Goal: Task Accomplishment & Management: Manage account settings

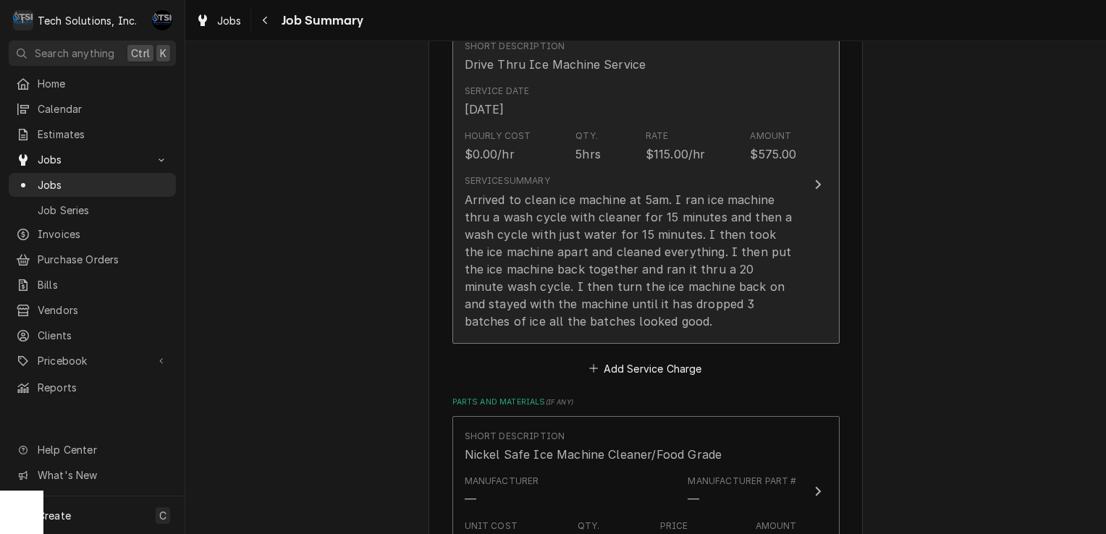
scroll to position [484, 0]
click at [645, 303] on div "Arrived to clean ice machine at 5am. I ran ice machine thru a wash cycle with c…" at bounding box center [631, 259] width 332 height 139
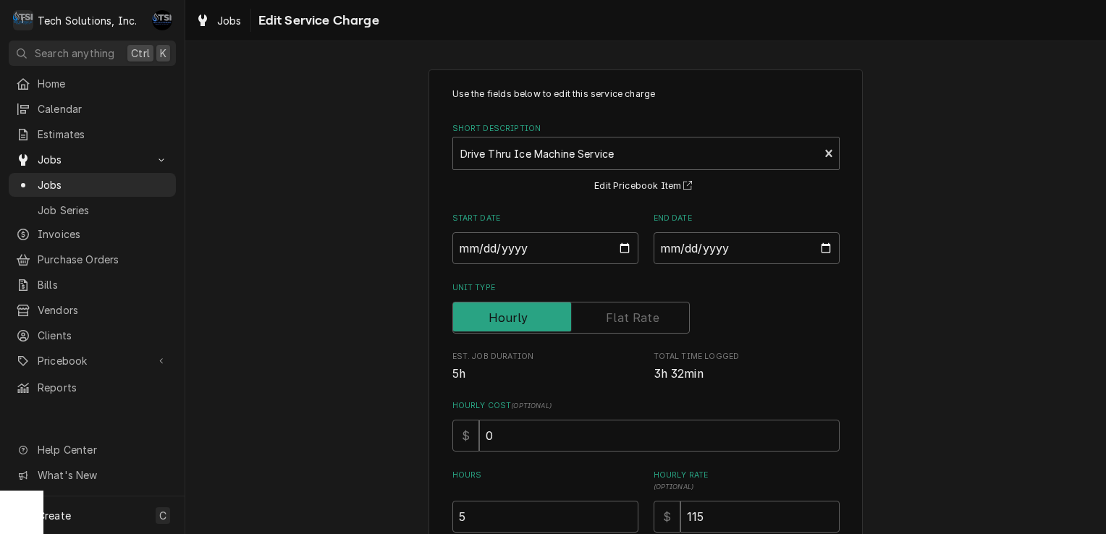
scroll to position [294, 0]
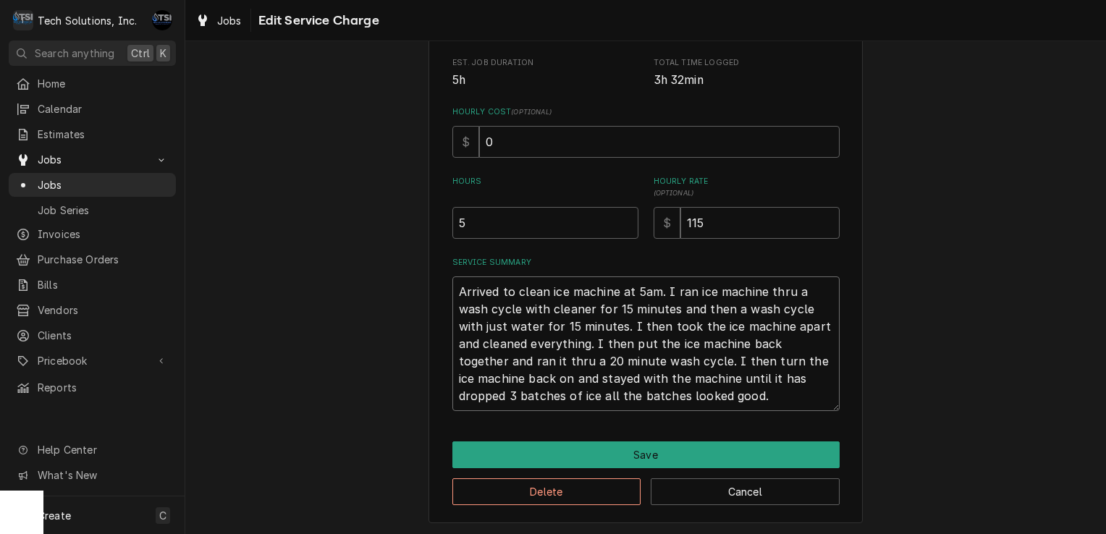
click at [602, 342] on textarea "Arrived to clean ice machine at 5am. I ran ice machine thru a wash cycle with c…" at bounding box center [645, 344] width 387 height 135
type textarea "x"
type textarea "Arrived to clean ice machine at 5am. I ran ice machine thru a wash cycle with c…"
type textarea "x"
type textarea "Arrived to clean ice machine at 5am. I ran ice machine thru a wash cycle with c…"
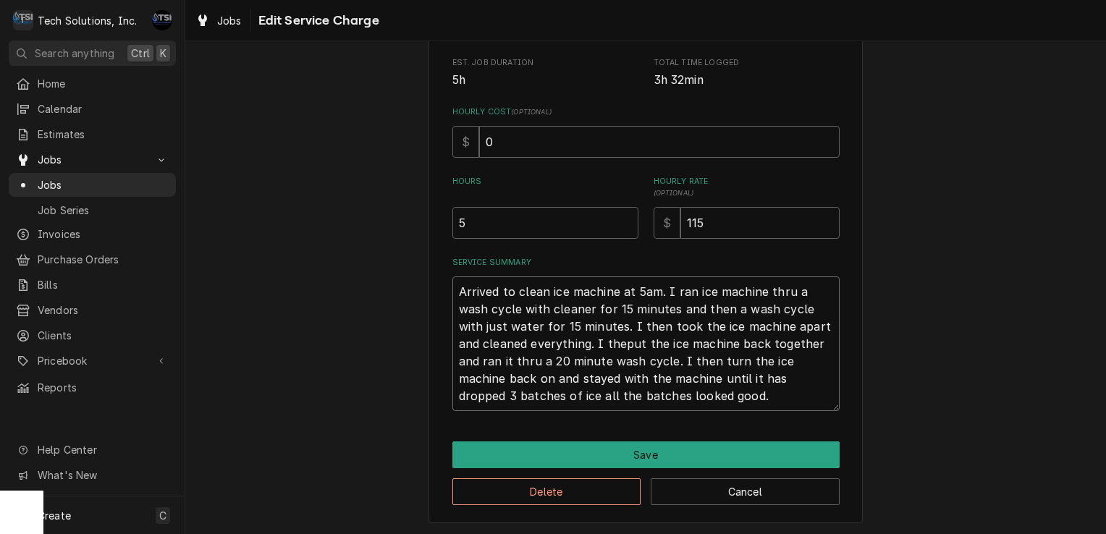
type textarea "x"
type textarea "Arrived to clean ice machine at 5am. I ran ice machine thru a wash cycle with c…"
type textarea "x"
type textarea "Arrived to clean ice machine at 5am. I ran ice machine thru a wash cycle with c…"
type textarea "x"
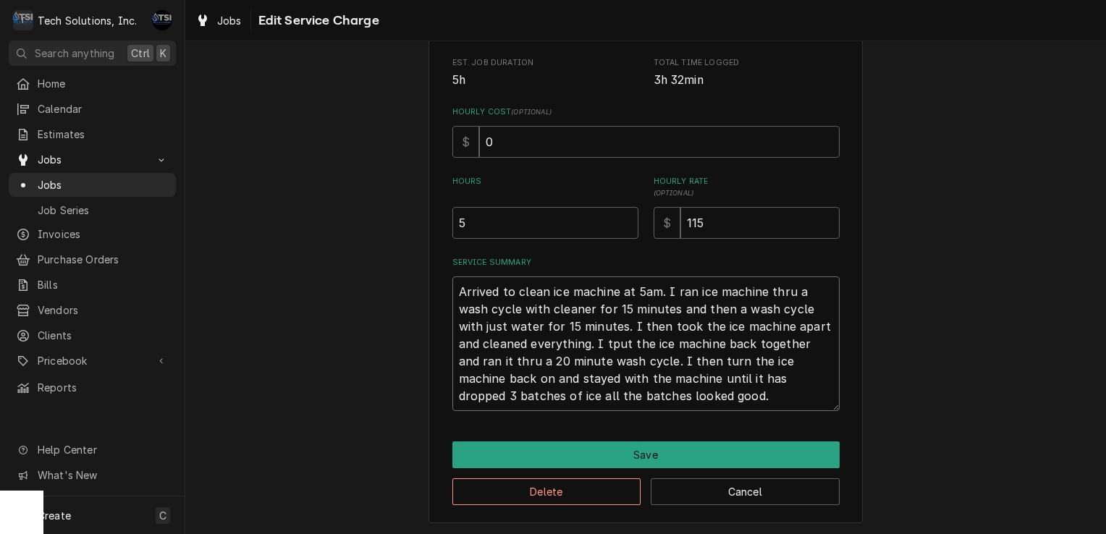
type textarea "Arrived to clean ice machine at 5am. I ran ice machine thru a wash cycle with c…"
type textarea "x"
type textarea "Arrived to clean ice machine at 5am. I ran ice machine thru a wash cycle with c…"
type textarea "x"
type textarea "Arrived to clean ice machine at 5am. I ran ice machine thru a wash cycle with c…"
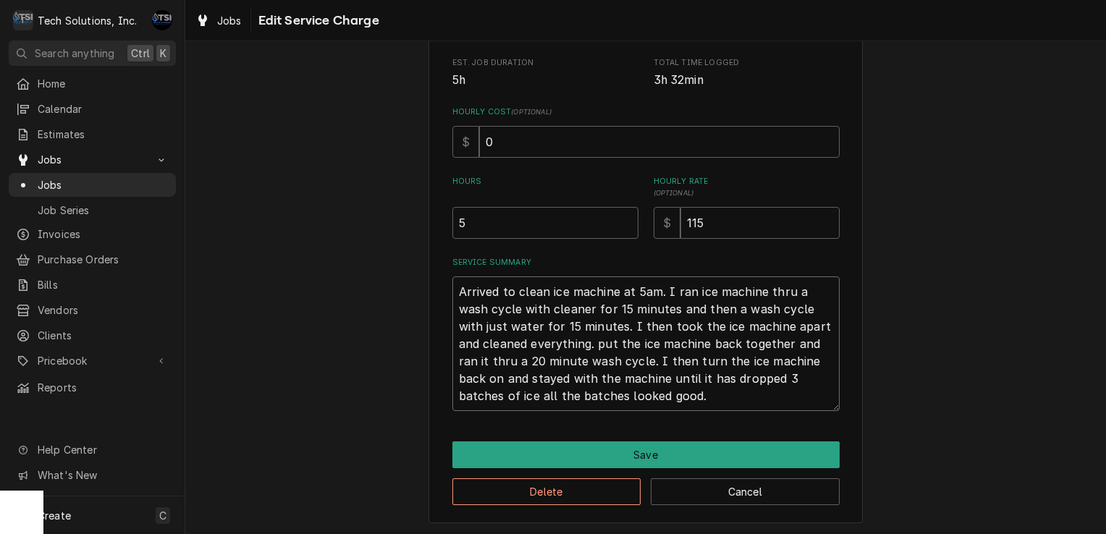
type textarea "x"
type textarea "Arrived to clean ice machine at 5am. I ran ice machine thru a wash cycle with c…"
type textarea "x"
type textarea "Arrived to clean ice machine at 5am. I ran ice machine thru a wash cycle with c…"
type textarea "x"
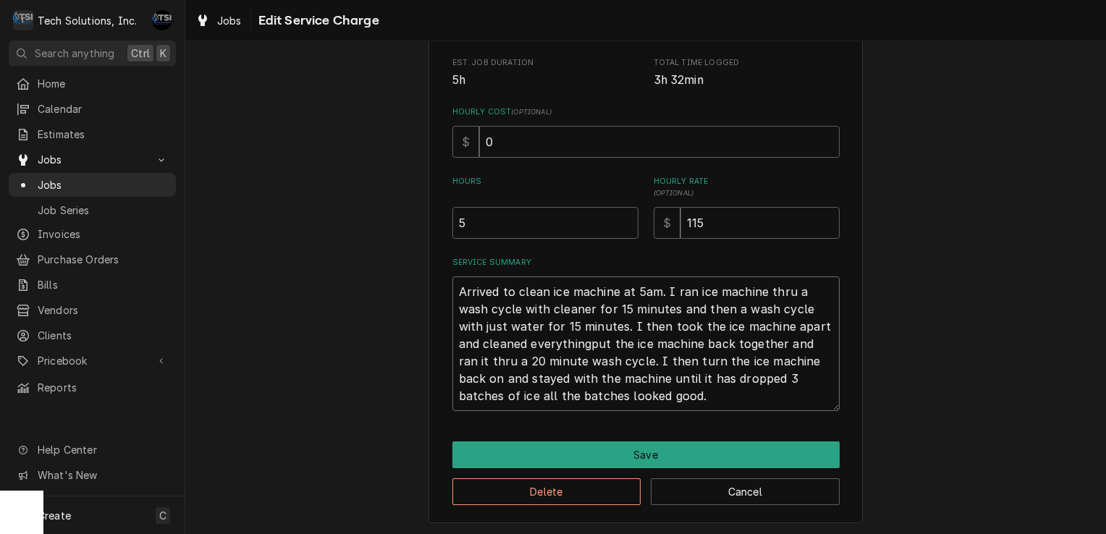
type textarea "Arrived to clean ice machine at 5am. I ran ice machine thru a wash cycle with c…"
type textarea "x"
type textarea "Arrived to clean ice machine at 5am. I ran ice machine thru a wash cycle with c…"
type textarea "x"
type textarea "Arrived to clean ice machine at 5am. I ran ice machine thru a wash cycle with c…"
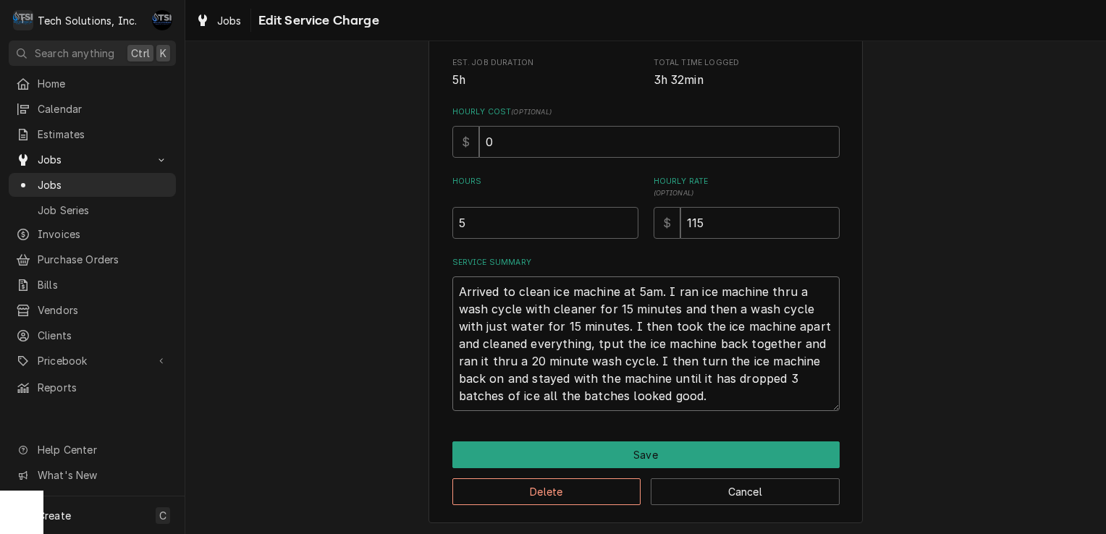
type textarea "x"
type textarea "Arrived to clean ice machine at 5am. I ran ice machine thru a wash cycle with c…"
type textarea "x"
type textarea "Arrived to clean ice machine at 5am. I ran ice machine thru a wash cycle with c…"
type textarea "x"
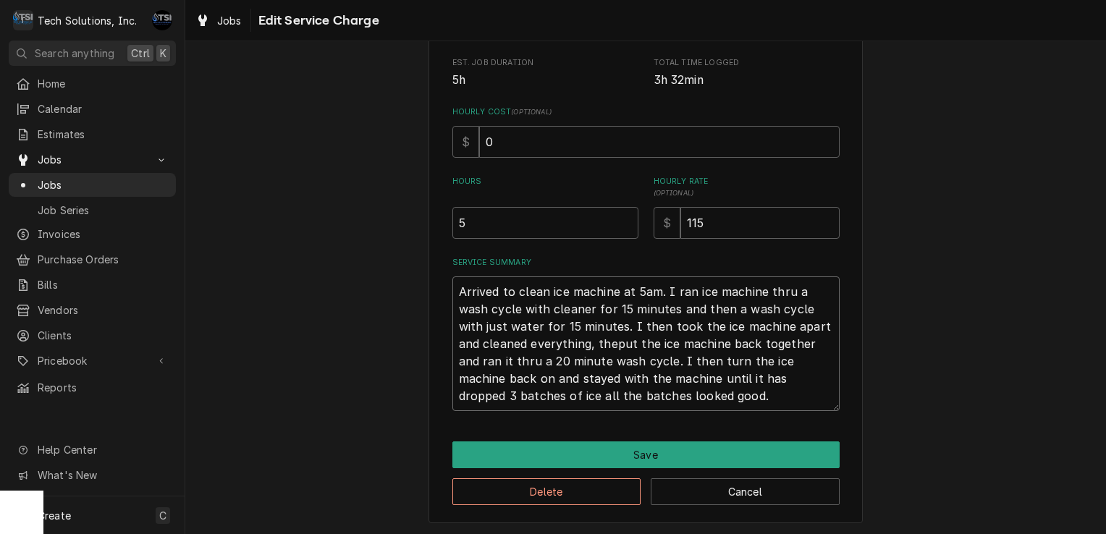
type textarea "Arrived to clean ice machine at 5am. I ran ice machine thru a wash cycle with c…"
type textarea "x"
type textarea "Arrived to clean ice machine at 5am. I ran ice machine thru a wash cycle with c…"
type textarea "x"
type textarea "Arrived to clean ice machine at 5am. I ran ice machine thru a wash cycle with c…"
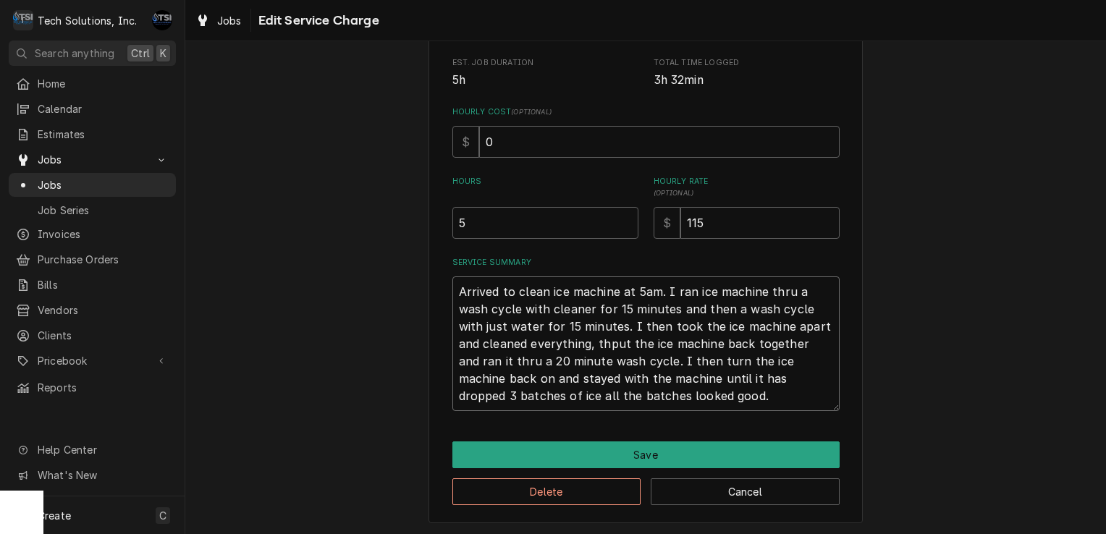
type textarea "x"
type textarea "Arrived to clean ice machine at 5am. I ran ice machine thru a wash cycle with c…"
type textarea "x"
type textarea "Arrived to clean ice machine at 5am. I ran ice machine thru a wash cycle with c…"
click at [605, 332] on textarea "Arrived to clean ice machine at 5am. I ran ice machine thru a wash cycle with c…" at bounding box center [645, 344] width 387 height 135
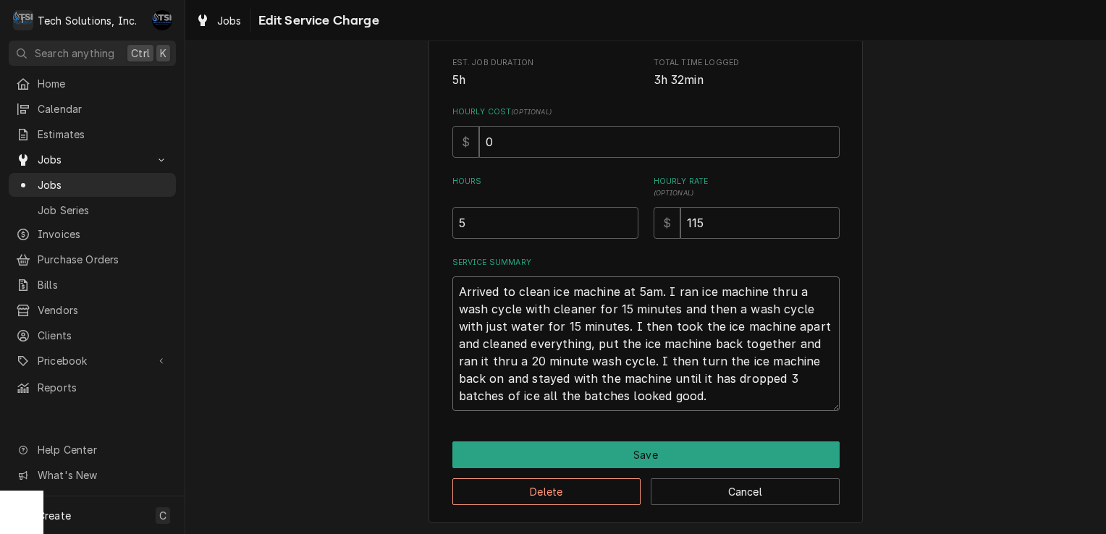
type textarea "x"
type textarea "Arrived to clean ice machine at 5am. I ran ice machine thru a wash cycle with c…"
type textarea "x"
type textarea "Arrived to clean ice machine at 5am. I ran ice machine thru a wash cycle with c…"
type textarea "x"
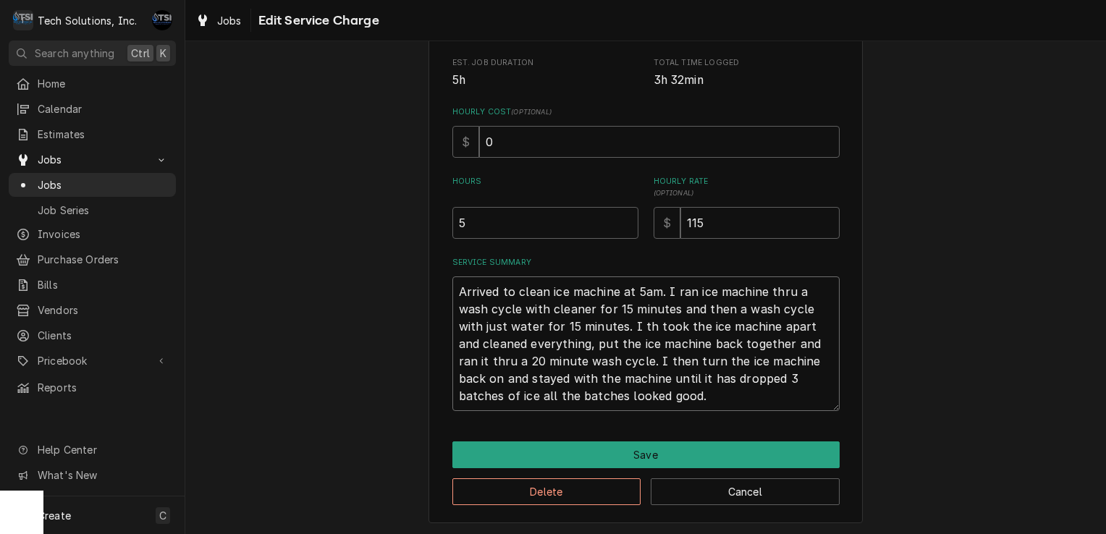
type textarea "Arrived to clean ice machine at 5am. I ran ice machine thru a wash cycle with c…"
type textarea "x"
type textarea "Arrived to clean ice machine at 5am. I ran ice machine thru a wash cycle with c…"
type textarea "x"
type textarea "Arrived to clean ice machine at 5am. I ran ice machine thru a wash cycle with c…"
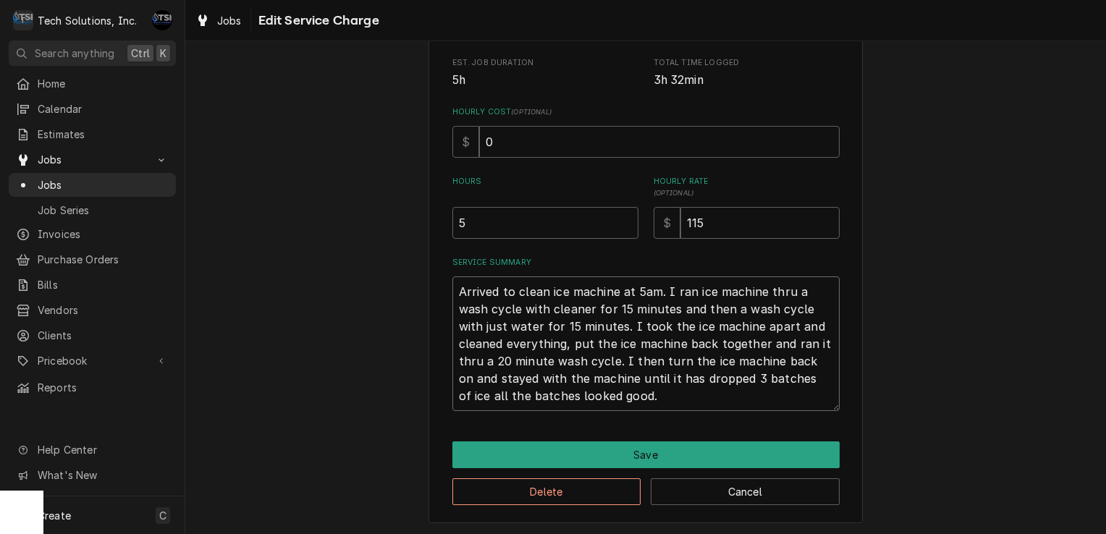
type textarea "x"
type textarea "Arrived to clean ice machine at 5am. I ran ice machine thru a wash cycle with c…"
type textarea "x"
type textarea "Arrived to clean ice machine at 5am. I ran ice machine thru a wash cycle with c…"
type textarea "x"
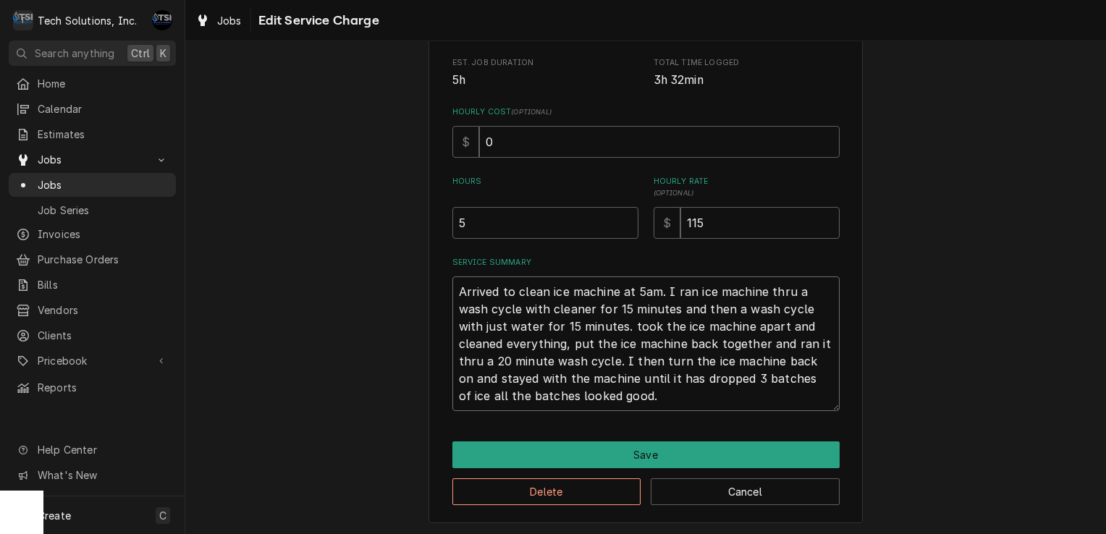
type textarea "Arrived to clean ice machine at 5am. I ran ice machine thru a wash cycle with c…"
type textarea "x"
type textarea "Arrived to clean ice machine at 5am. I ran ice machine thru a wash cycle with c…"
click at [783, 290] on textarea "Arrived to clean ice machine at 5am. I ran ice machine thru a wash cycle with c…" at bounding box center [645, 344] width 387 height 135
type textarea "x"
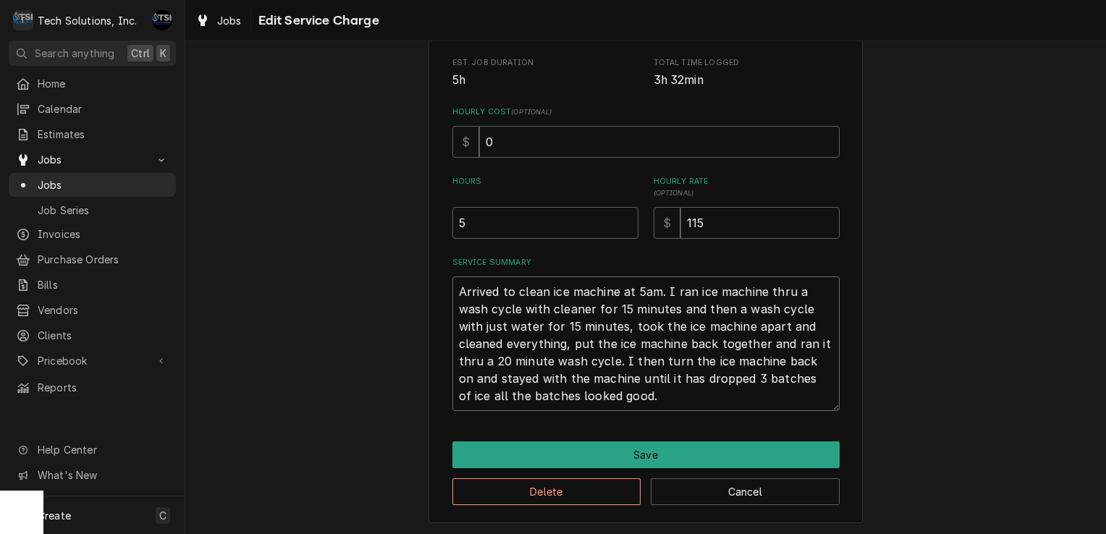
type textarea "Arrived to clean ice machine at 5am. I ran ice machine thr a wash cycle with cl…"
type textarea "x"
type textarea "Arrived to clean ice machine at 5am. I ran ice machine thro a wash cycle with c…"
type textarea "x"
type textarea "Arrived to clean ice machine at 5am. I ran ice machine throu a wash cycle with …"
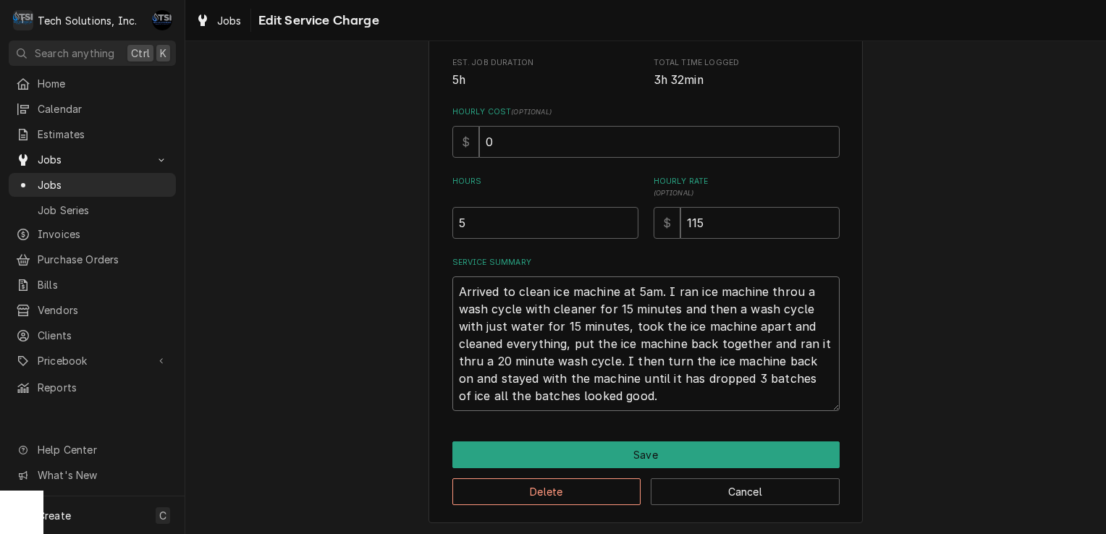
type textarea "x"
type textarea "Arrived to clean ice machine at 5am. I ran ice machine throuh a wash cycle with…"
type textarea "x"
type textarea "Arrived to clean ice machine at 5am. I ran ice machine throu a wash cycle with …"
type textarea "x"
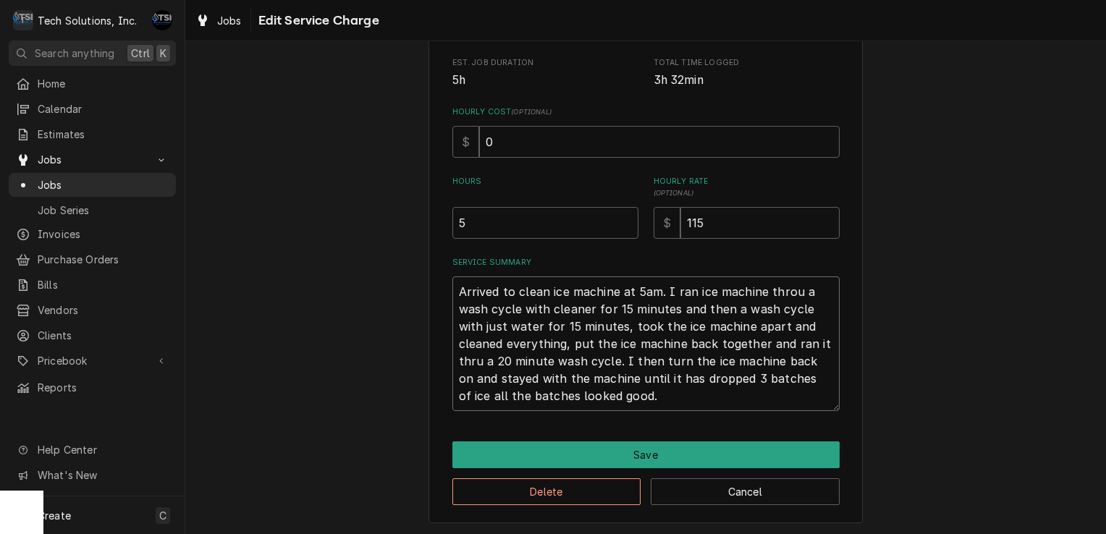
type textarea "Arrived to clean ice machine at 5am. I ran ice machine throug a wash cycle with…"
type textarea "x"
type textarea "Arrived to clean ice machine at 5am. I ran ice machine through a wash cycle wit…"
click at [784, 345] on textarea "Arrived to clean ice machine at 5am. I ran ice machine through a wash cycle wit…" at bounding box center [645, 344] width 387 height 135
type textarea "x"
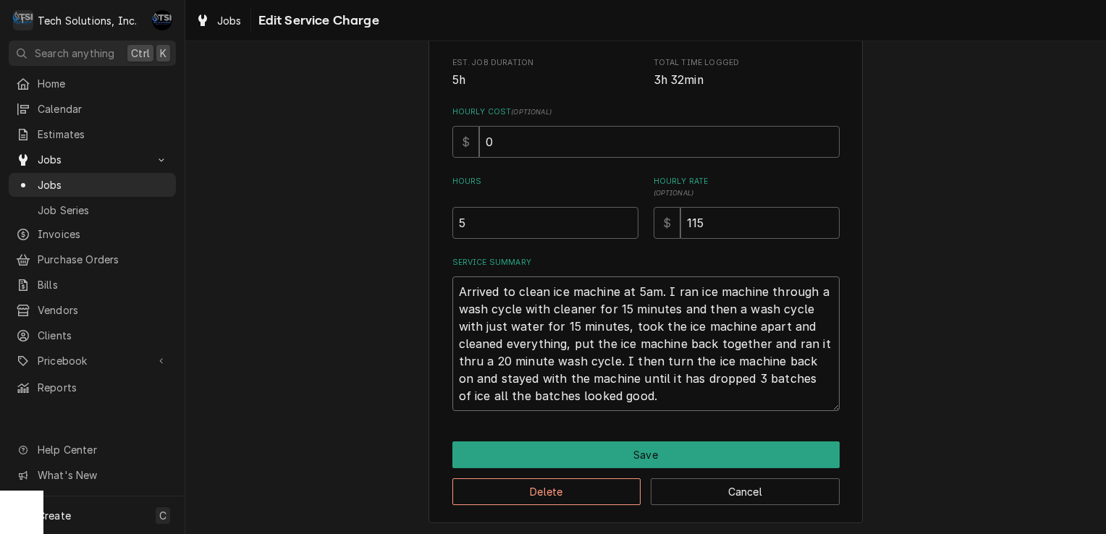
type textarea "Arrived to clean ice machine at 5am. I ran ice machine through a wash cycle wit…"
type textarea "x"
type textarea "Arrived to clean ice machine at 5am. I ran ice machine through a wash cycle wit…"
type textarea "x"
type textarea "Arrived to clean ice machine at 5am. I ran ice machine through a wash cycle wit…"
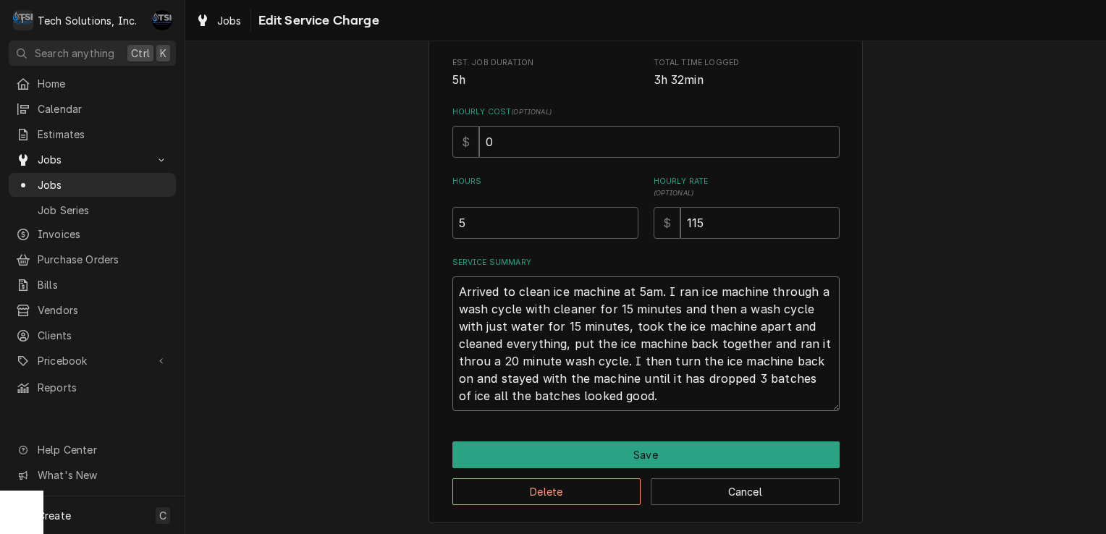
type textarea "x"
type textarea "Arrived to clean ice machine at 5am. I ran ice machine through a wash cycle wit…"
type textarea "x"
type textarea "Arrived to clean ice machine at 5am. I ran ice machine through a wash cycle wit…"
click at [614, 364] on textarea "Arrived to clean ice machine at 5am. I ran ice machine through a wash cycle wit…" at bounding box center [645, 344] width 387 height 135
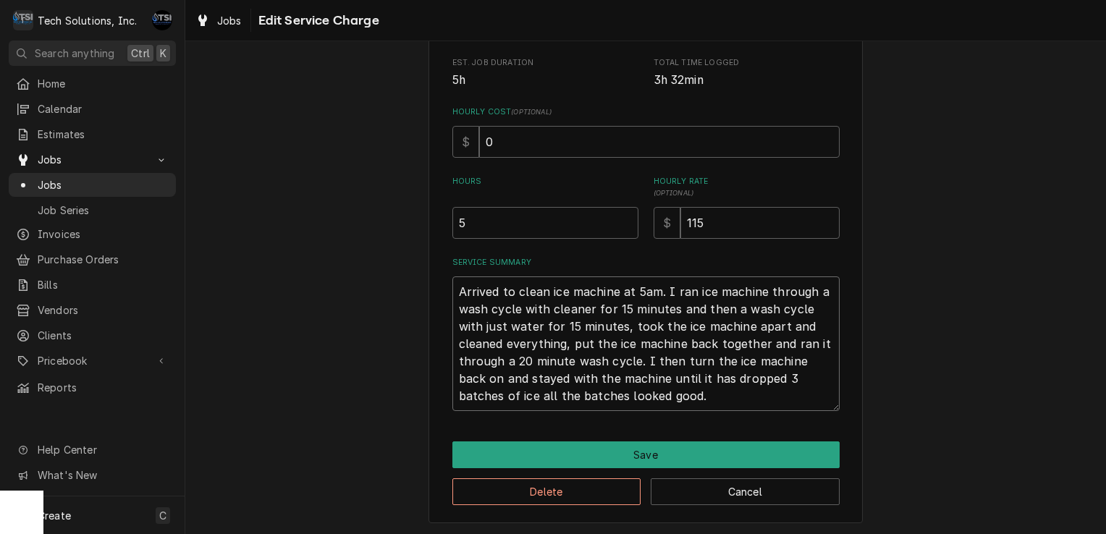
type textarea "x"
type textarea "Arrived to clean ice machine at 5am. I ran ice machine through a wash cycle wit…"
type textarea "x"
type textarea "Arrived to clean ice machine at 5am. I ran ice machine through a wash cycle wit…"
type textarea "x"
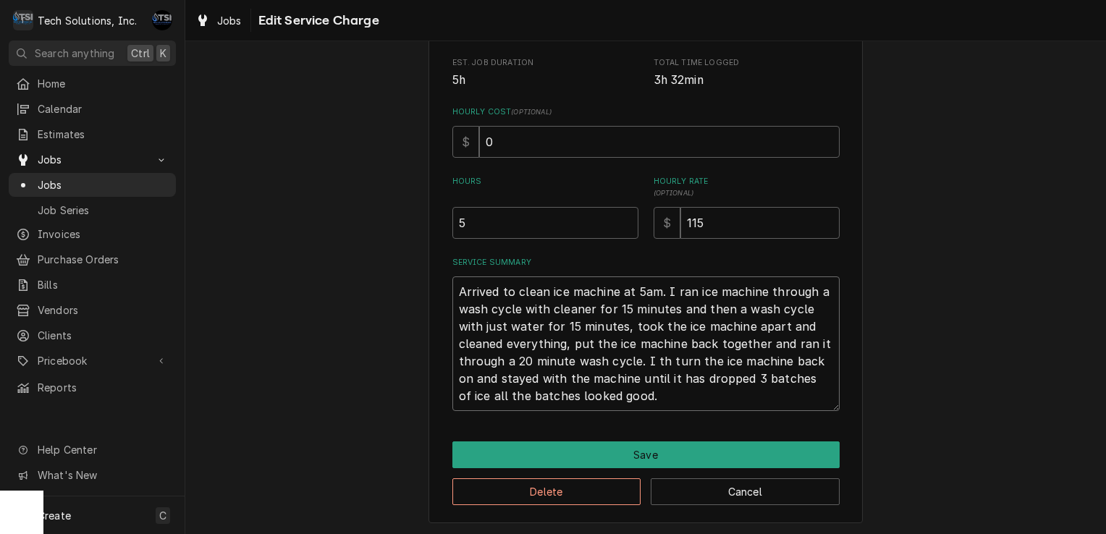
type textarea "Arrived to clean ice machine at 5am. I ran ice machine through a wash cycle wit…"
type textarea "x"
type textarea "Arrived to clean ice machine at 5am. I ran ice machine through a wash cycle wit…"
type textarea "x"
type textarea "Arrived to clean ice machine at 5am. I ran ice machine through a wash cycle wit…"
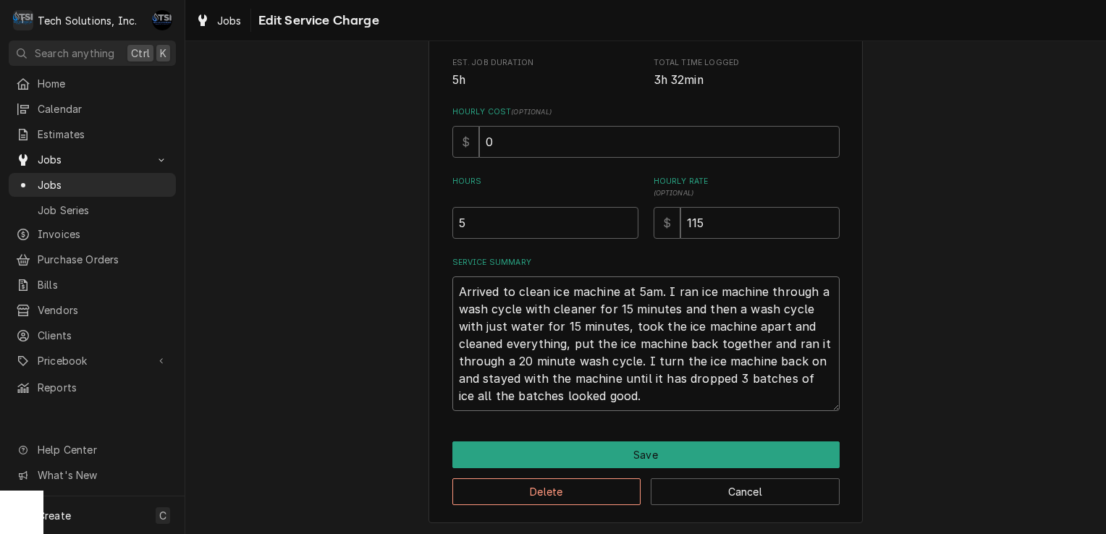
type textarea "x"
type textarea "Arrived to clean ice machine at 5am. I ran ice machine through a wash cycle wit…"
type textarea "x"
type textarea "Arrived to clean ice machine at 5am. I ran ice machine through a wash cycle wit…"
click at [650, 380] on textarea "Arrived to clean ice machine at 5am. I ran ice machine through a wash cycle wit…" at bounding box center [645, 344] width 387 height 135
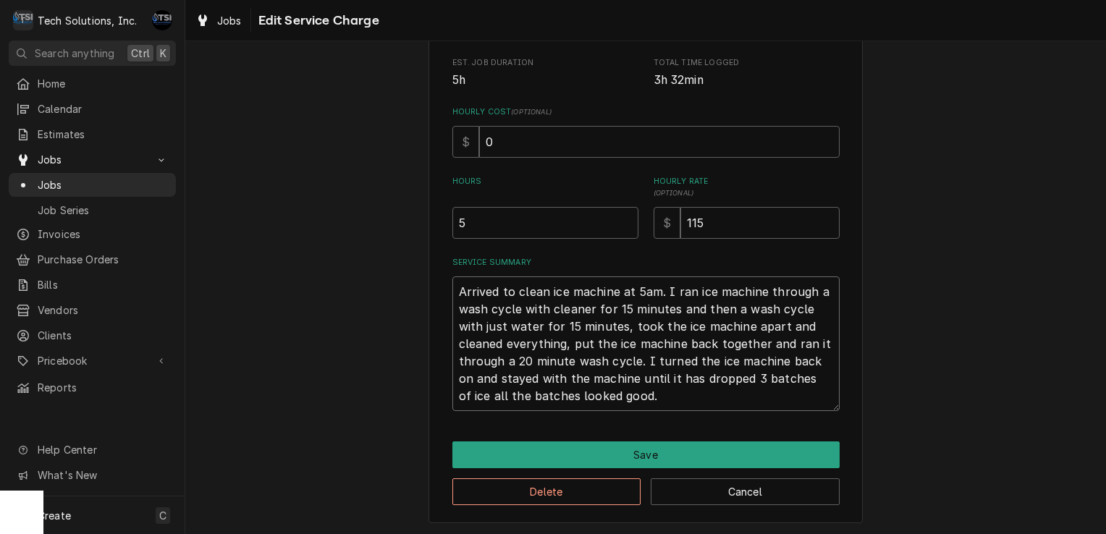
type textarea "x"
type textarea "Arrived to clean ice machine at 5am. I ran ice machine through a wash cycle wit…"
type textarea "x"
type textarea "Arrived to clean ice machine at 5am. I ran ice machine through a wash cycle wit…"
click at [631, 400] on textarea "Arrived to clean ice machine at 5am. I ran ice machine through a wash cycle wit…" at bounding box center [645, 344] width 387 height 135
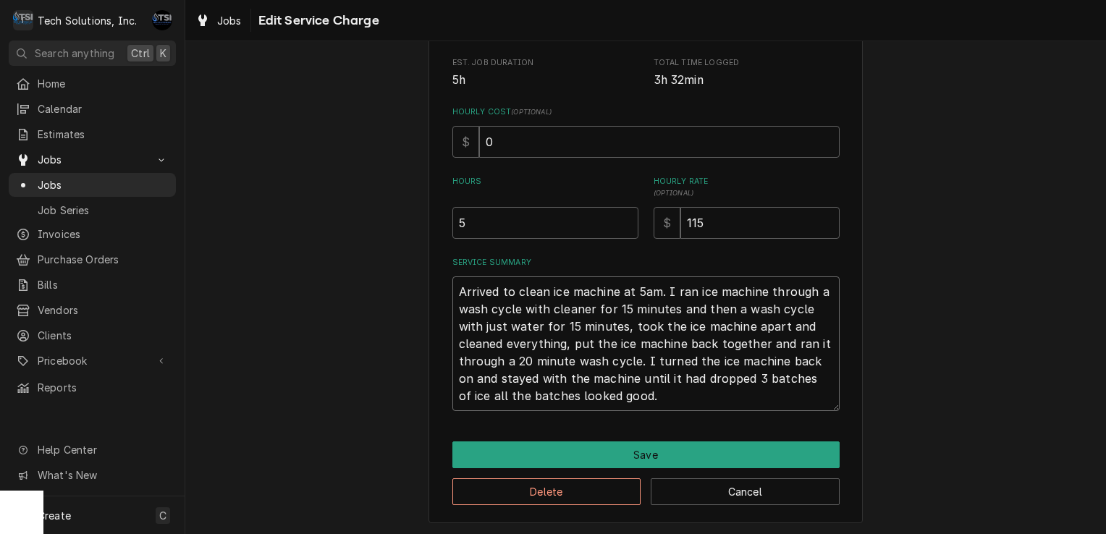
type textarea "x"
type textarea "Arrived to clean ice machine at 5am. I ran ice machine through a wash cycle wit…"
type textarea "x"
type textarea "Arrived to clean ice machine at 5am. I ran ice machine through a wash cycle wit…"
type textarea "x"
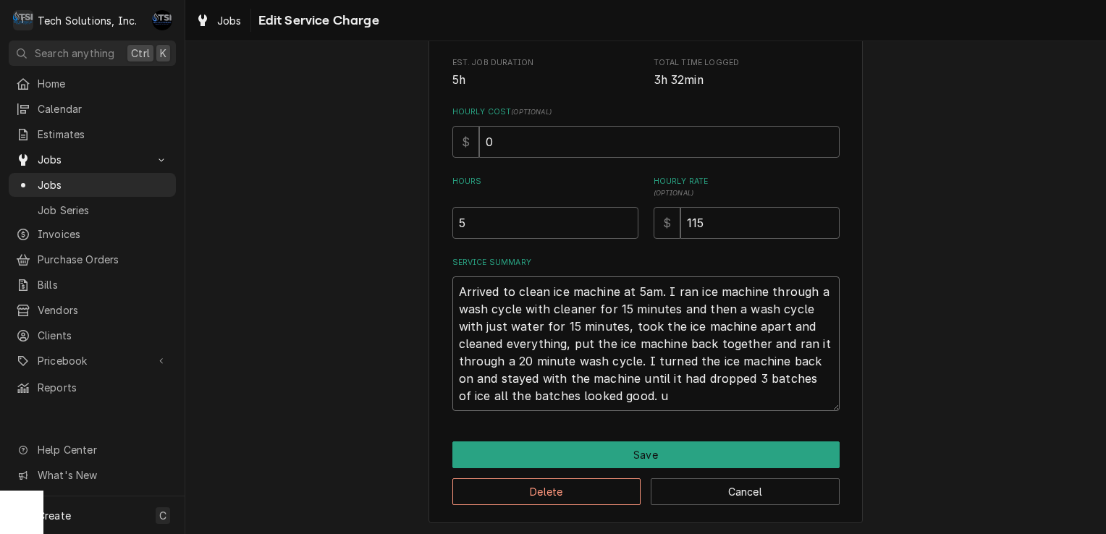
type textarea "Arrived to clean ice machine at 5am. I ran ice machine through a wash cycle wit…"
type textarea "x"
type textarea "Arrived to clean ice machine at 5am. I ran ice machine through a wash cycle wit…"
type textarea "x"
type textarea "Arrived to clean ice machine at 5am. I ran ice machine through a wash cycle wit…"
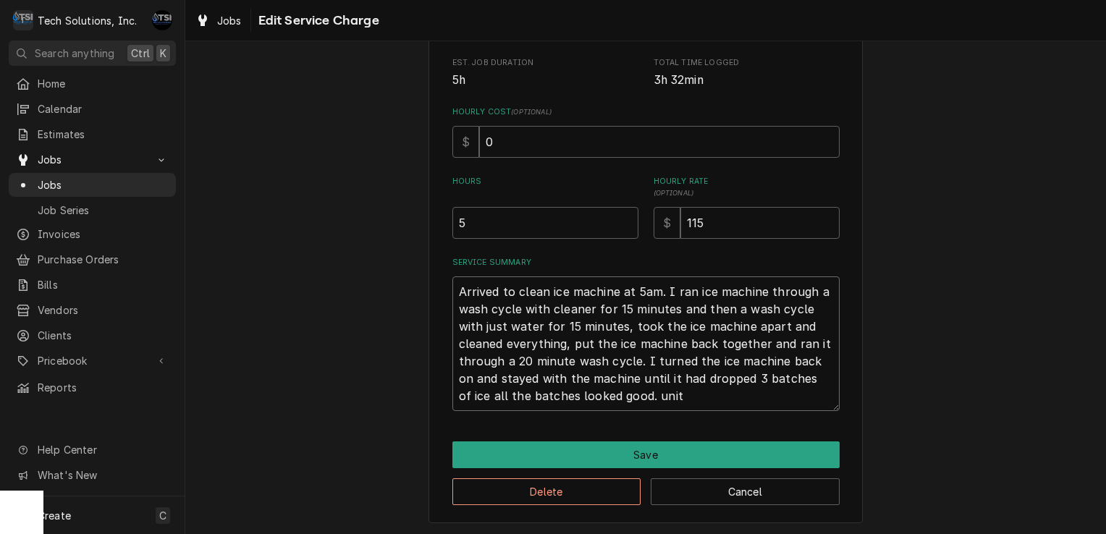
type textarea "x"
type textarea "Arrived to clean ice machine at 5am. I ran ice machine through a wash cycle wit…"
type textarea "x"
type textarea "Arrived to clean ice machine at 5am. I ran ice machine through a wash cycle wit…"
type textarea "x"
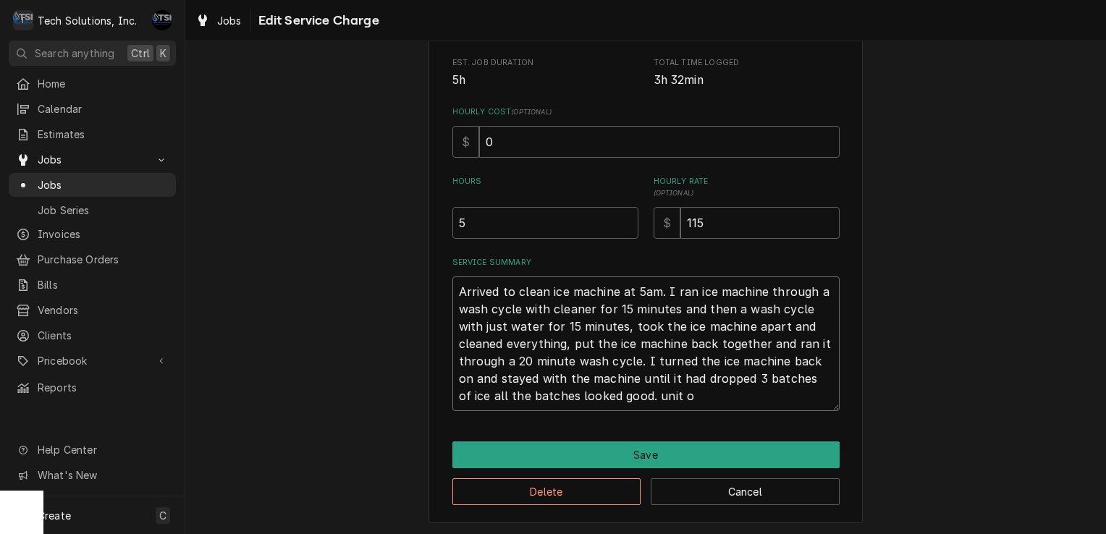
type textarea "Arrived to clean ice machine at 5am. I ran ice machine through a wash cycle wit…"
type textarea "x"
type textarea "Arrived to clean ice machine at 5am. I ran ice machine through a wash cycle wit…"
type textarea "x"
type textarea "Arrived to clean ice machine at 5am. I ran ice machine through a wash cycle wit…"
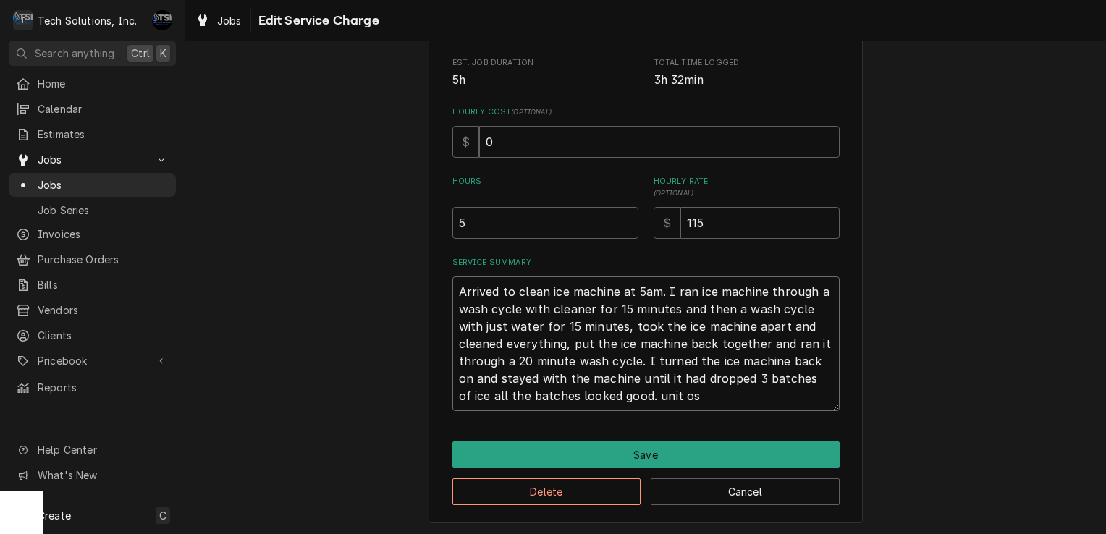
type textarea "x"
type textarea "Arrived to clean ice machine at 5am. I ran ice machine through a wash cycle wit…"
type textarea "x"
type textarea "Arrived to clean ice machine at 5am. I ran ice machine through a wash cycle wit…"
type textarea "x"
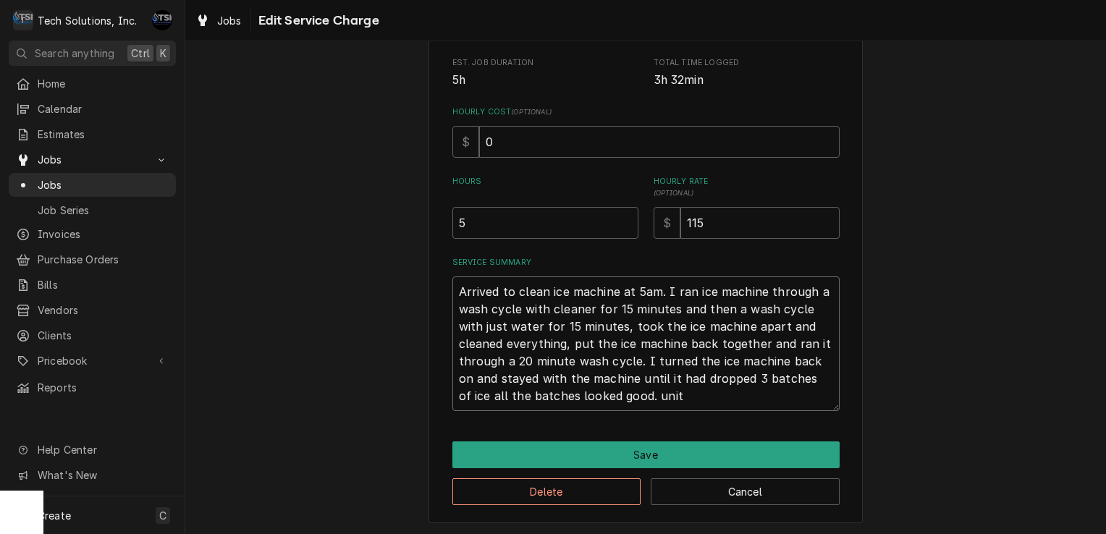
type textarea "Arrived to clean ice machine at 5am. I ran ice machine through a wash cycle wit…"
type textarea "x"
type textarea "Arrived to clean ice machine at 5am. I ran ice machine through a wash cycle wit…"
type textarea "x"
type textarea "Arrived to clean ice machine at 5am. I ran ice machine through a wash cycle wit…"
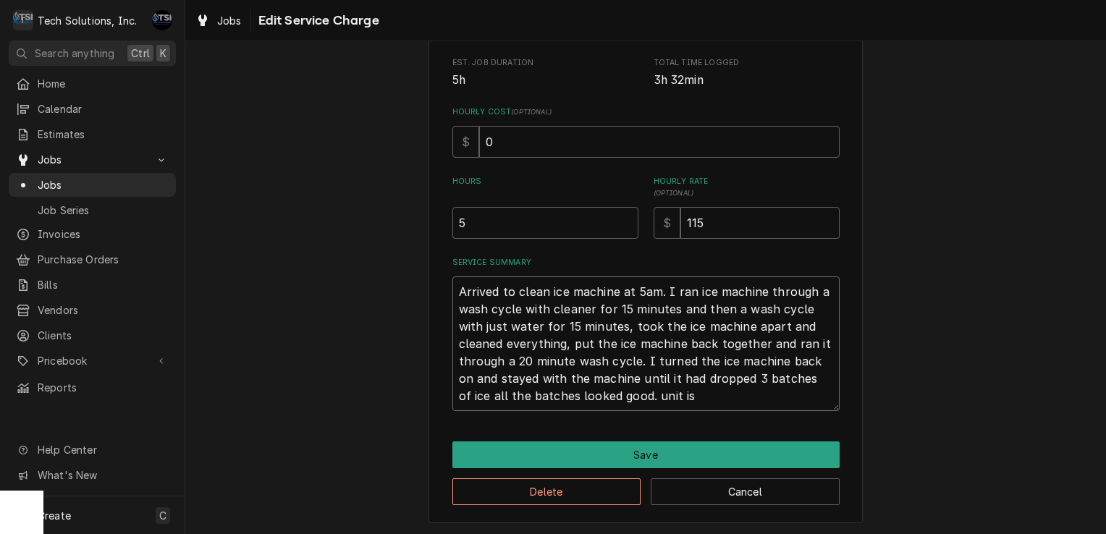
type textarea "x"
type textarea "Arrived to clean ice machine at 5am. I ran ice machine through a wash cycle wit…"
type textarea "x"
type textarea "Arrived to clean ice machine at 5am. I ran ice machine through a wash cycle wit…"
type textarea "x"
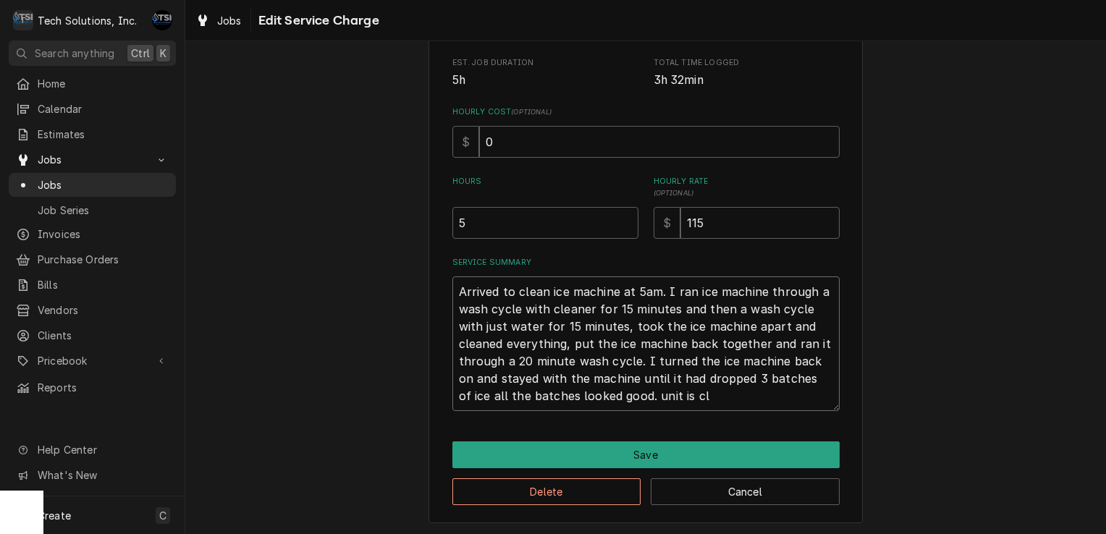
type textarea "Arrived to clean ice machine at 5am. I ran ice machine through a wash cycle wit…"
type textarea "x"
type textarea "Arrived to clean ice machine at 5am. I ran ice machine through a wash cycle wit…"
type textarea "x"
type textarea "Arrived to clean ice machine at 5am. I ran ice machine through a wash cycle wit…"
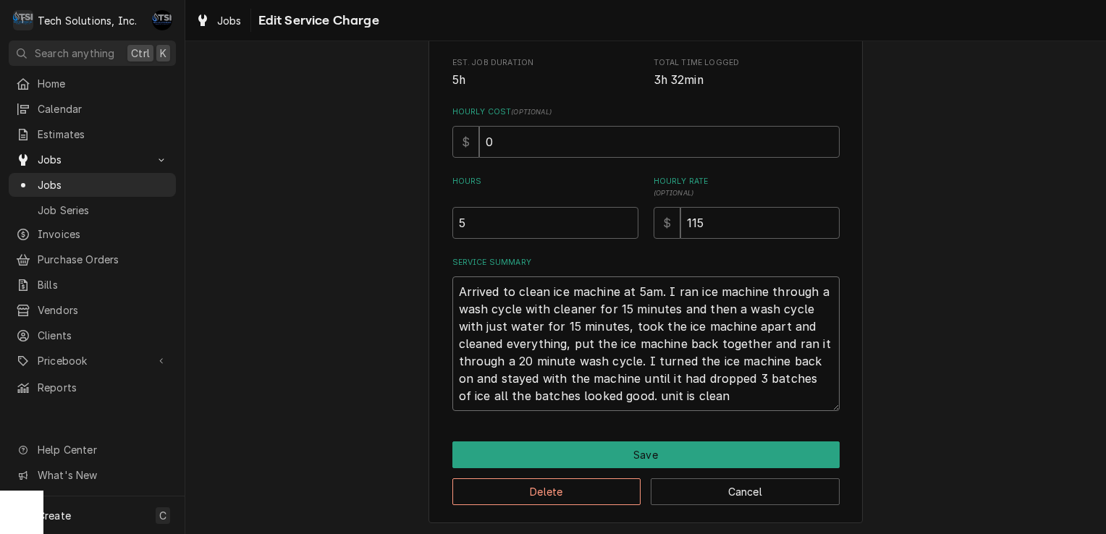
type textarea "x"
type textarea "Arrived to clean ice machine at 5am. I ran ice machine through a wash cycle wit…"
type textarea "x"
type textarea "Arrived to clean ice machine at 5am. I ran ice machine through a wash cycle wit…"
type textarea "x"
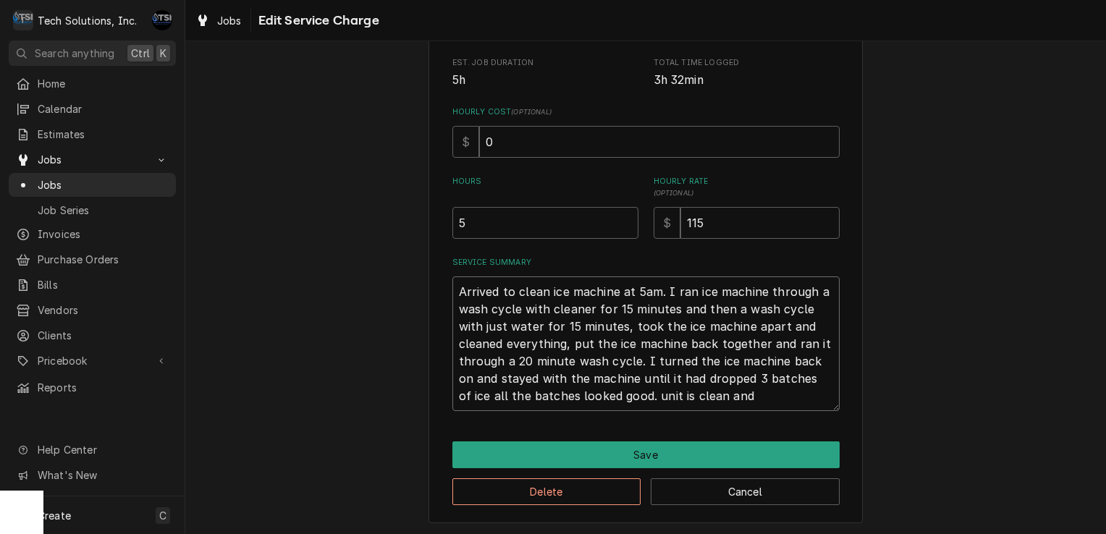
type textarea "Arrived to clean ice machine at 5am. I ran ice machine through a wash cycle wit…"
type textarea "x"
type textarea "Arrived to clean ice machine at 5am. I ran ice machine through a wash cycle wit…"
type textarea "x"
type textarea "Arrived to clean ice machine at 5am. I ran ice machine through a wash cycle wit…"
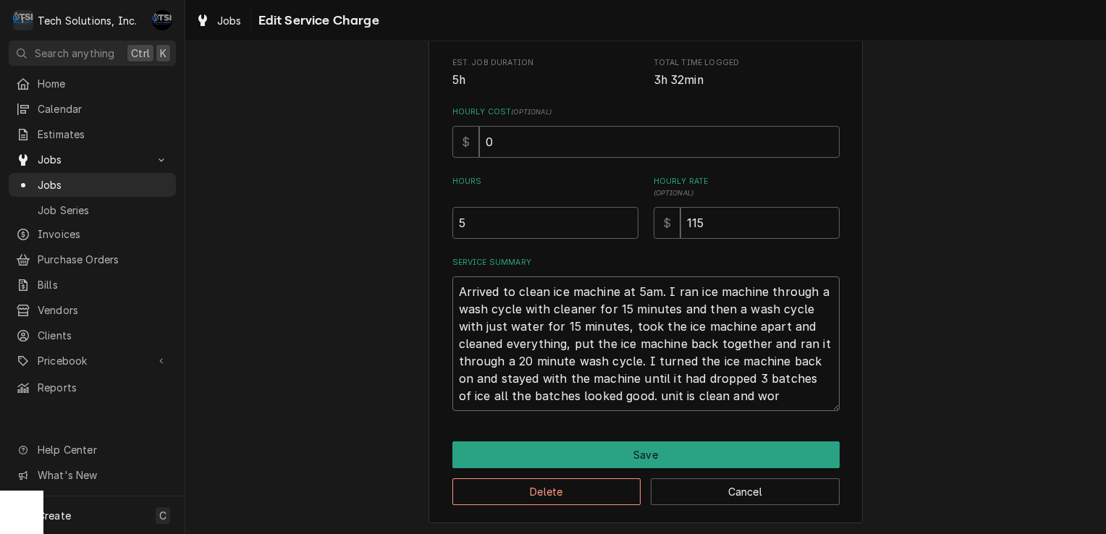
type textarea "x"
type textarea "Arrived to clean ice machine at 5am. I ran ice machine through a wash cycle wit…"
type textarea "x"
type textarea "Arrived to clean ice machine at 5am. I ran ice machine through a wash cycle wit…"
type textarea "x"
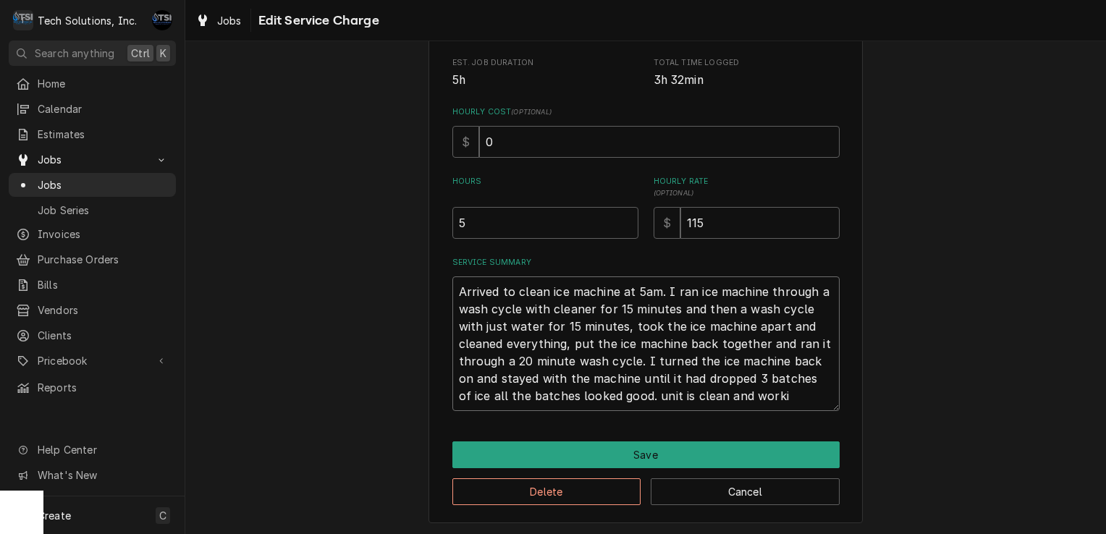
type textarea "Arrived to clean ice machine at 5am. I ran ice machine through a wash cycle wit…"
type textarea "x"
type textarea "Arrived to clean ice machine at 5am. I ran ice machine through a wash cycle wit…"
type textarea "x"
type textarea "Arrived to clean ice machine at 5am. I ran ice machine through a wash cycle wit…"
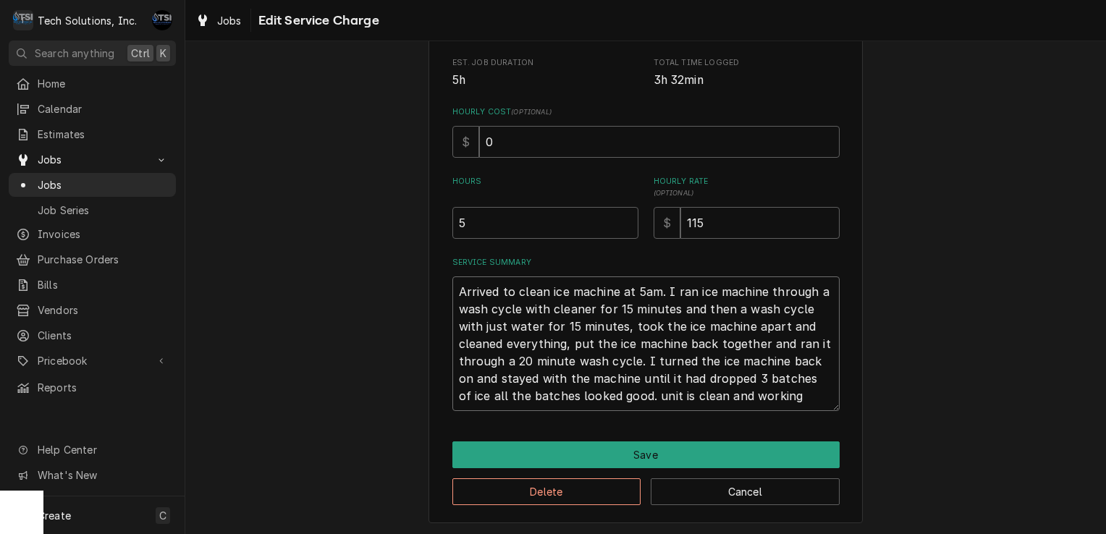
type textarea "x"
type textarea "Arrived to clean ice machine at 5am. I ran ice machine through a wash cycle wit…"
type textarea "x"
type textarea "Arrived to clean ice machine at 5am. I ran ice machine through a wash cycle wit…"
type textarea "x"
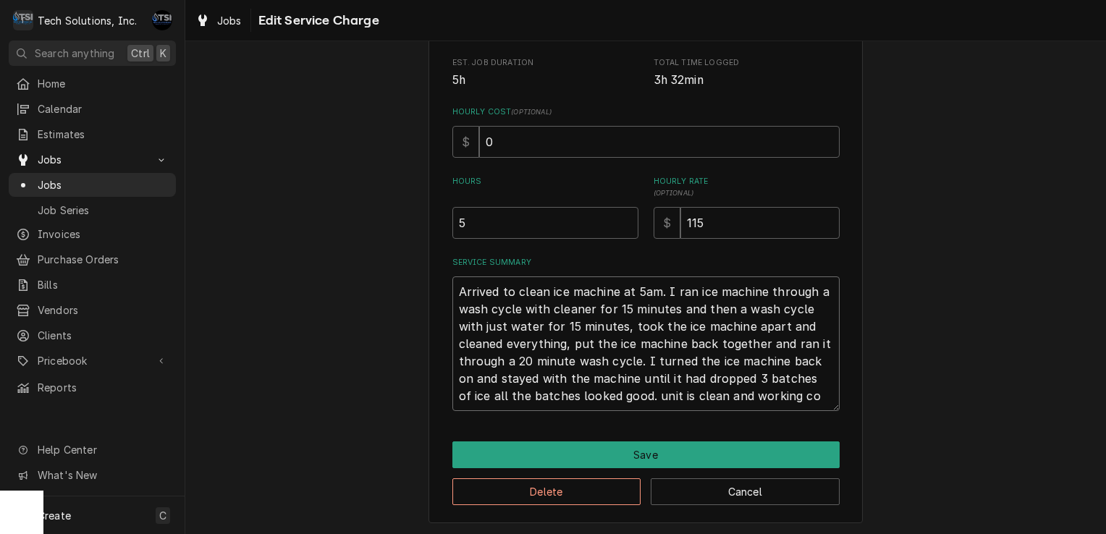
type textarea "Arrived to clean ice machine at 5am. I ran ice machine through a wash cycle wit…"
type textarea "x"
type textarea "Arrived to clean ice machine at 5am. I ran ice machine through a wash cycle wit…"
type textarea "x"
type textarea "Arrived to clean ice machine at 5am. I ran ice machine through a wash cycle wit…"
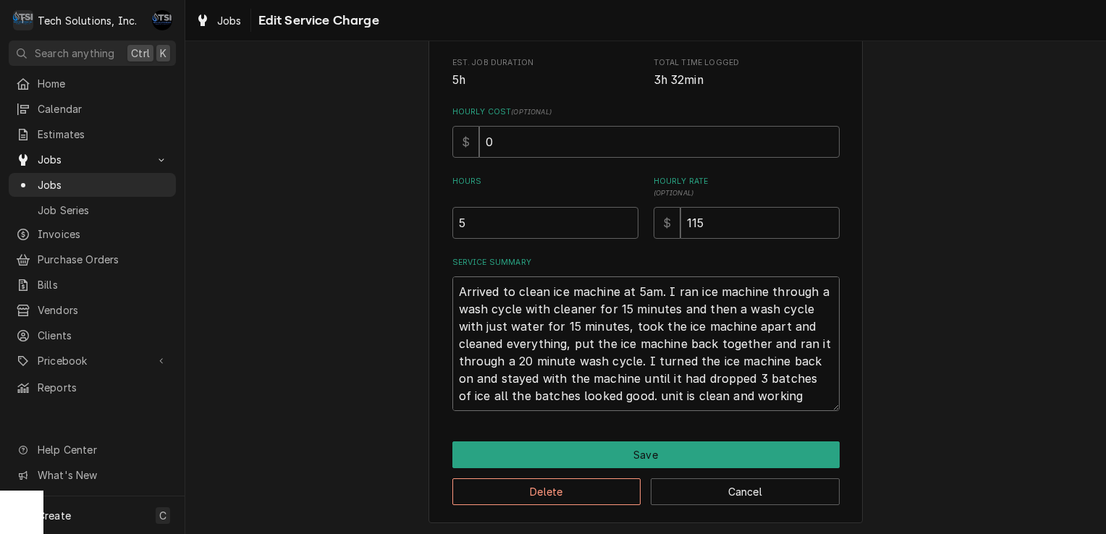
type textarea "x"
type textarea "Arrived to clean ice machine at 5am. I ran ice machine through a wash cycle wit…"
type textarea "x"
type textarea "Arrived to clean ice machine at 5am. I ran ice machine through a wash cycle wit…"
type textarea "x"
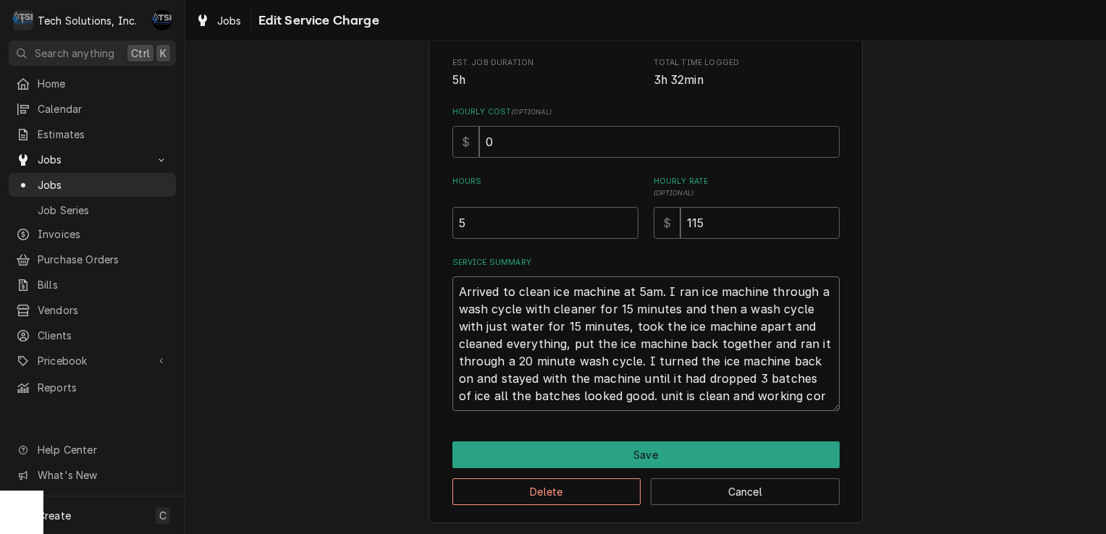
type textarea "Arrived to clean ice machine at 5am. I ran ice machine through a wash cycle wit…"
type textarea "x"
type textarea "Arrived to clean ice machine at 5am. I ran ice machine through a wash cycle wit…"
type textarea "x"
type textarea "Arrived to clean ice machine at 5am. I ran ice machine through a wash cycle wit…"
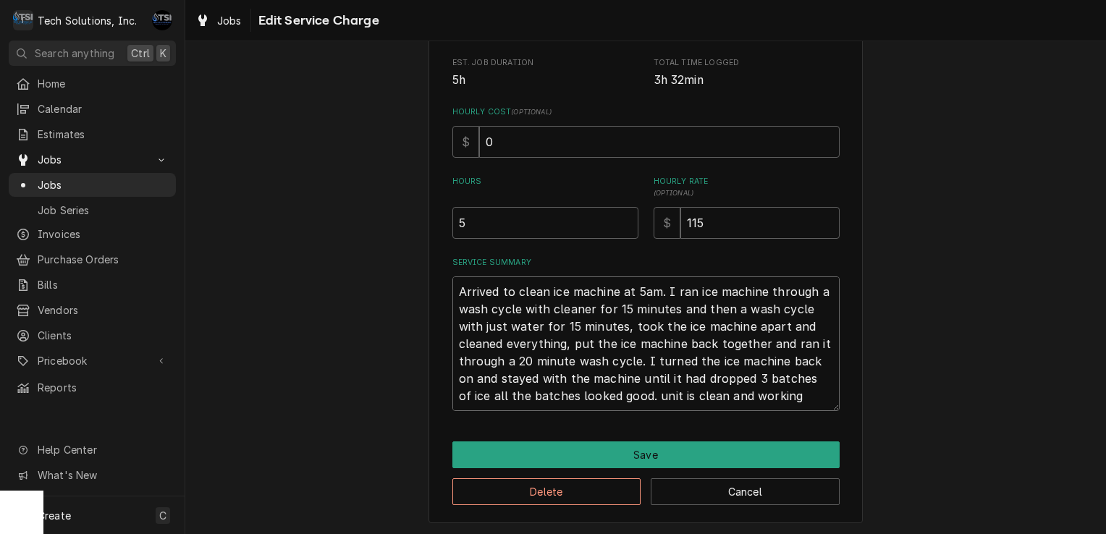
type textarea "x"
type textarea "Arrived to clean ice machine at 5am. I ran ice machine through a wash cycle wit…"
type textarea "x"
type textarea "Arrived to clean ice machine at 5am. I ran ice machine through a wash cycle wit…"
type textarea "x"
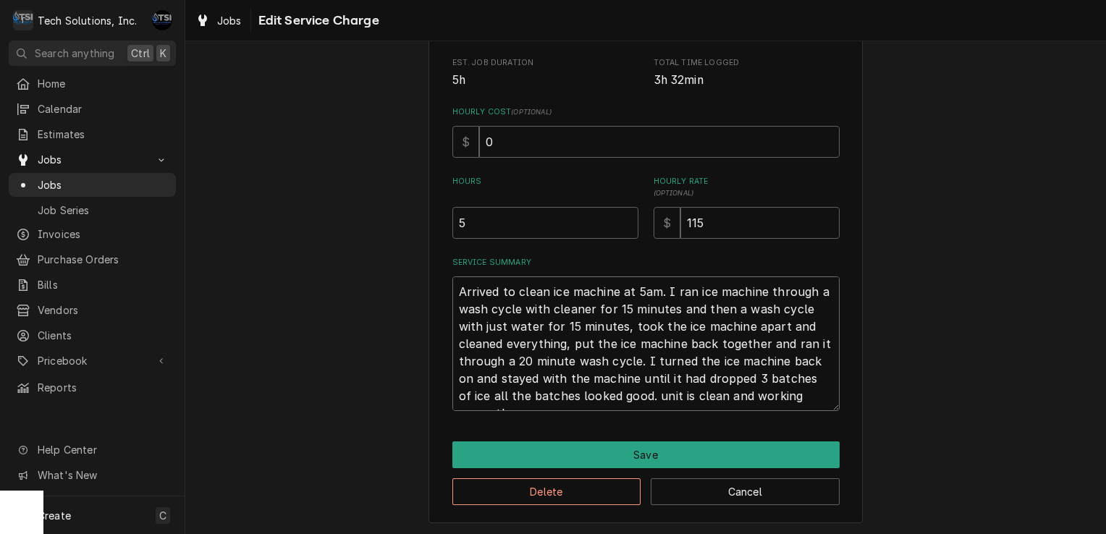
type textarea "Arrived to clean ice machine at 5am. I ran ice machine through a wash cycle wit…"
type textarea "x"
type textarea "Arrived to clean ice machine at 5am. I ran ice machine through a wash cycle wit…"
type textarea "x"
type textarea "Arrived to clean ice machine at 5am. I ran ice machine through a wash cycle wit…"
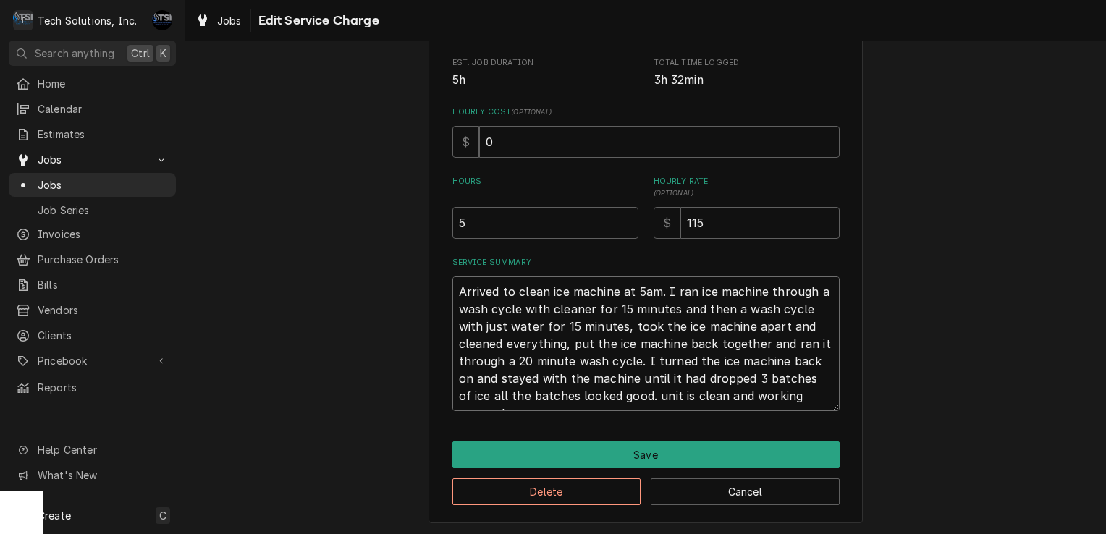
type textarea "x"
type textarea "Arrived to clean ice machine at 5am. I ran ice machine through a wash cycle wit…"
type textarea "x"
type textarea "Arrived to clean ice machine at 5am. I ran ice machine through a wash cycle wit…"
type textarea "x"
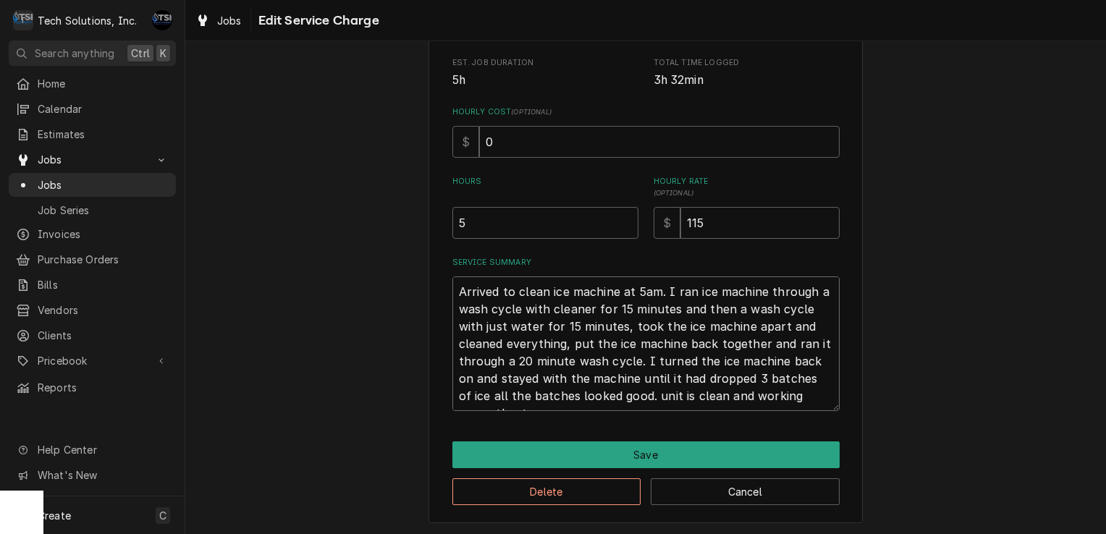
type textarea "Arrived to clean ice machine at 5am. I ran ice machine through a wash cycle wit…"
type textarea "x"
type textarea "Arrived to clean ice machine at 5am. I ran ice machine through a wash cycle wit…"
type textarea "x"
type textarea "Arrived to clean ice machine at 5am. I ran ice machine through a wash cycle wit…"
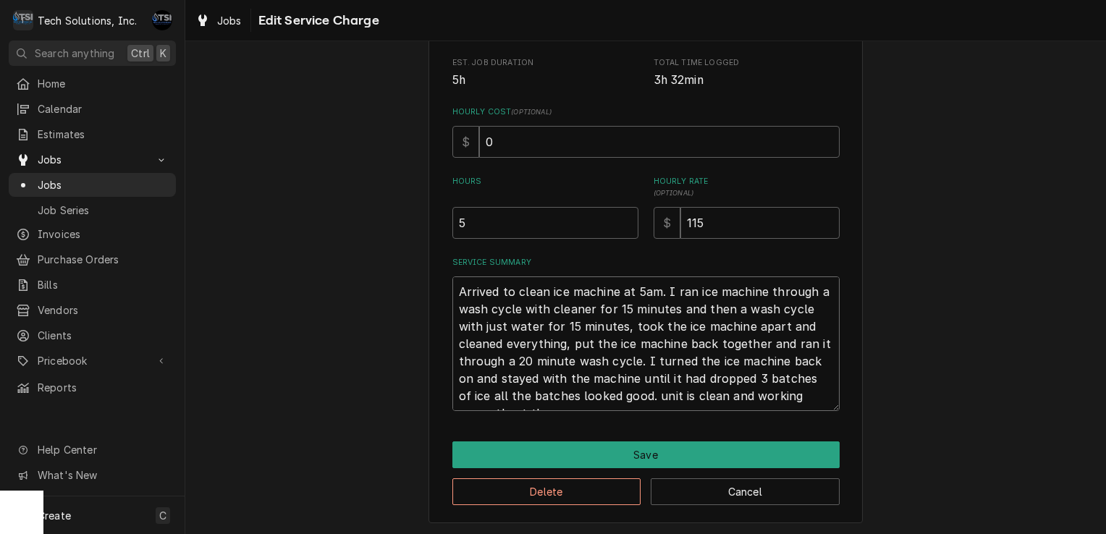
type textarea "x"
type textarea "Arrived to clean ice machine at 5am. I ran ice machine through a wash cycle wit…"
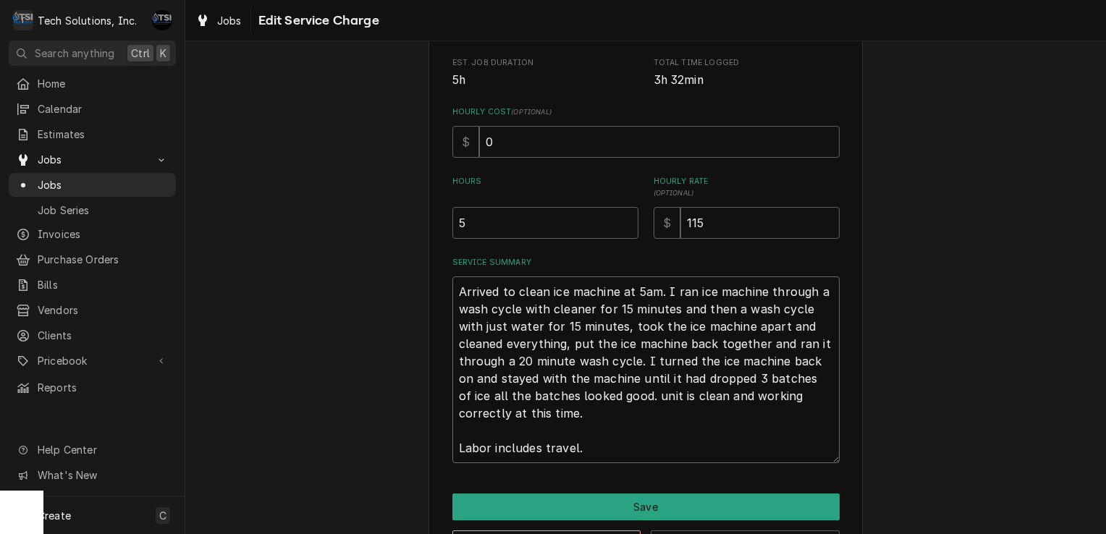
click at [458, 297] on textarea "Arrived to clean ice machine at 5am. I ran ice machine through a wash cycle wit…" at bounding box center [645, 370] width 387 height 187
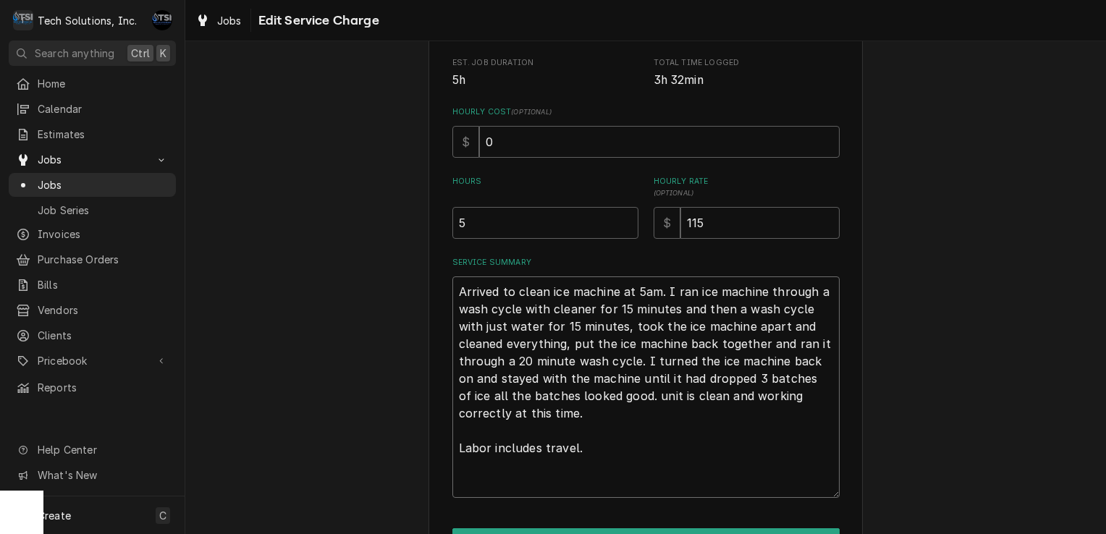
click at [458, 297] on textarea "Arrived to clean ice machine at 5am. I ran ice machine through a wash cycle wit…" at bounding box center [645, 388] width 387 height 222
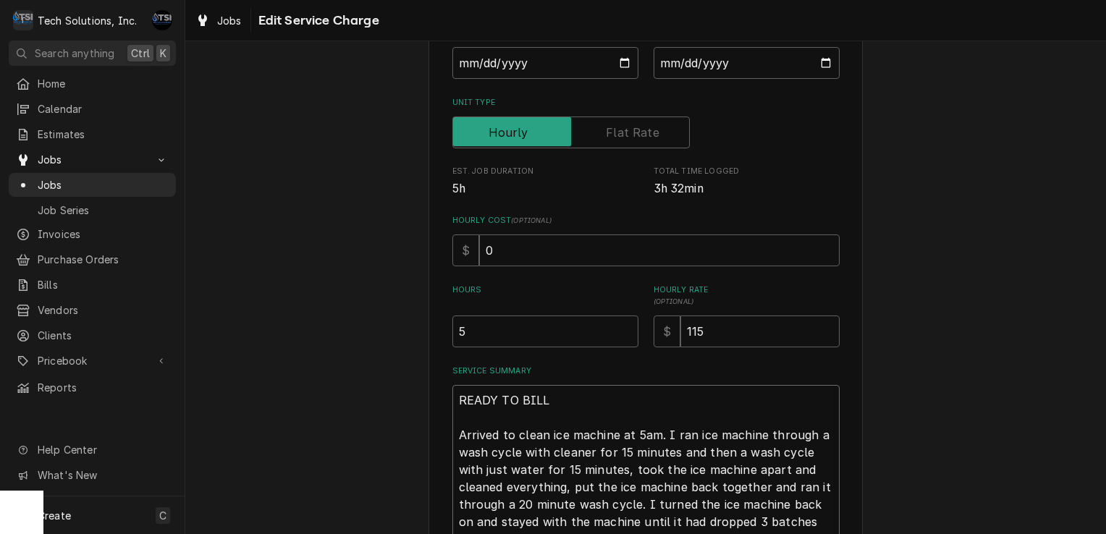
scroll to position [177, 0]
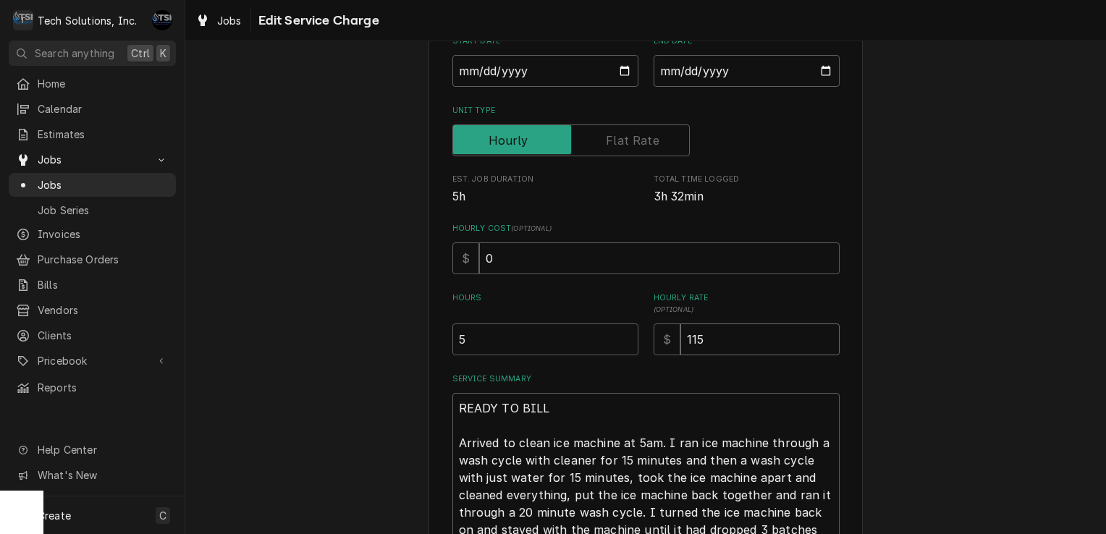
click at [713, 342] on input "115" at bounding box center [759, 340] width 159 height 32
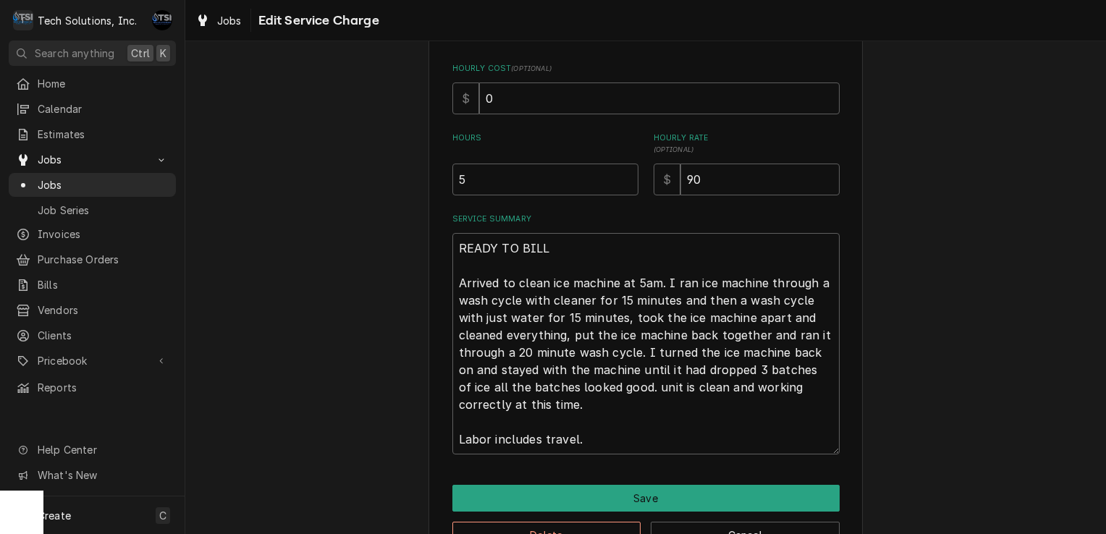
scroll to position [338, 0]
click at [673, 393] on textarea "READY TO BILL Arrived to clean ice machine at 5am. I ran ice machine through a …" at bounding box center [645, 343] width 387 height 222
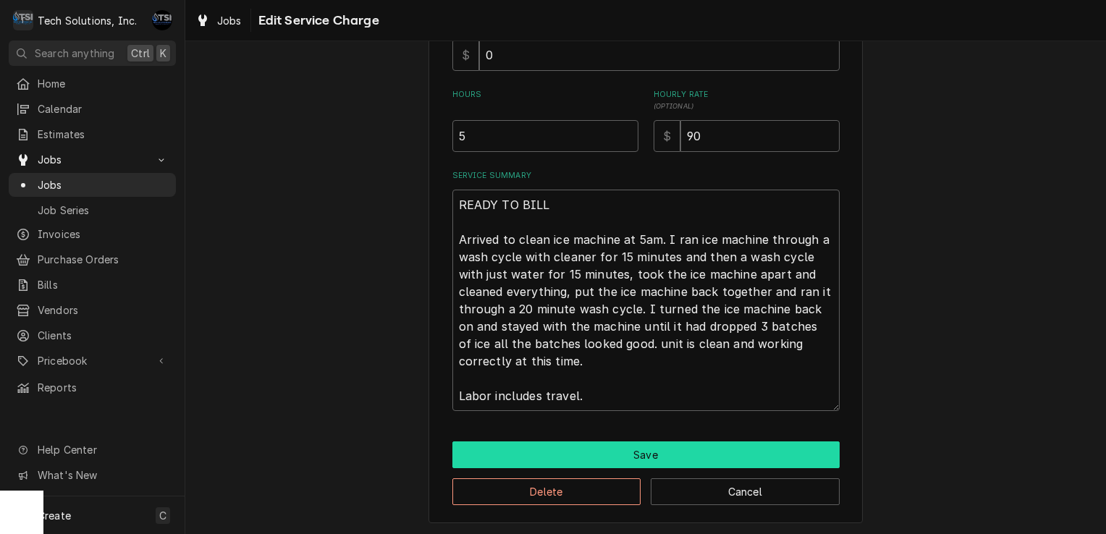
click at [622, 450] on button "Save" at bounding box center [645, 455] width 387 height 27
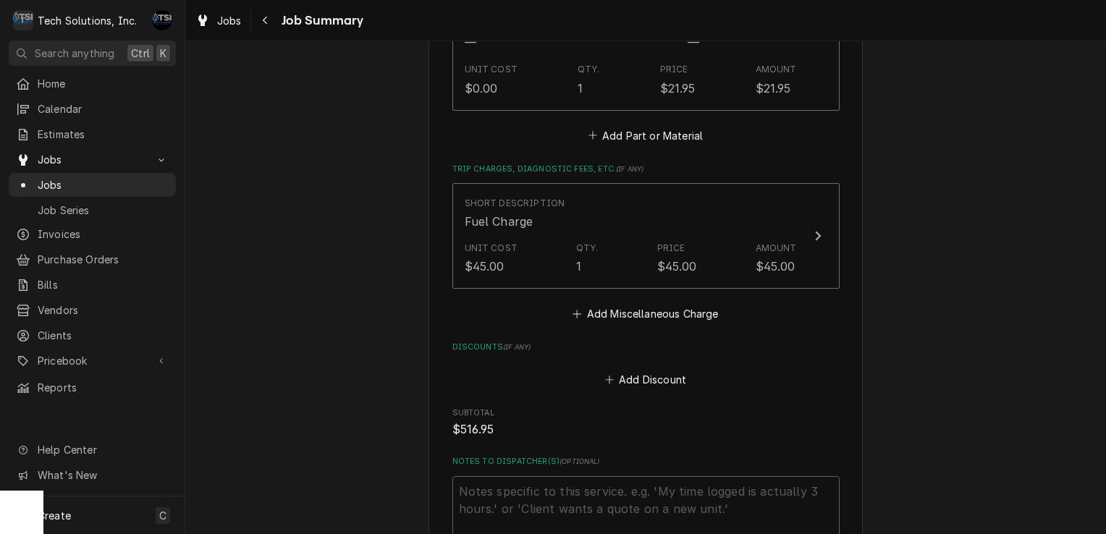
scroll to position [686, 0]
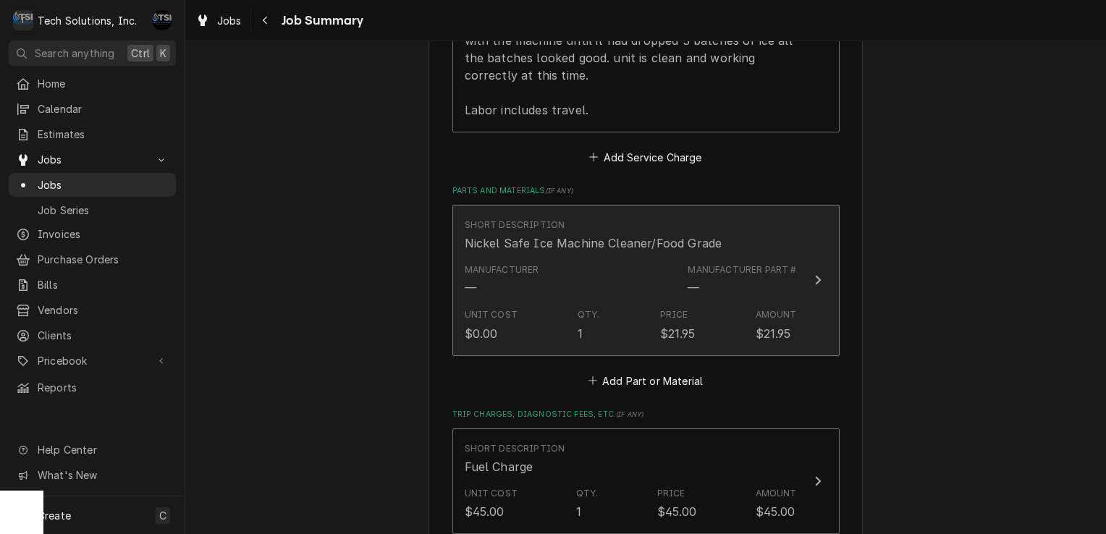
click at [744, 310] on div "Unit Cost $0.00 Qty. 1 Price $21.95 Amount $21.95" at bounding box center [631, 325] width 332 height 45
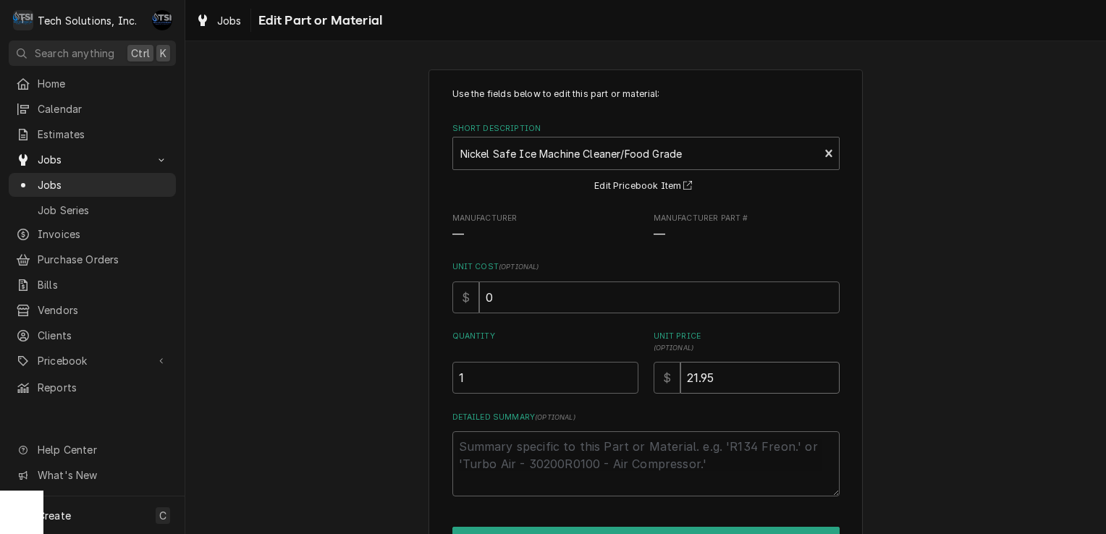
click at [732, 374] on input "21.95" at bounding box center [759, 378] width 159 height 32
click at [911, 337] on div "Use the fields below to edit this part or material: Short Description Nickel Sa…" at bounding box center [645, 338] width 921 height 565
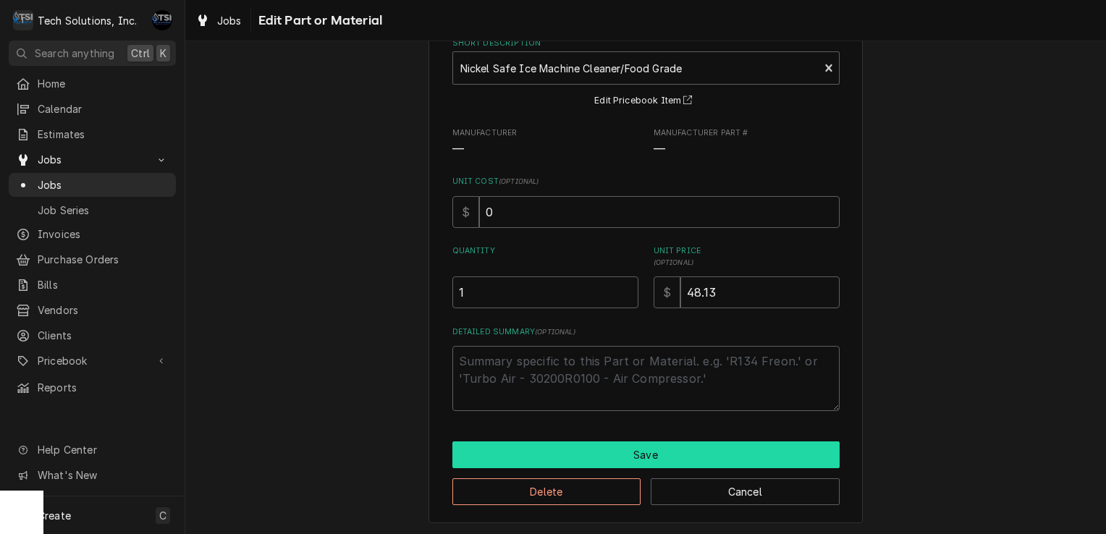
click at [637, 447] on button "Save" at bounding box center [645, 455] width 387 height 27
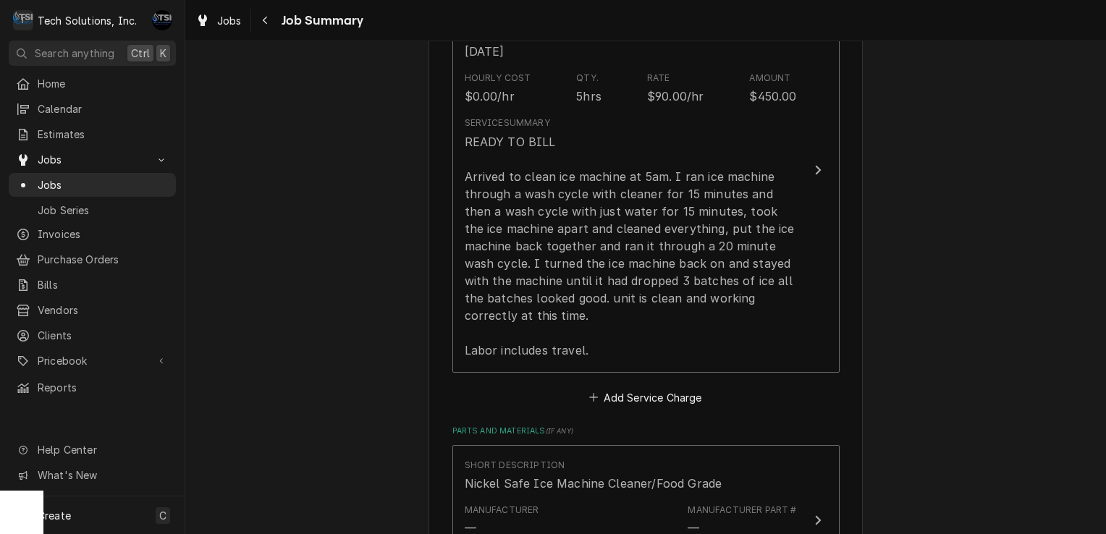
scroll to position [460, 0]
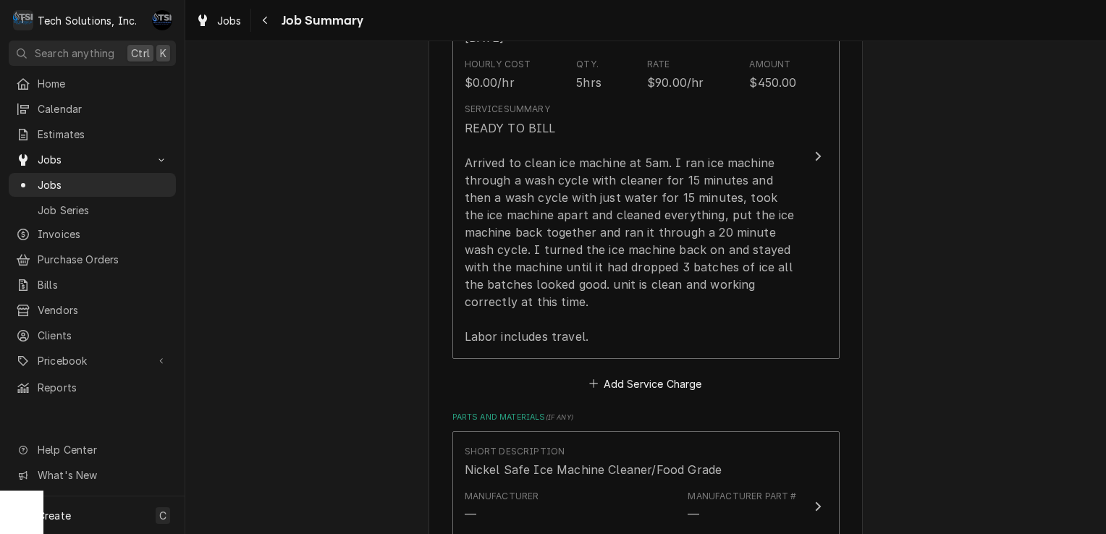
drag, startPoint x: 926, startPoint y: 416, endPoint x: 921, endPoint y: 472, distance: 56.7
drag, startPoint x: 921, startPoint y: 472, endPoint x: 908, endPoint y: 493, distance: 24.7
click at [908, 493] on div "Flynn Restaurant Group Panera Bread Cafe #2340 / 1410 N. Eisenhower Dr., Beckle…" at bounding box center [645, 382] width 921 height 1570
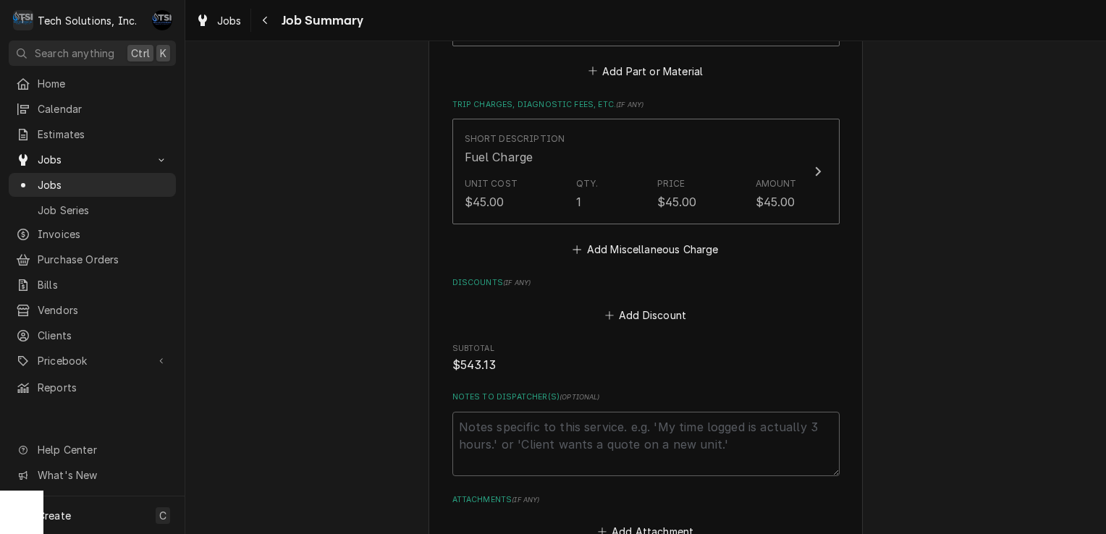
scroll to position [1158, 0]
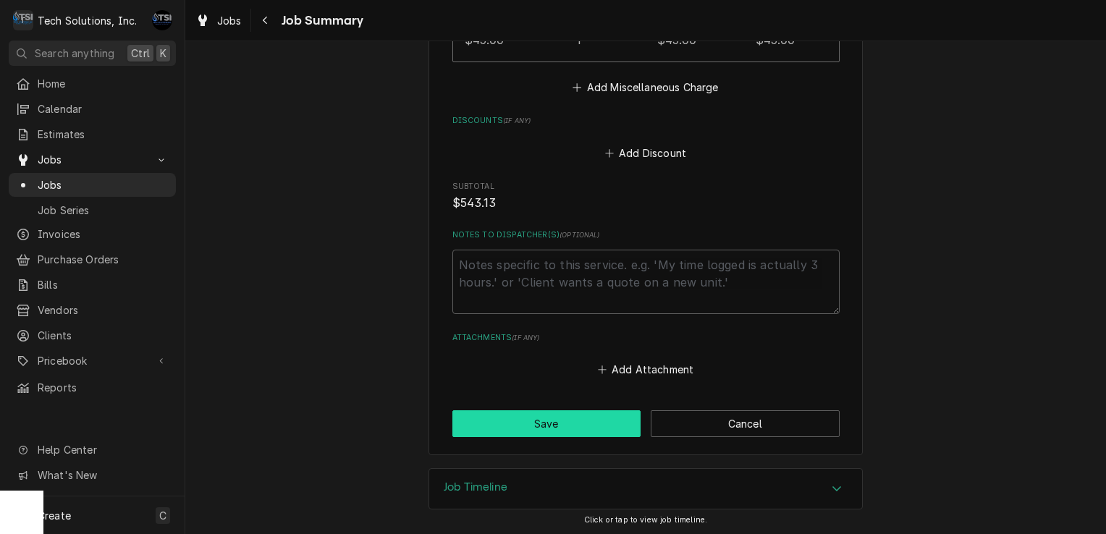
click at [542, 420] on button "Save" at bounding box center [546, 423] width 189 height 27
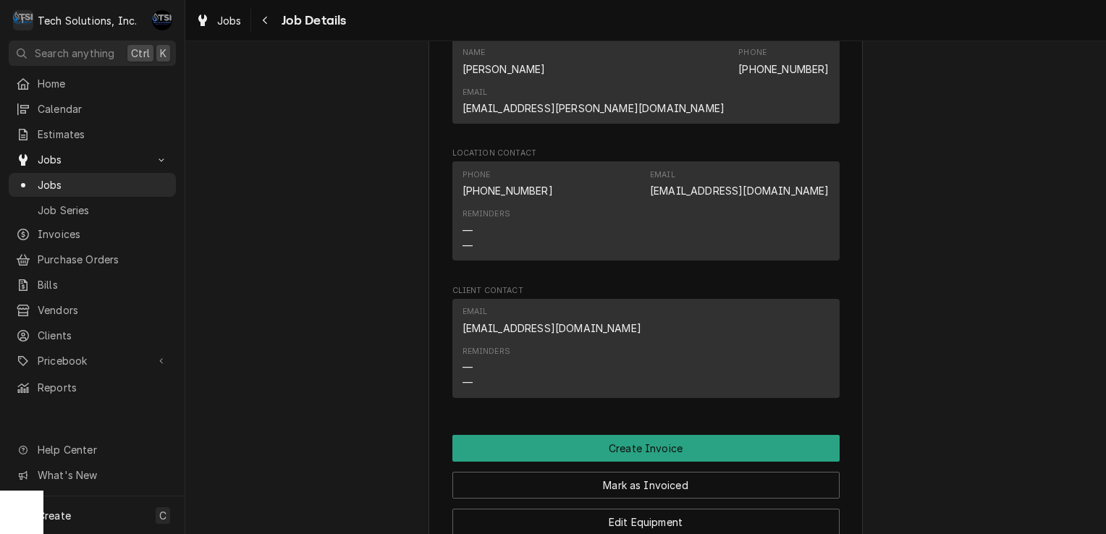
scroll to position [2275, 0]
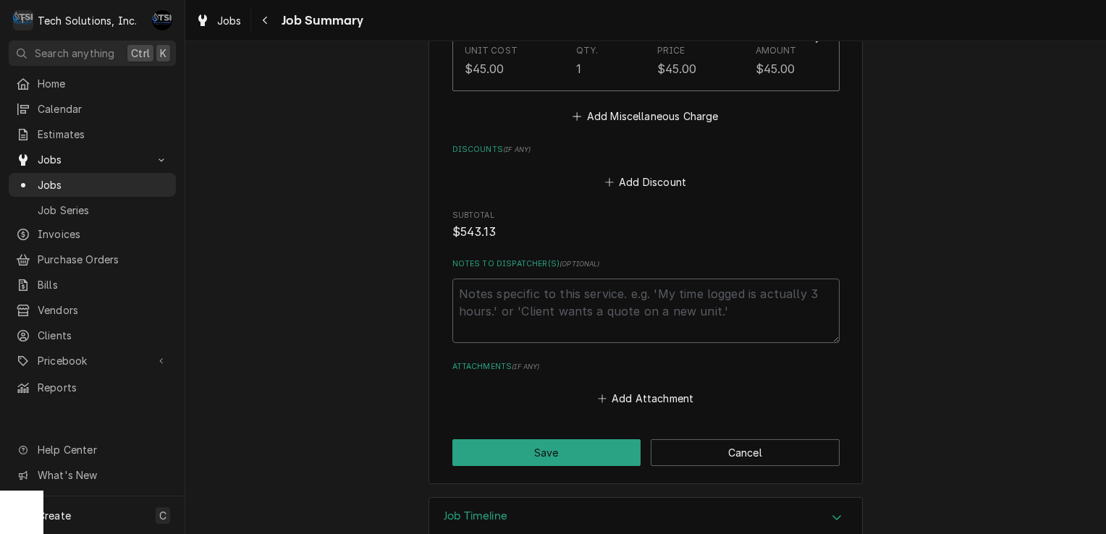
scroll to position [1158, 0]
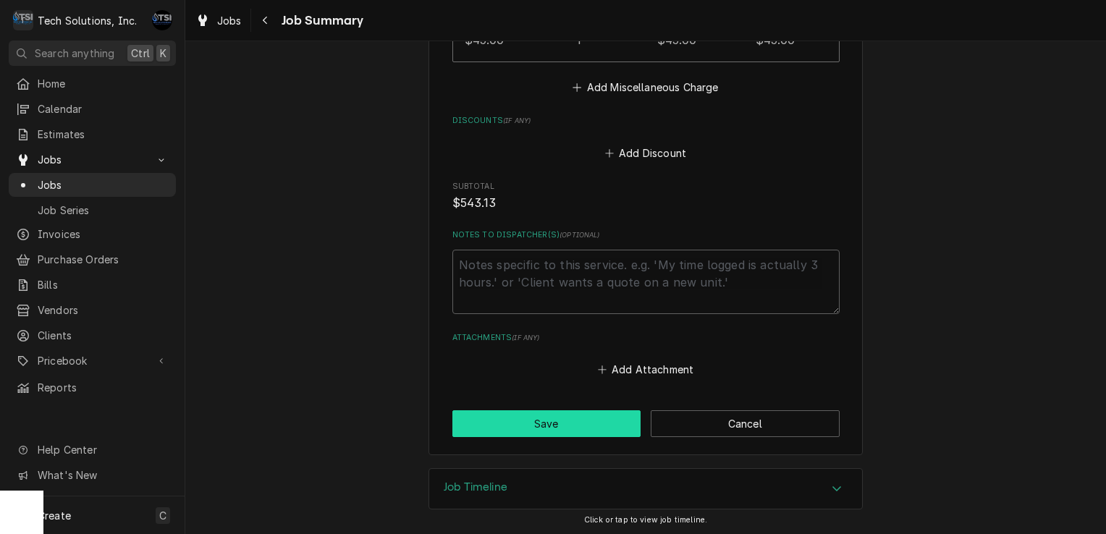
click at [575, 410] on button "Save" at bounding box center [546, 423] width 189 height 27
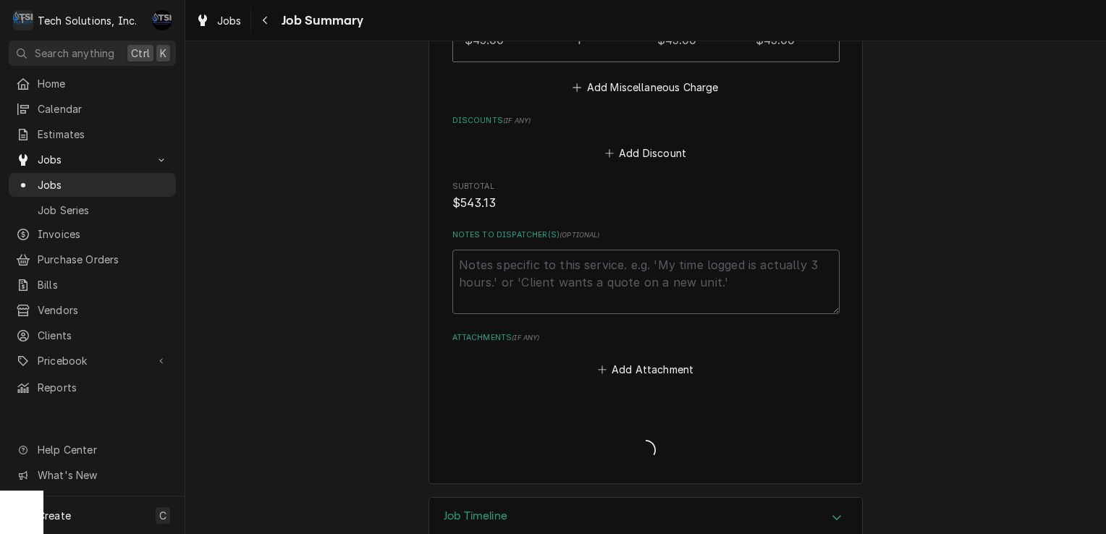
type textarea "x"
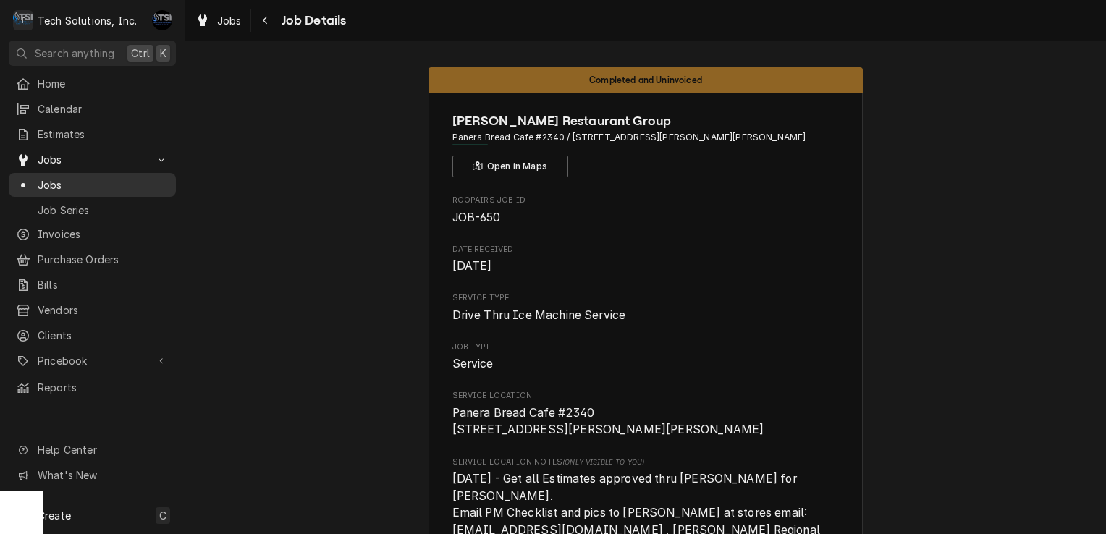
click at [129, 177] on span "Jobs" at bounding box center [103, 184] width 131 height 15
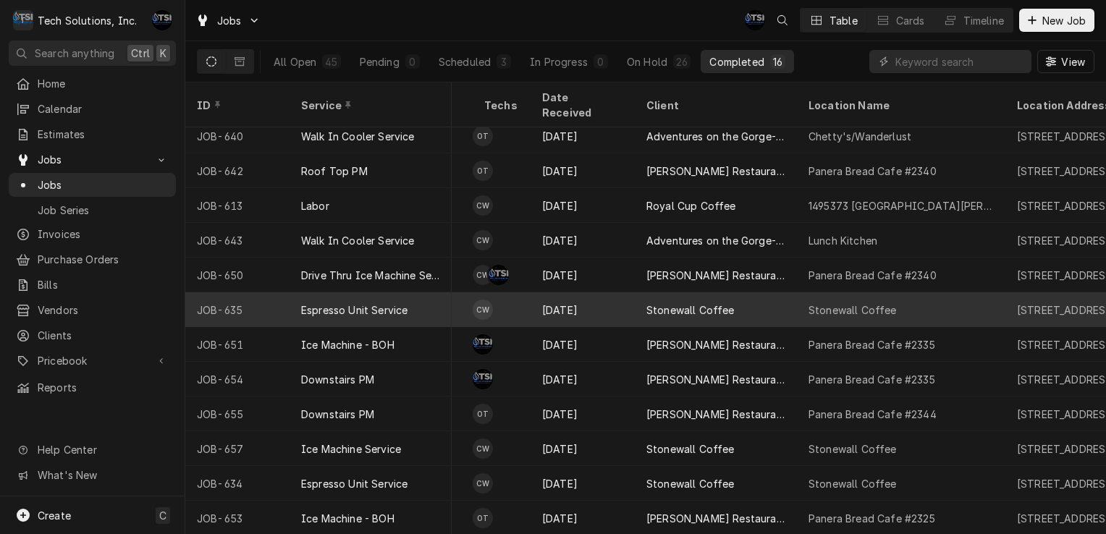
scroll to position [78, 524]
click at [434, 292] on div "Espresso Unit Service" at bounding box center [371, 309] width 162 height 35
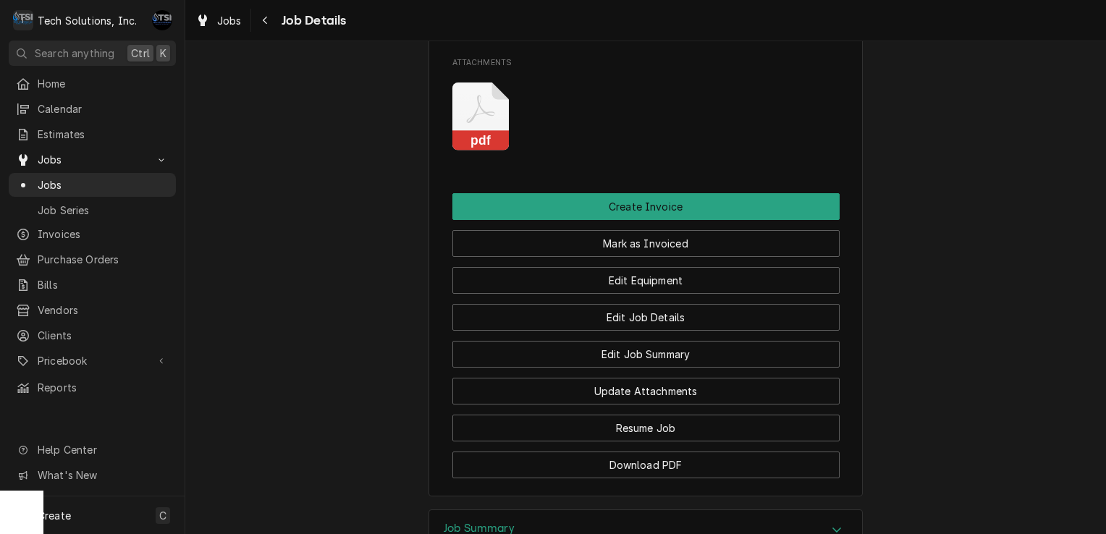
scroll to position [1263, 0]
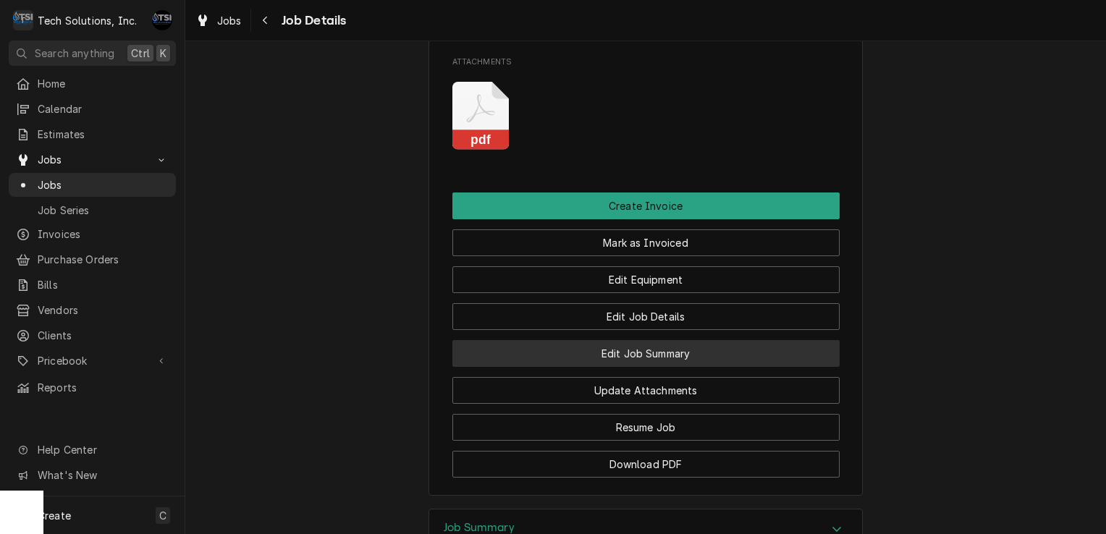
click at [662, 367] on button "Edit Job Summary" at bounding box center [645, 353] width 387 height 27
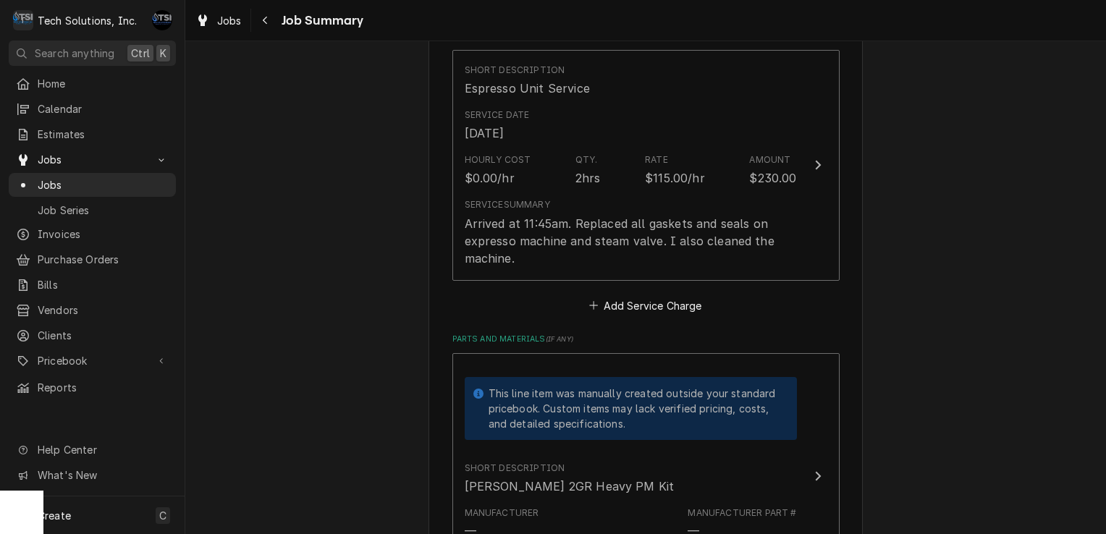
scroll to position [364, 0]
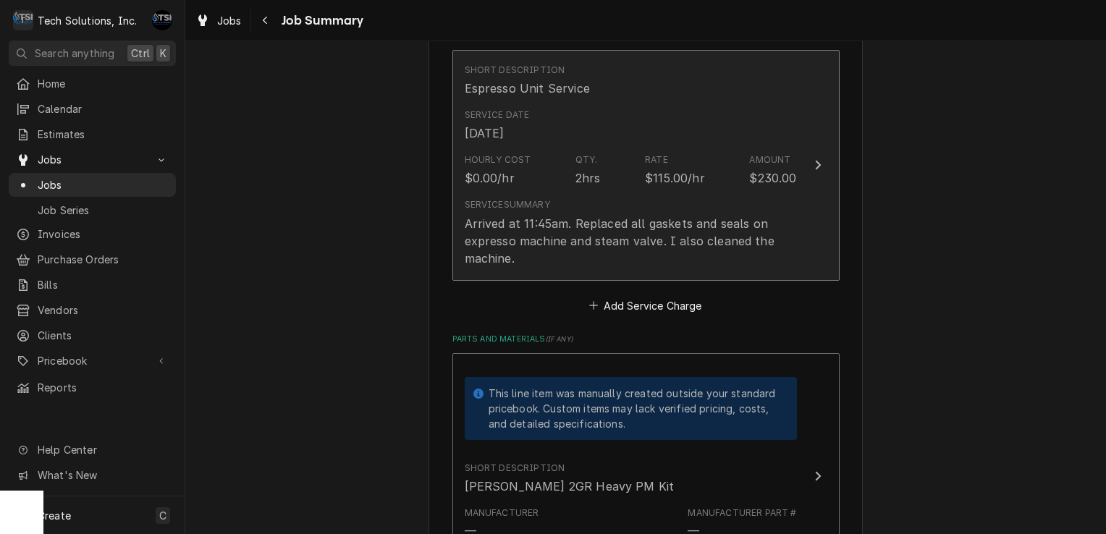
drag, startPoint x: 0, startPoint y: 0, endPoint x: 628, endPoint y: 183, distance: 653.8
click at [628, 183] on div "Hourly Cost $0.00/hr Qty. 2hrs Rate $115.00/hr Amount $230.00" at bounding box center [631, 170] width 332 height 45
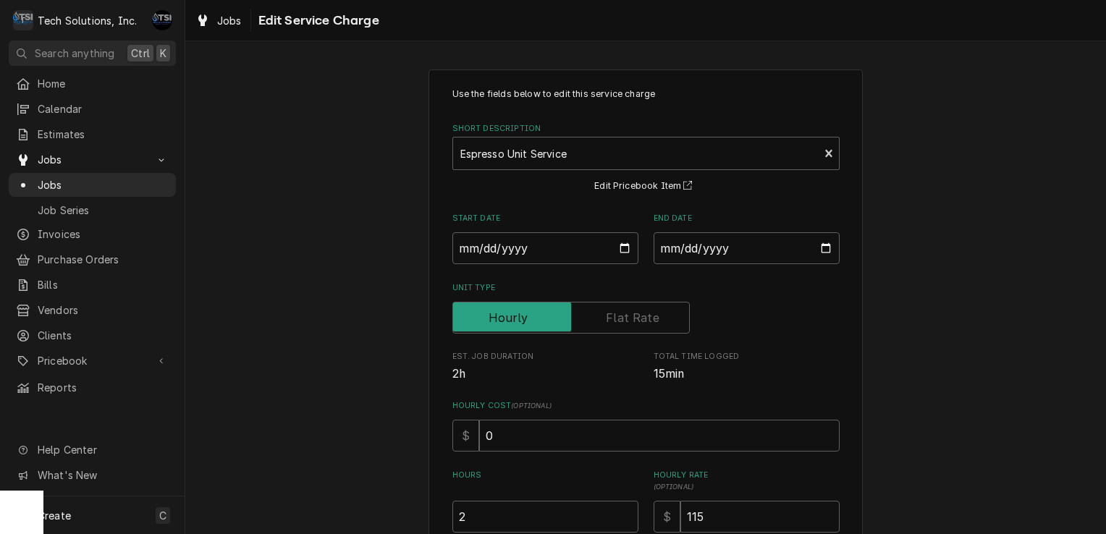
scroll to position [224, 0]
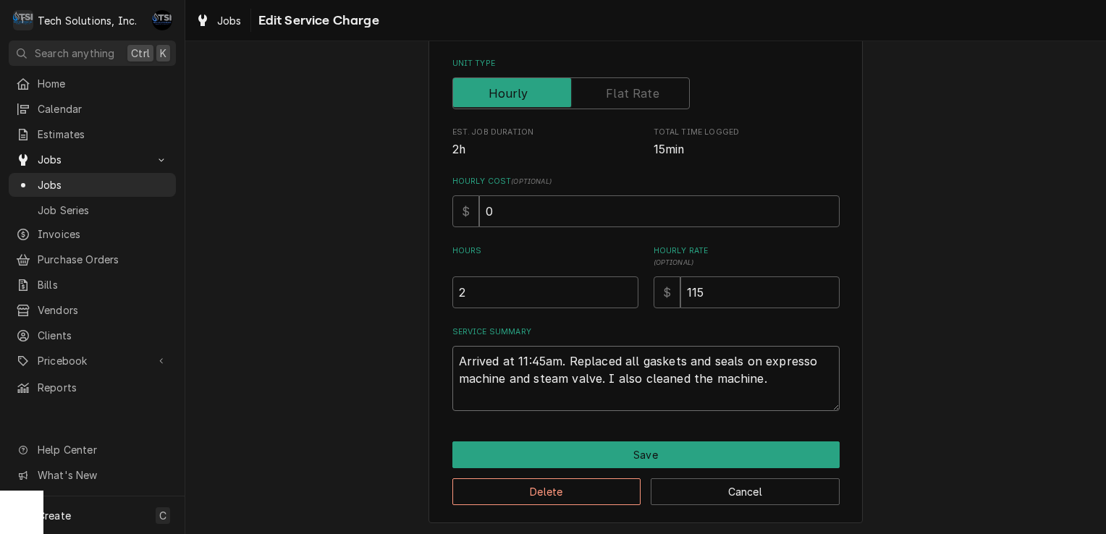
click at [753, 389] on textarea "Arrived at 11:45am. Replaced all gaskets and seals on expresso machine and stea…" at bounding box center [645, 378] width 387 height 65
type textarea "x"
type textarea "Arrived at 11:45am. Replaced all gaskets and seals on expresso machine and stea…"
type textarea "x"
type textarea "Arrived at 11:45am. Replaced all gaskets and seals on expresso machine and stea…"
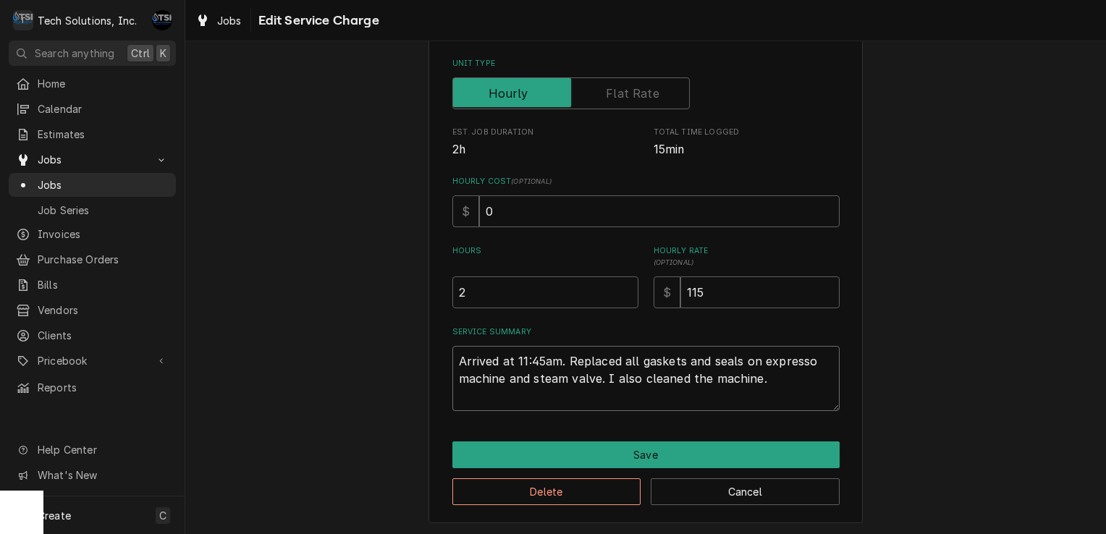
type textarea "x"
type textarea "Arrived at 11:45am. Replaced all gaskets and seals on expresso machine and stea…"
type textarea "x"
type textarea "Arrived at 11:45am. Replaced all gaskets and seals on expresso machine and stea…"
type textarea "x"
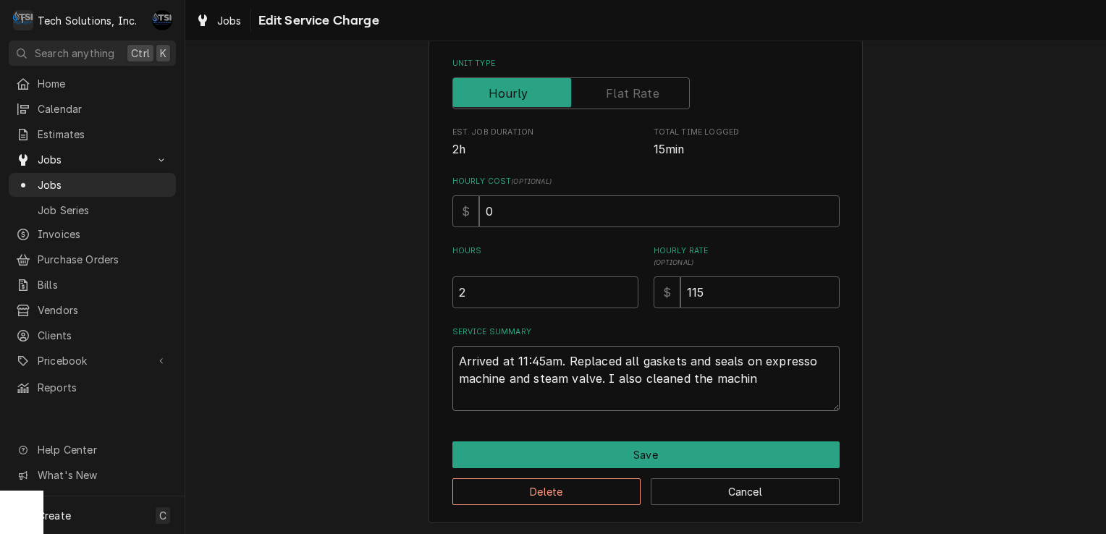
type textarea "Arrived at 11:45am. Replaced all gaskets and seals on expresso machine and stea…"
type textarea "x"
type textarea "Arrived at 11:45am. Replaced all gaskets and seals on expresso machine and stea…"
type textarea "x"
type textarea "Arrived at 11:45am. Replaced all gaskets and seals on expresso machine and stea…"
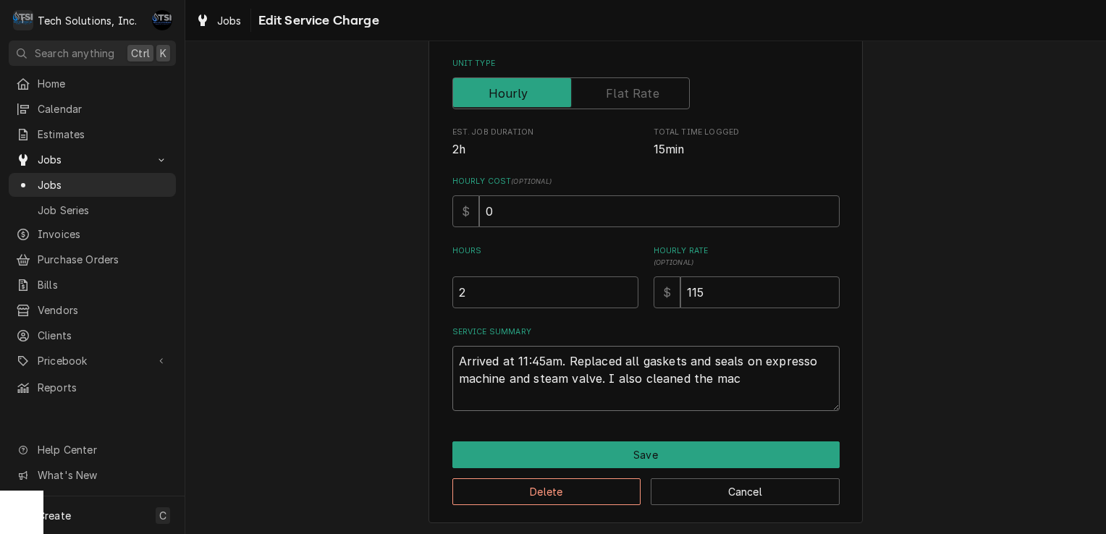
type textarea "x"
type textarea "Arrived at 11:45am. Replaced all gaskets and seals on expresso machine and stea…"
type textarea "x"
type textarea "Arrived at 11:45am. Replaced all gaskets and seals on expresso machine and stea…"
type textarea "x"
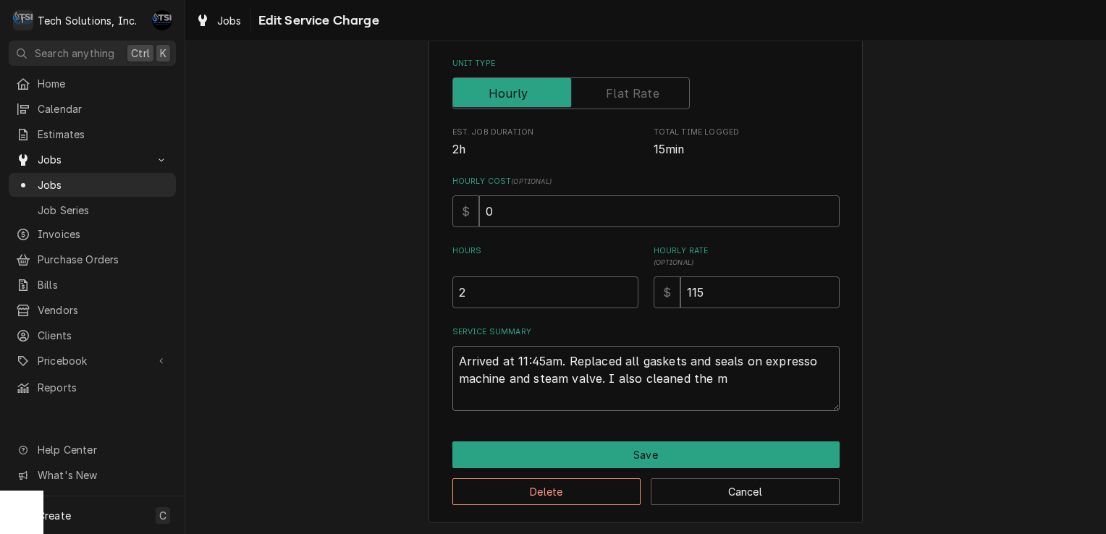
type textarea "Arrived at 11:45am. Replaced all gaskets and seals on expresso machine and stea…"
type textarea "x"
type textarea "Arrived at 11:45am. Replaced all gaskets and seals on expresso machine and stea…"
type textarea "x"
type textarea "Arrived at 11:45am. Replaced all gaskets and seals on expresso machine and stea…"
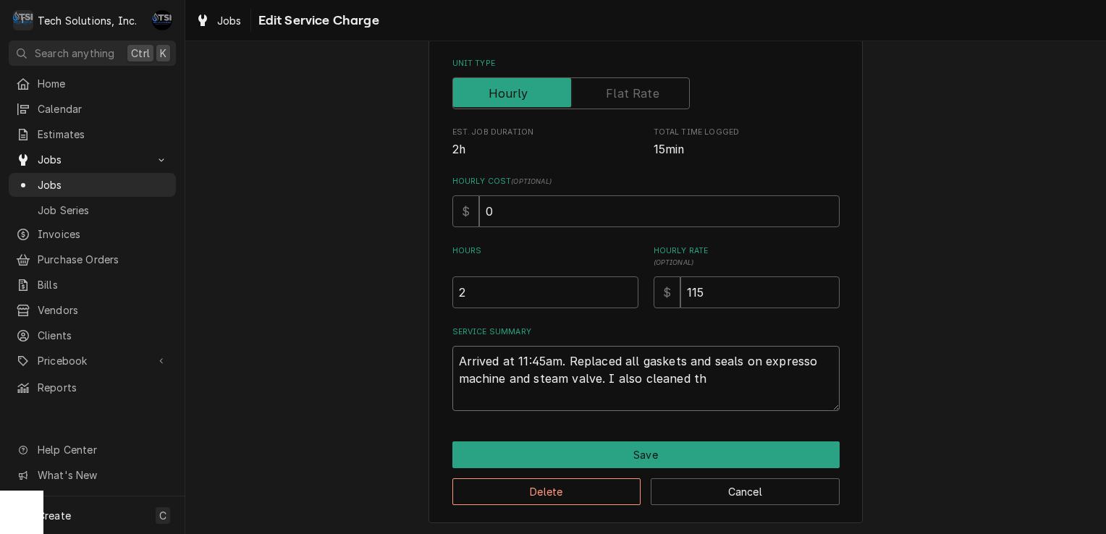
type textarea "x"
type textarea "Arrived at 11:45am. Replaced all gaskets and seals on expresso machine and stea…"
type textarea "x"
type textarea "Arrived at 11:45am. Replaced all gaskets and seals on expresso machine and stea…"
type textarea "x"
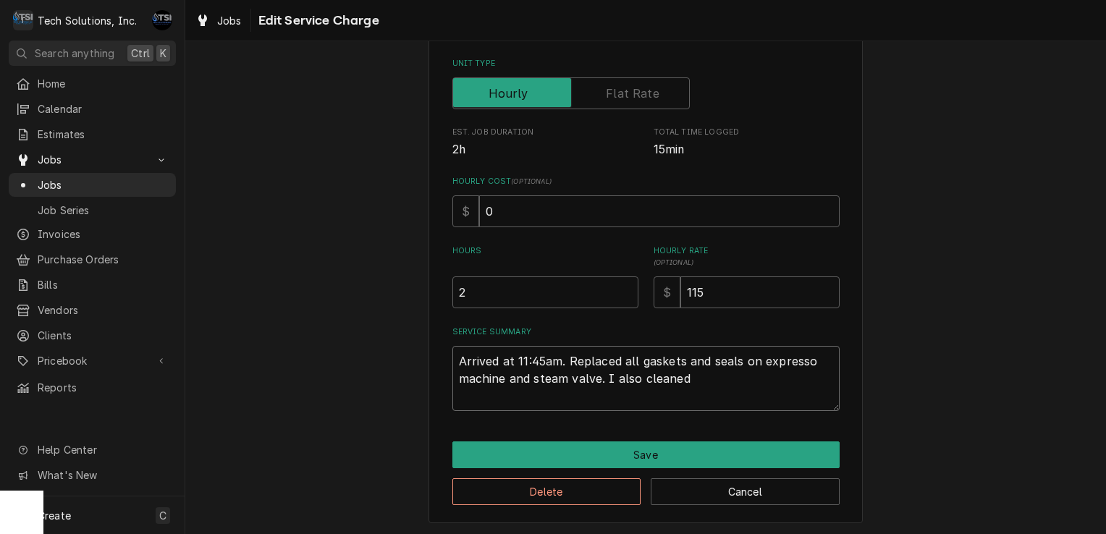
type textarea "Arrived at 11:45am. Replaced all gaskets and seals on expresso machine and stea…"
type textarea "x"
type textarea "Arrived at 11:45am. Replaced all gaskets and seals on expresso machine and stea…"
type textarea "x"
type textarea "Arrived at 11:45am. Replaced all gaskets and seals on expresso machine and stea…"
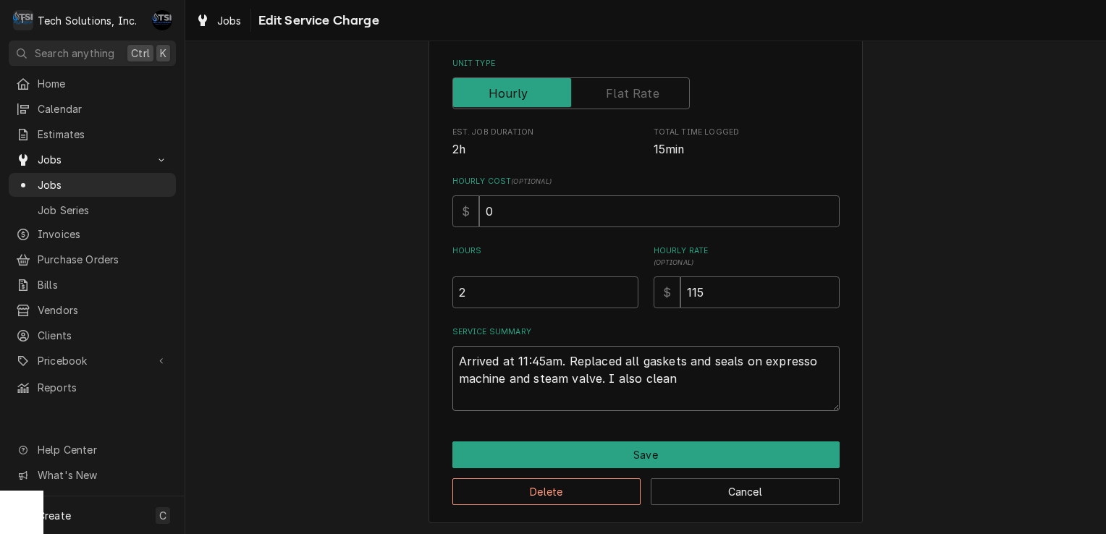
type textarea "x"
type textarea "Arrived at 11:45am. Replaced all gaskets and seals on expresso machine and stea…"
type textarea "x"
type textarea "Arrived at 11:45am. Replaced all gaskets and seals on expresso machine and stea…"
type textarea "x"
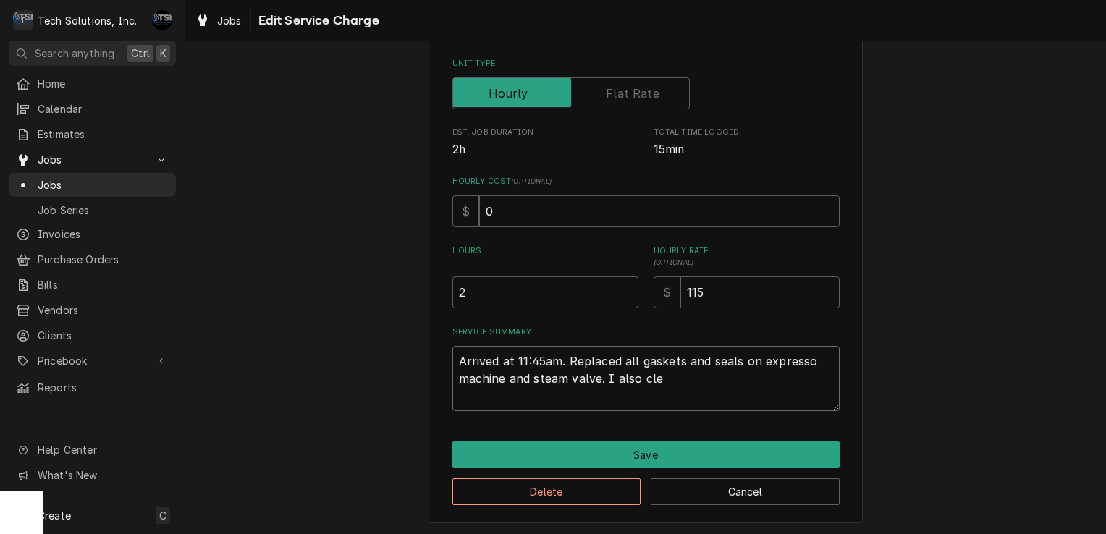
type textarea "Arrived at 11:45am. Replaced all gaskets and seals on expresso machine and stea…"
type textarea "x"
type textarea "Arrived at 11:45am. Replaced all gaskets and seals on expresso machine and stea…"
type textarea "x"
type textarea "Arrived at 11:45am. Replaced all gaskets and seals on expresso machine and stea…"
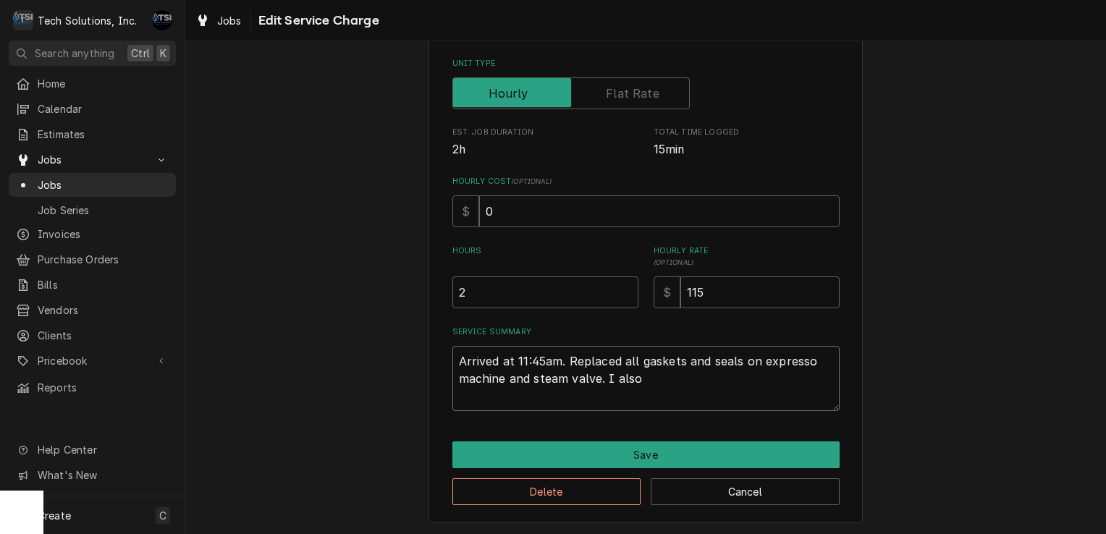
type textarea "x"
type textarea "Arrived at 11:45am. Replaced all gaskets and seals on expresso machine and stea…"
type textarea "x"
type textarea "Arrived at 11:45am. Replaced all gaskets and seals on expresso machine and stea…"
type textarea "x"
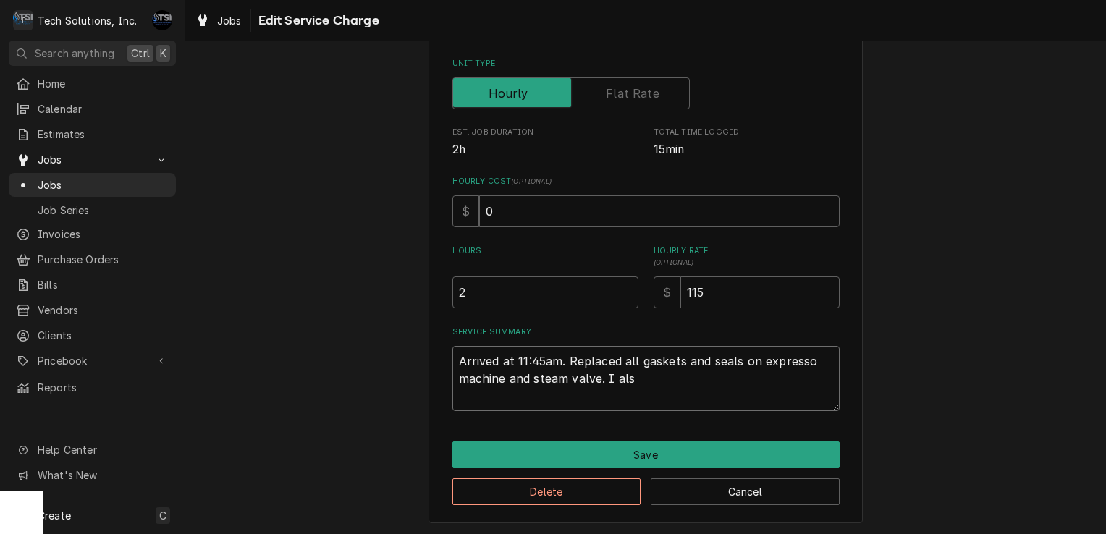
type textarea "Arrived at 11:45am. Replaced all gaskets and seals on expresso machine and stea…"
type textarea "x"
type textarea "Arrived at 11:45am. Replaced all gaskets and seals on expresso machine and stea…"
type textarea "x"
type textarea "Arrived at 11:45am. Replaced all gaskets and seals on expresso machine and stea…"
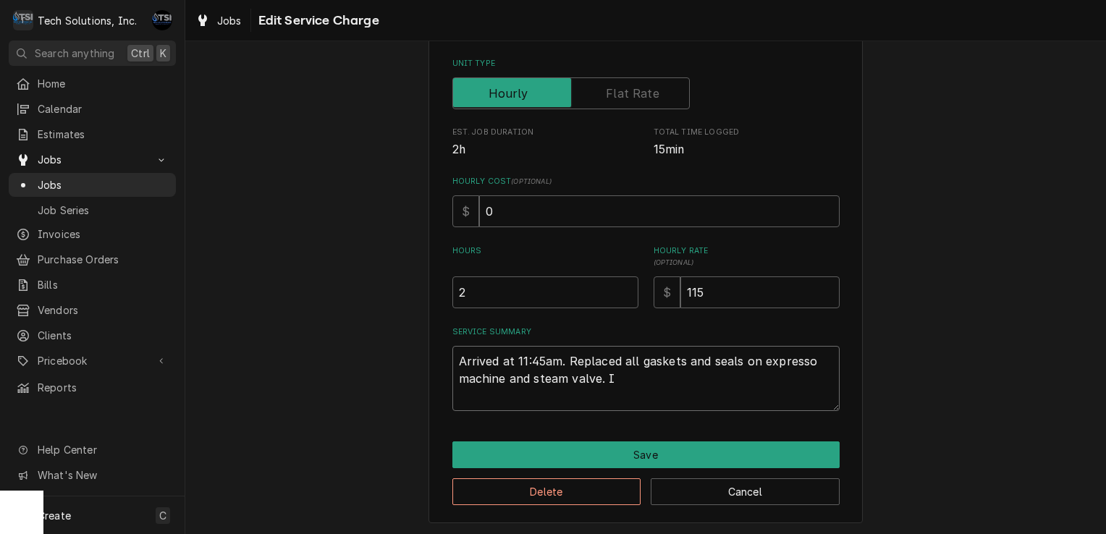
type textarea "x"
type textarea "Arrived at 11:45am. Replaced all gaskets and seals on expresso machine and stea…"
type textarea "x"
type textarea "Arrived at 11:45am. Replaced all gaskets and seals on expresso machine and stea…"
type textarea "x"
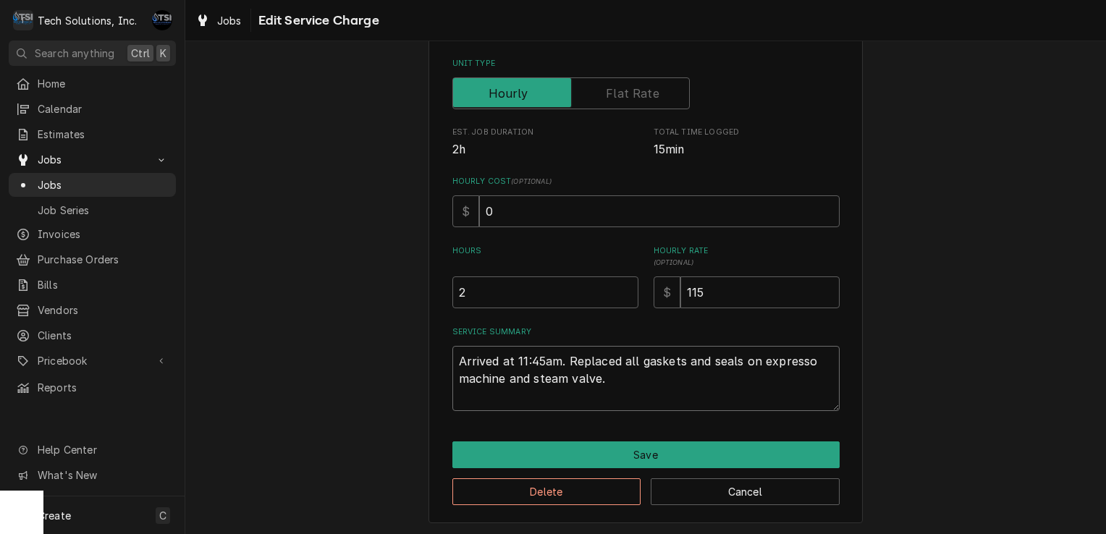
type textarea "Arrived at 11:45am. Replaced all gaskets and seals on expresso machine and stea…"
type textarea "x"
type textarea "Arrived at 11:45am. Replaced all gaskets and seals on expresso machine and stea…"
type textarea "x"
type textarea "Arrived at 11:45am. Replaced all gaskets and seals on expresso machine and stea…"
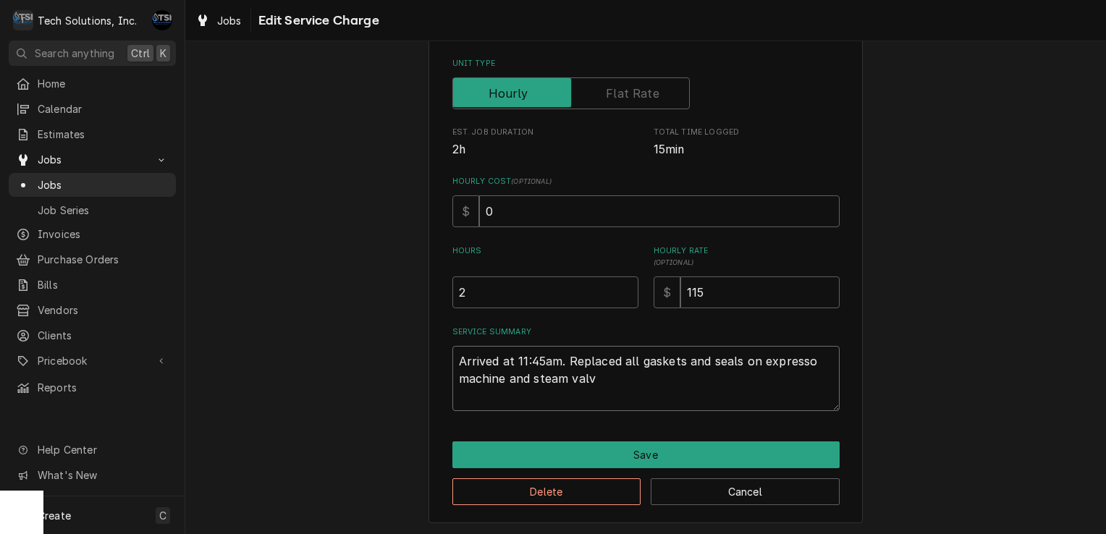
type textarea "x"
type textarea "Arrived at 11:45am. Replaced all gaskets and seals on expresso machine and stea…"
type textarea "x"
type textarea "Arrived at 11:45am. Replaced all gaskets and seals on expresso machine and stea…"
type textarea "x"
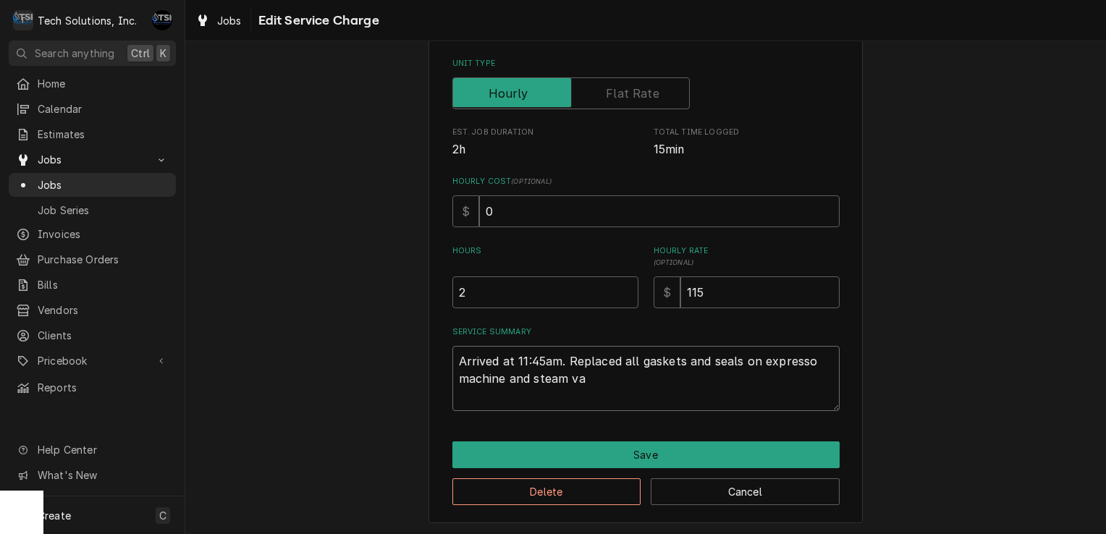
type textarea "Arrived at 11:45am. Replaced all gaskets and seals on expresso machine and stea…"
type textarea "x"
type textarea "Arrived at 11:45am. Replaced all gaskets and seals on expresso machine and steam"
type textarea "x"
type textarea "Arrived at 11:45am. Replaced all gaskets and seals on expresso machine and steam"
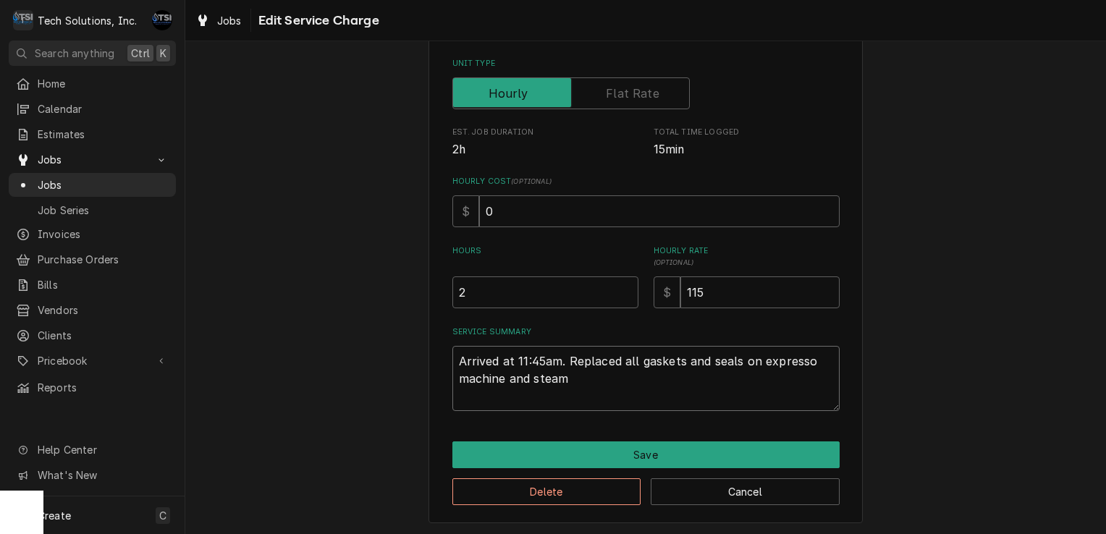
type textarea "x"
type textarea "Arrived at 11:45am. Replaced all gaskets and seals on expresso machine and stea"
type textarea "x"
type textarea "Arrived at 11:45am. Replaced all gaskets and seals on expresso machine and ste"
type textarea "x"
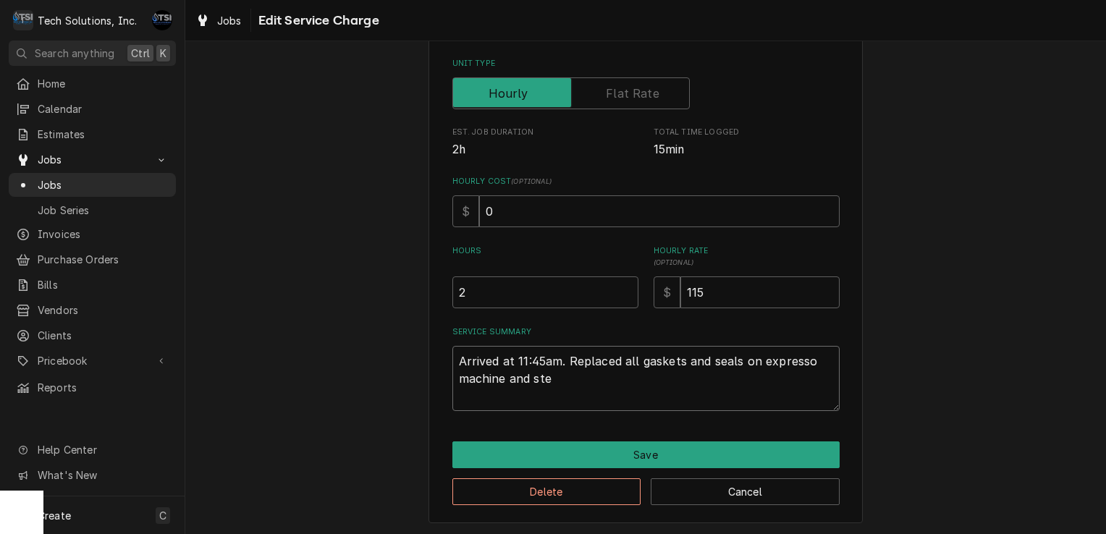
type textarea "Arrived at 11:45am. Replaced all gaskets and seals on expresso machine and st"
type textarea "x"
type textarea "Arrived at 11:45am. Replaced all gaskets and seals on expresso machine and s"
type textarea "x"
type textarea "Arrived at 11:45am. Replaced all gaskets and seals on expresso machine and"
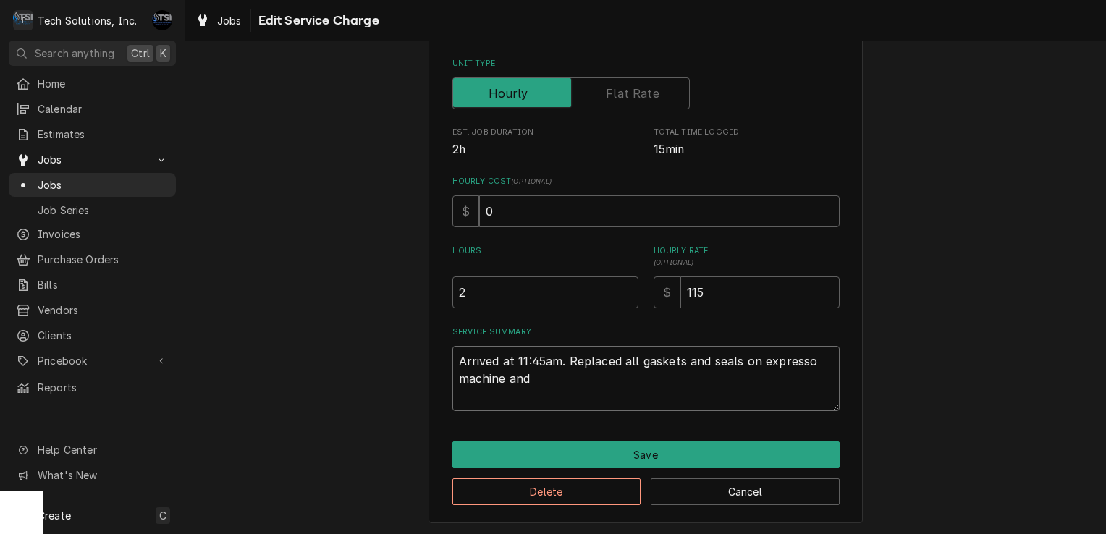
type textarea "x"
type textarea "Arrived at 11:45am. Replaced all gaskets and seals on expresso machine and"
type textarea "x"
type textarea "Arrived at 11:45am. Replaced all gaskets and seals on expresso machine an"
type textarea "x"
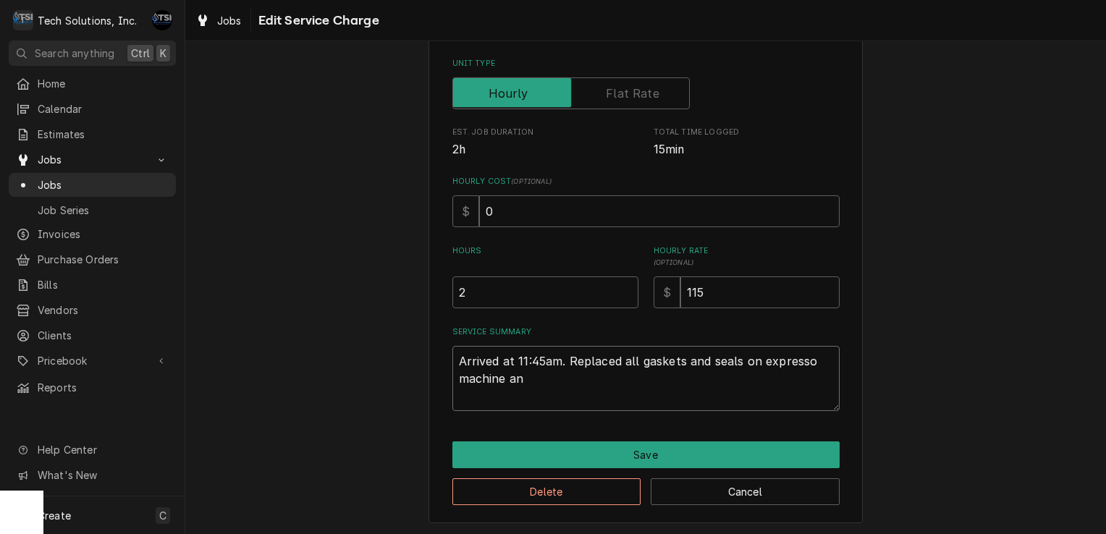
type textarea "Arrived at 11:45am. Replaced all gaskets and seals on expresso machine a"
type textarea "x"
type textarea "Arrived at 11:45am. Replaced all gaskets and seals on expresso machine"
type textarea "x"
type textarea "Arrived at 11:45am. Replaced all gaskets and seals on expresso machine"
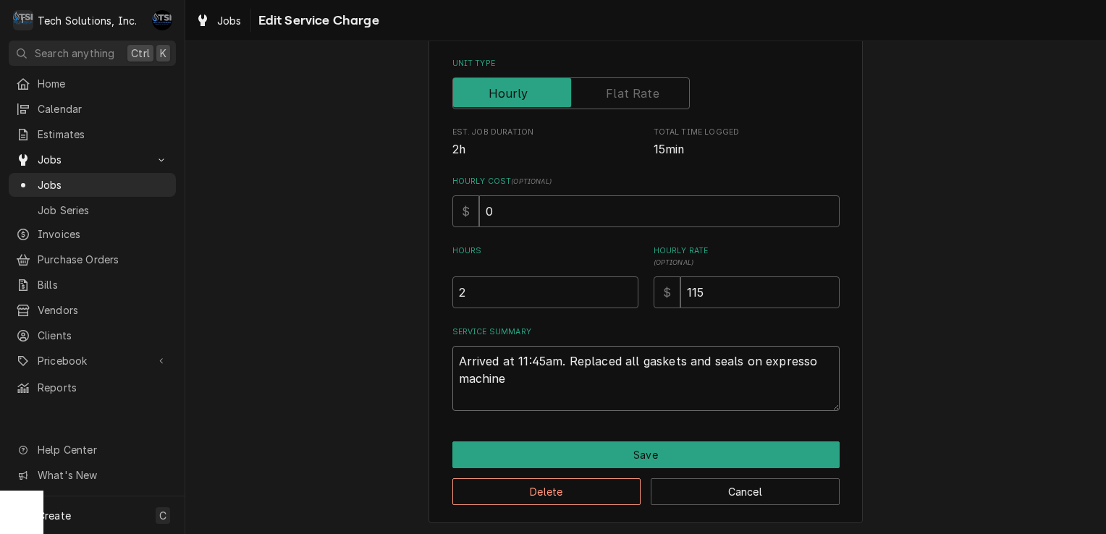
type textarea "x"
type textarea "Arrived at 11:45am. Replaced all gaskets and seals on expresso machin"
type textarea "x"
type textarea "Arrived at 11:45am. Replaced all gaskets and seals on expresso machi"
type textarea "x"
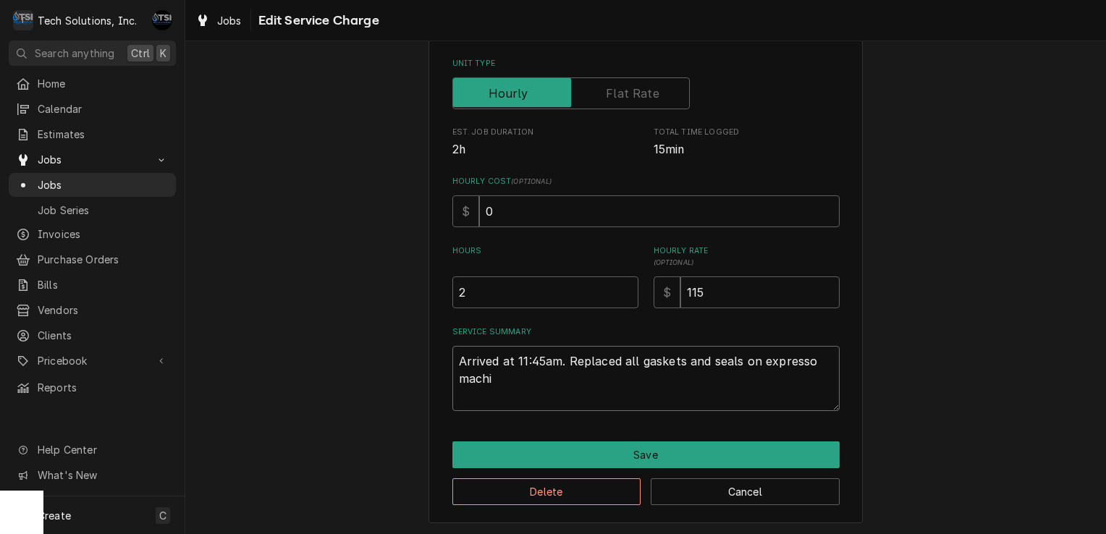
type textarea "Arrived at 11:45am. Replaced all gaskets and seals on expresso mach"
type textarea "x"
type textarea "Arrived at 11:45am. Replaced all gaskets and seals on expresso mac"
type textarea "x"
type textarea "Arrived at 11:45am. Replaced all gaskets and seals on expresso ma"
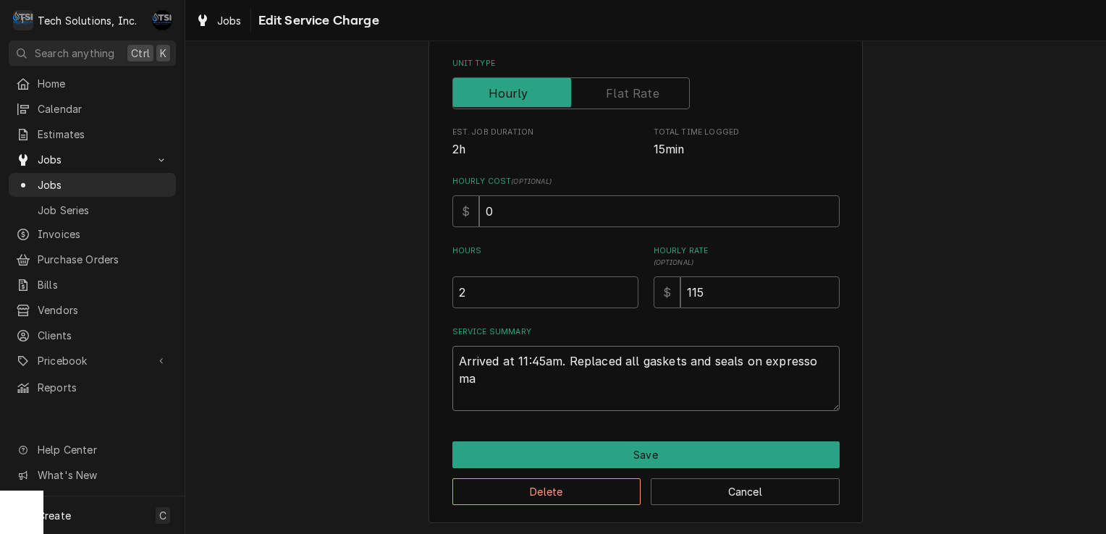
type textarea "x"
type textarea "Arrived at 11:45am. Replaced all gaskets and seals on expresso m"
type textarea "x"
type textarea "Arrived at 11:45am. Replaced all gaskets and seals on expresso"
type textarea "x"
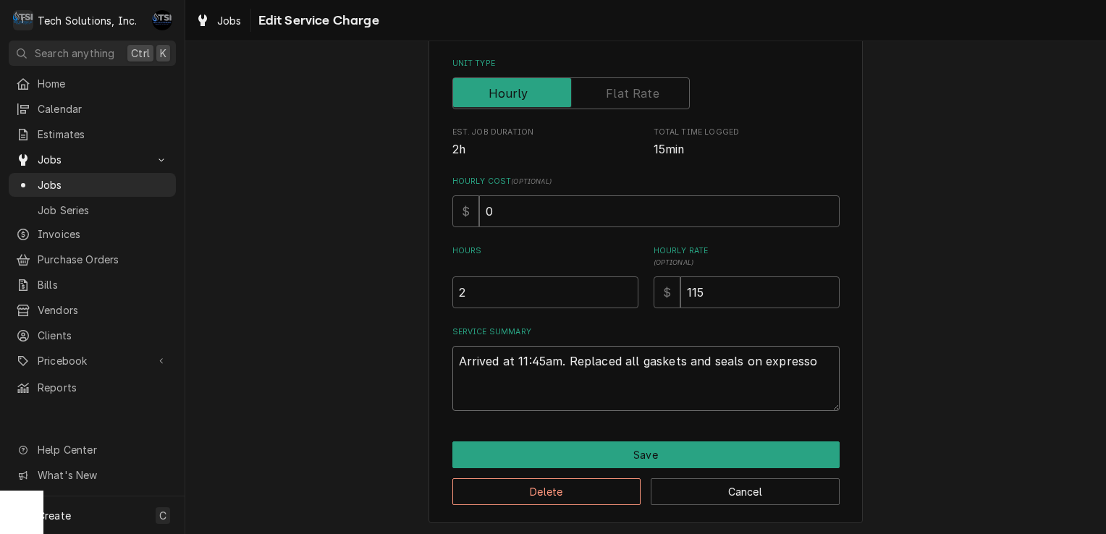
type textarea "Arrived at 11:45am. Replaced all gaskets and seals on expresso"
type textarea "x"
type textarea "Arrived at 11:45am. Replaced all gaskets and seals on express"
type textarea "x"
type textarea "Arrived at 11:45am. Replaced all gaskets and seals on expres"
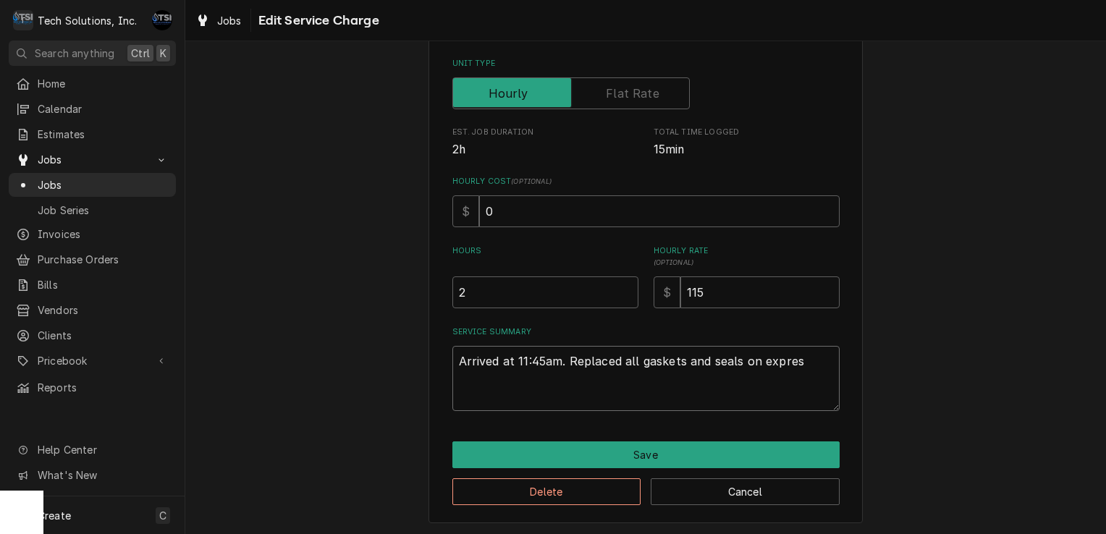
type textarea "x"
type textarea "Arrived at 11:45am. Replaced all gaskets and seals on expre"
type textarea "x"
type textarea "Arrived at 11:45am. Replaced all gaskets and seals on expr"
type textarea "x"
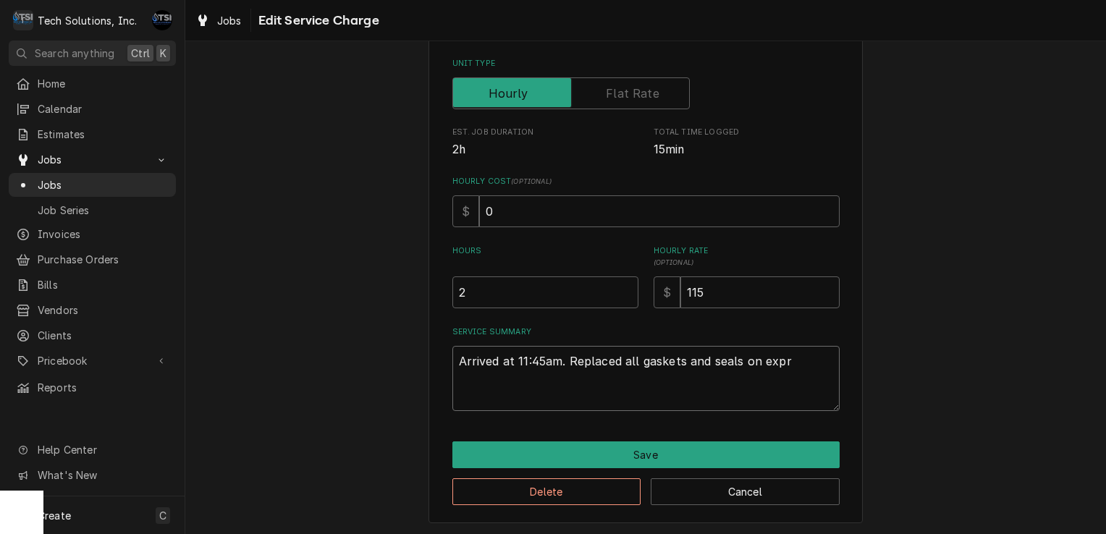
type textarea "Arrived at 11:45am. Replaced all gaskets and seals on exp"
type textarea "x"
type textarea "Arrived at 11:45am. Replaced all gaskets and seals on ex"
type textarea "x"
type textarea "Arrived at 11:45am. Replaced all gaskets and seals on e"
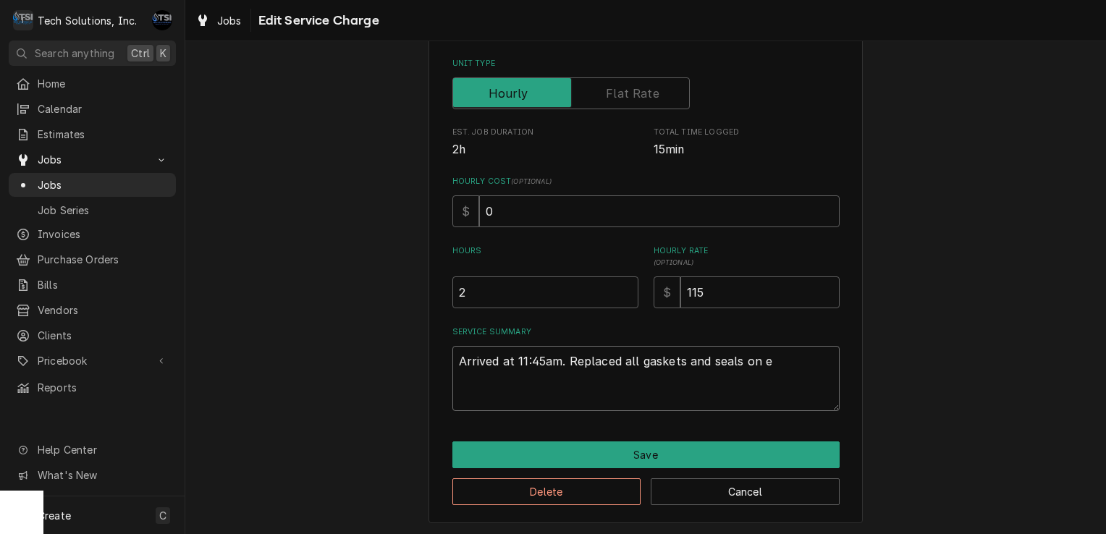
type textarea "x"
type textarea "Arrived at 11:45am. Replaced all gaskets and seals on"
type textarea "x"
type textarea "Arrived at 11:45am. Replaced all gaskets and seals on"
type textarea "x"
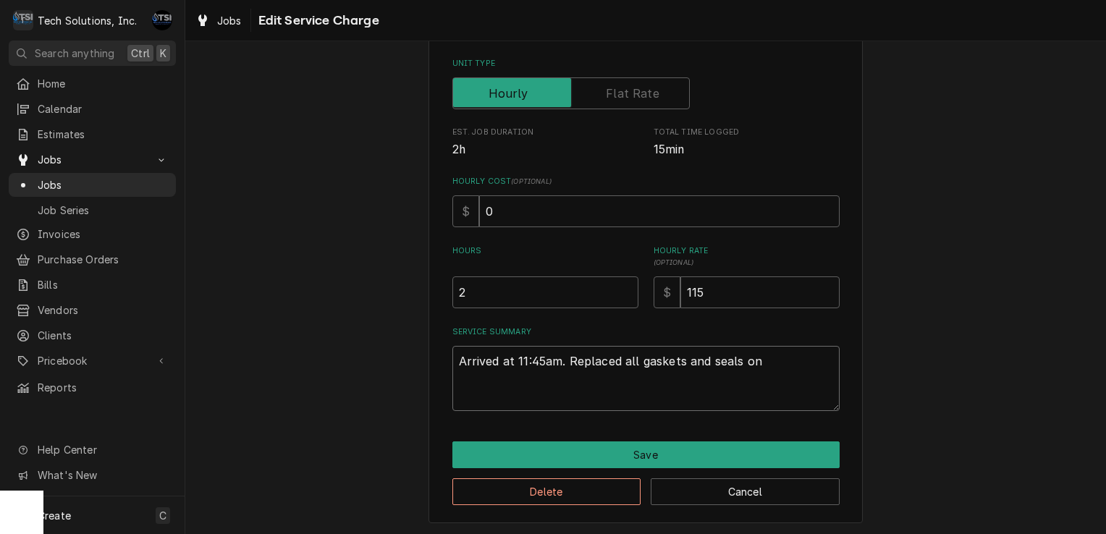
type textarea "Arrived at 11:45am. Replaced all gaskets and seals o"
type textarea "x"
type textarea "Arrived at 11:45am. Replaced all gaskets and seals"
type textarea "x"
type textarea "Arrived at 11:45am. Replaced all gaskets and seals"
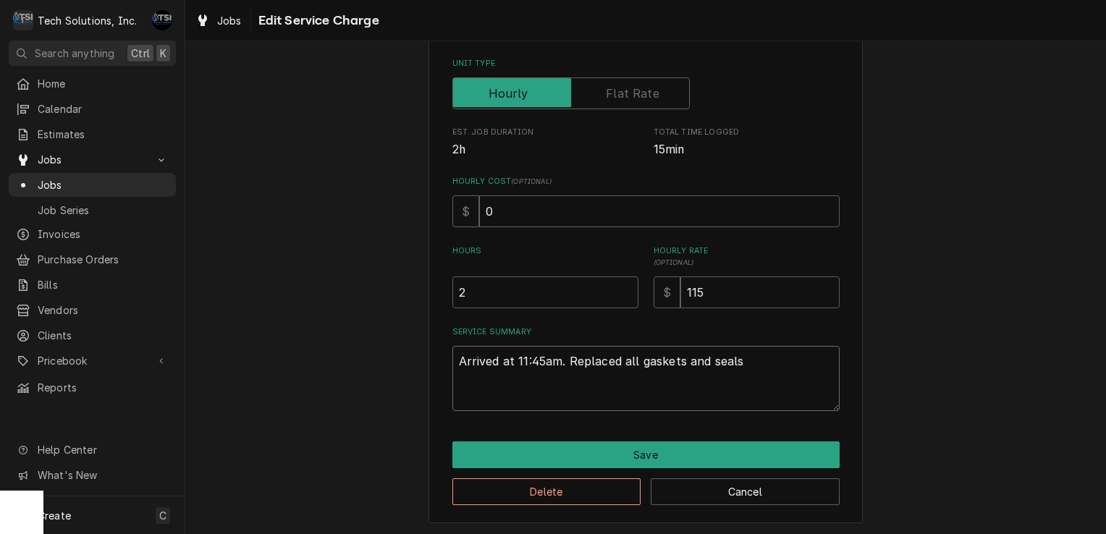
type textarea "x"
type textarea "Arrived at 11:45am. Replaced all gaskets and seal"
type textarea "x"
type textarea "Arrived at 11:45am. Replaced all gaskets and sea"
type textarea "x"
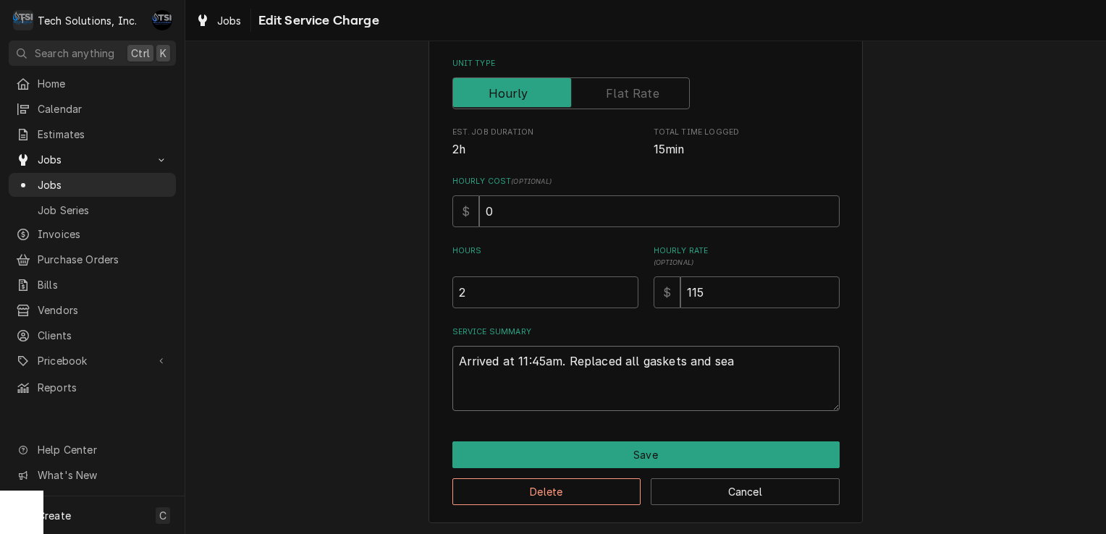
type textarea "Arrived at 11:45am. Replaced all gaskets and se"
type textarea "x"
type textarea "Arrived at 11:45am. Replaced all gaskets and s"
type textarea "x"
type textarea "Arrived at 11:45am. Replaced all gaskets and"
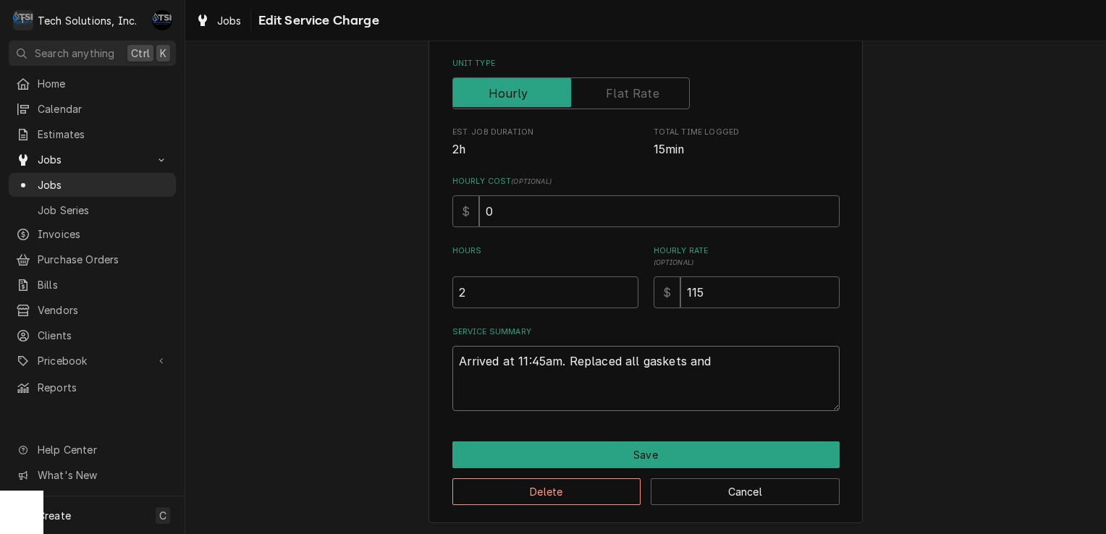
type textarea "x"
type textarea "Arrived at 11:45am. Replaced all gaskets and"
type textarea "x"
type textarea "Arrived at 11:45am. Replaced all gaskets an"
type textarea "x"
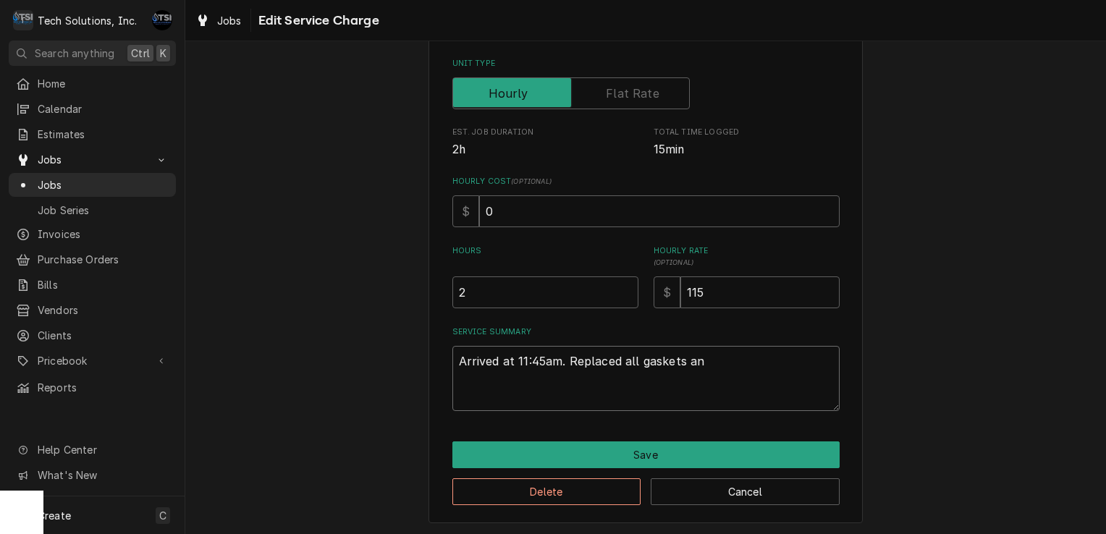
type textarea "Arrived at 11:45am. Replaced all gaskets a"
type textarea "x"
type textarea "Arrived at 11:45am. Replaced all gaskets"
type textarea "x"
type textarea "Arrived at 11:45am. Replaced all gaskets"
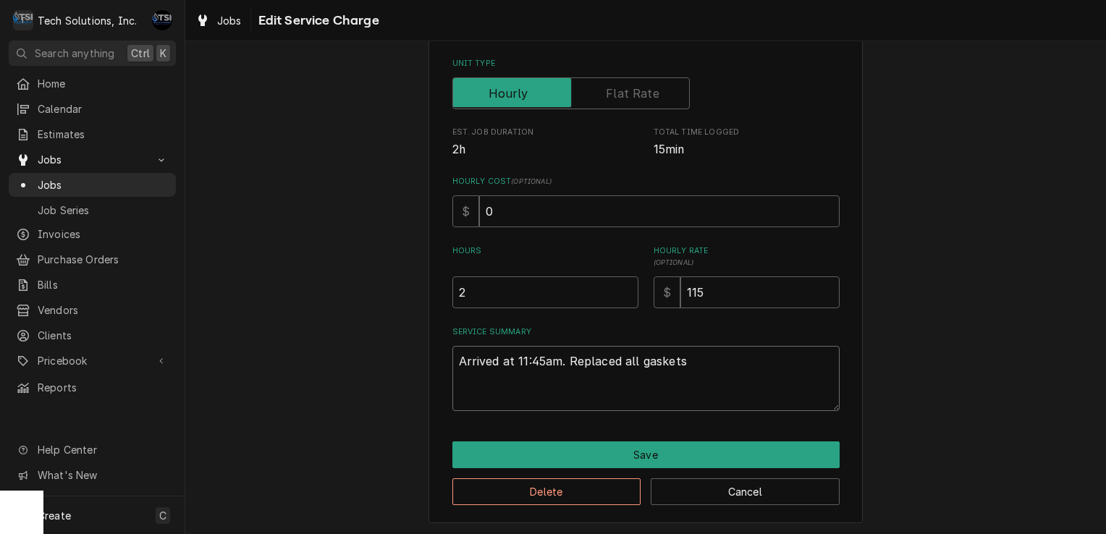
type textarea "x"
type textarea "Arrived at 11:45am. Replaced all gasket"
type textarea "x"
type textarea "Arrived at 11:45am. Replaced all gaske"
type textarea "x"
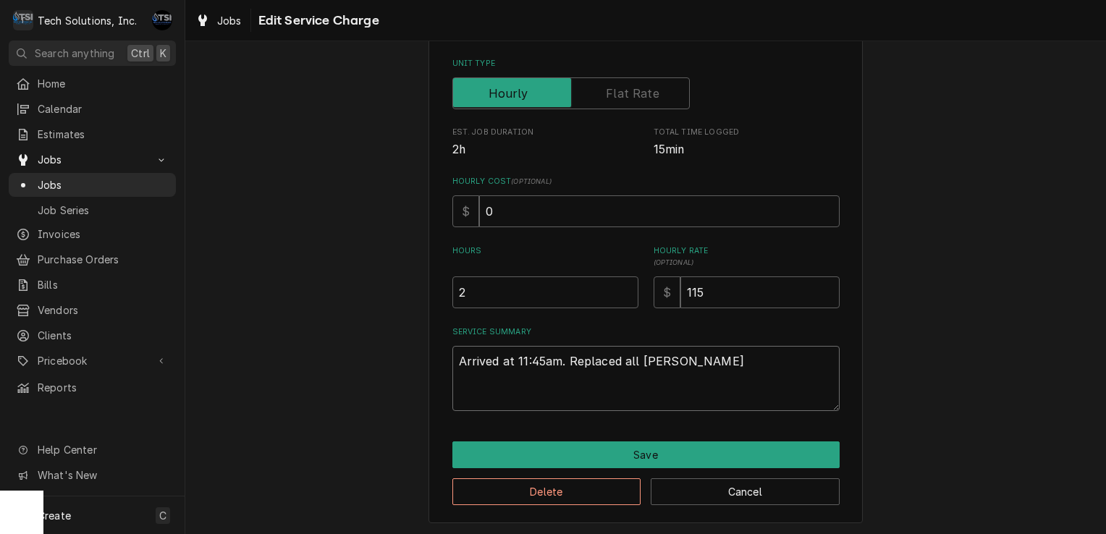
type textarea "Arrived at 11:45am. Replaced all gask"
type textarea "x"
type textarea "Arrived at 11:45am. Replaced all ga"
type textarea "x"
type textarea "Arrived at 11:45am. Replaced all g"
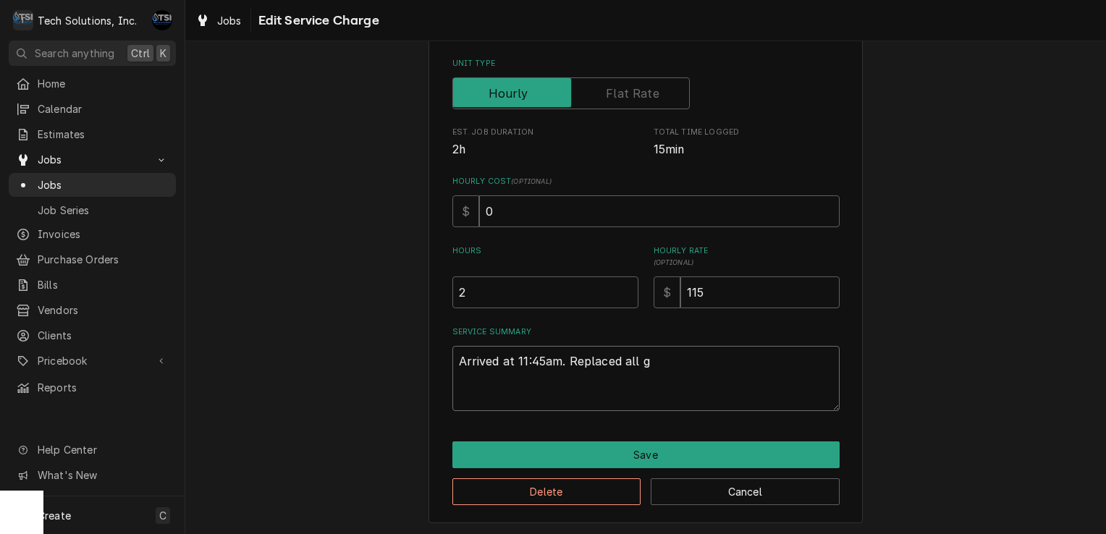
type textarea "x"
type textarea "Arrived at 11:45am. Replaced all"
type textarea "x"
type textarea "Arrived at 11:45am. Replaced all"
type textarea "x"
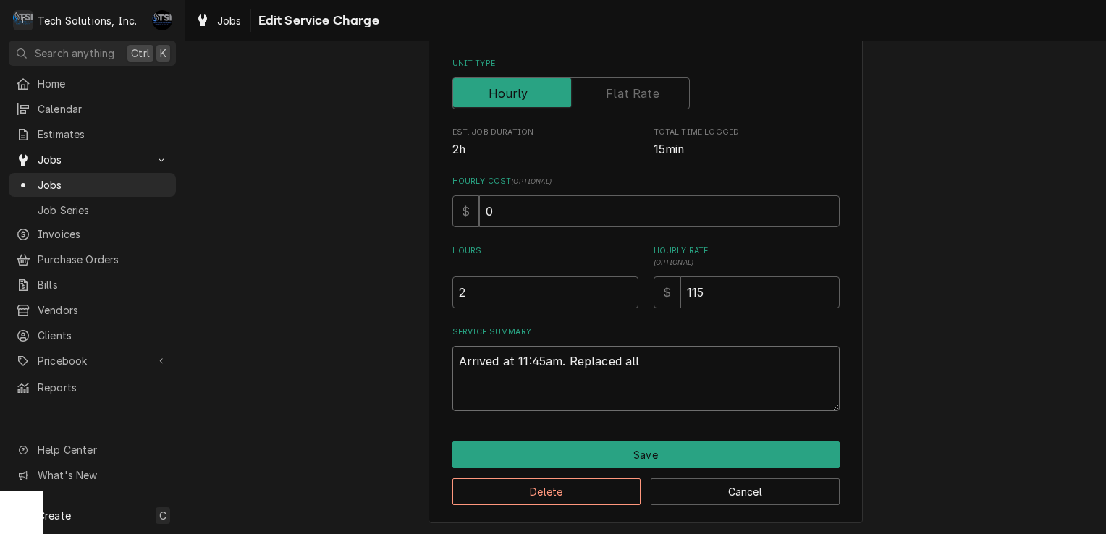
type textarea "Arrived at 11:45am. Replaced al"
type textarea "x"
type textarea "Arrived at 11:45am. Replaced a"
type textarea "x"
type textarea "Arrived at 11:45am. Replaced"
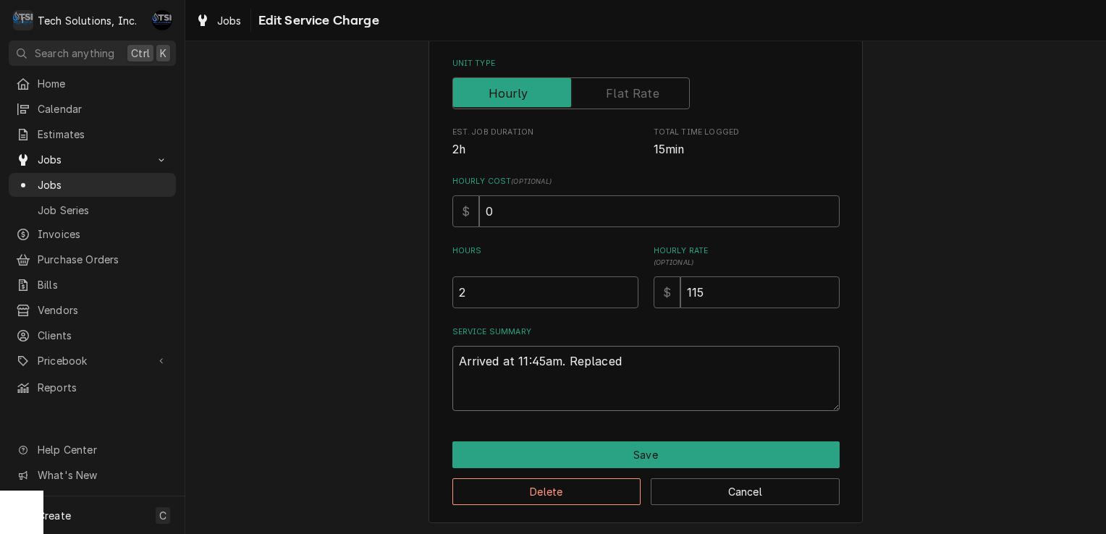
type textarea "x"
type textarea "Arrived at 11:45am. Replaced"
type textarea "x"
type textarea "Arrived at 11:45am. Replace"
type textarea "x"
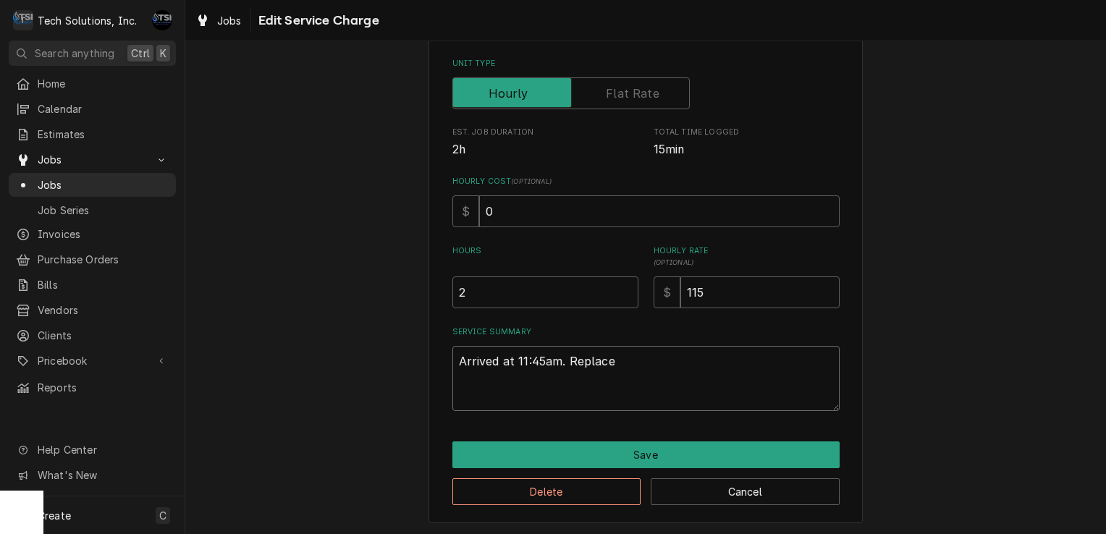
type textarea "Arrived at 11:45am. Replac"
type textarea "x"
type textarea "Arrived at 11:45am. Repla"
type textarea "x"
type textarea "Arrived at 11:45am. Repl"
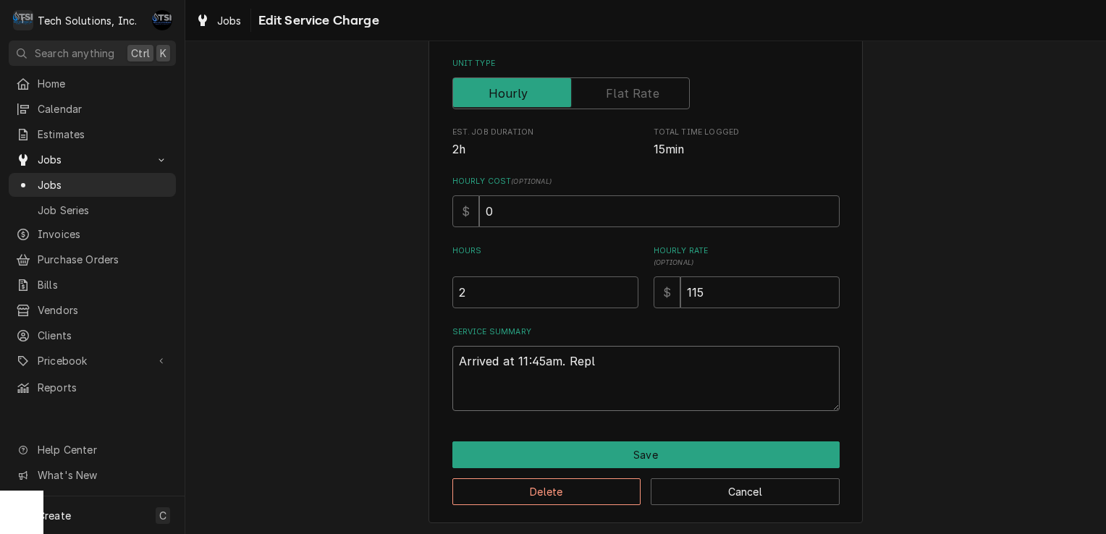
type textarea "x"
type textarea "Arrived at 11:45am. Rep"
type textarea "x"
type textarea "Arrived at 11:45am. Re"
type textarea "x"
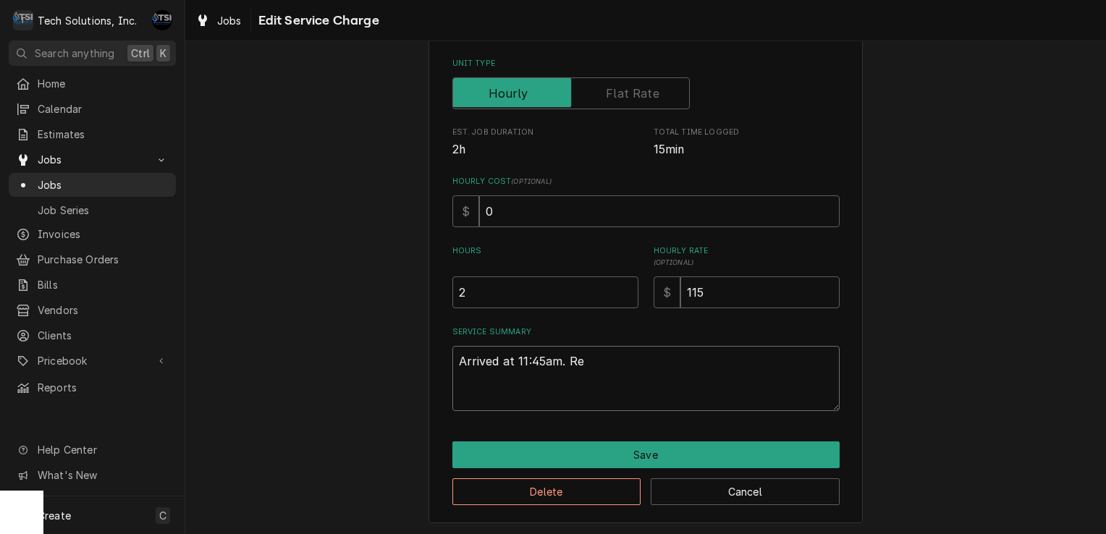
type textarea "Arrived at 11:45am. R"
type textarea "x"
type textarea "Arrived at 11:45am."
type textarea "x"
type textarea "Arrived at 11:45am."
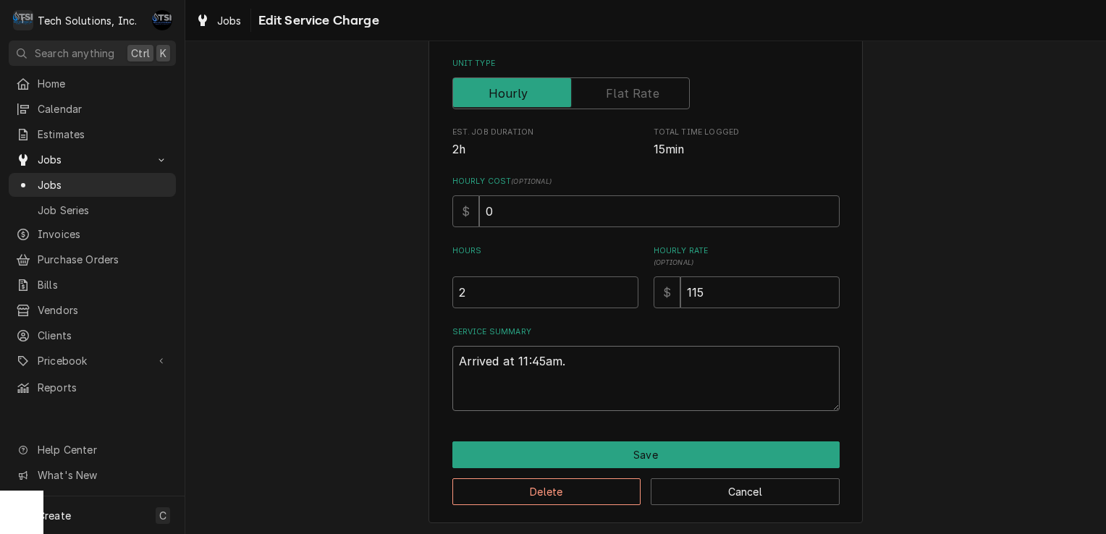
type textarea "x"
type textarea "Arrived at 11:45am"
type textarea "x"
type textarea "Arrived at 11:45a"
type textarea "x"
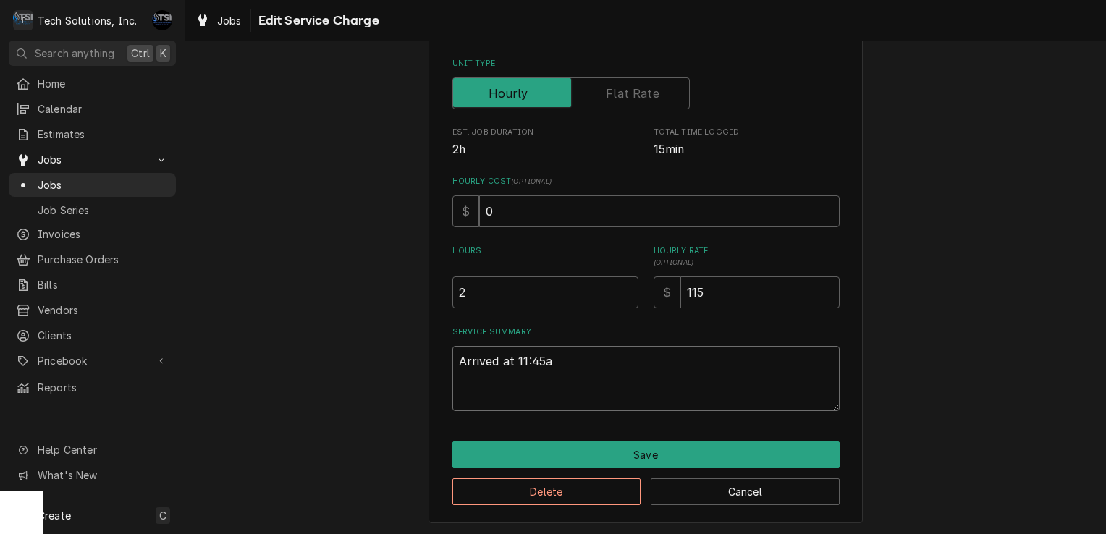
type textarea "Arrived at 11:45"
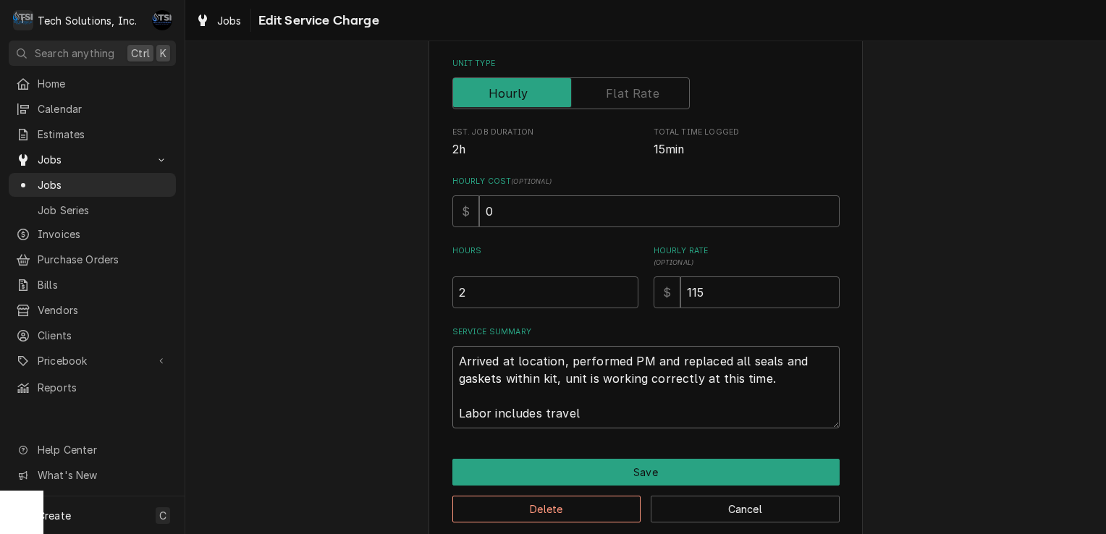
click at [454, 366] on textarea "Arrived at location, performed PM and replaced all seals and gaskets within kit…" at bounding box center [645, 387] width 387 height 83
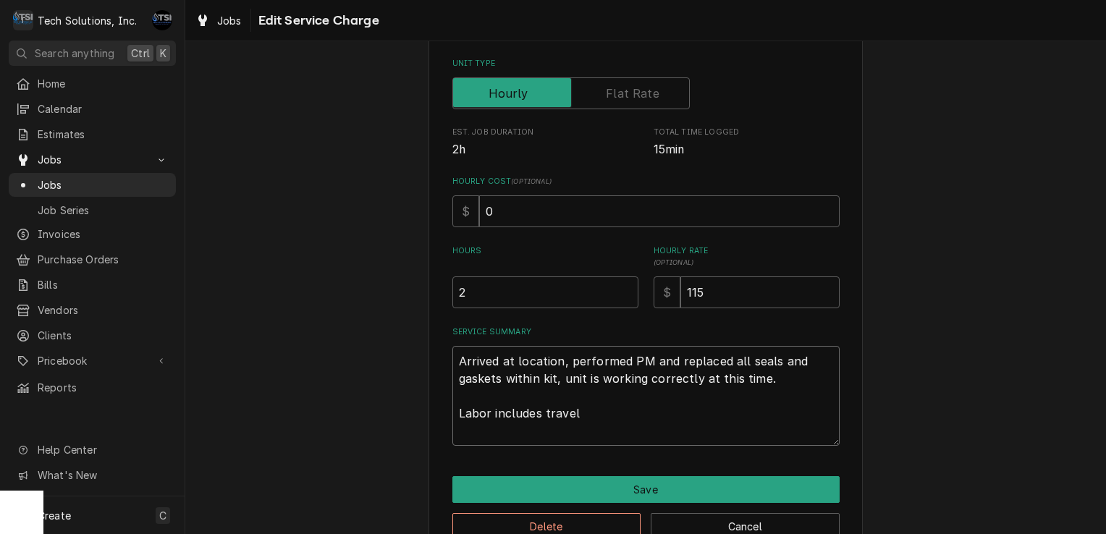
click at [455, 366] on textarea "Arrived at location, performed PM and replaced all seals and gaskets within kit…" at bounding box center [645, 396] width 387 height 100
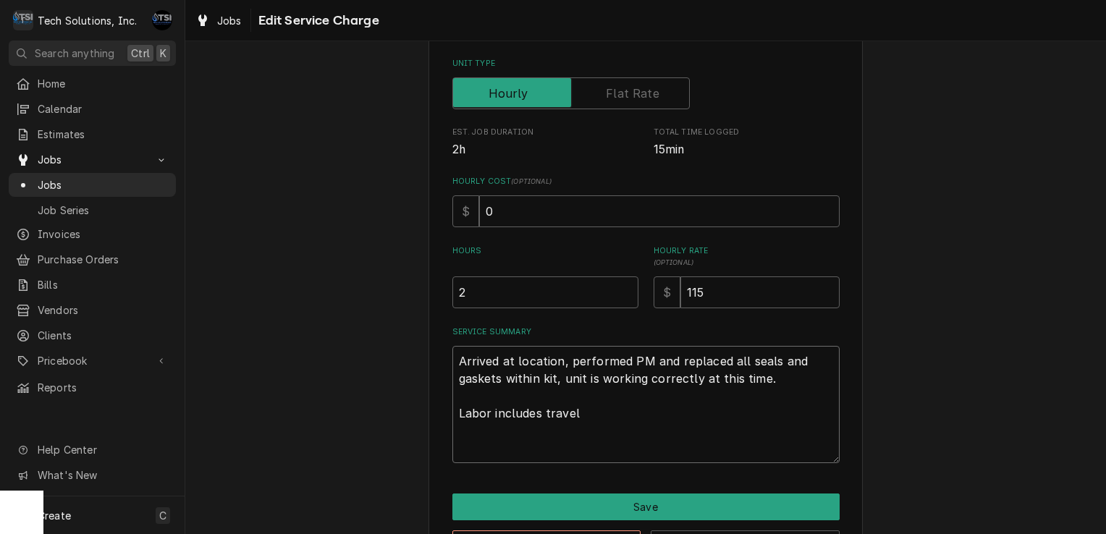
click at [466, 359] on textarea "Arrived at location, performed PM and replaced all seals and gaskets within kit…" at bounding box center [645, 404] width 387 height 117
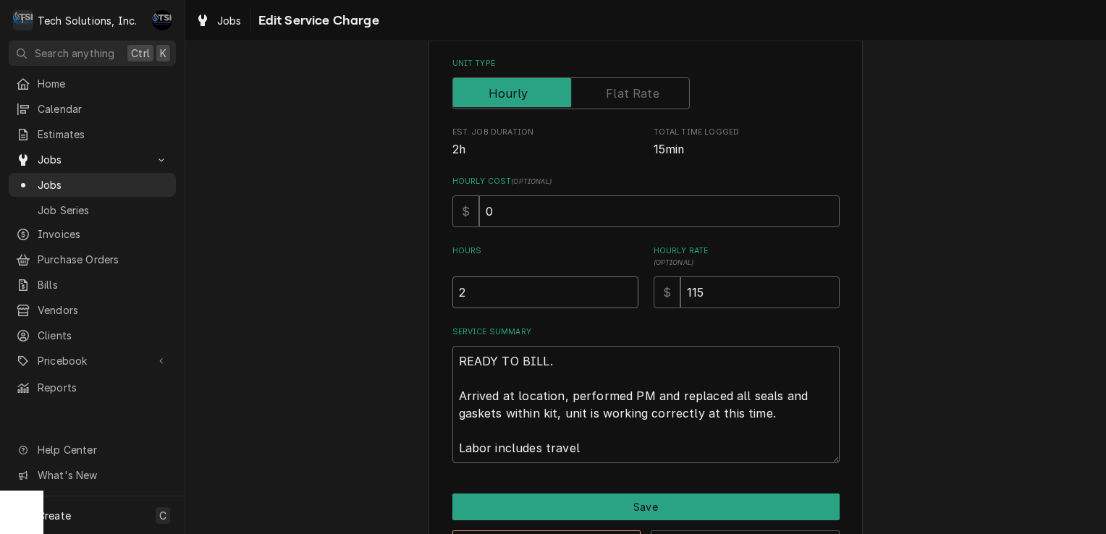
click at [495, 288] on input "2" at bounding box center [545, 293] width 186 height 32
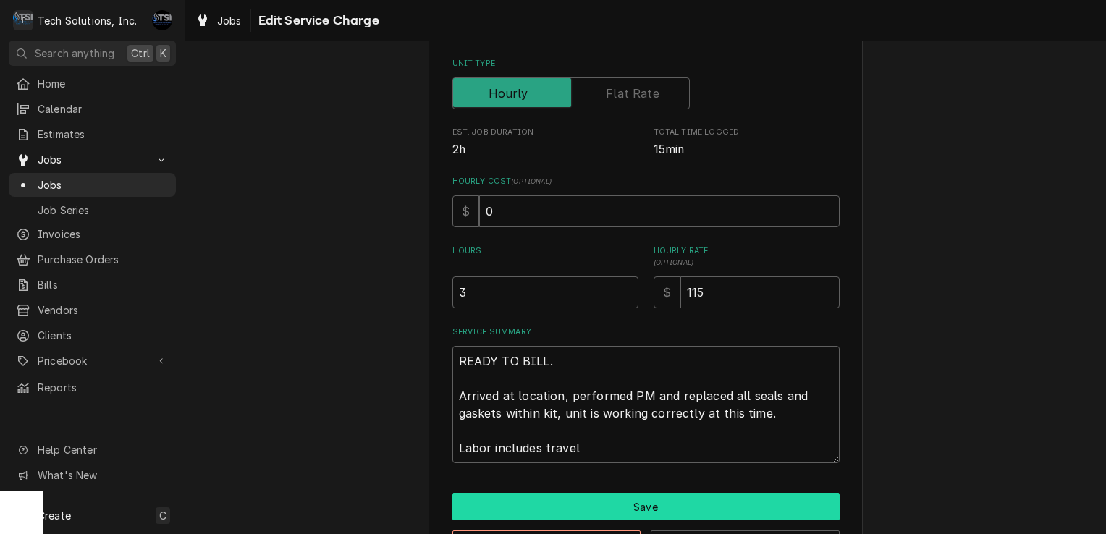
click at [611, 498] on button "Save" at bounding box center [645, 507] width 387 height 27
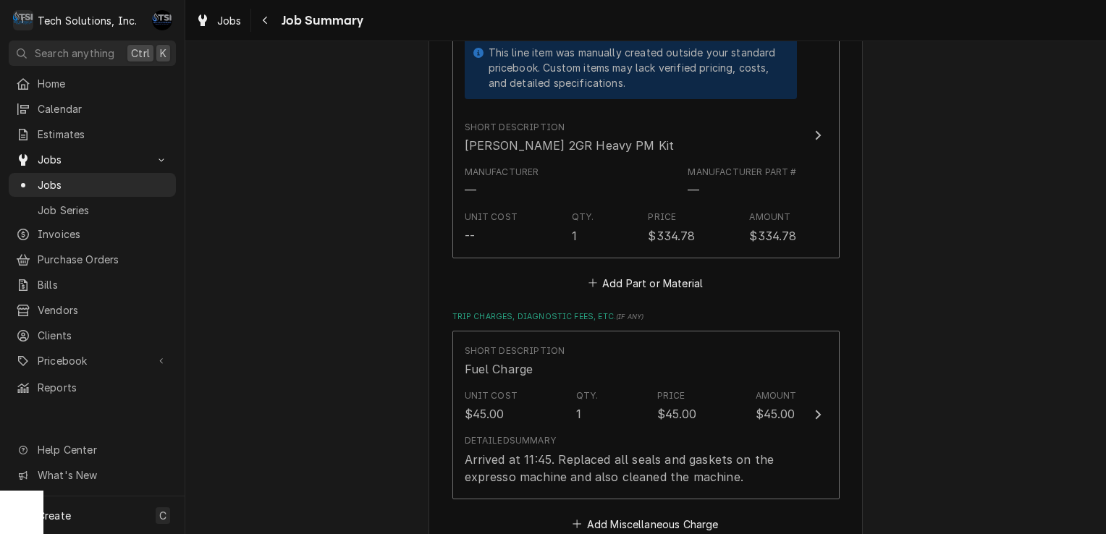
scroll to position [899, 0]
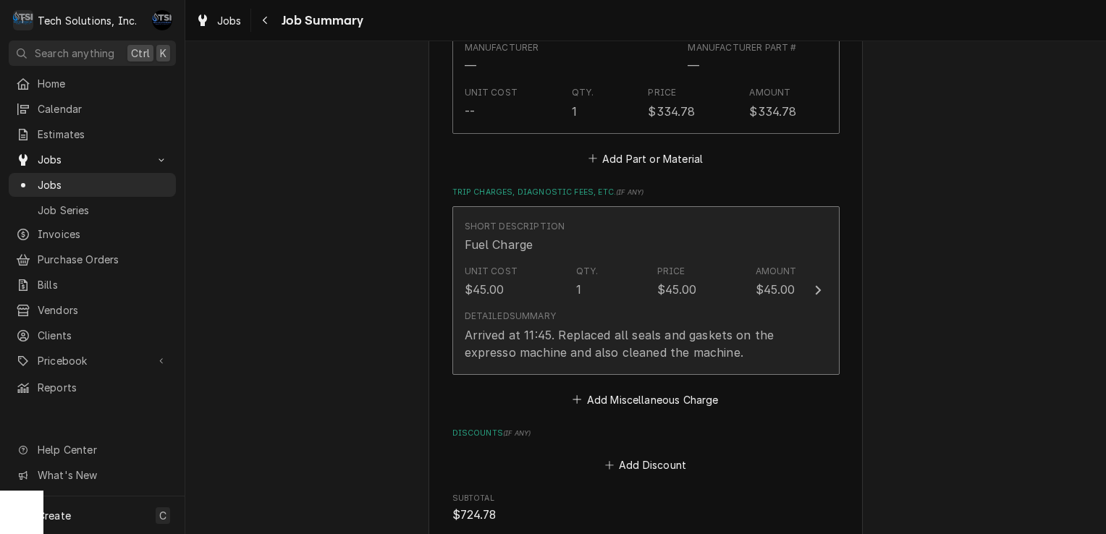
click at [704, 231] on div "Short Description Fuel Charge" at bounding box center [631, 236] width 332 height 45
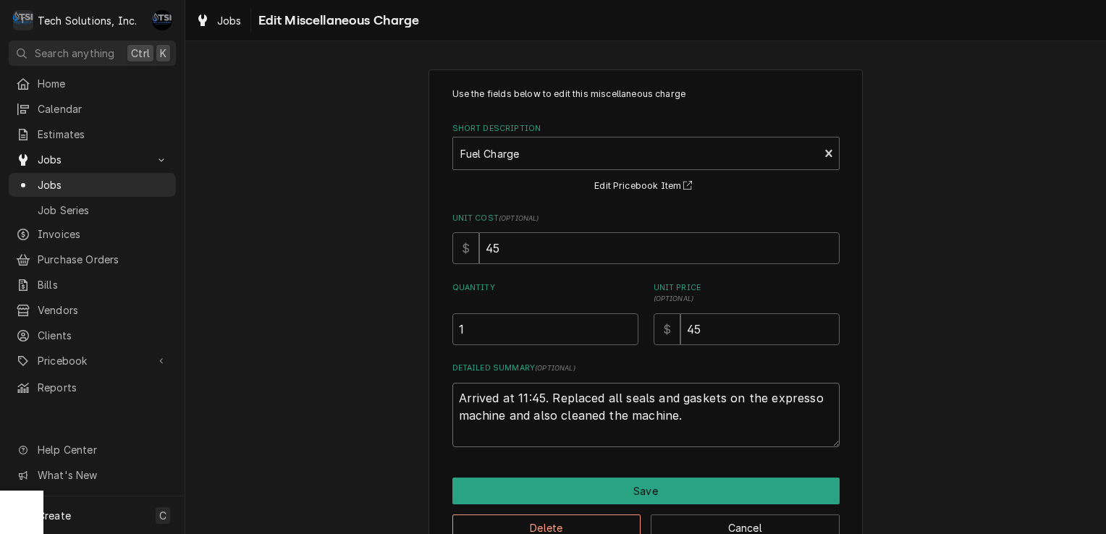
click at [680, 418] on textarea "Arrived at 11:45. Replaced all seals and gaskets on the expresso machine and al…" at bounding box center [645, 415] width 387 height 65
drag, startPoint x: 680, startPoint y: 418, endPoint x: 403, endPoint y: 358, distance: 283.8
click at [403, 358] on div "Use the fields below to edit this miscellaneous charge Short Description Fuel C…" at bounding box center [645, 314] width 921 height 516
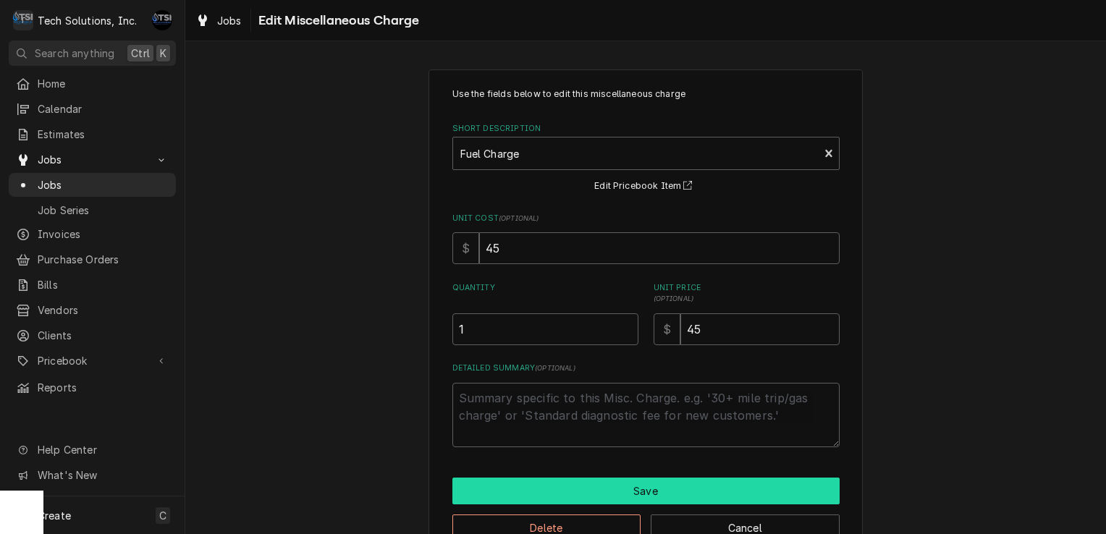
click at [630, 482] on button "Save" at bounding box center [645, 491] width 387 height 27
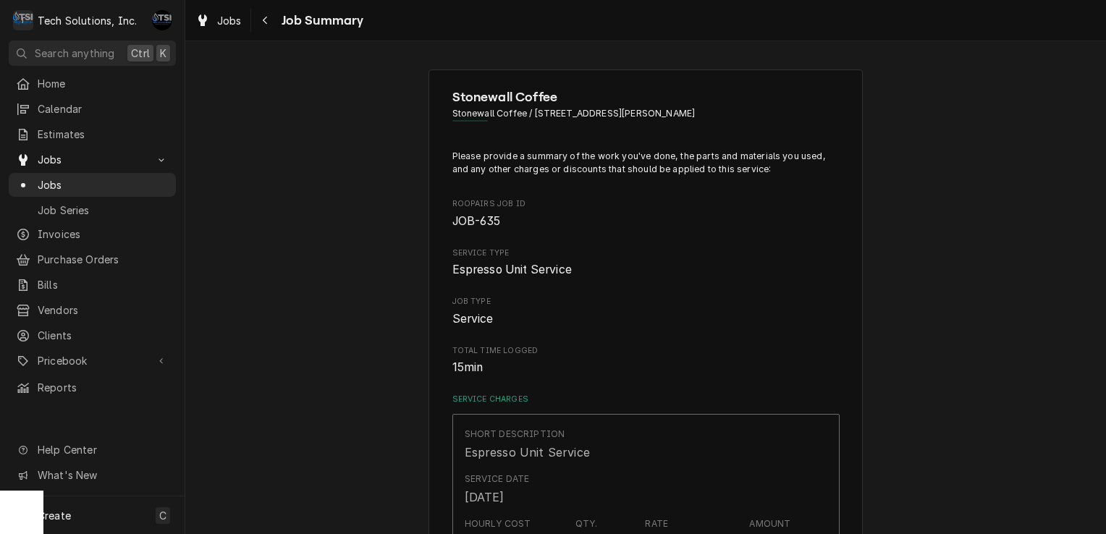
scroll to position [899, 0]
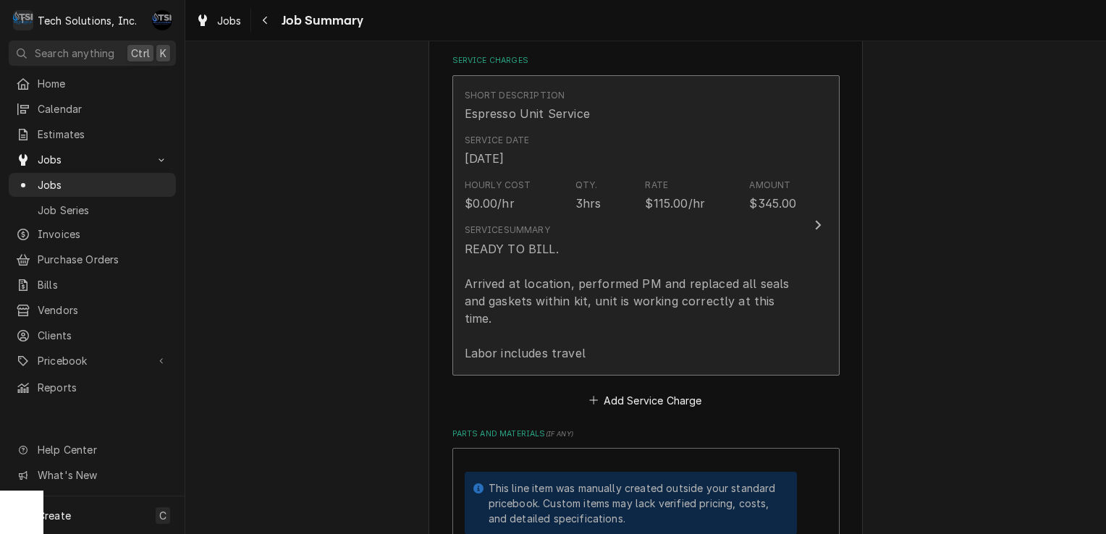
click at [645, 242] on div "READY TO BILL. Arrived at location, performed PM and replaced all seals and gas…" at bounding box center [631, 301] width 332 height 122
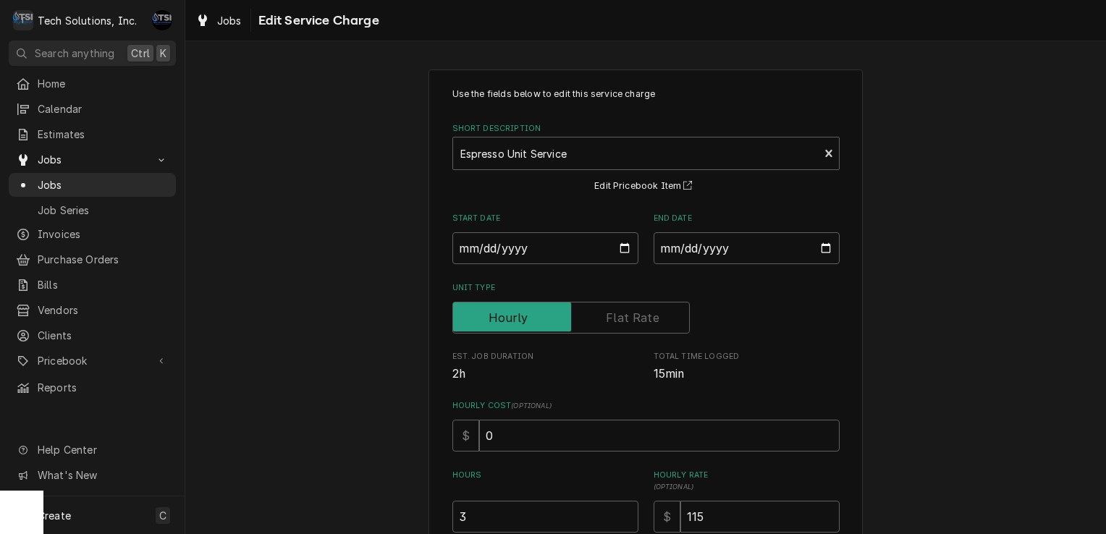
scroll to position [277, 0]
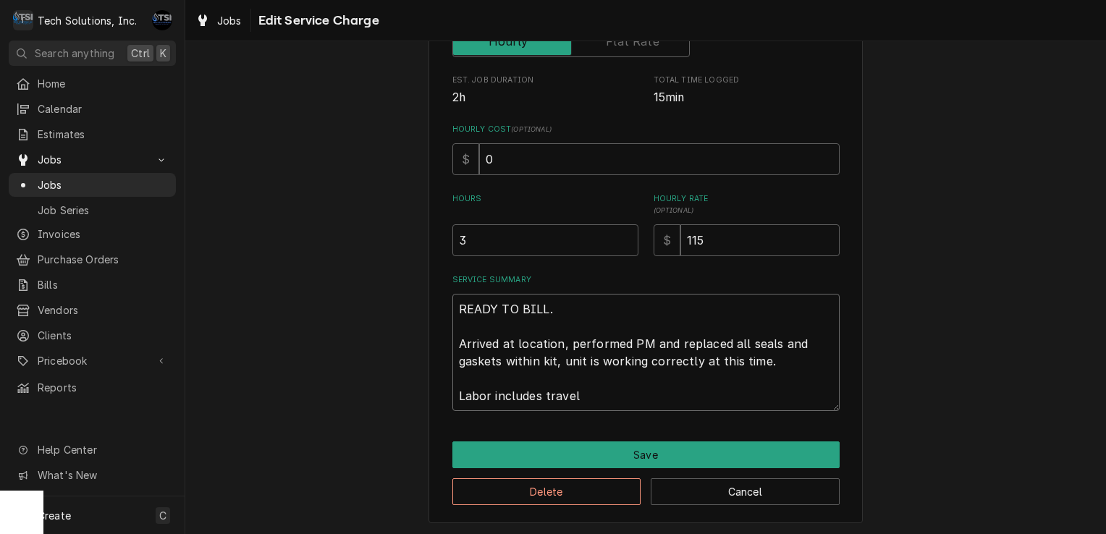
click at [620, 361] on textarea "READY TO BILL. Arrived at location, performed PM and replaced all seals and gas…" at bounding box center [645, 352] width 387 height 117
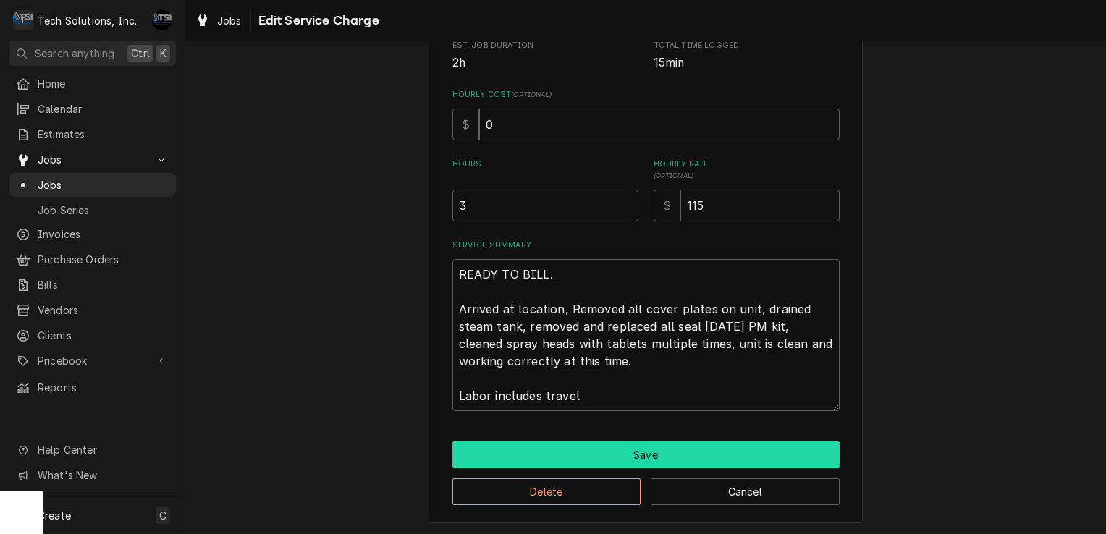
click at [631, 445] on button "Save" at bounding box center [645, 455] width 387 height 27
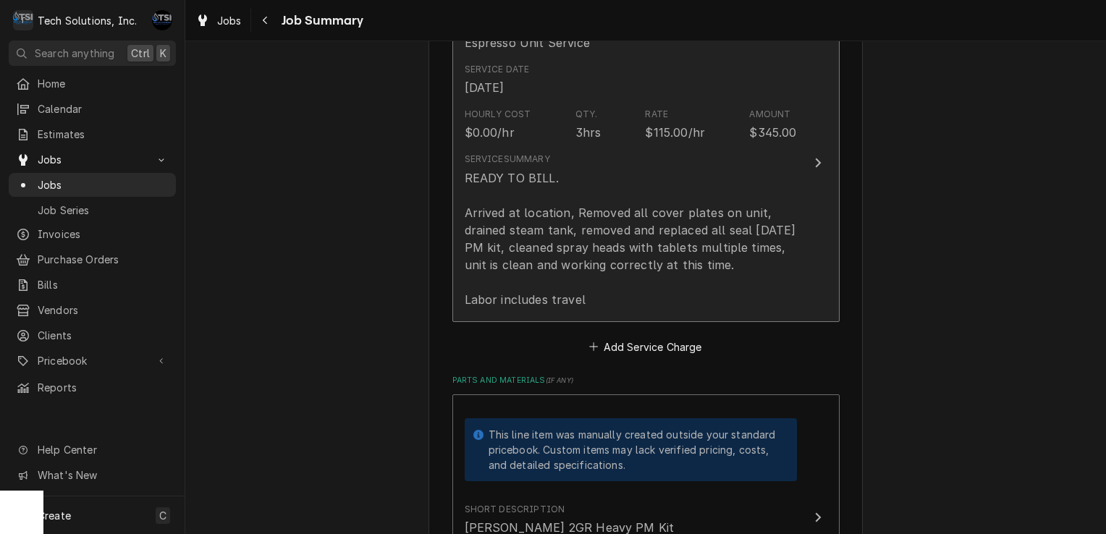
scroll to position [384, 0]
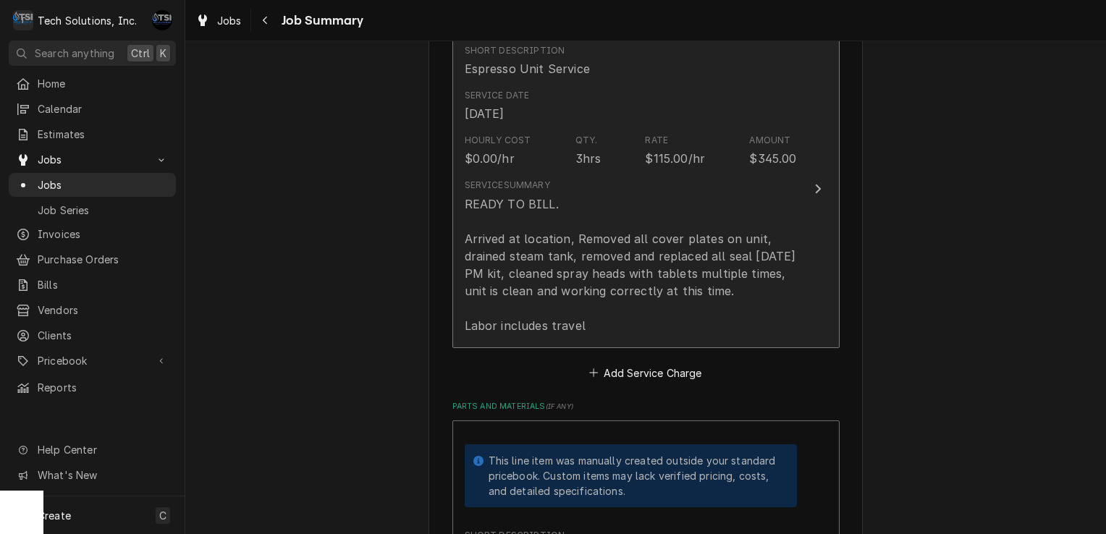
drag, startPoint x: 758, startPoint y: 292, endPoint x: 536, endPoint y: 262, distance: 224.3
click at [536, 262] on div "READY TO BILL. Arrived at location, Removed all cover plates on unit, drained s…" at bounding box center [631, 264] width 332 height 139
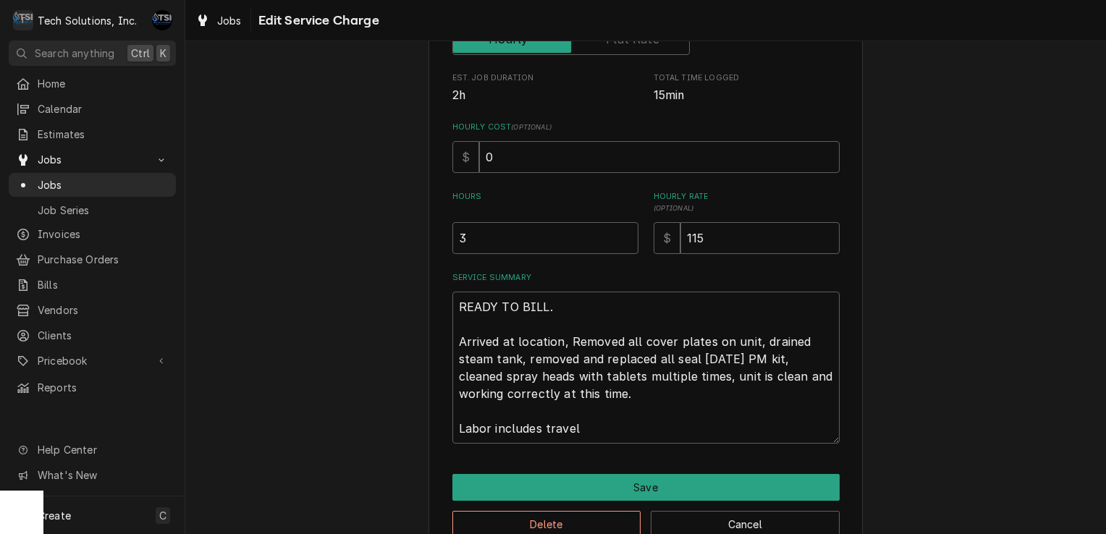
scroll to position [279, 0]
drag, startPoint x: 449, startPoint y: 334, endPoint x: 471, endPoint y: 347, distance: 26.0
click at [471, 347] on textarea "READY TO BILL. Arrived at location, Removed all cover plates on unit, drained s…" at bounding box center [645, 367] width 387 height 152
click at [549, 324] on textarea "READY TO BILL. Arrived at location, Removed all cover plates on unit, drained s…" at bounding box center [645, 367] width 387 height 152
click at [463, 310] on textarea "READY TO BILL. Arrived at location, Removed all cover plates on unit, drained s…" at bounding box center [645, 367] width 387 height 152
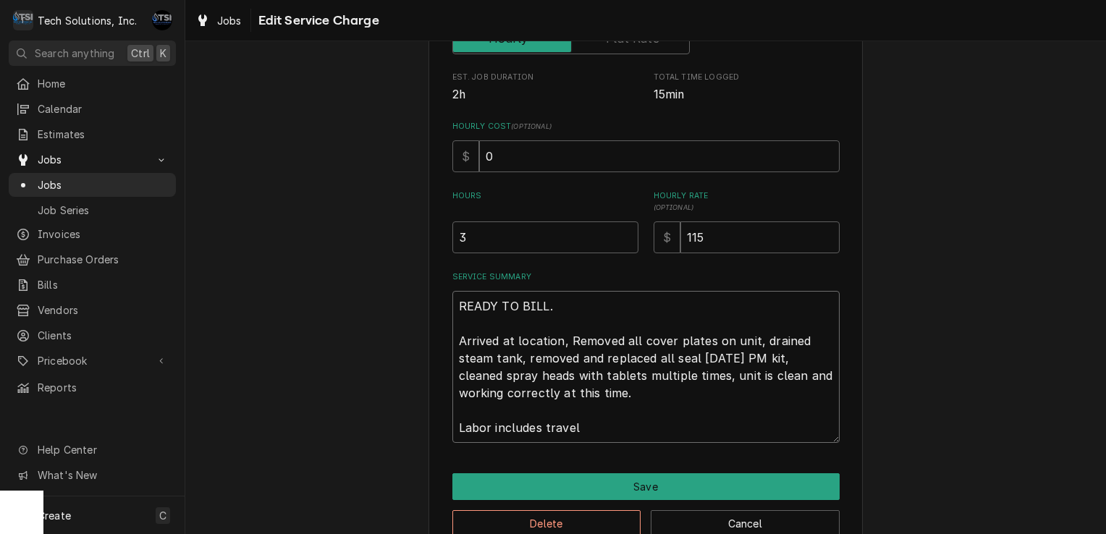
drag, startPoint x: 452, startPoint y: 308, endPoint x: 573, endPoint y: 444, distance: 182.0
click at [573, 444] on div "Use the fields below to edit this service charge Short Description Espresso Uni…" at bounding box center [646, 173] width 434 height 766
click at [631, 415] on textarea "READY TO BILL. Arrived at location, Removed all cover plates on unit, drained s…" at bounding box center [645, 367] width 387 height 152
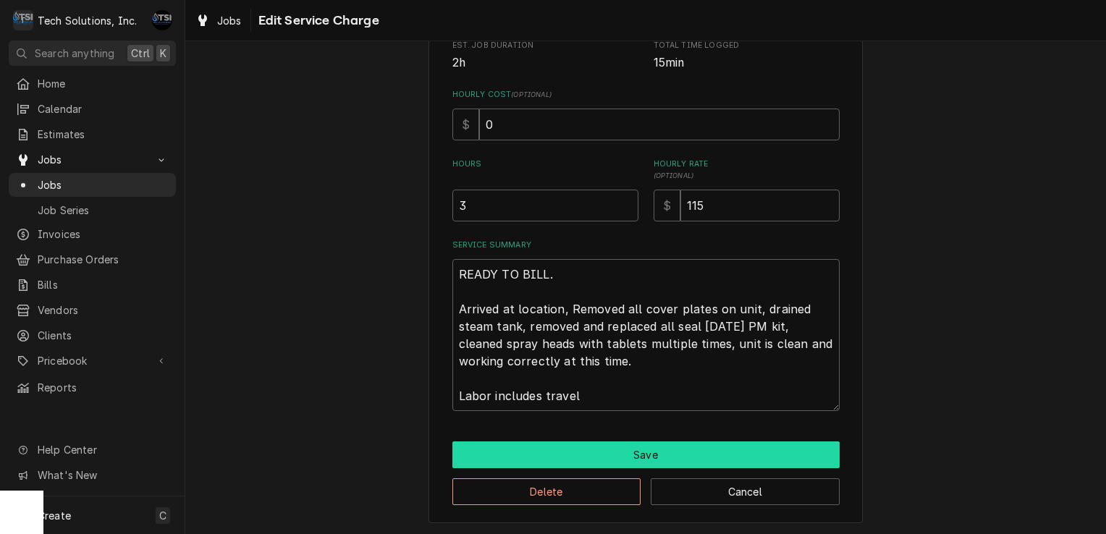
click at [612, 460] on button "Save" at bounding box center [645, 455] width 387 height 27
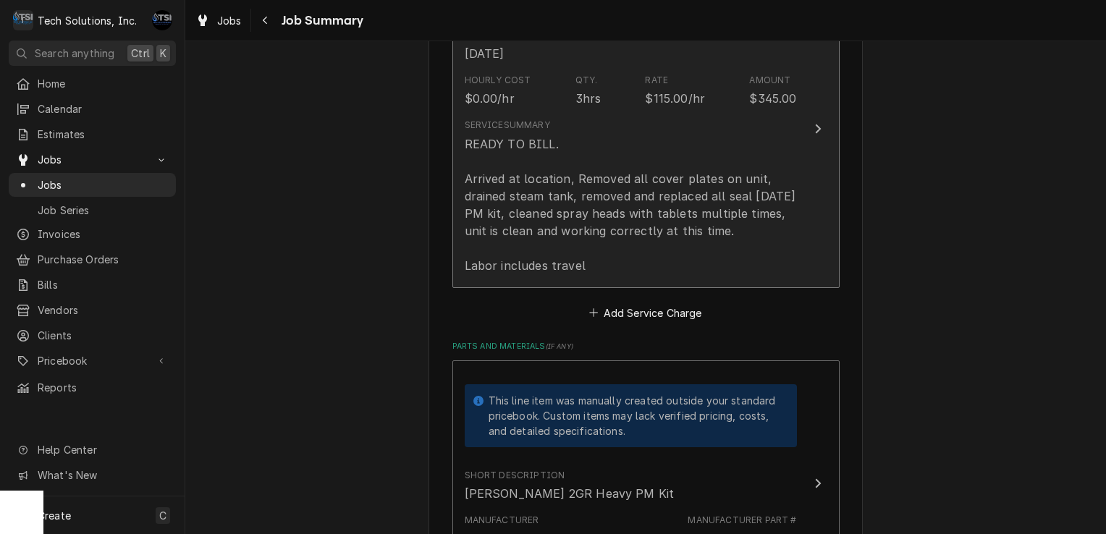
click at [699, 216] on div "READY TO BILL. Arrived at location, Removed all cover plates on unit, drained s…" at bounding box center [631, 204] width 332 height 139
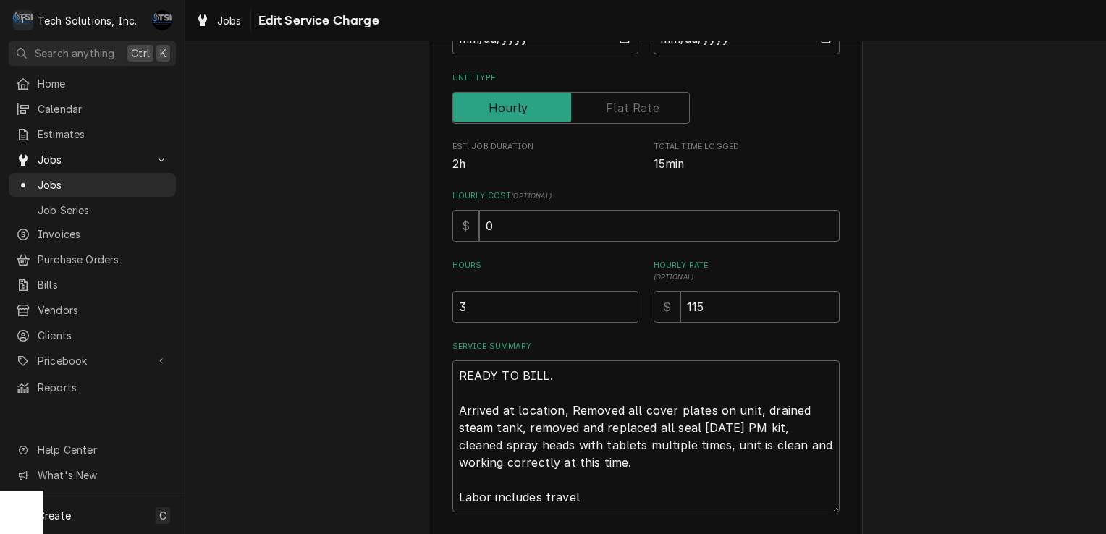
scroll to position [311, 0]
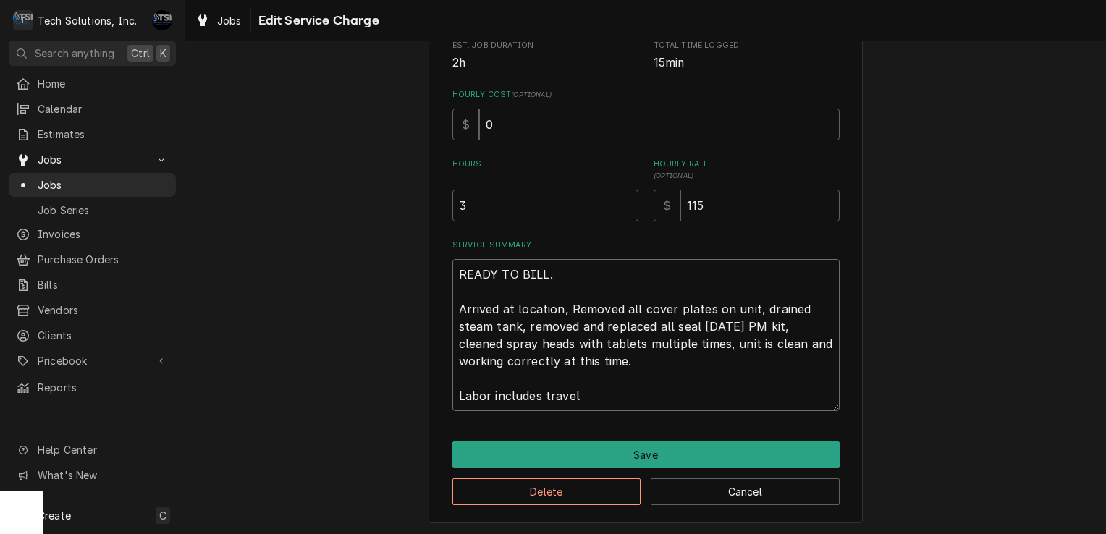
click at [588, 397] on textarea "READY TO BILL. Arrived at location, Removed all cover plates on unit, drained s…" at bounding box center [645, 335] width 387 height 152
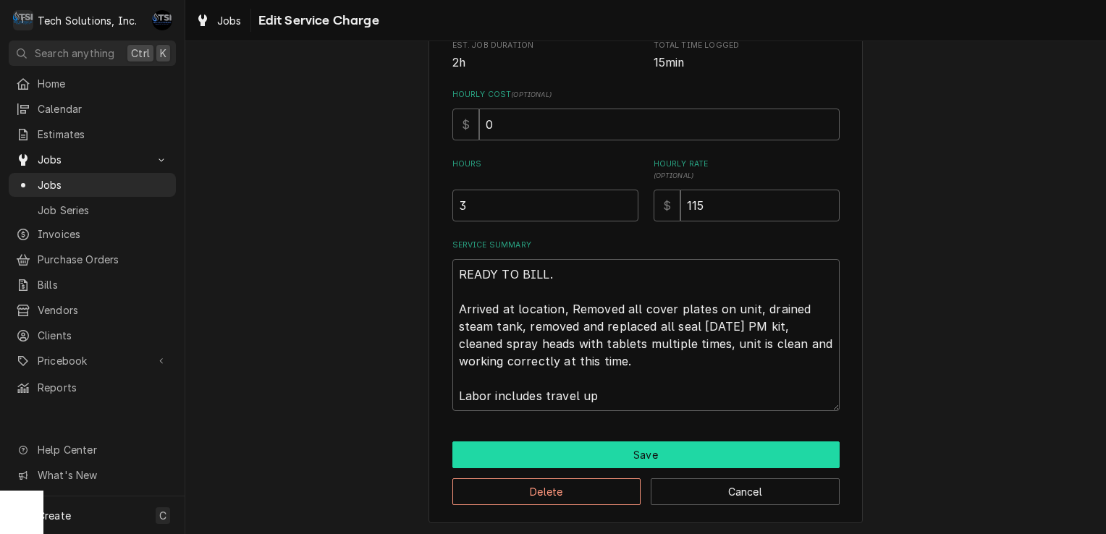
click at [575, 447] on button "Save" at bounding box center [645, 455] width 387 height 27
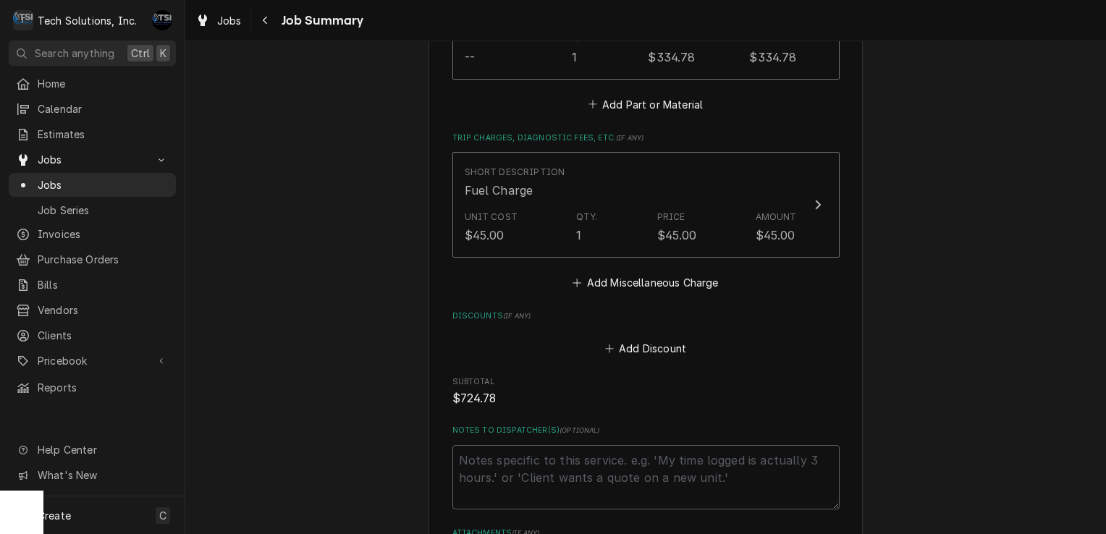
scroll to position [1247, 0]
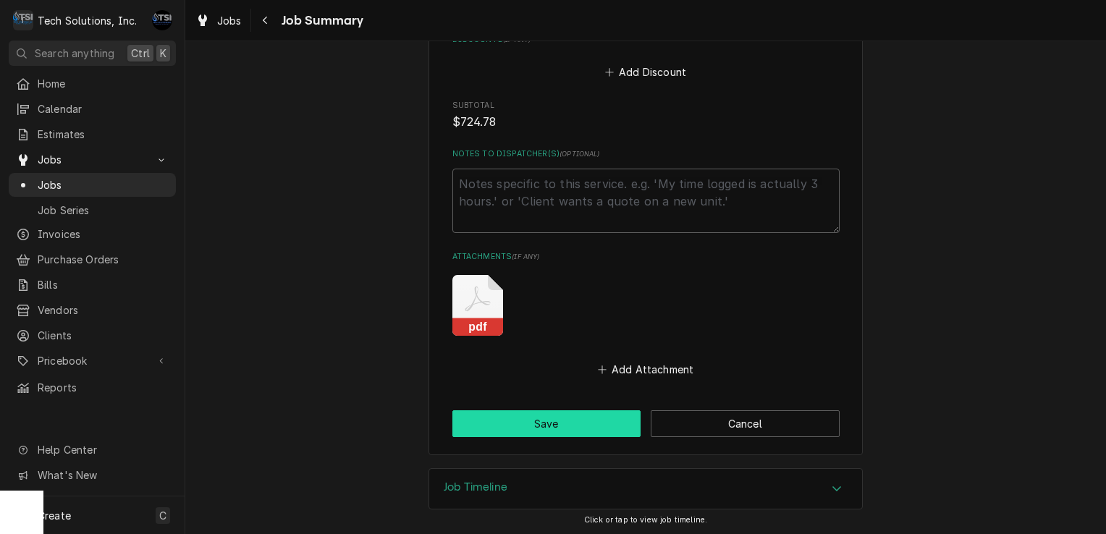
click at [556, 414] on button "Save" at bounding box center [546, 423] width 189 height 27
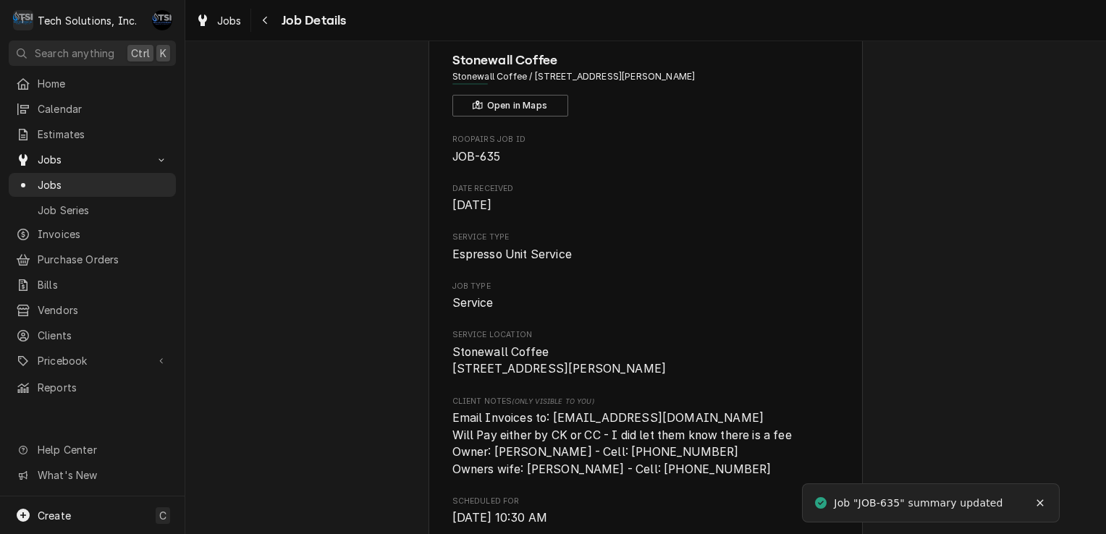
scroll to position [62, 0]
click at [124, 177] on span "Jobs" at bounding box center [103, 184] width 131 height 15
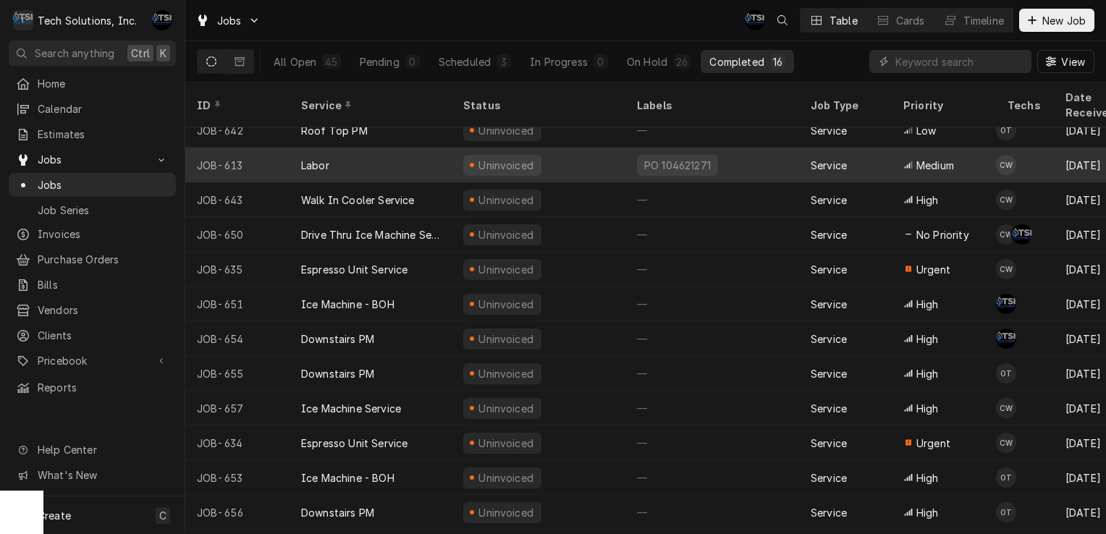
scroll to position [142, 0]
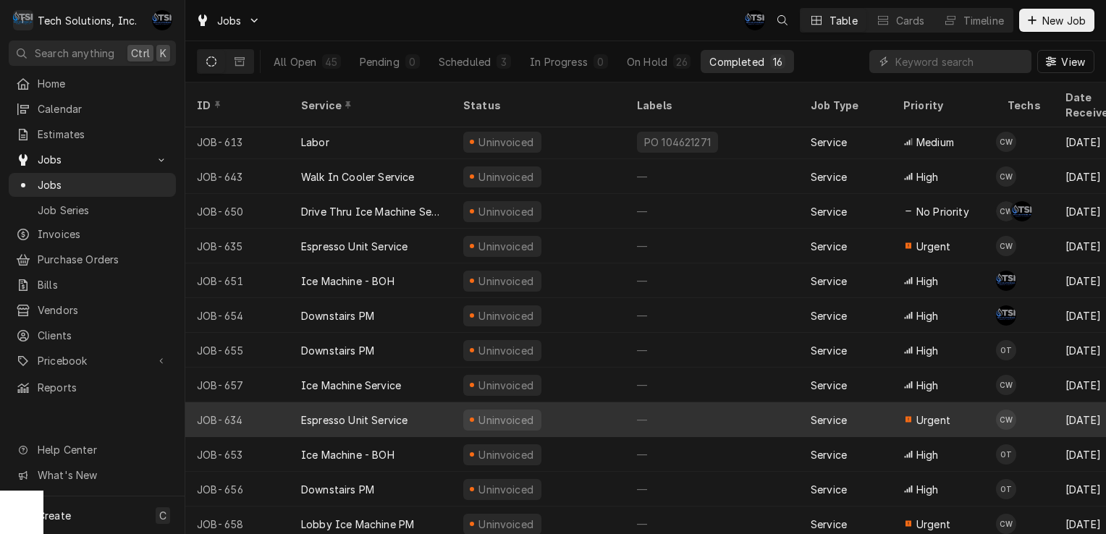
click at [533, 410] on div "Uninvoiced" at bounding box center [502, 420] width 78 height 21
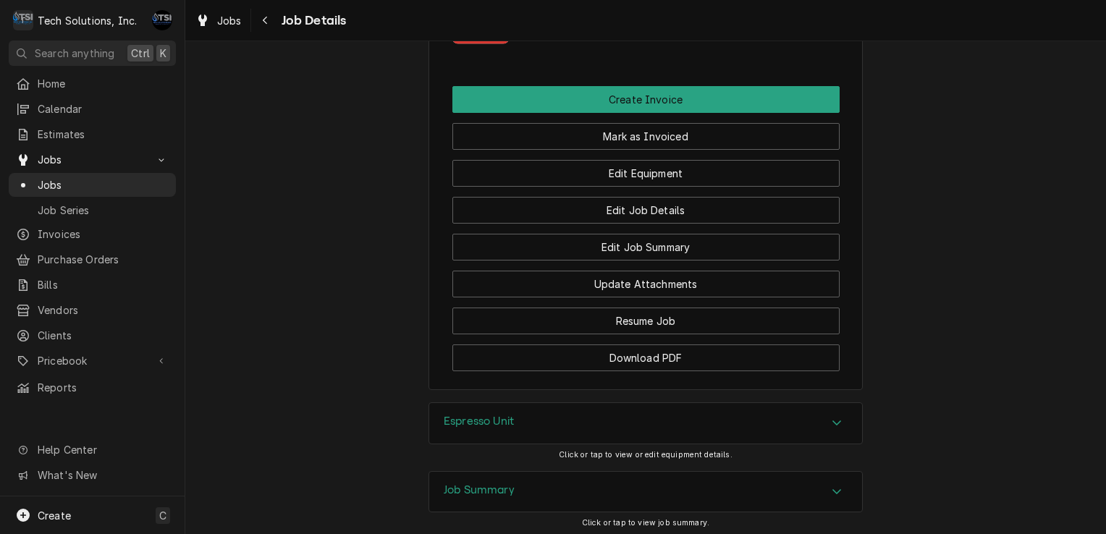
scroll to position [1506, 0]
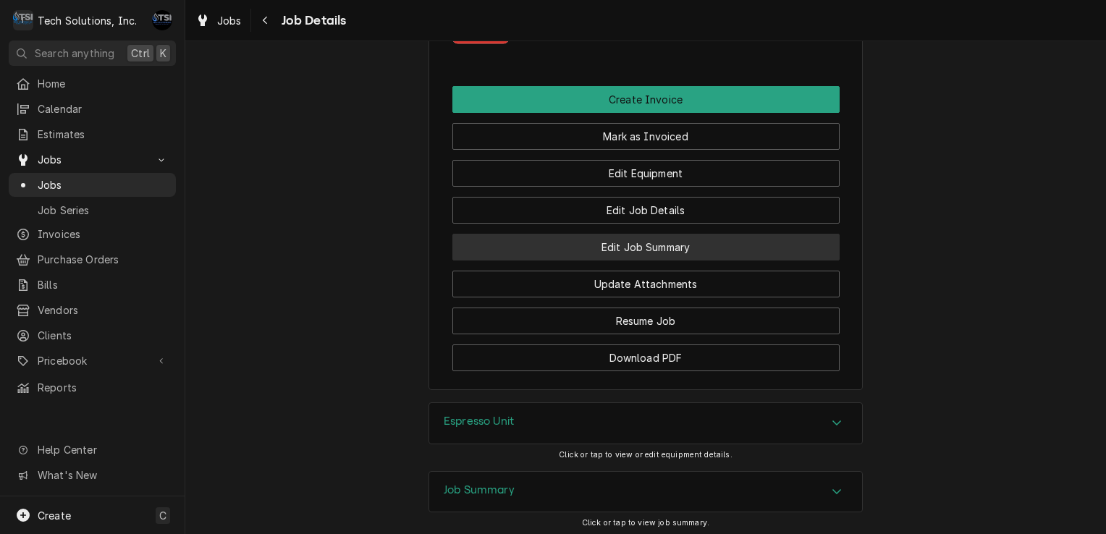
click at [593, 261] on button "Edit Job Summary" at bounding box center [645, 247] width 387 height 27
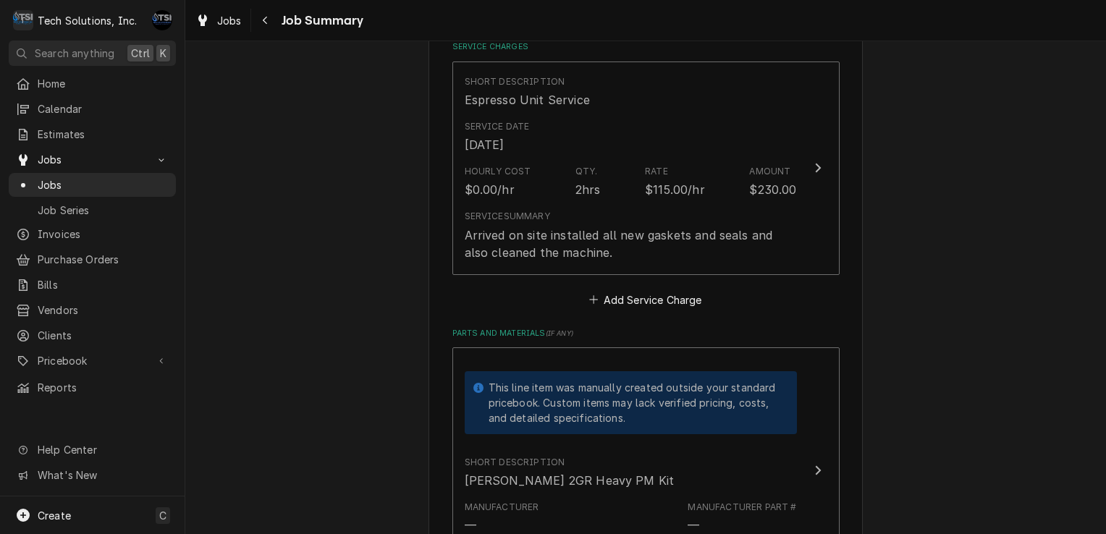
scroll to position [349, 0]
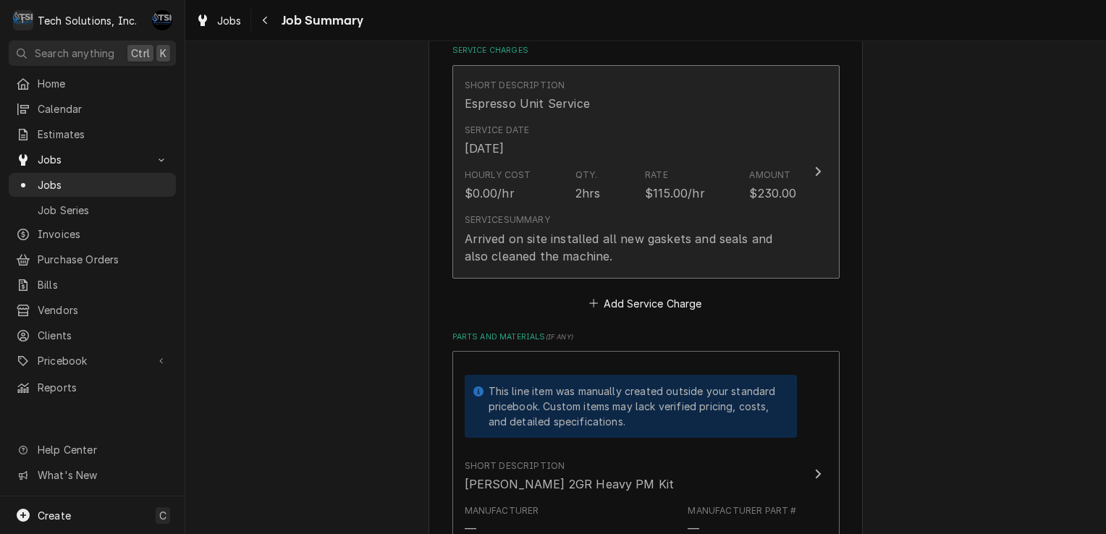
click at [644, 216] on div "Service Summary Arrived on site installed all new gaskets and seals and also cl…" at bounding box center [631, 239] width 332 height 51
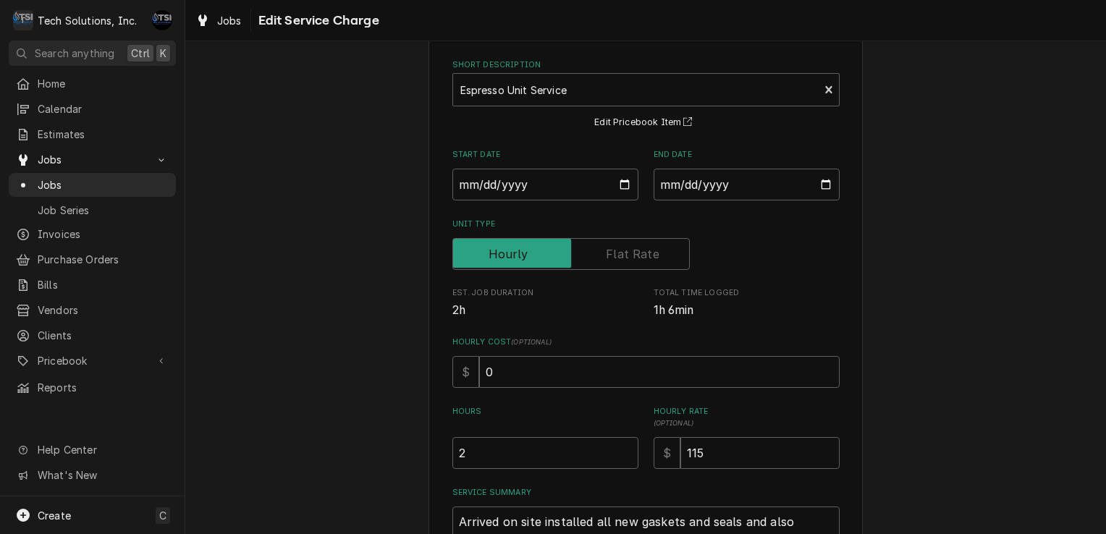
scroll to position [224, 0]
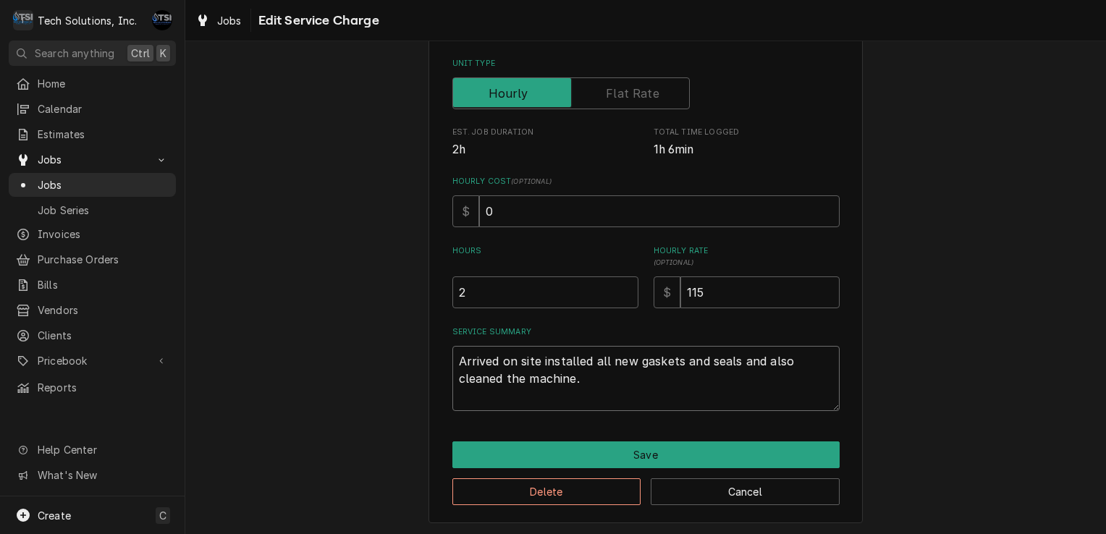
drag, startPoint x: 577, startPoint y: 399, endPoint x: 413, endPoint y: 319, distance: 182.0
click at [413, 319] on div "Use the fields below to edit this service charge Short Description Espresso Uni…" at bounding box center [645, 184] width 921 height 704
type textarea "x"
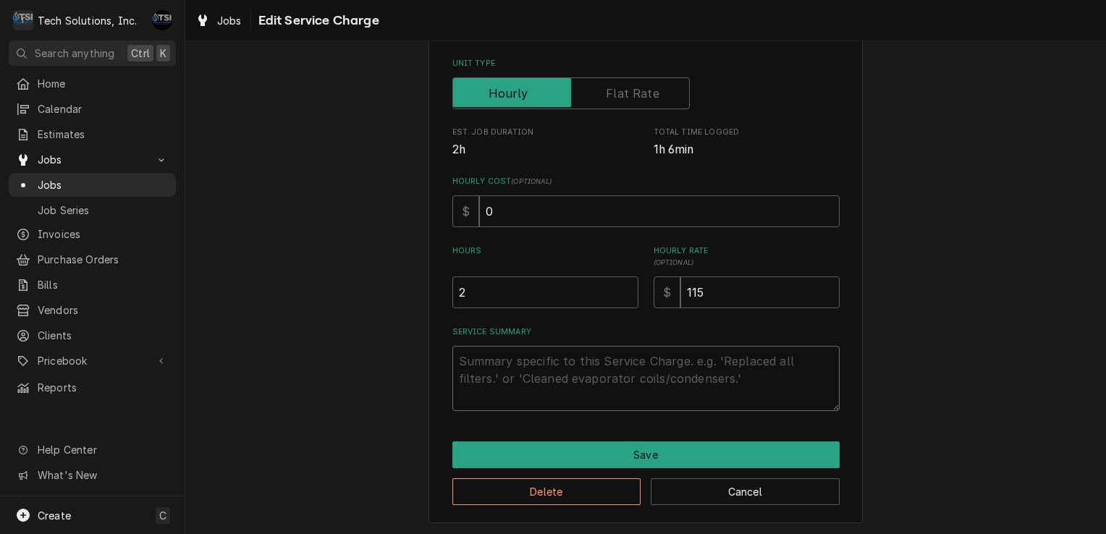
paste textarea "READY TO BILL. Arrived at location, Removed all cover plates on unit, drained s…"
type textarea "x"
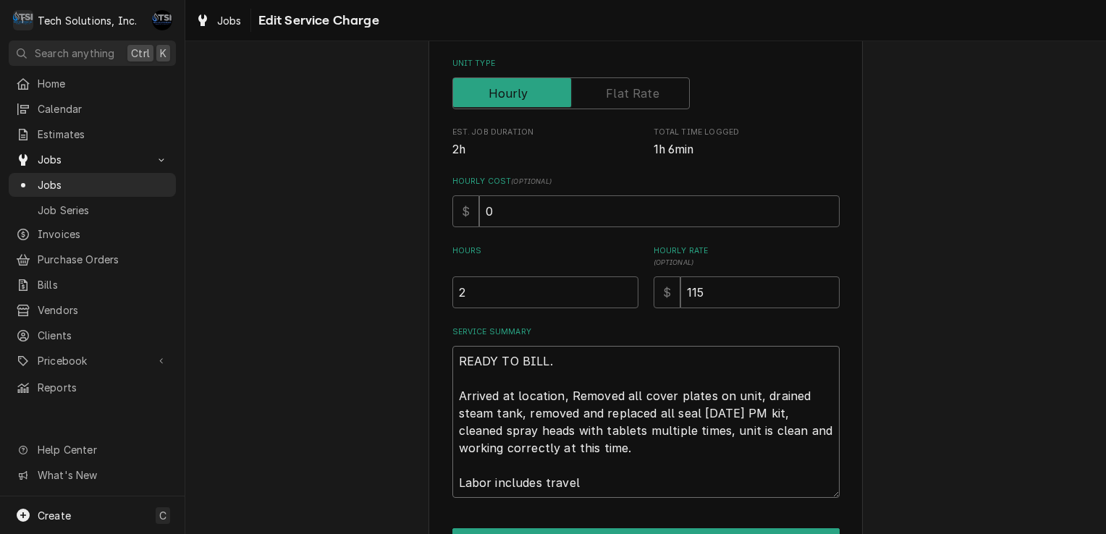
type textarea "READY TO BILL. Arrived at location, Removed all cover plates on unit, drained s…"
type textarea "x"
type input "2.5"
click at [621, 290] on input "2.5" at bounding box center [545, 293] width 186 height 32
type textarea "x"
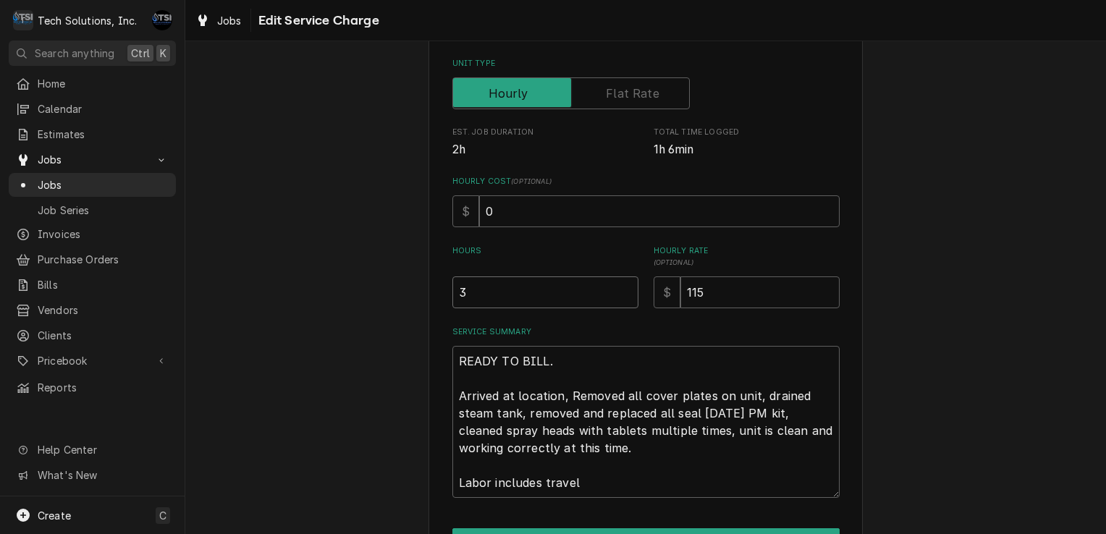
type input "3"
click at [620, 290] on input "3" at bounding box center [545, 293] width 186 height 32
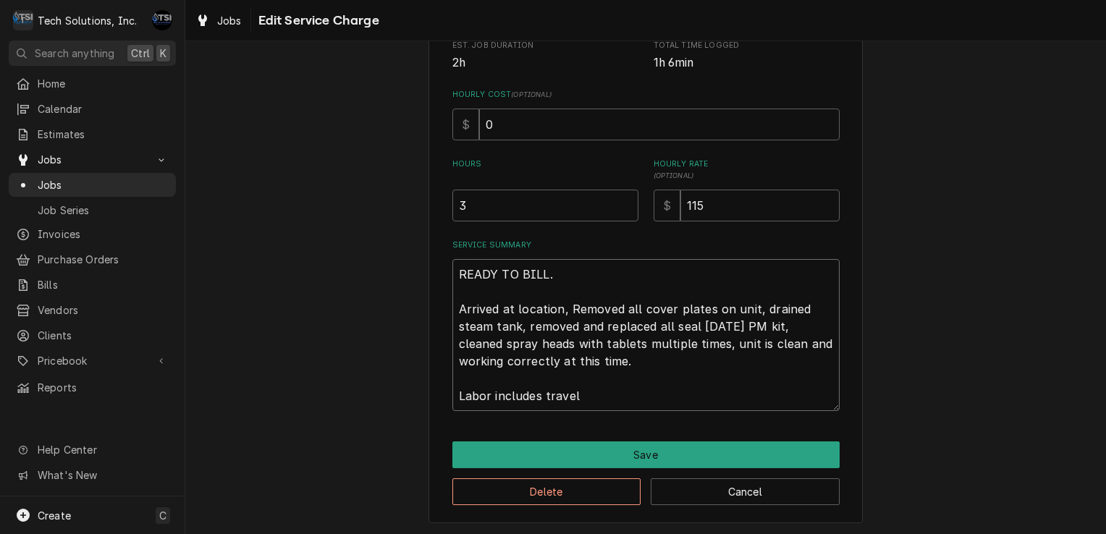
click at [578, 397] on textarea "READY TO BILL. Arrived at location, Removed all cover plates on unit, drained s…" at bounding box center [645, 335] width 387 height 152
type textarea "x"
type textarea "READY TO BILL. Arrived at location, Removed all cover plates on unit, drained s…"
type textarea "x"
type textarea "READY TO BILL. Arrived at location, Removed all cover plates on unit, drained s…"
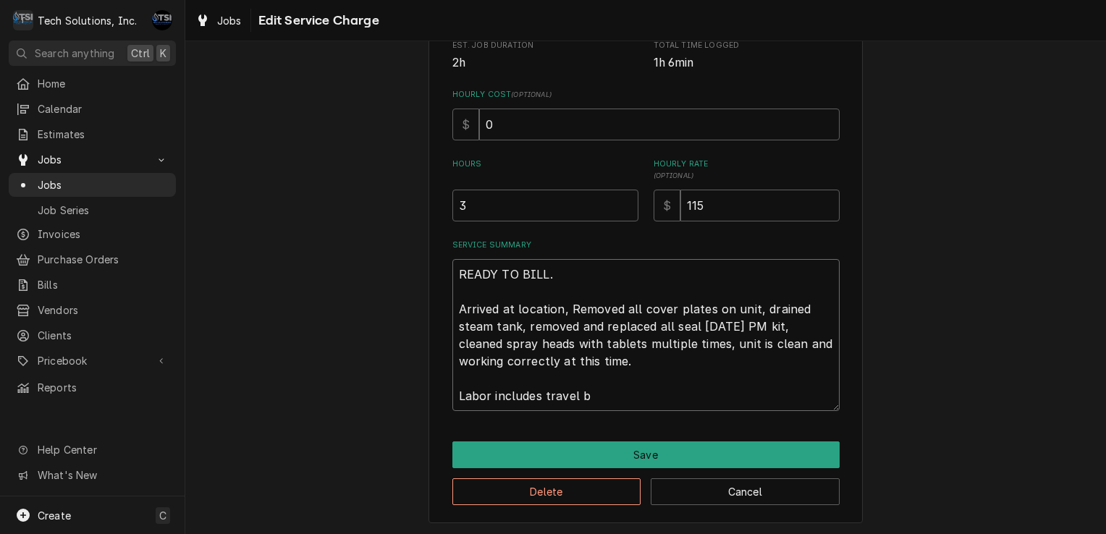
type textarea "x"
type textarea "READY TO BILL. Arrived at location, Removed all cover plates on unit, drained s…"
type textarea "x"
type textarea "READY TO BILL. Arrived at location, Removed all cover plates on unit, drained s…"
type textarea "x"
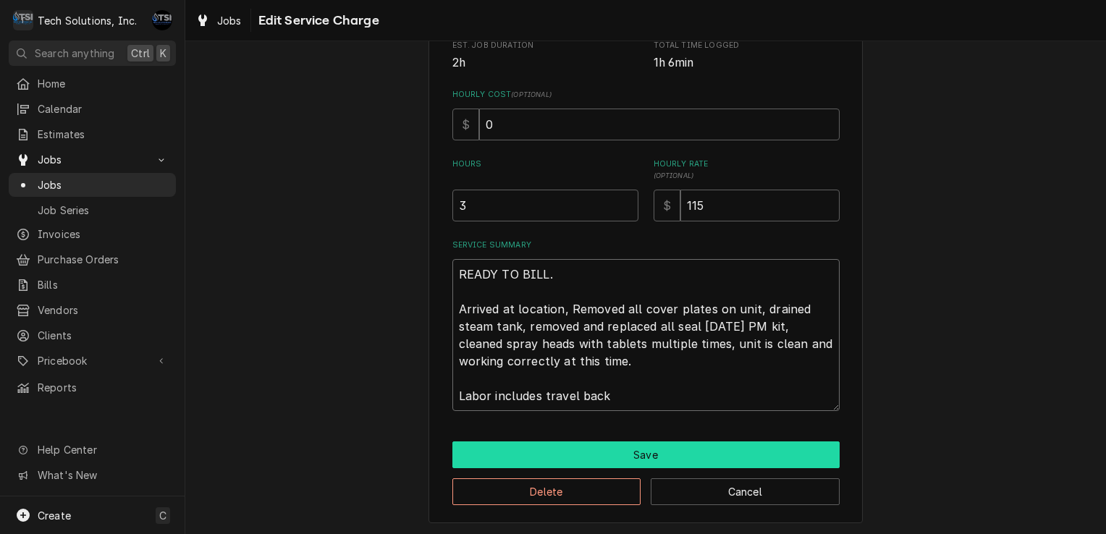
type textarea "READY TO BILL. Arrived at location, Removed all cover plates on unit, drained s…"
click at [611, 457] on button "Save" at bounding box center [645, 455] width 387 height 27
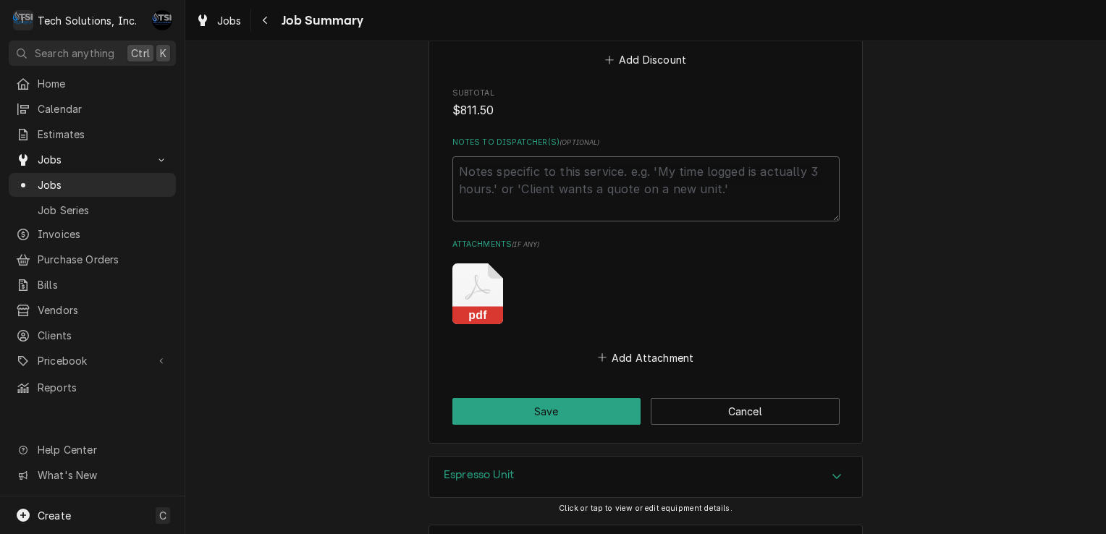
scroll to position [1373, 0]
click at [581, 406] on button "Save" at bounding box center [546, 410] width 189 height 27
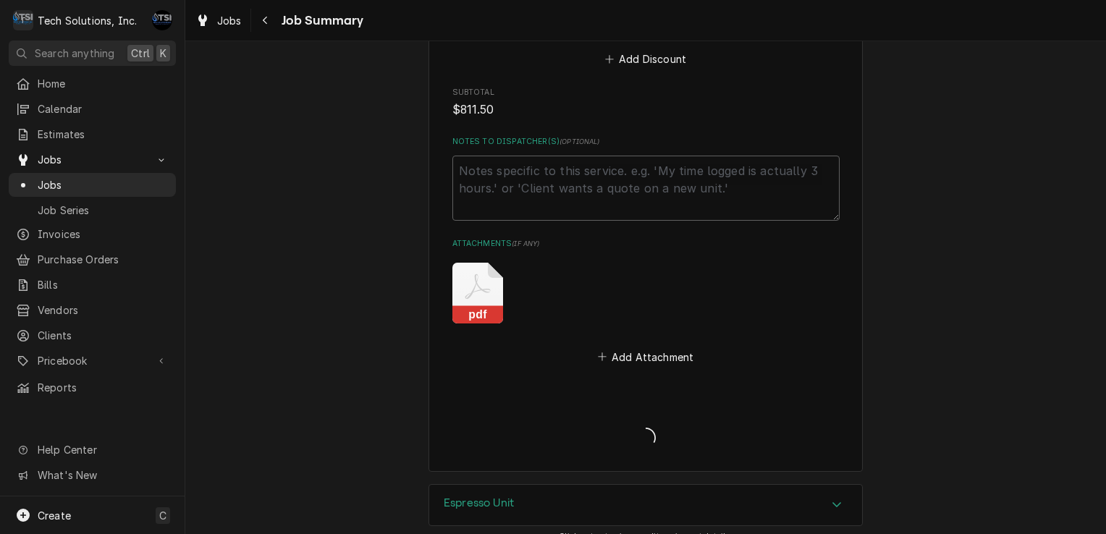
type textarea "x"
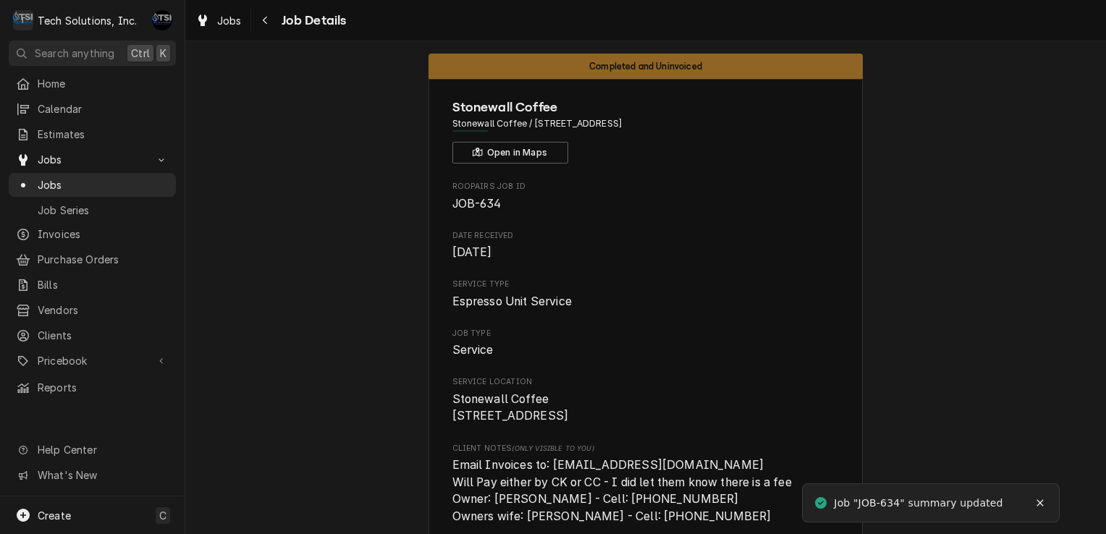
scroll to position [14, 0]
click at [110, 187] on div "Jobs" at bounding box center [92, 185] width 161 height 18
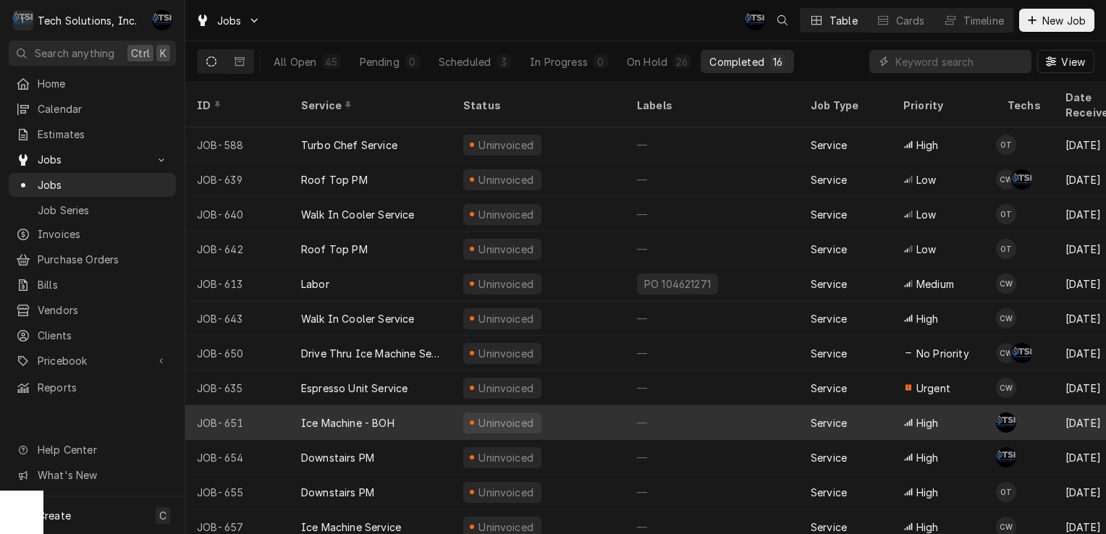
click at [393, 416] on div "Ice Machine - BOH" at bounding box center [347, 423] width 93 height 15
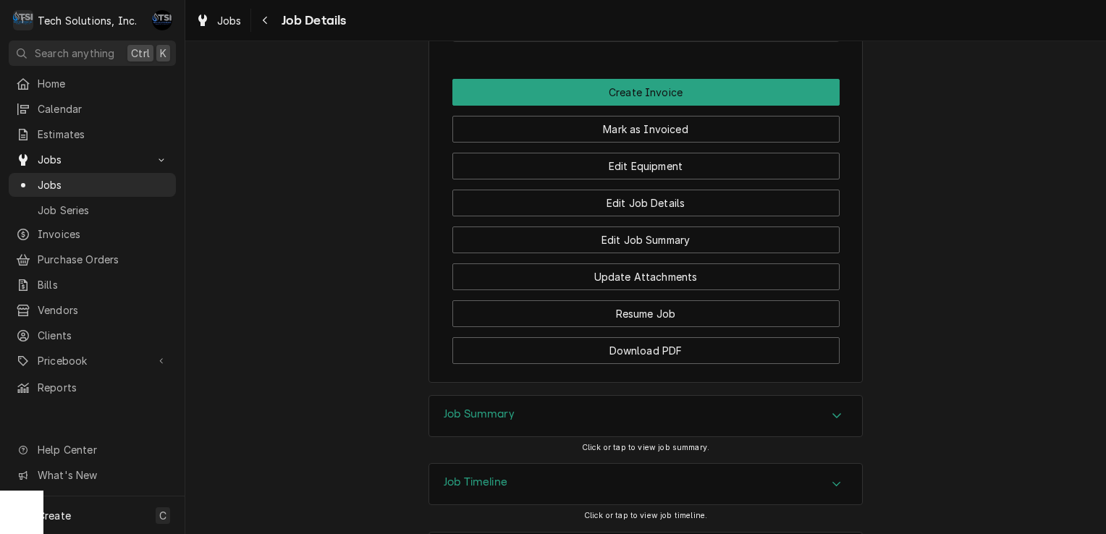
scroll to position [2180, 0]
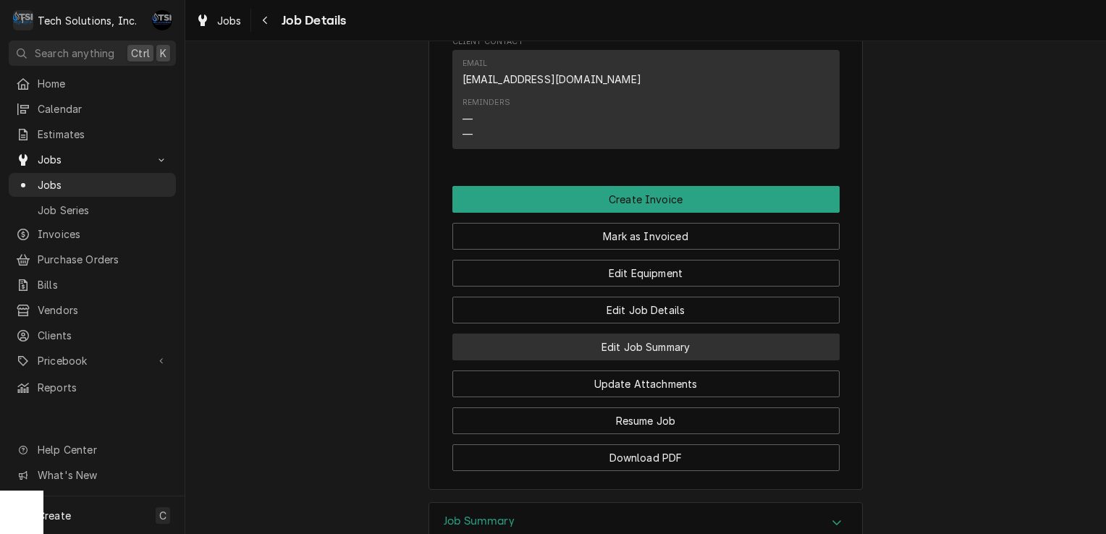
click at [670, 334] on button "Edit Job Summary" at bounding box center [645, 347] width 387 height 27
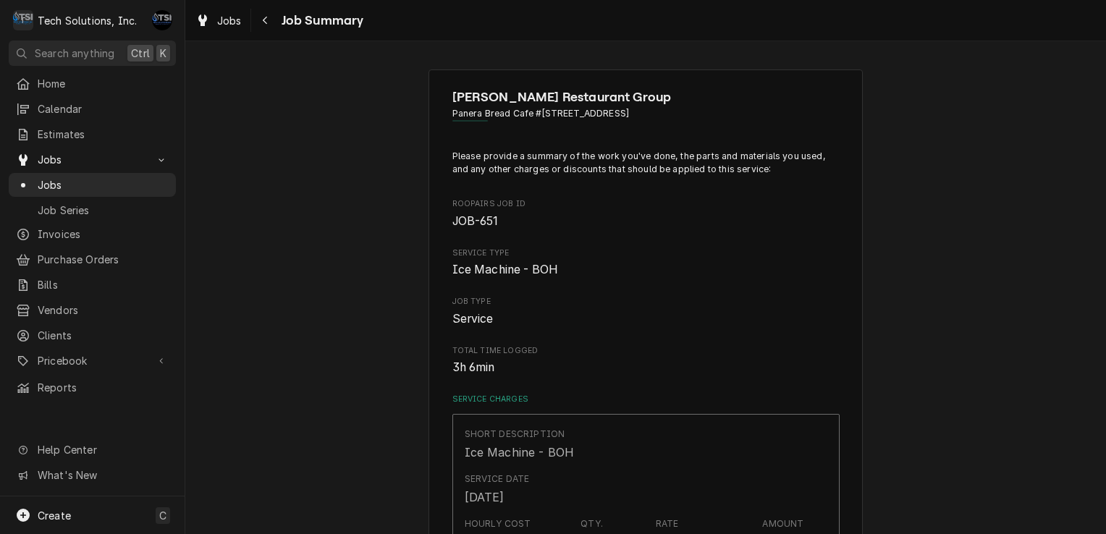
type textarea "x"
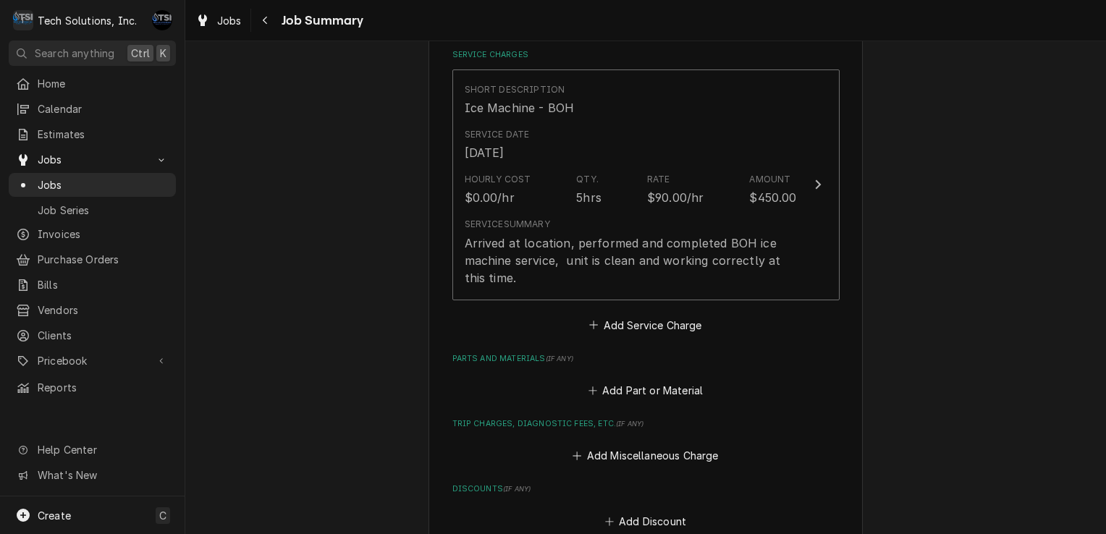
scroll to position [342, 0]
click at [618, 393] on button "Add Part or Material" at bounding box center [645, 394] width 119 height 20
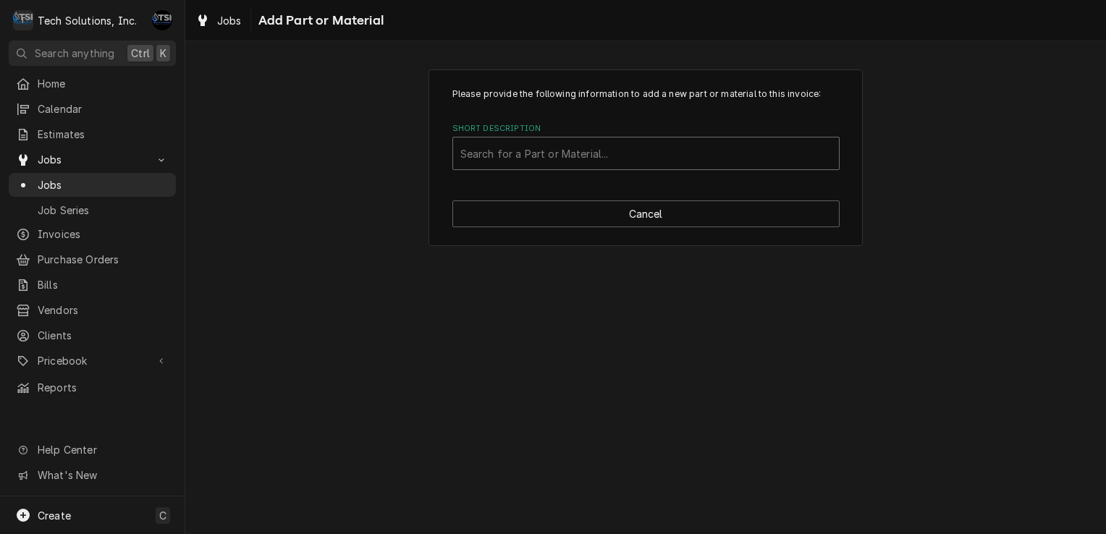
click at [620, 138] on div "Search for a Part or Material..." at bounding box center [646, 154] width 386 height 32
type input "cleaner"
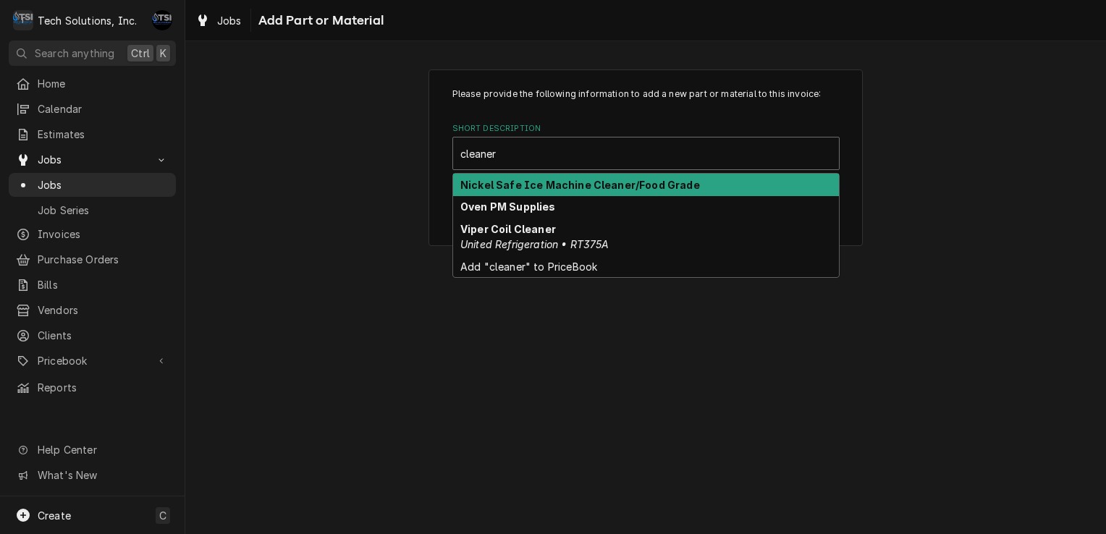
click at [585, 190] on div "Nickel Safe Ice Machine Cleaner/Food Grade" at bounding box center [646, 185] width 386 height 22
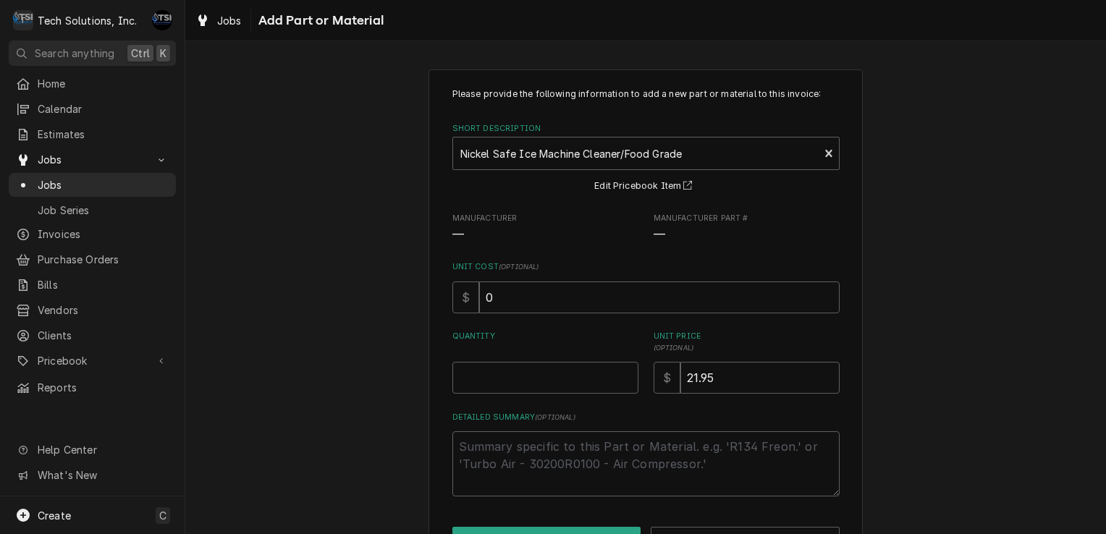
scroll to position [49, 0]
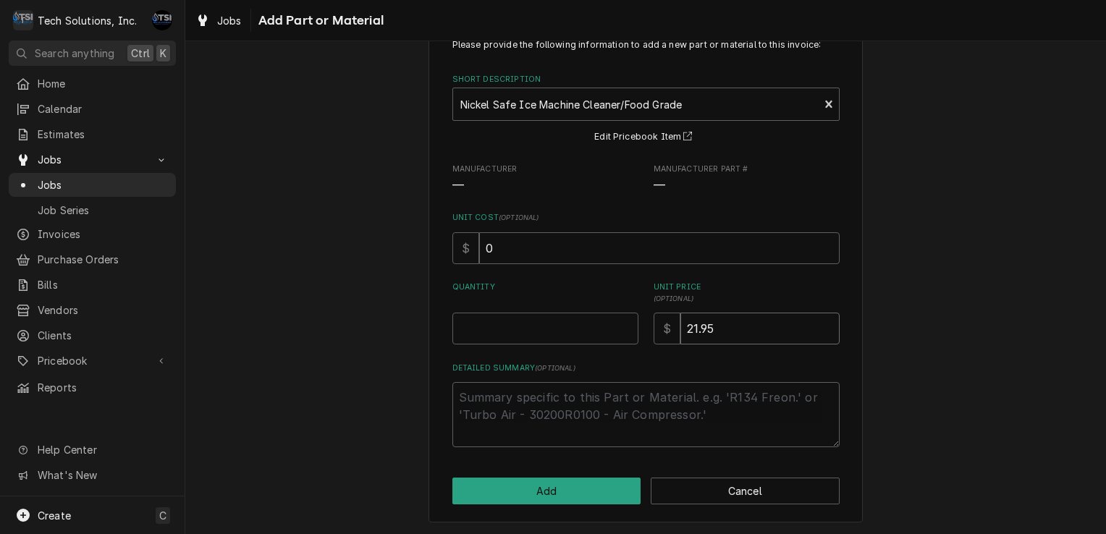
click at [725, 314] on input "21.95" at bounding box center [759, 329] width 159 height 32
type textarea "x"
type input "21.9"
type textarea "x"
type input "21"
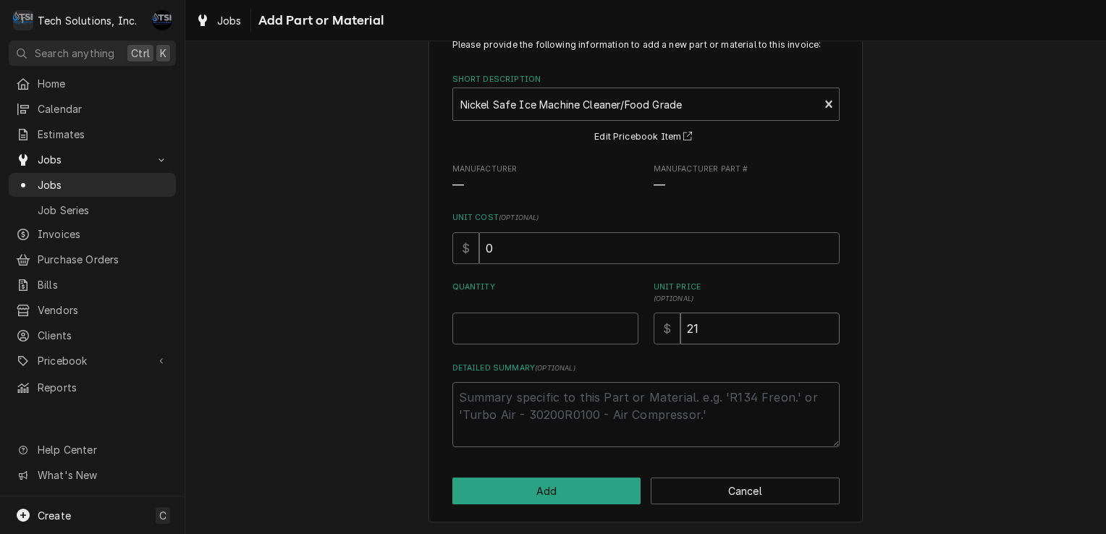
type textarea "x"
type input "2"
type textarea "x"
type input "4"
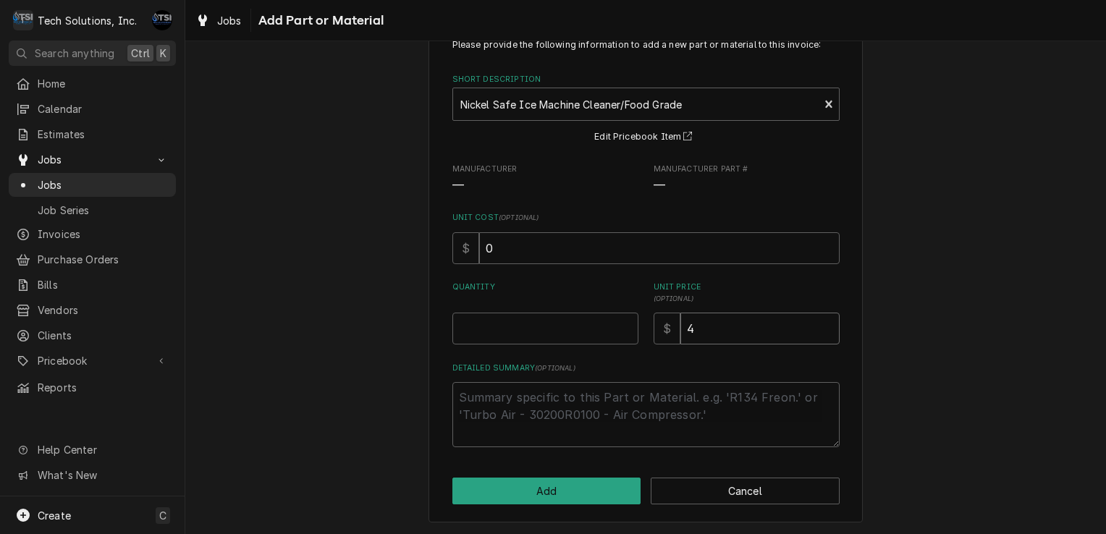
type textarea "x"
type input "48"
type textarea "x"
type input "48.1"
type textarea "x"
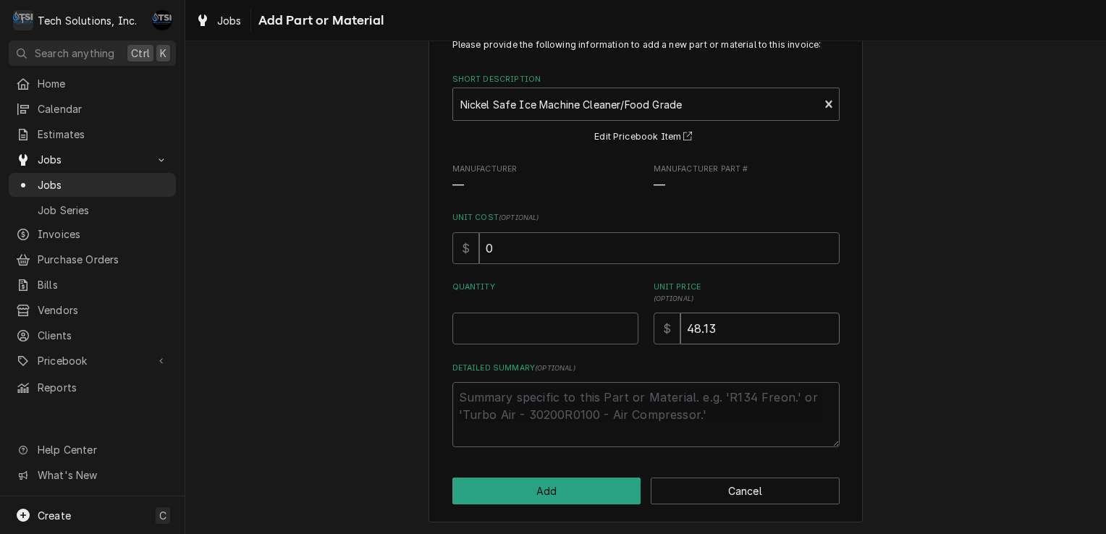
type input "48.13"
click at [565, 326] on input "Quantity" at bounding box center [545, 329] width 186 height 32
type textarea "x"
type input "1"
click at [530, 484] on button "Add" at bounding box center [546, 491] width 189 height 27
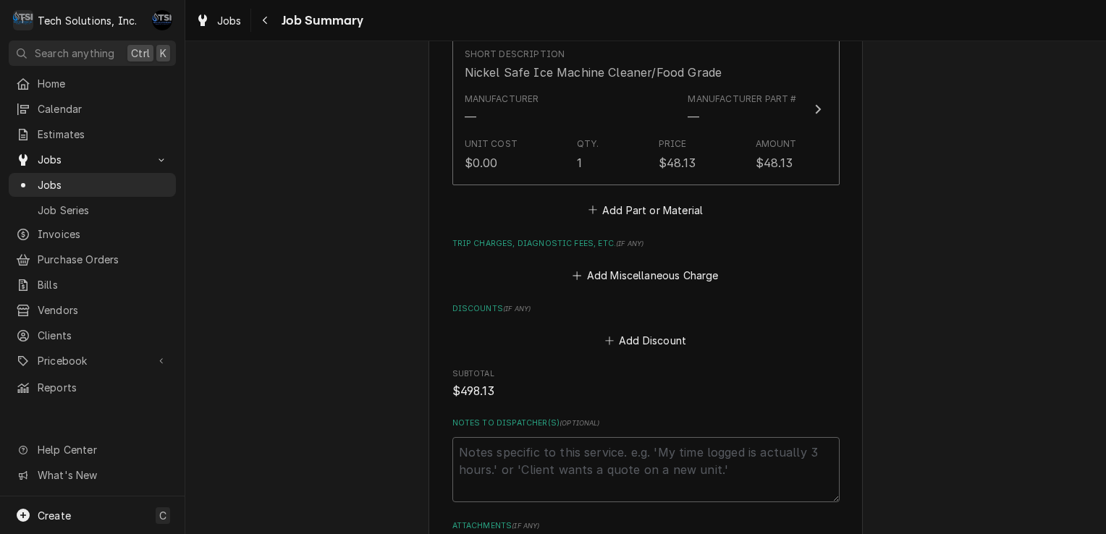
scroll to position [685, 0]
drag, startPoint x: 643, startPoint y: 271, endPoint x: 602, endPoint y: 265, distance: 41.0
click at [602, 265] on button "Add Miscellaneous Charge" at bounding box center [645, 274] width 151 height 20
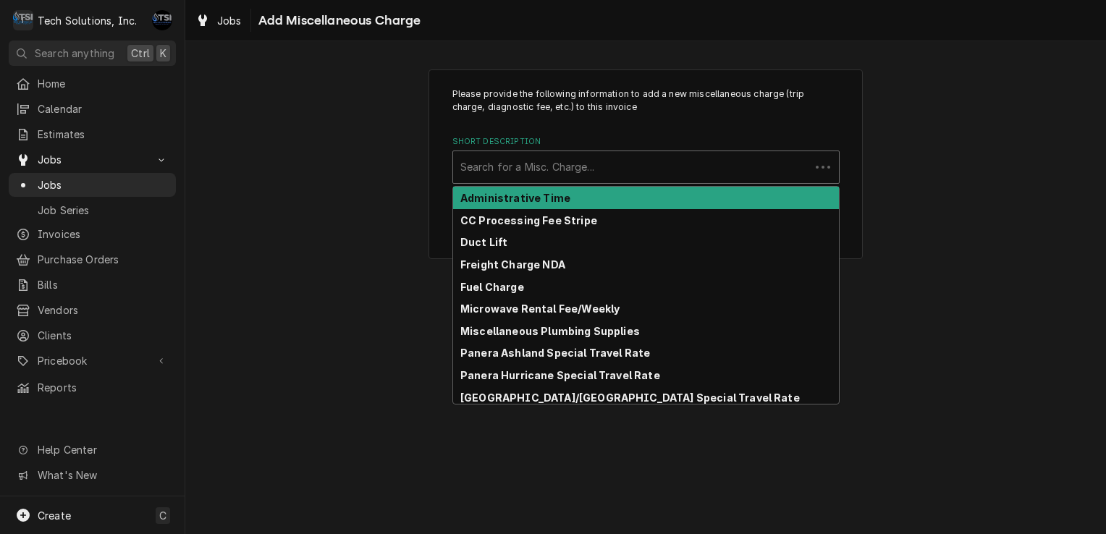
click at [614, 178] on div "Short Description" at bounding box center [631, 167] width 342 height 26
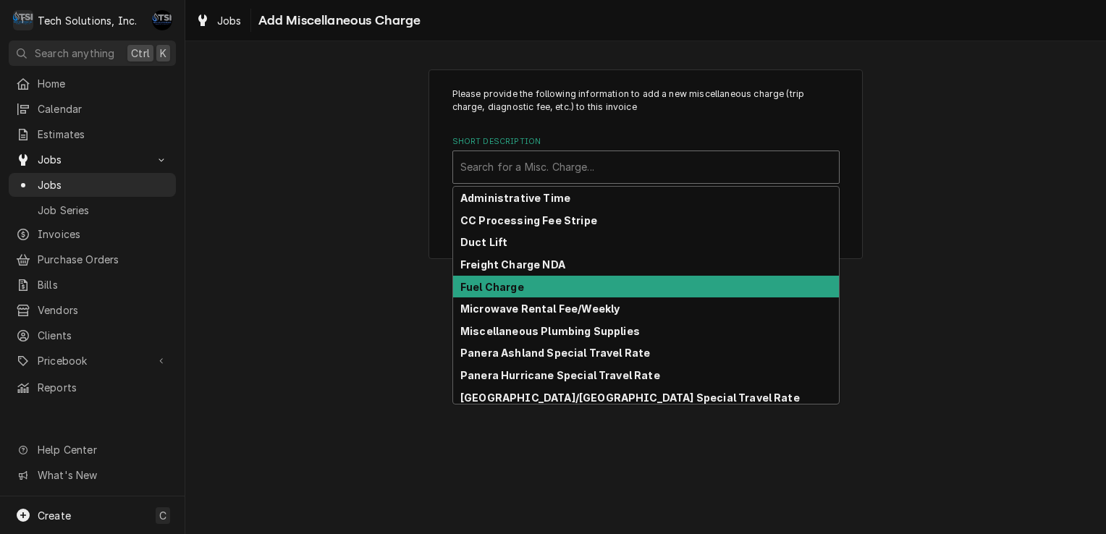
click at [521, 286] on div "Fuel Charge" at bounding box center [646, 287] width 386 height 22
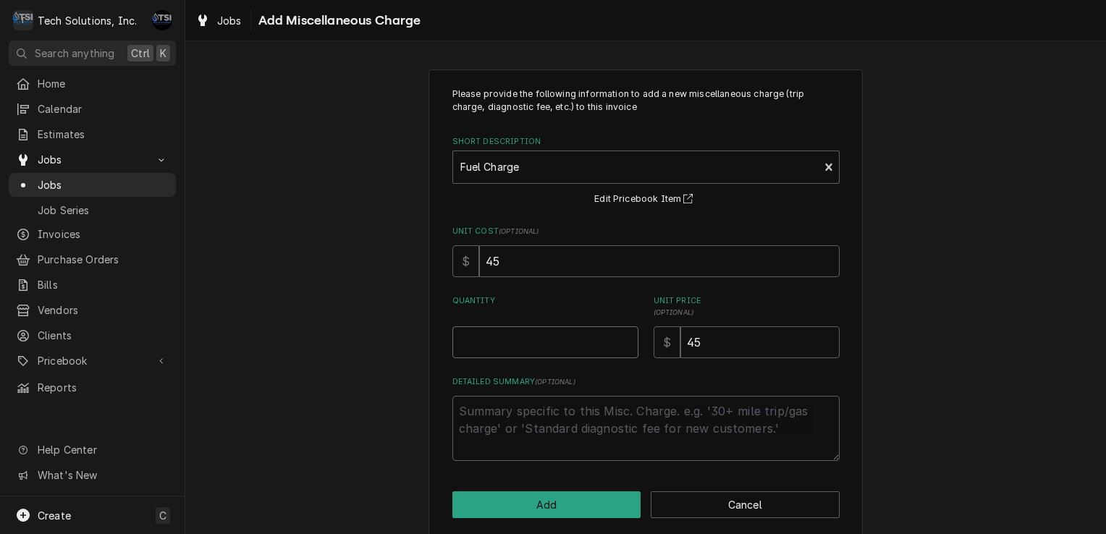
type textarea "x"
type input "0.5"
click at [623, 336] on input "0.5" at bounding box center [545, 342] width 186 height 32
type textarea "x"
type input "0"
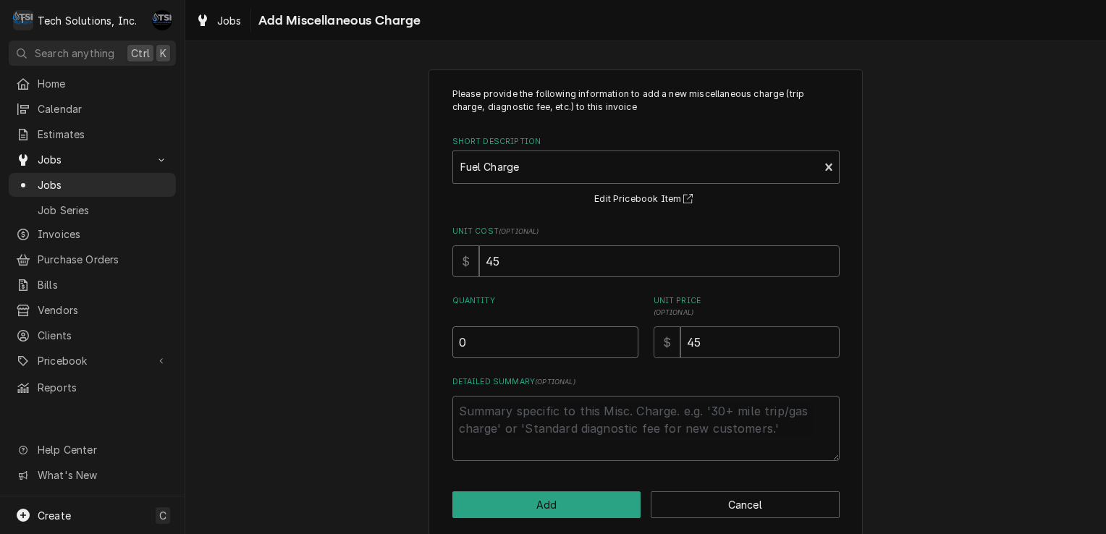
type textarea "x"
type input "1"
click at [523, 494] on button "Add" at bounding box center [546, 505] width 189 height 27
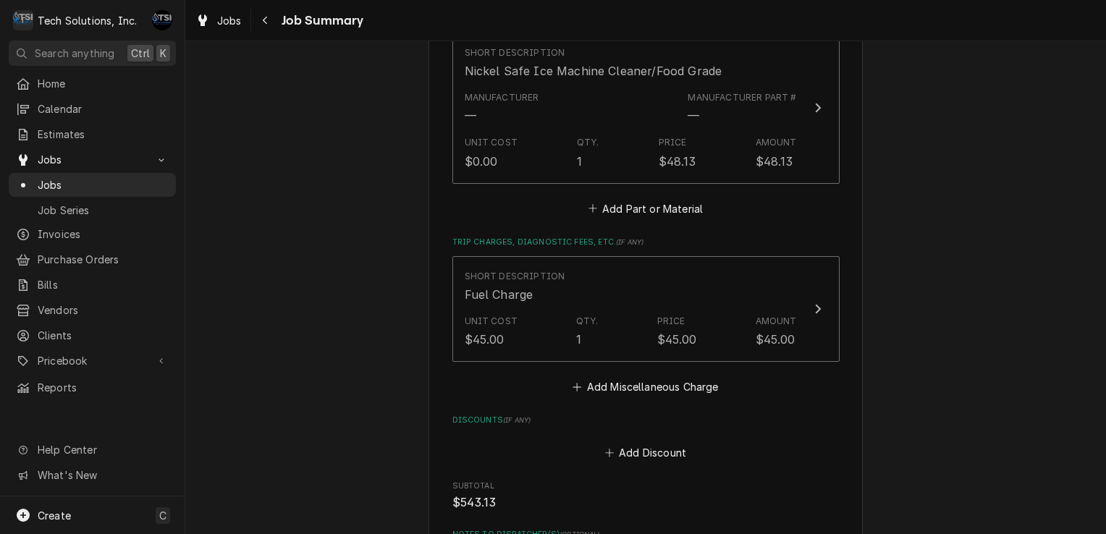
drag, startPoint x: 610, startPoint y: 390, endPoint x: 559, endPoint y: 387, distance: 51.5
click at [559, 387] on div "Short Description Fuel Charge Unit Cost $45.00 Qty. 1 Price $45.00 Amount $45.0…" at bounding box center [645, 326] width 387 height 141
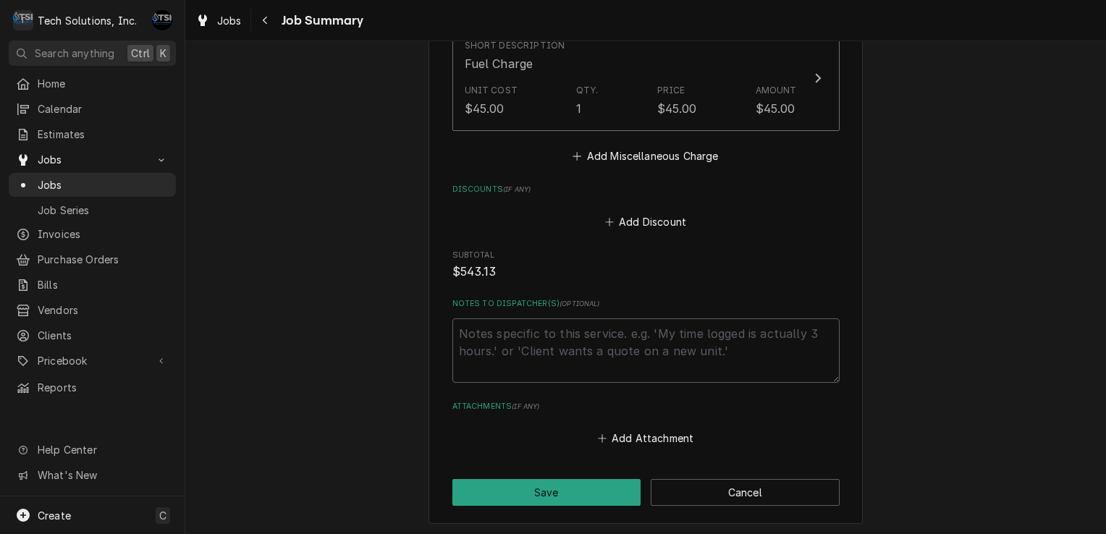
scroll to position [916, 0]
click at [561, 483] on button "Save" at bounding box center [546, 492] width 189 height 27
type textarea "x"
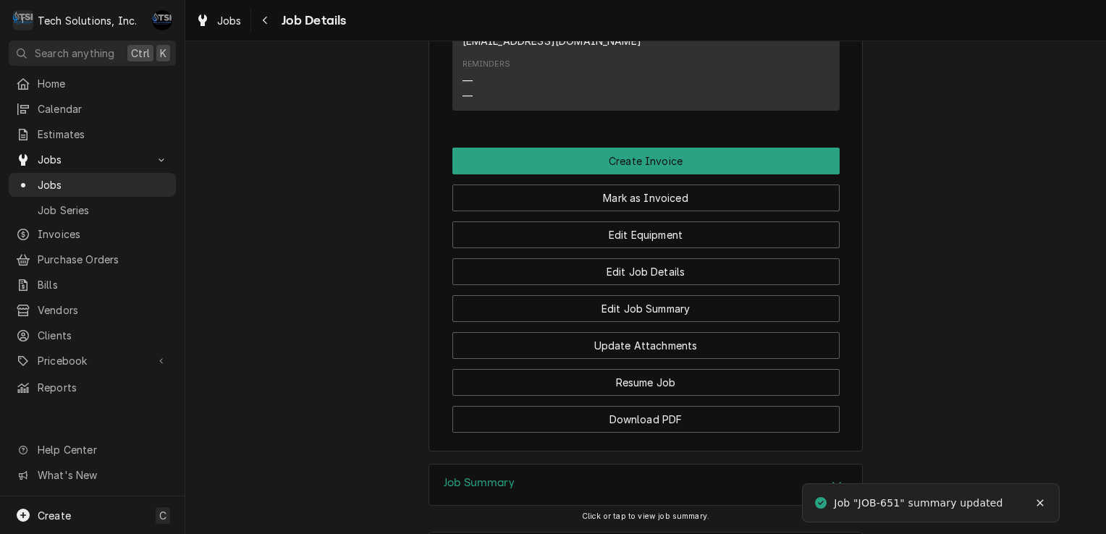
scroll to position [2241, 0]
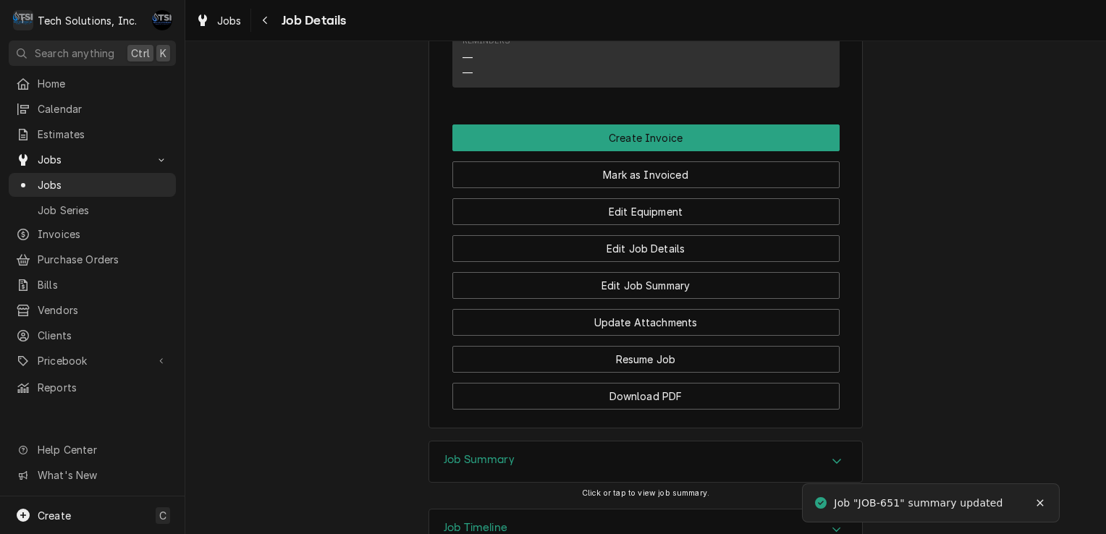
click at [639, 299] on div "Update Attachments" at bounding box center [645, 317] width 387 height 37
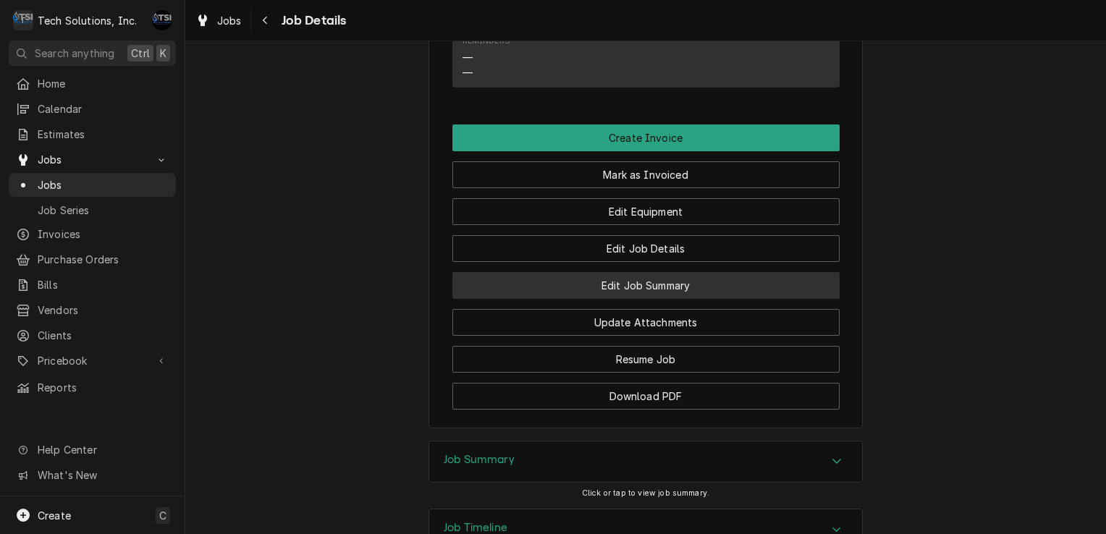
click at [639, 272] on button "Edit Job Summary" at bounding box center [645, 285] width 387 height 27
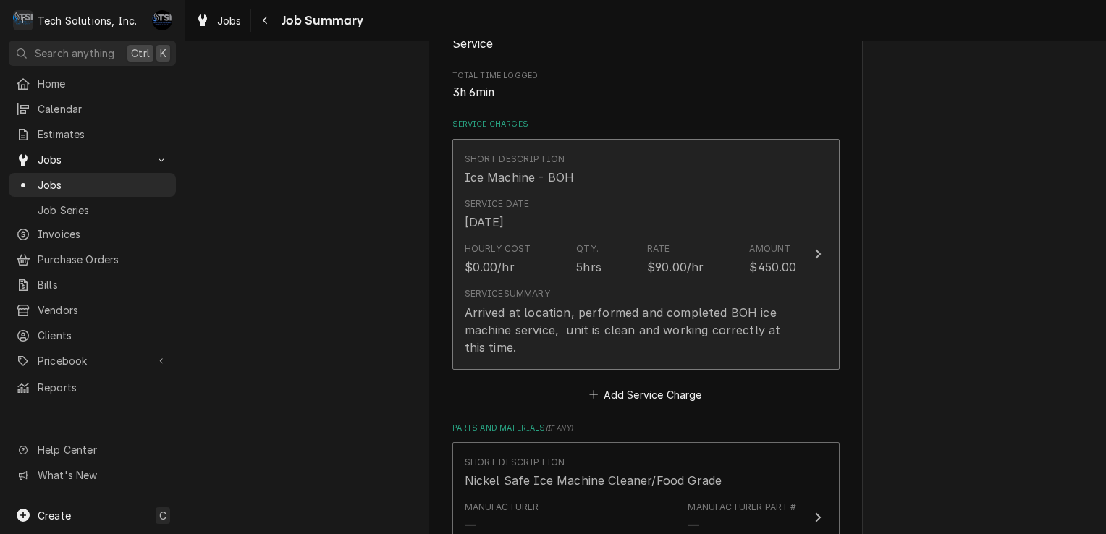
click at [620, 260] on div "Hourly Cost $0.00/hr Qty. 5hrs Rate $90.00/hr Amount $450.00" at bounding box center [631, 259] width 332 height 45
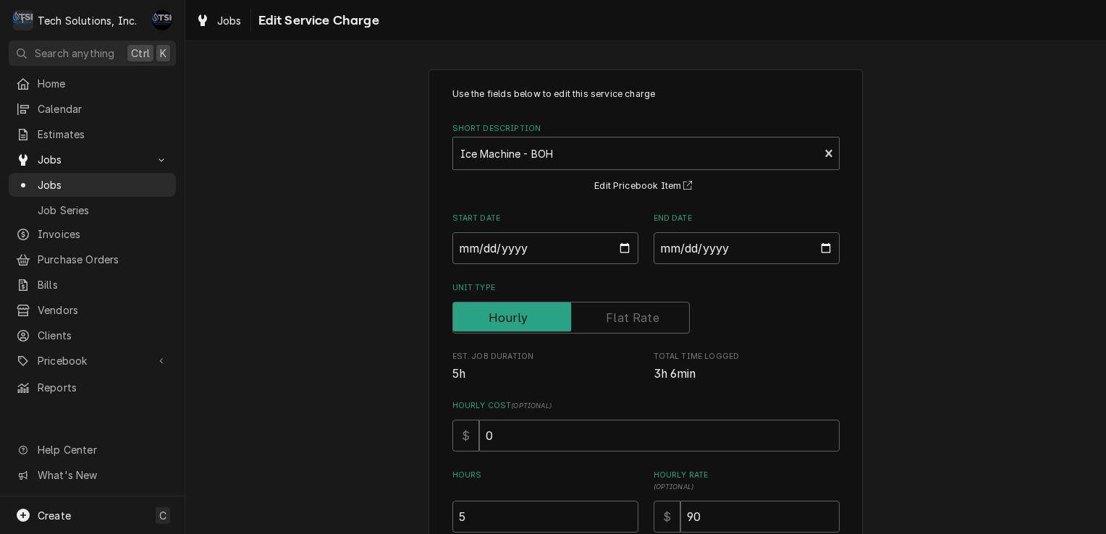
scroll to position [224, 0]
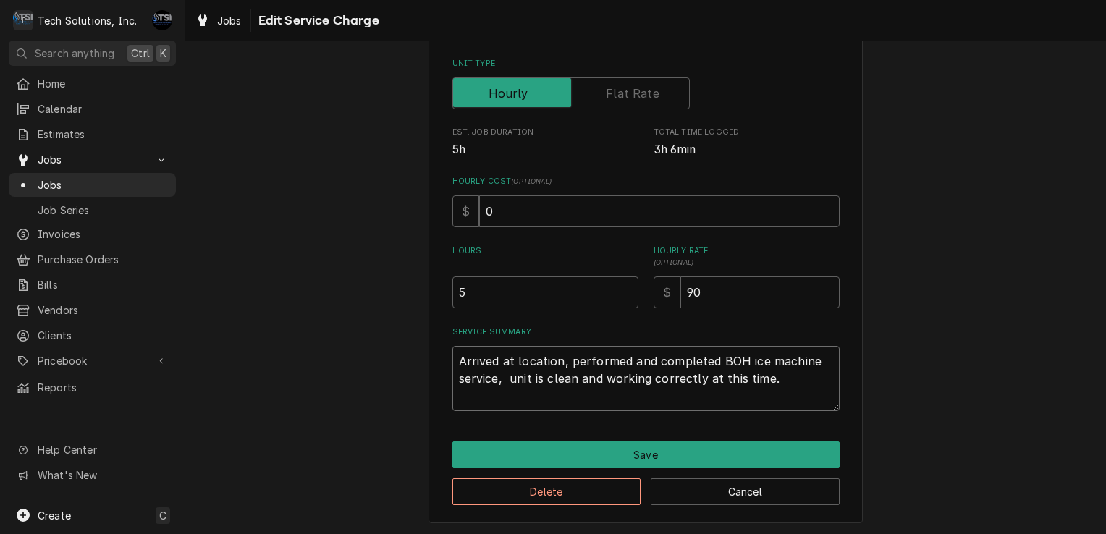
click at [770, 381] on textarea "Arrived at location, performed and completed BOH ice machine service, unit is c…" at bounding box center [645, 378] width 387 height 65
type textarea "x"
type textarea "Arrived at location, performed and completed BOH ice machine service, unit is c…"
type textarea "x"
type textarea "Arrived at location, performed and completed BOH ice machine service, unit is c…"
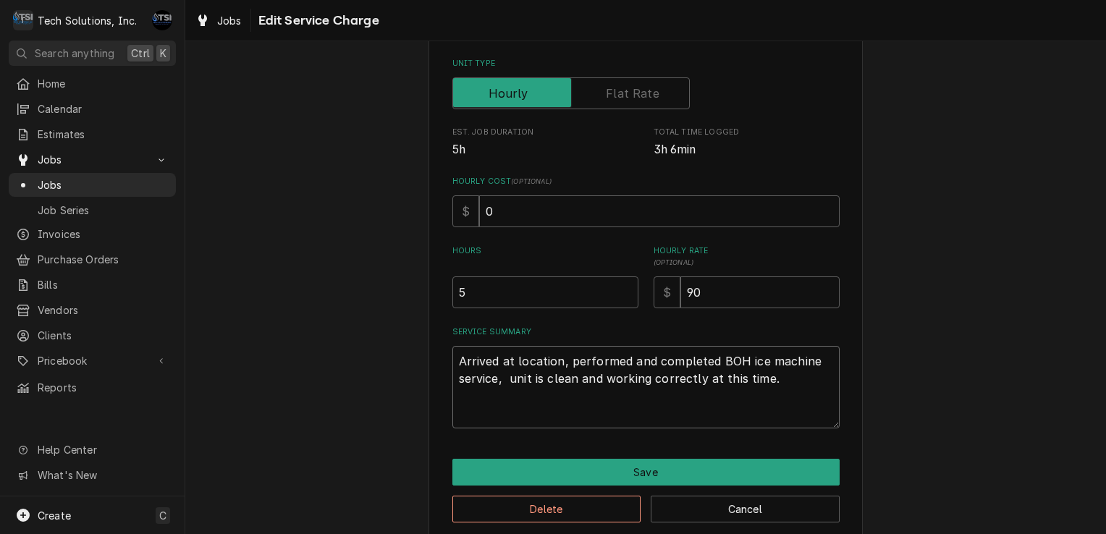
type textarea "x"
type textarea "Arrived at location, performed and completed BOH ice machine service, unit is c…"
type textarea "x"
type textarea "Arrived at location, performed and completed BOH ice machine service, unit is c…"
type textarea "x"
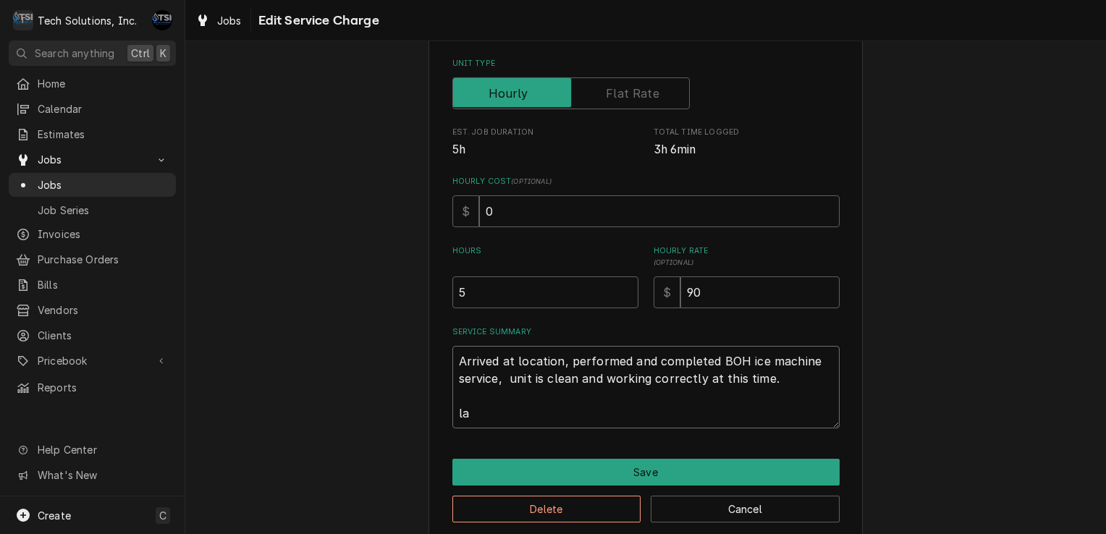
type textarea "Arrived at location, performed and completed BOH ice machine service, unit is c…"
type textarea "x"
type textarea "Arrived at location, performed and completed BOH ice machine service, unit is c…"
type textarea "x"
type textarea "Arrived at location, performed and completed BOH ice machine service, unit is c…"
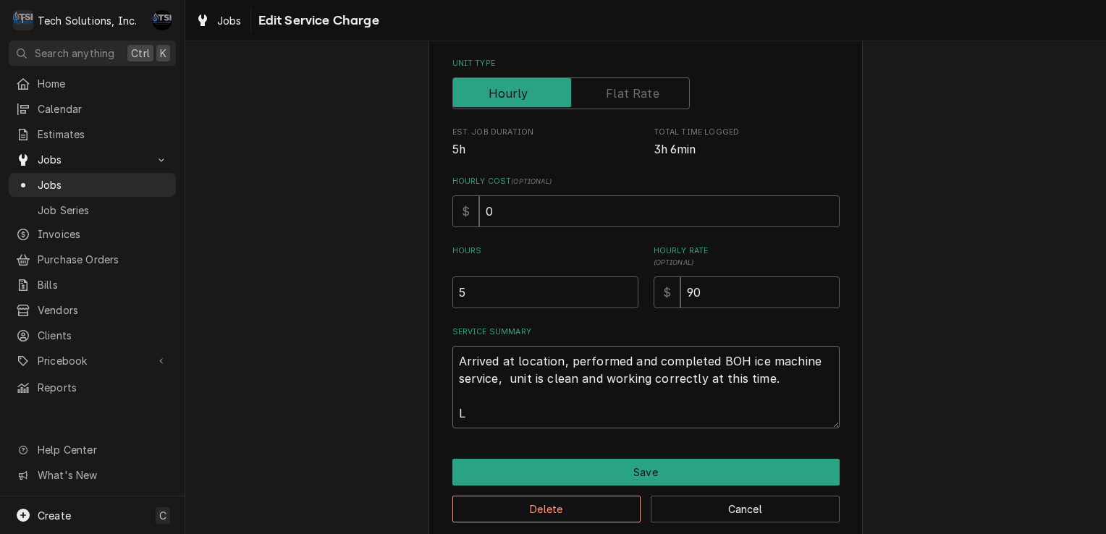
type textarea "x"
type textarea "Arrived at location, performed and completed BOH ice machine service, unit is c…"
type textarea "x"
type textarea "Arrived at location, performed and completed BOH ice machine service, unit is c…"
type textarea "x"
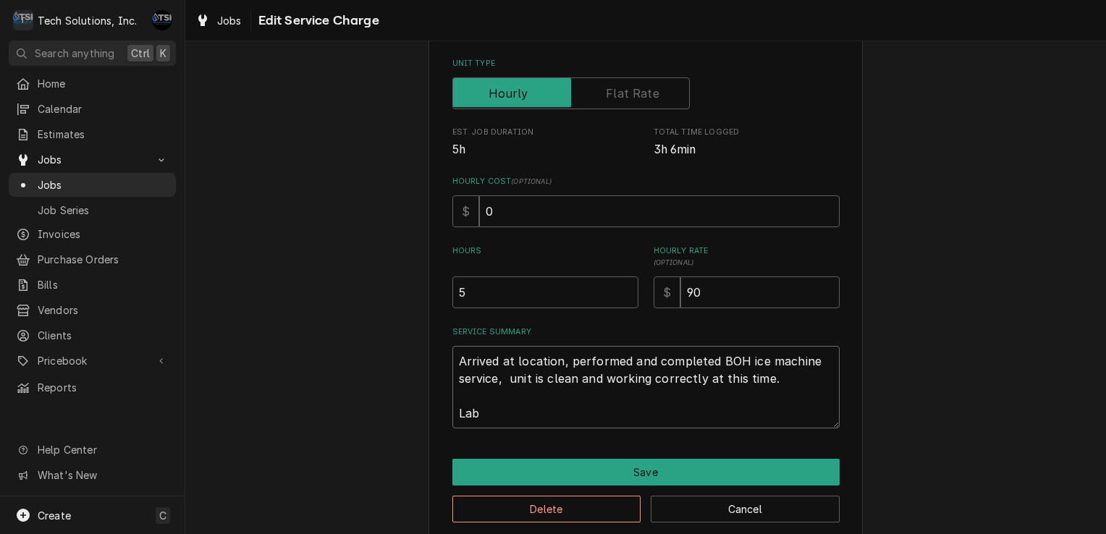
type textarea "Arrived at location, performed and completed BOH ice machine service, unit is c…"
type textarea "x"
type textarea "Arrived at location, performed and completed BOH ice machine service, unit is c…"
type textarea "x"
type textarea "Arrived at location, performed and completed BOH ice machine service, unit is c…"
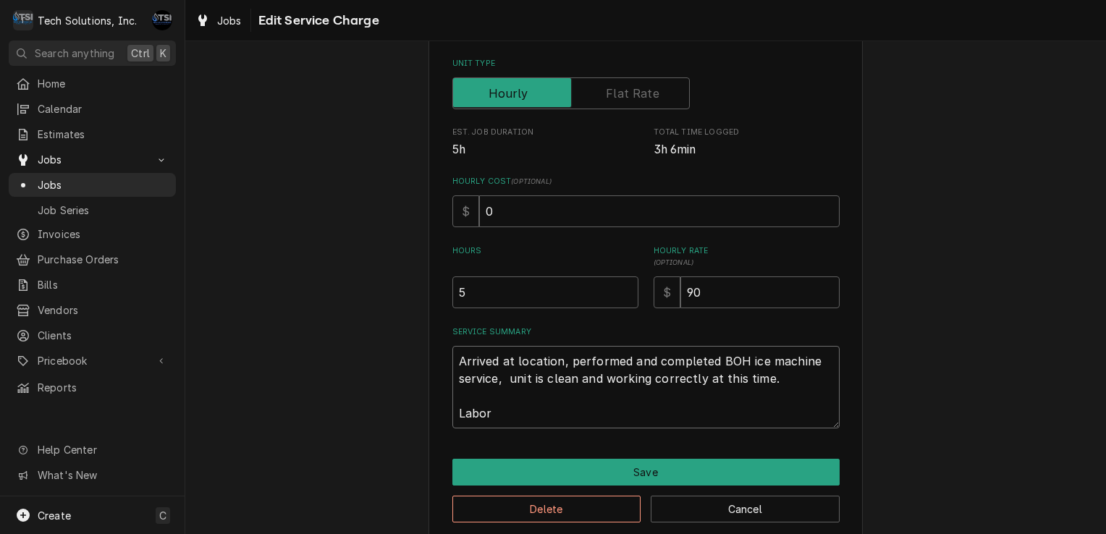
type textarea "x"
type textarea "Arrived at location, performed and completed BOH ice machine service, unit is c…"
type textarea "x"
type textarea "Arrived at location, performed and completed BOH ice machine service, unit is c…"
type textarea "x"
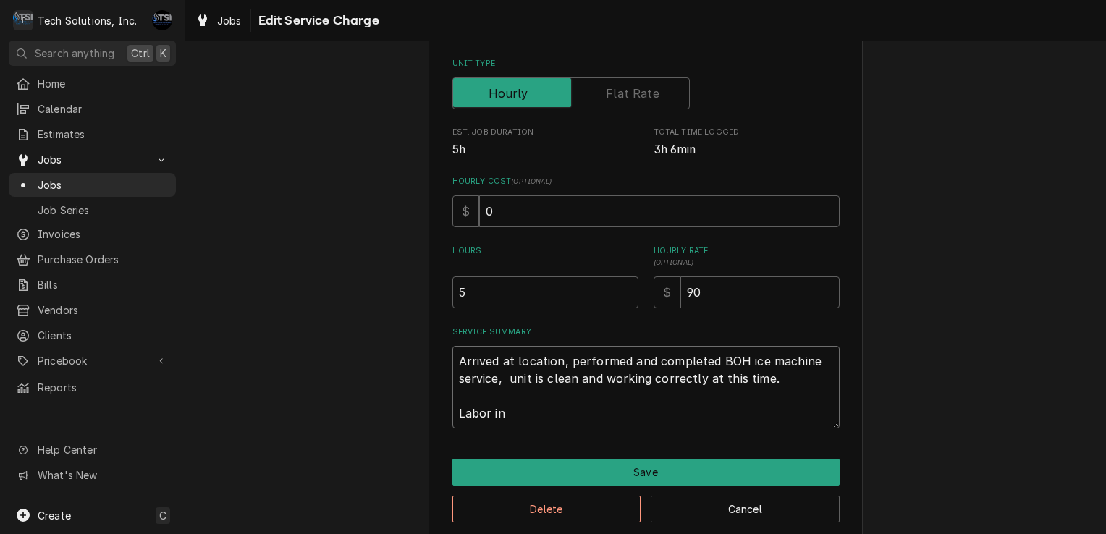
type textarea "Arrived at location, performed and completed BOH ice machine service, unit is c…"
type textarea "x"
type textarea "Arrived at location, performed and completed BOH ice machine service, unit is c…"
type textarea "x"
type textarea "Arrived at location, performed and completed BOH ice machine service, unit is c…"
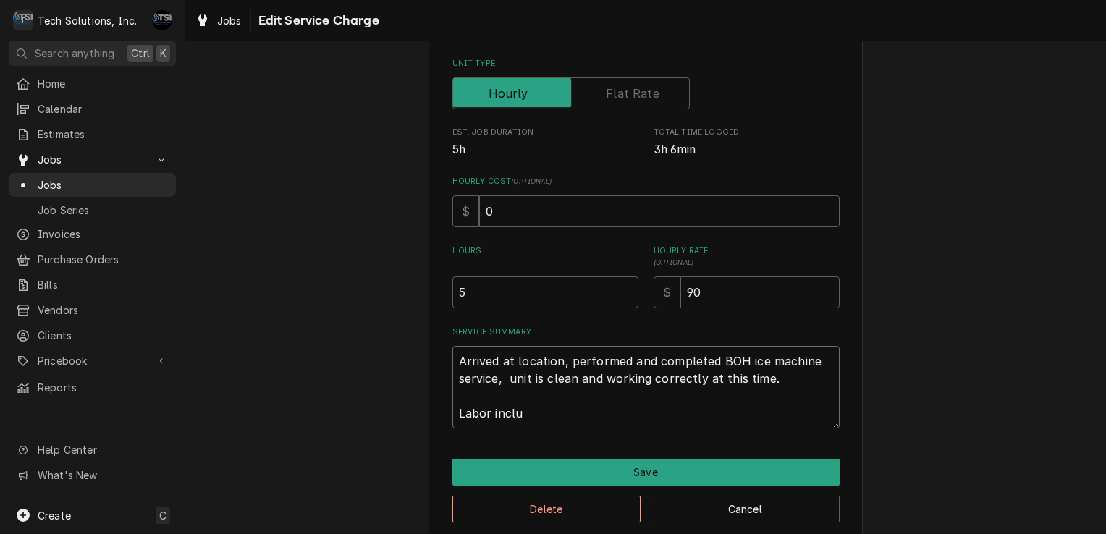
type textarea "x"
type textarea "Arrived at location, performed and completed BOH ice machine service, unit is c…"
type textarea "x"
type textarea "Arrived at location, performed and completed BOH ice machine service, unit is c…"
type textarea "x"
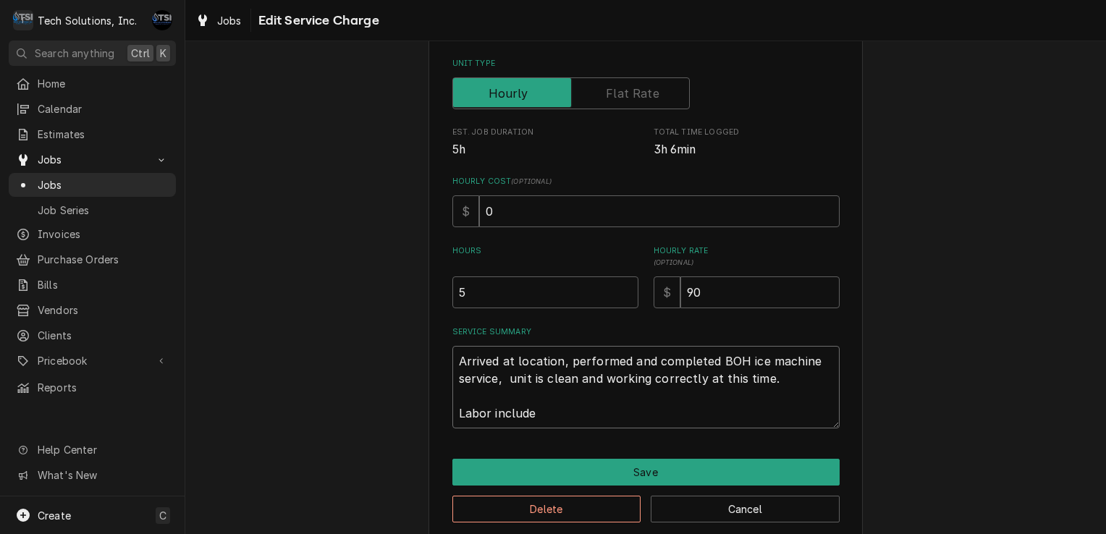
type textarea "Arrived at location, performed and completed BOH ice machine service, unit is c…"
type textarea "x"
type textarea "Arrived at location, performed and completed BOH ice machine service, unit is c…"
type textarea "x"
type textarea "Arrived at location, performed and completed BOH ice machine service, unit is c…"
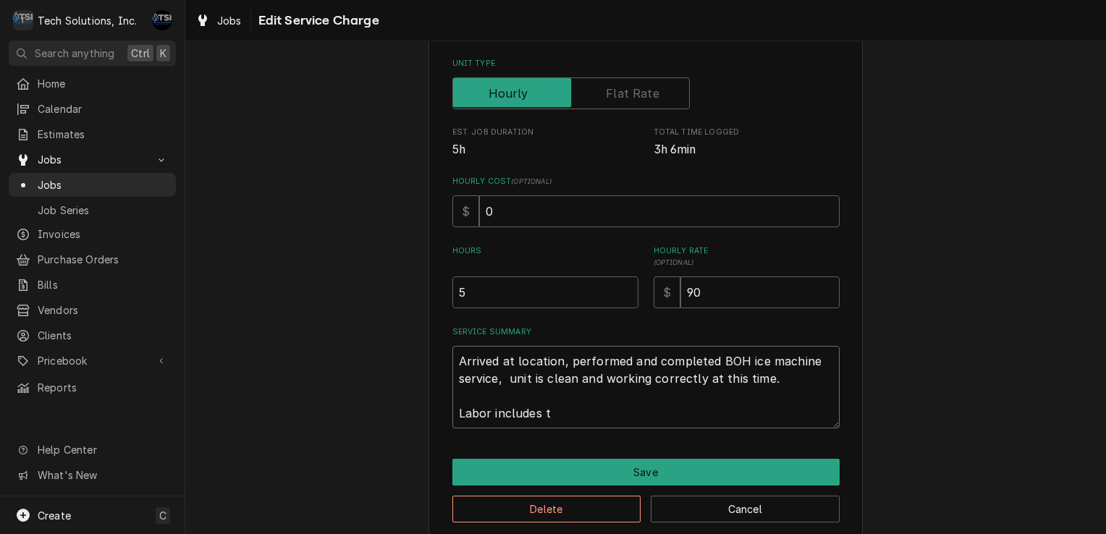
type textarea "x"
type textarea "Arrived at location, performed and completed BOH ice machine service, unit is c…"
type textarea "x"
type textarea "Arrived at location, performed and completed BOH ice machine service, unit is c…"
type textarea "x"
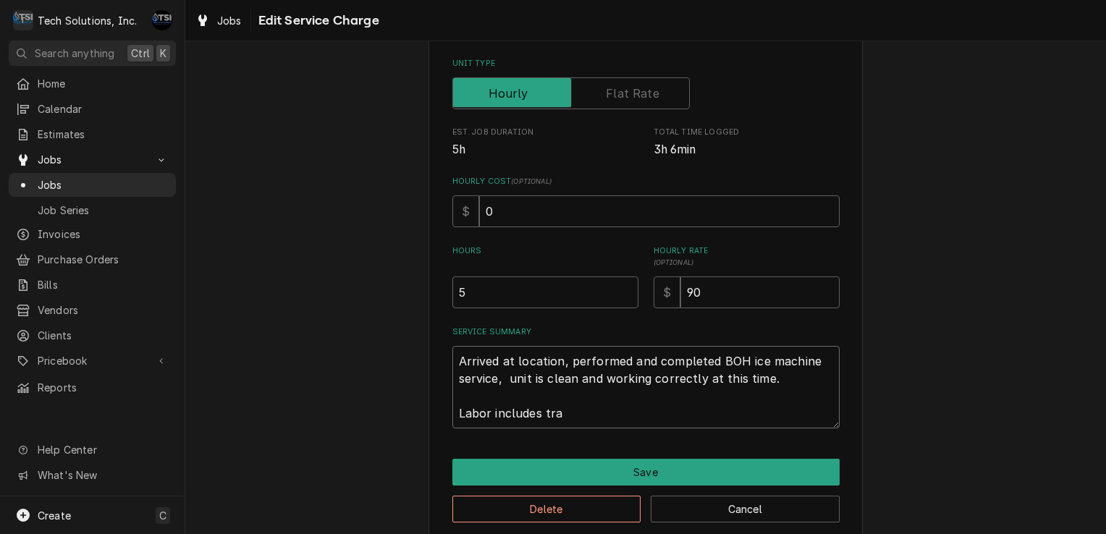
type textarea "Arrived at location, performed and completed BOH ice machine service, unit is c…"
type textarea "x"
type textarea "Arrived at location, performed and completed BOH ice machine service, unit is c…"
type textarea "x"
type textarea "Arrived at location, performed and completed BOH ice machine service, unit is c…"
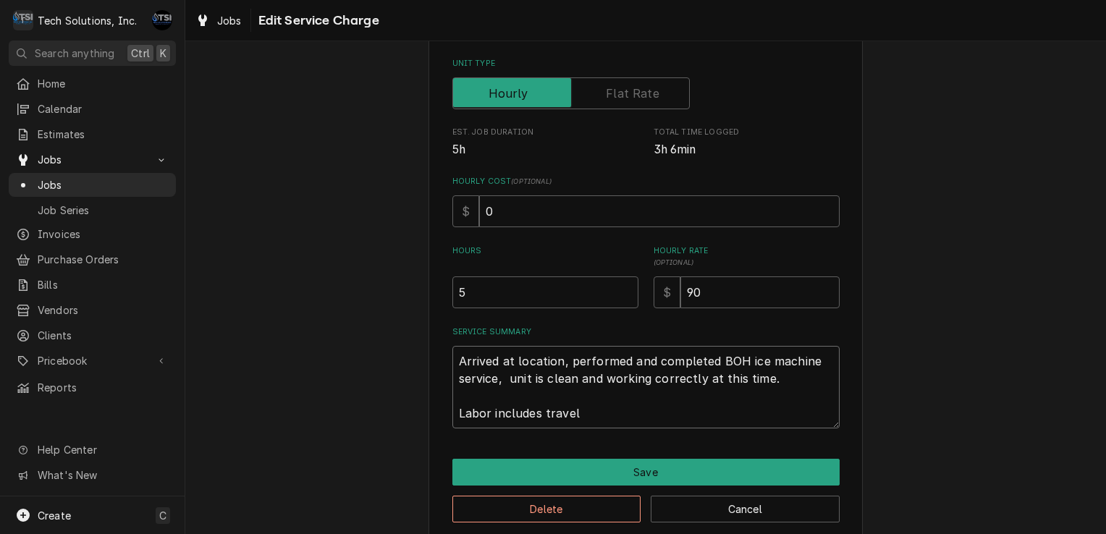
type textarea "x"
type textarea "Arrived at location, performed and completed BOH ice machine service, unit is c…"
click at [458, 361] on textarea "Arrived at location, performed and completed BOH ice machine service, unit is c…" at bounding box center [645, 387] width 387 height 83
click at [455, 361] on textarea "Arrived at location, performed and completed BOH ice machine service, unit is c…" at bounding box center [645, 387] width 387 height 83
type textarea "x"
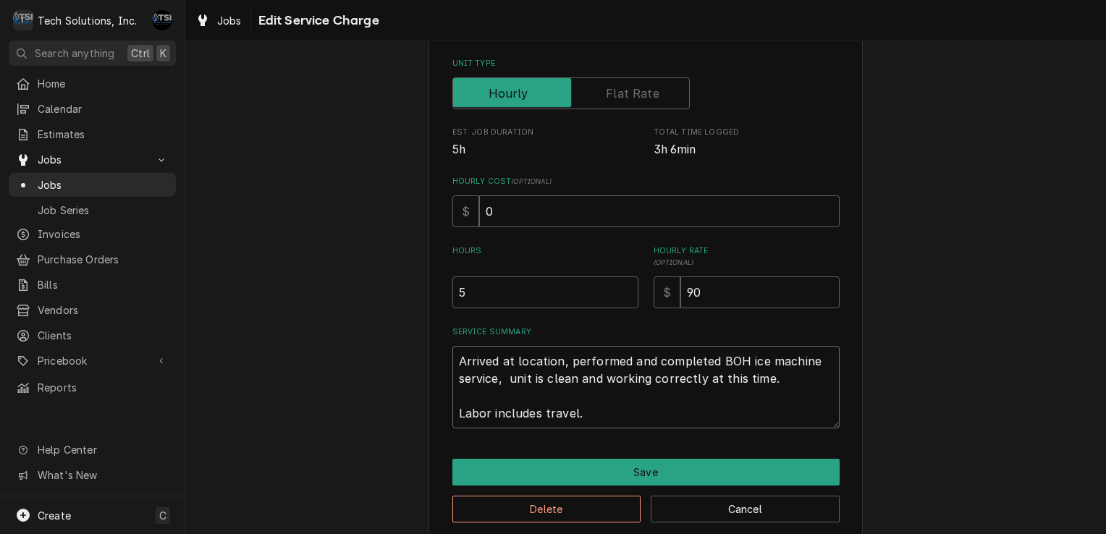
type textarea "Arrived at location, performed and completed BOH ice machine service, unit is c…"
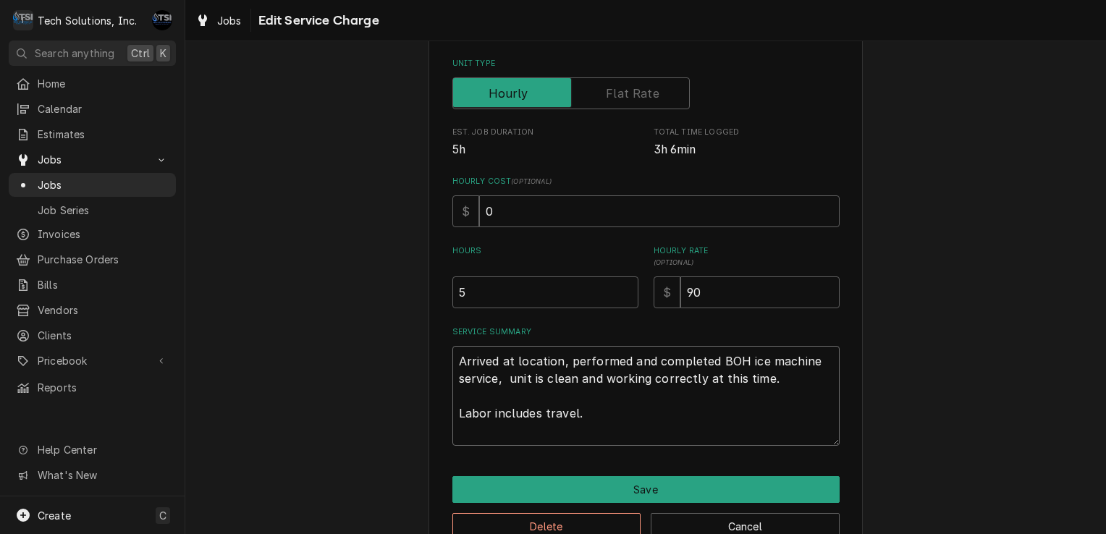
type textarea "x"
type textarea "Arrived at location, performed and completed BOH ice machine service, unit is c…"
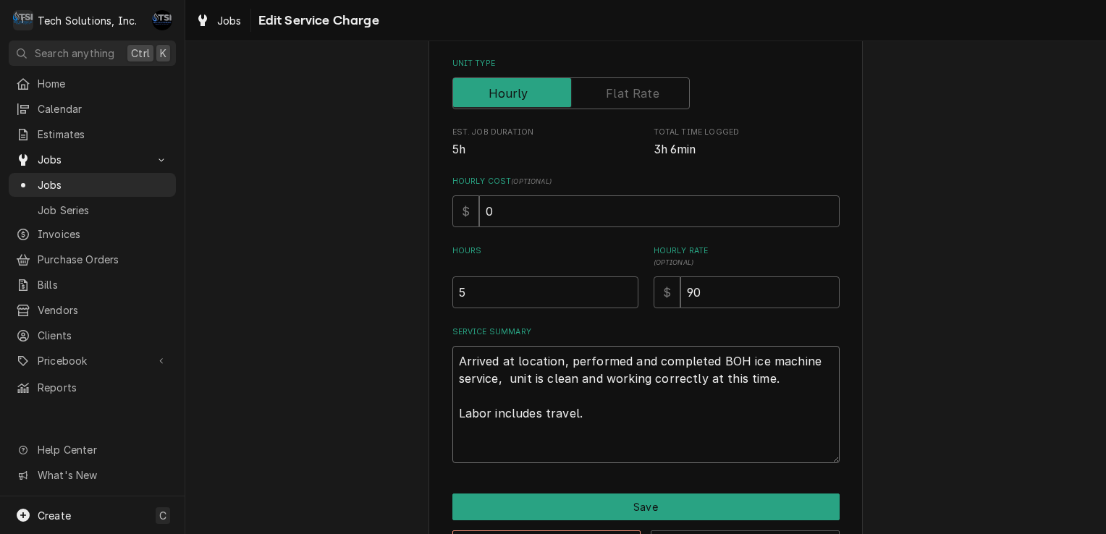
click at [465, 369] on textarea "Arrived at location, performed and completed BOH ice machine service, unit is c…" at bounding box center [645, 404] width 387 height 117
click at [465, 366] on textarea "Arrived at location, performed and completed BOH ice machine service, unit is c…" at bounding box center [645, 404] width 387 height 117
type textarea "x"
type textarea "R Arrived at location, performed and completed BOH ice machine service, unit is…"
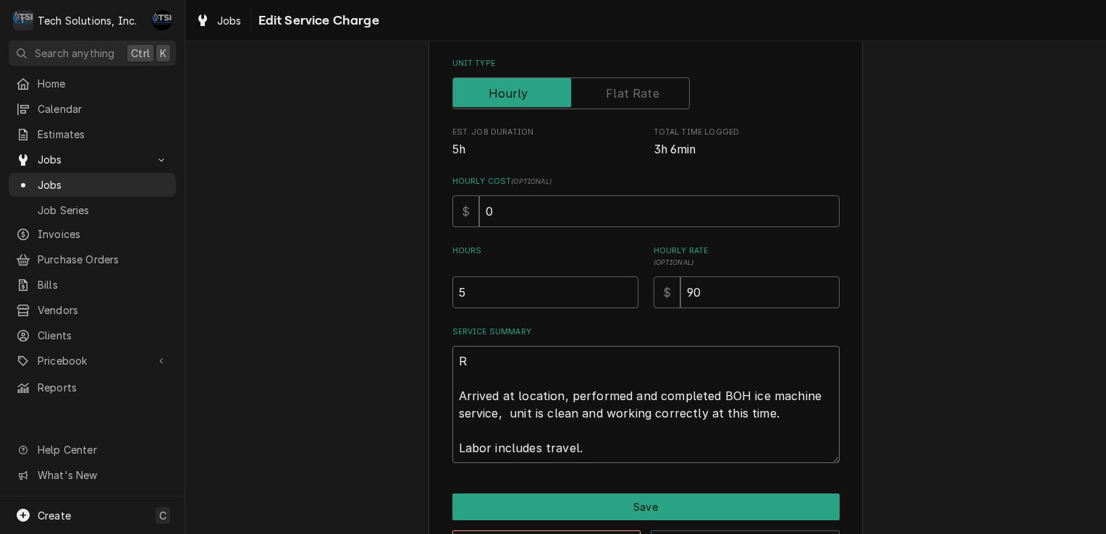
type textarea "x"
type textarea "Re Arrived at location, performed and completed BOH ice machine service, unit i…"
type textarea "x"
type textarea "Rea Arrived at location, performed and completed BOH ice machine service, unit …"
type textarea "x"
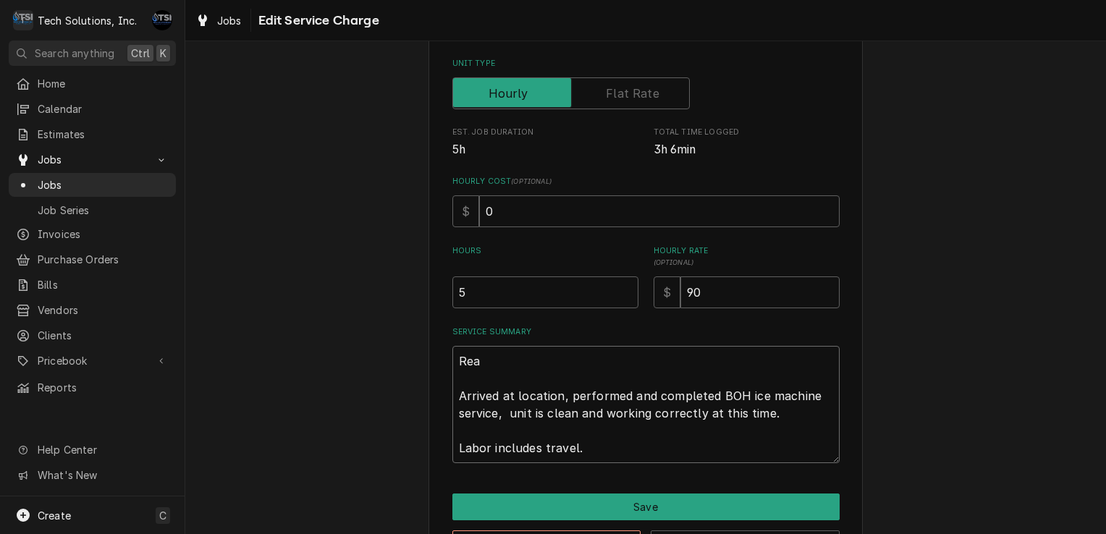
type textarea "Read Arrived at location, performed and completed BOH ice machine service, unit…"
type textarea "x"
type textarea "Rea Arrived at location, performed and completed BOH ice machine service, unit …"
type textarea "x"
type textarea "Re Arrived at location, performed and completed BOH ice machine service, unit i…"
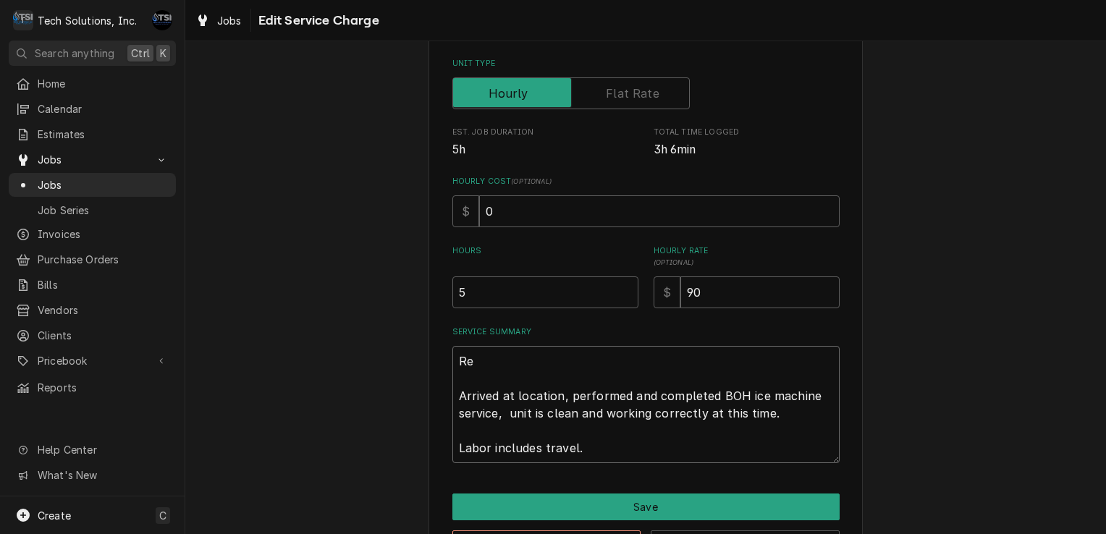
type textarea "x"
type textarea "R Arrived at location, performed and completed BOH ice machine service, unit is…"
type textarea "x"
type textarea "RW Arrived at location, performed and completed BOH ice machine service, unit i…"
type textarea "x"
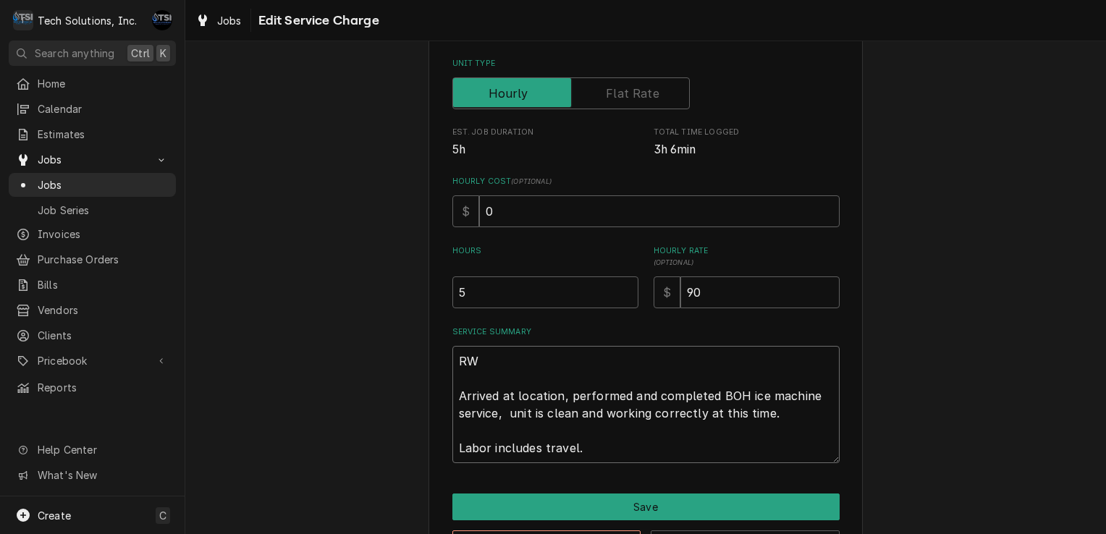
type textarea "RWE Arrived at location, performed and completed BOH ice machine service, unit …"
type textarea "x"
type textarea "RWEA Arrived at location, performed and completed BOH ice machine service, unit…"
type textarea "x"
type textarea "RWEAD Arrived at location, performed and completed BOH ice machine service, uni…"
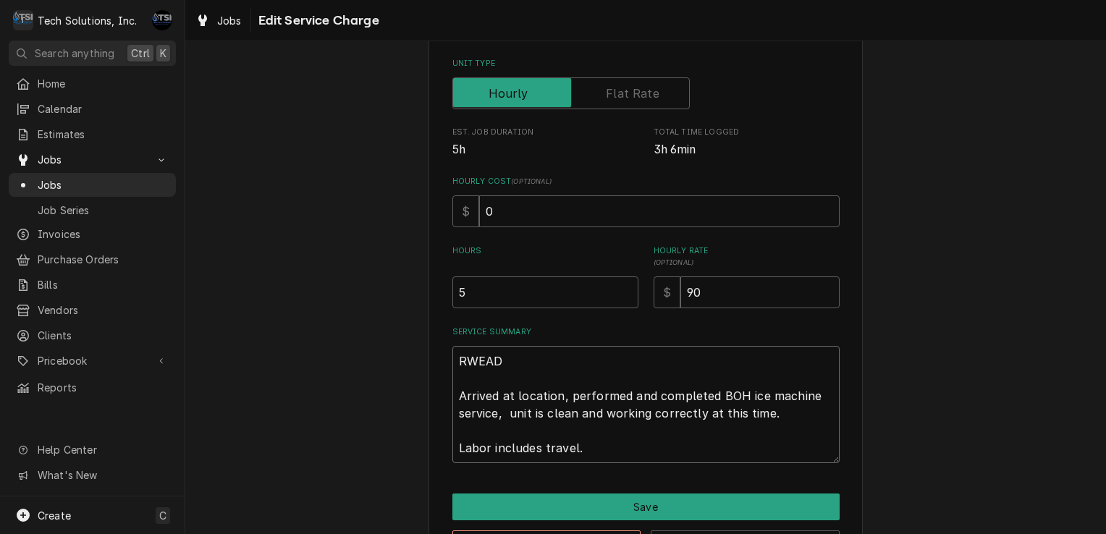
type textarea "x"
type textarea "RWEADY Arrived at location, performed and completed BOH ice machine service, un…"
type textarea "x"
type textarea "RWEADY Arrived at location, performed and completed BOH ice machine service, un…"
type textarea "x"
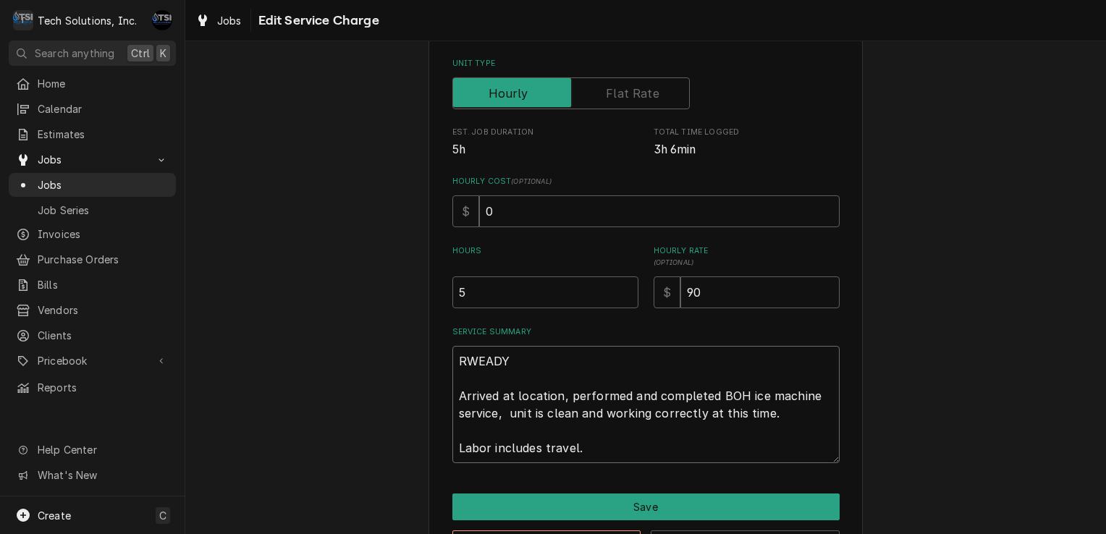
type textarea "RWEADY T Arrived at location, performed and completed BOH ice machine service, …"
type textarea "x"
type textarea "RWEADY TO Arrived at location, performed and completed BOH ice machine service,…"
type textarea "x"
type textarea "RWEADY T Arrived at location, performed and completed BOH ice machine service, …"
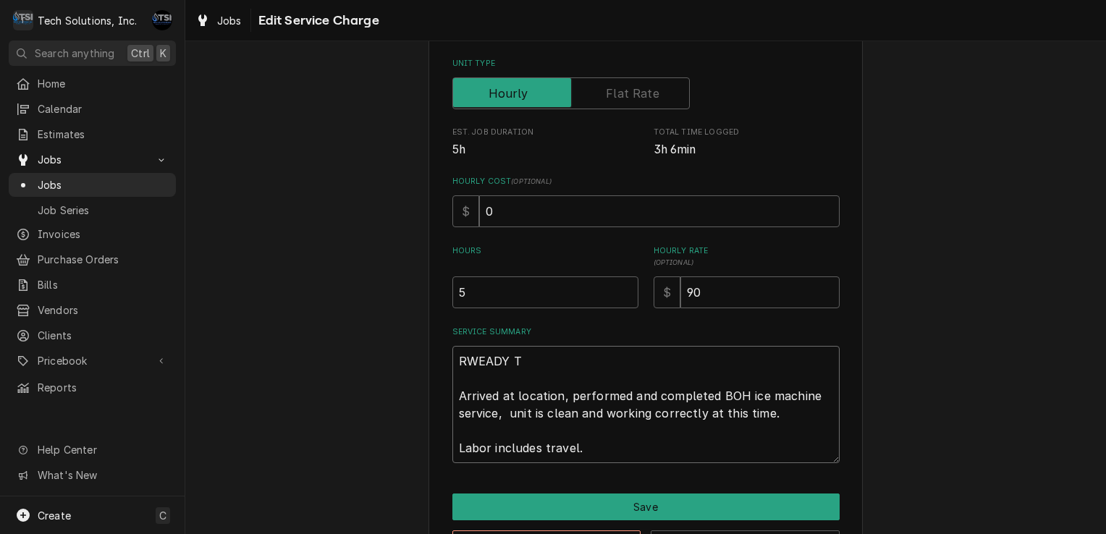
type textarea "x"
type textarea "RWEADY Arrived at location, performed and completed BOH ice machine service, un…"
type textarea "x"
type textarea "RWEADY Arrived at location, performed and completed BOH ice machine service, un…"
type textarea "x"
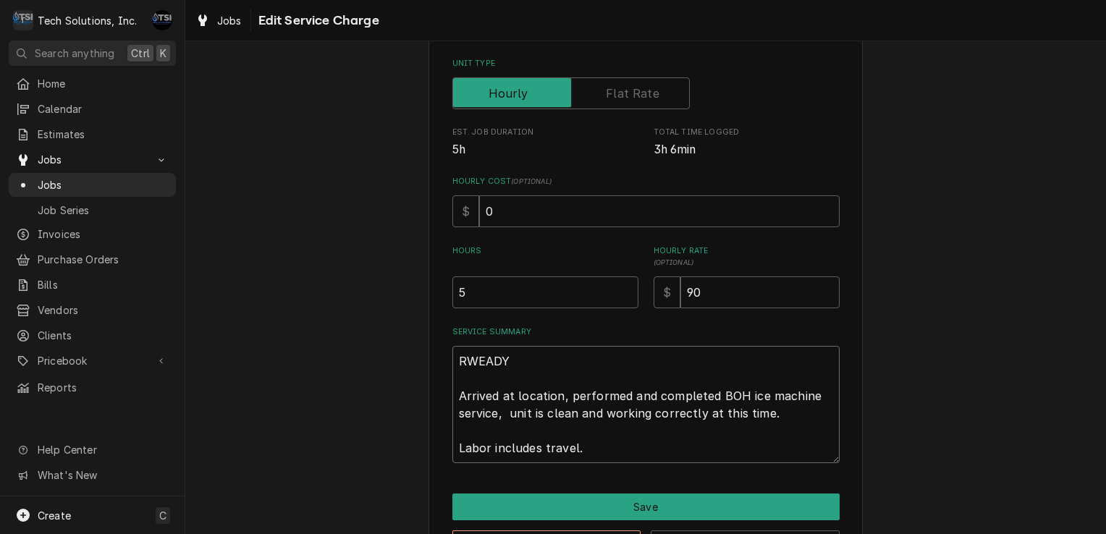
type textarea "RWEAD Arrived at location, performed and completed BOH ice machine service, uni…"
type textarea "x"
type textarea "RWEA Arrived at location, performed and completed BOH ice machine service, unit…"
type textarea "x"
type textarea "RWE Arrived at location, performed and completed BOH ice machine service, unit …"
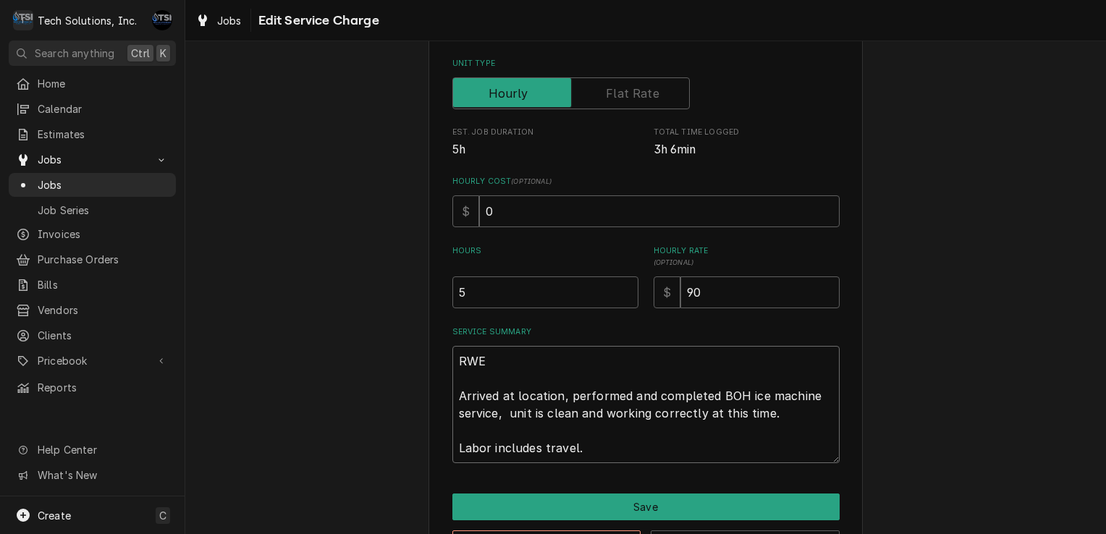
type textarea "x"
type textarea "RW Arrived at location, performed and completed BOH ice machine service, unit i…"
type textarea "x"
type textarea "R Arrived at location, performed and completed BOH ice machine service, unit is…"
type textarea "x"
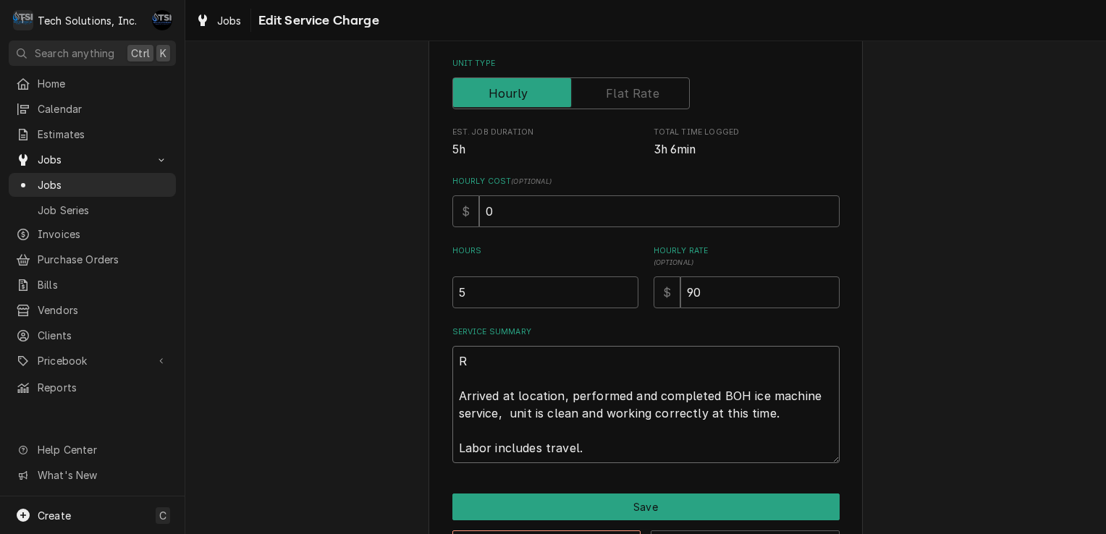
type textarea "RE Arrived at location, performed and completed BOH ice machine service, unit i…"
type textarea "x"
type textarea "REA Arrived at location, performed and completed BOH ice machine service, unit …"
type textarea "x"
type textarea "READ Arrived at location, performed and completed BOH ice machine service, unit…"
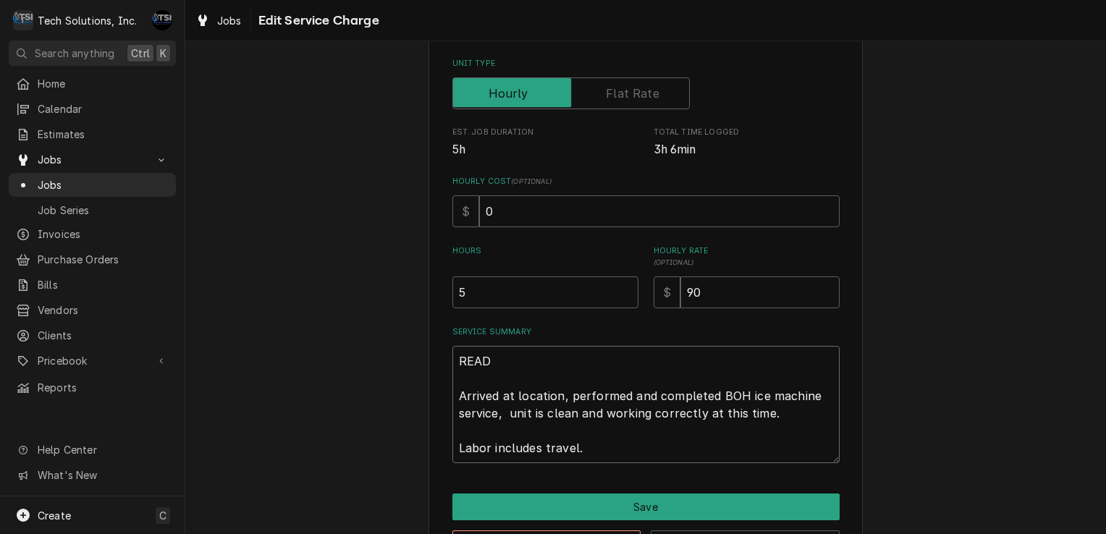
type textarea "x"
type textarea "READY Arrived at location, performed and completed BOH ice machine service, uni…"
type textarea "x"
type textarea "READY Arrived at location, performed and completed BOH ice machine service, uni…"
type textarea "x"
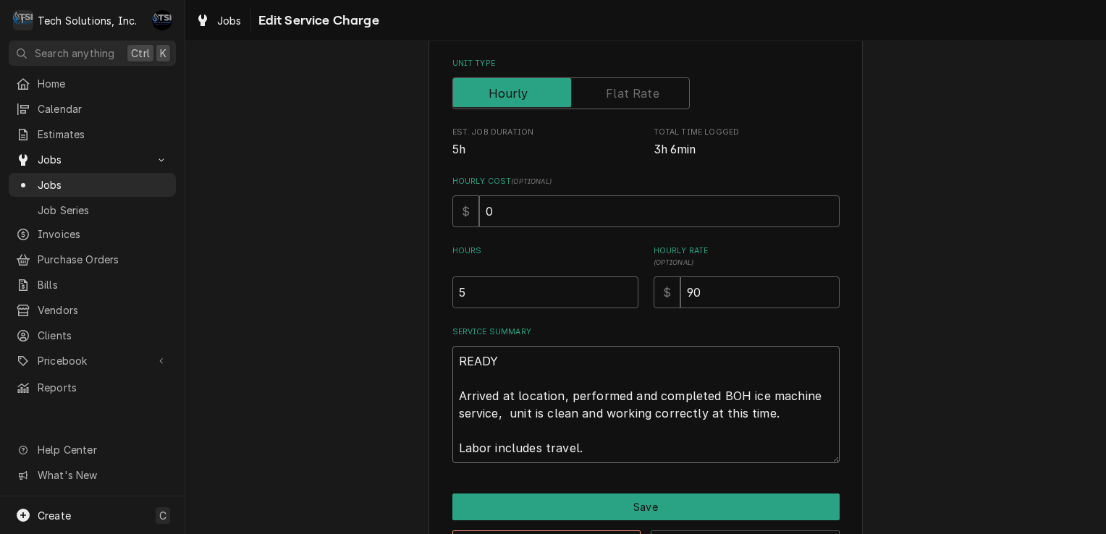
type textarea "READY T Arrived at location, performed and completed BOH ice machine service, u…"
type textarea "x"
type textarea "READY TO Arrived at location, performed and completed BOH ice machine service, …"
type textarea "x"
type textarea "READY TO Arrived at location, performed and completed BOH ice machine service, …"
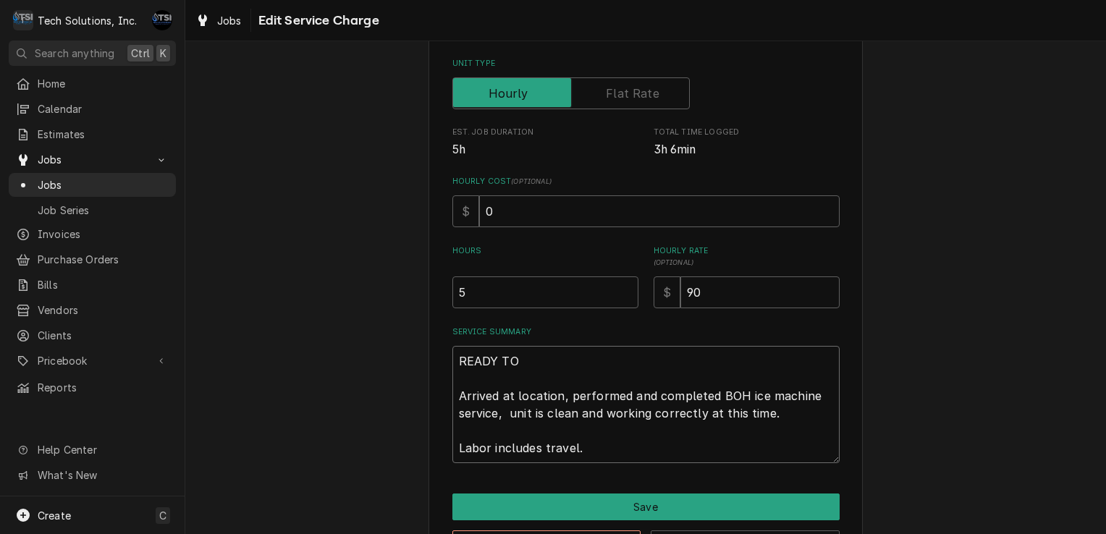
type textarea "x"
type textarea "READY TO B Arrived at location, performed and completed BOH ice machine service…"
type textarea "x"
type textarea "READY TO BI Arrived at location, performed and completed BOH ice machine servic…"
type textarea "x"
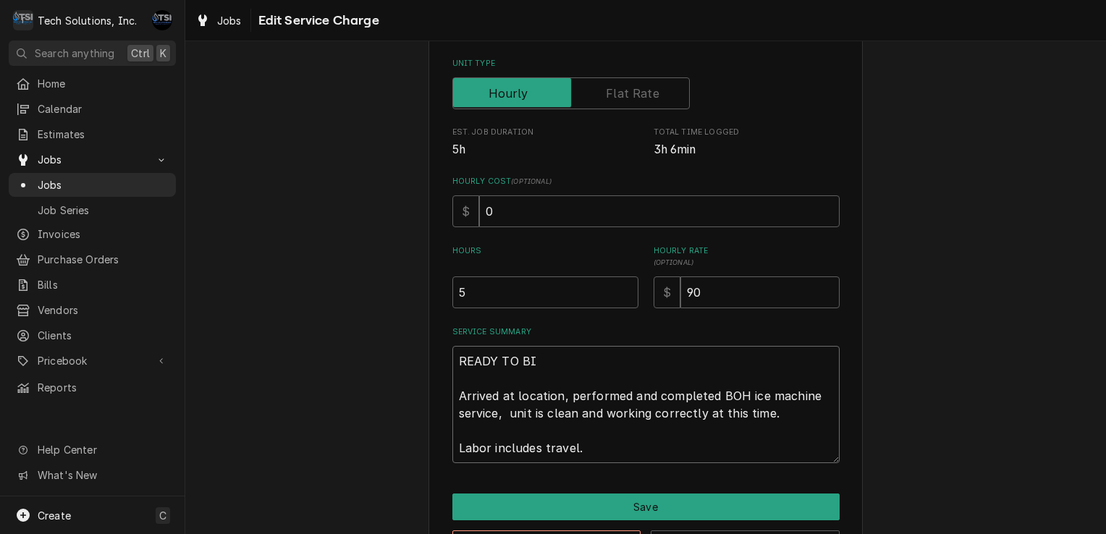
type textarea "READY TO BIL Arrived at location, performed and completed BOH ice machine servi…"
type textarea "x"
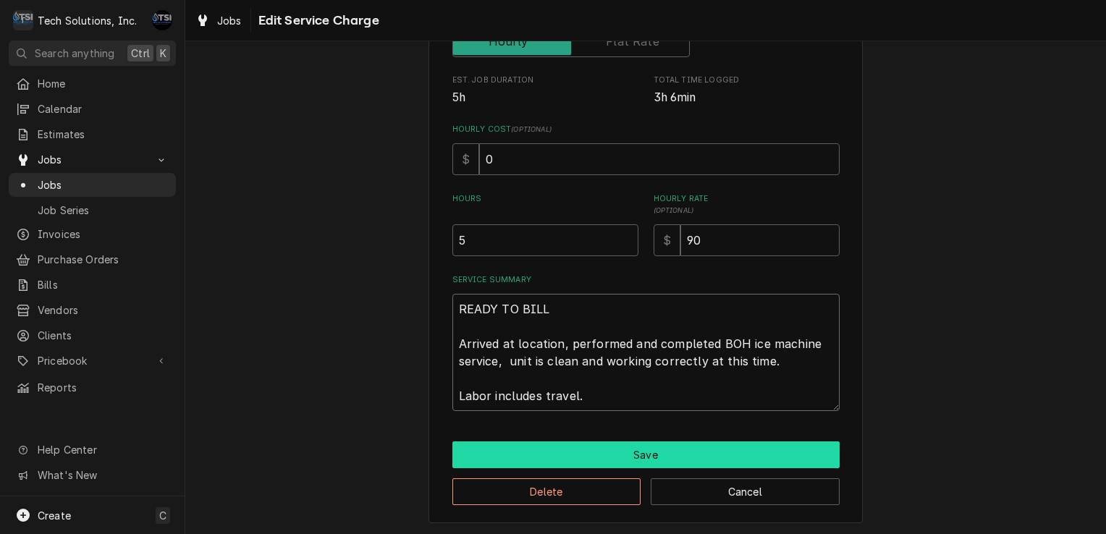
type textarea "READY TO BILL Arrived at location, performed and completed BOH ice machine serv…"
click at [631, 450] on button "Save" at bounding box center [645, 455] width 387 height 27
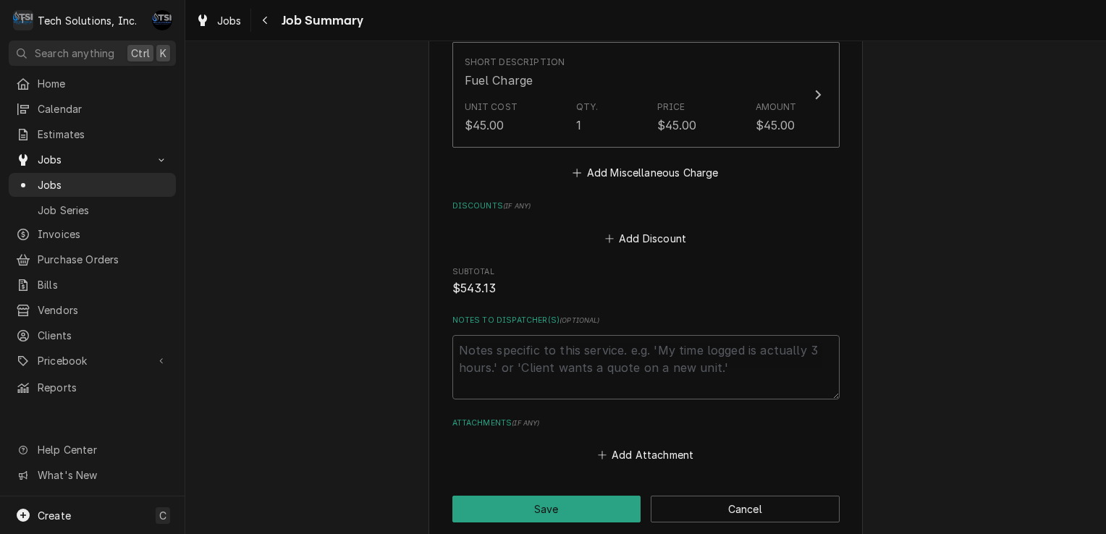
scroll to position [1054, 0]
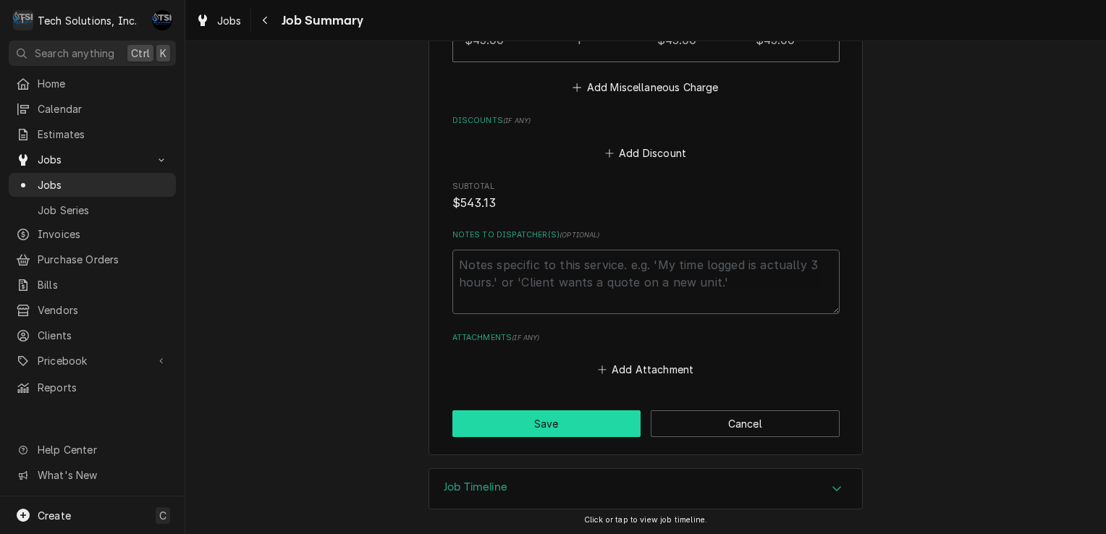
click at [526, 421] on button "Save" at bounding box center [546, 423] width 189 height 27
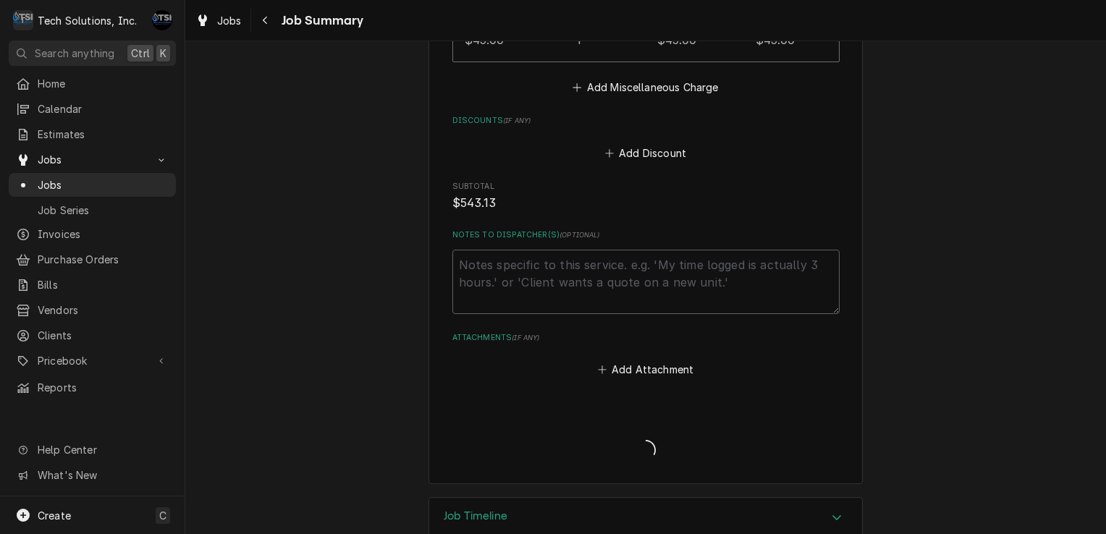
type textarea "x"
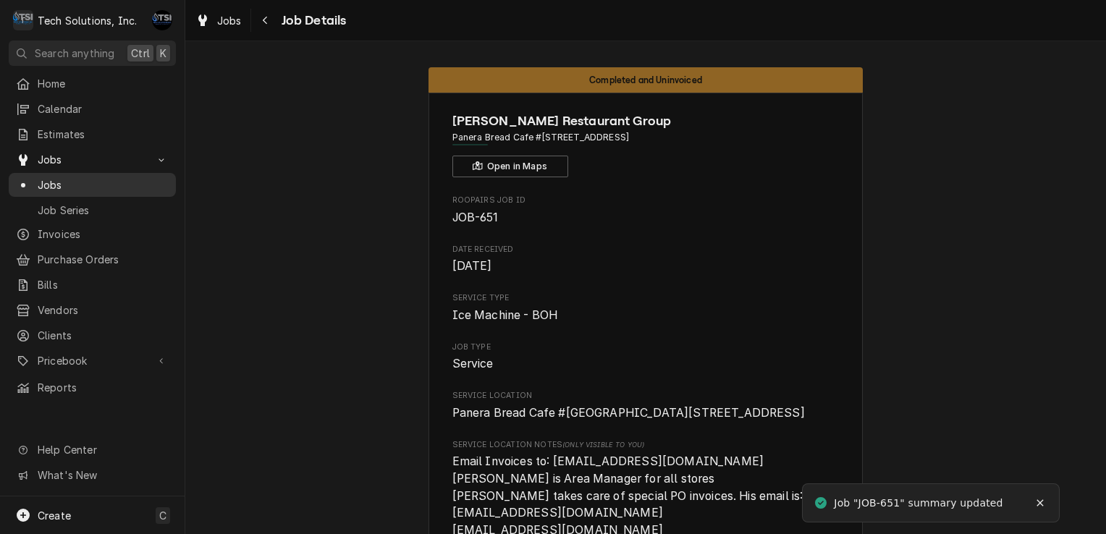
click at [114, 182] on span "Jobs" at bounding box center [103, 184] width 131 height 15
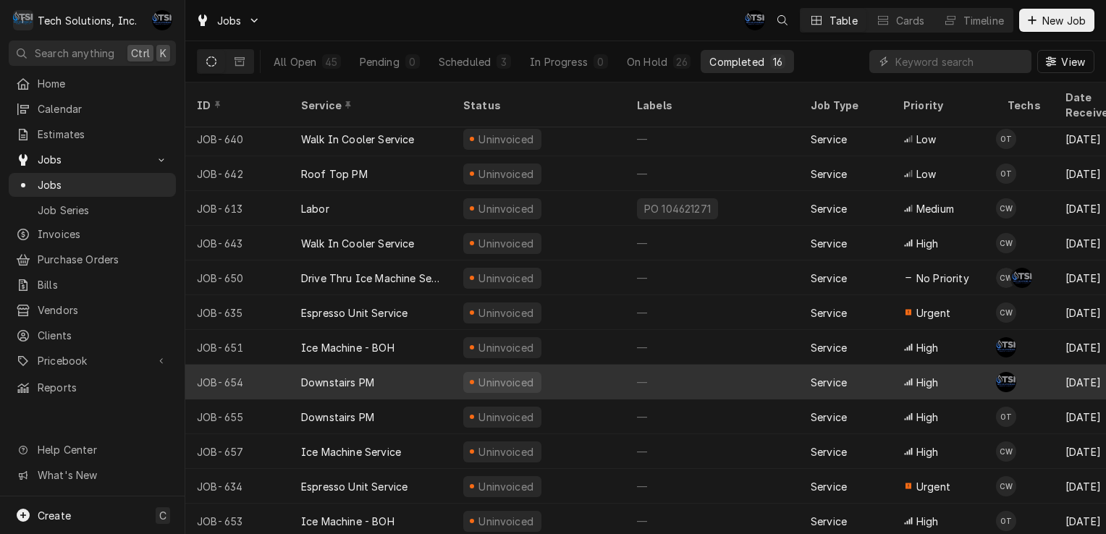
scroll to position [78, 0]
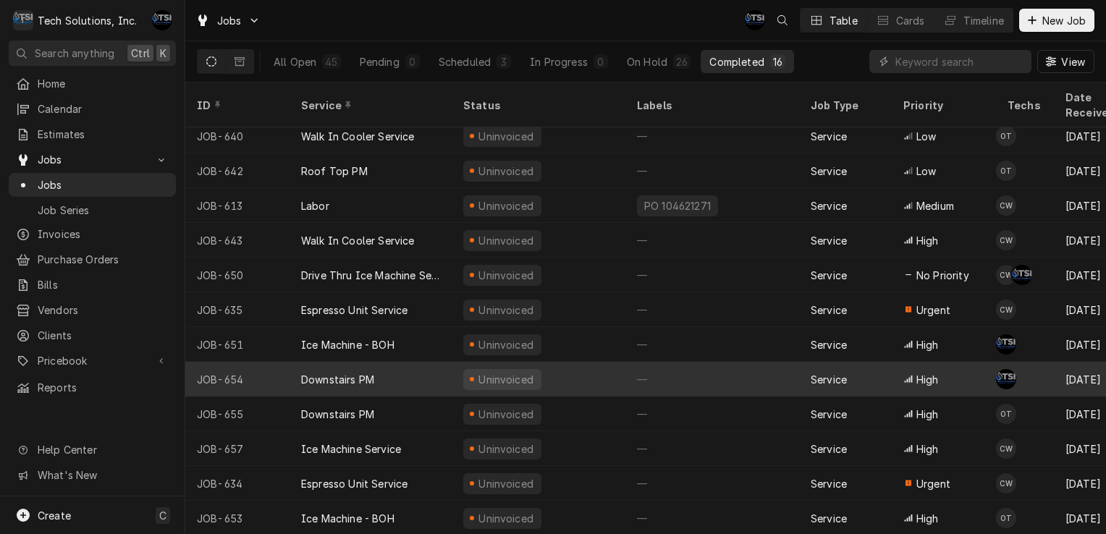
click at [364, 374] on div "Downstairs PM" at bounding box center [371, 379] width 162 height 35
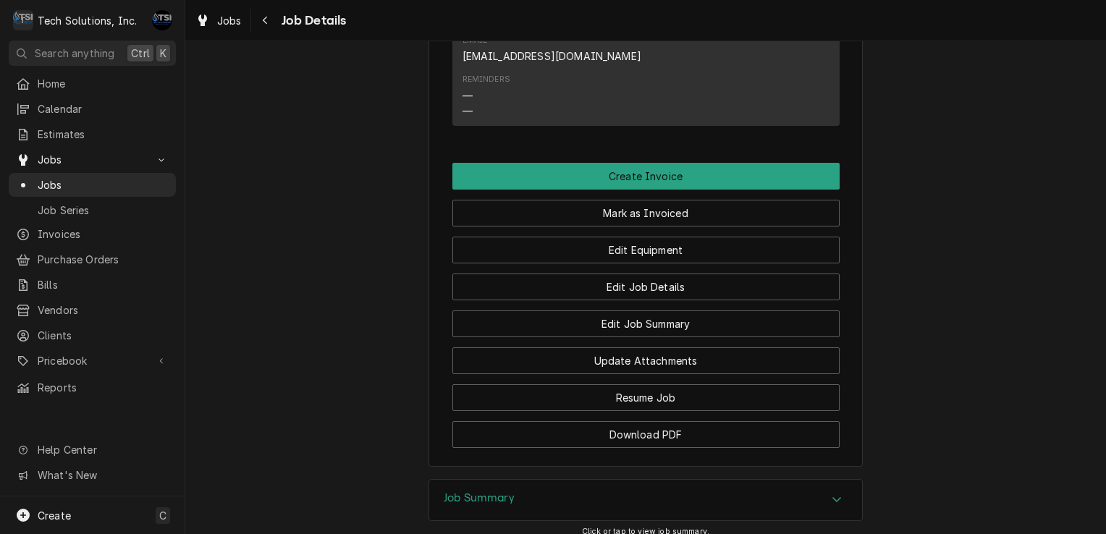
scroll to position [2190, 0]
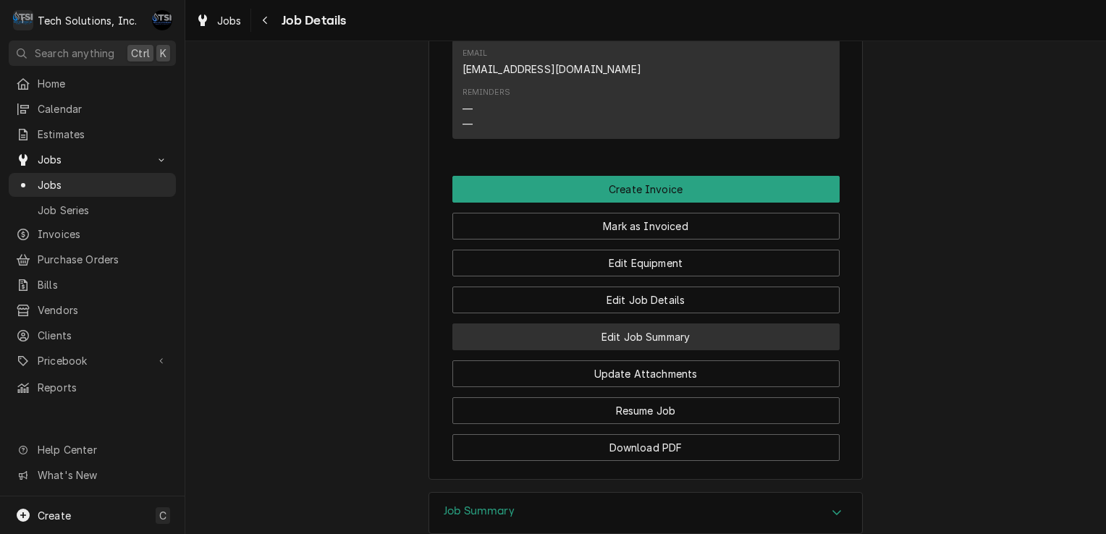
click at [605, 324] on button "Edit Job Summary" at bounding box center [645, 337] width 387 height 27
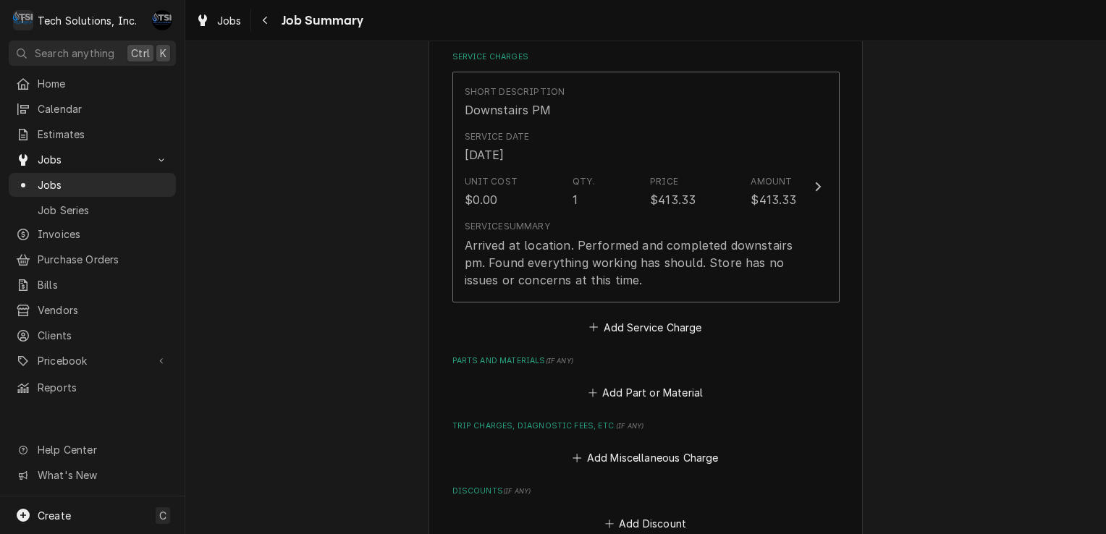
scroll to position [343, 0]
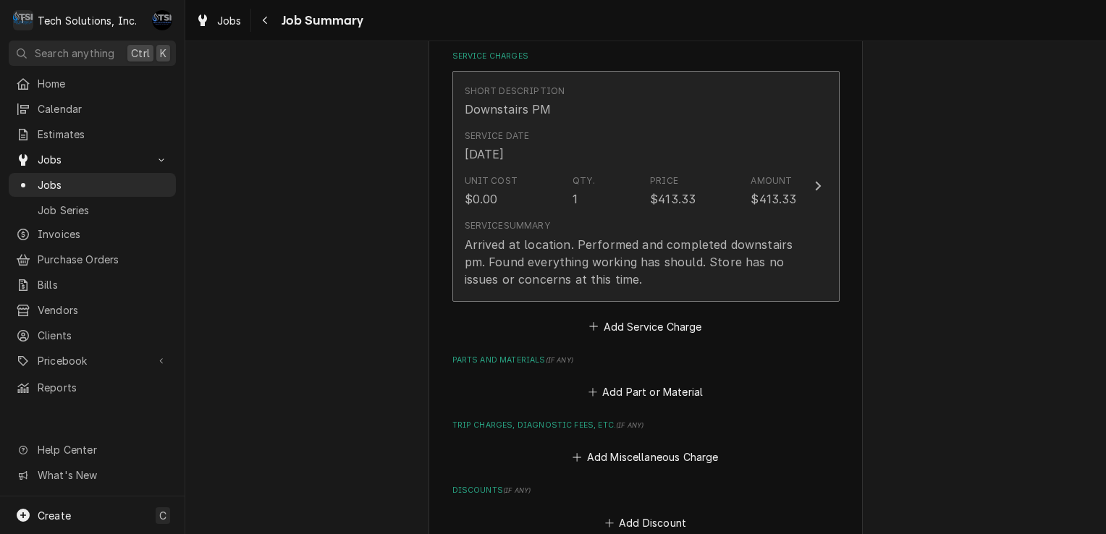
click at [691, 274] on div "Arrived at location. Performed and completed downstairs pm. Found everything wo…" at bounding box center [631, 262] width 332 height 52
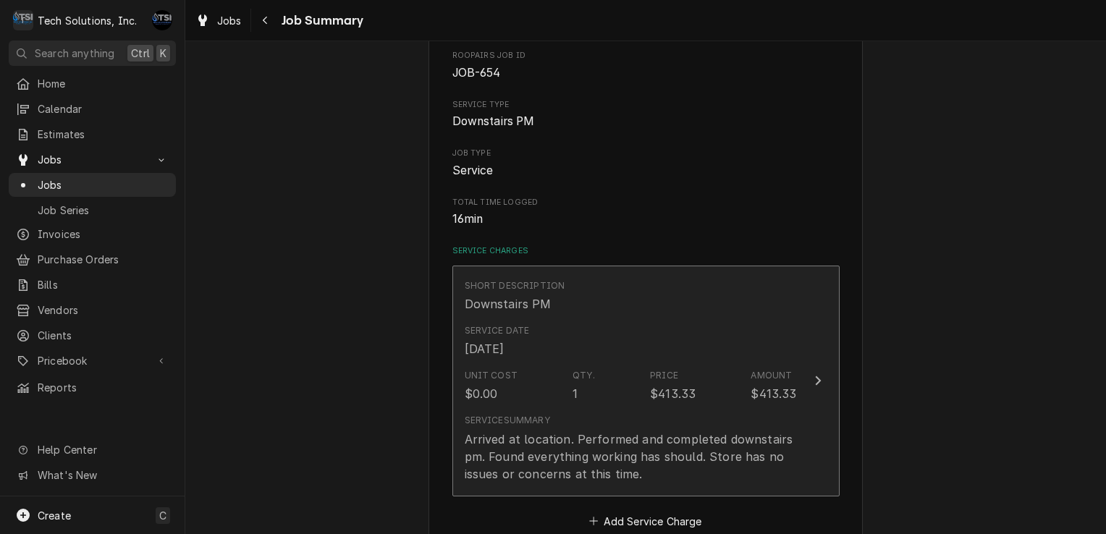
type textarea "x"
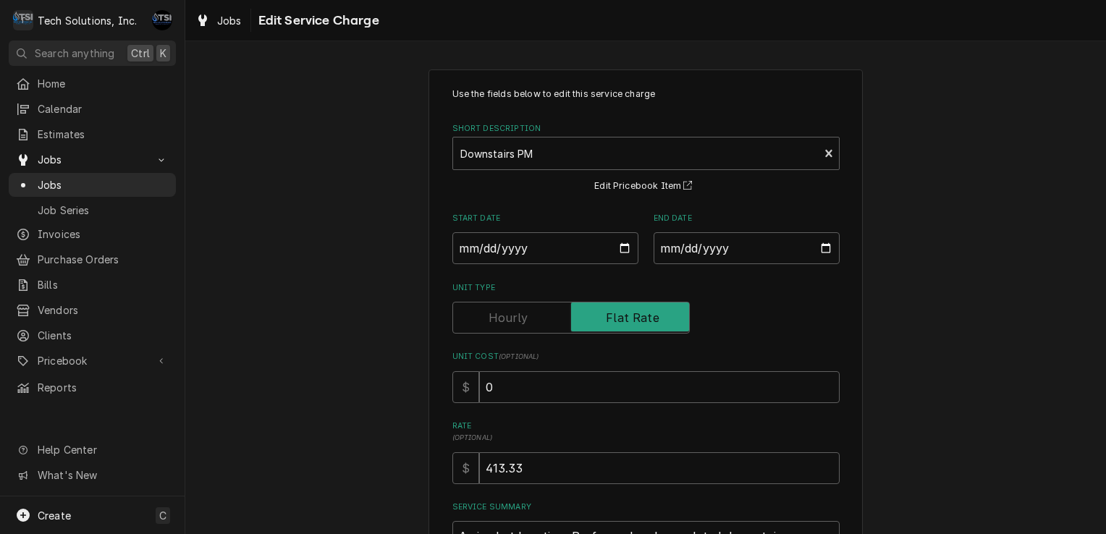
scroll to position [176, 0]
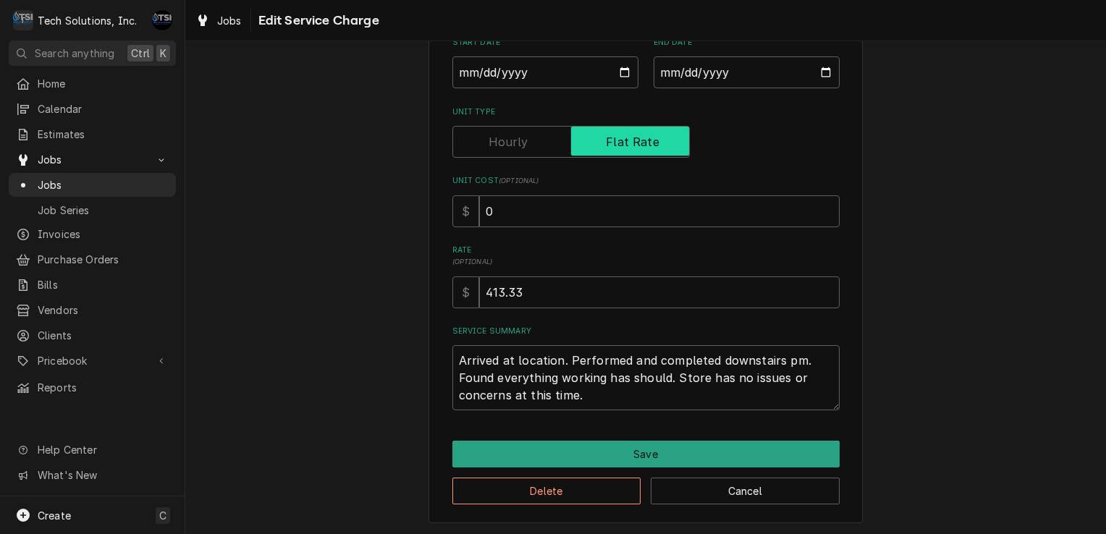
click at [550, 148] on input "Unit Type" at bounding box center [571, 142] width 224 height 32
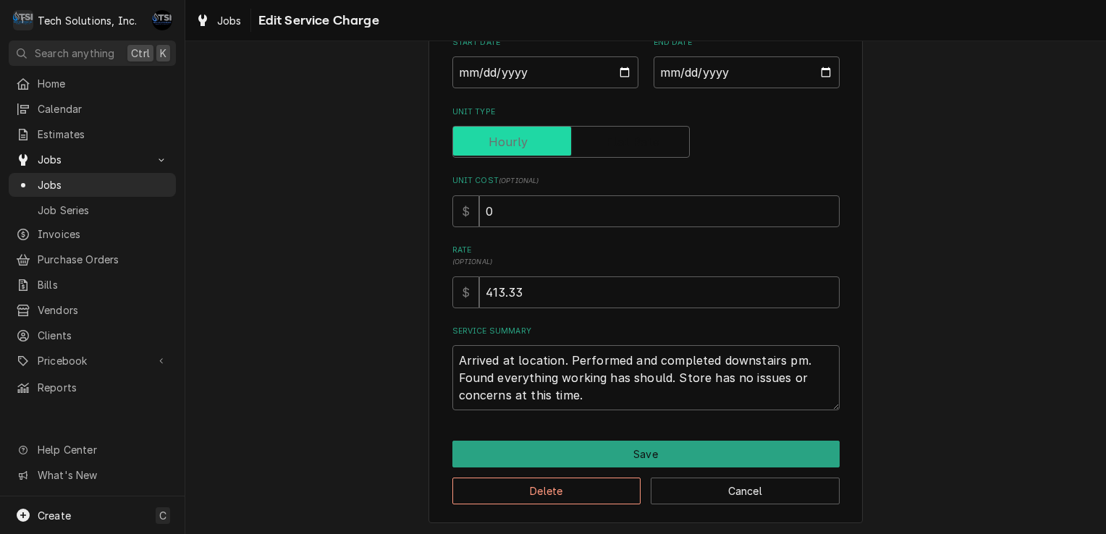
checkbox input "false"
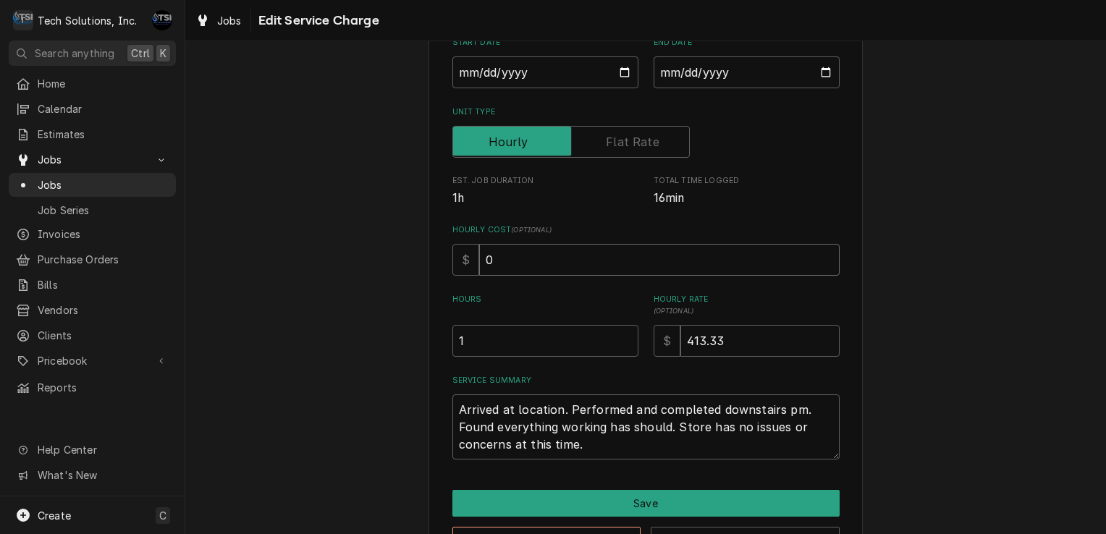
click at [553, 264] on input "0" at bounding box center [659, 260] width 361 height 32
click at [709, 334] on input "413.33" at bounding box center [759, 341] width 159 height 32
type textarea "x"
type input "413.3"
type textarea "x"
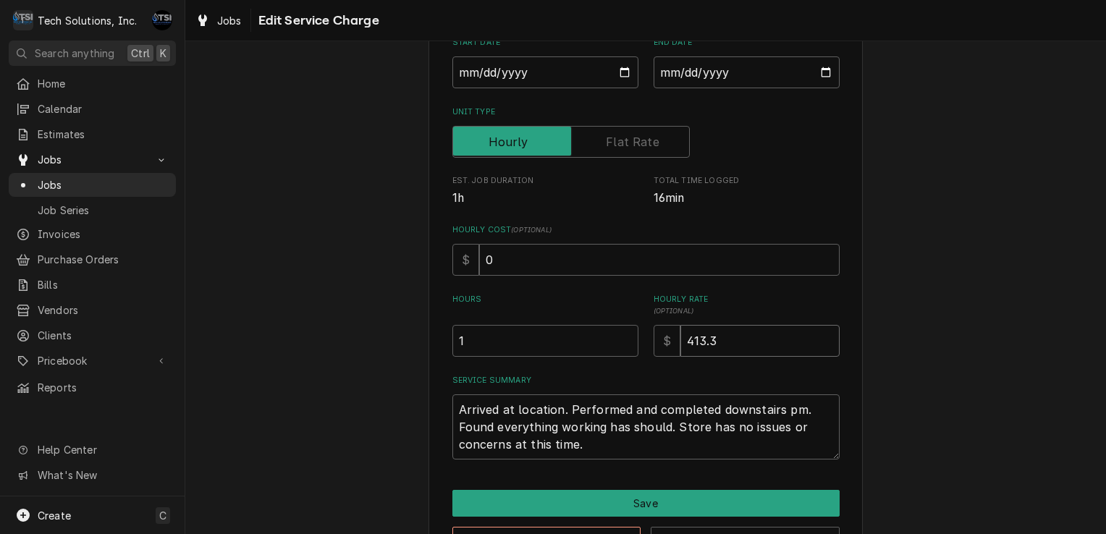
type input "413"
type textarea "x"
type input "41"
type textarea "x"
type input "4"
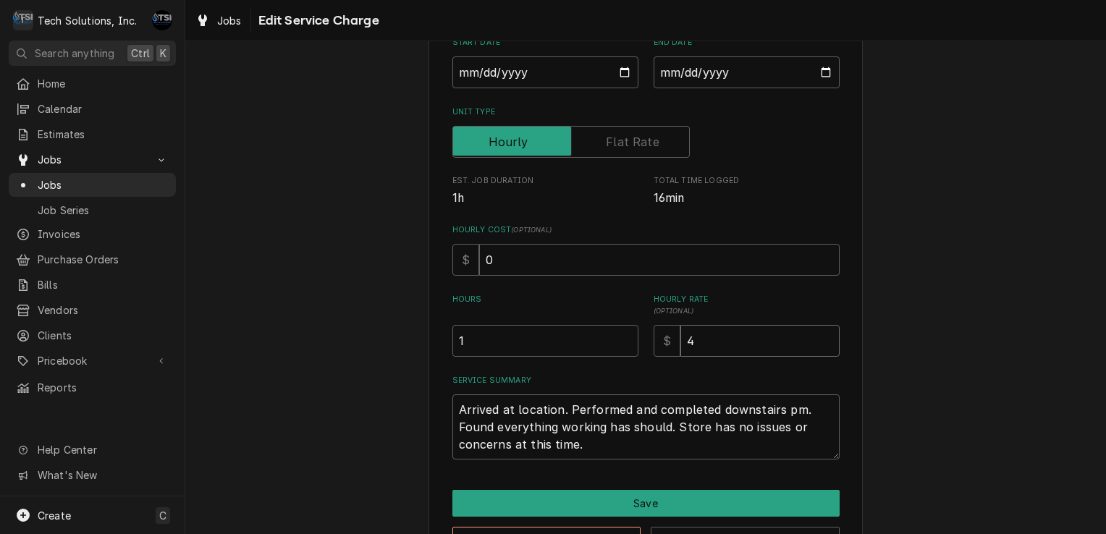
type textarea "x"
type input "9"
type textarea "x"
type input "90"
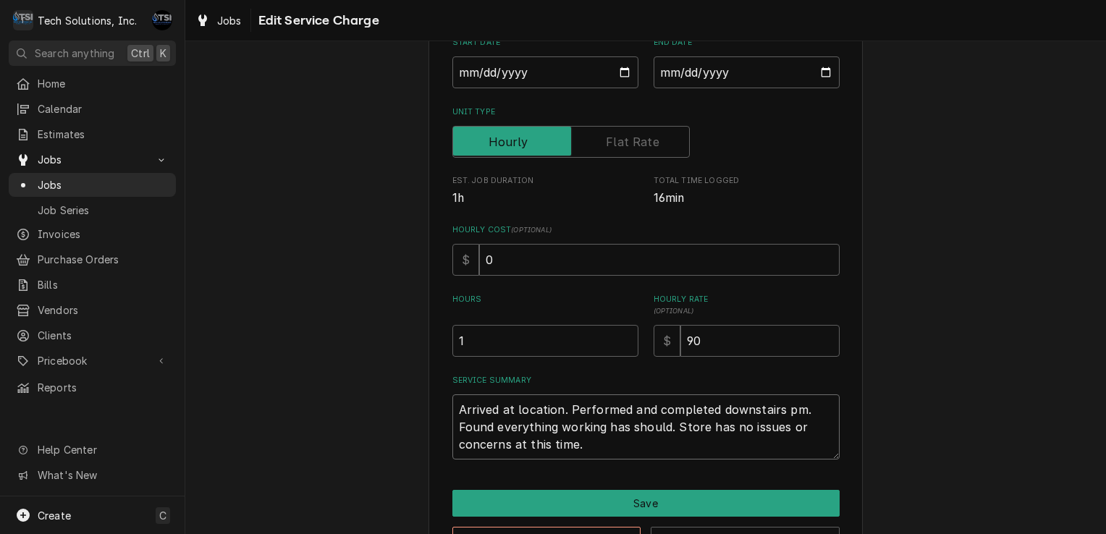
click at [459, 405] on textarea "Arrived at location. Performed and completed downstairs pm. Found everything wo…" at bounding box center [645, 427] width 387 height 65
click at [456, 404] on textarea "Arrived at location. Performed and completed downstairs pm. Found everything wo…" at bounding box center [645, 427] width 387 height 65
type textarea "x"
type textarea "Arrived at location. Performed and completed downstairs pm. Found everything wo…"
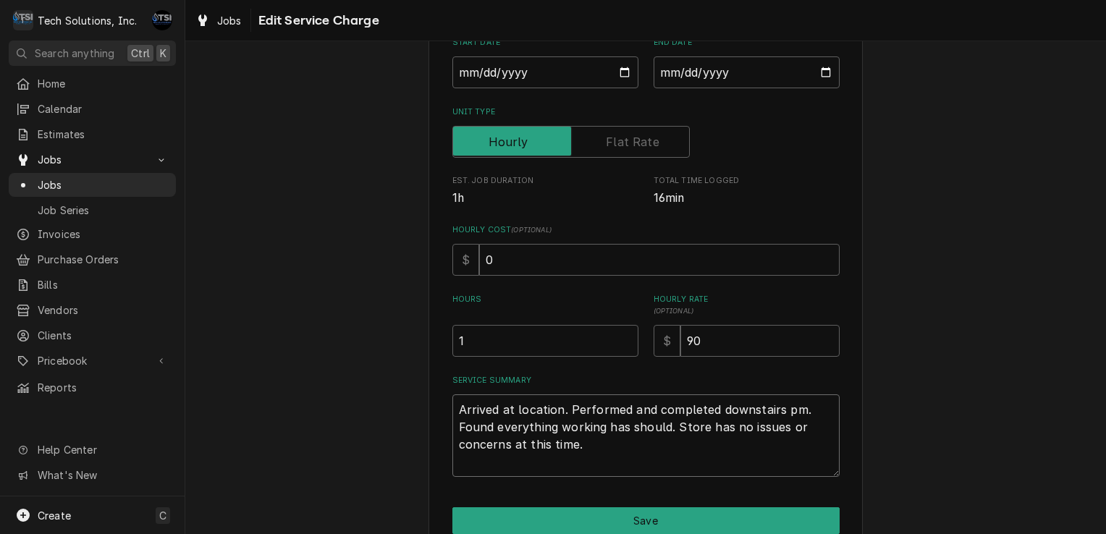
type textarea "x"
type textarea "Arrived at location. Performed and completed downstairs pm. Found everything wo…"
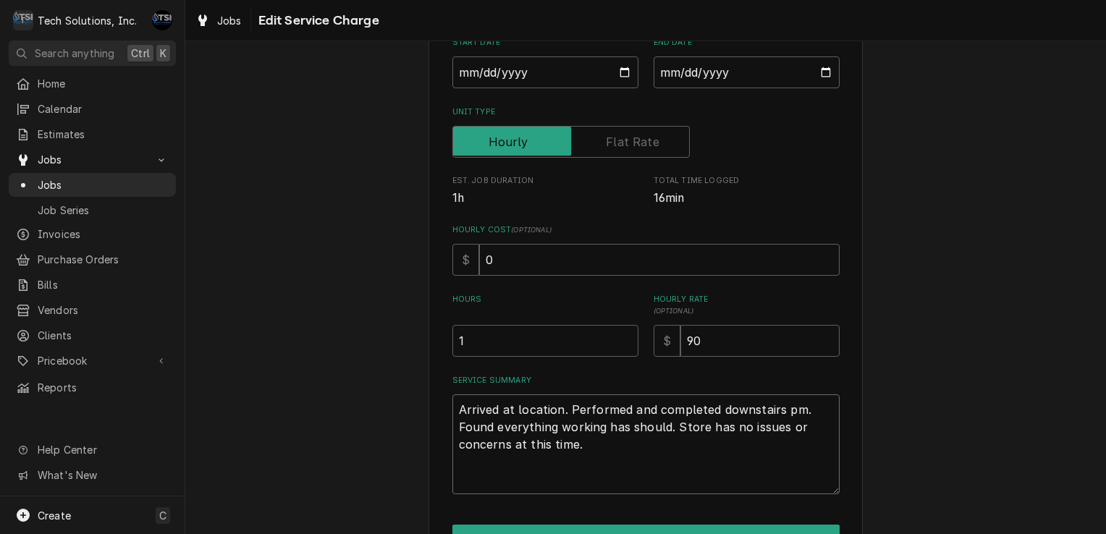
click at [468, 414] on textarea "Arrived at location. Performed and completed downstairs pm. Found everything wo…" at bounding box center [645, 445] width 387 height 100
type textarea "x"
type textarea "R Arrived at location. Performed and completed downstairs pm. Found everything …"
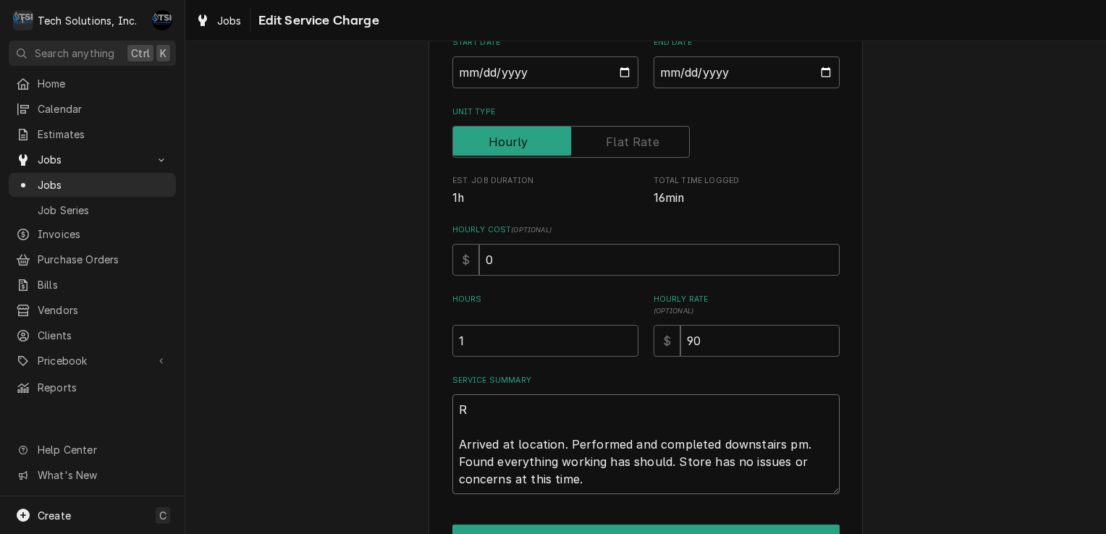
type textarea "x"
type textarea "RE Arrived at location. Performed and completed downstairs pm. Found everything…"
type textarea "x"
type textarea "REA Arrived at location. Performed and completed downstairs pm. Found everythin…"
type textarea "x"
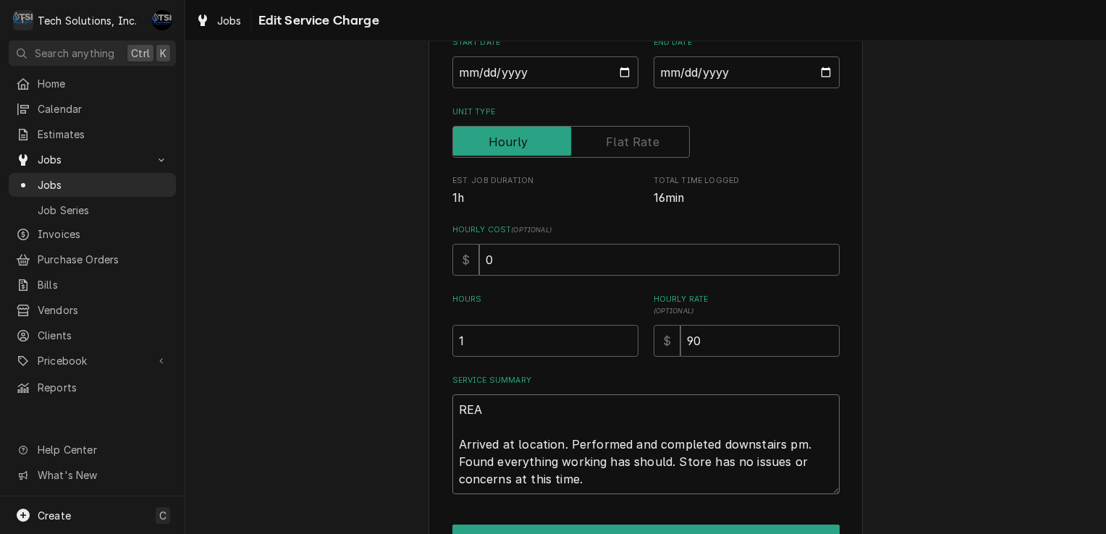
type textarea "READ Arrived at location. Performed and completed downstairs pm. Found everythi…"
type textarea "x"
type textarea "READY Arrived at location. Performed and completed downstairs pm. Found everyth…"
type textarea "x"
type textarea "READY Arrived at location. Performed and completed downstairs pm. Found everyth…"
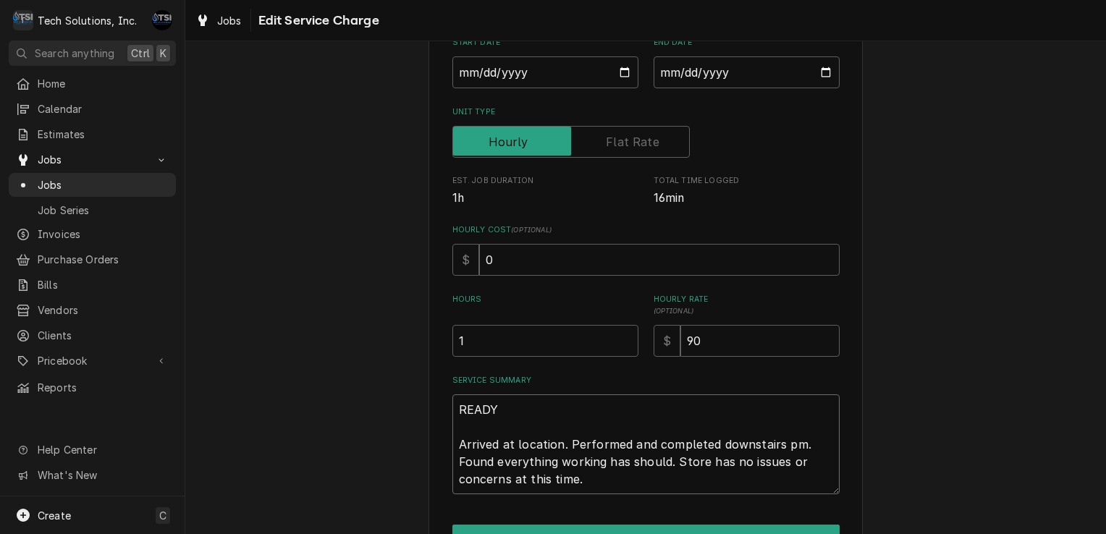
type textarea "x"
type textarea "READY T Arrived at location. Performed and completed downstairs pm. Found every…"
type textarea "x"
type textarea "READY TO Arrived at location. Performed and completed downstairs pm. Found ever…"
type textarea "x"
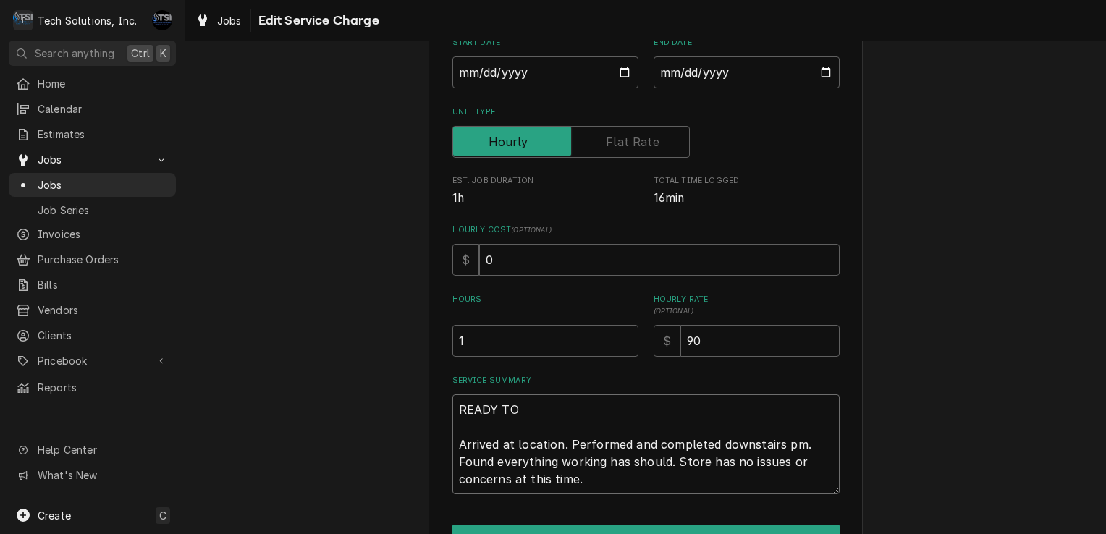
type textarea "READY TO Arrived at location. Performed and completed downstairs pm. Found ever…"
type textarea "x"
type textarea "READY TO B Arrived at location. Performed and completed downstairs pm. Found ev…"
type textarea "x"
type textarea "READY TO BI Arrived at location. Performed and completed downstairs pm. Found e…"
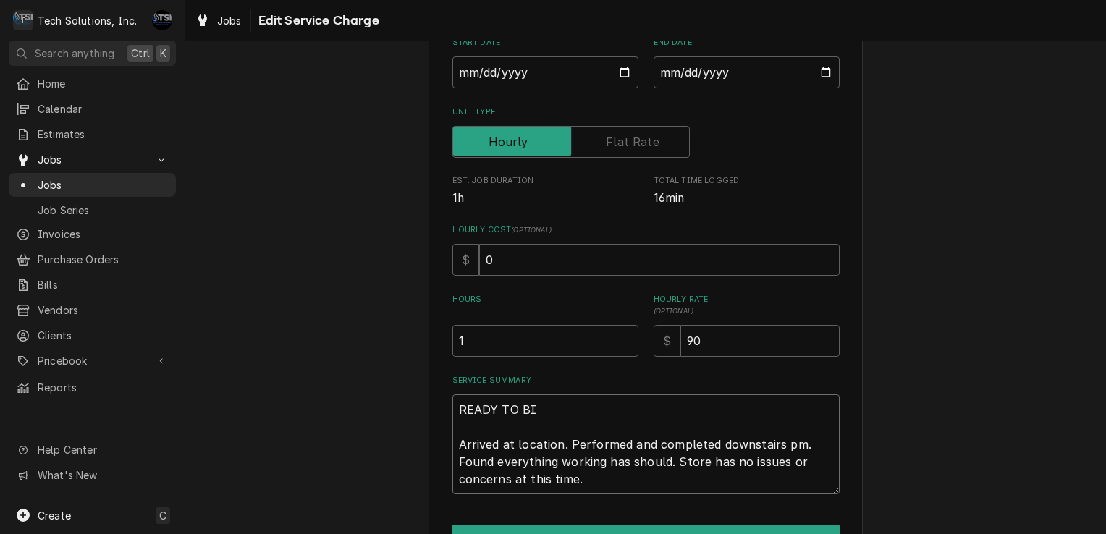
type textarea "x"
type textarea "READY TO BIL Arrived at location. Performed and completed downstairs pm. Found …"
type textarea "x"
type textarea "READY TO BILL Arrived at location. Performed and completed downstairs pm. Found…"
drag, startPoint x: 591, startPoint y: 484, endPoint x: 415, endPoint y: 377, distance: 205.6
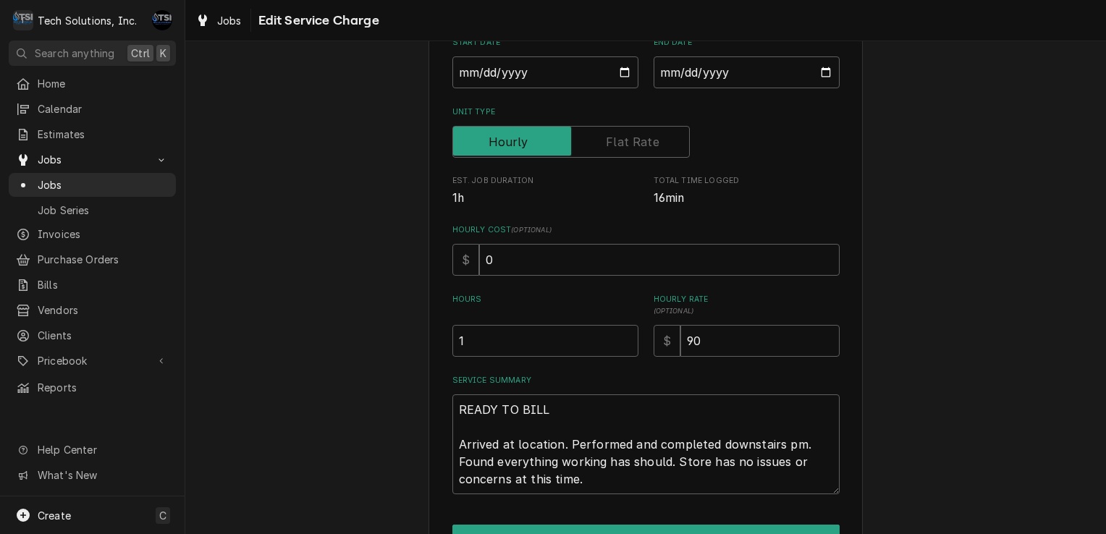
scroll to position [259, 0]
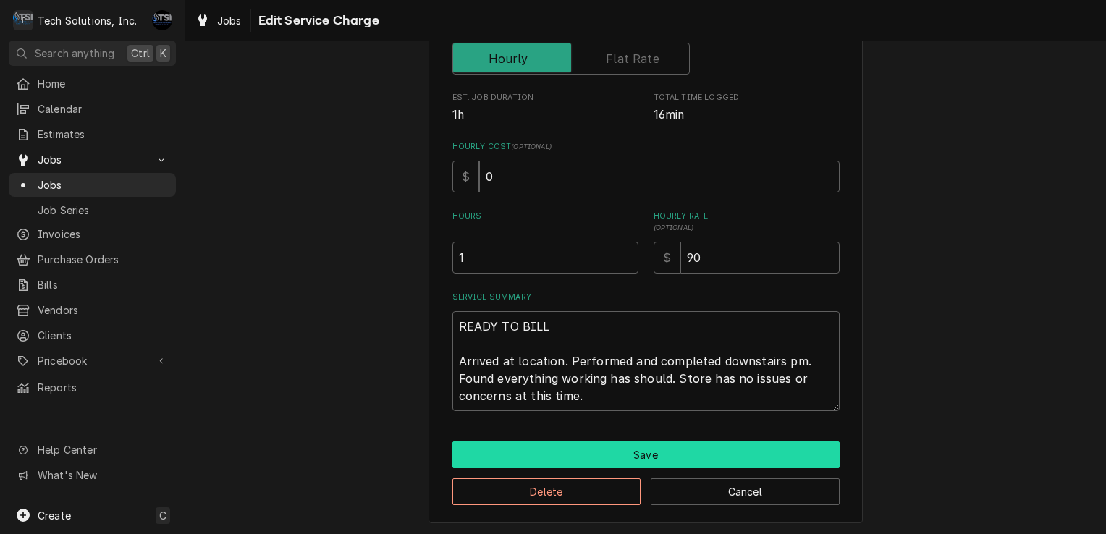
click at [612, 455] on button "Save" at bounding box center [645, 455] width 387 height 27
type textarea "x"
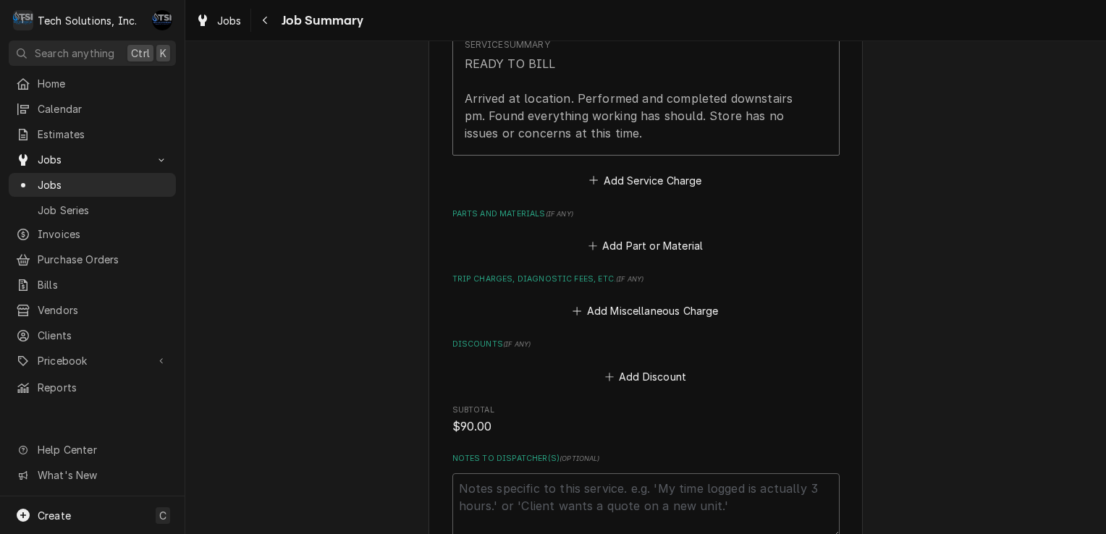
scroll to position [525, 0]
click at [602, 244] on button "Add Part or Material" at bounding box center [645, 245] width 119 height 20
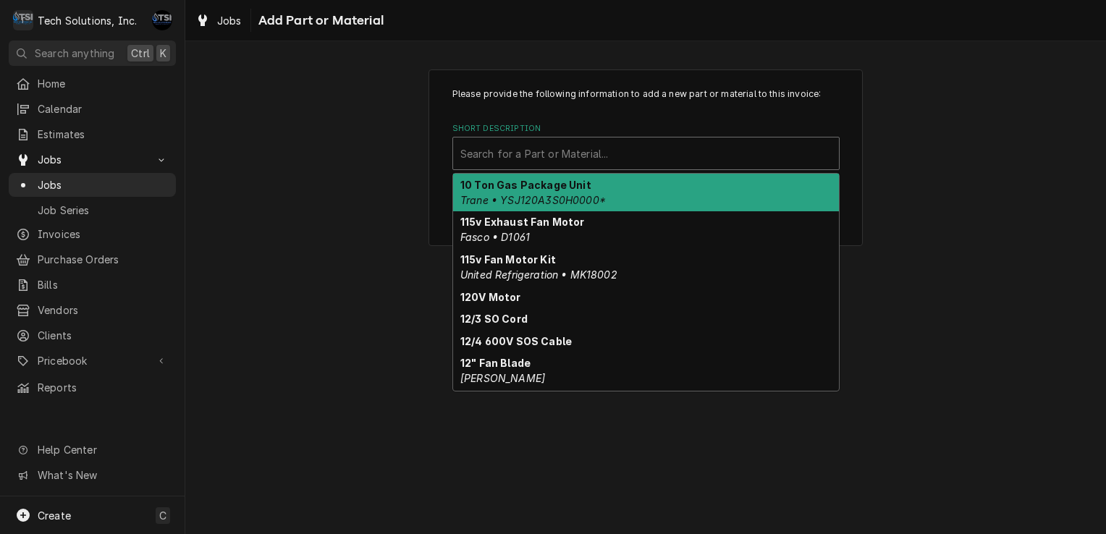
click at [614, 151] on div "Short Description" at bounding box center [645, 153] width 371 height 26
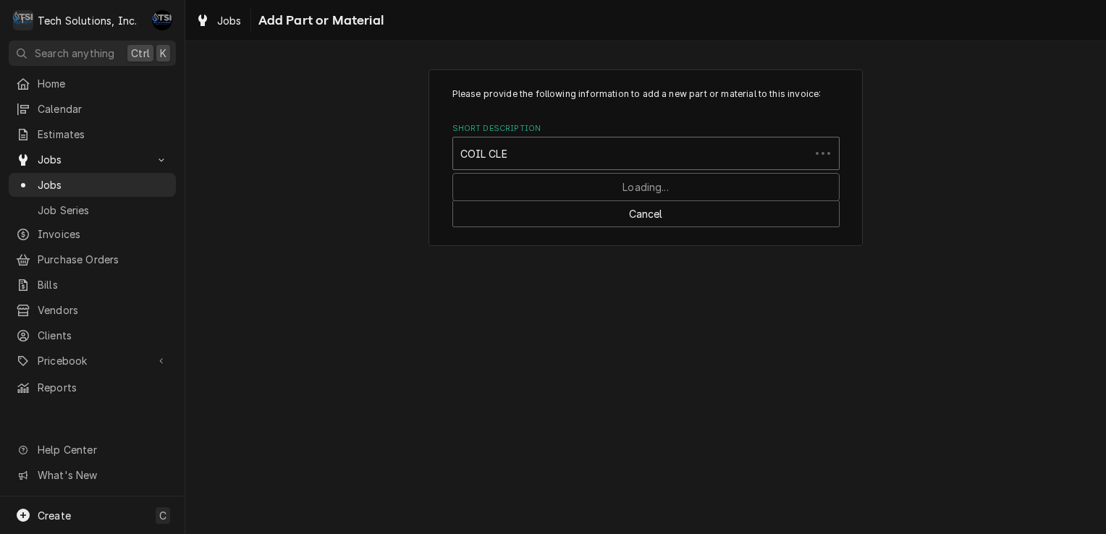
type input "COIL CLEA"
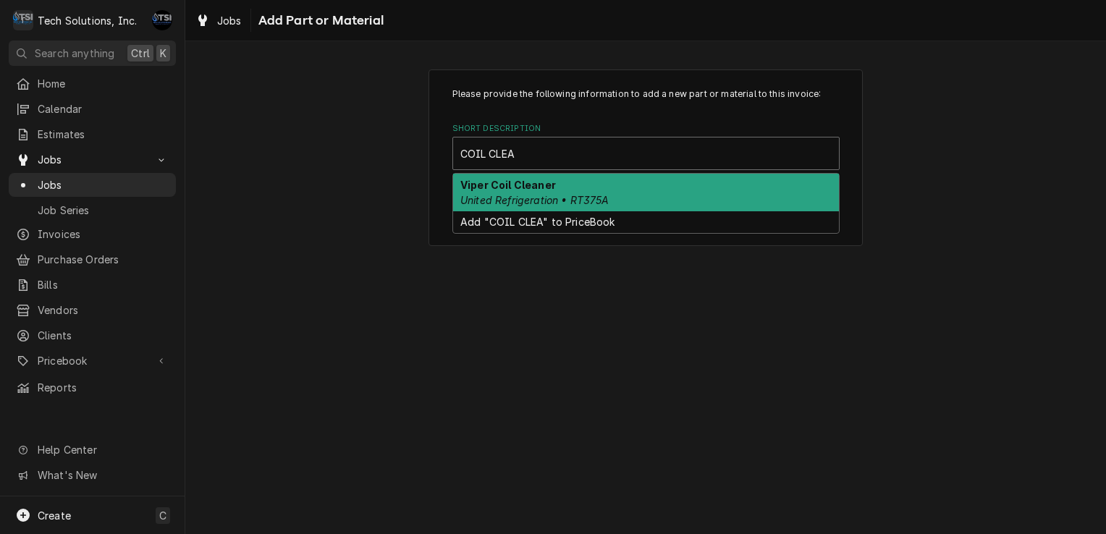
click at [573, 184] on div "Viper Coil Cleaner United Refrigeration • RT375A" at bounding box center [646, 193] width 386 height 38
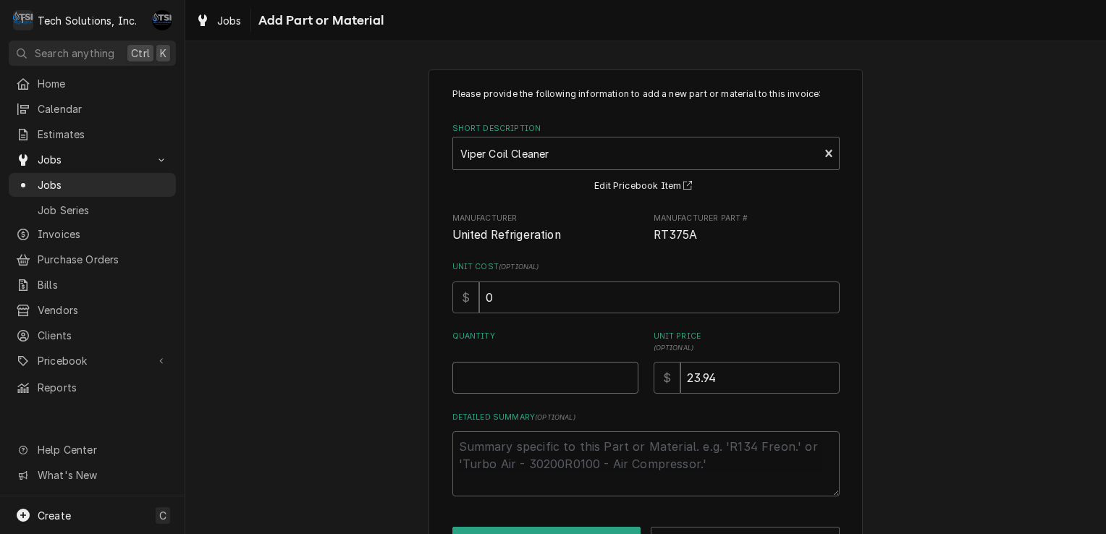
click at [478, 375] on input "Quantity" at bounding box center [545, 378] width 186 height 32
type textarea "x"
type input "1"
click at [744, 378] on input "23.94" at bounding box center [759, 378] width 159 height 32
type input "23.9"
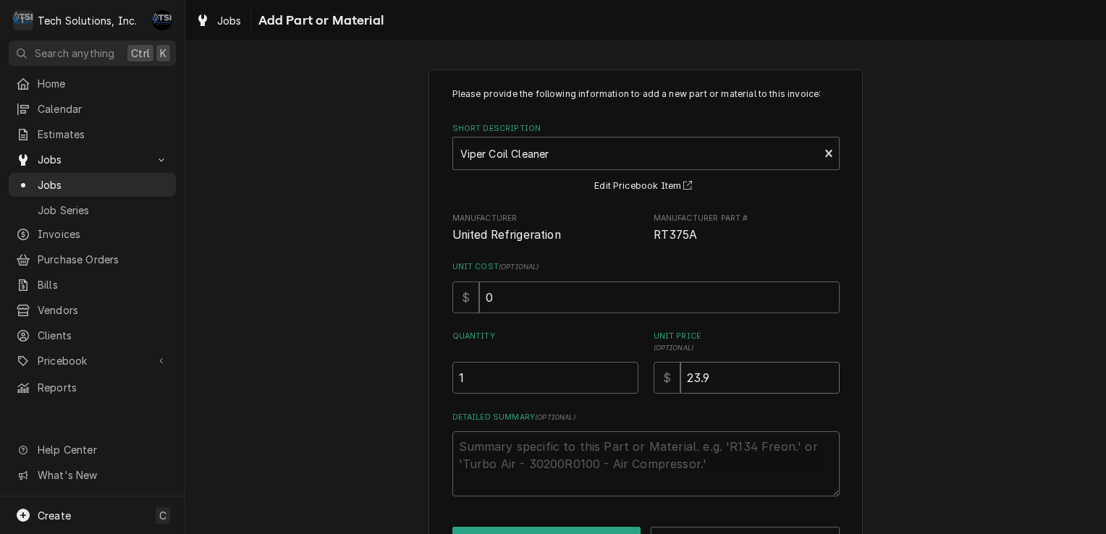
type textarea "x"
type input "23"
type textarea "x"
type input "2"
type textarea "x"
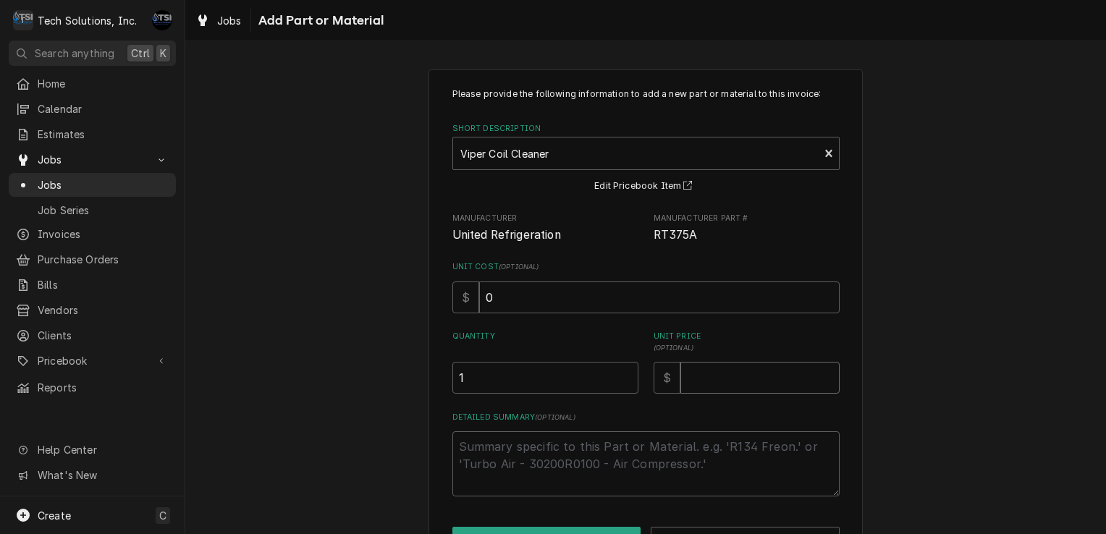
type textarea "x"
type input "2"
type textarea "x"
type input "23"
type textarea "x"
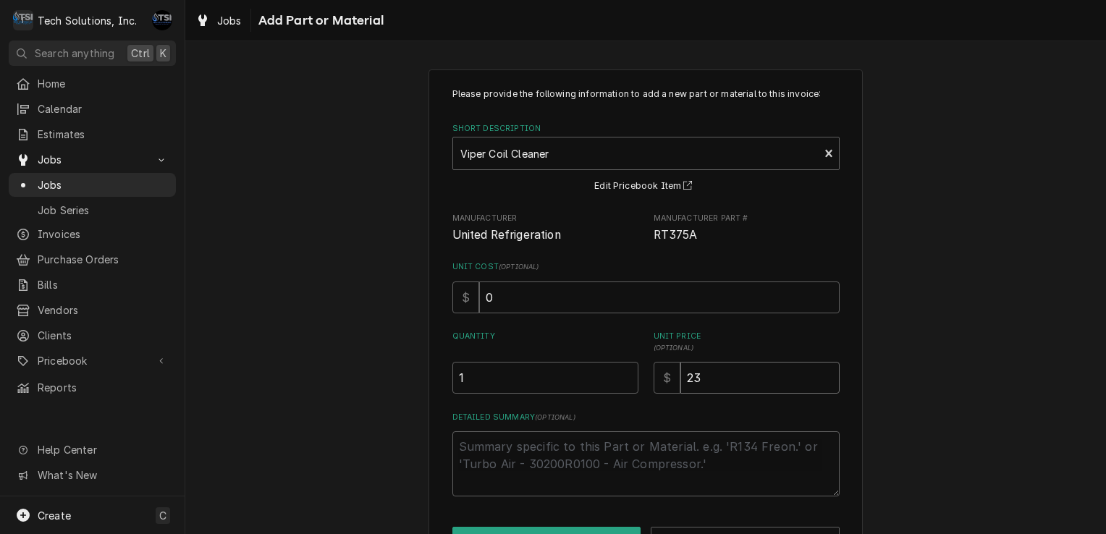
type input "23.9"
type textarea "x"
type input "23.94"
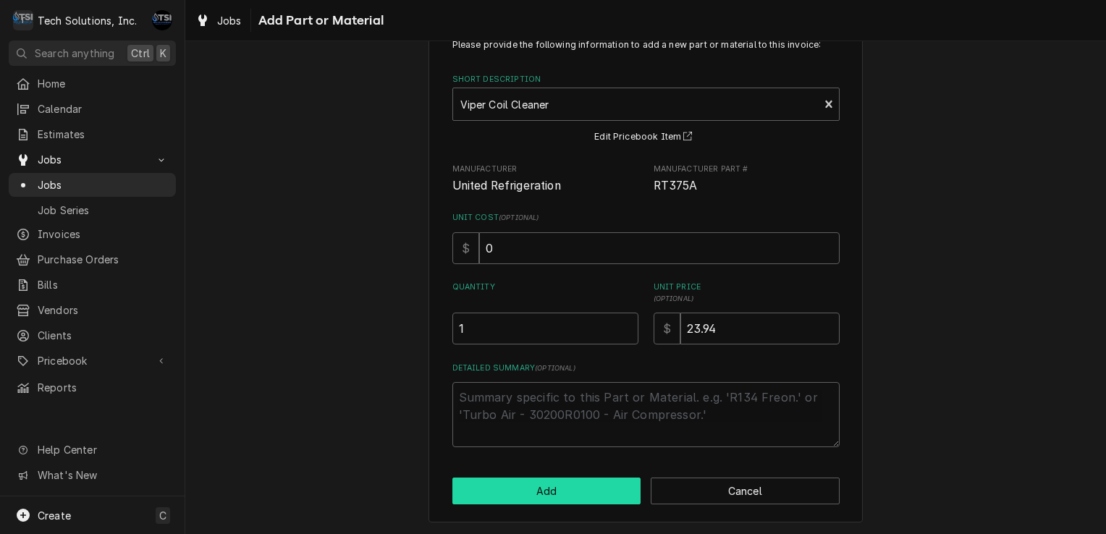
drag, startPoint x: 557, startPoint y: 494, endPoint x: 487, endPoint y: 494, distance: 69.5
drag, startPoint x: 487, startPoint y: 494, endPoint x: 534, endPoint y: 497, distance: 47.1
click at [534, 497] on button "Add" at bounding box center [546, 491] width 189 height 27
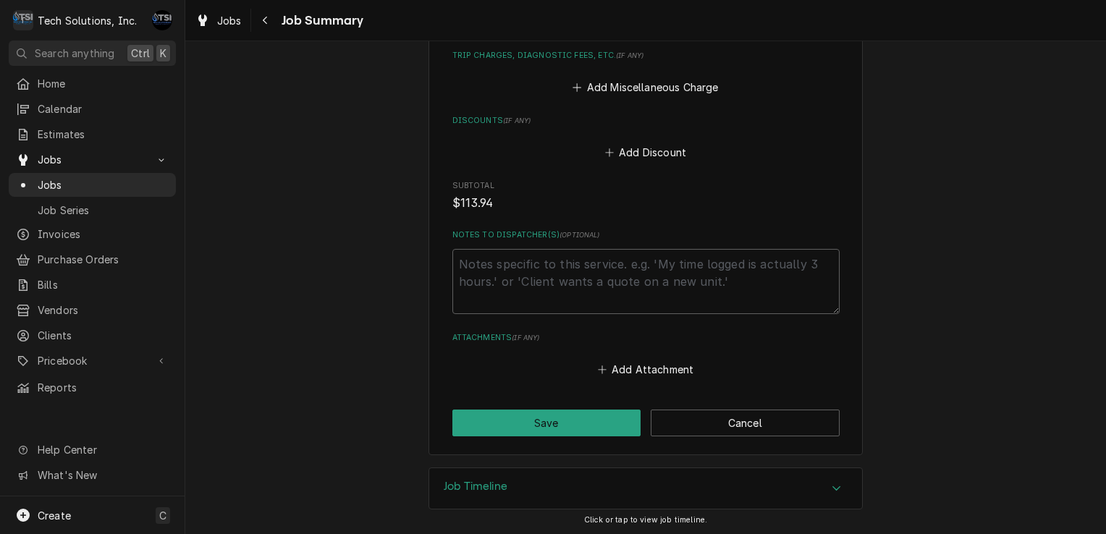
scroll to position [882, 0]
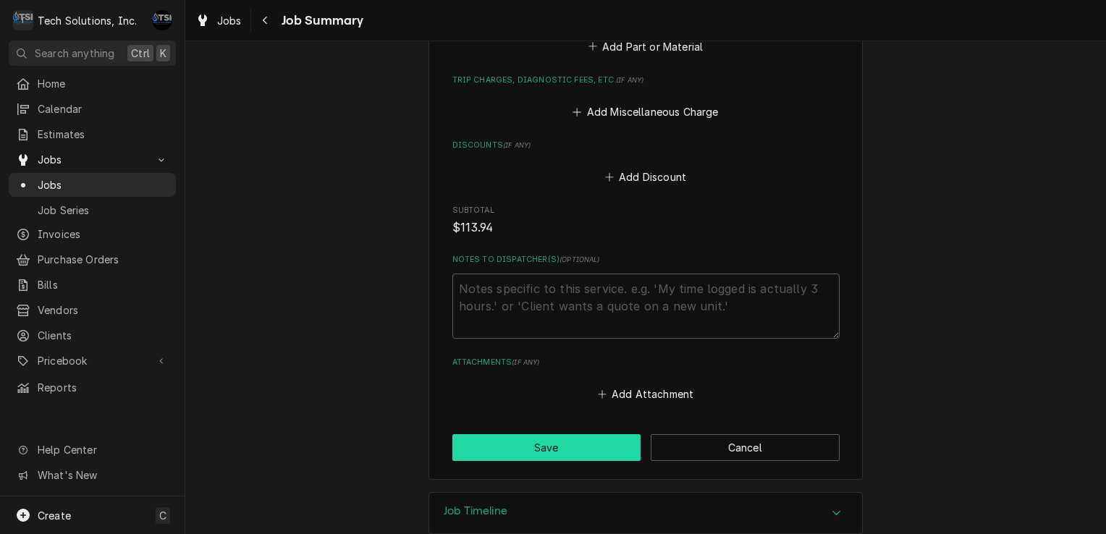
click at [553, 442] on button "Save" at bounding box center [546, 447] width 189 height 27
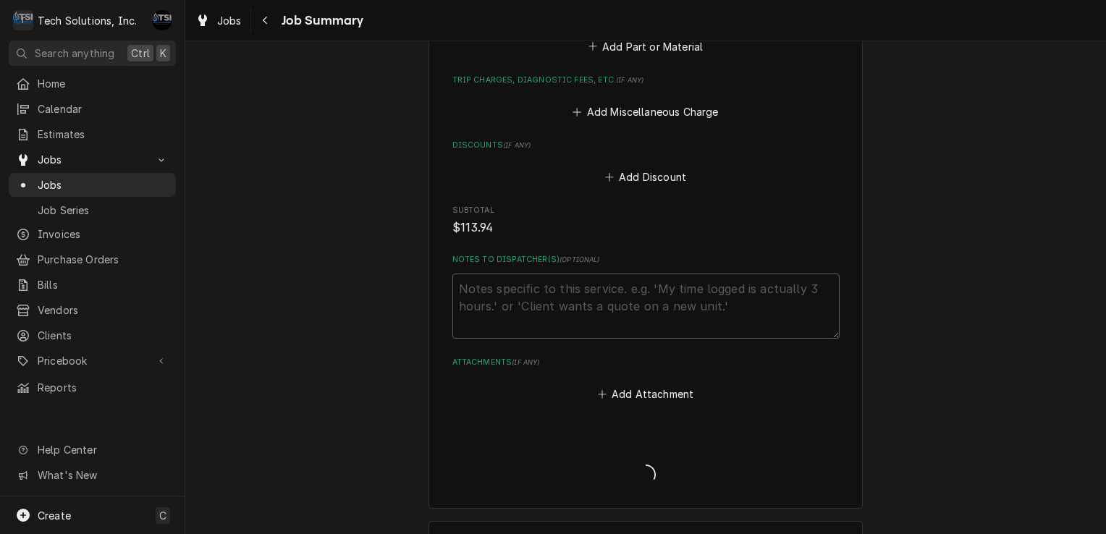
type textarea "x"
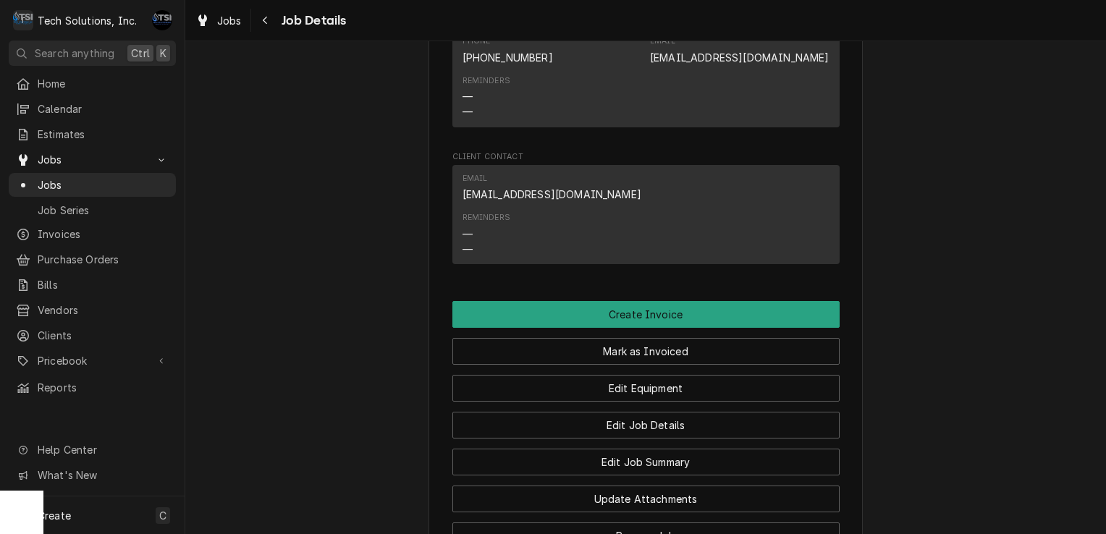
scroll to position [2069, 0]
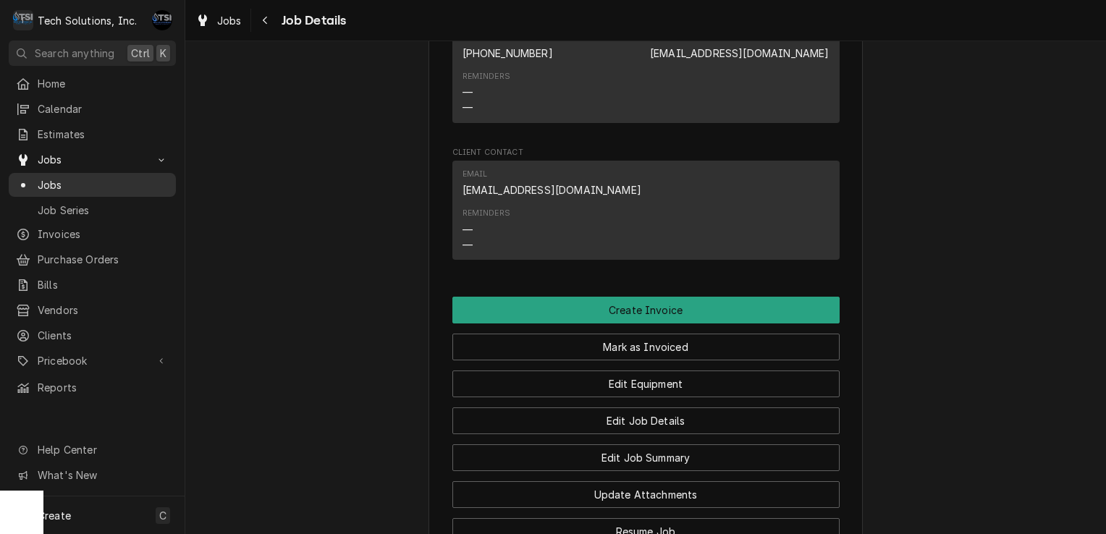
click at [132, 178] on span "Jobs" at bounding box center [103, 184] width 131 height 15
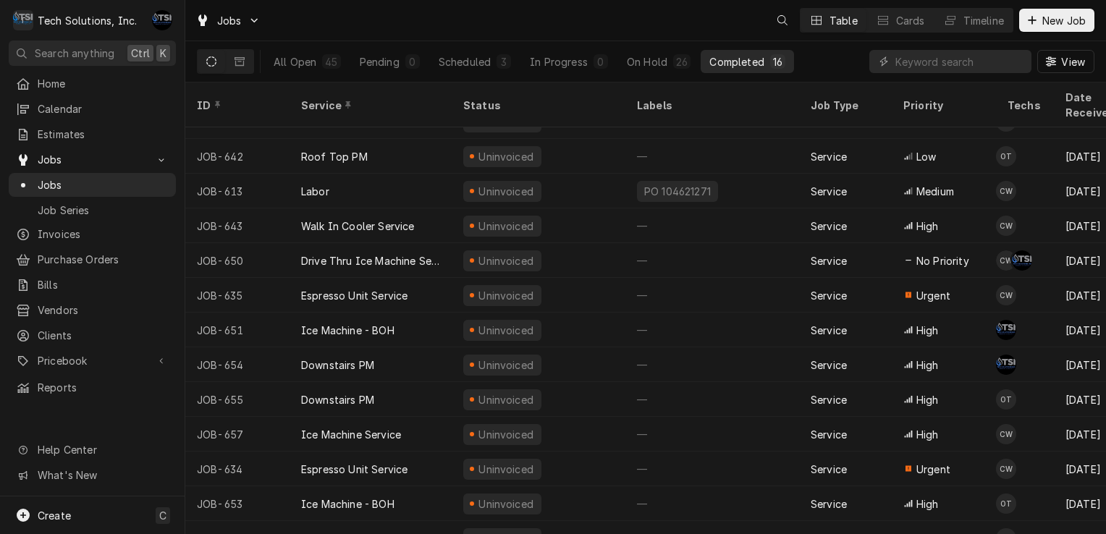
scroll to position [142, 0]
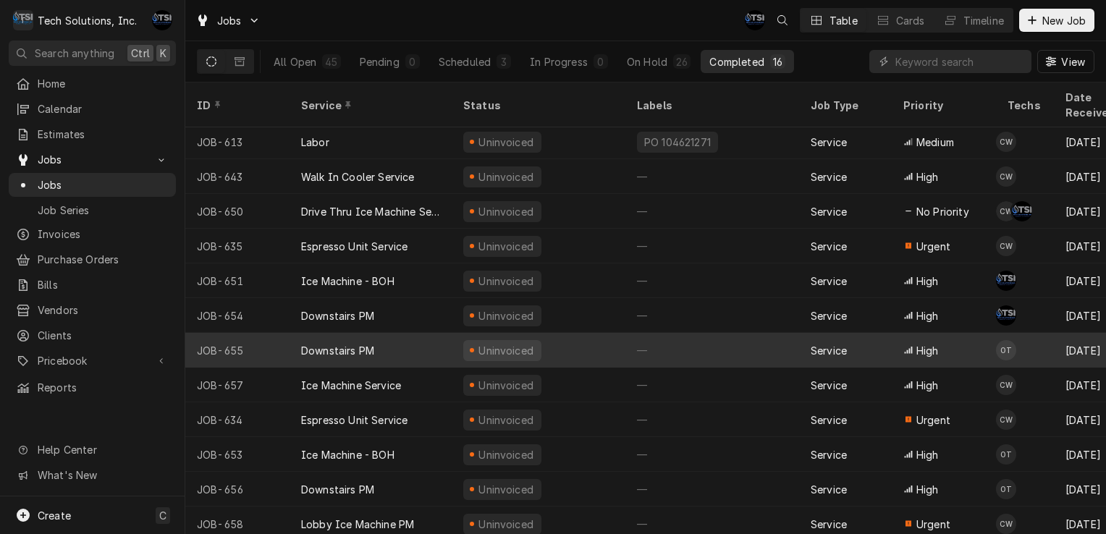
click at [513, 333] on div "Uninvoiced" at bounding box center [539, 350] width 174 height 35
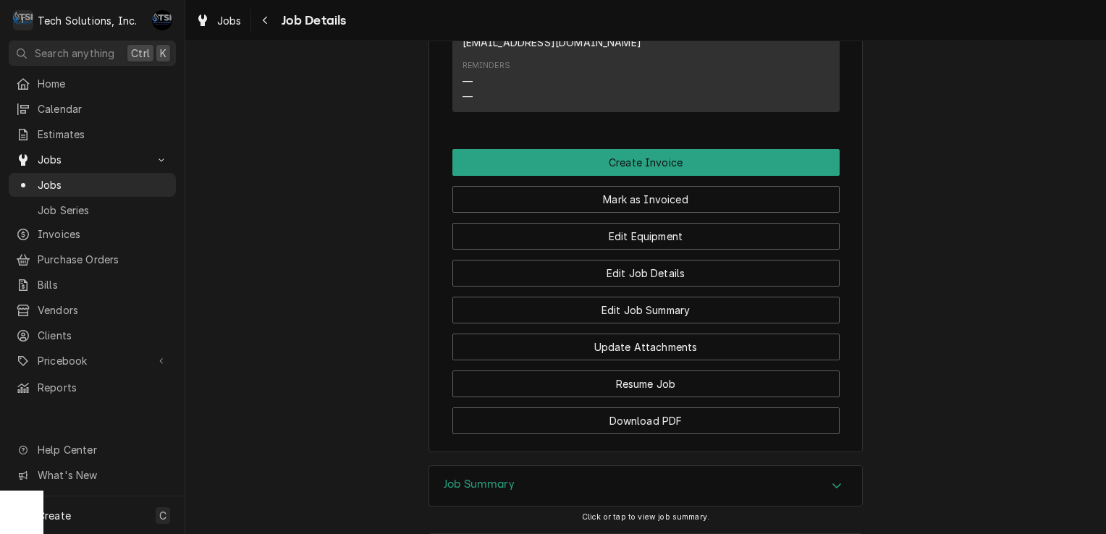
scroll to position [2123, 0]
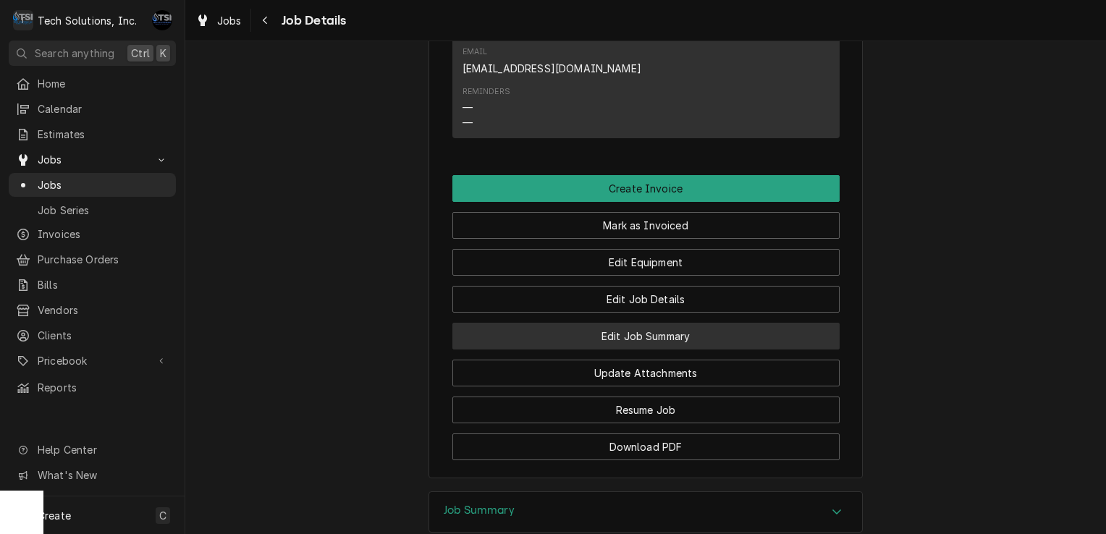
click at [669, 323] on button "Edit Job Summary" at bounding box center [645, 336] width 387 height 27
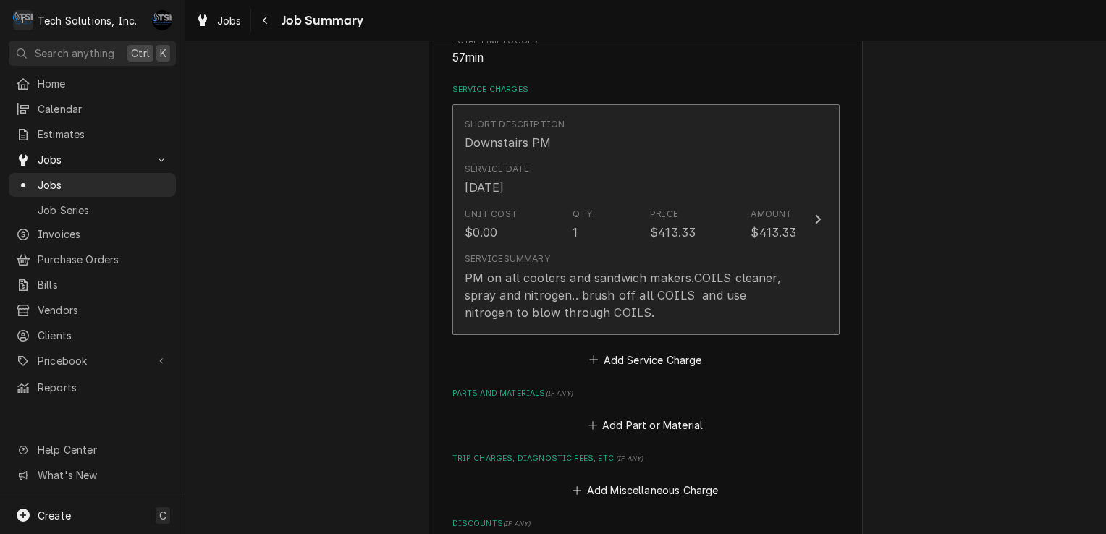
scroll to position [291, 0]
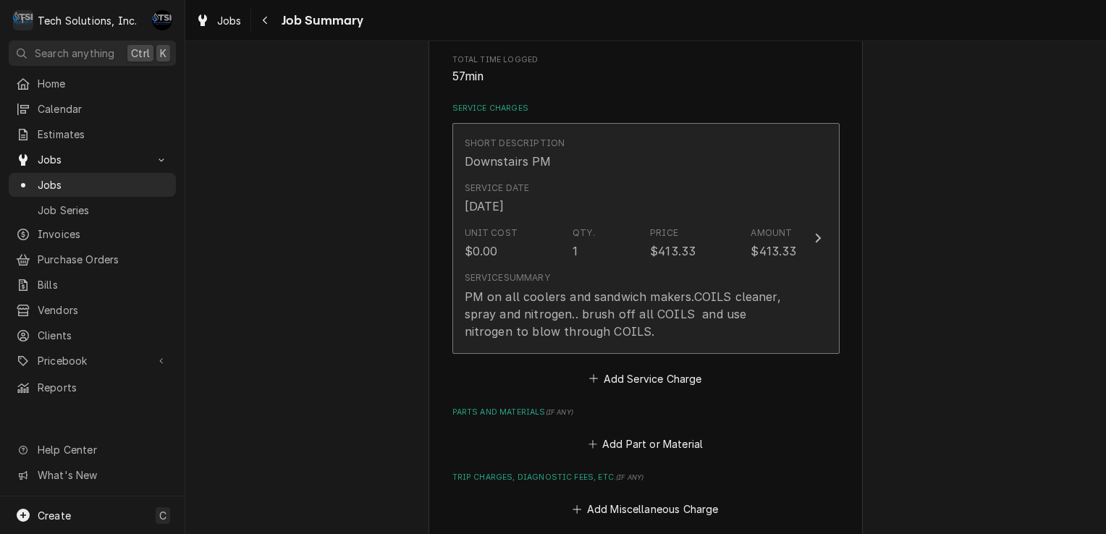
drag, startPoint x: 739, startPoint y: 329, endPoint x: 641, endPoint y: 255, distance: 122.9
click at [641, 255] on div "Unit Cost $0.00 Qty. 1 Price $413.33 Amount $413.33" at bounding box center [631, 243] width 332 height 45
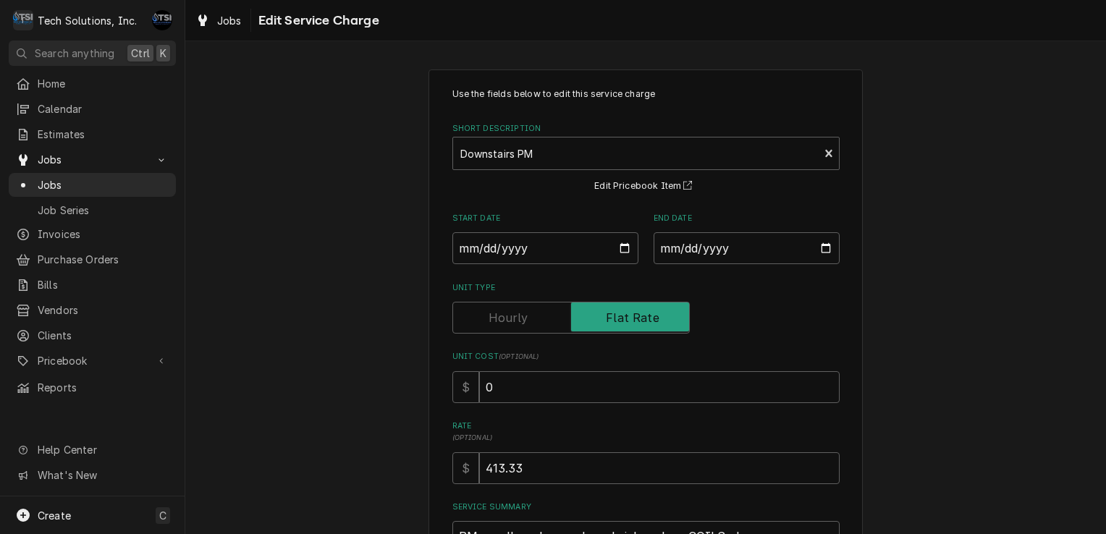
scroll to position [176, 0]
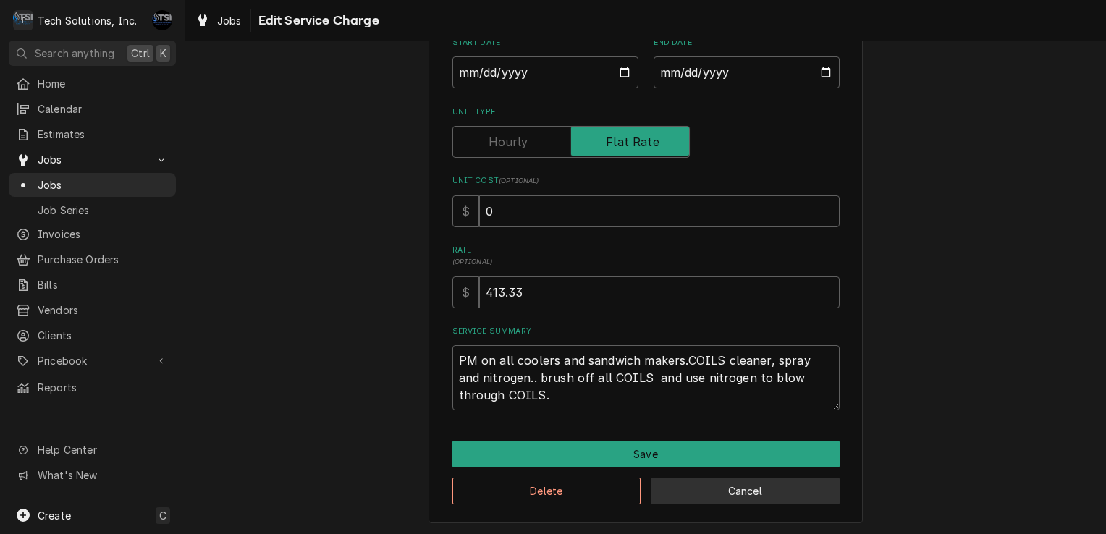
click at [712, 494] on button "Cancel" at bounding box center [745, 491] width 189 height 27
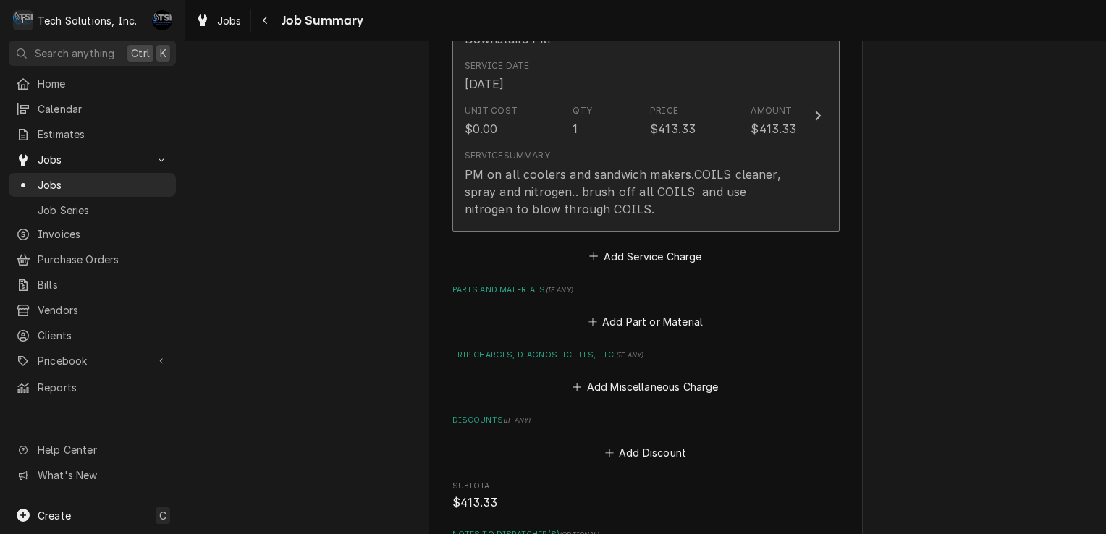
click at [695, 148] on div "Service Summary PM on all coolers and sandwich makers.COILS cleaner, spray and …" at bounding box center [631, 183] width 332 height 80
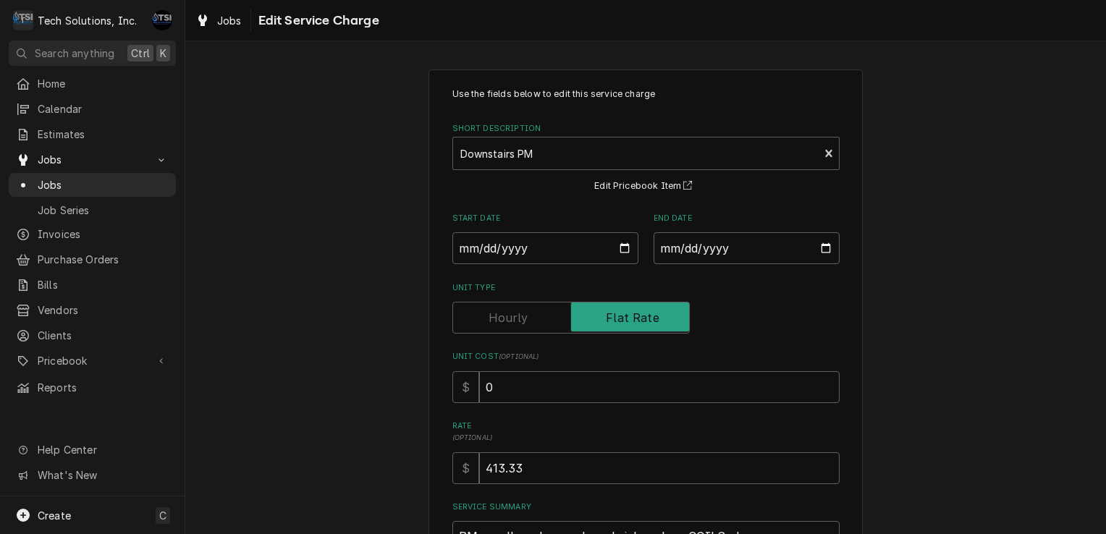
scroll to position [176, 0]
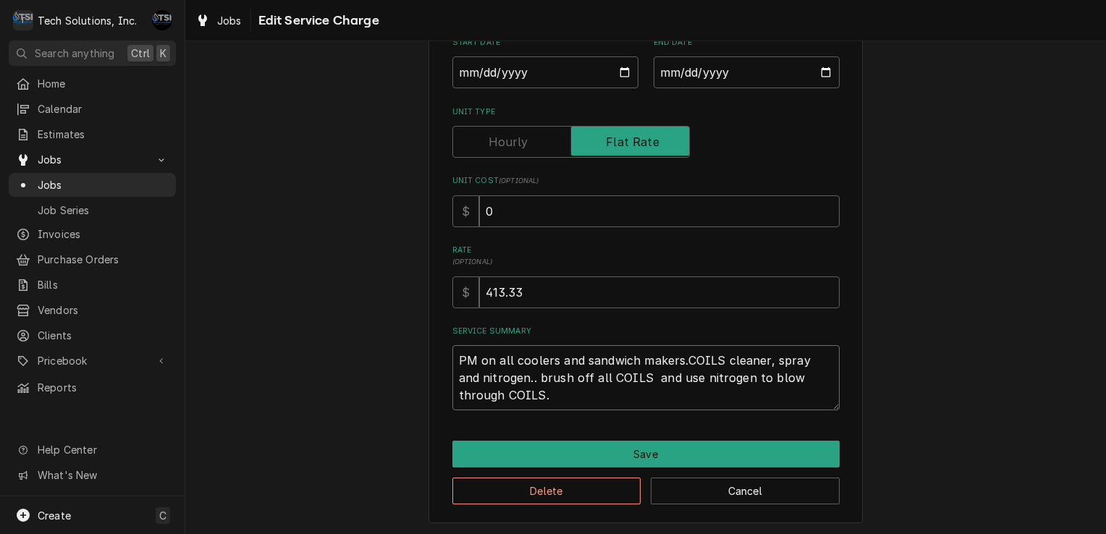
click at [557, 392] on textarea "PM on all coolers and sandwich makers.COILS cleaner, spray and nitrogen.. brush…" at bounding box center [645, 377] width 387 height 65
type textarea "x"
type textarea "PM on all coolers and sandwich makers.COILS cleaner, spray and nitrogen.. brush…"
type textarea "x"
type textarea "PM on all coolers and sandwich makers.COILS cleaner, spray and nitrogen.. brush…"
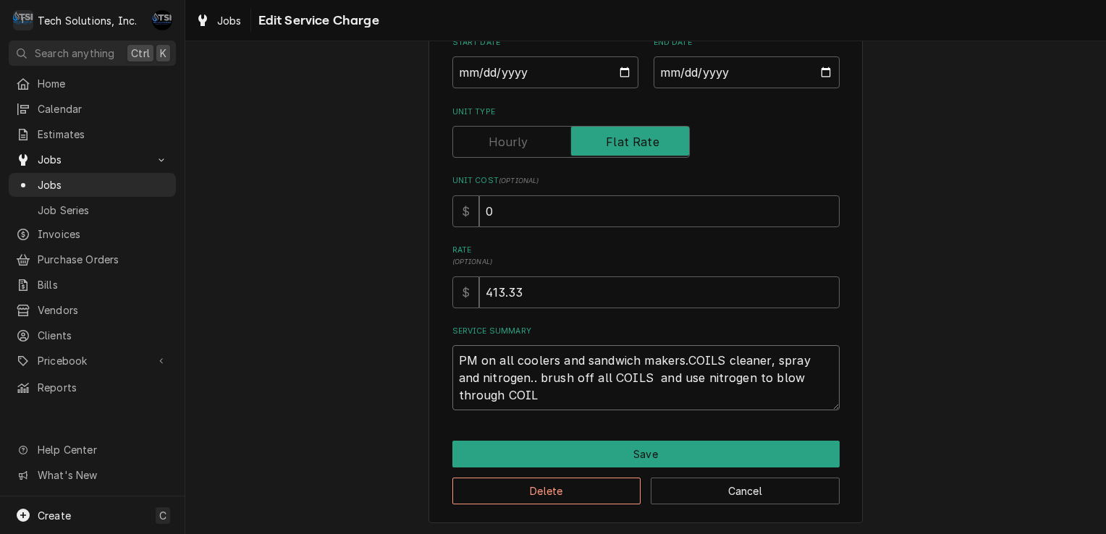
type textarea "x"
type textarea "PM on all coolers and sandwich makers.COILS cleaner, spray and nitrogen.. brush…"
type textarea "x"
type textarea "PM on all coolers and sandwich makers.COILS cleaner, spray and nitrogen.. brush…"
type textarea "x"
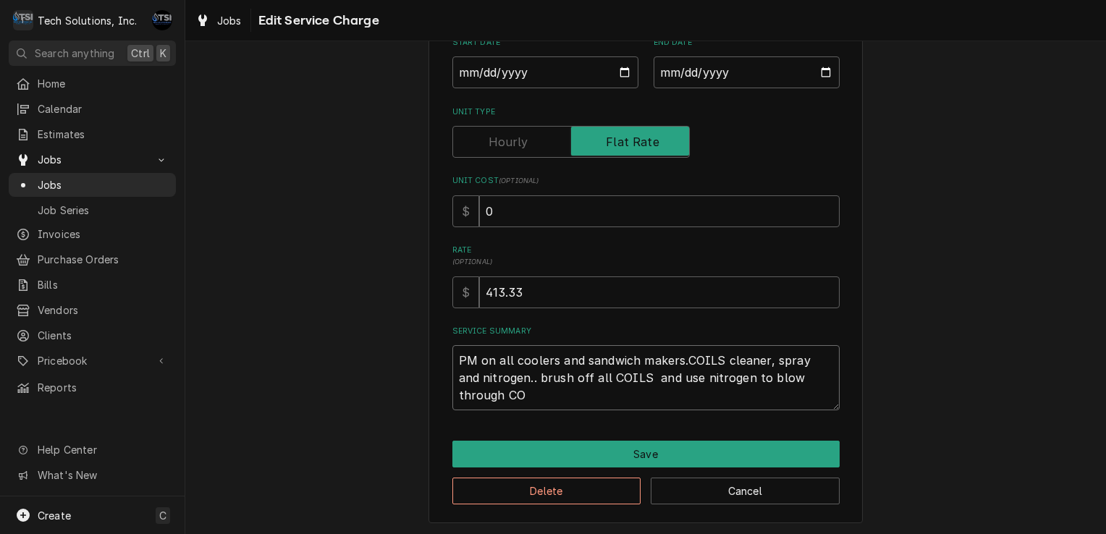
type textarea "PM on all coolers and sandwich makers.COILS cleaner, spray and nitrogen.. brush…"
type textarea "x"
type textarea "PM on all coolers and sandwich makers.COILS cleaner, spray and nitrogen.. brush…"
type textarea "x"
type textarea "PM on all coolers and sandwich makers.COILS cleaner, spray and nitrogen.. brush…"
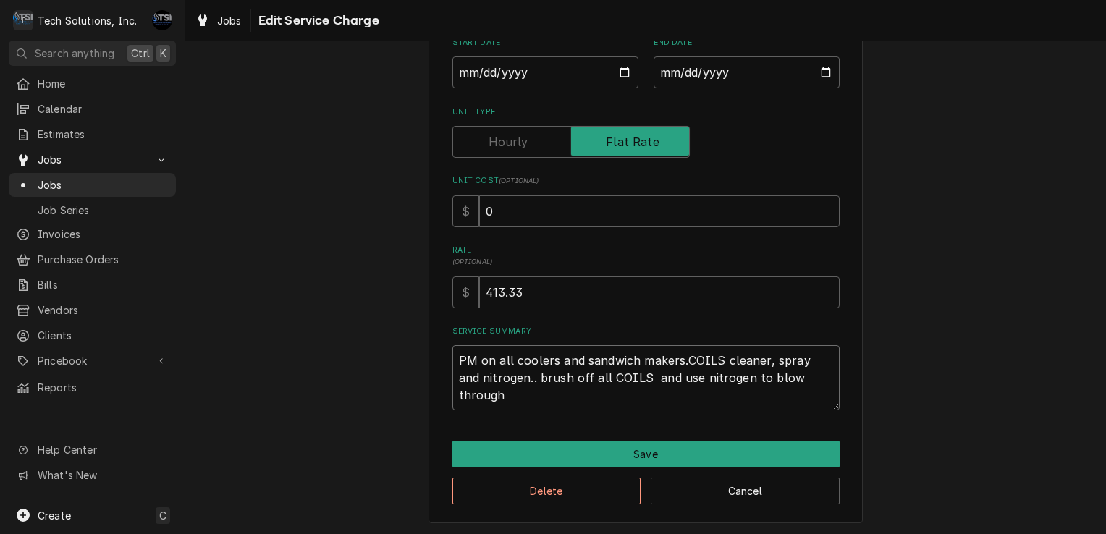
type textarea "x"
type textarea "PM on all coolers and sandwich makers.COILS cleaner, spray and nitrogen.. brush…"
type textarea "x"
type textarea "PM on all coolers and sandwich makers.COILS cleaner, spray and nitrogen.. brush…"
type textarea "x"
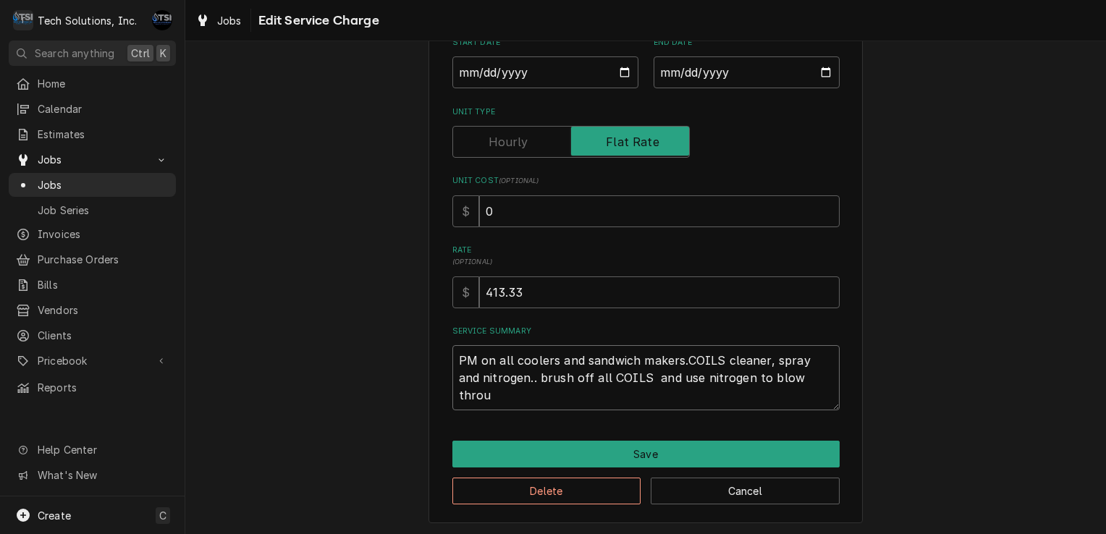
type textarea "PM on all coolers and sandwich makers.COILS cleaner, spray and nitrogen.. brush…"
type textarea "x"
type textarea "PM on all coolers and sandwich makers.COILS cleaner, spray and nitrogen.. brush…"
type textarea "x"
type textarea "PM on all coolers and sandwich makers.COILS cleaner, spray and nitrogen.. brush…"
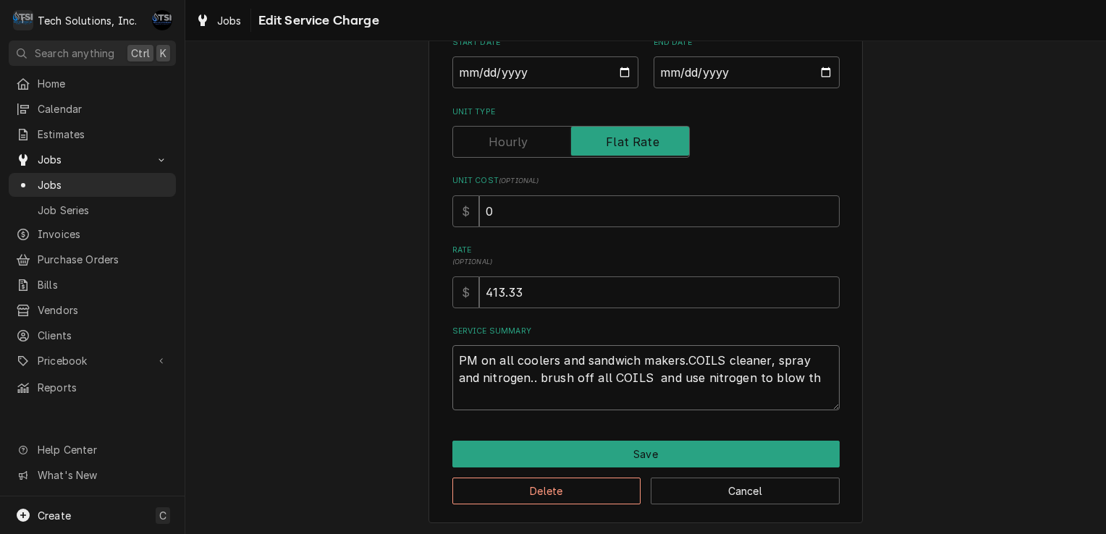
type textarea "x"
type textarea "PM on all coolers and sandwich makers.COILS cleaner, spray and nitrogen.. brush…"
type textarea "x"
type textarea "PM on all coolers and sandwich makers.COILS cleaner, spray and nitrogen.. brush…"
type textarea "x"
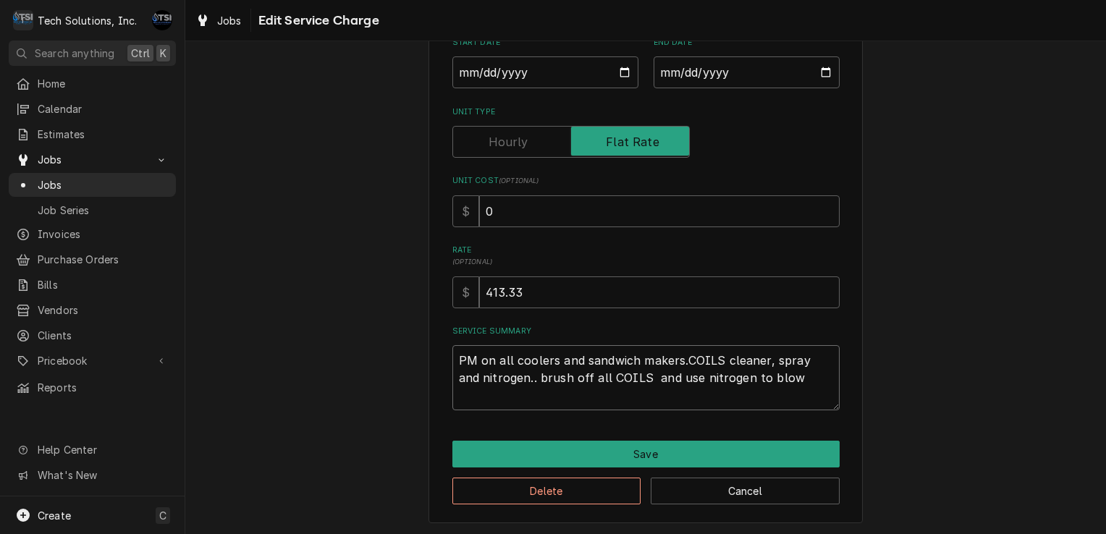
type textarea "PM on all coolers and sandwich makers.COILS cleaner, spray and nitrogen.. brush…"
type textarea "x"
type textarea "PM on all coolers and sandwich makers.COILS cleaner, spray and nitrogen.. brush…"
type textarea "x"
type textarea "PM on all coolers and sandwich makers.COILS cleaner, spray and nitrogen.. brush…"
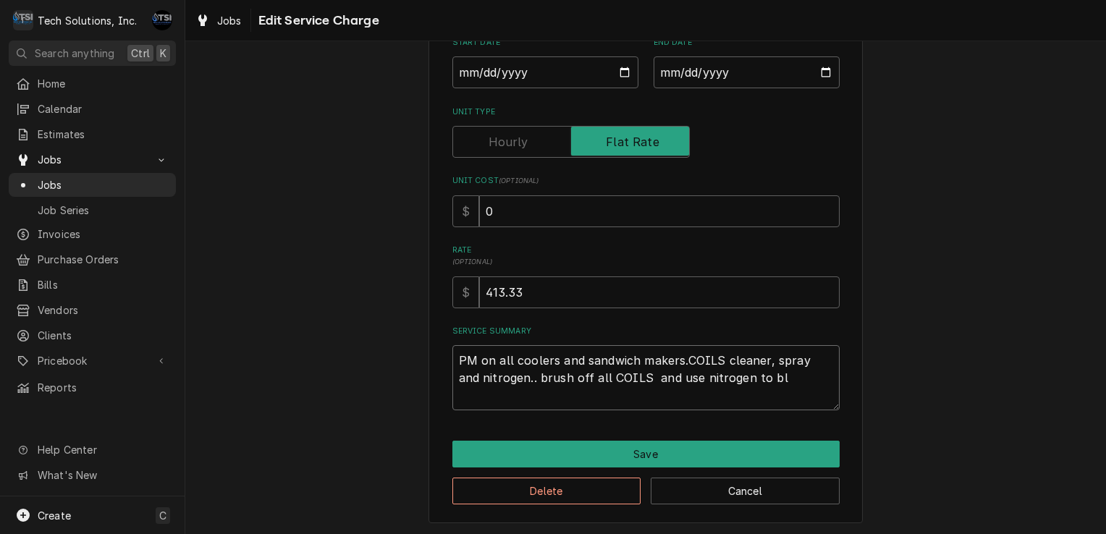
type textarea "x"
type textarea "PM on all coolers and sandwich makers.COILS cleaner, spray and nitrogen.. brush…"
type textarea "x"
type textarea "PM on all coolers and sandwich makers.COILS cleaner, spray and nitrogen.. brush…"
type textarea "x"
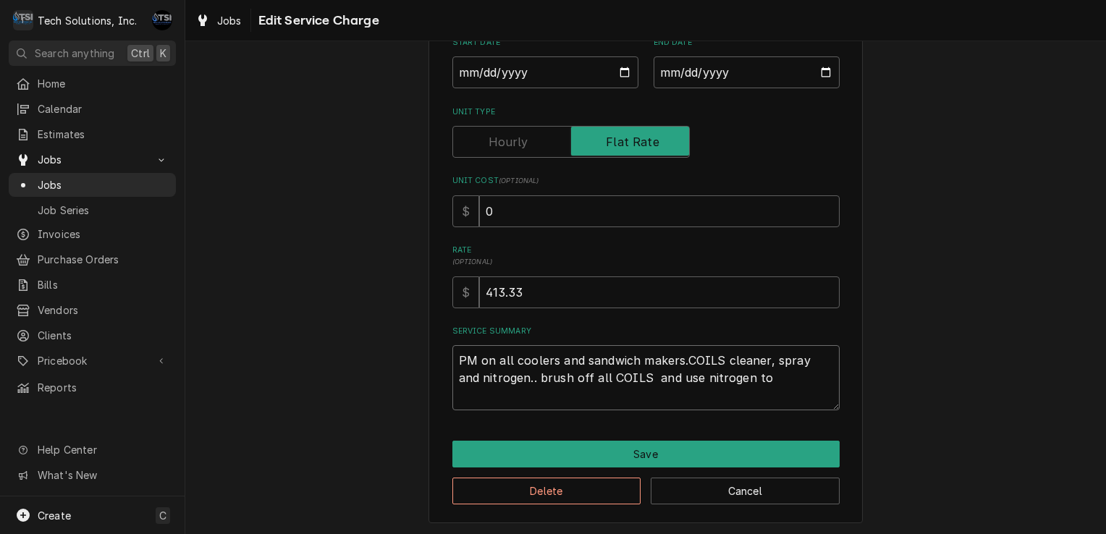
type textarea "PM on all coolers and sandwich makers.COILS cleaner, spray and nitrogen.. brush…"
type textarea "x"
type textarea "PM on all coolers and sandwich makers.COILS cleaner, spray and nitrogen.. brush…"
type textarea "x"
type textarea "PM on all coolers and sandwich makers.COILS cleaner, spray and nitrogen.. brush…"
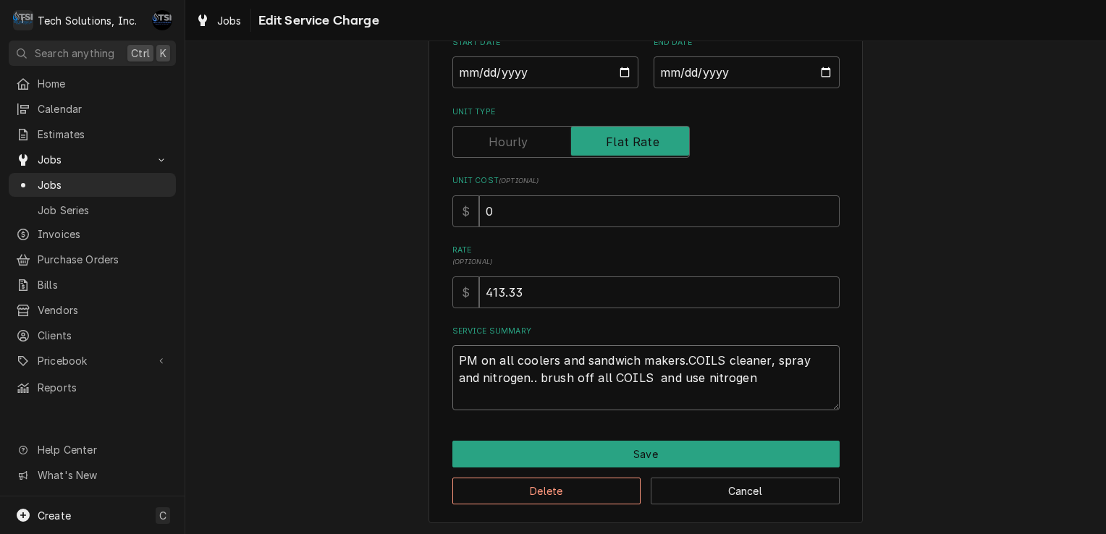
type textarea "x"
type textarea "PM on all coolers and sandwich makers.COILS cleaner, spray and nitrogen.. brush…"
type textarea "x"
type textarea "PM on all coolers and sandwich makers.COILS cleaner, spray and nitrogen.. brush…"
type textarea "x"
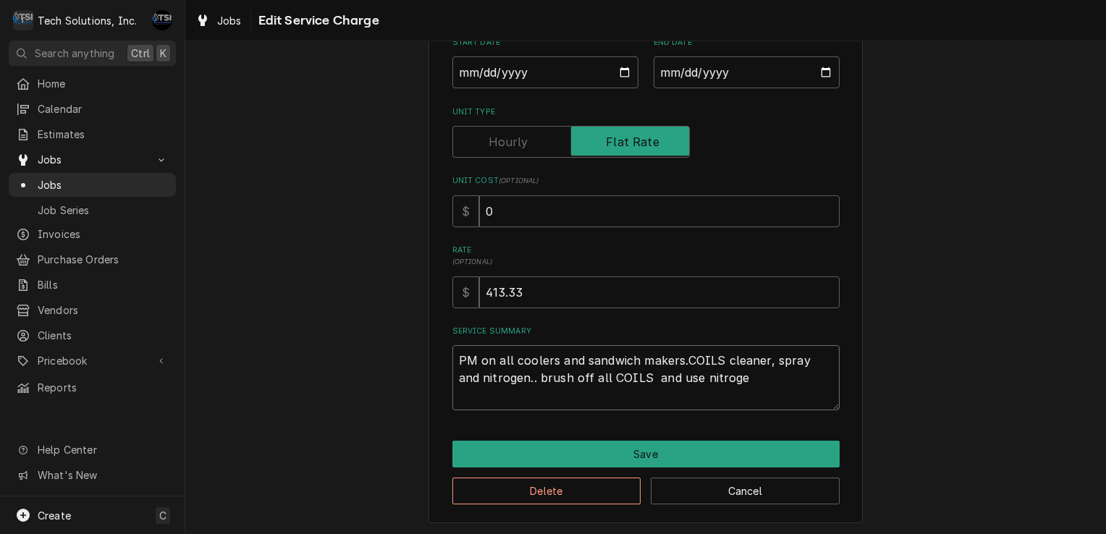
type textarea "PM on all coolers and sandwich makers.COILS cleaner, spray and nitrogen.. brush…"
type textarea "x"
type textarea "PM on all coolers and sandwich makers.COILS cleaner, spray and nitrogen.. brush…"
type textarea "x"
type textarea "PM on all coolers and sandwich makers.COILS cleaner, spray and nitrogen.. brush…"
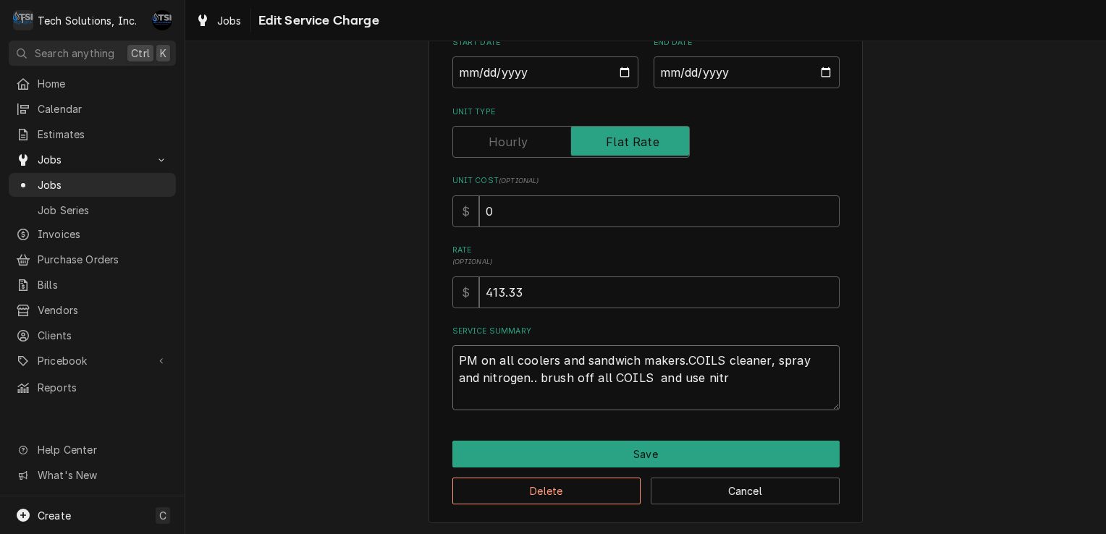
type textarea "x"
type textarea "PM on all coolers and sandwich makers.COILS cleaner, spray and nitrogen.. brush…"
type textarea "x"
type textarea "PM on all coolers and sandwich makers.COILS cleaner, spray and nitrogen.. brush…"
type textarea "x"
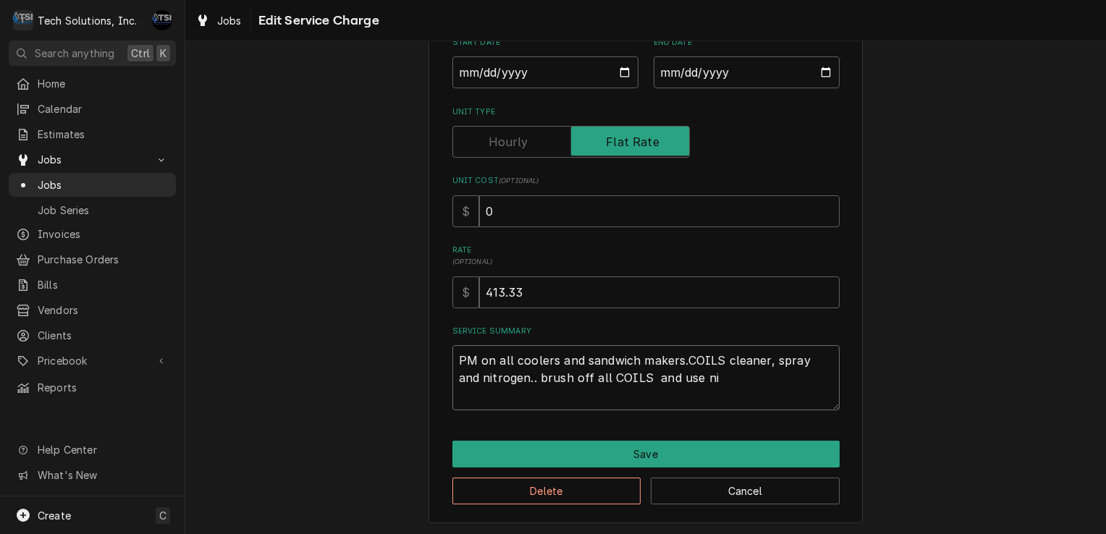
type textarea "PM on all coolers and sandwich makers.COILS cleaner, spray and nitrogen.. brush…"
type textarea "x"
type textarea "PM on all coolers and sandwich makers.COILS cleaner, spray and nitrogen.. brush…"
type textarea "x"
type textarea "PM on all coolers and sandwich makers.COILS cleaner, spray and nitrogen.. brush…"
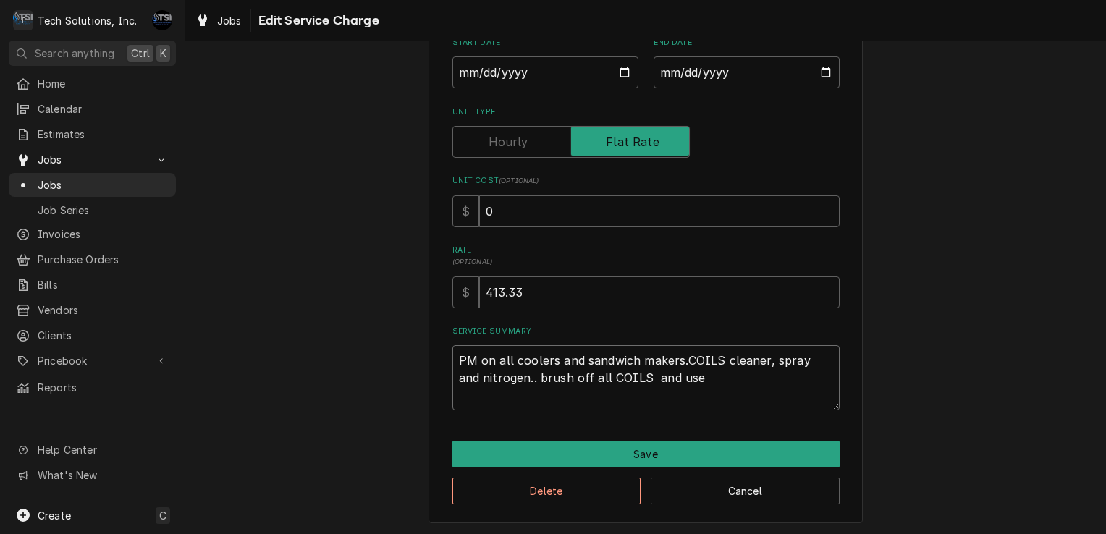
type textarea "x"
type textarea "PM on all coolers and sandwich makers.COILS cleaner, spray and nitrogen.. brush…"
type textarea "x"
type textarea "PM on all coolers and sandwich makers.COILS cleaner, spray and nitrogen.. brush…"
type textarea "x"
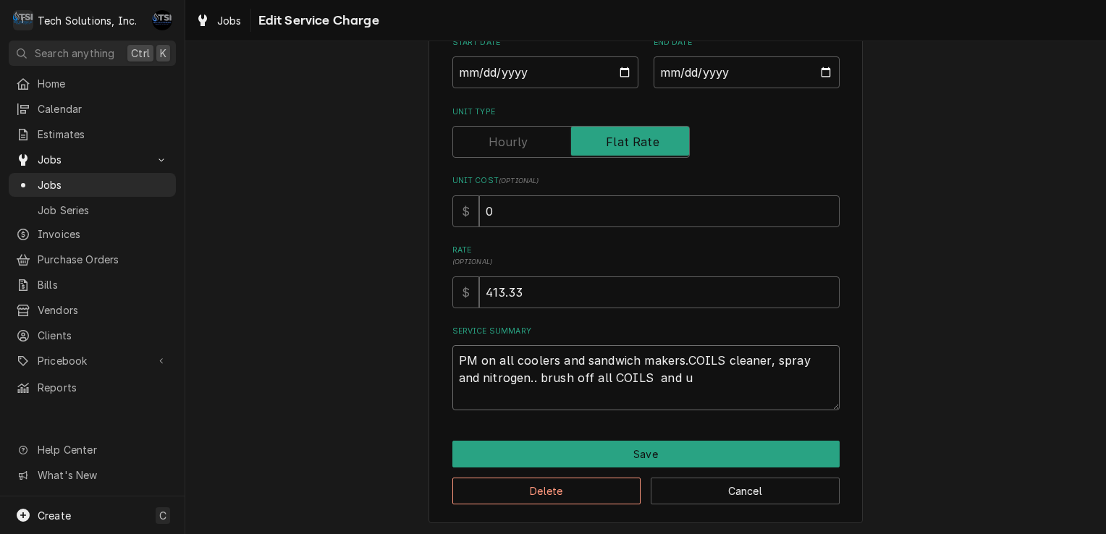
type textarea "PM on all coolers and sandwich makers.COILS cleaner, spray and nitrogen.. brush…"
type textarea "x"
type textarea "PM on all coolers and sandwich makers.COILS cleaner, spray and nitrogen.. brush…"
type textarea "x"
type textarea "PM on all coolers and sandwich makers.COILS cleaner, spray and nitrogen.. brush…"
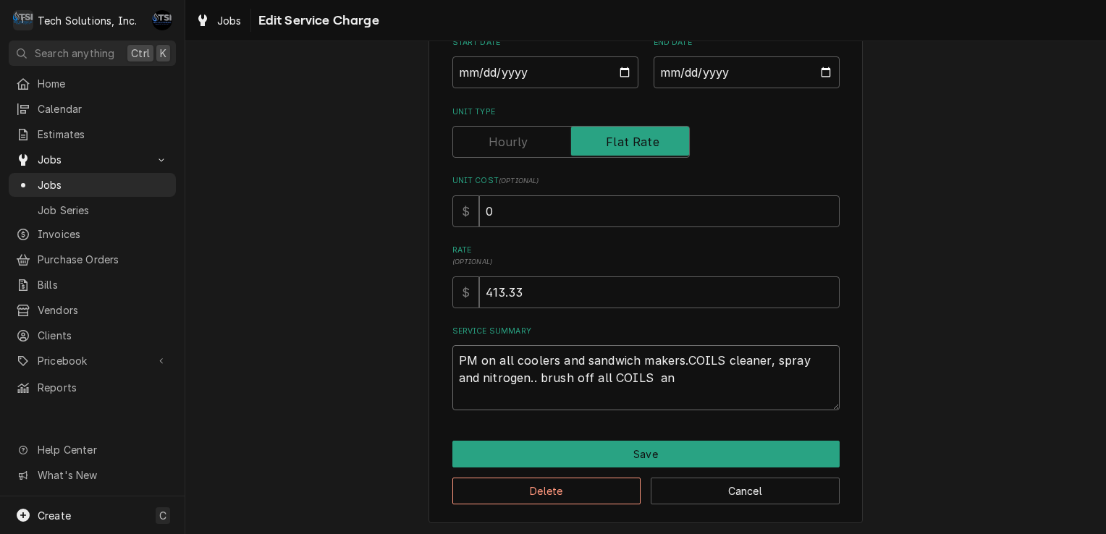
type textarea "x"
type textarea "PM on all coolers and sandwich makers.COILS cleaner, spray and nitrogen.. brush…"
type textarea "x"
type textarea "PM on all coolers and sandwich makers.COILS cleaner, spray and nitrogen.. brush…"
type textarea "x"
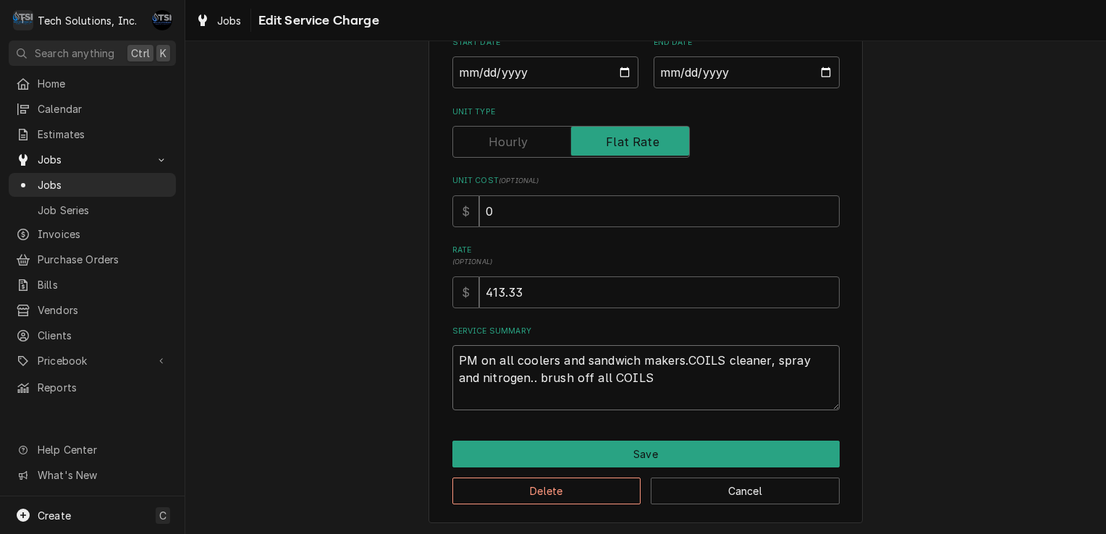
type textarea "PM on all coolers and sandwich makers.COILS cleaner, spray and nitrogen.. brush…"
type textarea "x"
type textarea "PM on all coolers and sandwich makers.COILS cleaner, spray and nitrogen.. brush…"
type textarea "x"
type textarea "PM on all coolers and sandwich makers.COILS cleaner, spray and nitrogen.. brush…"
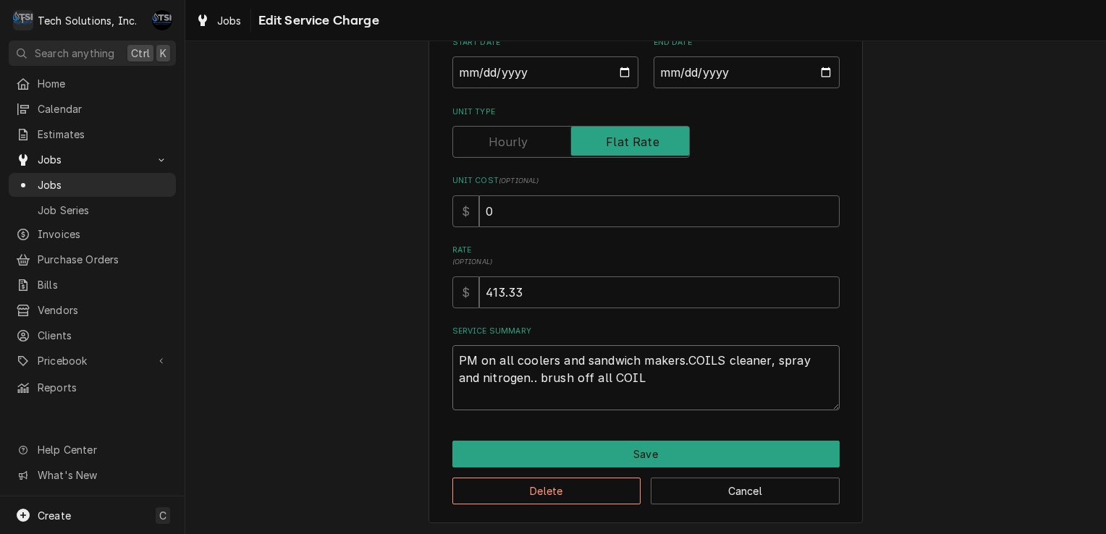
type textarea "x"
type textarea "PM on all coolers and sandwich makers.COILS cleaner, spray and nitrogen.. brush…"
type textarea "x"
type textarea "PM on all coolers and sandwich makers.COILS cleaner, spray and nitrogen.. brush…"
type textarea "x"
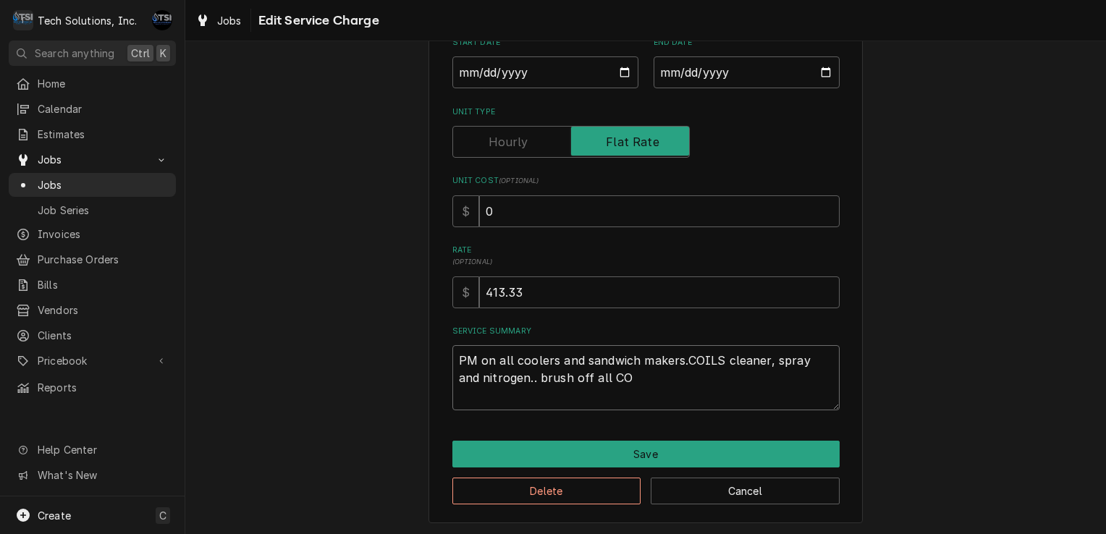
type textarea "PM on all coolers and sandwich makers.COILS cleaner, spray and nitrogen.. brush…"
type textarea "x"
type textarea "PM on all coolers and sandwich makers.COILS cleaner, spray and nitrogen.. brush…"
type textarea "x"
type textarea "PM on all coolers and sandwich makers.COILS cleaner, spray and nitrogen.. brush…"
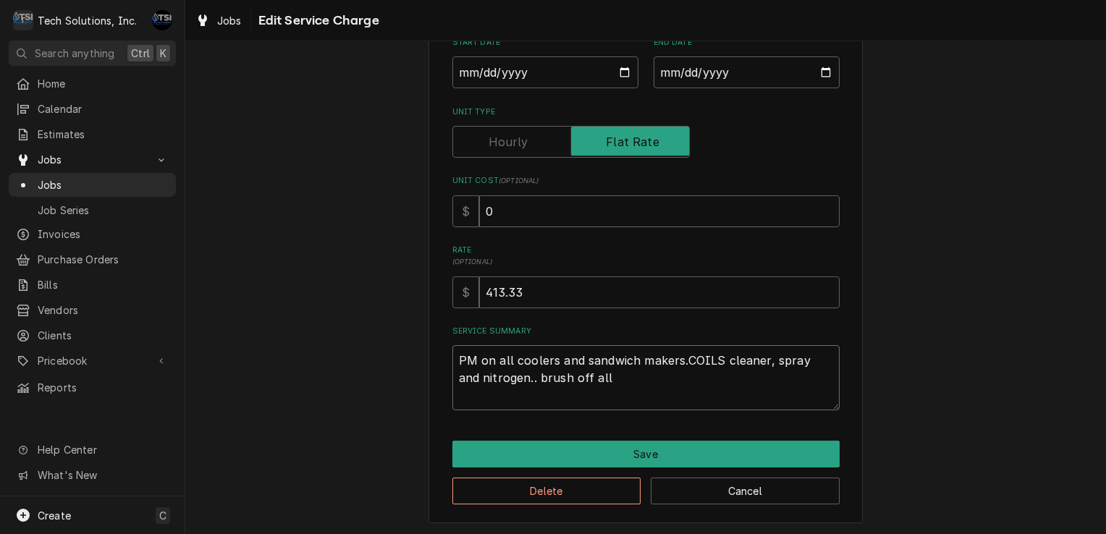
type textarea "x"
type textarea "PM on all coolers and sandwich makers.COILS cleaner, spray and nitrogen.. brush…"
type textarea "x"
type textarea "PM on all coolers and sandwich makers.COILS cleaner, spray and nitrogen.. brush…"
type textarea "x"
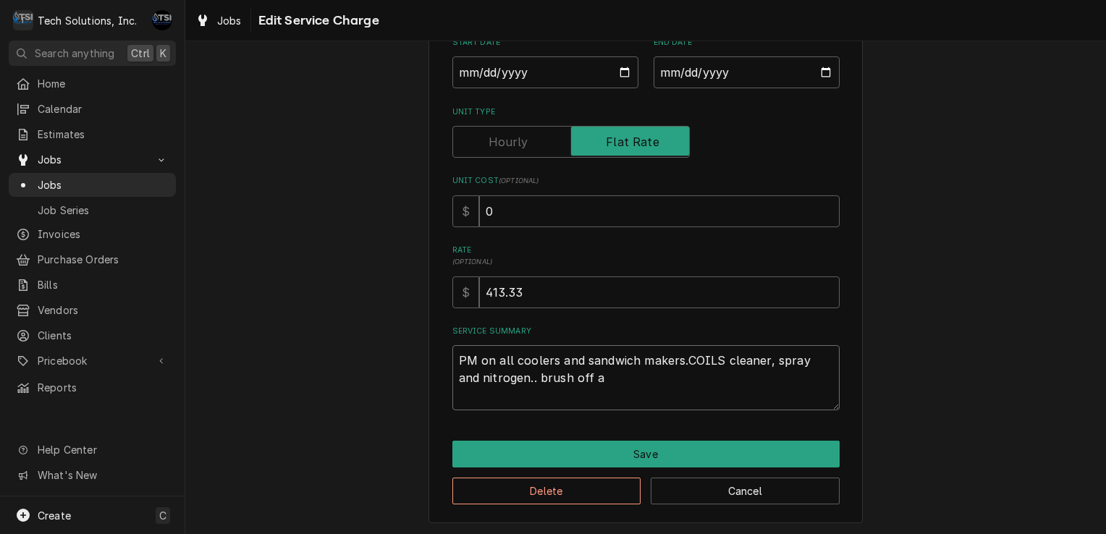
type textarea "PM on all coolers and sandwich makers.COILS cleaner, spray and nitrogen.. brush…"
type textarea "x"
type textarea "PM on all coolers and sandwich makers.COILS cleaner, spray and nitrogen.. brush…"
type textarea "x"
type textarea "PM on all coolers and sandwich makers.COILS cleaner, spray and nitrogen.. brush…"
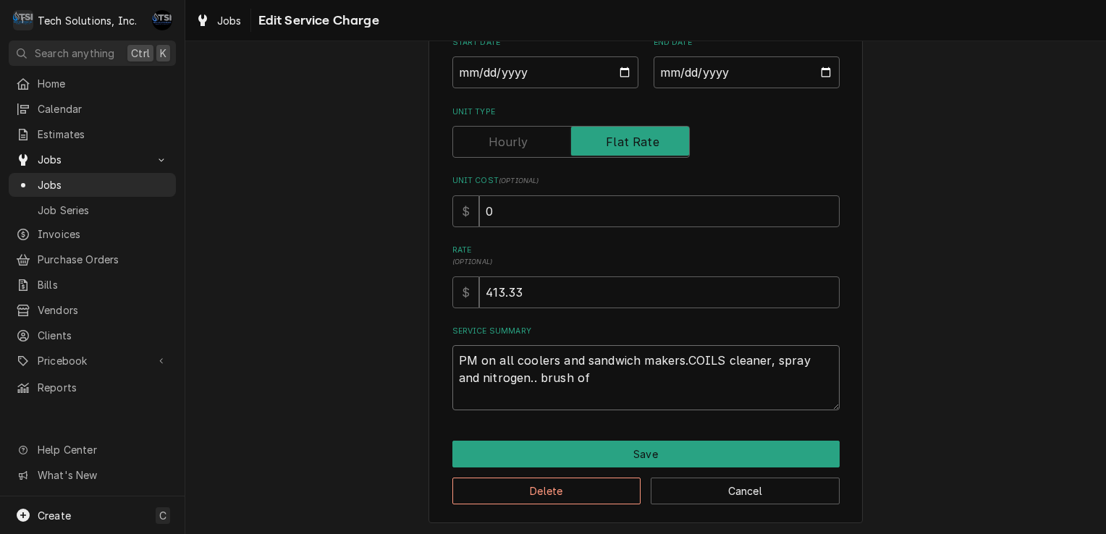
type textarea "x"
type textarea "PM on all coolers and sandwich makers.COILS cleaner, spray and nitrogen.. brush…"
type textarea "x"
type textarea "PM on all coolers and sandwich makers.COILS cleaner, spray and nitrogen.. brush"
type textarea "x"
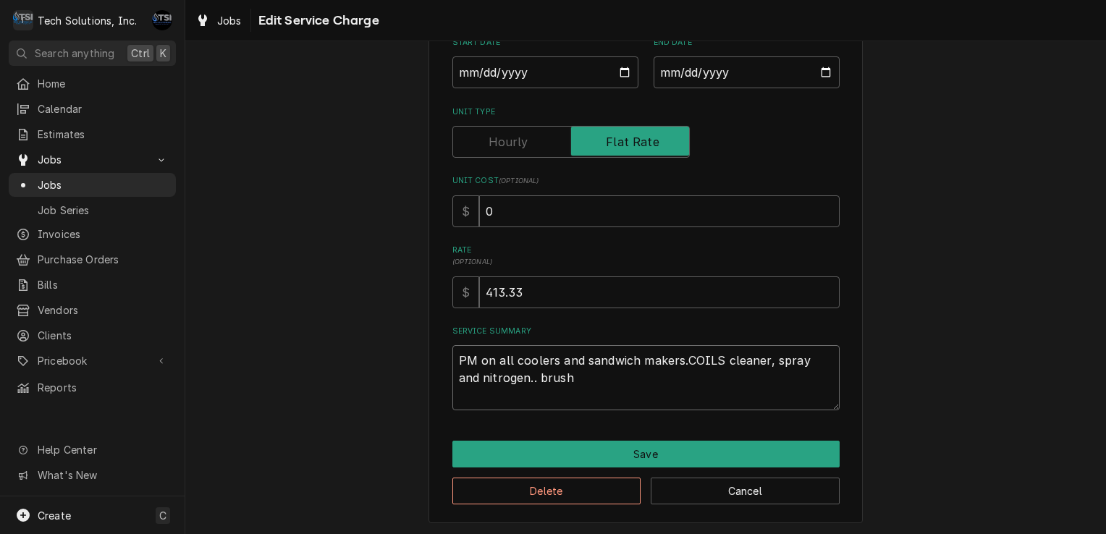
type textarea "PM on all coolers and sandwich makers.COILS cleaner, spray and nitrogen.. brush"
type textarea "x"
type textarea "PM on all coolers and sandwich makers.COILS cleaner, spray and nitrogen.. brus"
type textarea "x"
type textarea "PM on all coolers and sandwich makers.COILS cleaner, spray and nitrogen.. bru"
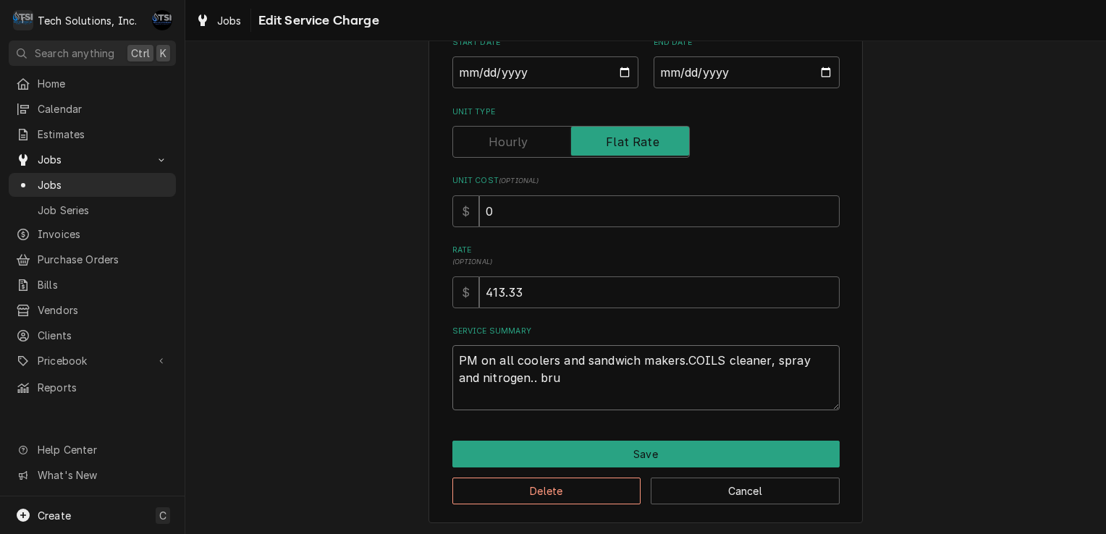
type textarea "x"
type textarea "PM on all coolers and sandwich makers.COILS cleaner, spray and nitrogen.. br"
type textarea "x"
type textarea "PM on all coolers and sandwich makers.COILS cleaner, spray and nitrogen.. b"
type textarea "x"
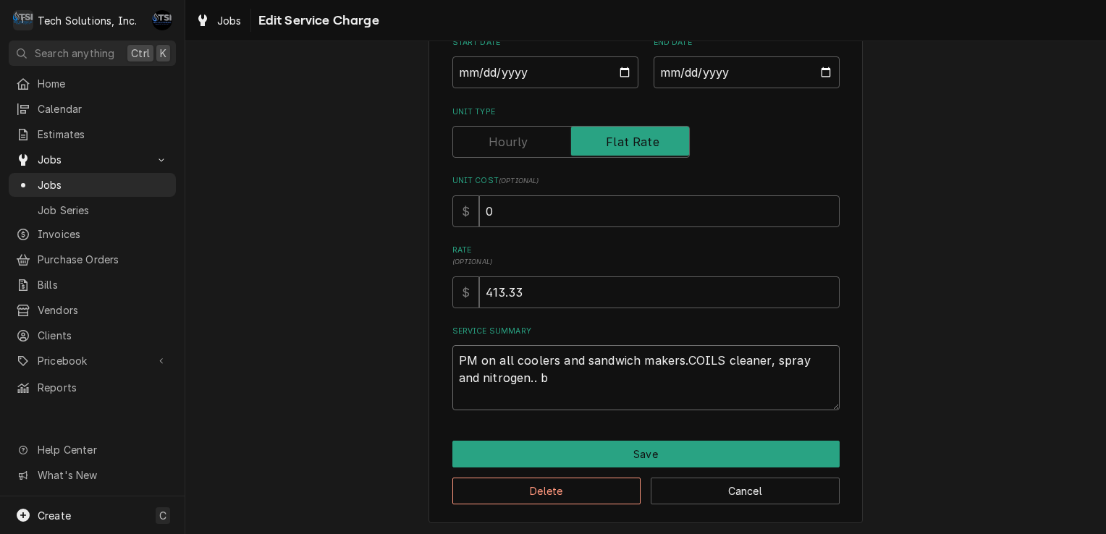
type textarea "PM on all coolers and sandwich makers.COILS cleaner, spray and nitrogen.."
type textarea "x"
type textarea "PM on all coolers and sandwich makers.COILS cleaner, spray and nitrogen.."
type textarea "x"
type textarea "PM on all coolers and sandwich makers.COILS cleaner, spray and nitrogen."
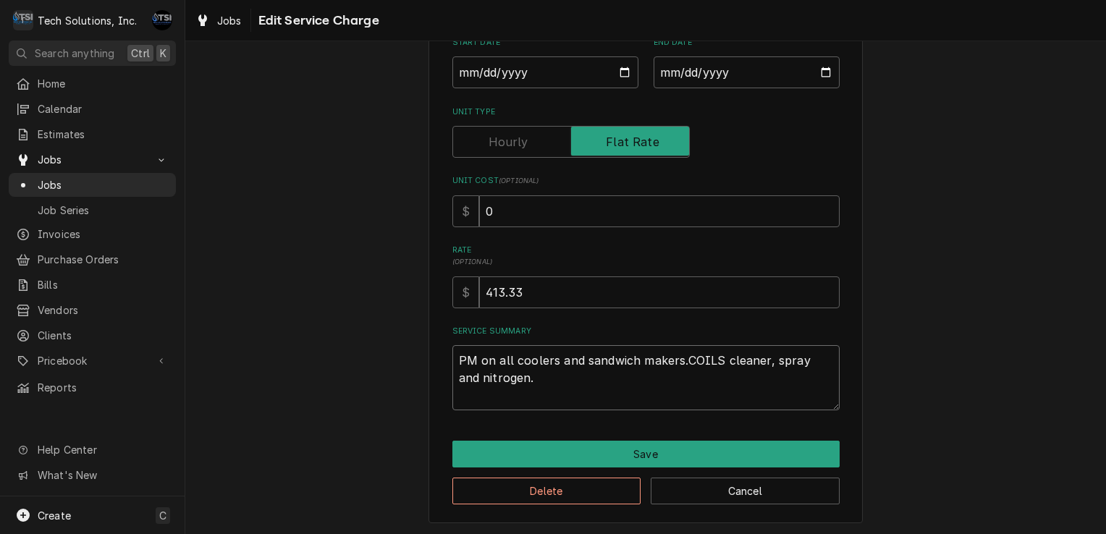
type textarea "x"
type textarea "PM on all coolers and sandwich makers.COILS cleaner, spray and nitrogen"
type textarea "x"
type textarea "PM on all coolers and sandwich makers.COILS cleaner, spray and nitroge"
type textarea "x"
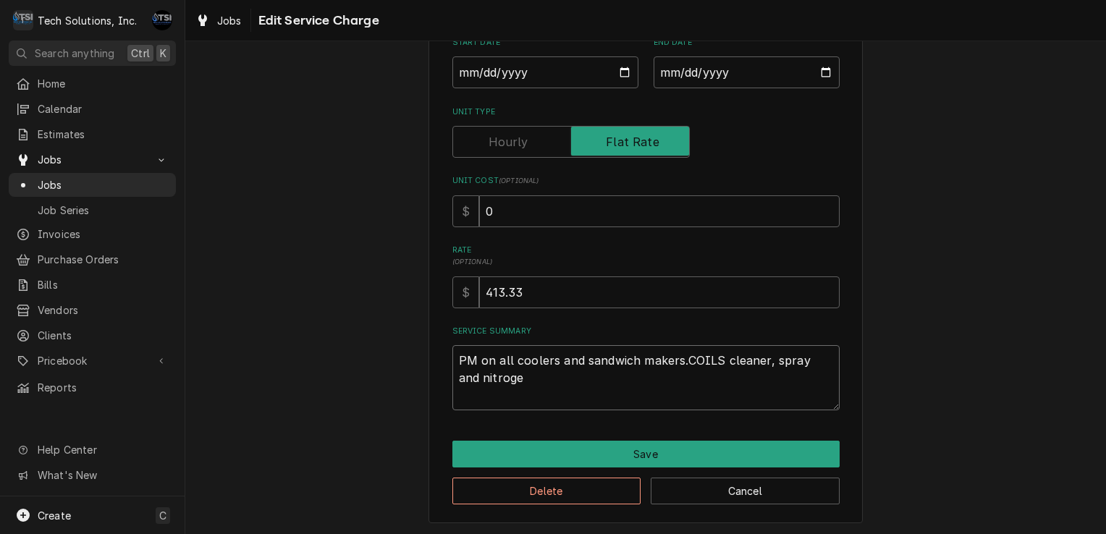
type textarea "PM on all coolers and sandwich makers.COILS cleaner, spray and nitrog"
type textarea "x"
type textarea "PM on all coolers and sandwich makers.COILS cleaner, spray and nitro"
type textarea "x"
type textarea "PM on all coolers and sandwich makers.COILS cleaner, spray and nitr"
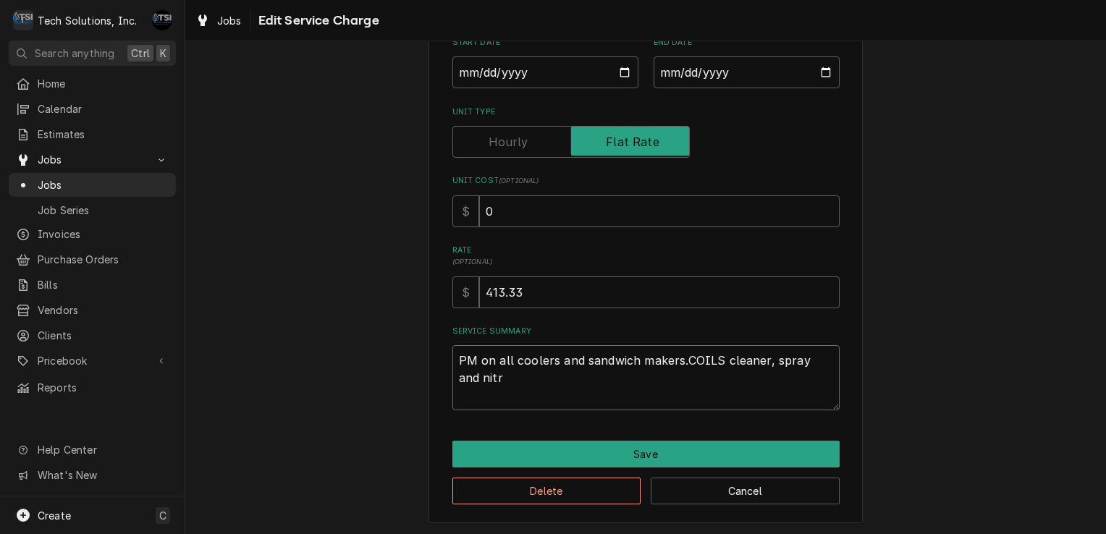
type textarea "x"
type textarea "PM on all coolers and sandwich makers.COILS cleaner, spray and nit"
type textarea "x"
type textarea "PM on all coolers and sandwich makers.COILS cleaner, spray and ni"
type textarea "x"
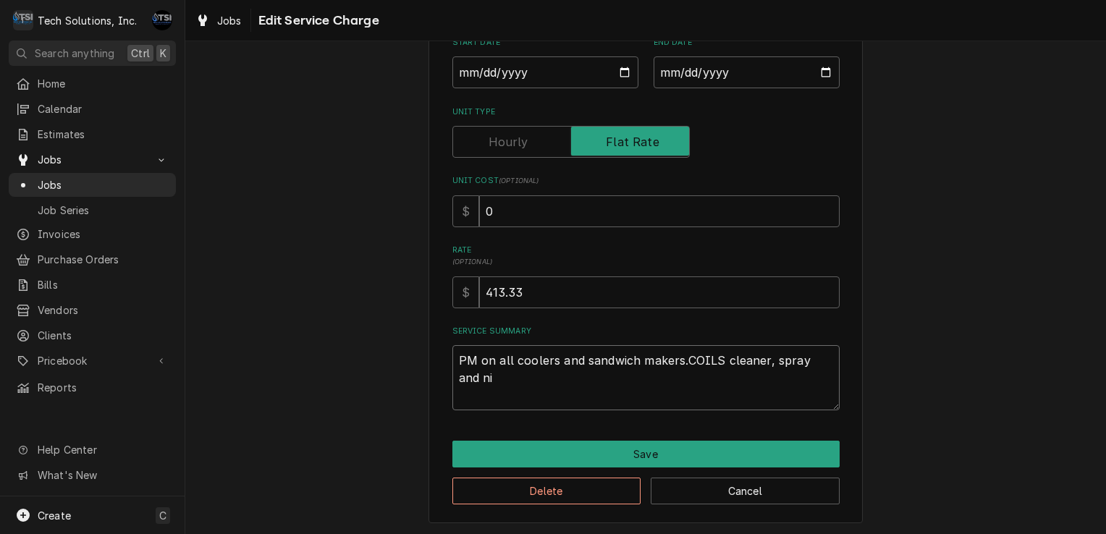
type textarea "PM on all coolers and sandwich makers.COILS cleaner, spray and n"
type textarea "x"
type textarea "PM on all coolers and sandwich makers.COILS cleaner, spray and"
type textarea "x"
type textarea "PM on all coolers and sandwich makers.COILS cleaner, spray and"
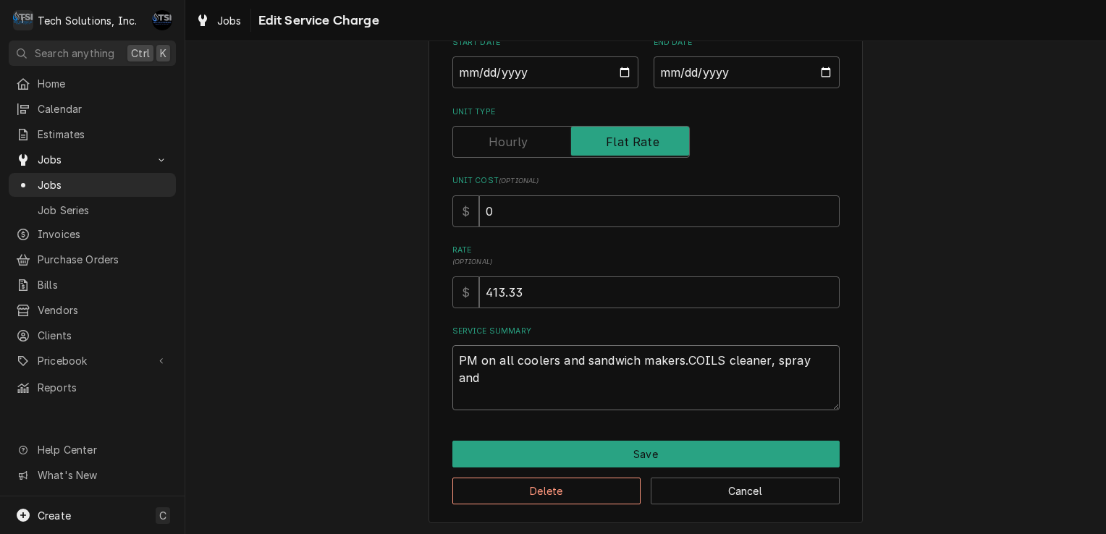
type textarea "x"
type textarea "PM on all coolers and sandwich makers.COILS cleaner, spray an"
type textarea "x"
type textarea "PM on all coolers and sandwich makers.COILS cleaner, spray a"
type textarea "x"
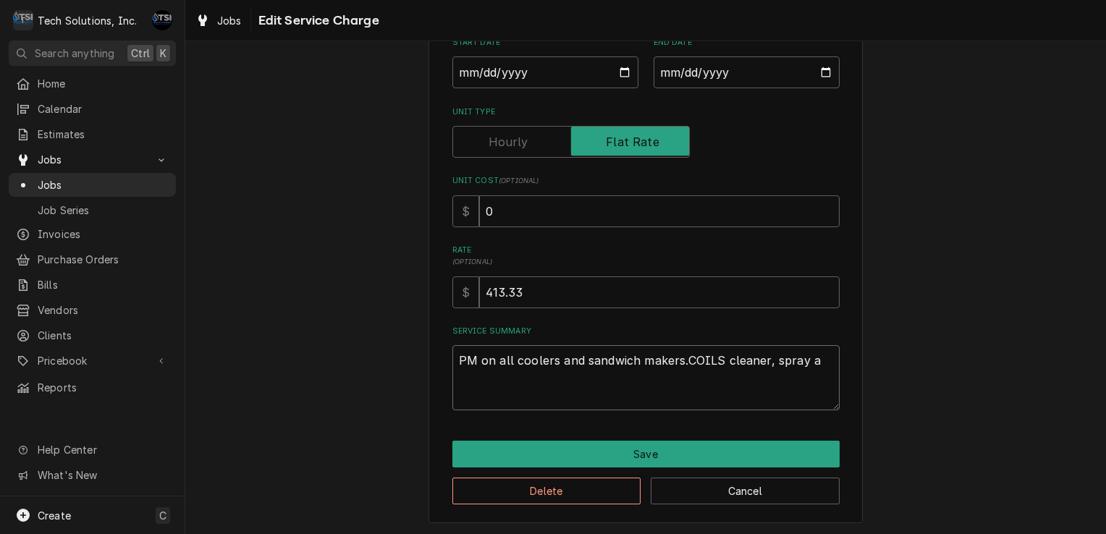
type textarea "PM on all coolers and sandwich makers.COILS cleaner, spray"
type textarea "x"
type textarea "PM on all coolers and sandwich makers.COILS cleaner, spray"
type textarea "x"
type textarea "PM on all coolers and sandwich makers.COILS cleaner, spra"
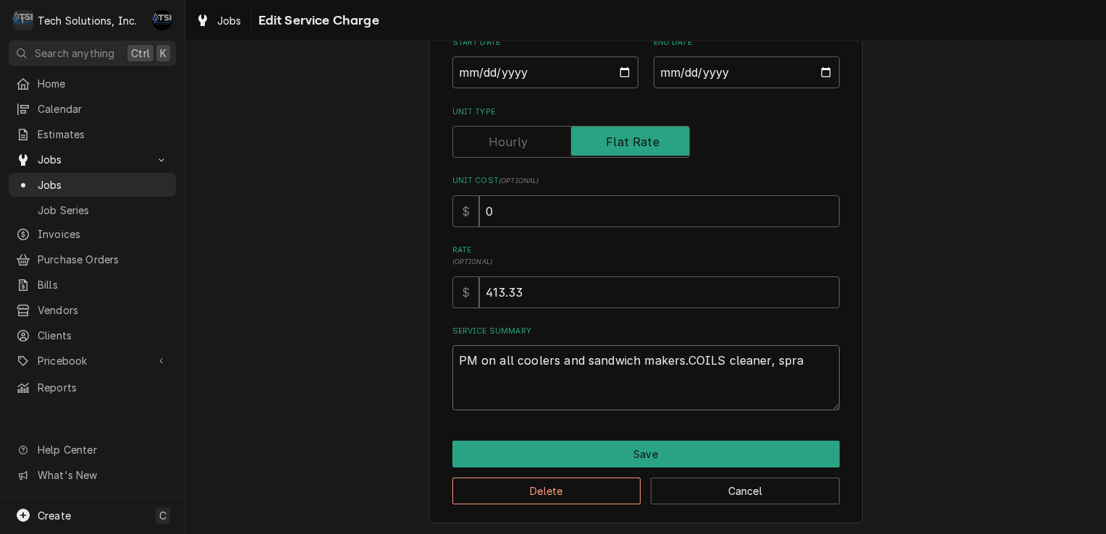
type textarea "x"
type textarea "PM on all coolers and sandwich makers.COILS cleaner, spr"
type textarea "x"
type textarea "PM on all coolers and sandwich makers.COILS cleaner, sp"
type textarea "x"
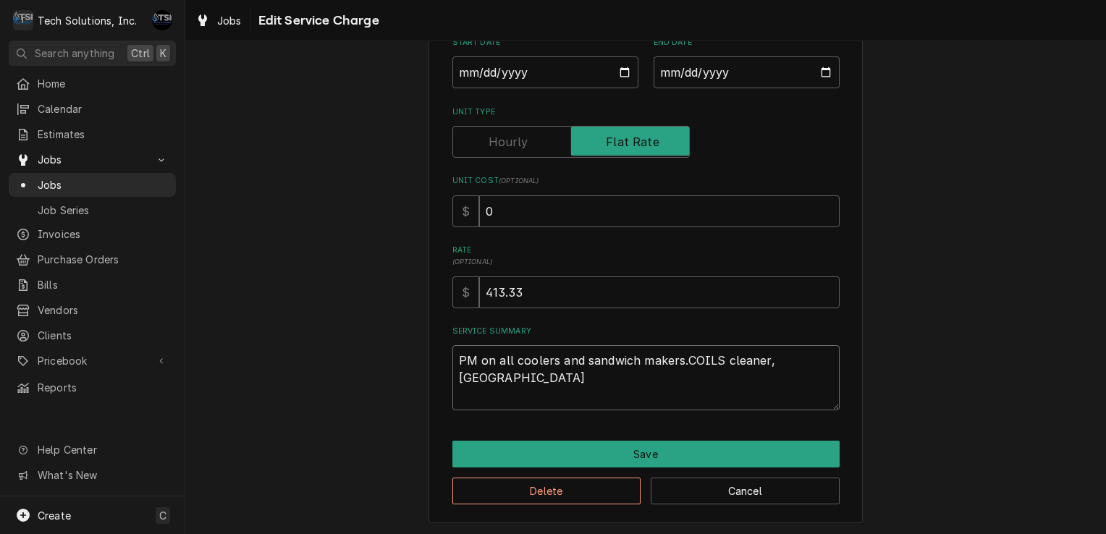
type textarea "PM on all coolers and sandwich makers.COILS cleaner, s"
type textarea "x"
type textarea "PM on all coolers and sandwich makers.COILS cleaner,"
type textarea "x"
type textarea "PM on all coolers and sandwich makers.COILS cleaner,"
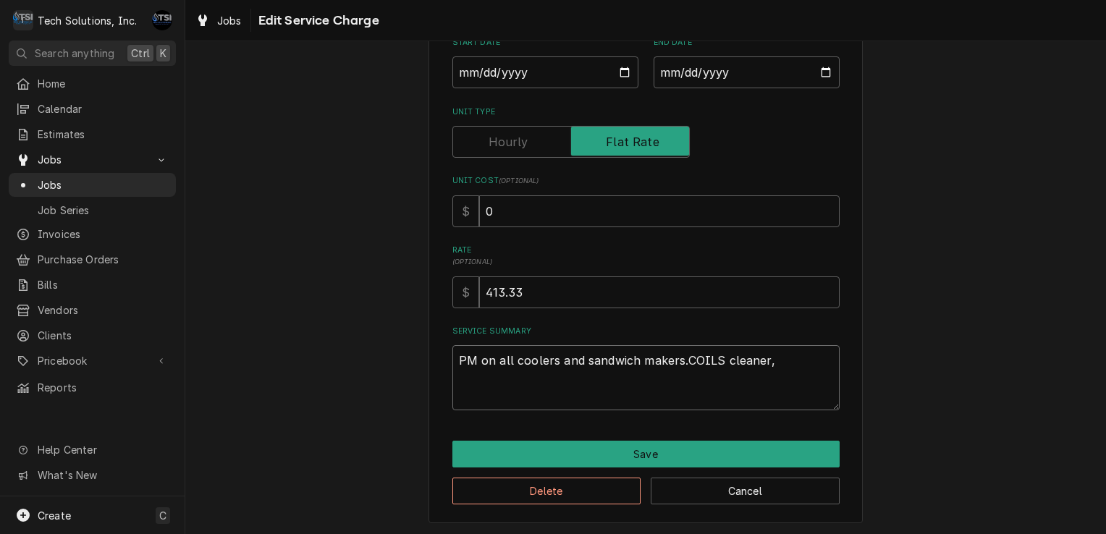
type textarea "x"
type textarea "PM on all coolers and sandwich makers.COILS cleaner"
type textarea "x"
type textarea "PM on all coolers and sandwich makers.COILS cleane"
type textarea "x"
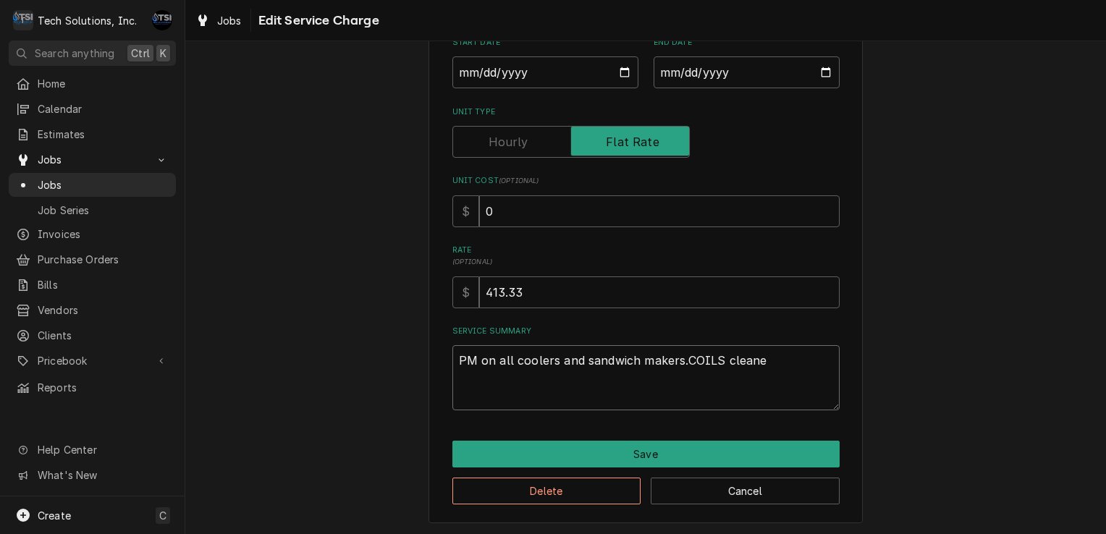
type textarea "PM on all coolers and sandwich makers.COILS clean"
type textarea "x"
type textarea "PM on all coolers and sandwich makers.COILS clea"
type textarea "x"
type textarea "PM on all coolers and sandwich makers.COILS cle"
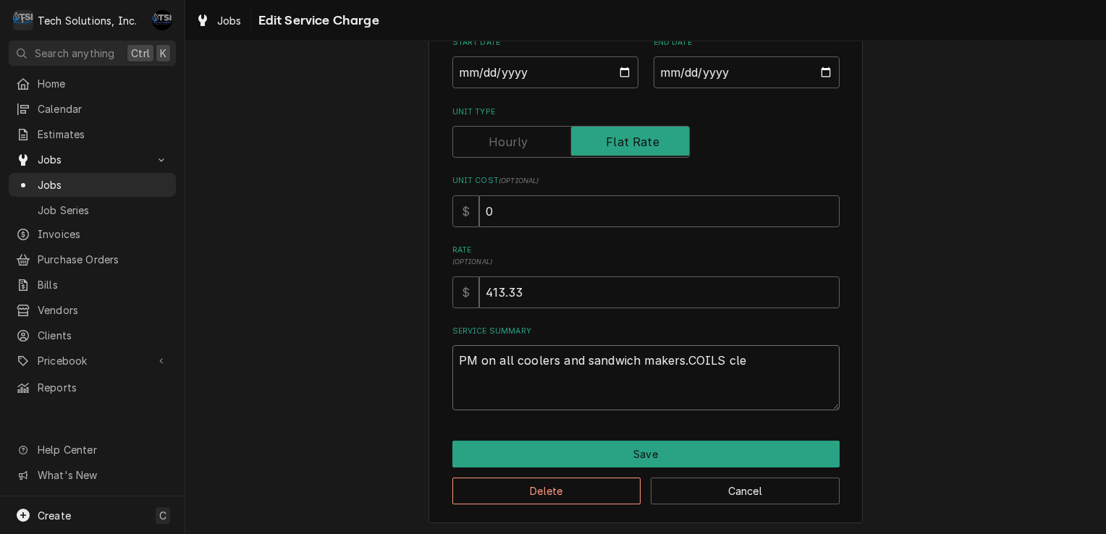
type textarea "x"
type textarea "PM on all coolers and sandwich makers.COILS cl"
type textarea "x"
type textarea "PM on all coolers and sandwich makers.COILS c"
type textarea "x"
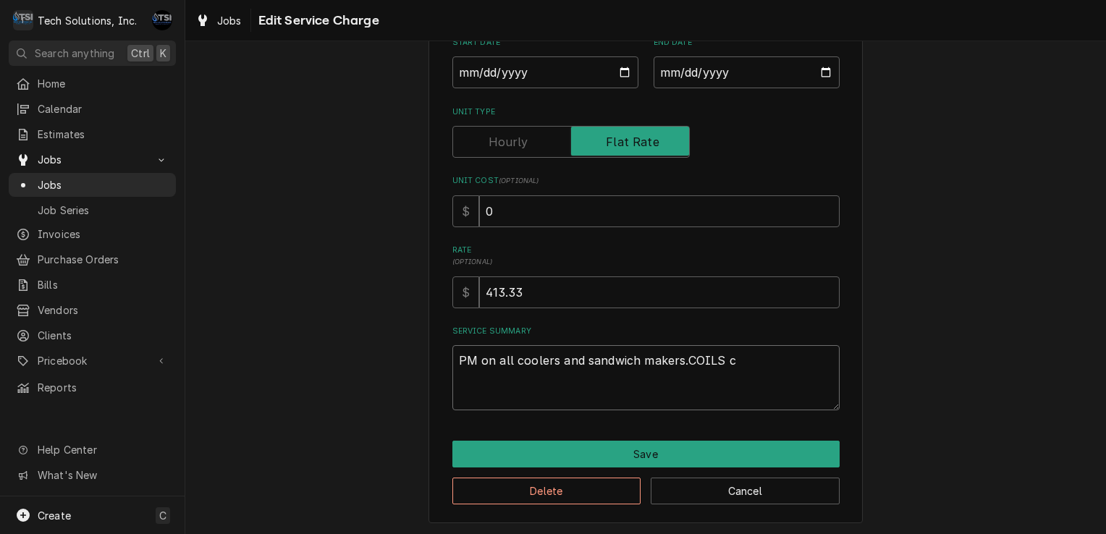
type textarea "PM on all coolers and sandwich makers.COILS"
type textarea "x"
type textarea "PM on all coolers and sandwich makers.COILS"
type textarea "x"
type textarea "PM on all coolers and sandwich makers.COIL"
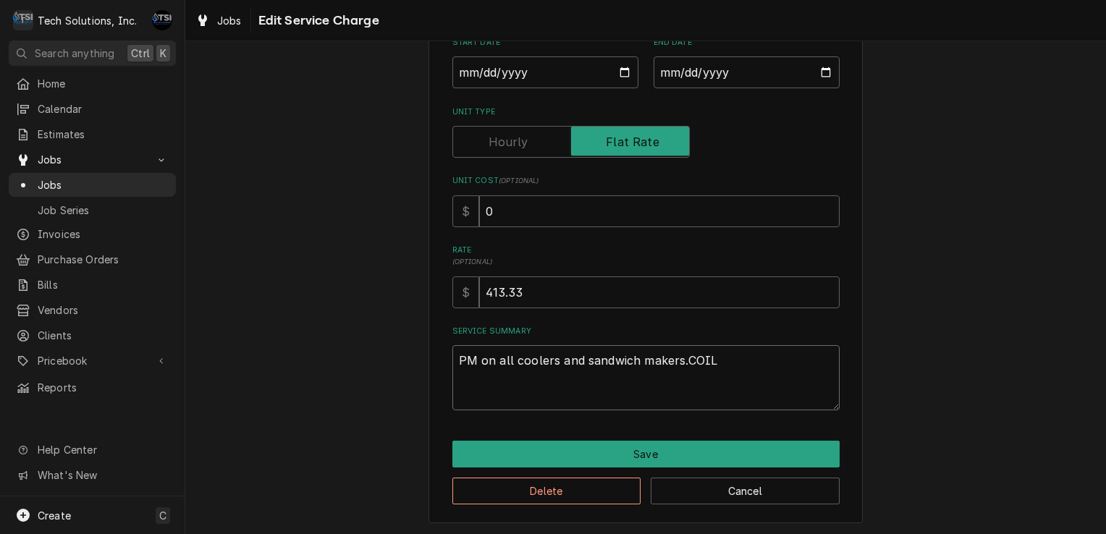
type textarea "x"
type textarea "PM on all coolers and sandwich makers.COI"
type textarea "x"
type textarea "PM on all coolers and sandwich makers.CO"
type textarea "x"
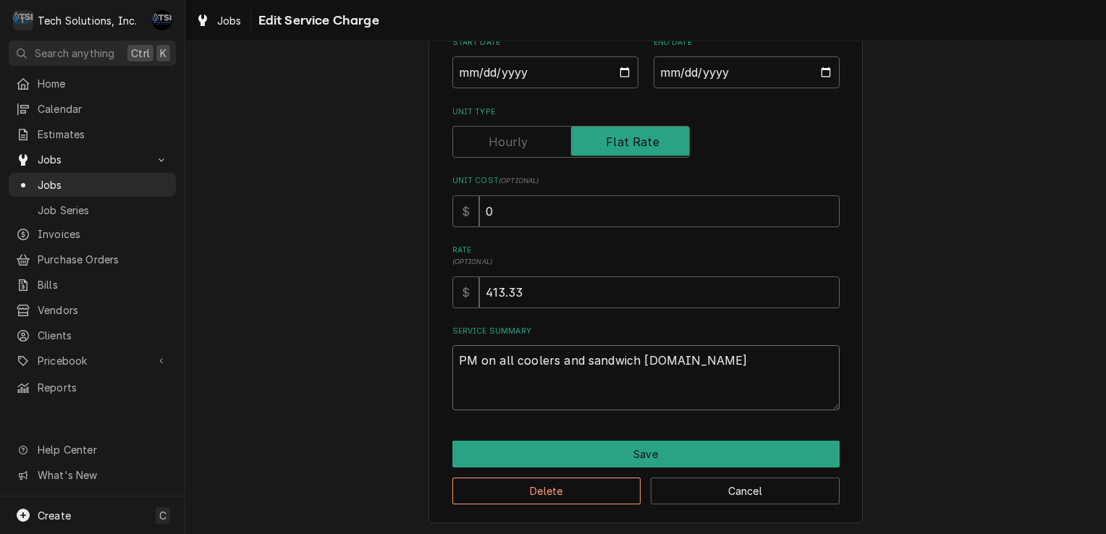
type textarea "PM on all coolers and sandwich makers.C"
type textarea "x"
type textarea "PM on all coolers and sandwich makers."
type textarea "x"
type textarea "PM on all coolers and sandwich makers"
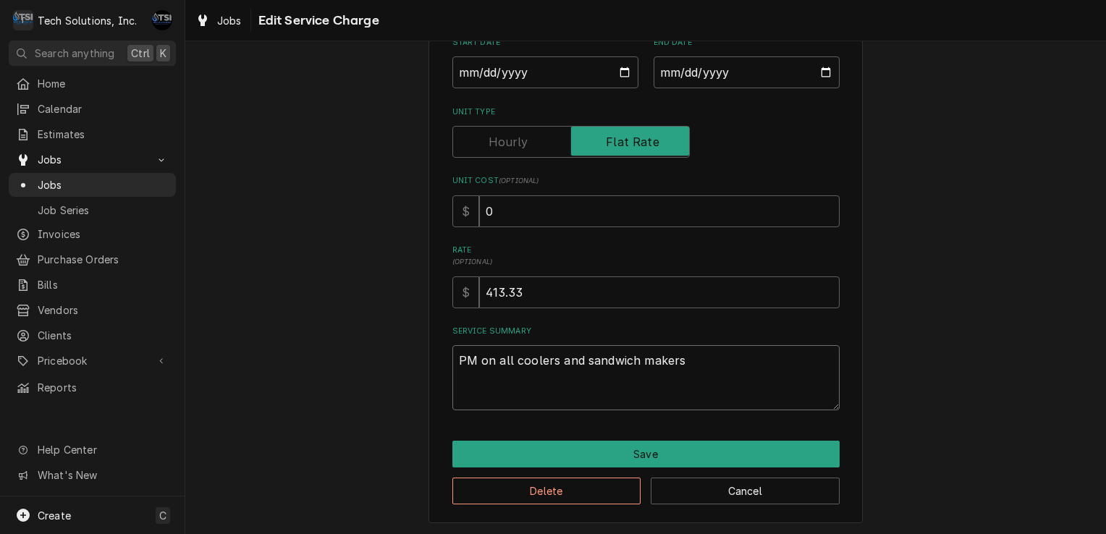
type textarea "x"
type textarea "PM on all coolers and sandwich maker"
type textarea "x"
type textarea "PM on all coolers and sandwich make"
type textarea "x"
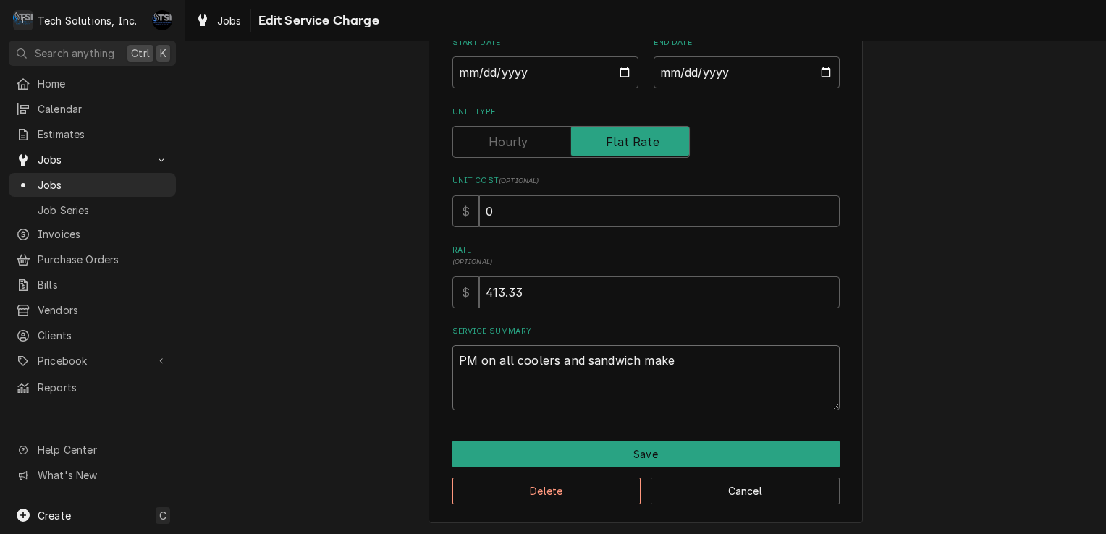
type textarea "PM on all coolers and sandwich mak"
click at [544, 138] on input "Unit Type" at bounding box center [571, 142] width 224 height 32
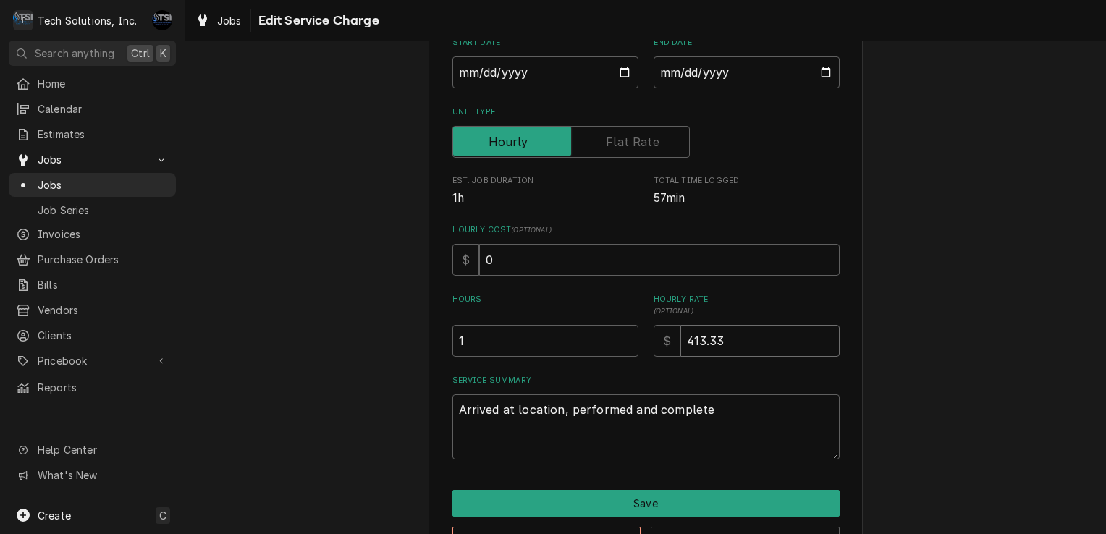
click at [732, 355] on input "413.33" at bounding box center [759, 341] width 159 height 32
click at [620, 336] on input "1.5" at bounding box center [545, 341] width 186 height 32
click at [620, 336] on input "2" at bounding box center [545, 341] width 186 height 32
click at [620, 336] on input "2.5" at bounding box center [545, 341] width 186 height 32
click at [570, 250] on input "0" at bounding box center [659, 260] width 361 height 32
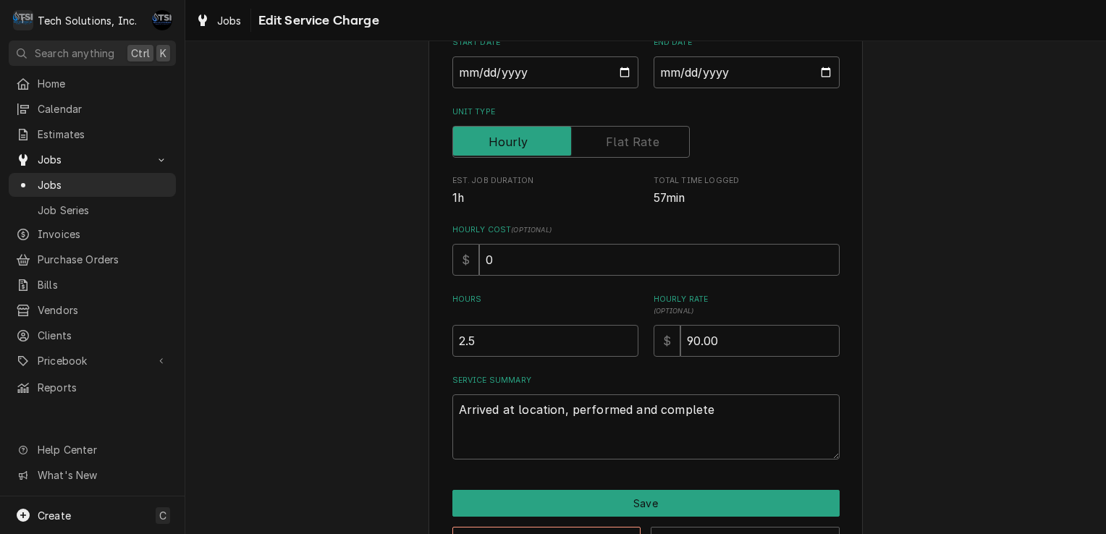
scroll to position [224, 0]
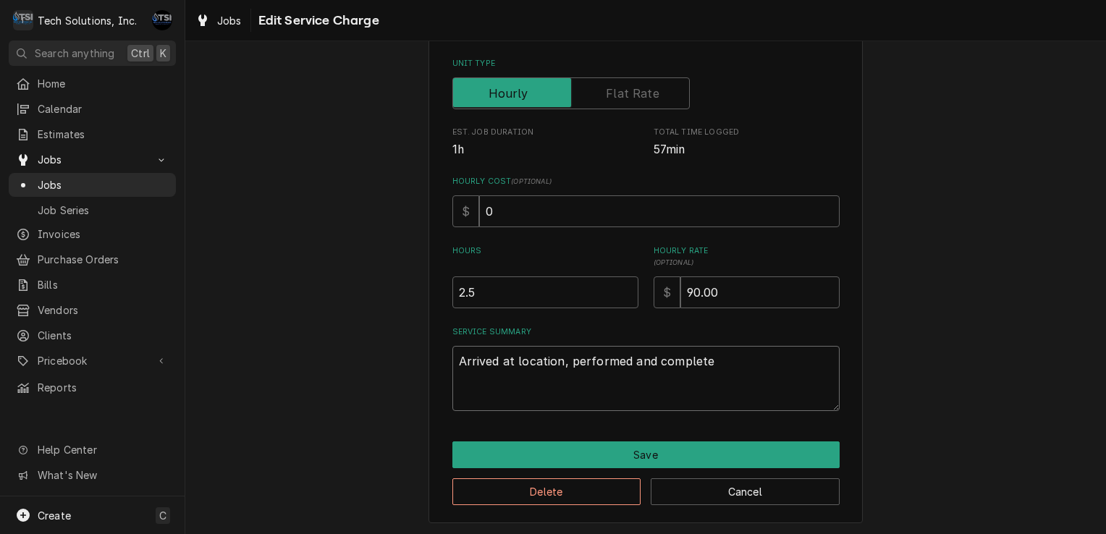
click at [623, 391] on textarea "Arrived at location, performed and complete" at bounding box center [645, 378] width 387 height 65
click at [696, 369] on textarea "Arrived at location, performed and complete" at bounding box center [645, 378] width 387 height 65
click at [705, 374] on textarea "Arrived at location, performed and complete" at bounding box center [645, 378] width 387 height 65
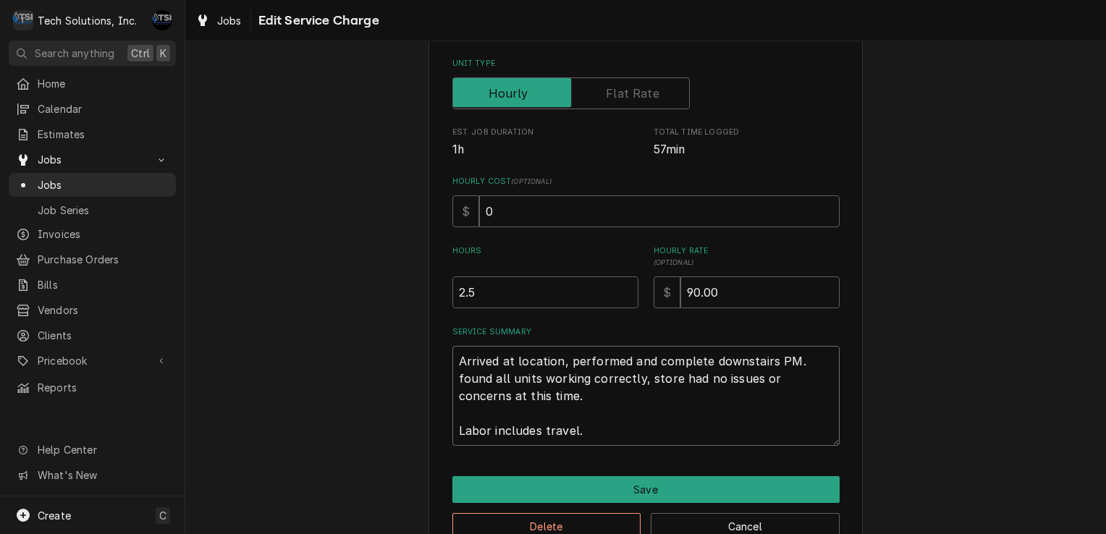
click at [452, 358] on textarea "Arrived at location, performed and complete downstairs PM. found all units work…" at bounding box center [645, 396] width 387 height 100
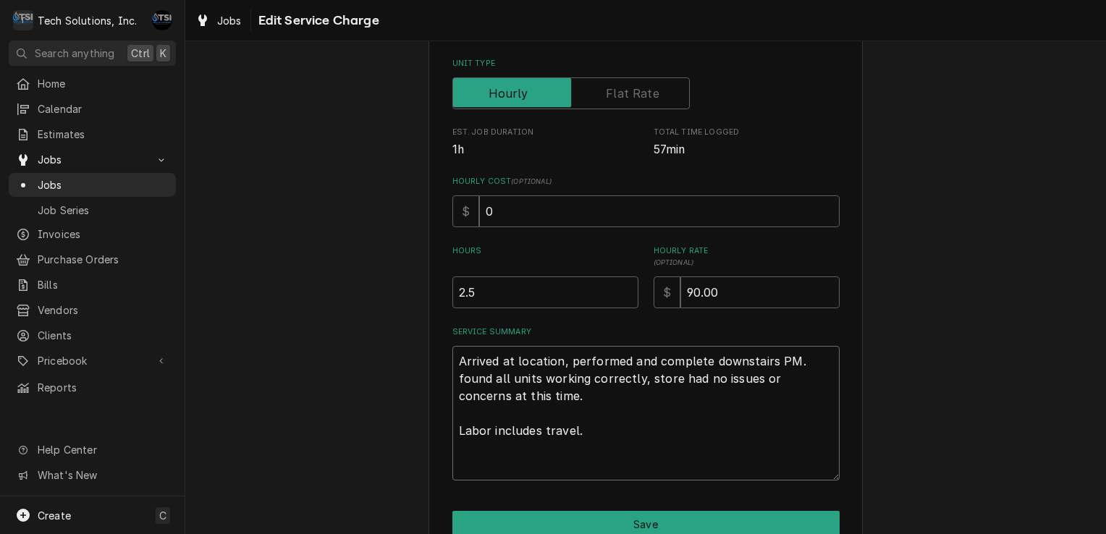
click at [452, 361] on textarea "Arrived at location, performed and complete downstairs PM. found all units work…" at bounding box center [645, 413] width 387 height 135
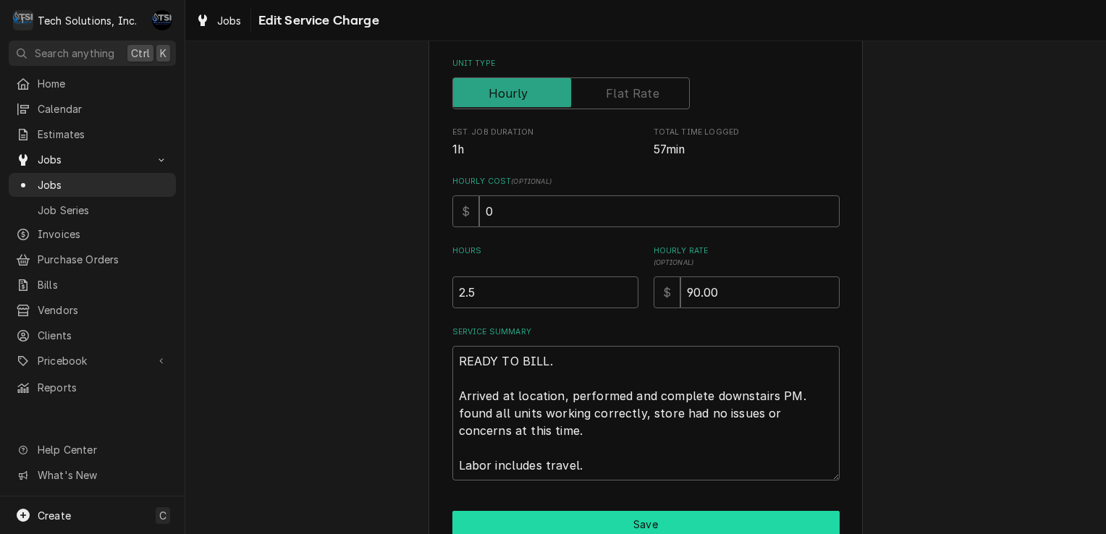
click at [594, 522] on button "Save" at bounding box center [645, 524] width 387 height 27
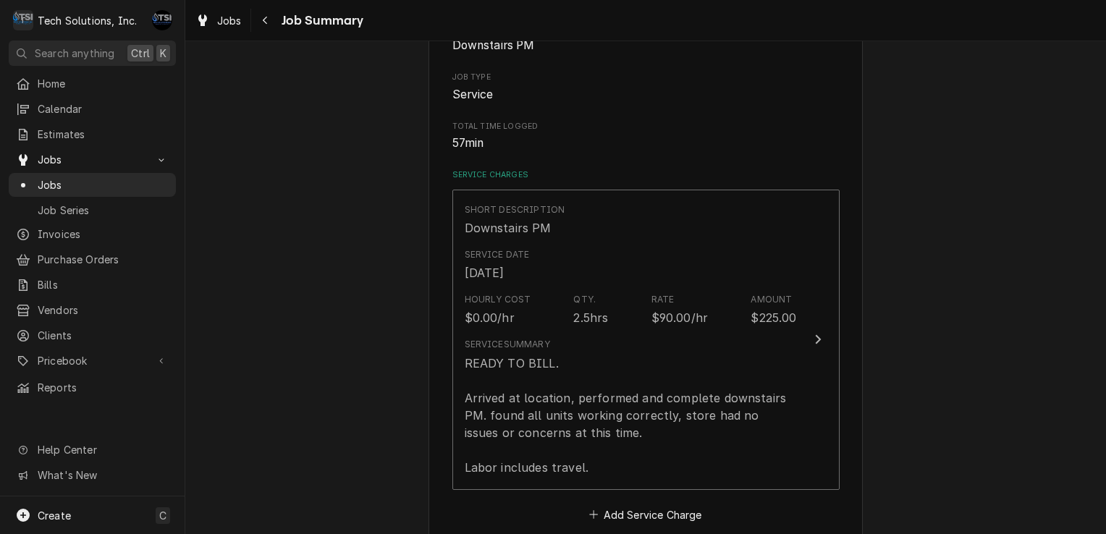
scroll to position [413, 0]
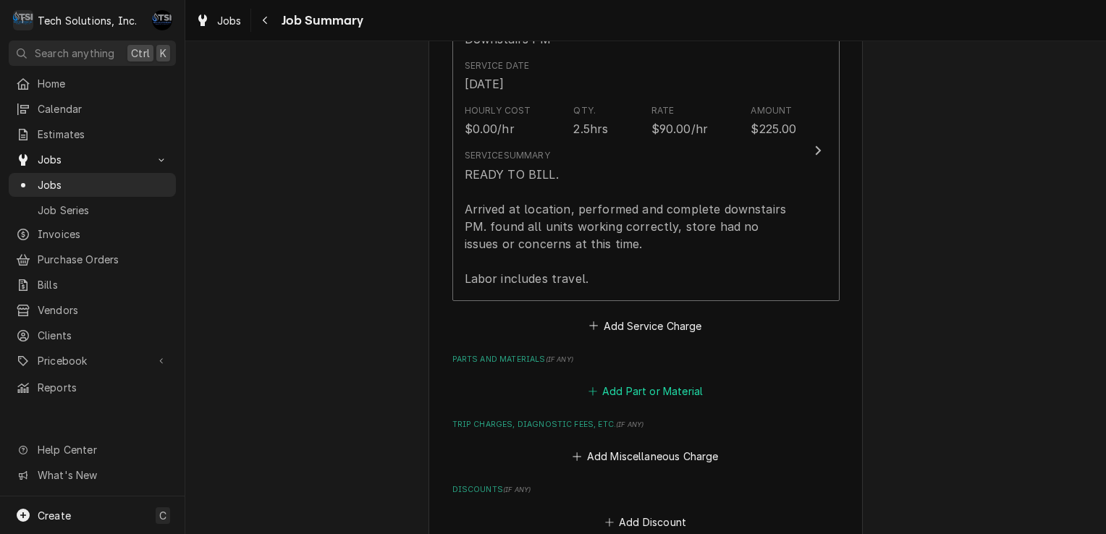
click at [641, 395] on button "Add Part or Material" at bounding box center [645, 392] width 119 height 20
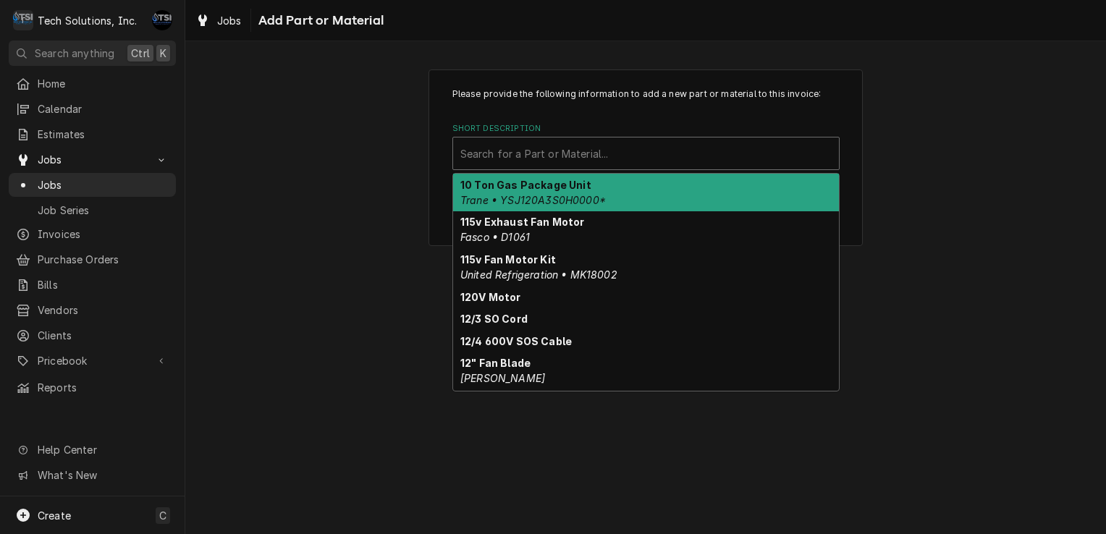
click at [628, 148] on div "Short Description" at bounding box center [645, 153] width 371 height 26
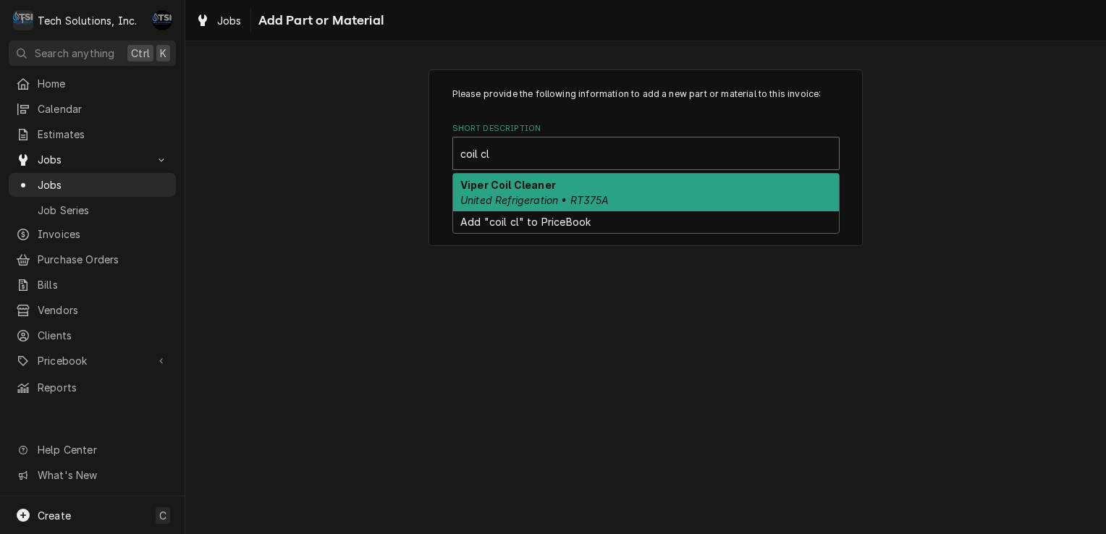
click at [567, 194] on em "United Refrigeration • RT375A" at bounding box center [534, 200] width 149 height 12
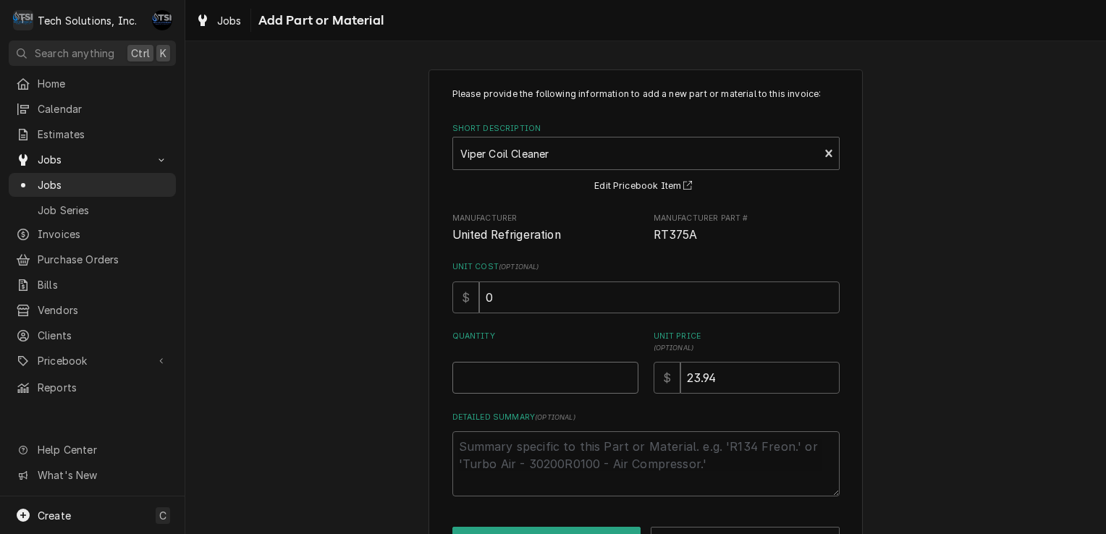
click at [536, 363] on input "Quantity" at bounding box center [545, 378] width 186 height 32
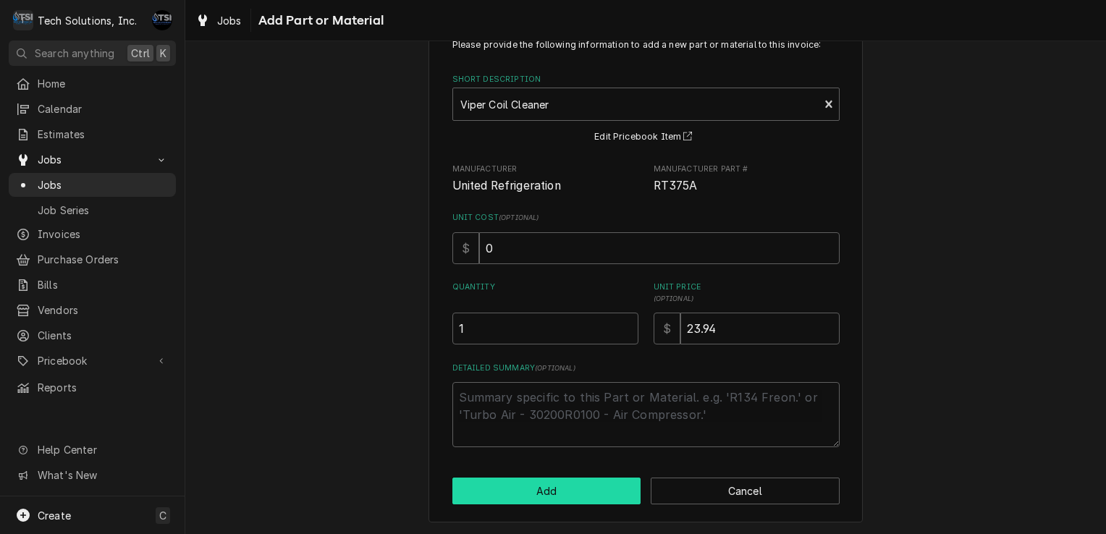
click at [560, 499] on button "Add" at bounding box center [546, 491] width 189 height 27
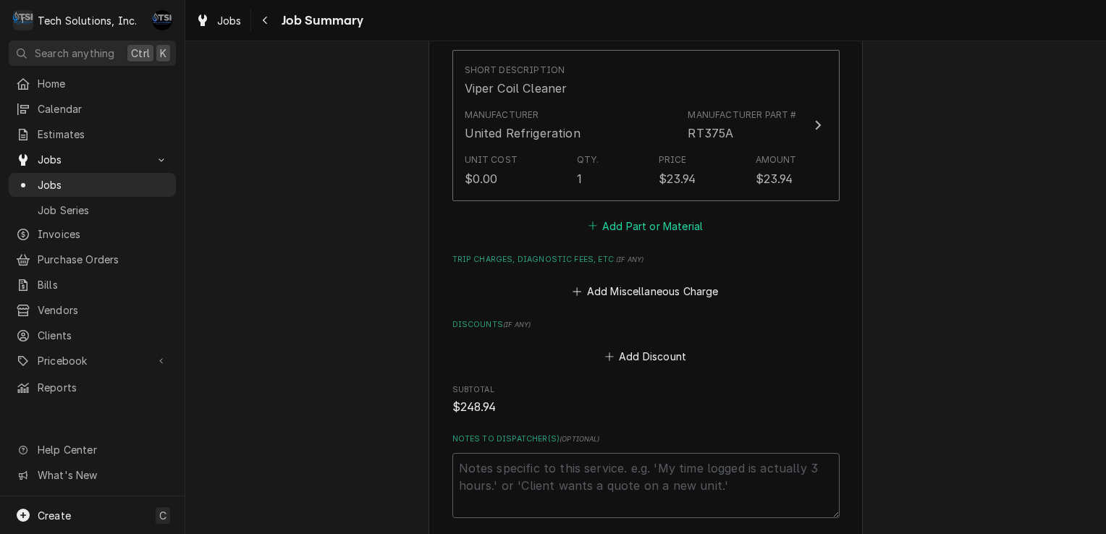
scroll to position [738, 0]
click at [629, 289] on button "Add Miscellaneous Charge" at bounding box center [645, 291] width 151 height 20
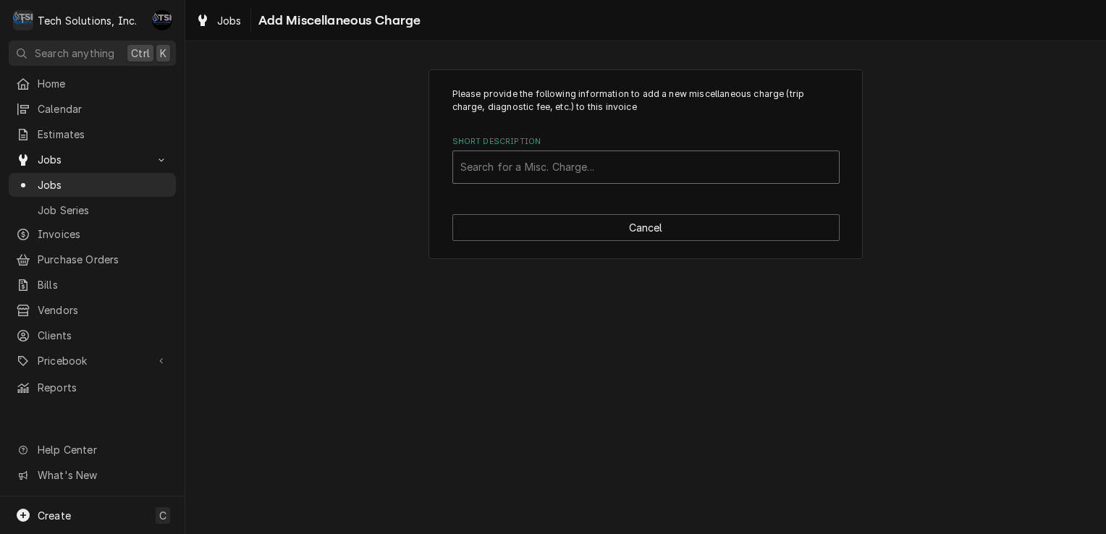
click at [625, 172] on div "Short Description" at bounding box center [645, 167] width 371 height 26
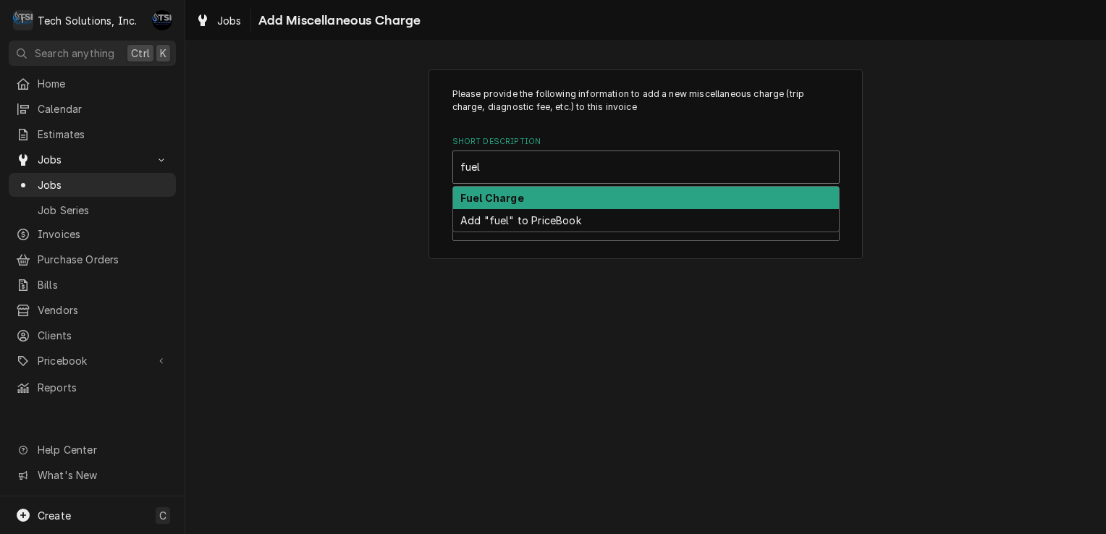
click at [551, 201] on div "Fuel Charge" at bounding box center [646, 198] width 386 height 22
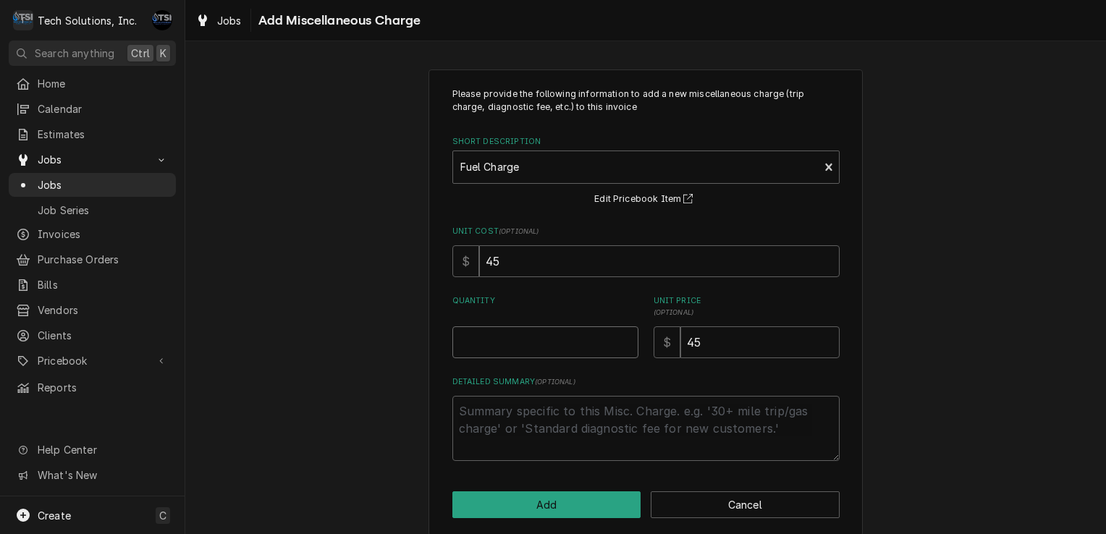
click at [530, 334] on input "Quantity" at bounding box center [545, 342] width 186 height 32
click at [506, 499] on button "Add" at bounding box center [546, 505] width 189 height 27
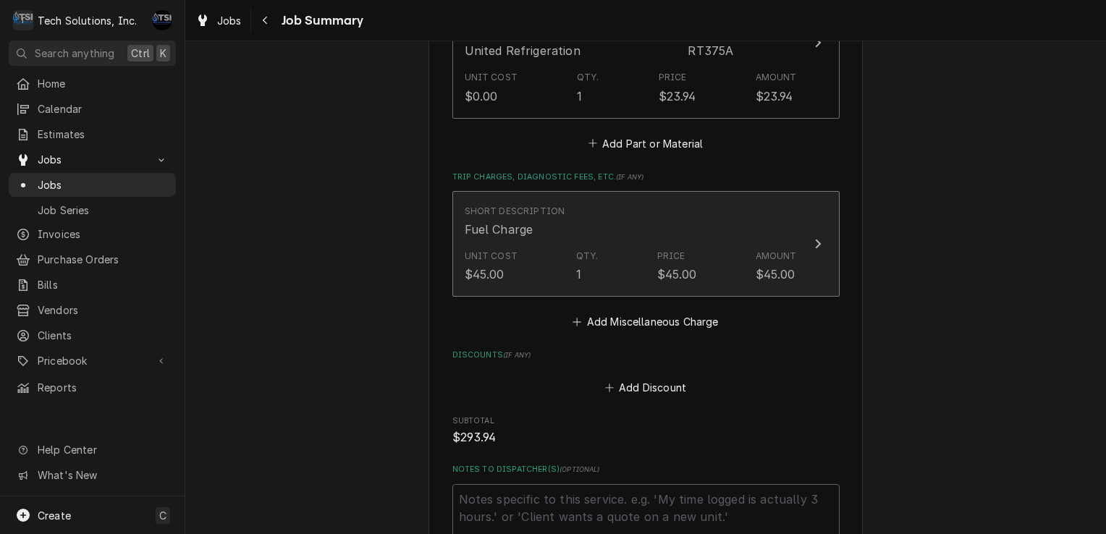
scroll to position [819, 0]
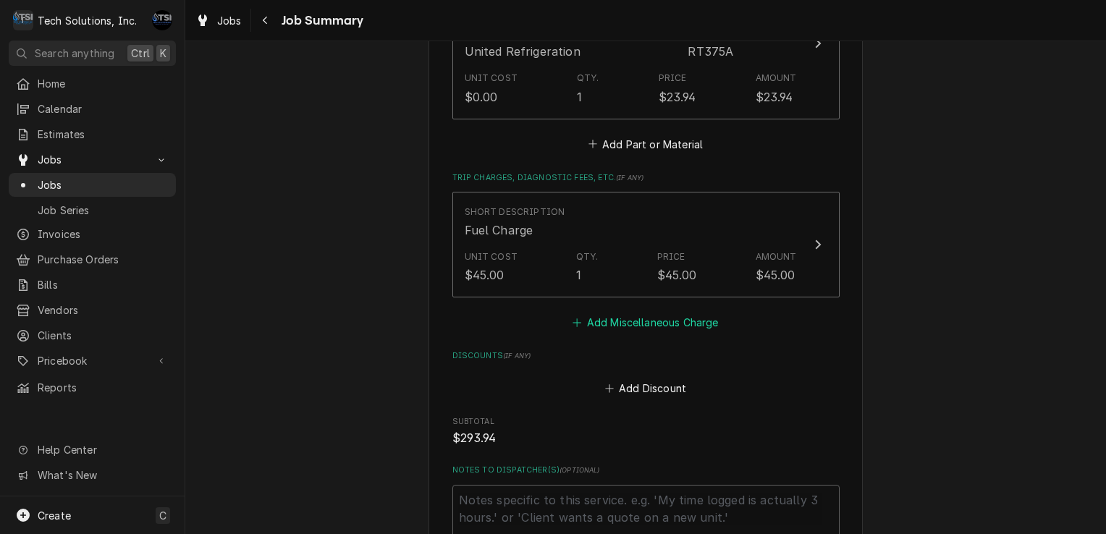
click at [594, 328] on button "Add Miscellaneous Charge" at bounding box center [645, 323] width 151 height 20
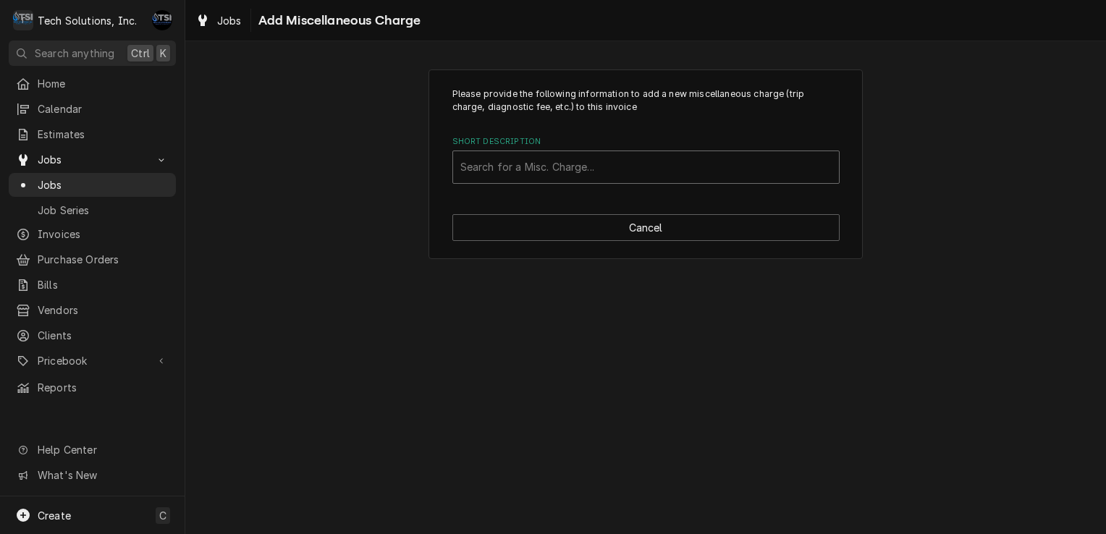
click at [596, 157] on div "Short Description" at bounding box center [645, 167] width 371 height 26
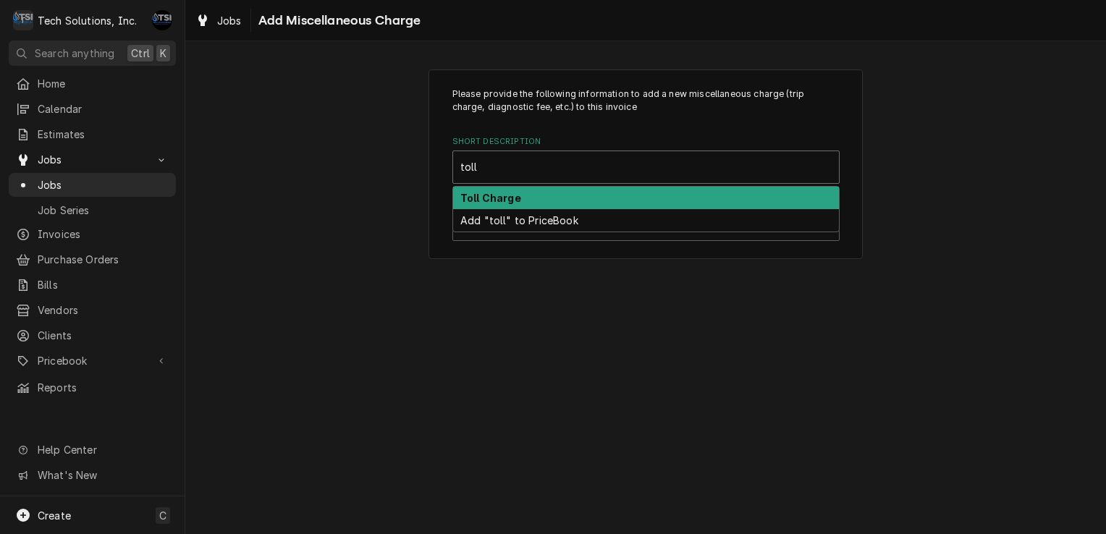
click at [567, 195] on div "Toll Charge" at bounding box center [646, 198] width 386 height 22
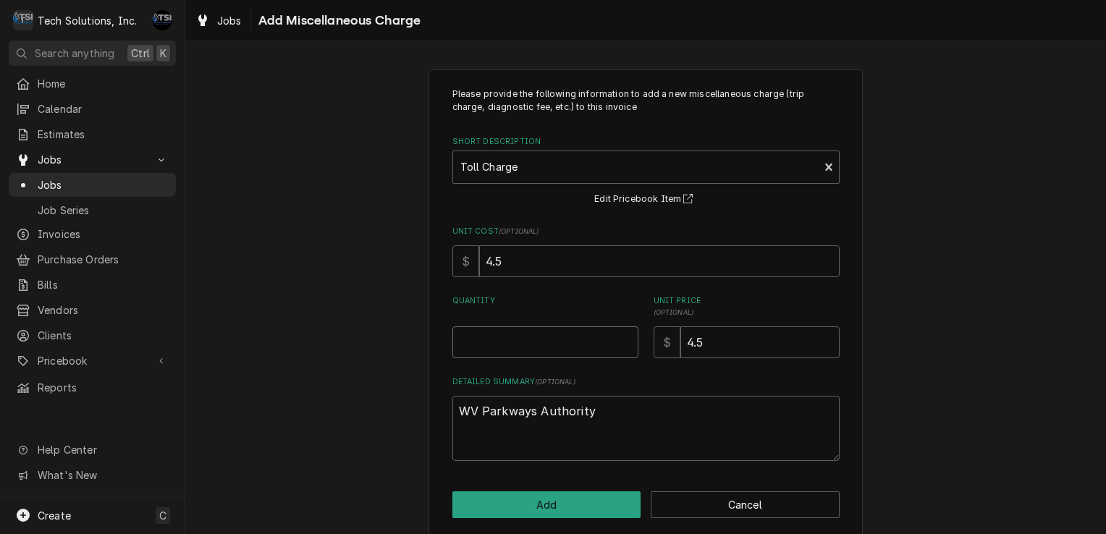
click at [533, 346] on input "Quantity" at bounding box center [545, 342] width 186 height 32
click at [530, 497] on button "Add" at bounding box center [546, 505] width 189 height 27
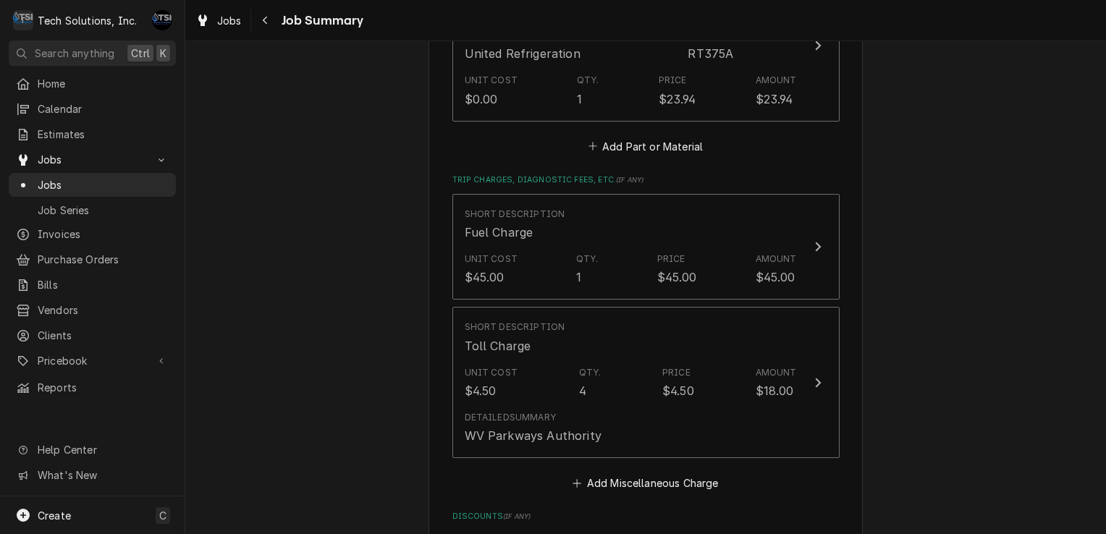
scroll to position [1212, 0]
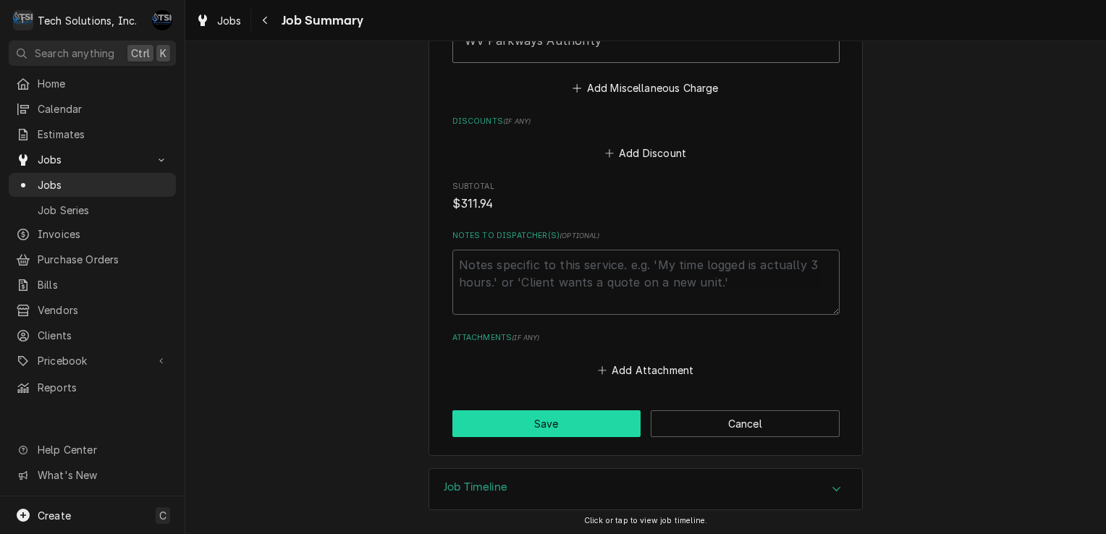
click at [562, 427] on button "Save" at bounding box center [546, 423] width 189 height 27
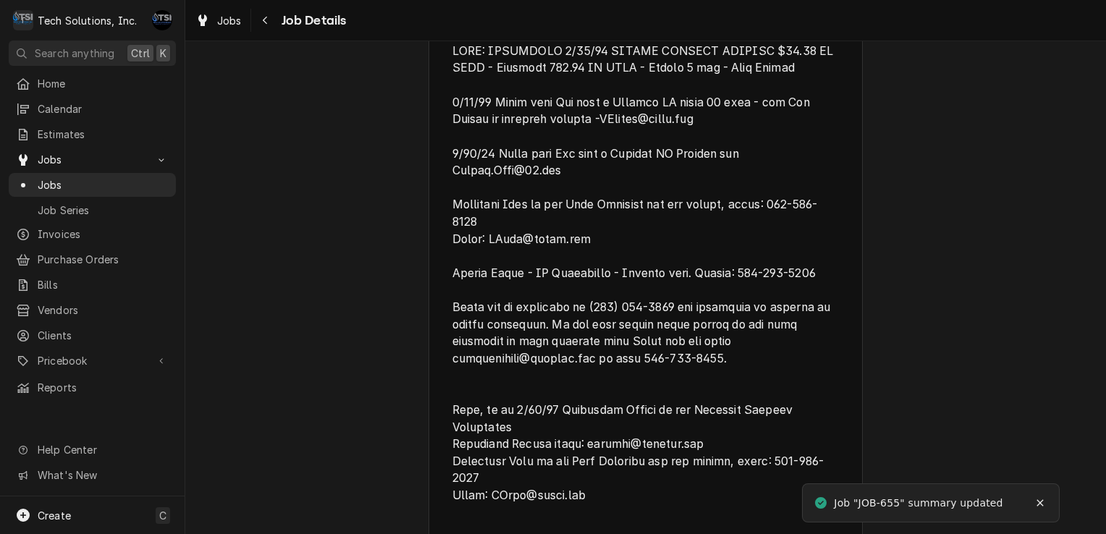
scroll to position [463, 0]
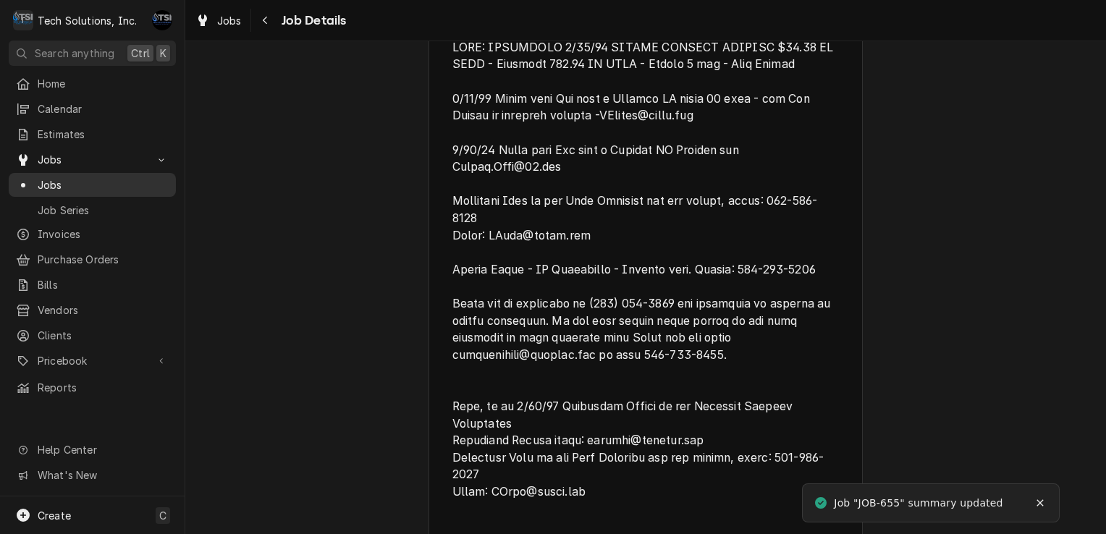
click at [125, 178] on span "Jobs" at bounding box center [103, 184] width 131 height 15
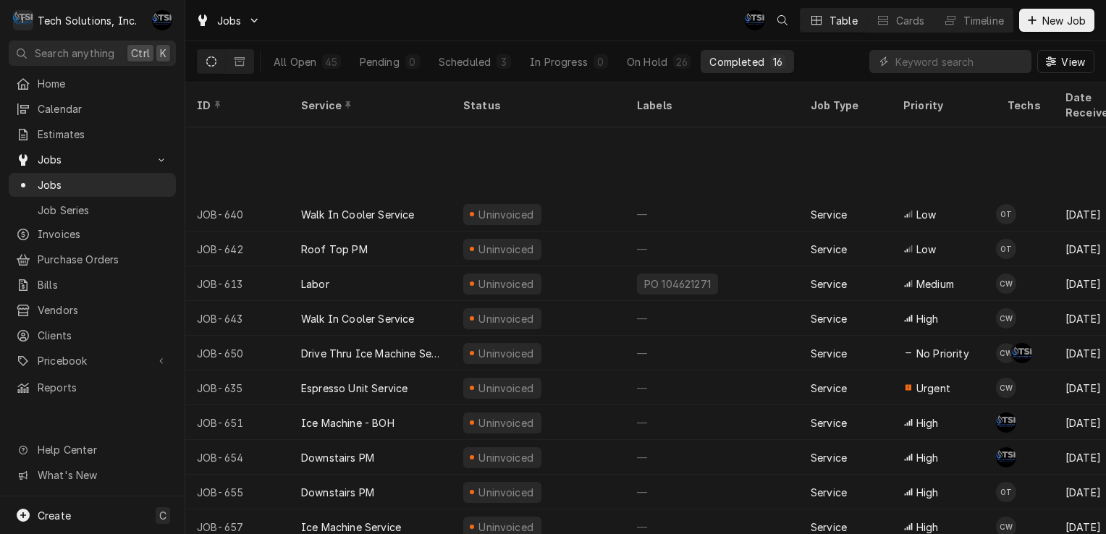
scroll to position [142, 0]
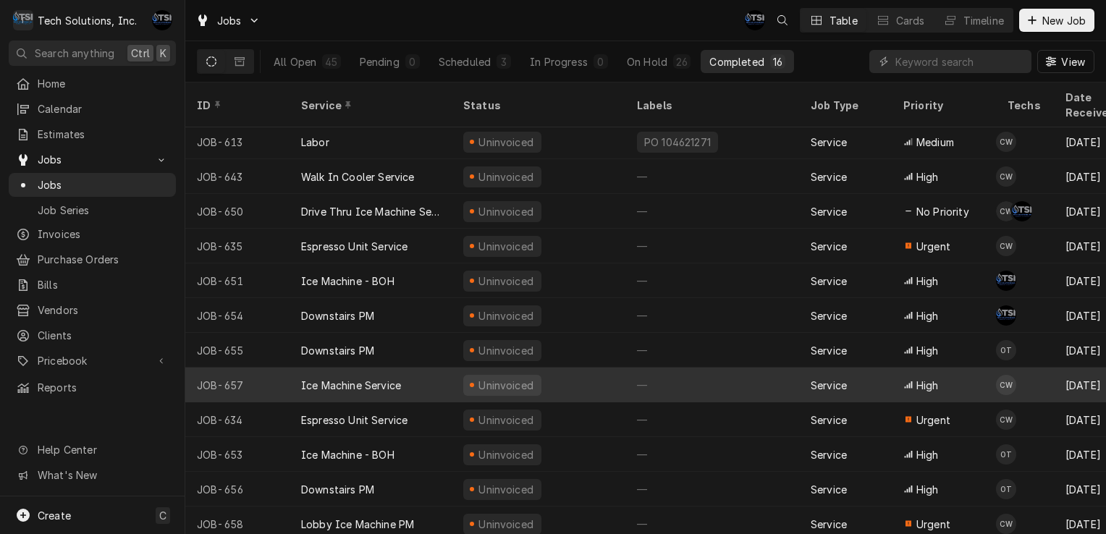
click at [452, 374] on div "Uninvoiced" at bounding box center [539, 385] width 174 height 35
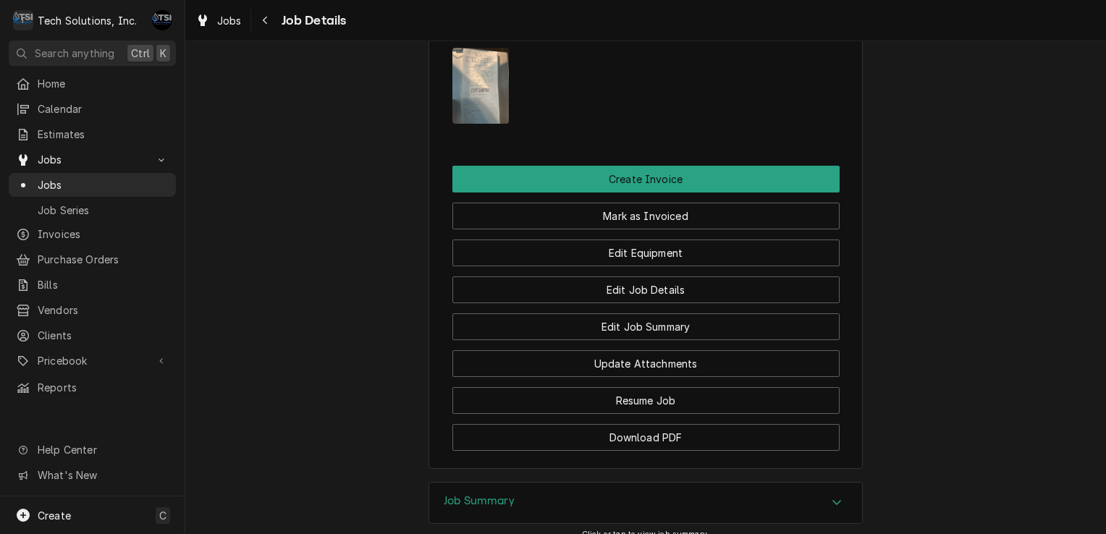
scroll to position [1228, 0]
click at [486, 80] on img "Attachments" at bounding box center [480, 85] width 57 height 76
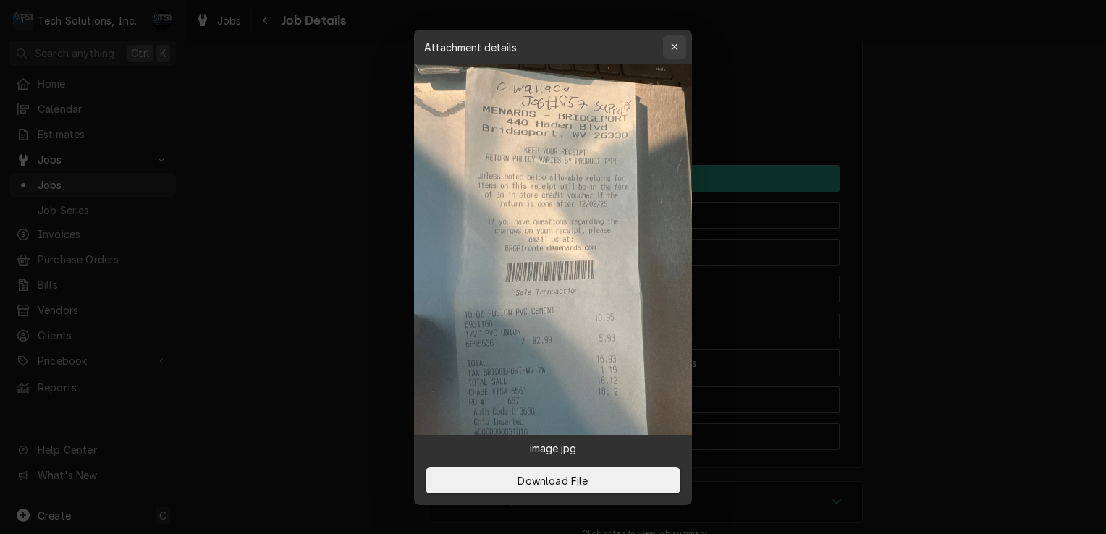
click at [680, 44] on div "button" at bounding box center [674, 47] width 14 height 14
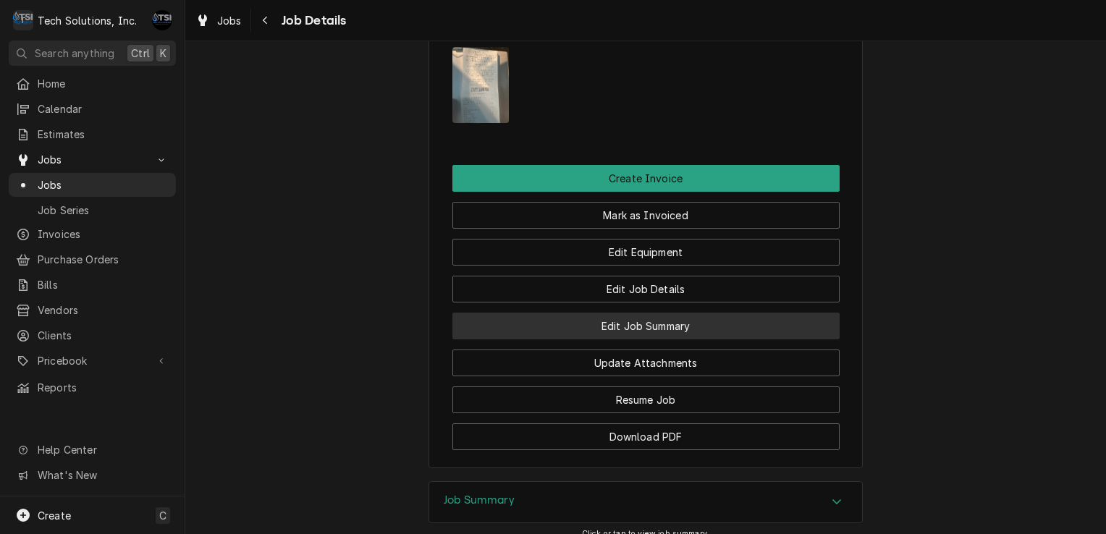
click at [638, 340] on button "Edit Job Summary" at bounding box center [645, 326] width 387 height 27
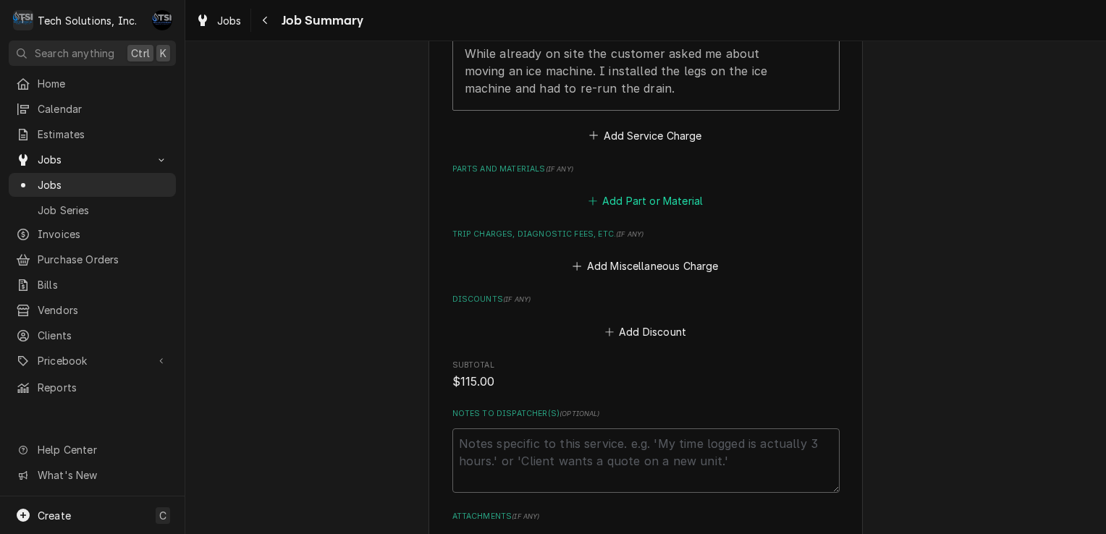
scroll to position [533, 0]
click at [631, 269] on button "Add Miscellaneous Charge" at bounding box center [645, 268] width 151 height 20
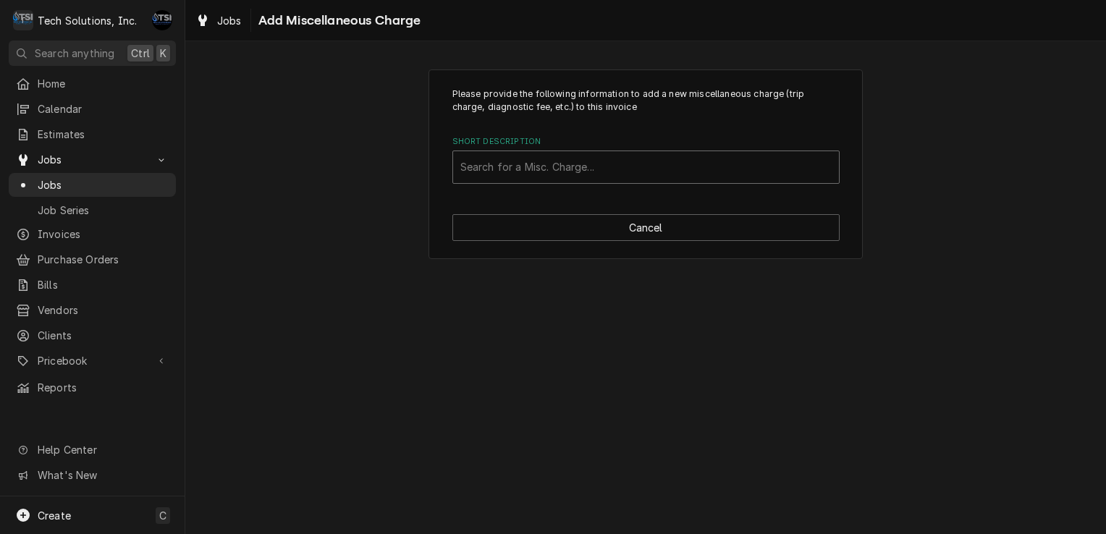
click at [651, 174] on div "Short Description" at bounding box center [645, 167] width 371 height 26
type input "plumb"
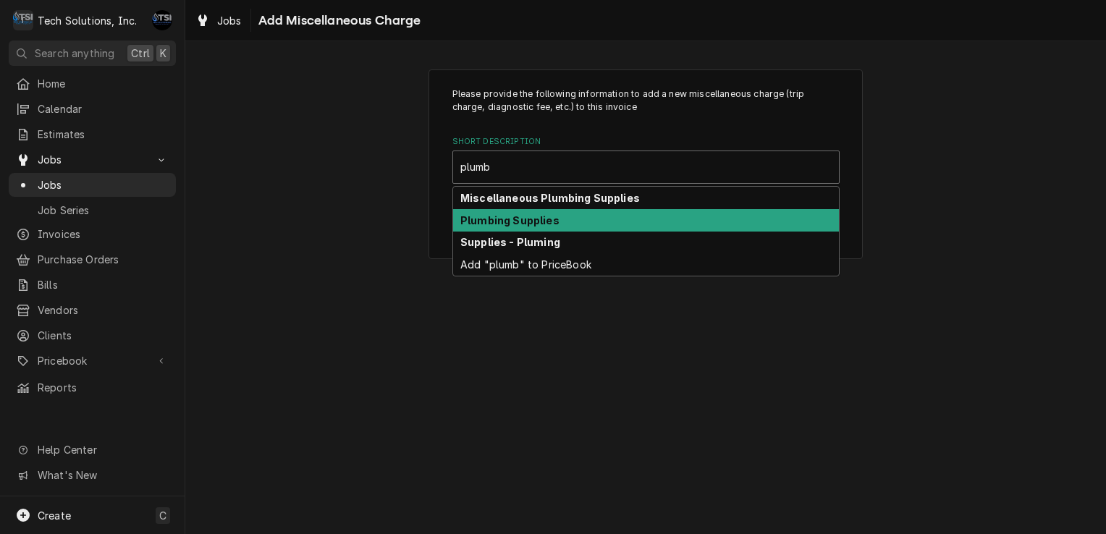
click at [574, 216] on div "Plumbing Supplies" at bounding box center [646, 220] width 386 height 22
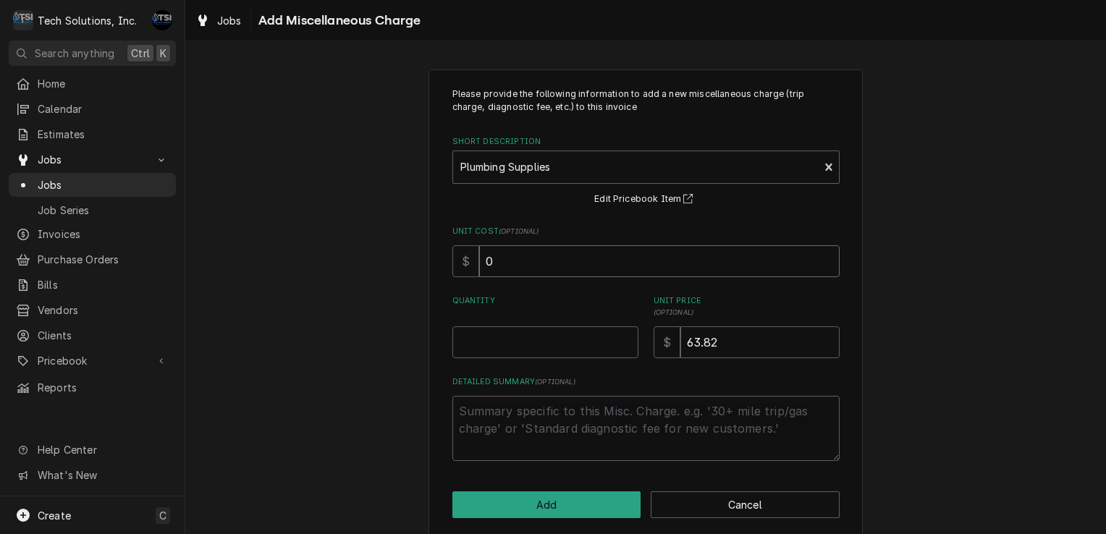
click at [562, 253] on input "0" at bounding box center [659, 261] width 361 height 32
drag, startPoint x: 732, startPoint y: 346, endPoint x: 706, endPoint y: 337, distance: 27.7
click at [706, 337] on input "63.82" at bounding box center [759, 342] width 159 height 32
type textarea "x"
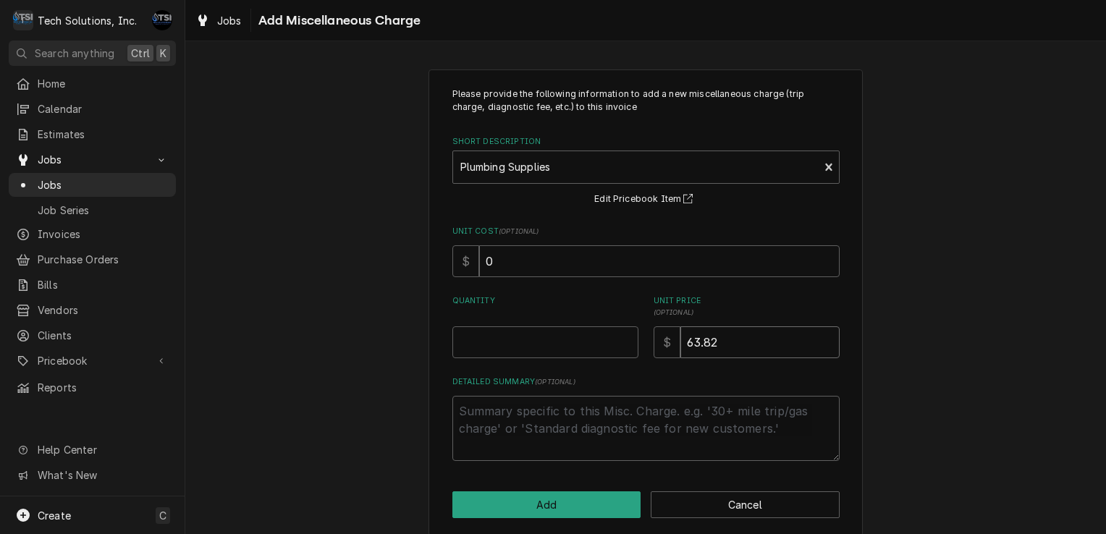
type input "63.8"
type textarea "x"
type input "63"
type textarea "x"
type input "6"
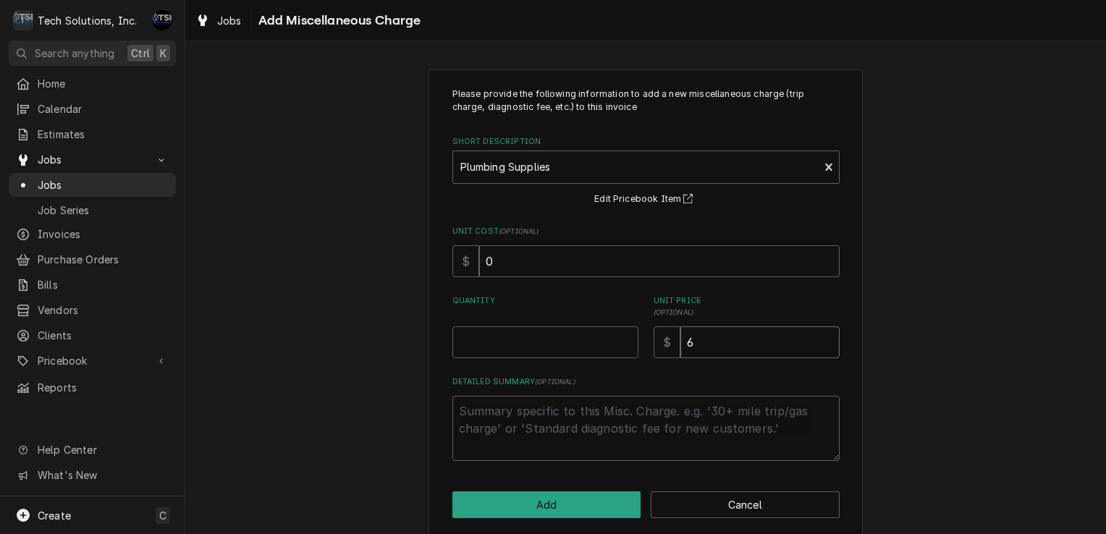
type textarea "x"
type input "4"
type textarea "x"
type input "42"
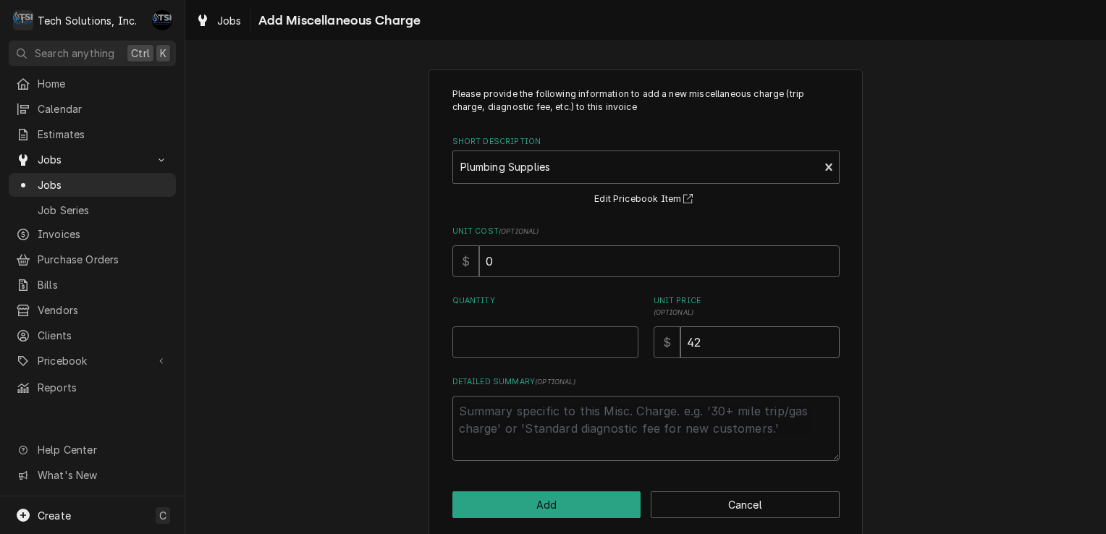
type textarea "x"
type input "42.1"
type textarea "x"
type input "42.15"
click at [568, 343] on input "Quantity" at bounding box center [545, 342] width 186 height 32
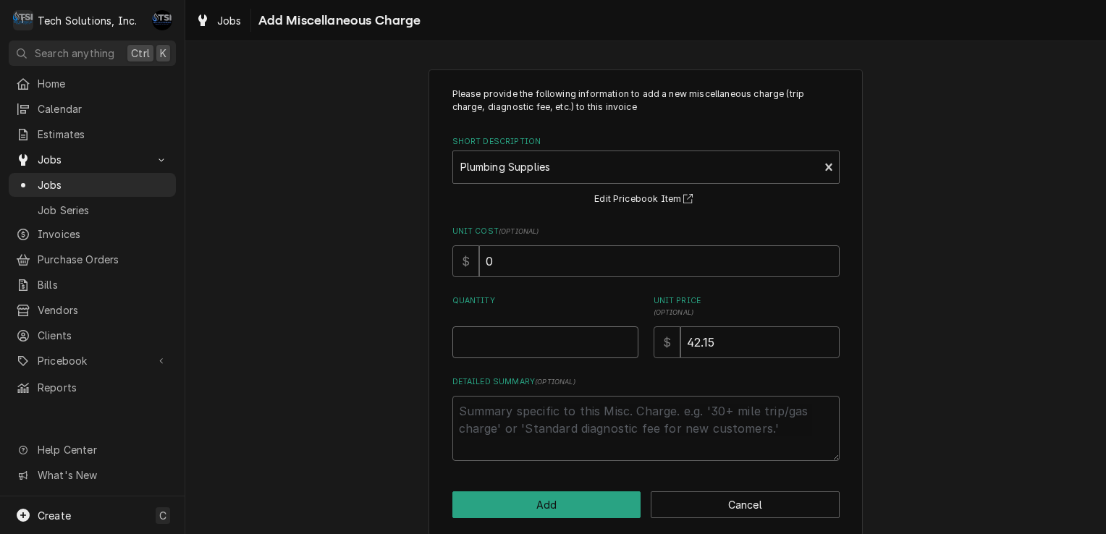
type textarea "x"
type input "1"
click at [539, 451] on textarea "Detailed Summary ( optional )" at bounding box center [645, 428] width 387 height 65
type textarea "x"
type textarea "t"
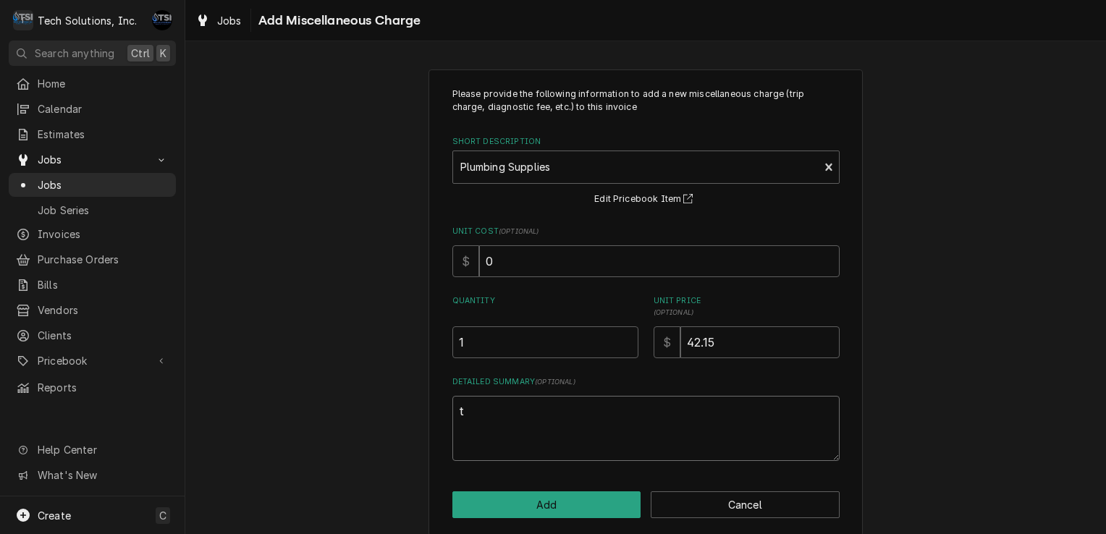
type textarea "x"
type textarea "th"
type textarea "x"
type textarea "thi"
type textarea "x"
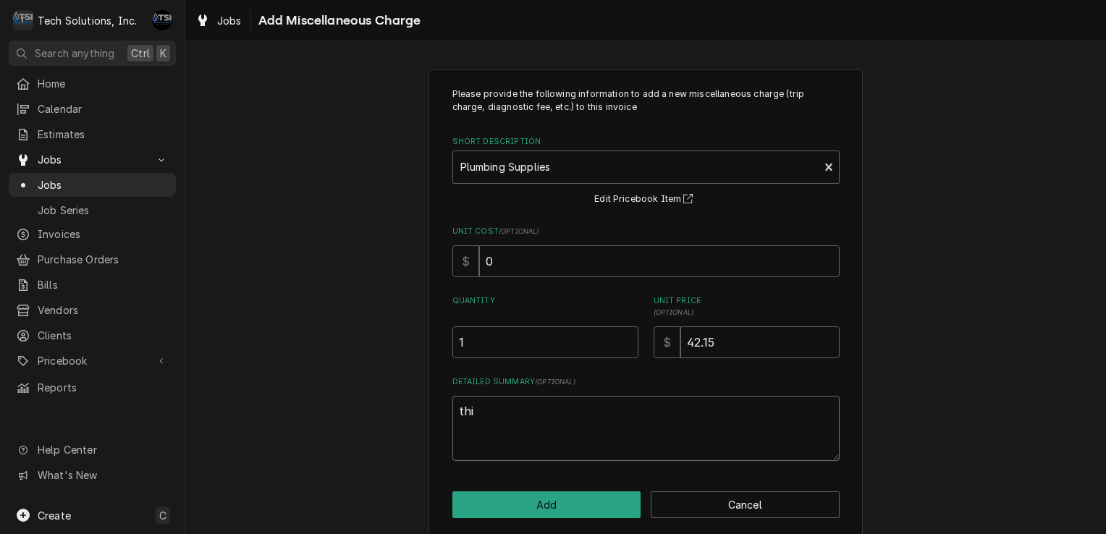
type textarea "th"
type textarea "x"
type textarea "t"
type textarea "x"
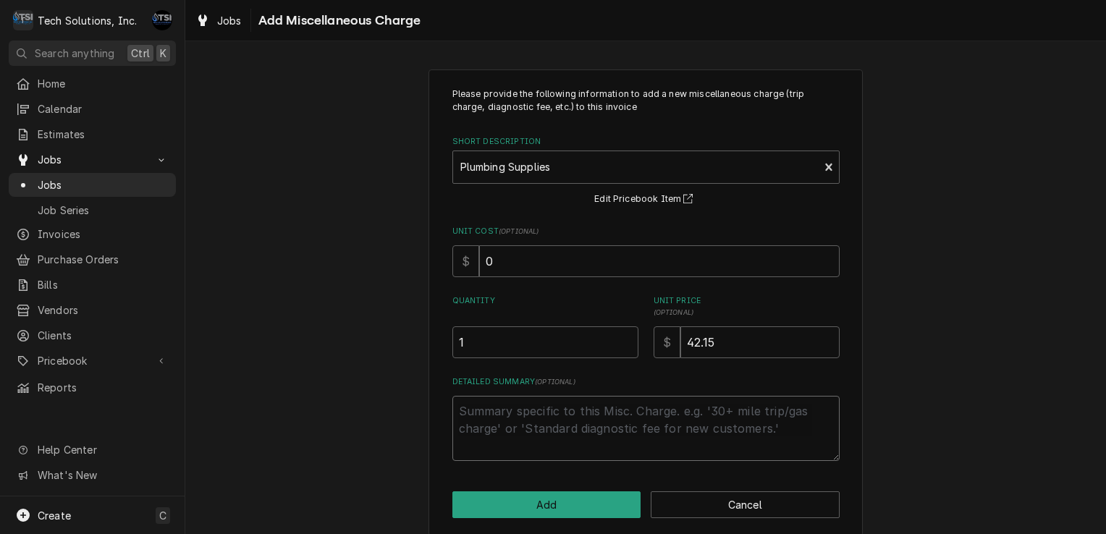
type textarea "t"
type textarea "x"
type textarea "th"
type textarea "x"
type textarea "thi"
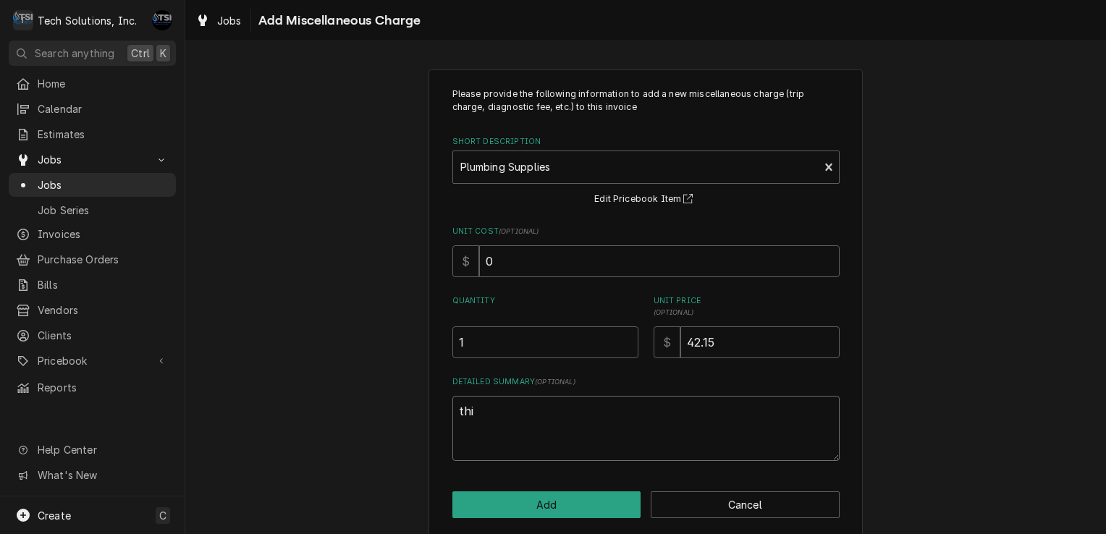
type textarea "x"
type textarea "this"
type textarea "x"
type textarea "thi"
type textarea "x"
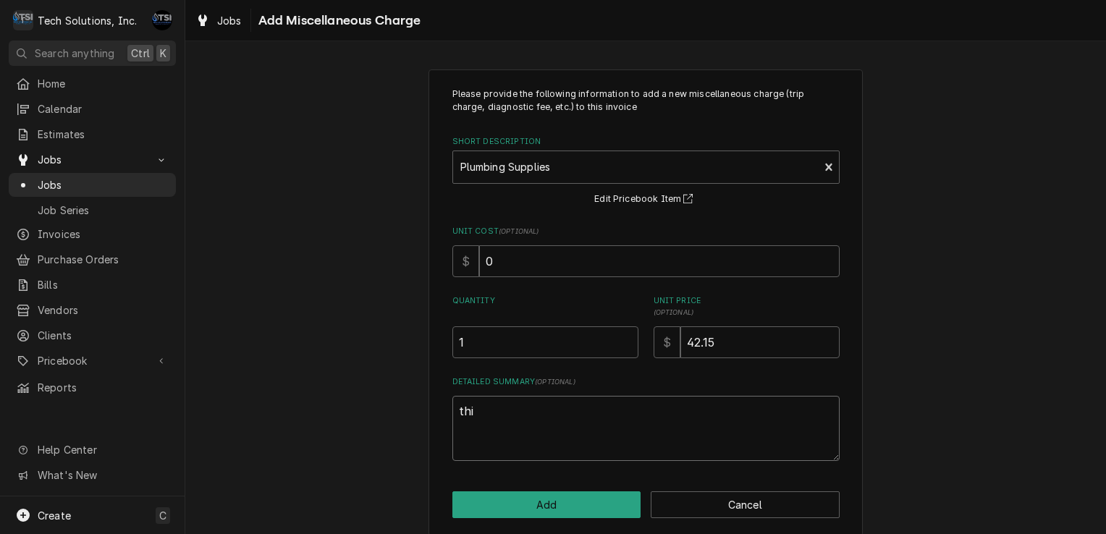
type textarea "th"
type textarea "x"
type textarea "t"
type textarea "x"
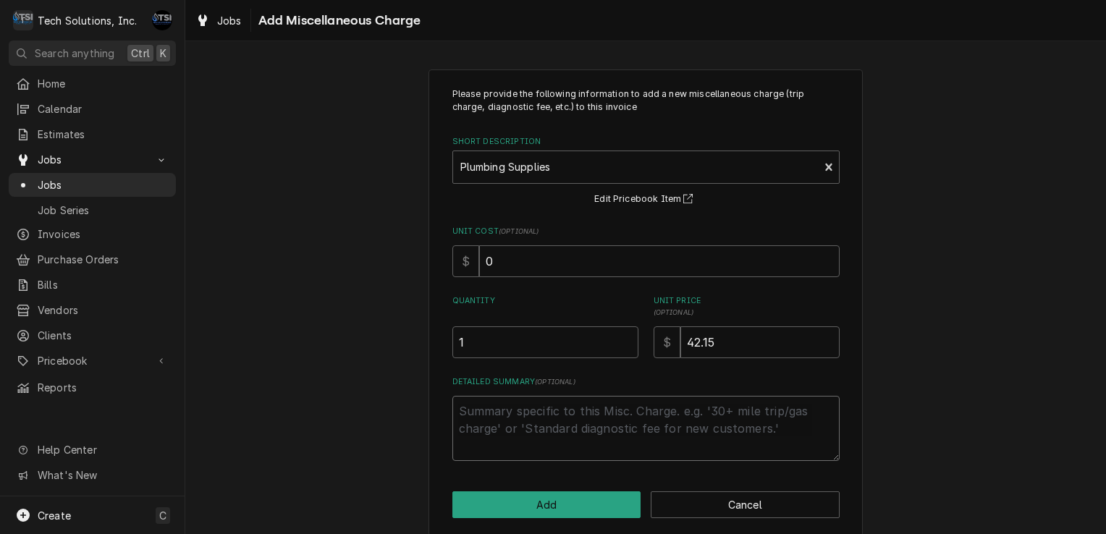
type textarea "T"
type textarea "x"
type textarea "Th"
type textarea "x"
type textarea "Thi"
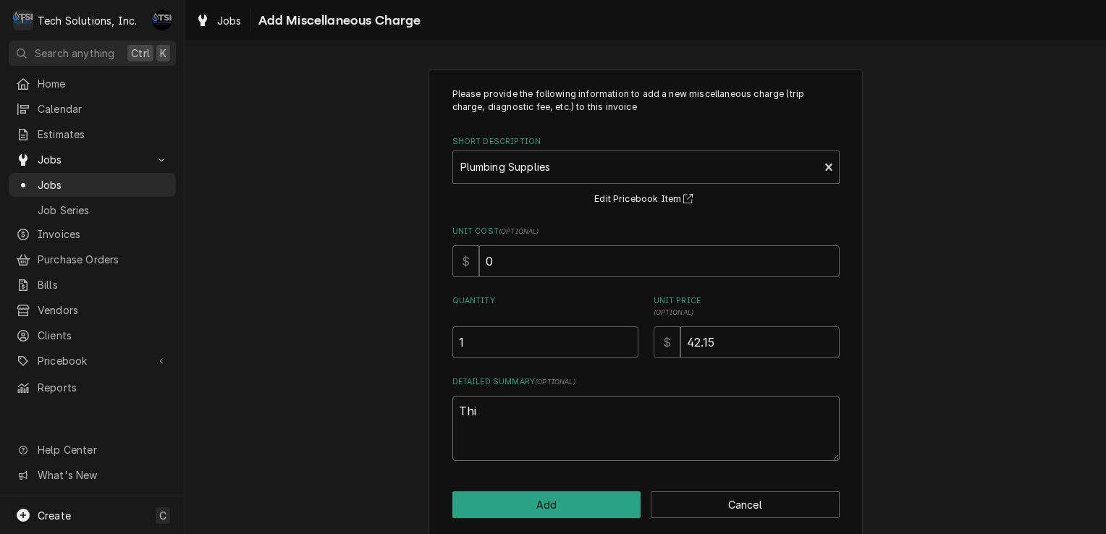
type textarea "x"
type textarea "This"
type textarea "x"
type textarea "This"
type textarea "x"
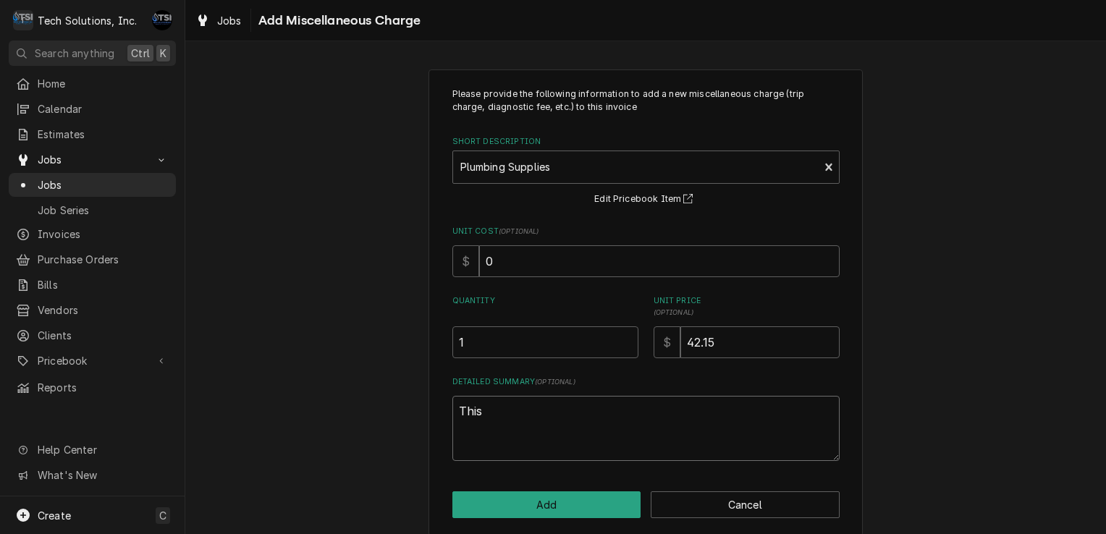
type textarea "This i"
type textarea "x"
type textarea "This is"
type textarea "x"
type textarea "This i"
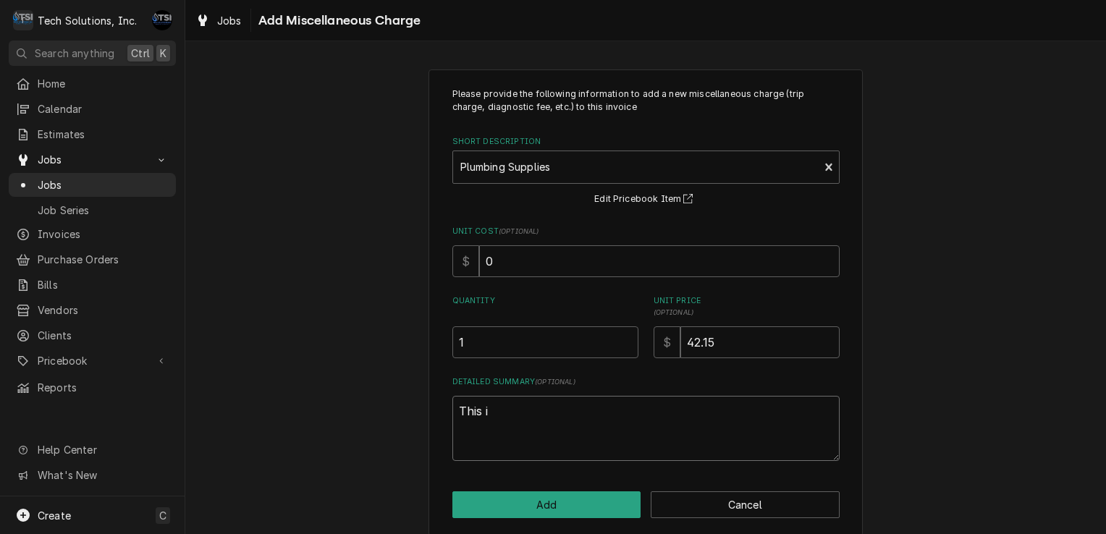
type textarea "x"
type textarea "This in"
type textarea "x"
type textarea "This inc"
type textarea "x"
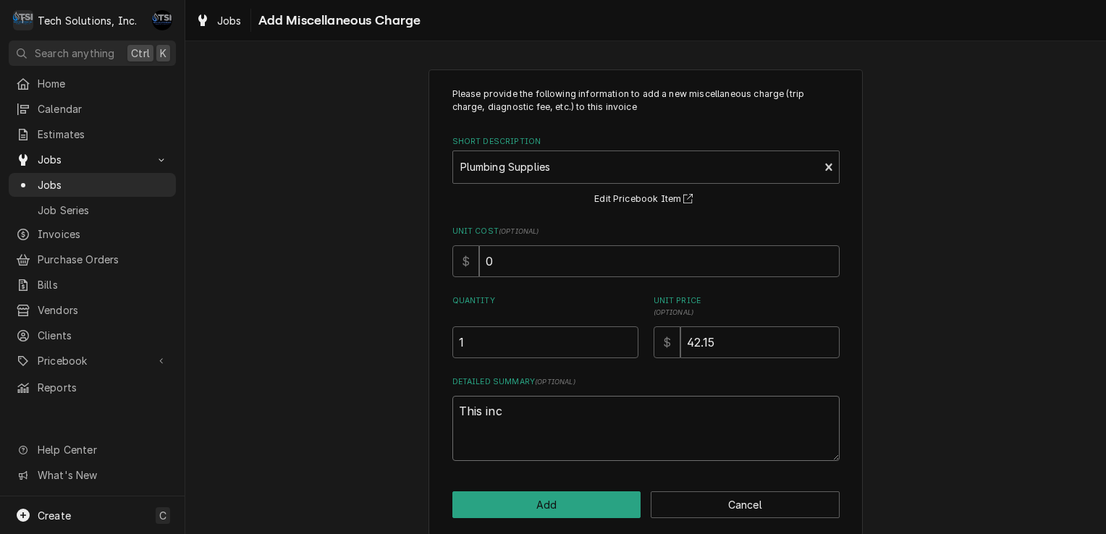
type textarea "This incl"
type textarea "x"
type textarea "This inclu"
type textarea "x"
type textarea "This includ"
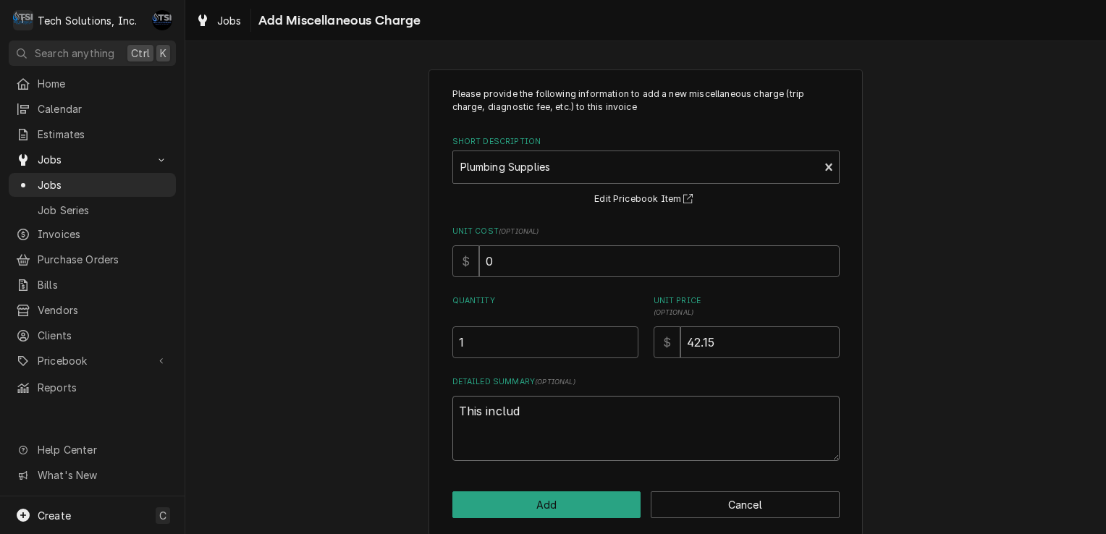
type textarea "x"
type textarea "This include"
type textarea "x"
type textarea "This includes"
type textarea "x"
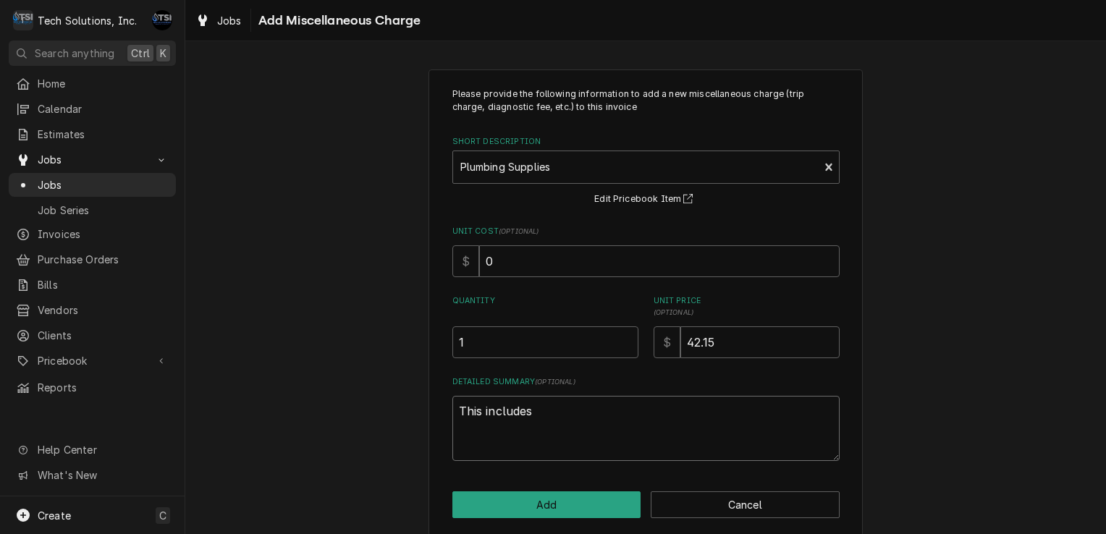
type textarea "This includes"
type textarea "x"
type textarea "This includes a"
type textarea "x"
type textarea "This includes al"
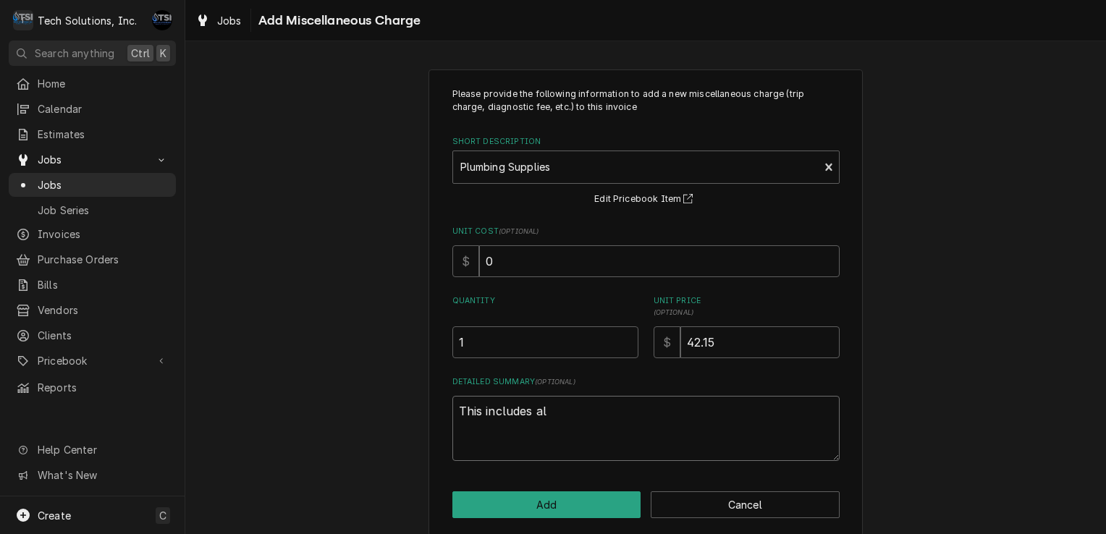
type textarea "x"
type textarea "This includes all"
type textarea "x"
type textarea "This includes all"
type textarea "x"
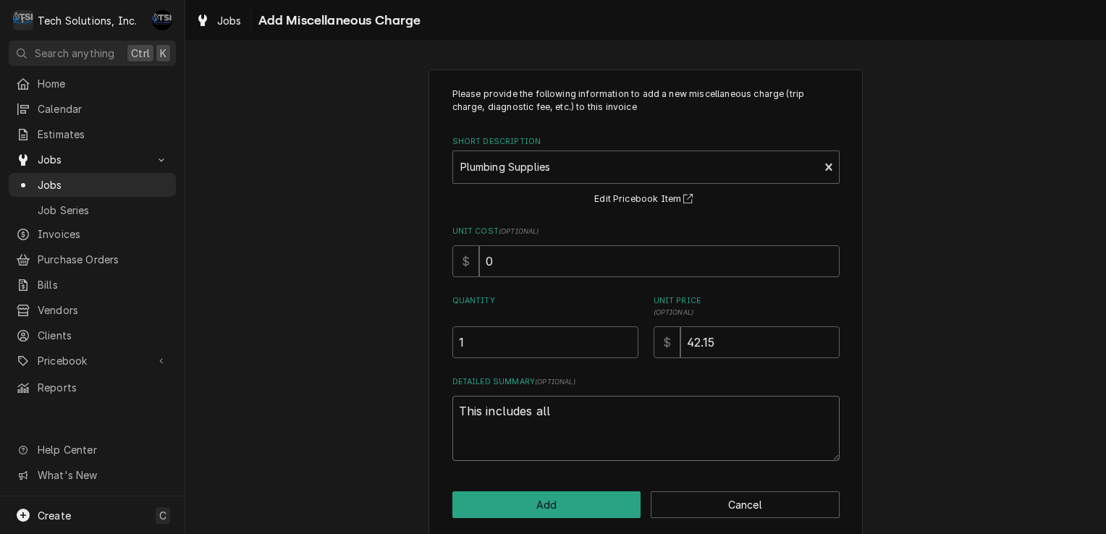
type textarea "This includes all p"
type textarea "x"
type textarea "This includes all pl"
type textarea "x"
type textarea "This includes all plu"
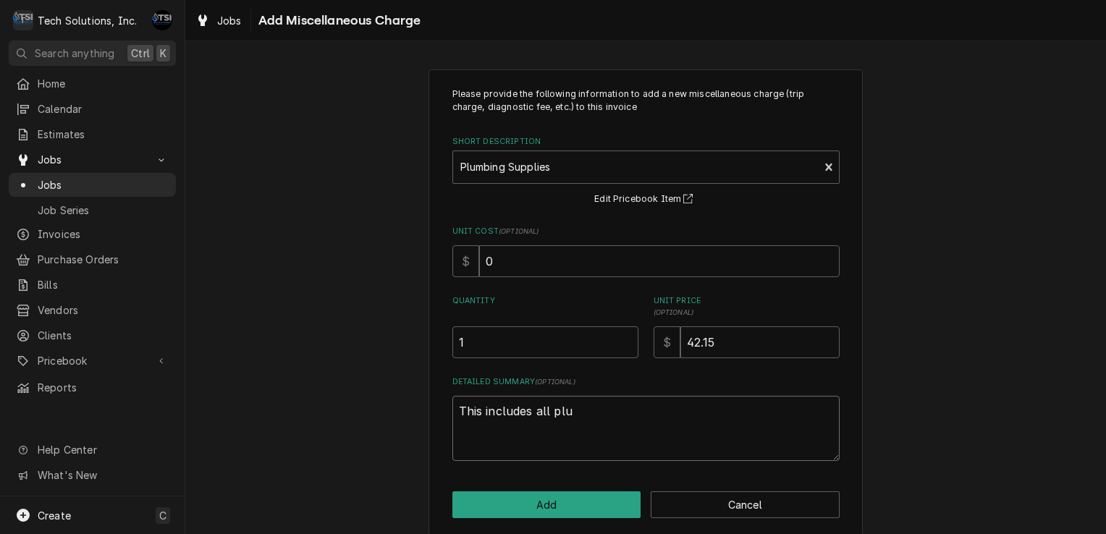
type textarea "x"
type textarea "This includes all plum"
type textarea "x"
type textarea "This includes all plumb"
type textarea "x"
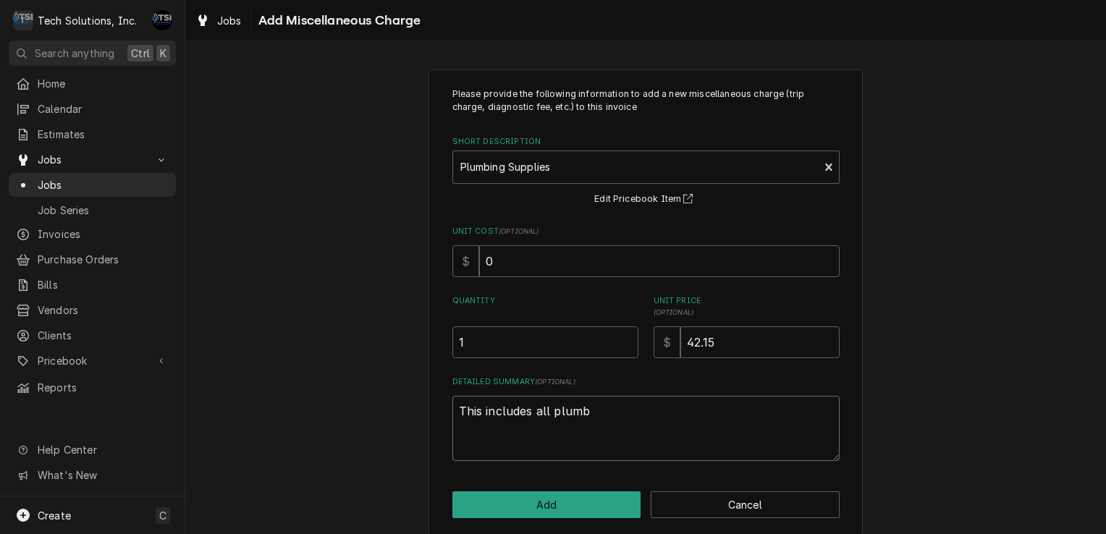
type textarea "This includes all plumbi"
type textarea "x"
type textarea "This includes all plumbin"
type textarea "x"
type textarea "This includes all plumbing"
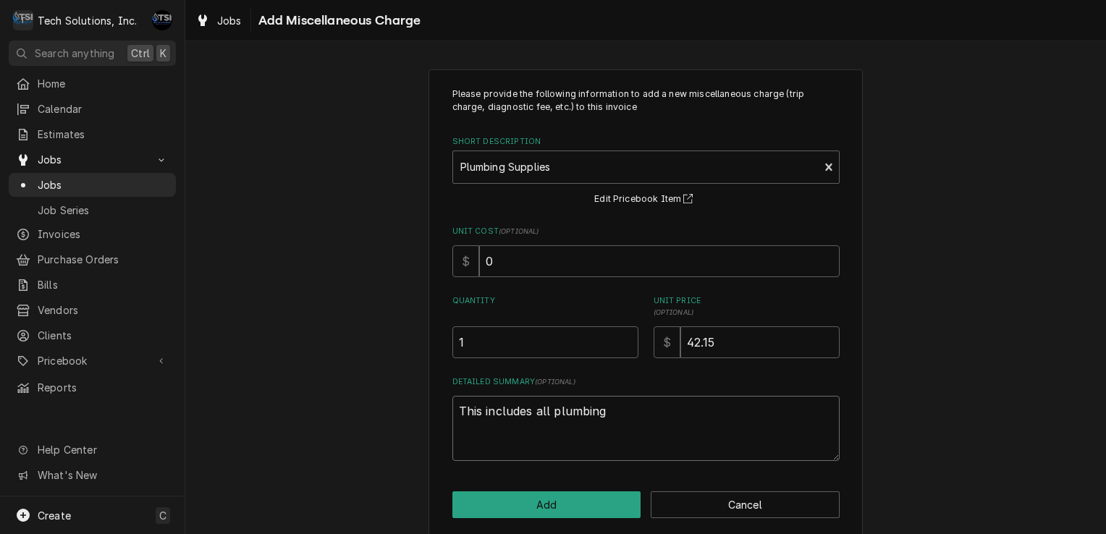
type textarea "x"
type textarea "This includes all plumbing"
type textarea "x"
type textarea "This includes all plumbing a"
type textarea "x"
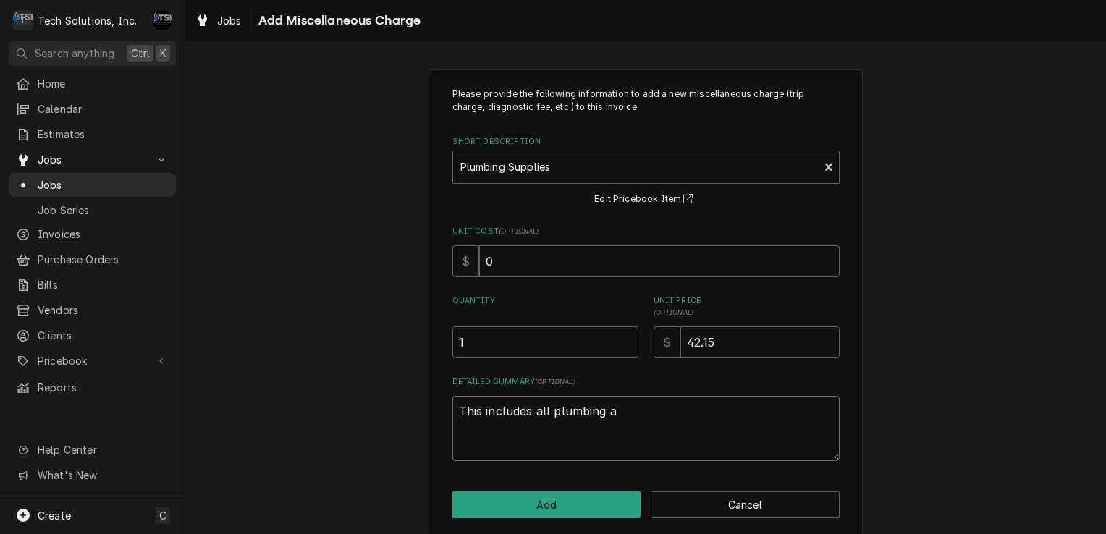
type textarea "This includes all plumbing as"
type textarea "x"
type textarea "This includes all plumbing a"
type textarea "x"
type textarea "This includes all plumbing"
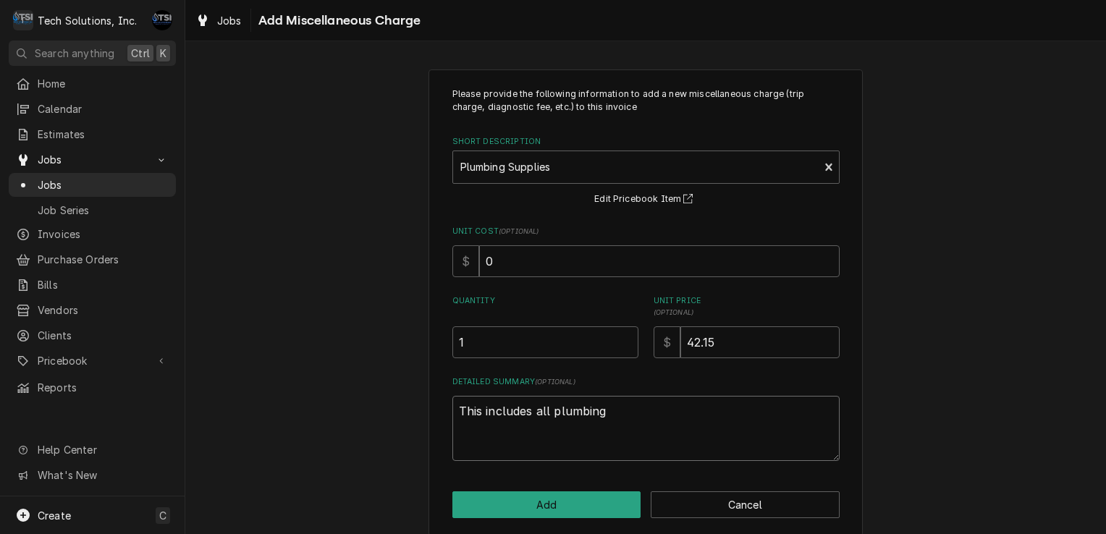
type textarea "x"
type textarea "This includes all plumbing s"
type textarea "x"
type textarea "This includes all plumbing su"
type textarea "x"
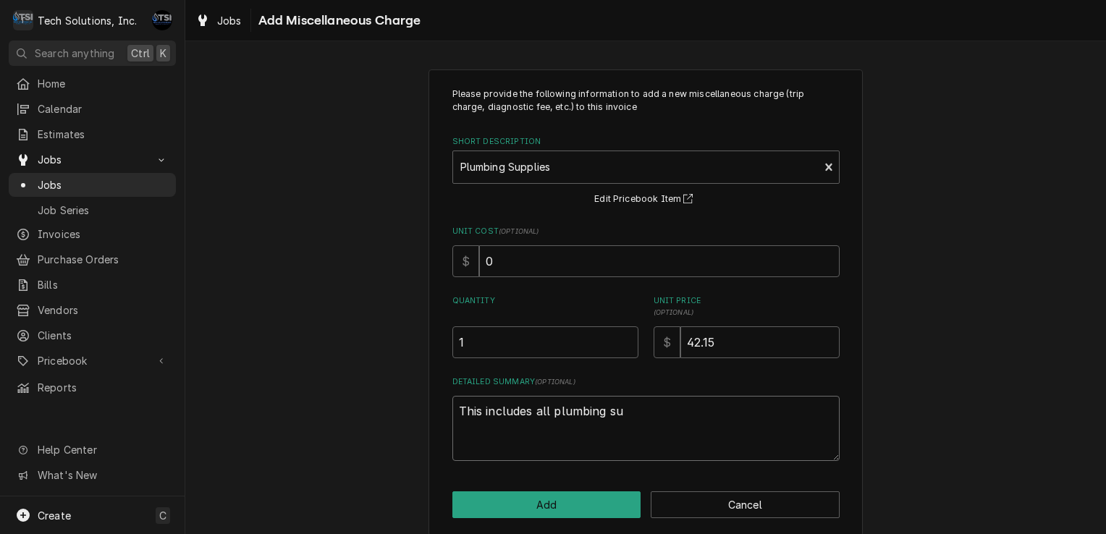
type textarea "This includes all plumbing sup"
type textarea "x"
type textarea "This includes all plumbing supp"
type textarea "x"
type textarea "This includes all plumbing suppl"
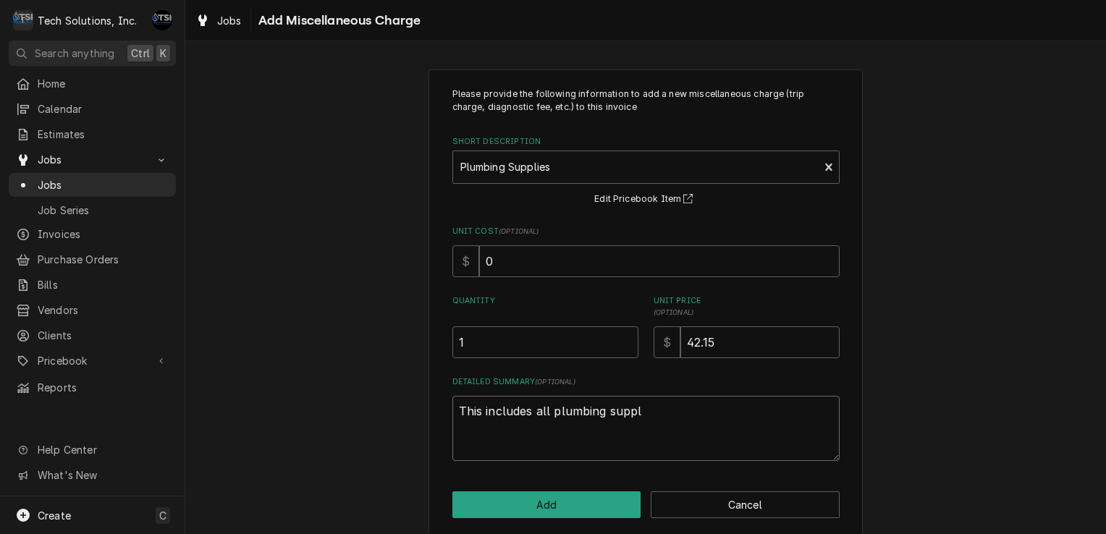
type textarea "x"
type textarea "This includes all plumbing suppli"
type textarea "x"
type textarea "This includes all plumbing supplie"
type textarea "x"
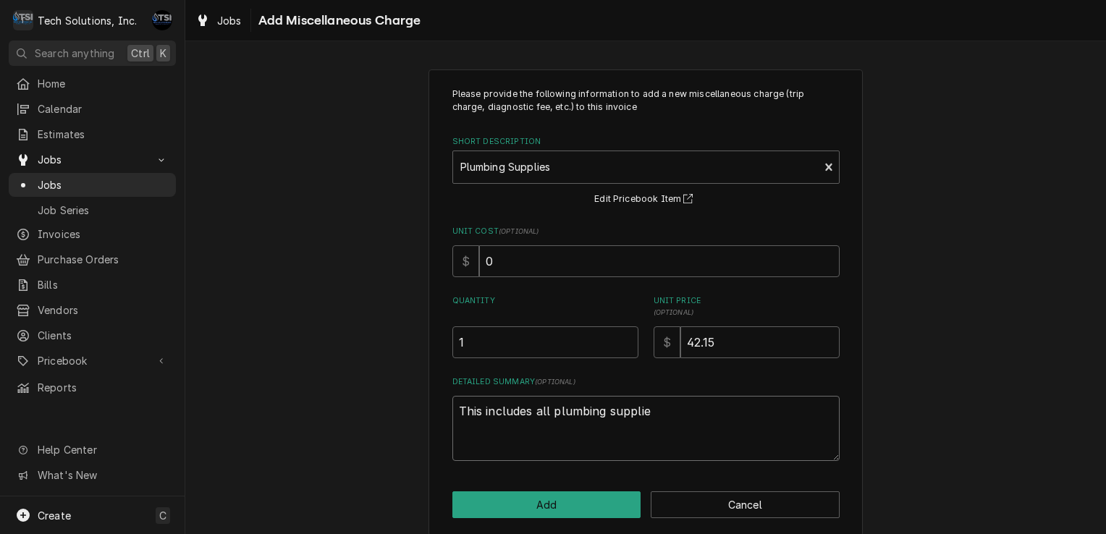
type textarea "This includes all plumbing supplies"
type textarea "x"
type textarea "This includes all plumbing supplies"
type textarea "x"
type textarea "This includes all plumbing supplies to"
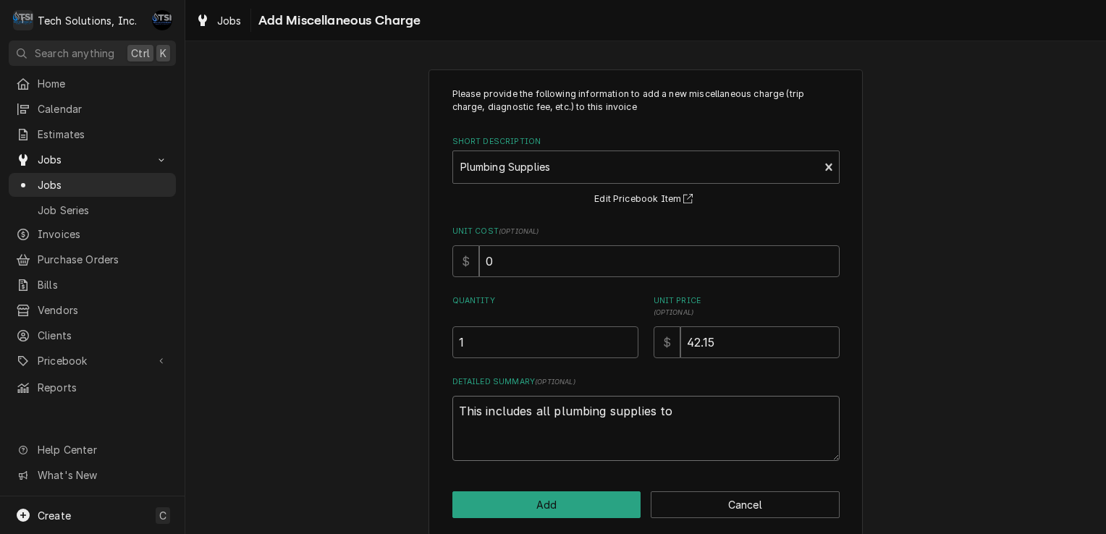
type textarea "x"
type textarea "This includes all plumbing supplies to"
type textarea "x"
type textarea "This includes all plumbing supplies to c"
type textarea "x"
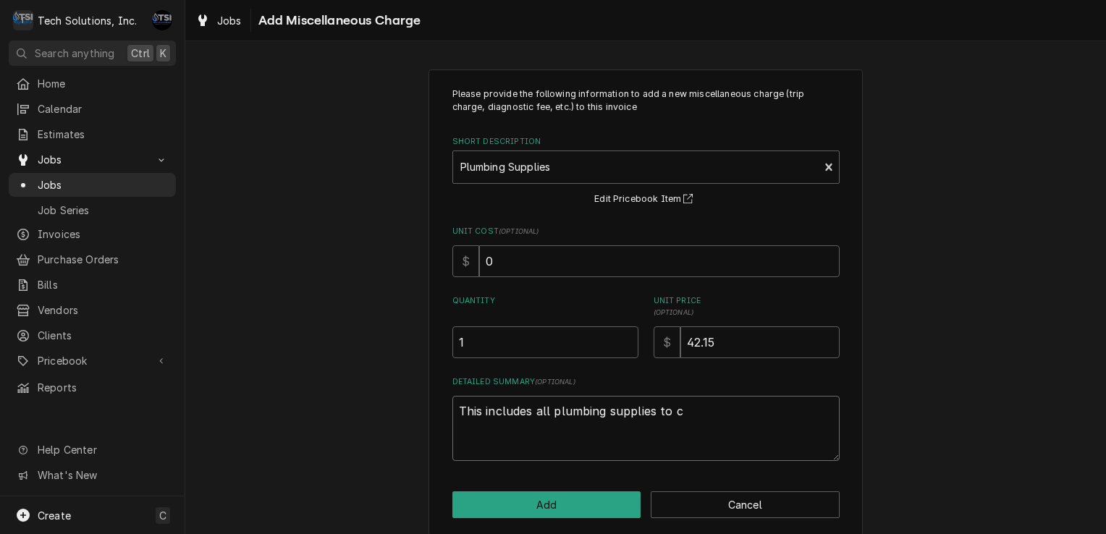
type textarea "This includes all plumbing supplies to co"
type textarea "x"
type textarea "This includes all plumbing supplies to com"
type textarea "x"
type textarea "This includes all plumbing supplies to comp"
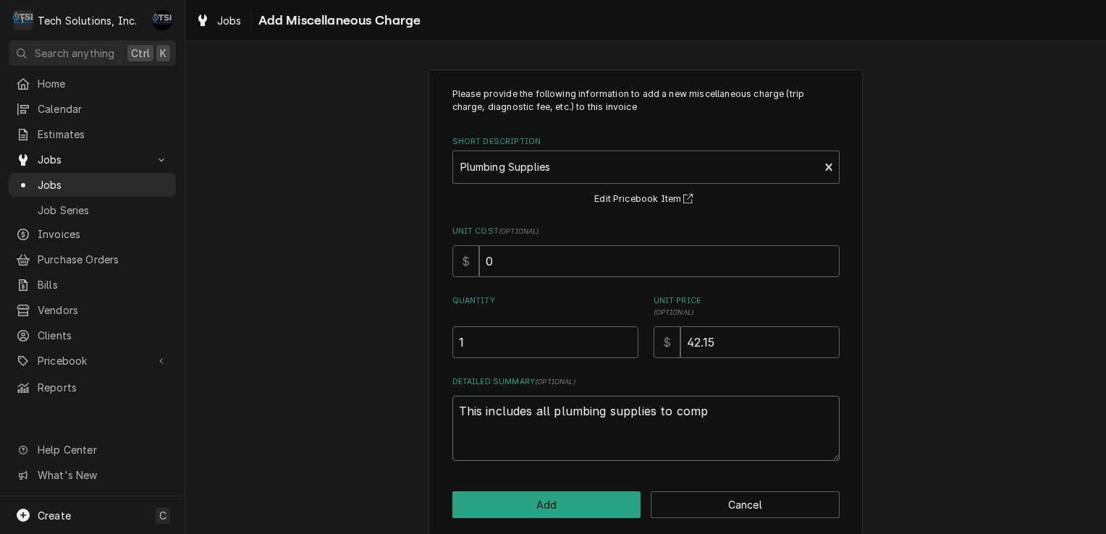
type textarea "x"
type textarea "This includes all plumbing supplies to compl"
type textarea "x"
type textarea "This includes all plumbing supplies to comple"
type textarea "x"
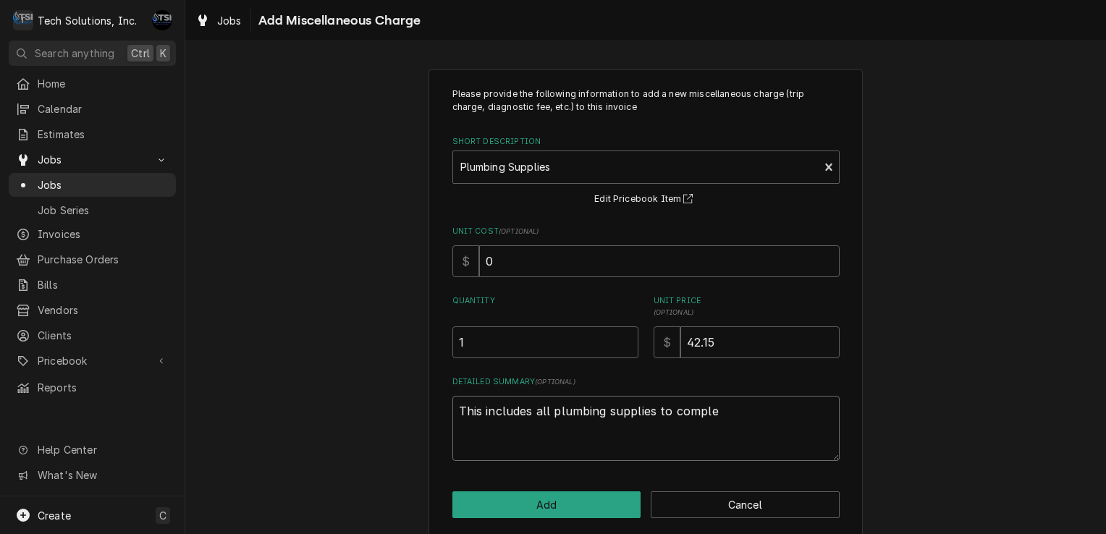
type textarea "This includes all plumbing supplies to complet"
type textarea "x"
type textarea "This includes all plumbing supplies to complete"
type textarea "x"
type textarea "This includes all plumbing supplies to complete"
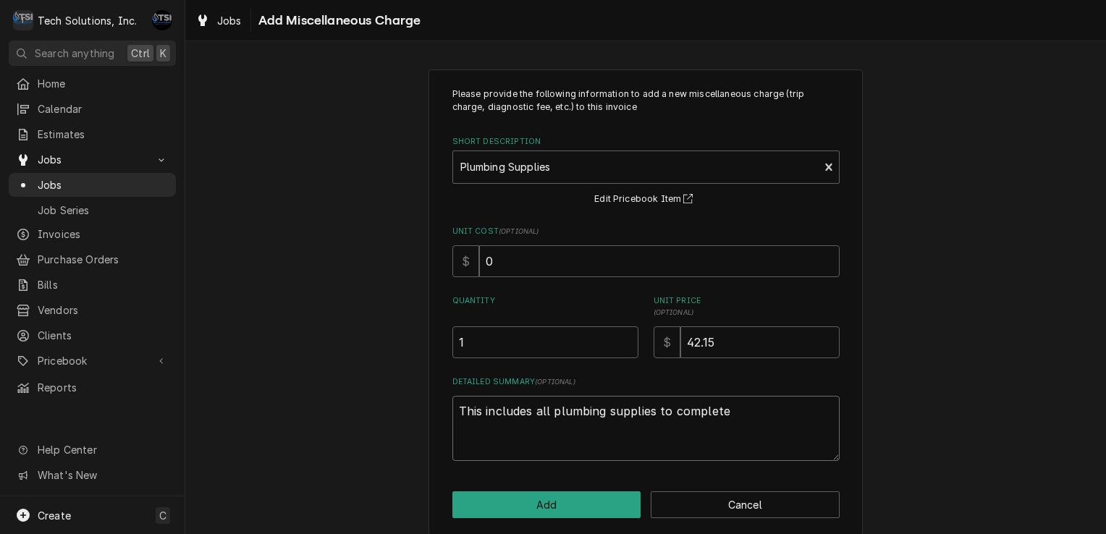
type textarea "x"
type textarea "This includes all plumbing supplies to complete j"
type textarea "x"
type textarea "This includes all plumbing supplies to complete jo"
type textarea "x"
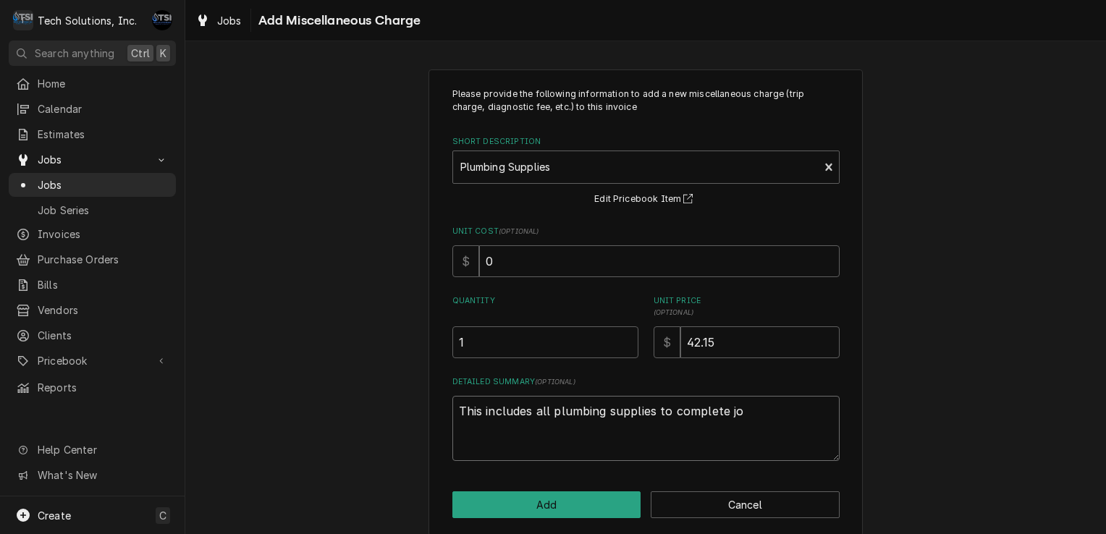
type textarea "This includes all plumbing supplies to complete job"
type textarea "x"
type textarea "This includes all plumbing supplies to complete job"
type textarea "x"
type textarea "This includes all plumbing supplies to complete job w"
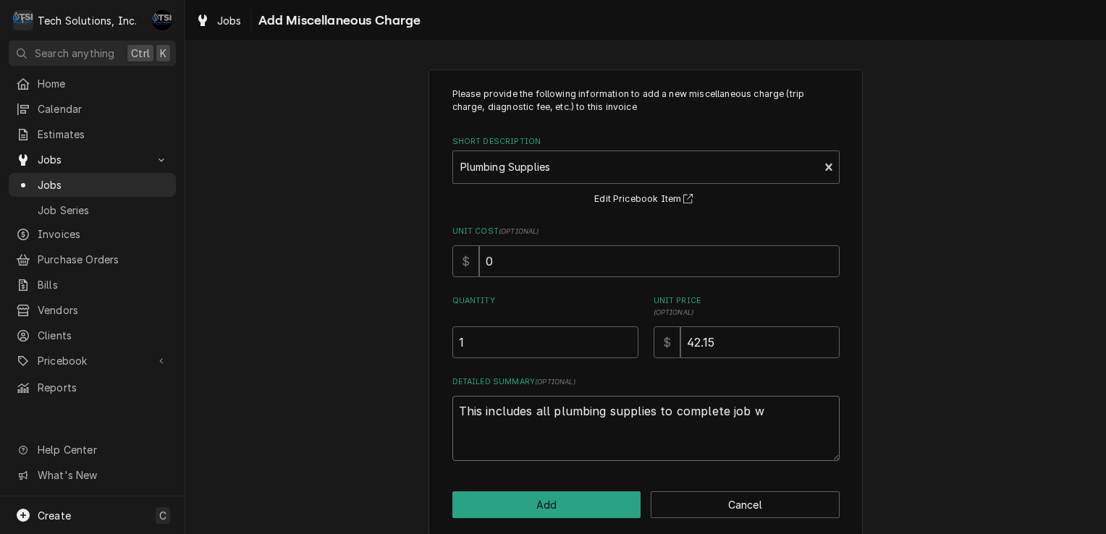
type textarea "x"
type textarea "This includes all plumbing supplies to complete job wi"
type textarea "x"
type textarea "This includes all plumbing supplies to complete job wit"
type textarea "x"
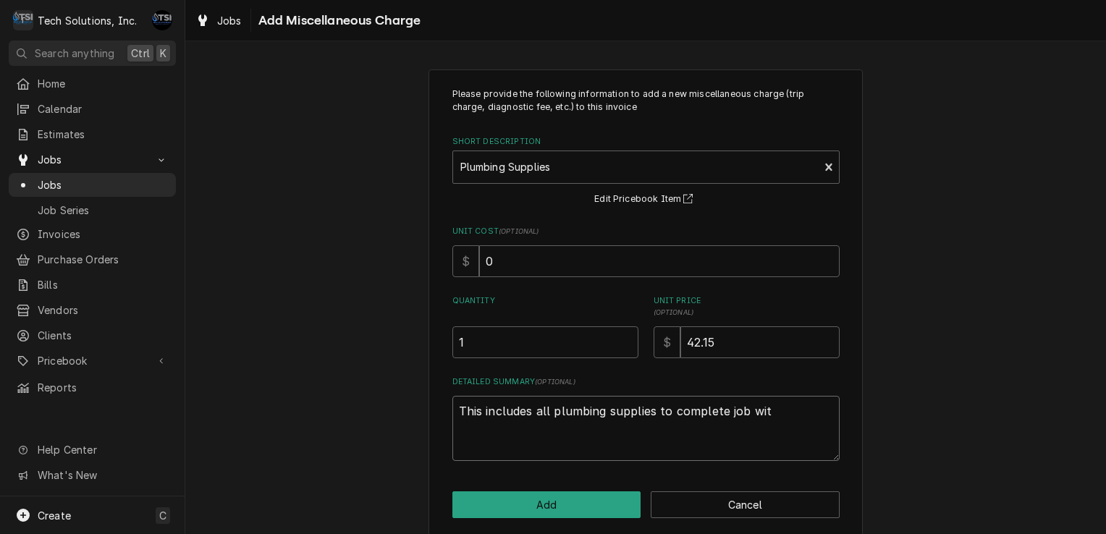
type textarea "This includes all plumbing supplies to complete job with"
type textarea "x"
type textarea "This includes all plumbing supplies to complete job with."
click at [547, 513] on button "Add" at bounding box center [546, 505] width 189 height 27
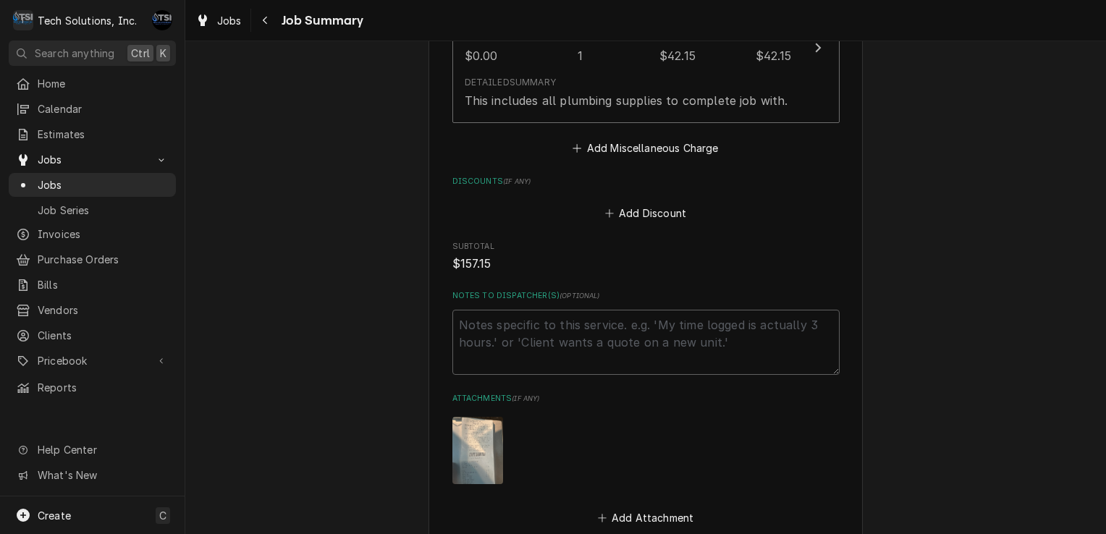
scroll to position [959, 0]
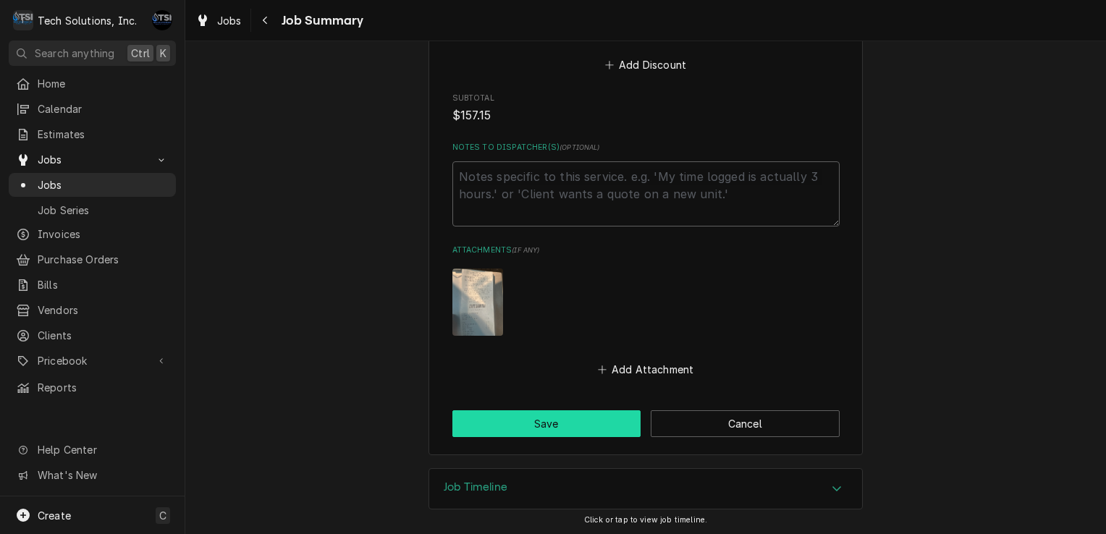
click at [579, 433] on button "Save" at bounding box center [546, 423] width 189 height 27
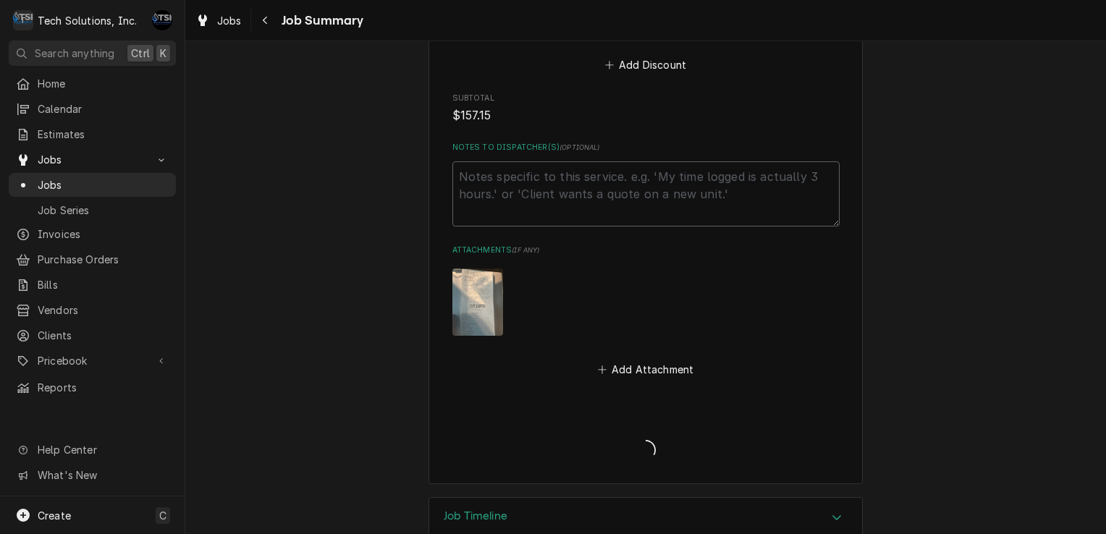
type textarea "x"
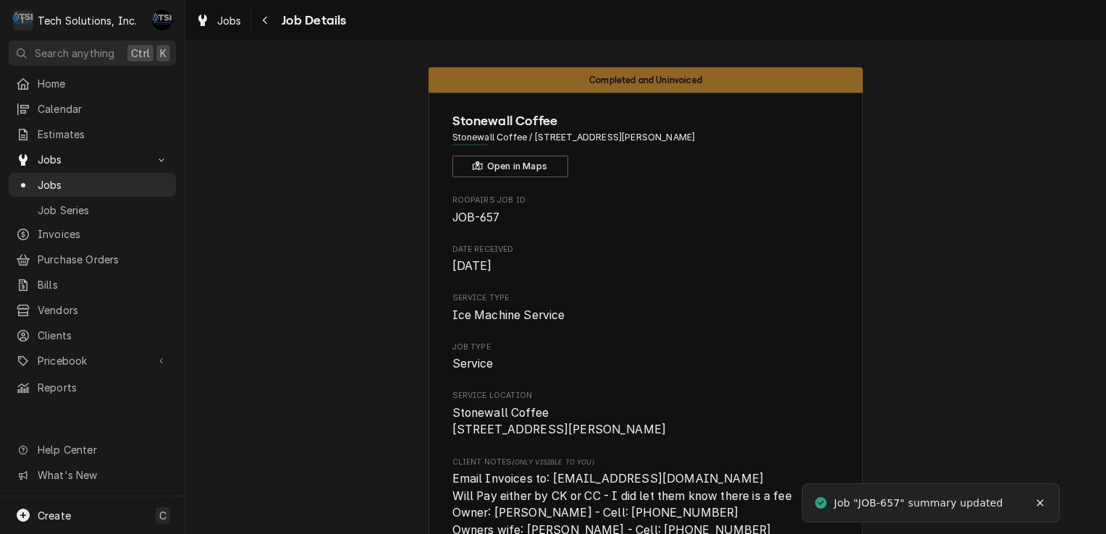
scroll to position [46, 0]
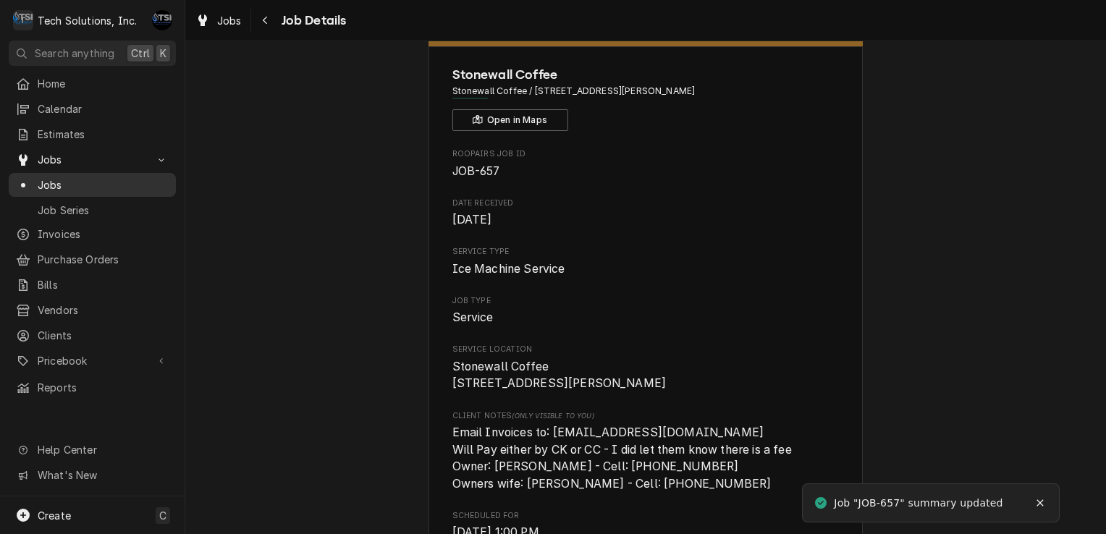
click at [143, 178] on span "Jobs" at bounding box center [103, 184] width 131 height 15
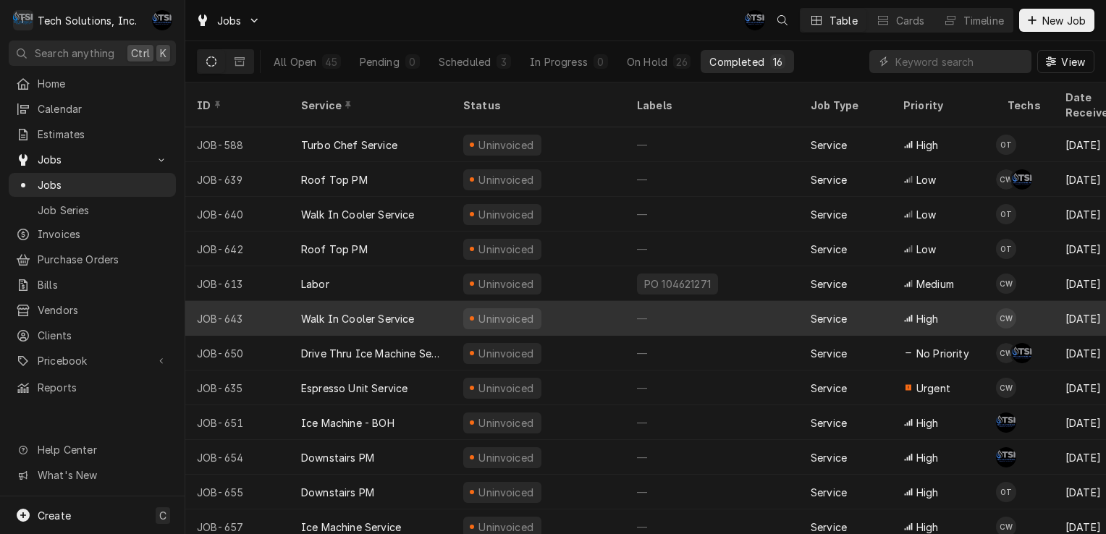
scroll to position [142, 0]
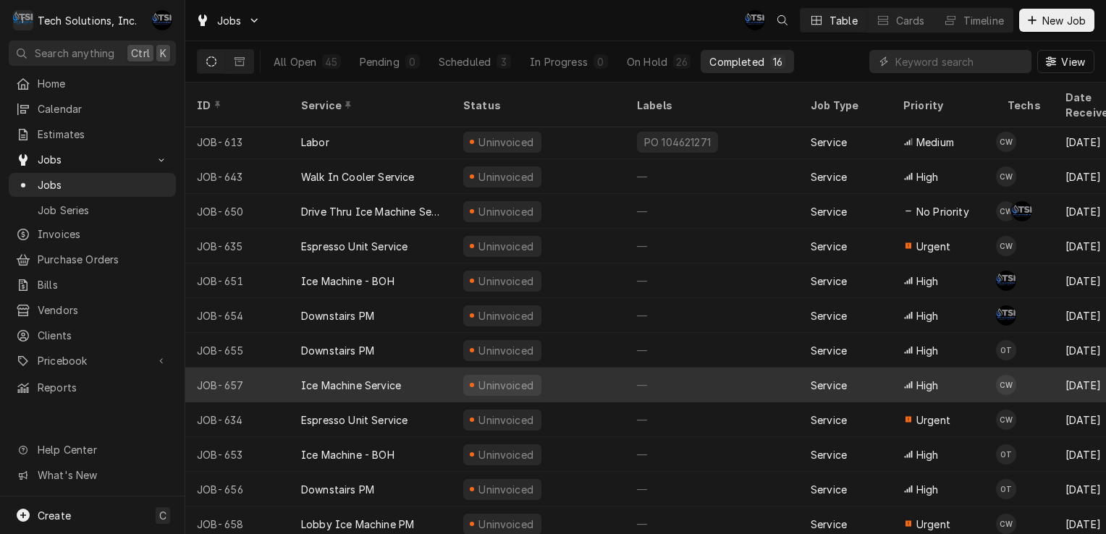
click at [415, 375] on div "Ice Machine Service" at bounding box center [371, 385] width 162 height 35
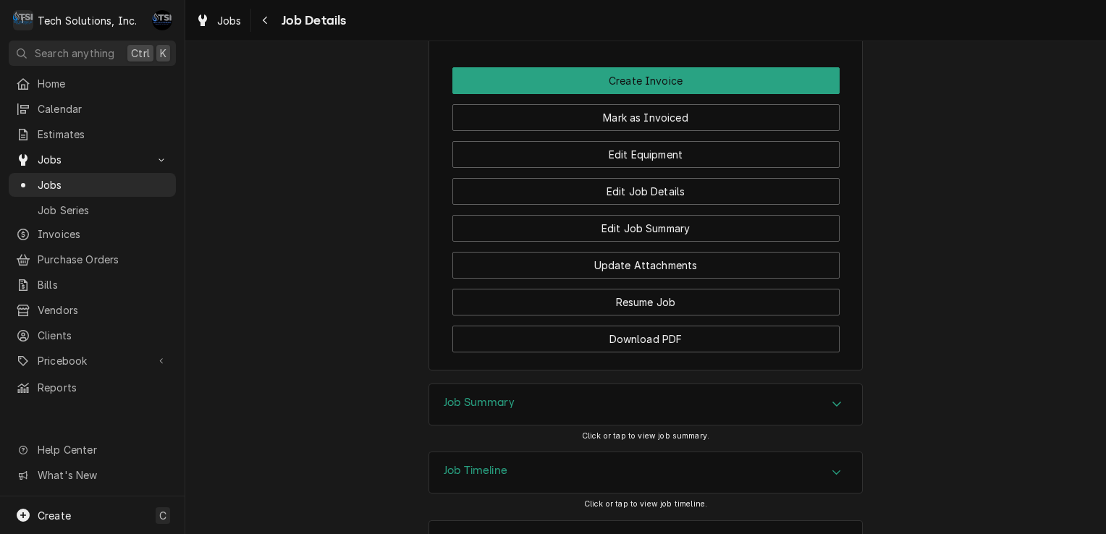
scroll to position [1329, 0]
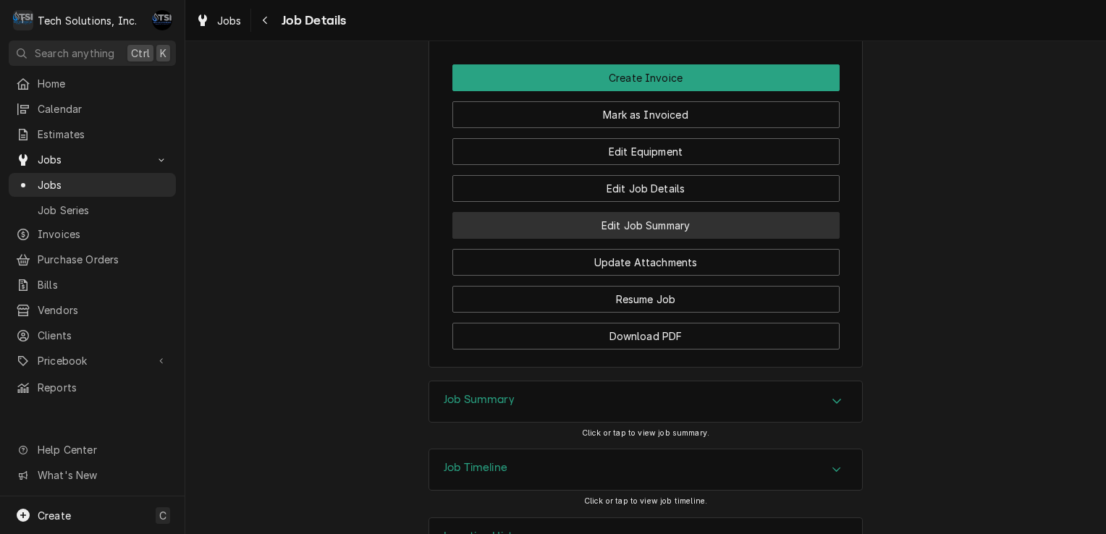
click at [665, 239] on button "Edit Job Summary" at bounding box center [645, 225] width 387 height 27
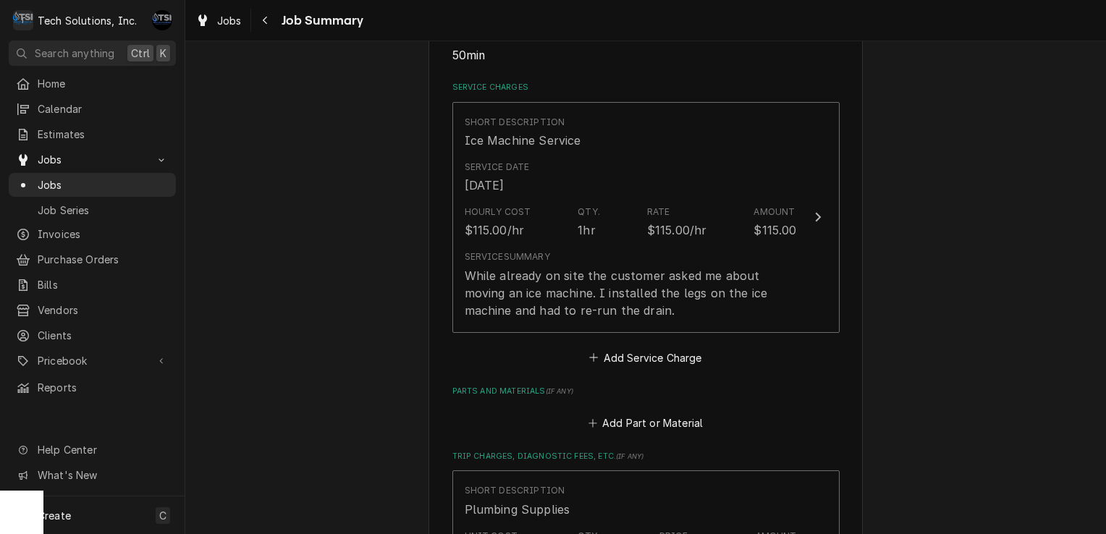
scroll to position [392, 0]
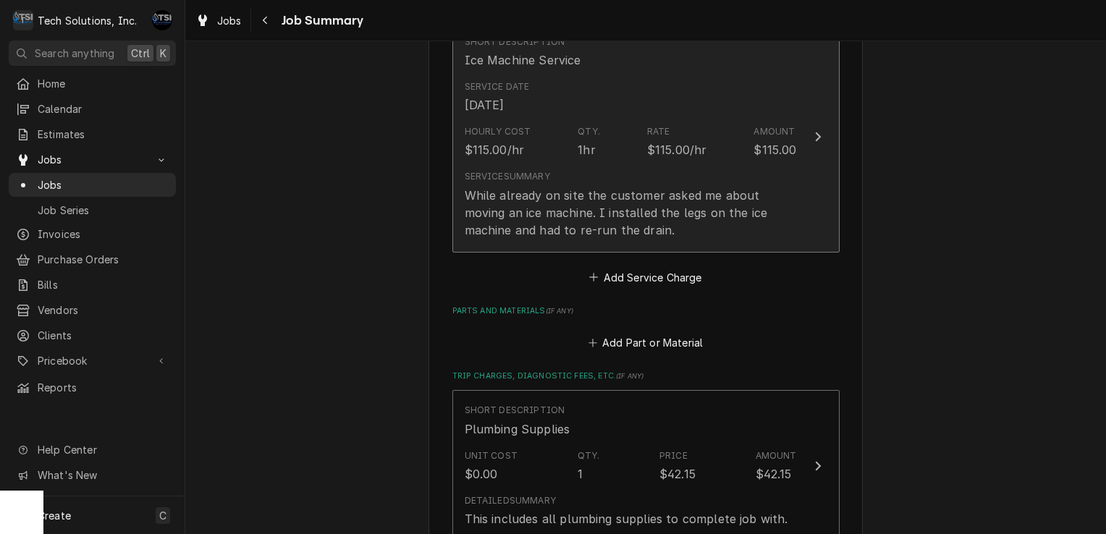
drag, startPoint x: 0, startPoint y: 0, endPoint x: 603, endPoint y: 193, distance: 633.0
drag, startPoint x: 603, startPoint y: 193, endPoint x: 582, endPoint y: 178, distance: 25.5
click at [582, 178] on div "Service Summary While already on site the customer asked me about moving an ice…" at bounding box center [631, 204] width 332 height 68
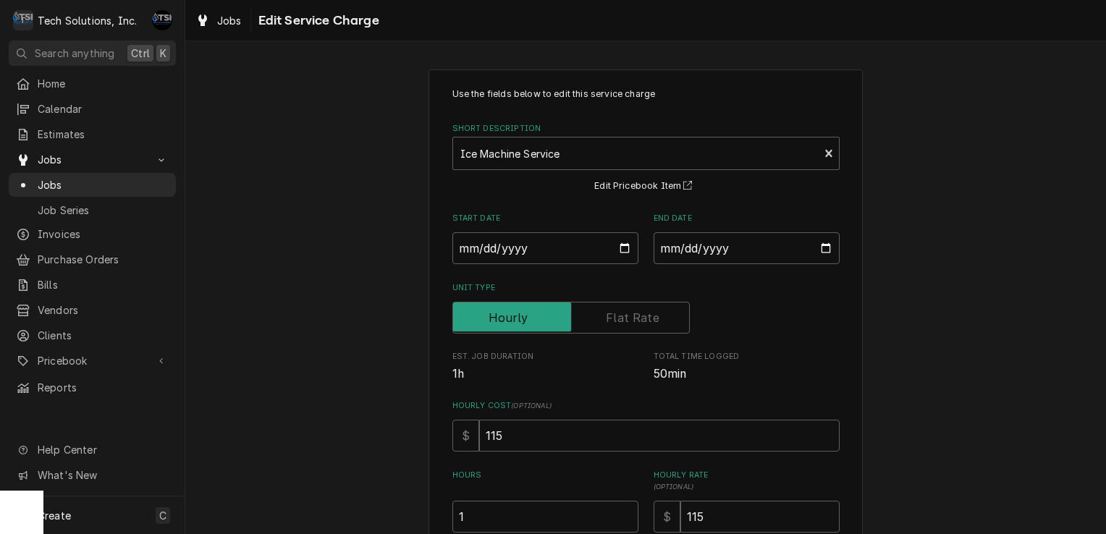
scroll to position [224, 0]
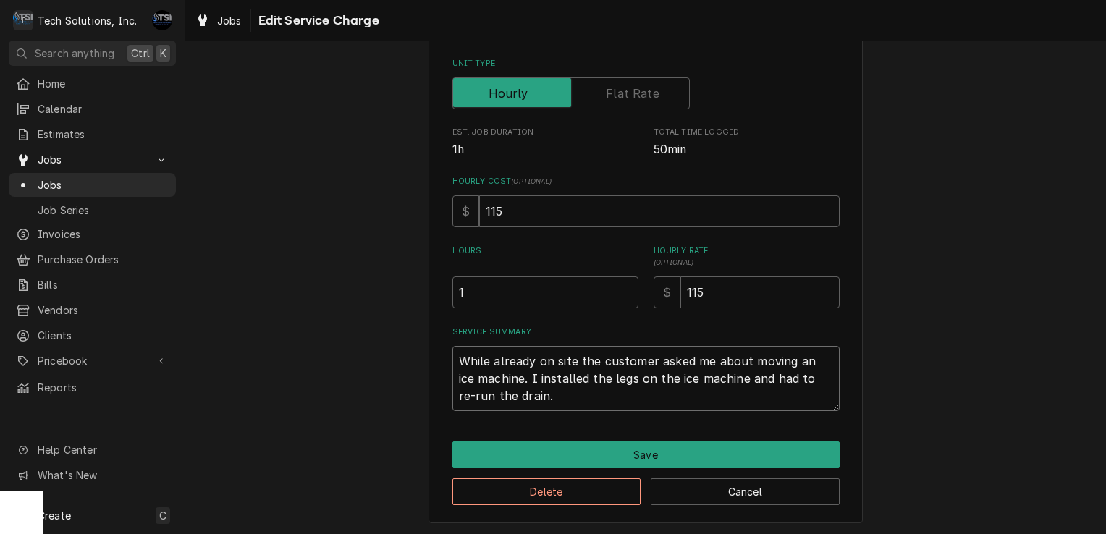
click at [452, 361] on textarea "While already on site the customer asked me about moving an ice machine. I inst…" at bounding box center [645, 378] width 387 height 65
type textarea "x"
type textarea "While already on site the customer asked me about moving an ice machine. I inst…"
type textarea "x"
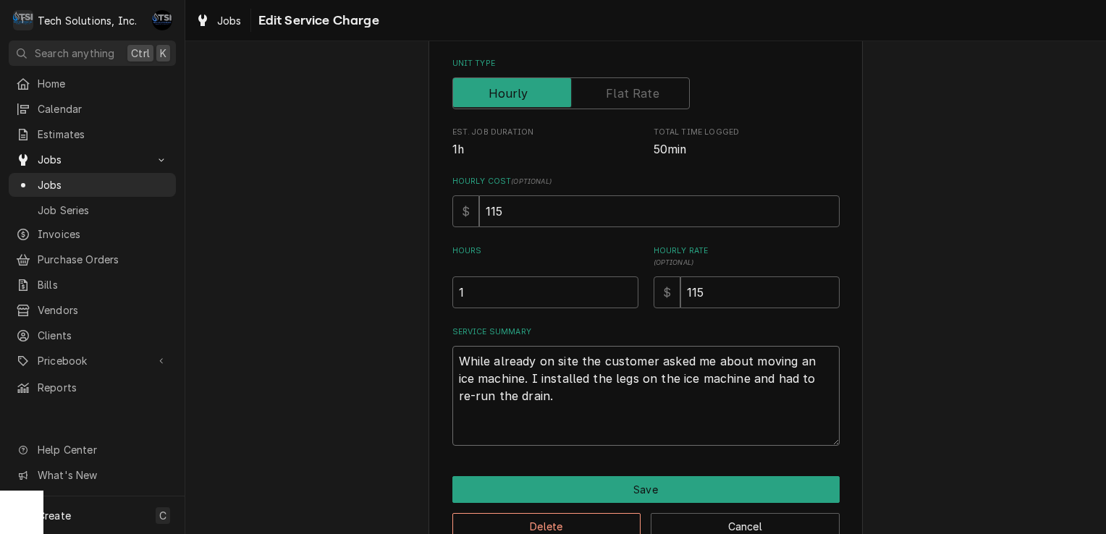
type textarea "> While already on site the customer asked me about moving an ice machine. I in…"
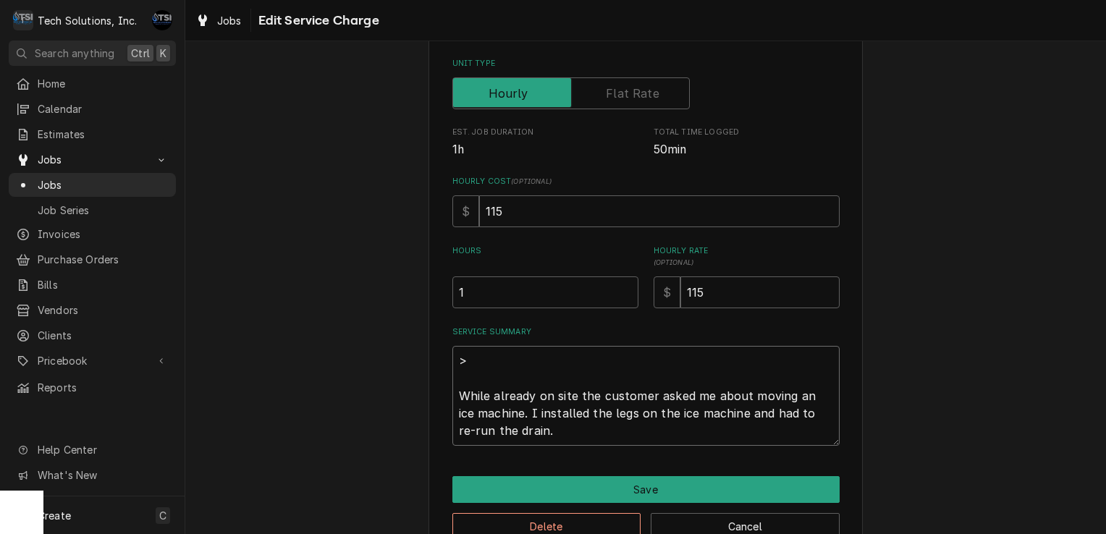
type textarea "x"
type textarea "While already on site the customer asked me about moving an ice machine. I inst…"
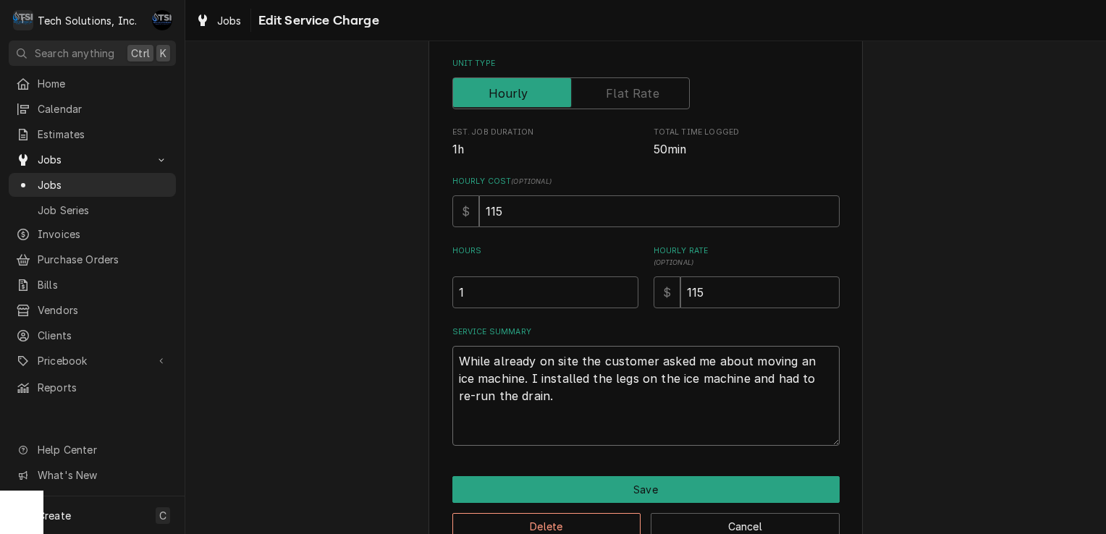
type textarea "x"
type textarea "R While already on site the customer asked me about moving an ice machine. I in…"
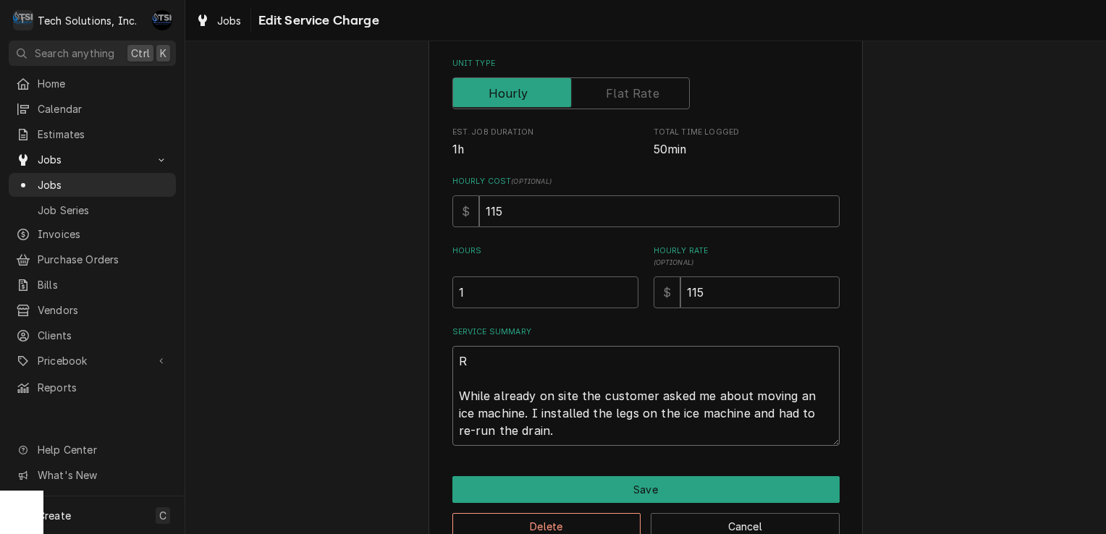
type textarea "x"
type textarea "RE While already on site the customer asked me about moving an ice machine. I i…"
type textarea "x"
type textarea "REA While already on site the customer asked me about moving an ice machine. I …"
type textarea "x"
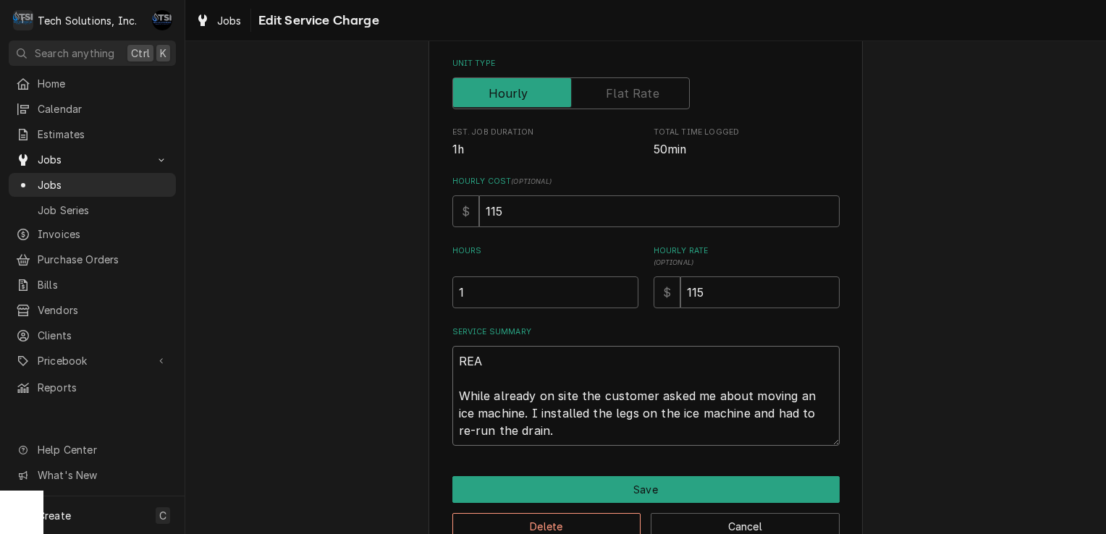
type textarea "READ While already on site the customer asked me about moving an ice machine. I…"
type textarea "x"
type textarea "READY While already on site the customer asked me about moving an ice machine. …"
type textarea "x"
type textarea "READY While already on site the customer asked me about moving an ice machine. …"
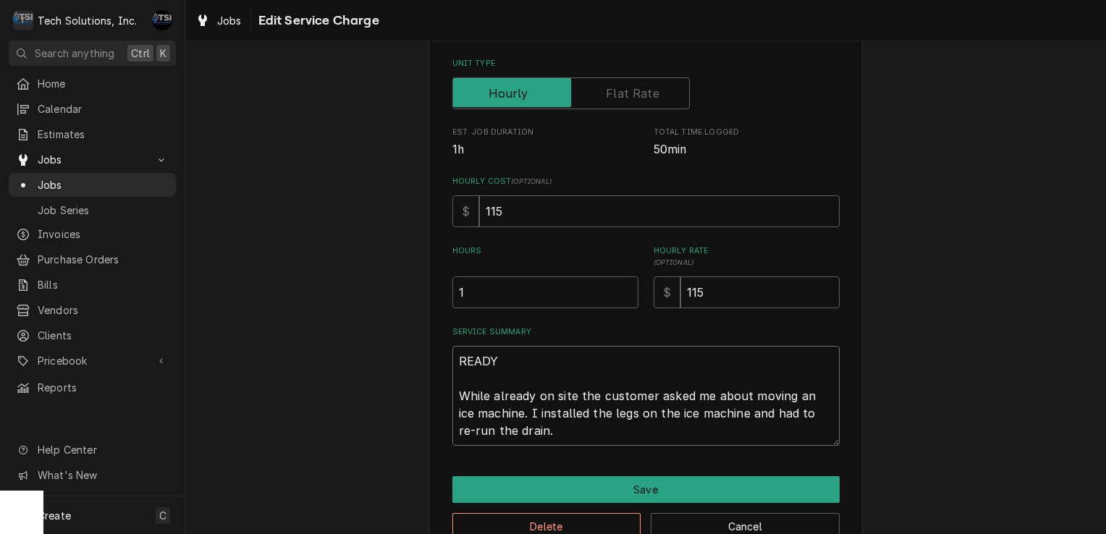
type textarea "x"
type textarea "READY T While already on site the customer asked me about moving an ice machine…"
type textarea "x"
type textarea "READY TO While already on site the customer asked me about moving an ice machin…"
type textarea "x"
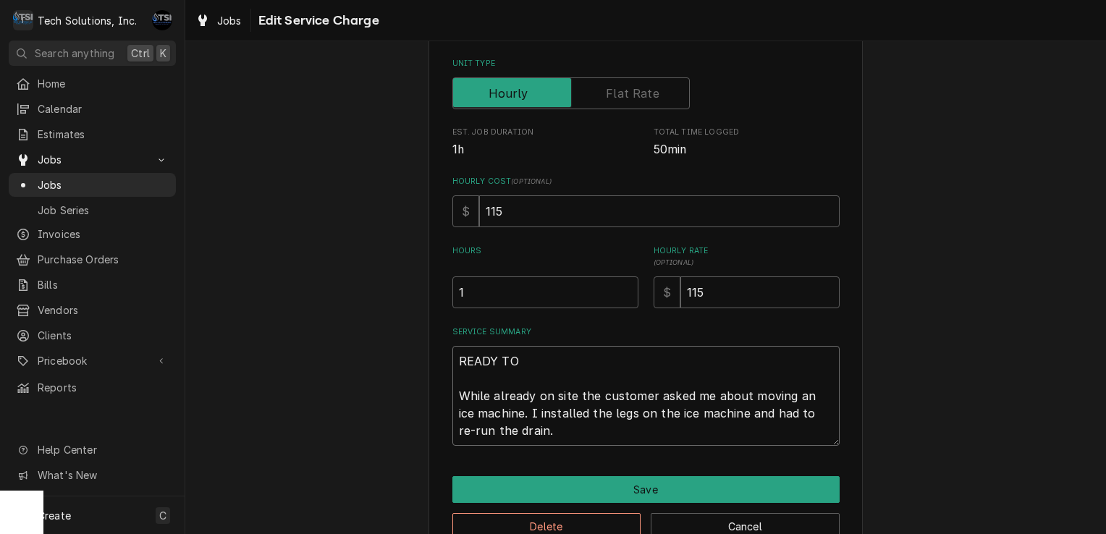
type textarea "READY TO While already on site the customer asked me about moving an ice machin…"
type textarea "x"
type textarea "READY TO B While already on site the customer asked me about moving an ice mach…"
type textarea "x"
type textarea "READY TO BI While already on site the customer asked me about moving an ice mac…"
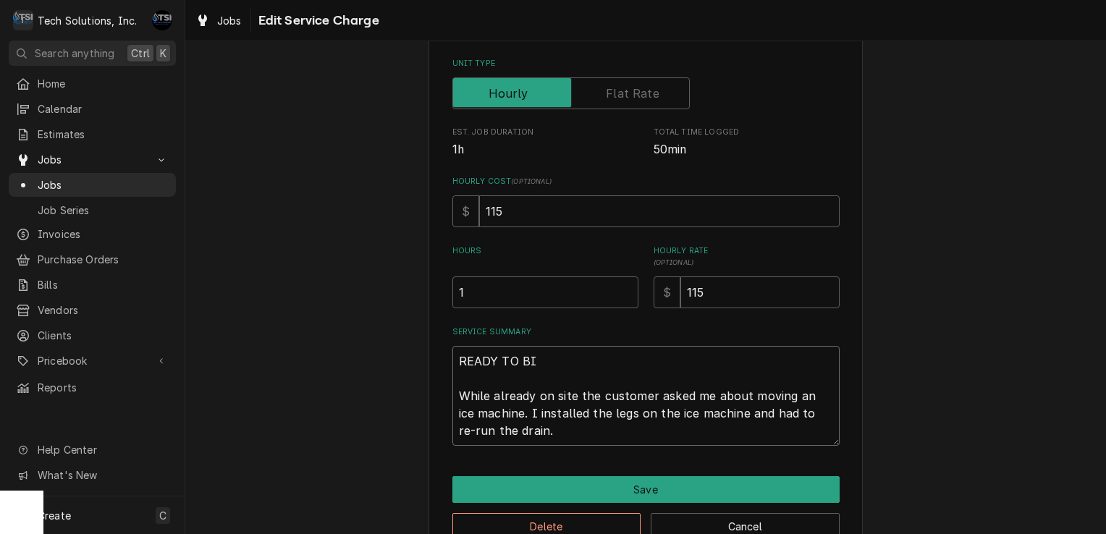
type textarea "x"
type textarea "READY TO BIL While already on site the customer asked me about moving an ice ma…"
type textarea "x"
type textarea "READY TO BILL While already on site the customer asked me about moving an ice m…"
type textarea "x"
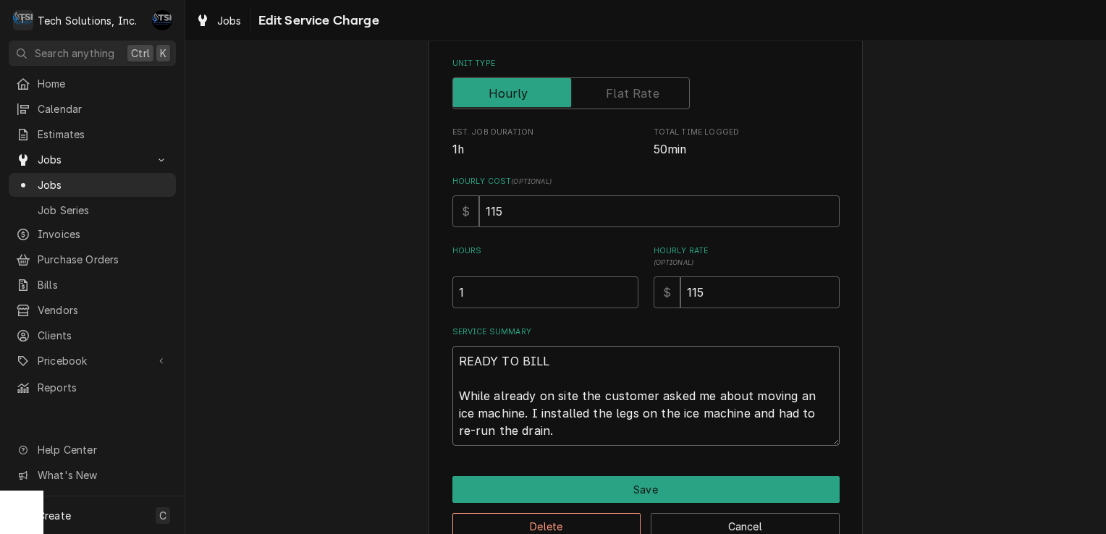
type textarea "READY TO BILL. While already on site the customer asked me about moving an ice …"
click at [534, 435] on textarea "READY TO BILL. While already on site the customer asked me about moving an ice …" at bounding box center [645, 396] width 387 height 100
type textarea "x"
type textarea "READY TO BILL. While already on site the customer asked me about moving an ice …"
type textarea "x"
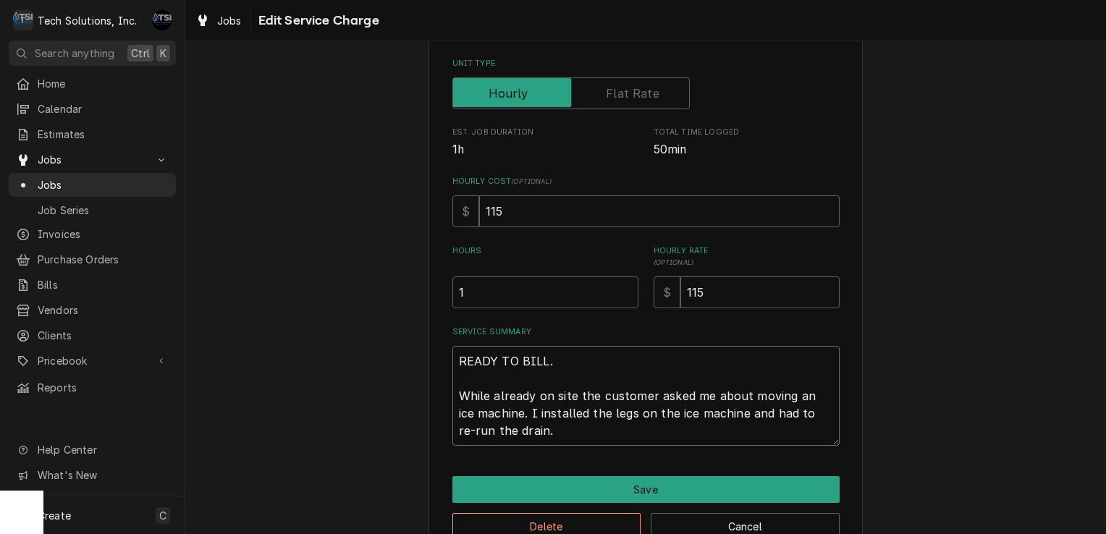
type textarea "READY TO BILL. While already on site the customer asked me about moving an ice …"
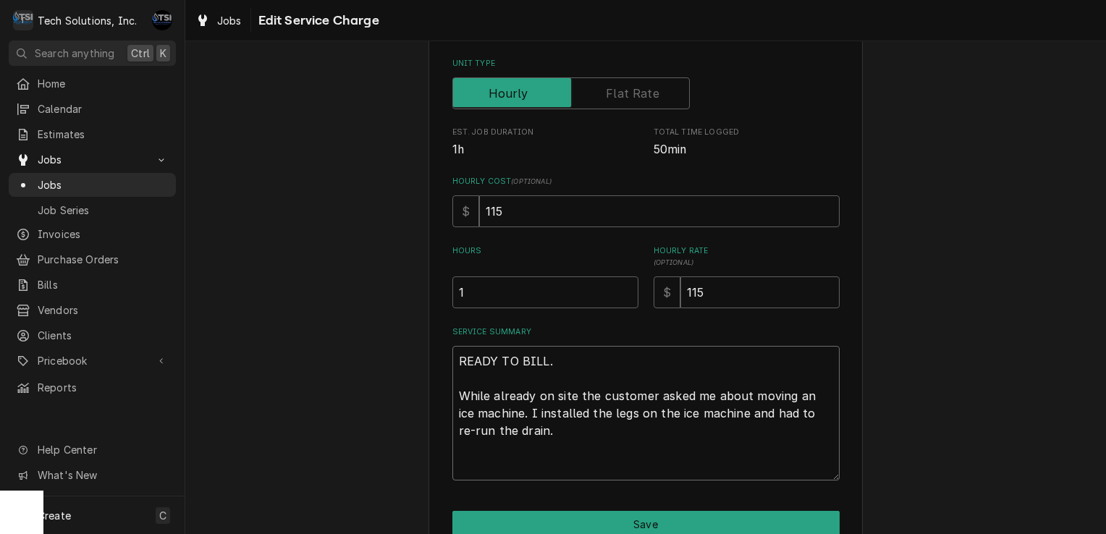
type textarea "x"
type textarea "READY TO BILL. While already on site the customer asked me about moving an ice …"
type textarea "x"
type textarea "READY TO BILL. While already on site the customer asked me about moving an ice …"
type textarea "x"
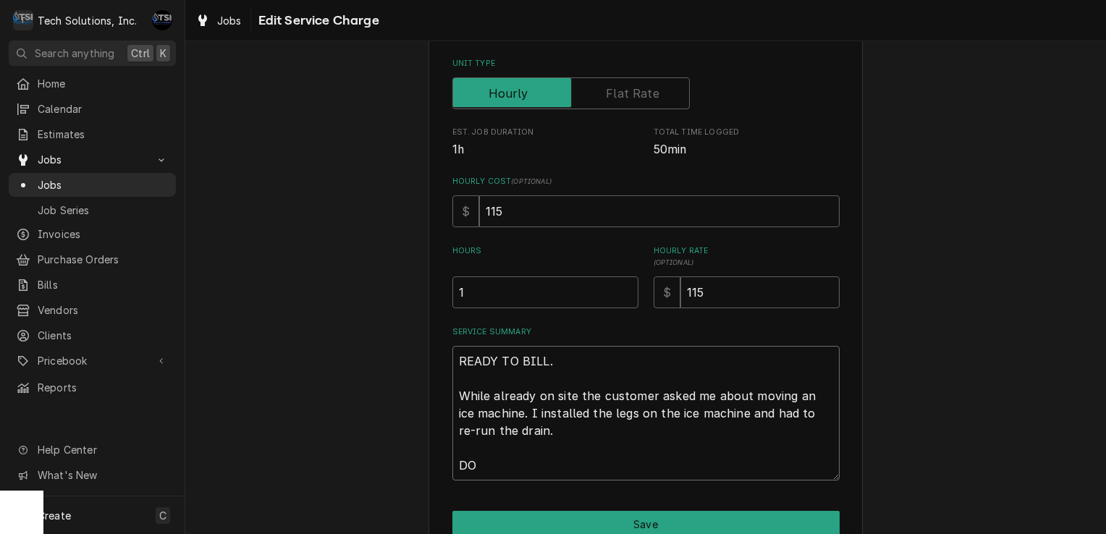
type textarea "READY TO BILL. While already on site the customer asked me about moving an ice …"
type textarea "x"
type textarea "READY TO BILL. While already on site the customer asked me about moving an ice …"
type textarea "x"
type textarea "READY TO BILL. While already on site the customer asked me about moving an ice …"
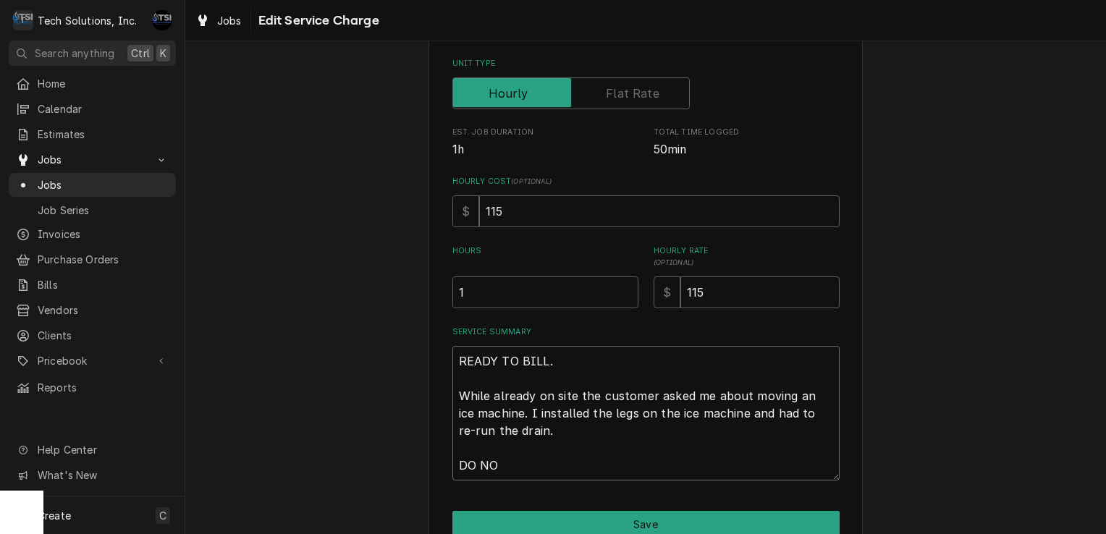
type textarea "x"
type textarea "READY TO BILL. While already on site the customer asked me about moving an ice …"
type textarea "x"
type textarea "READY TO BILL. While already on site the customer asked me about moving an ice …"
type textarea "x"
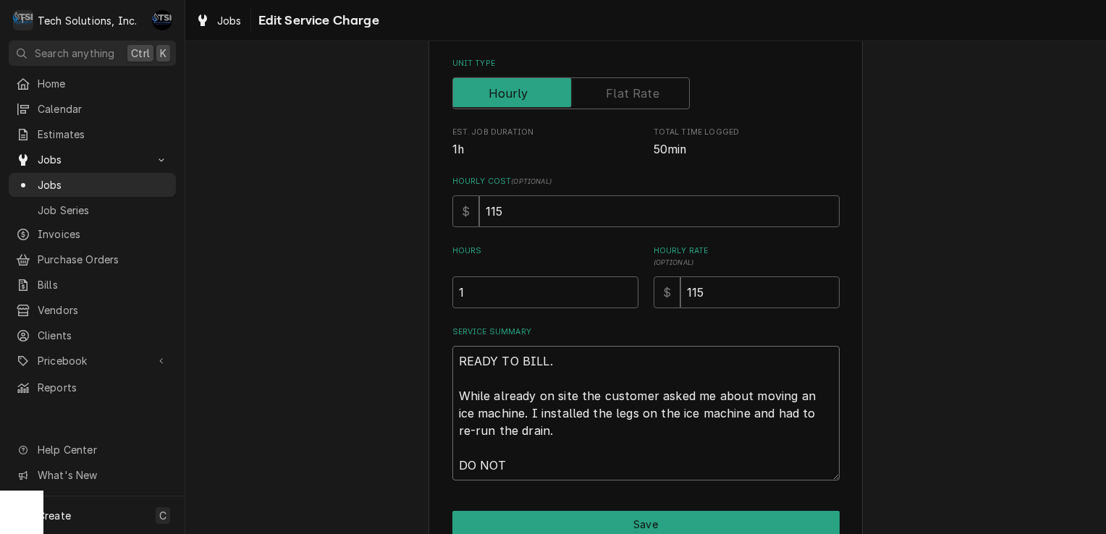
type textarea "READY TO BILL. While already on site the customer asked me about moving an ice …"
type textarea "x"
type textarea "READY TO BILL. While already on site the customer asked me about moving an ice …"
type textarea "x"
type textarea "READY TO BILL. While already on site the customer asked me about moving an ice …"
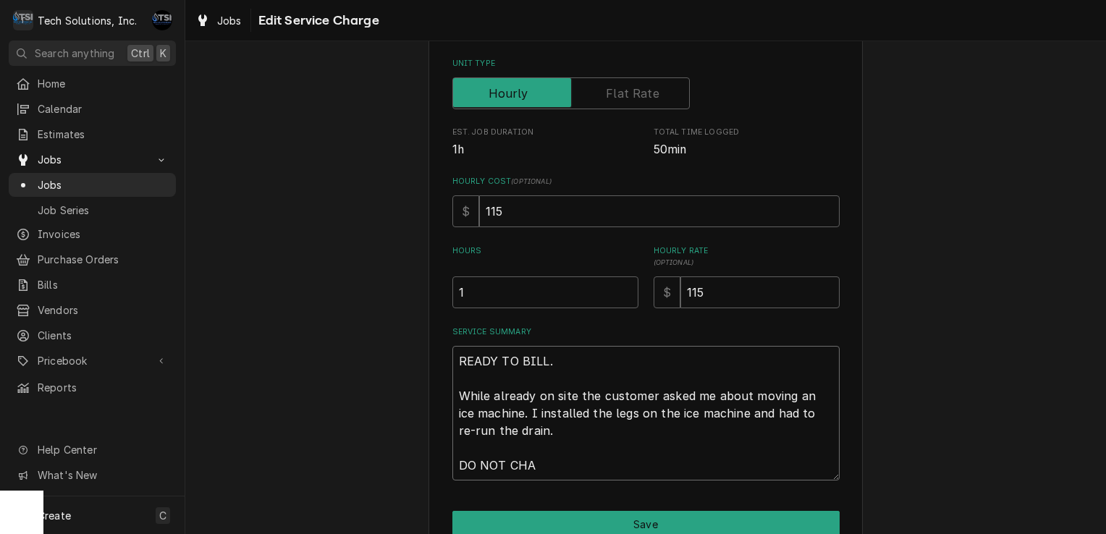
type textarea "x"
type textarea "READY TO BILL. While already on site the customer asked me about moving an ice …"
type textarea "x"
type textarea "READY TO BILL. While already on site the customer asked me about moving an ice …"
type textarea "x"
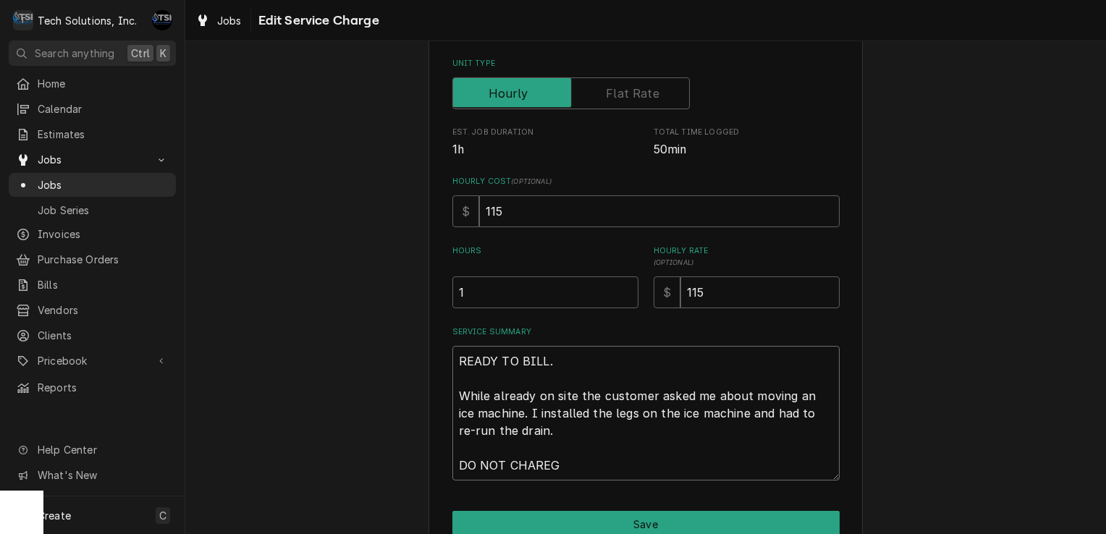
type textarea "READY TO BILL. While already on site the customer asked me about moving an ice …"
type textarea "x"
type textarea "READY TO BILL. While already on site the customer asked me about moving an ice …"
type textarea "x"
type textarea "READY TO BILL. While already on site the customer asked me about moving an ice …"
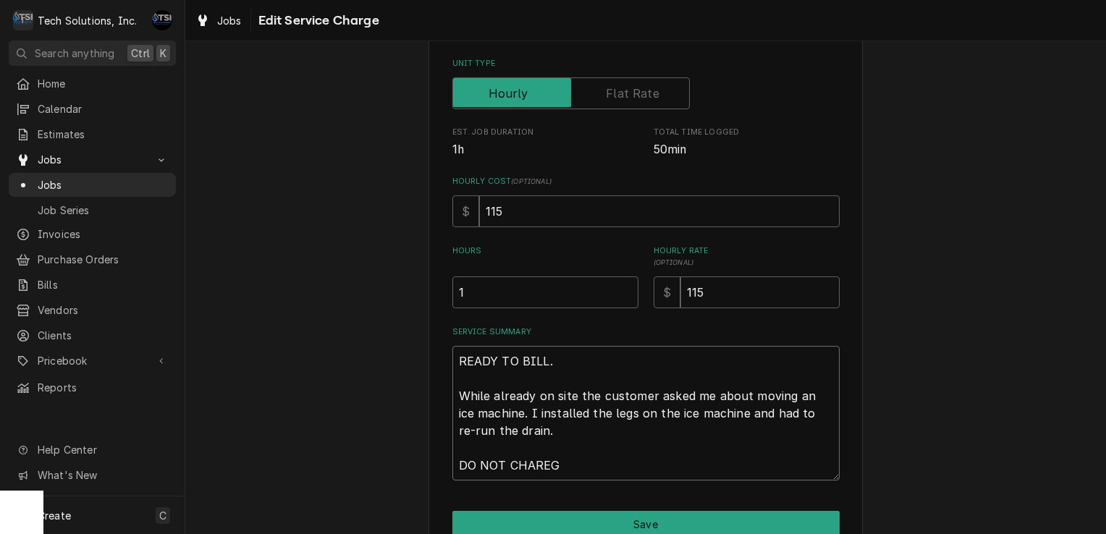
type textarea "x"
type textarea "READY TO BILL. While already on site the customer asked me about moving an ice …"
type textarea "x"
type textarea "READY TO BILL. While already on site the customer asked me about moving an ice …"
type textarea "x"
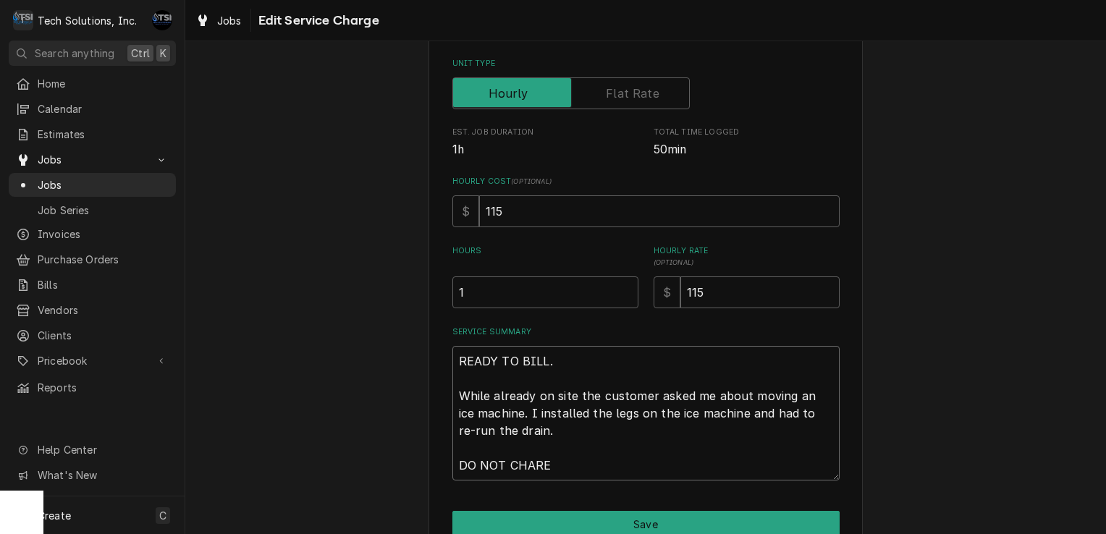
type textarea "READY TO BILL. While already on site the customer asked me about moving an ice …"
type textarea "x"
type textarea "READY TO BILL. While already on site the customer asked me about moving an ice …"
type textarea "x"
type textarea "READY TO BILL. While already on site the customer asked me about moving an ice …"
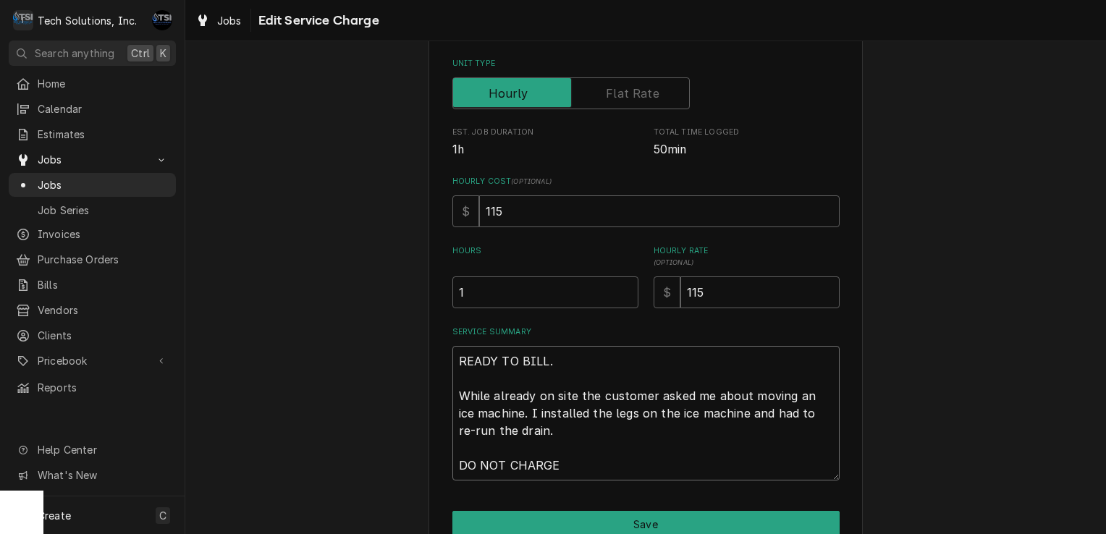
type textarea "x"
type textarea "READY TO BILL. While already on site the customer asked me about moving an ice …"
type textarea "x"
type textarea "READY TO BILL. While already on site the customer asked me about moving an ice …"
type textarea "x"
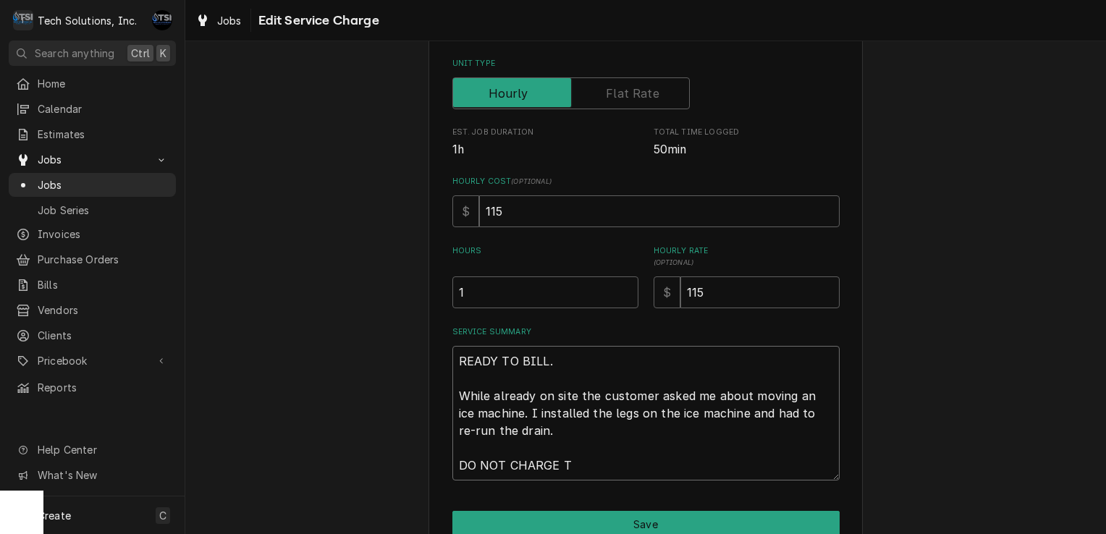
type textarea "READY TO BILL. While already on site the customer asked me about moving an ice …"
type textarea "x"
type textarea "READY TO BILL. While already on site the customer asked me about moving an ice …"
type textarea "x"
type textarea "READY TO BILL. While already on site the customer asked me about moving an ice …"
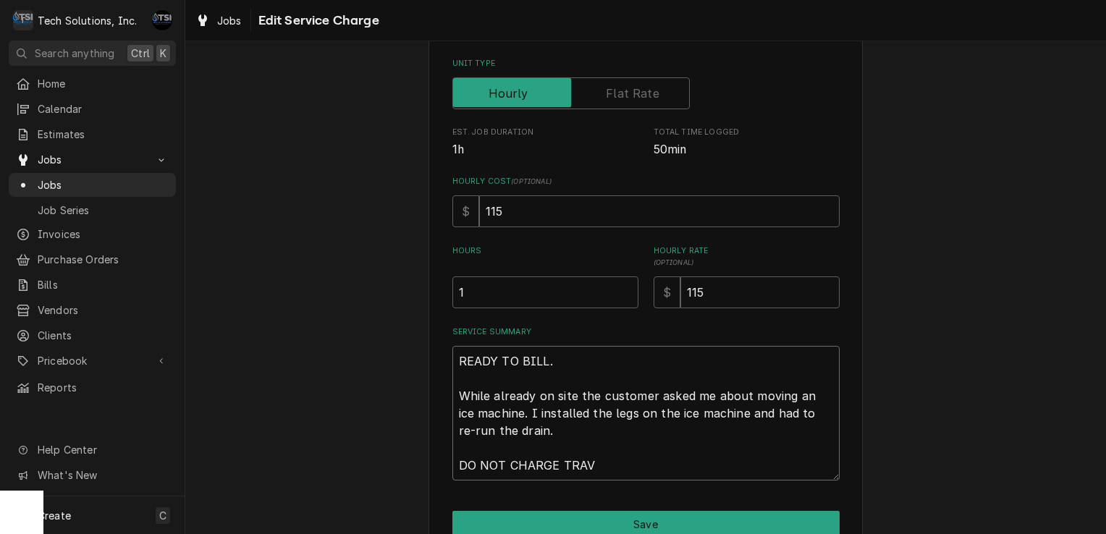
type textarea "x"
type textarea "READY TO BILL. While already on site the customer asked me about moving an ice …"
type textarea "x"
type textarea "READY TO BILL. While already on site the customer asked me about moving an ice …"
type textarea "x"
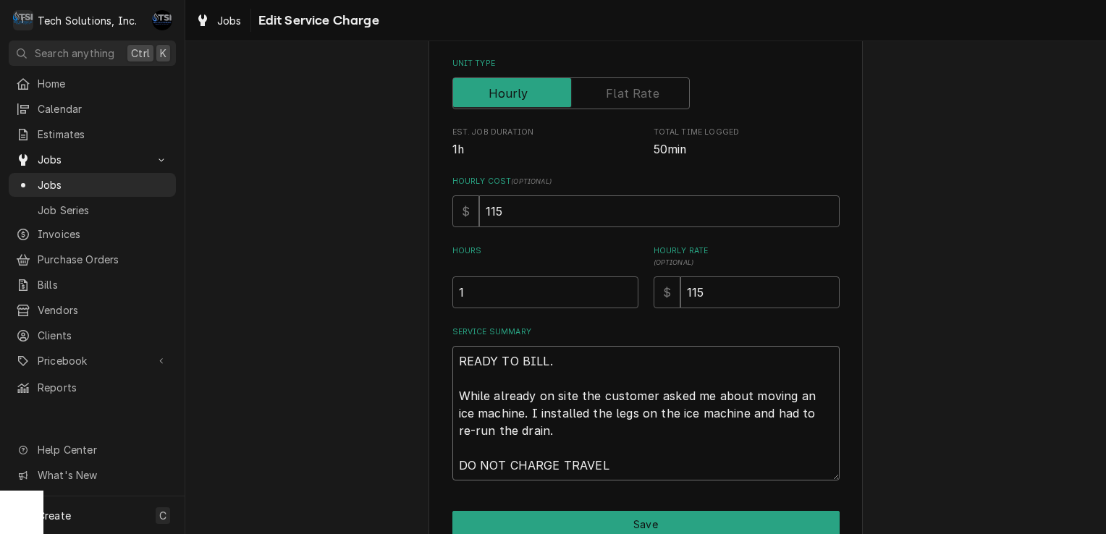
type textarea "READY TO BILL. While already on site the customer asked me about moving an ice …"
type textarea "x"
type textarea "READY TO BILL. While already on site the customer asked me about moving an ice …"
type textarea "x"
type textarea "READY TO BILL. While already on site the customer asked me about moving an ice …"
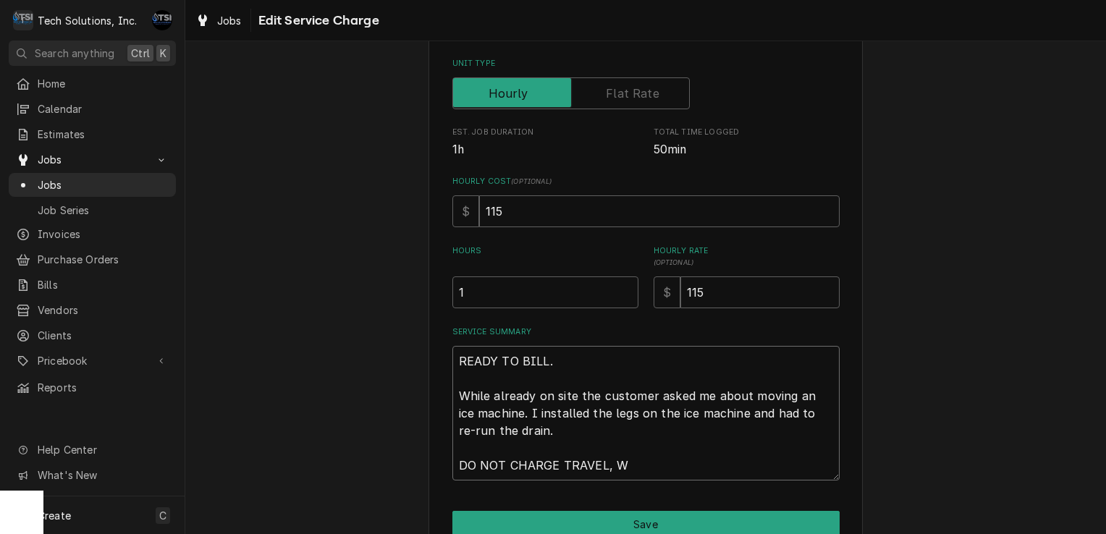
type textarea "x"
type textarea "READY TO BILL. While already on site the customer asked me about moving an ice …"
type textarea "x"
type textarea "READY TO BILL. While already on site the customer asked me about moving an ice …"
type textarea "x"
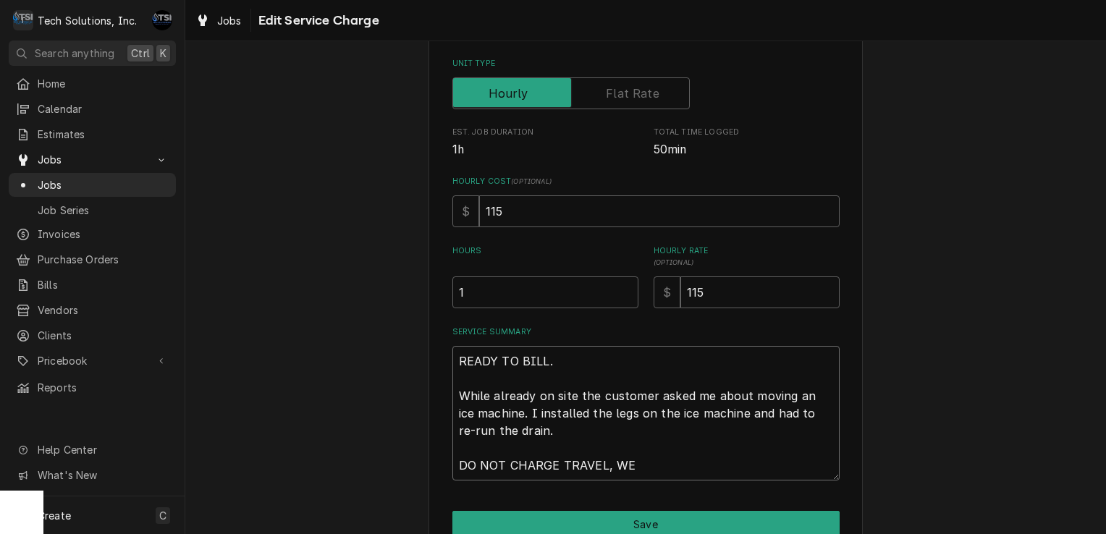
type textarea "READY TO BILL. While already on site the customer asked me about moving an ice …"
type textarea "x"
type textarea "READY TO BILL. While already on site the customer asked me about moving an ice …"
type textarea "x"
type textarea "READY TO BILL. While already on site the customer asked me about moving an ice …"
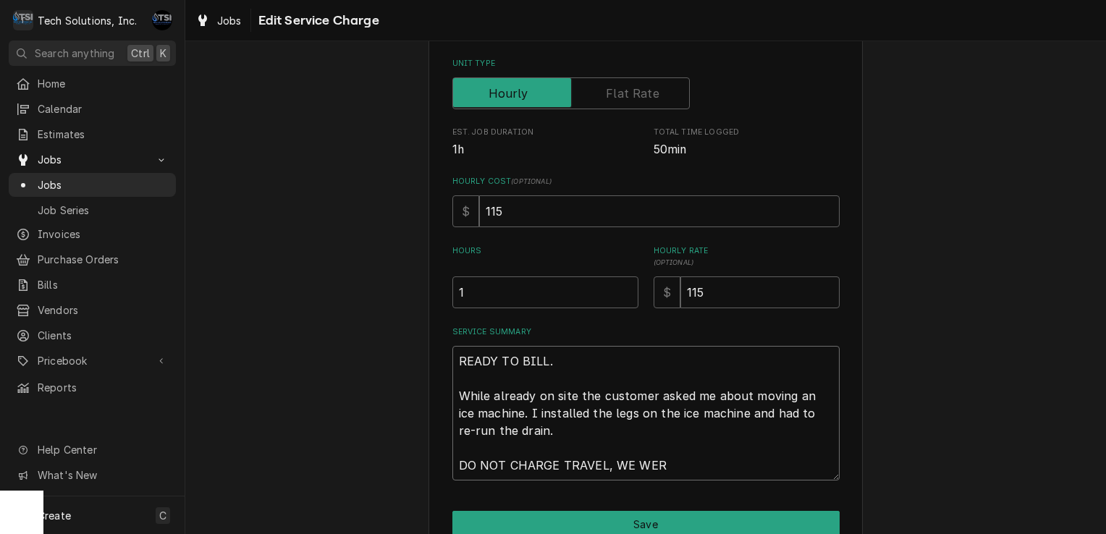
type textarea "x"
type textarea "READY TO BILL. While already on site the customer asked me about moving an ice …"
type textarea "x"
type textarea "READY TO BILL. While already on site the customer asked me about moving an ice …"
type textarea "x"
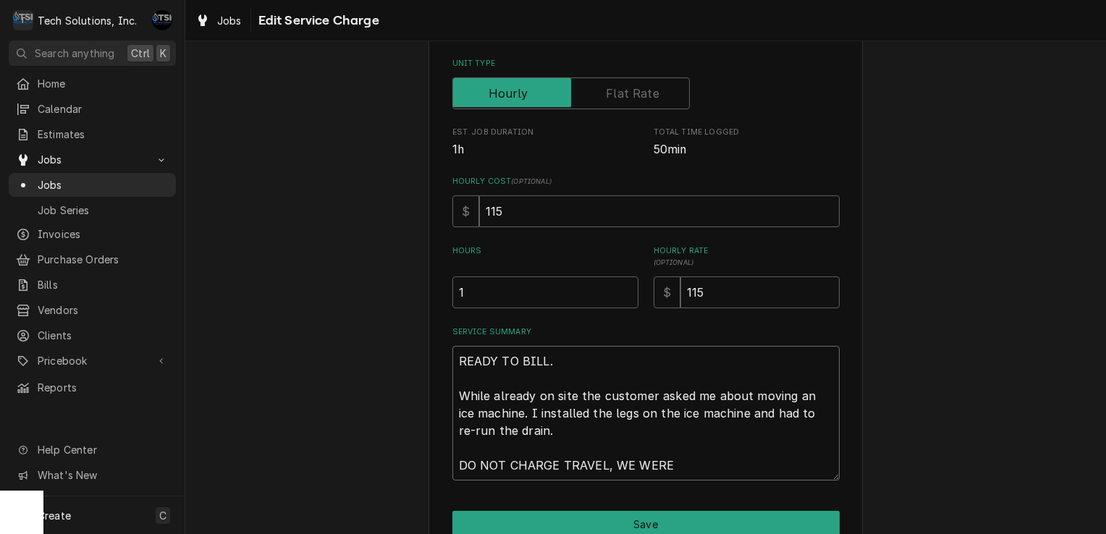
type textarea "READY TO BILL. While already on site the customer asked me about moving an ice …"
type textarea "x"
type textarea "READY TO BILL. While already on site the customer asked me about moving an ice …"
type textarea "x"
type textarea "READY TO BILL. While already on site the customer asked me about moving an ice …"
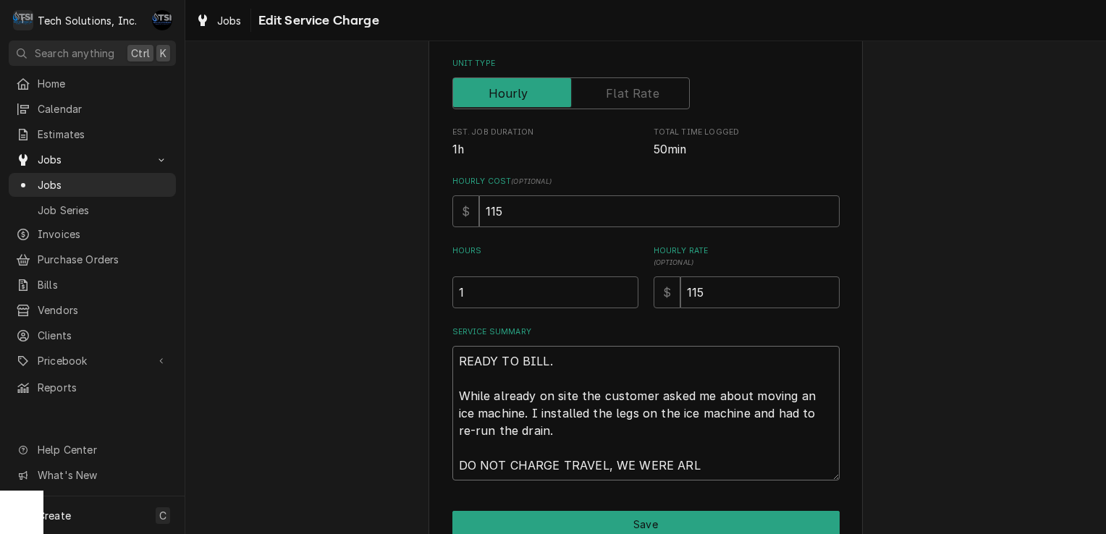
type textarea "x"
type textarea "READY TO BILL. While already on site the customer asked me about moving an ice …"
type textarea "x"
type textarea "READY TO BILL. While already on site the customer asked me about moving an ice …"
type textarea "x"
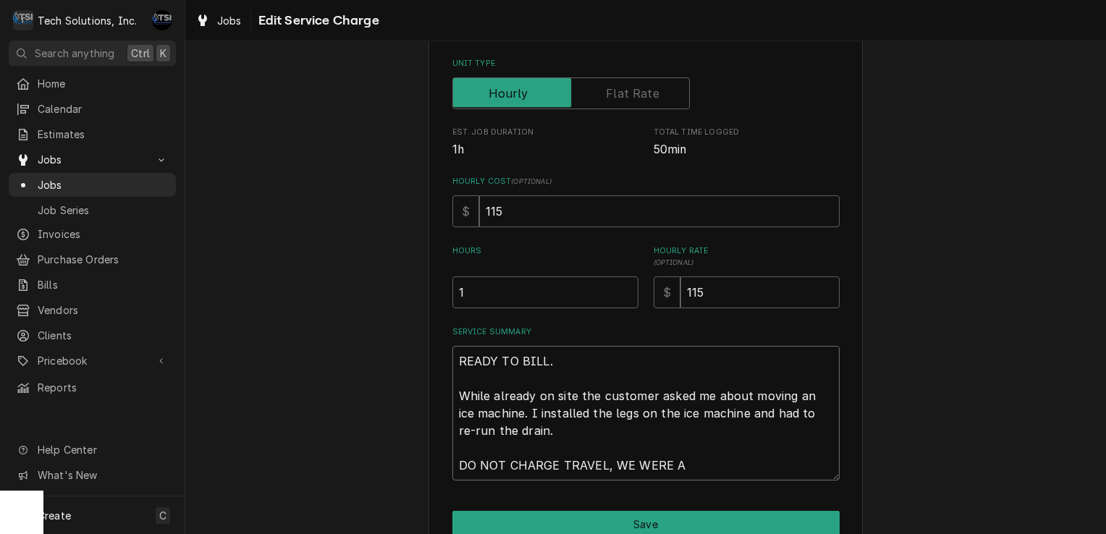
type textarea "READY TO BILL. While already on site the customer asked me about moving an ice …"
type textarea "x"
type textarea "READY TO BILL. While already on site the customer asked me about moving an ice …"
type textarea "x"
type textarea "READY TO BILL. While already on site the customer asked me about moving an ice …"
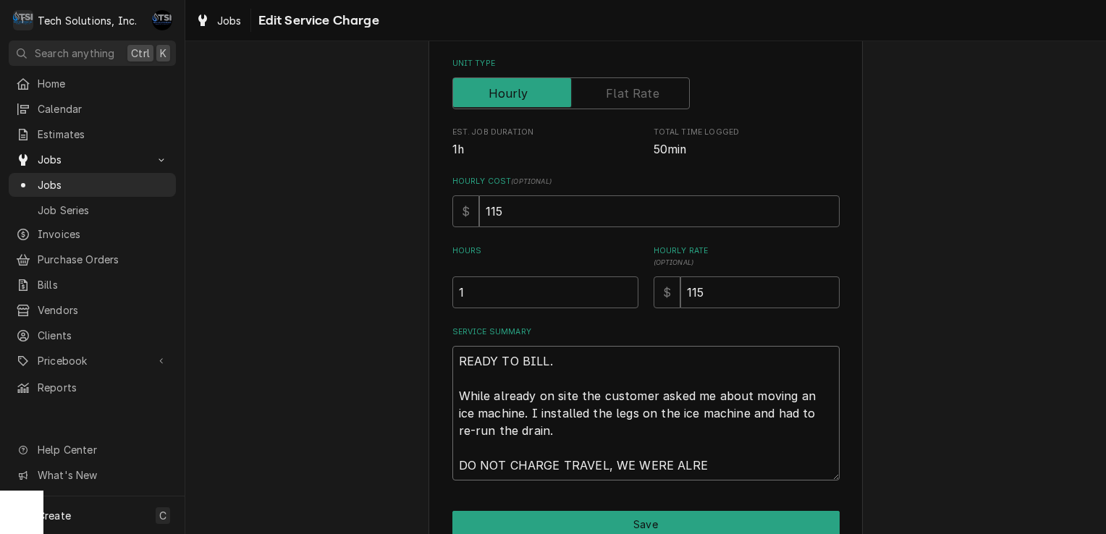
type textarea "x"
type textarea "READY TO BILL. While already on site the customer asked me about moving an ice …"
type textarea "x"
type textarea "READY TO BILL. While already on site the customer asked me about moving an ice …"
type textarea "x"
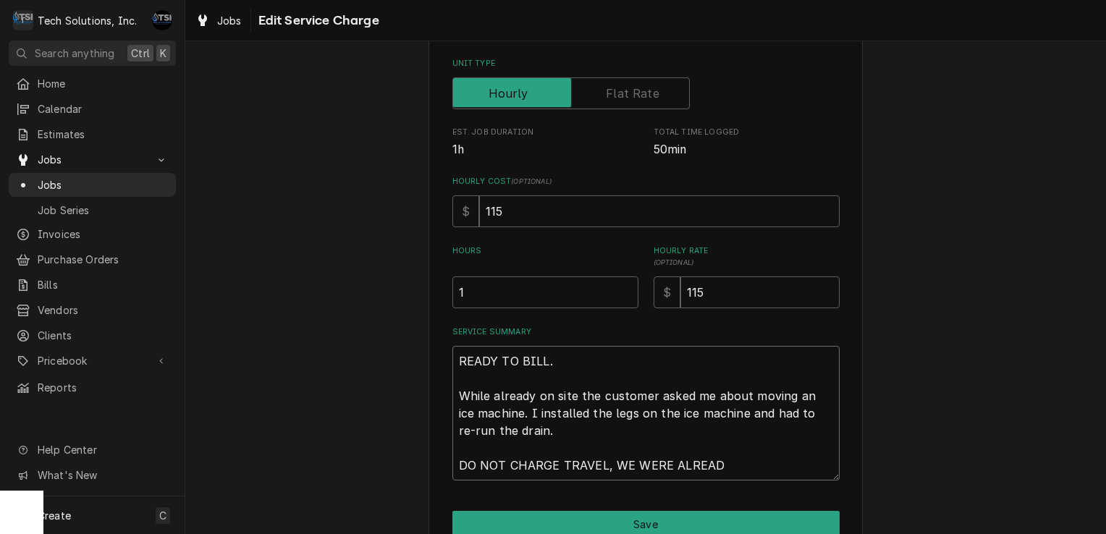
type textarea "READY TO BILL. While already on site the customer asked me about moving an ice …"
type textarea "x"
type textarea "READY TO BILL. While already on site the customer asked me about moving an ice …"
type textarea "x"
type textarea "READY TO BILL. While already on site the customer asked me about moving an ice …"
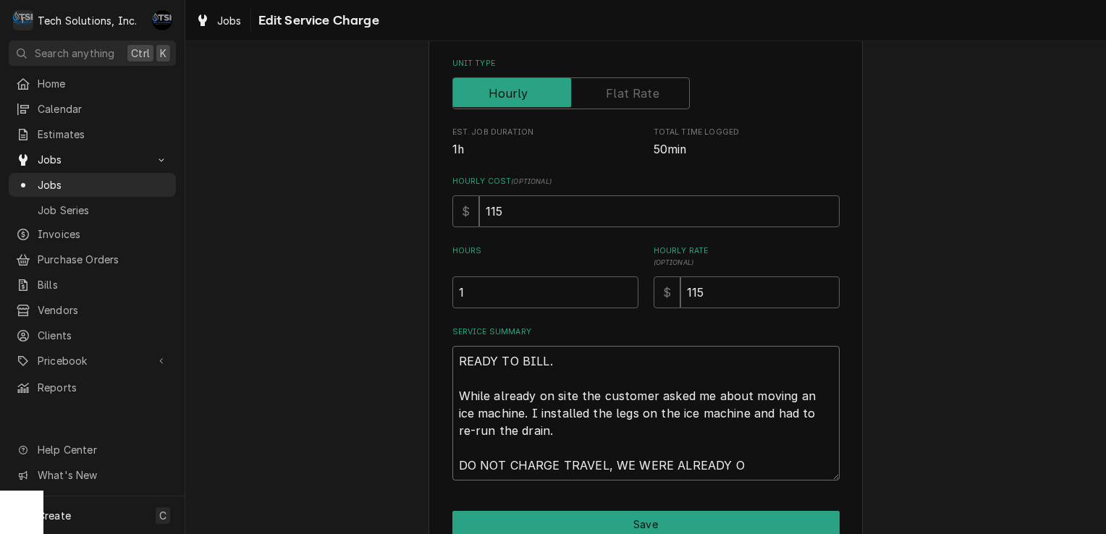
type textarea "x"
type textarea "READY TO BILL. While already on site the customer asked me about moving an ice …"
type textarea "x"
type textarea "READY TO BILL. While already on site the customer asked me about moving an ice …"
type textarea "x"
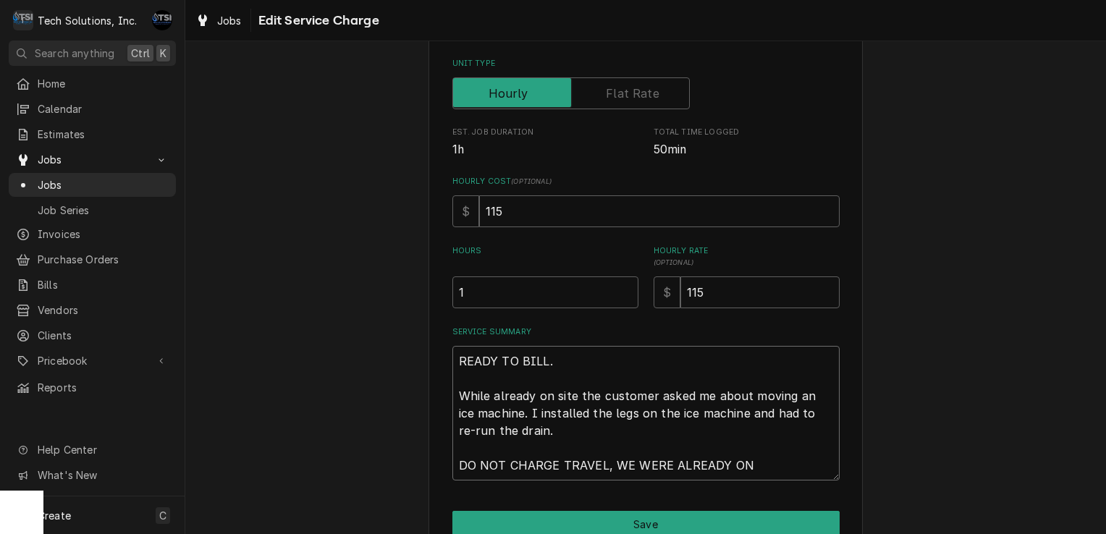
type textarea "READY TO BILL. While already on site the customer asked me about moving an ice …"
type textarea "x"
type textarea "READY TO BILL. While already on site the customer asked me about moving an ice …"
type textarea "x"
type textarea "READY TO BILL. While already on site the customer asked me about moving an ice …"
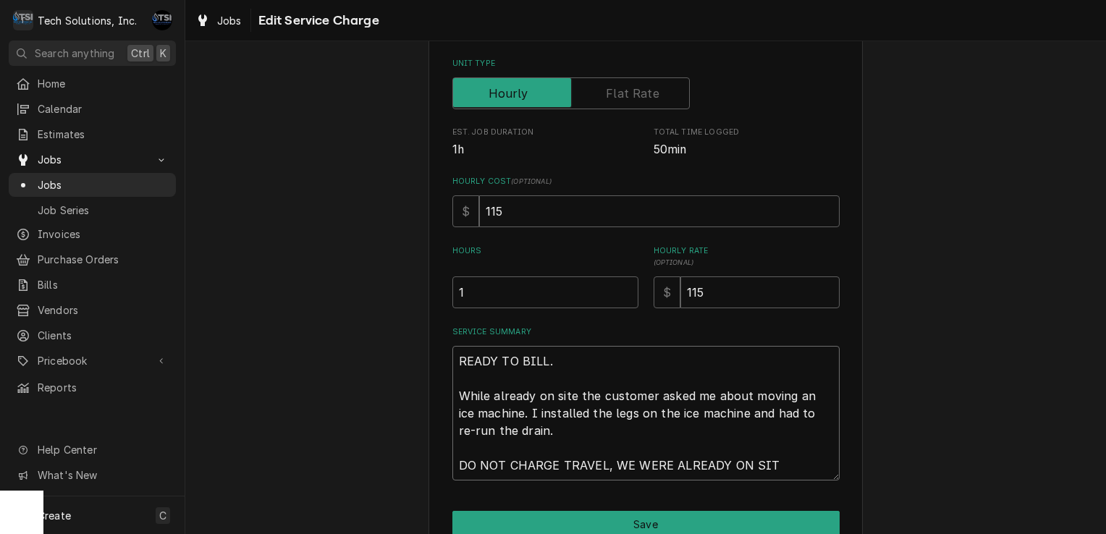
type textarea "x"
type textarea "READY TO BILL. While already on site the customer asked me about moving an ice …"
type textarea "x"
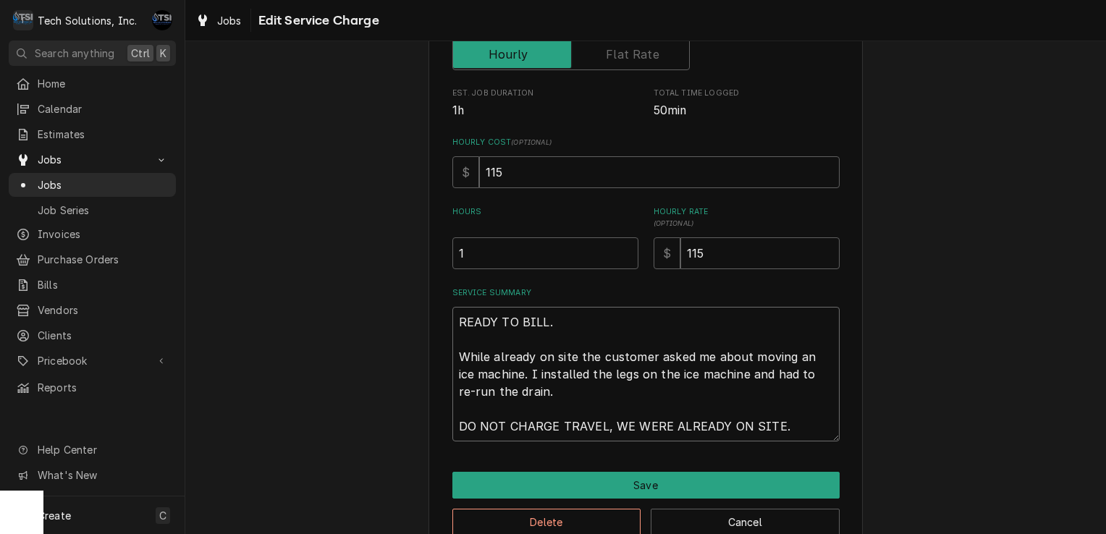
scroll to position [294, 0]
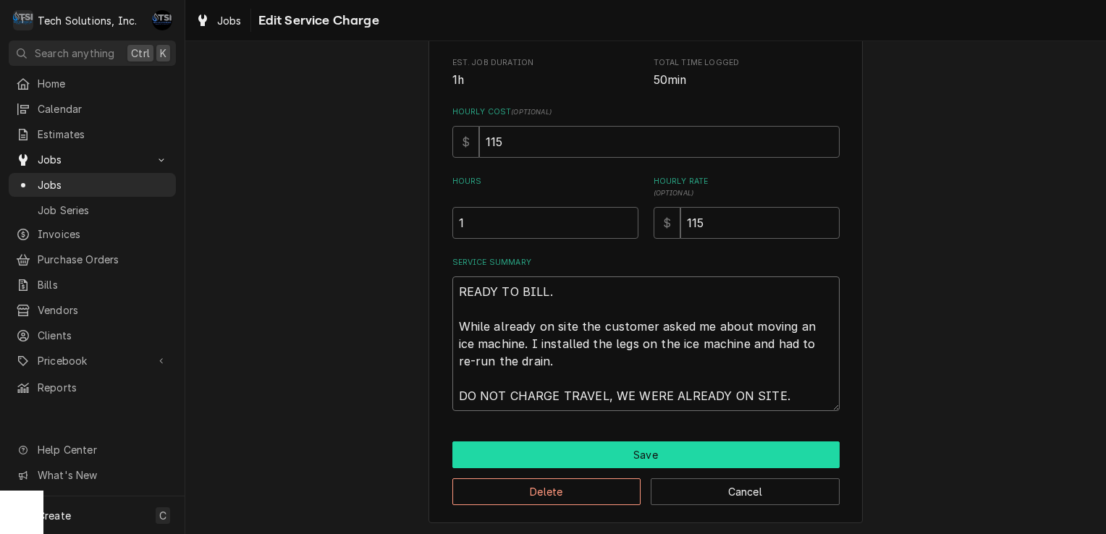
type textarea "READY TO BILL. While already on site the customer asked me about moving an ice …"
click at [631, 454] on button "Save" at bounding box center [645, 455] width 387 height 27
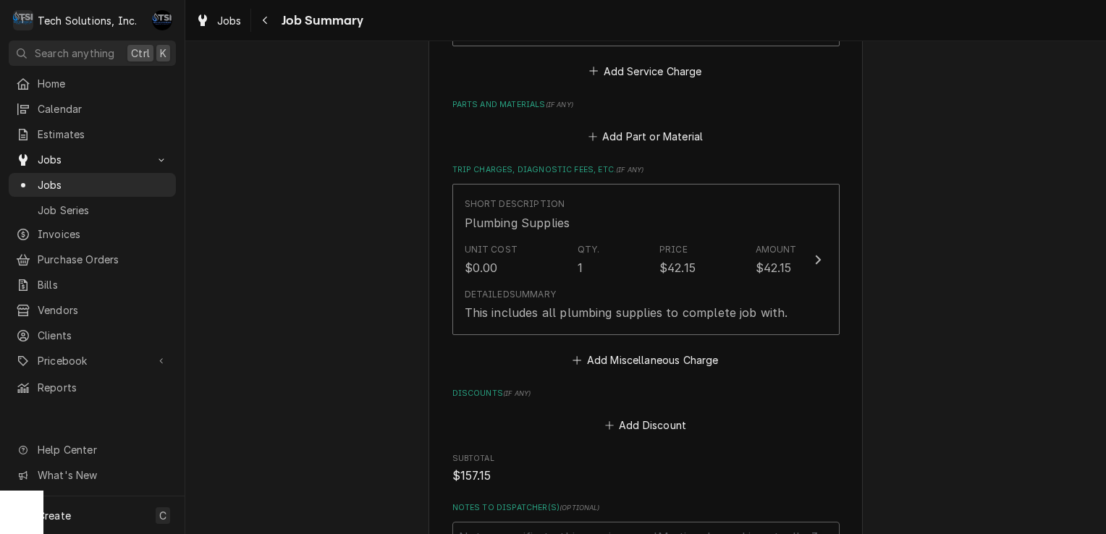
scroll to position [670, 0]
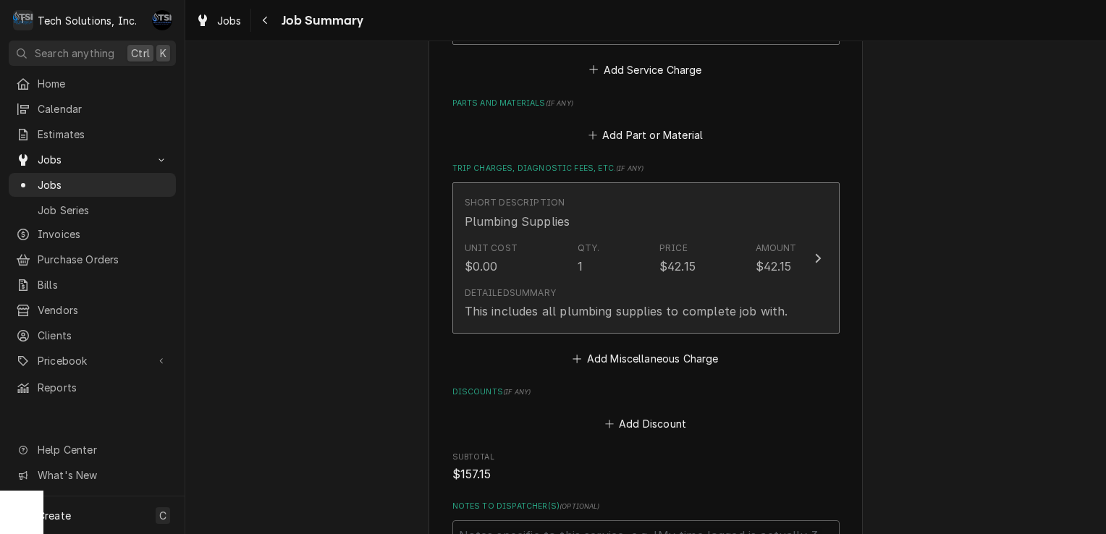
click at [647, 284] on div "Detailed Summary This includes all plumbing supplies to complete job with." at bounding box center [631, 303] width 332 height 45
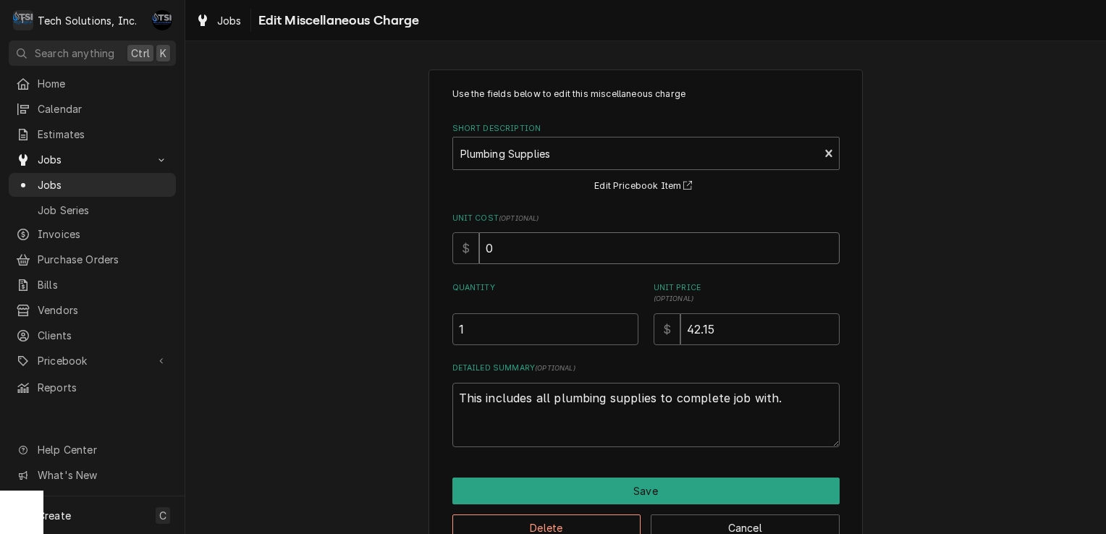
click at [535, 253] on input "0" at bounding box center [659, 248] width 361 height 32
type textarea "x"
type input "8"
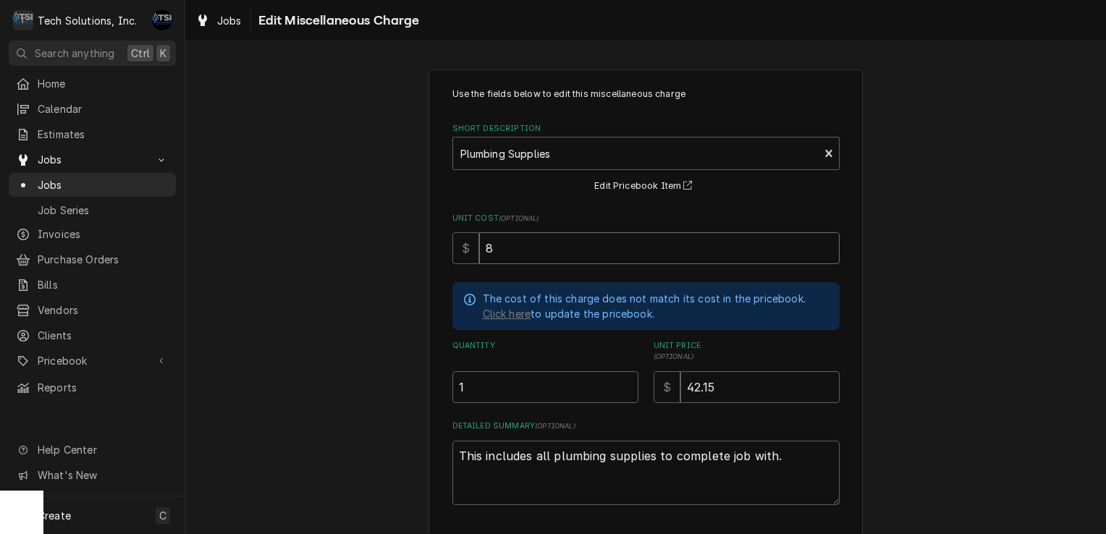
type textarea "x"
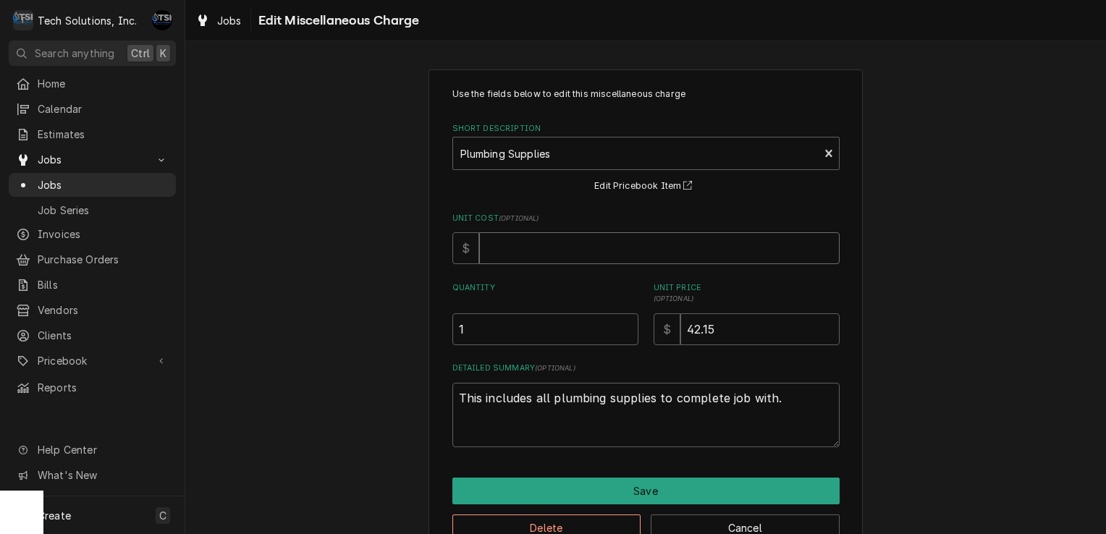
type textarea "x"
type input "1"
type textarea "x"
type input "18"
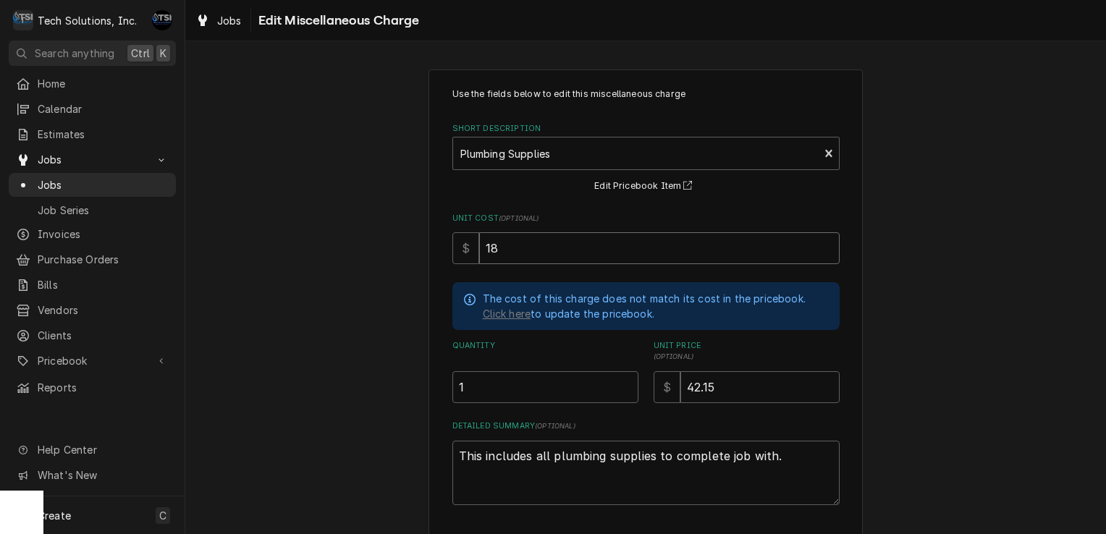
type textarea "x"
type input "18.1"
type textarea "x"
type input "18.12"
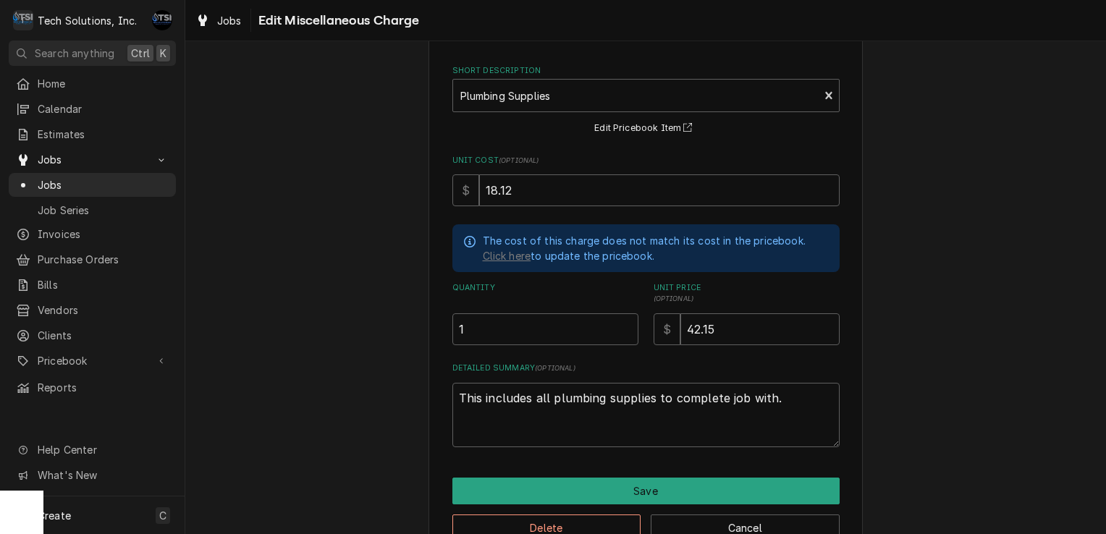
scroll to position [93, 0]
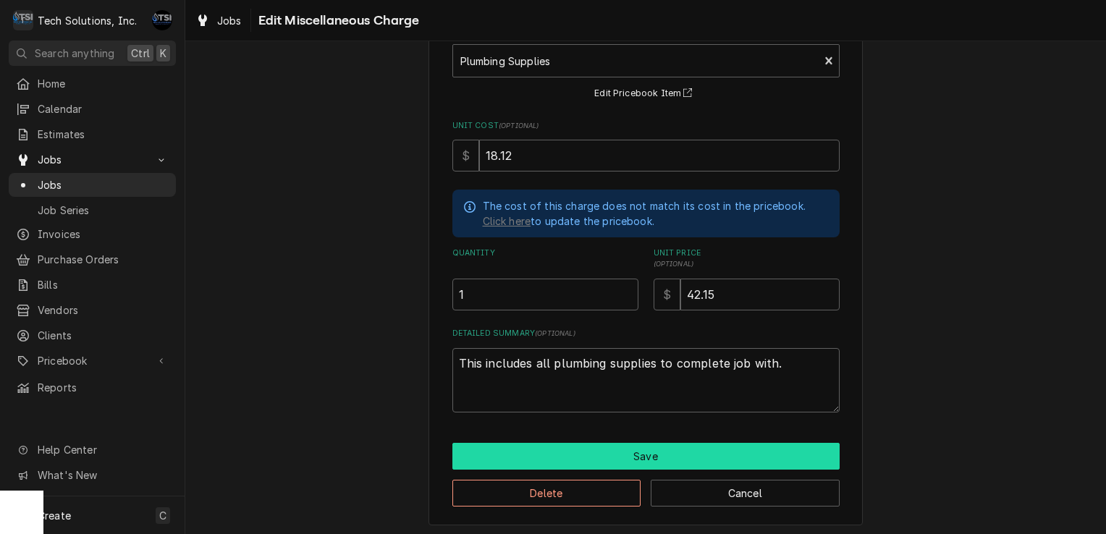
click at [576, 459] on button "Save" at bounding box center [645, 456] width 387 height 27
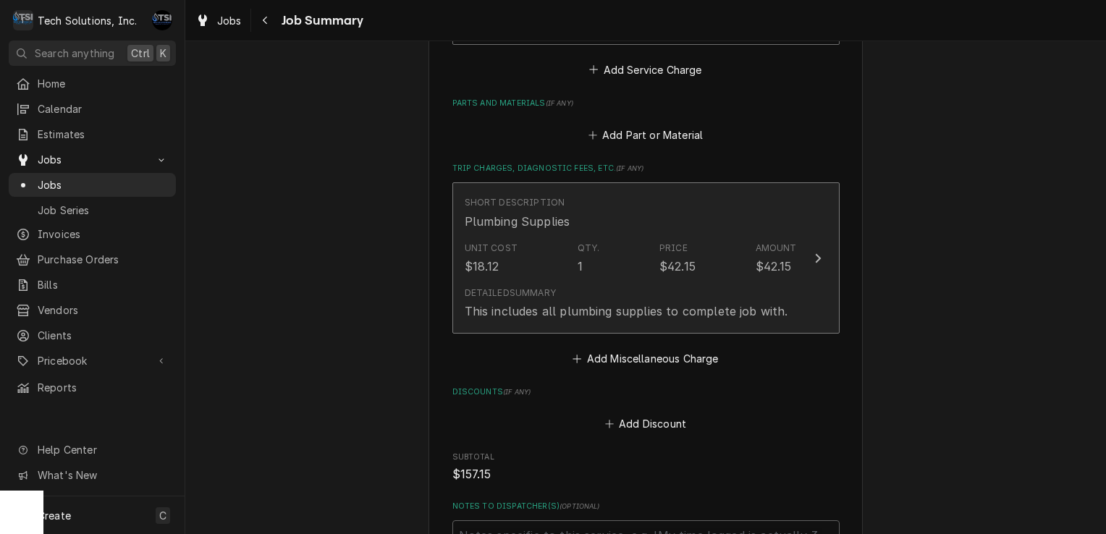
drag, startPoint x: 600, startPoint y: 295, endPoint x: 550, endPoint y: 224, distance: 86.2
click at [550, 224] on div "Plumbing Supplies" at bounding box center [518, 221] width 106 height 17
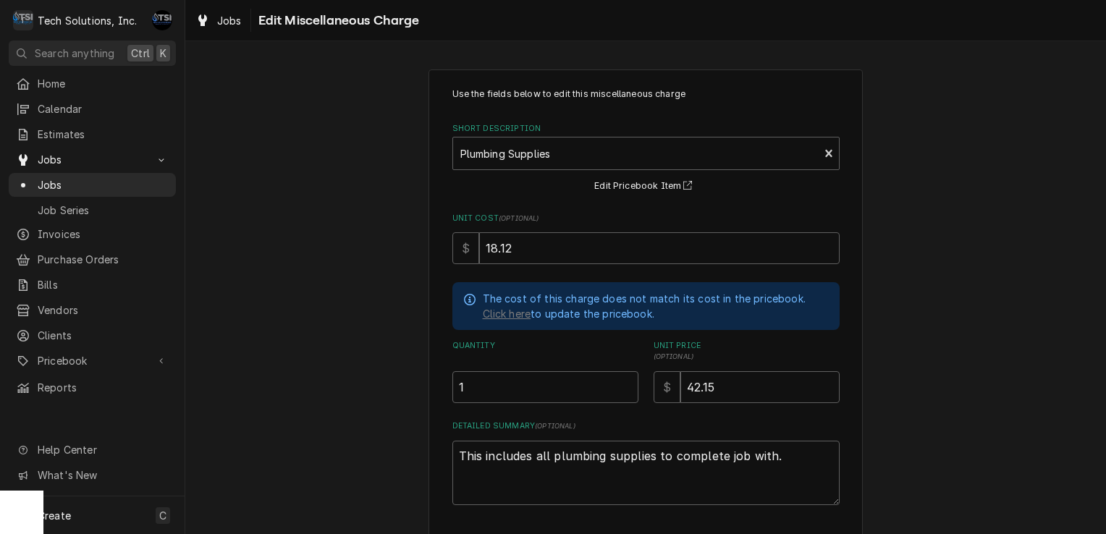
click at [548, 230] on div "Unit Cost ( optional ) $ 18.12" at bounding box center [645, 238] width 387 height 51
click at [544, 246] on input "18.12" at bounding box center [659, 248] width 361 height 32
type textarea "x"
type input "18.1"
type textarea "x"
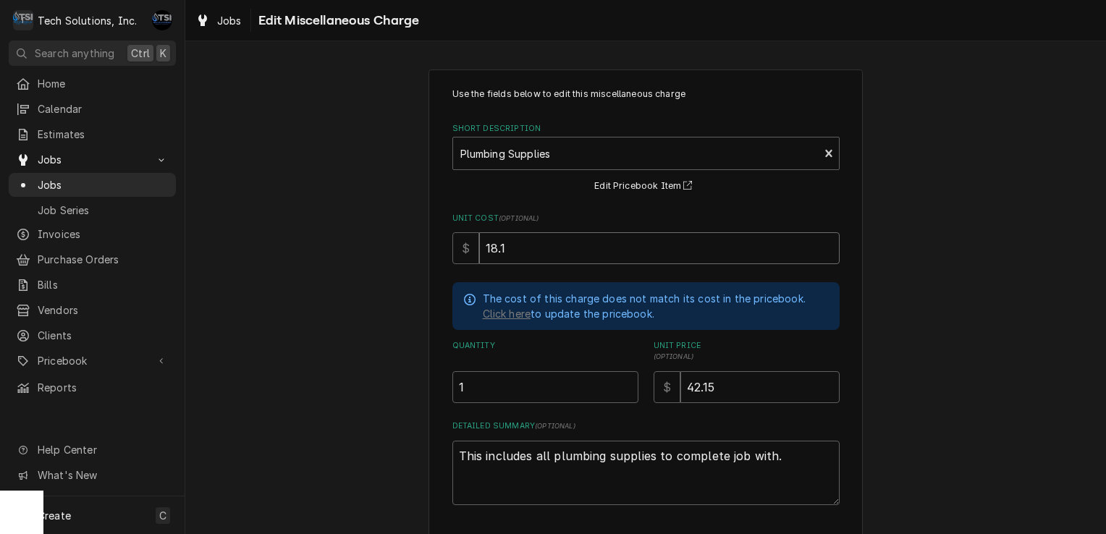
type input "18"
type textarea "x"
type input "1"
type textarea "x"
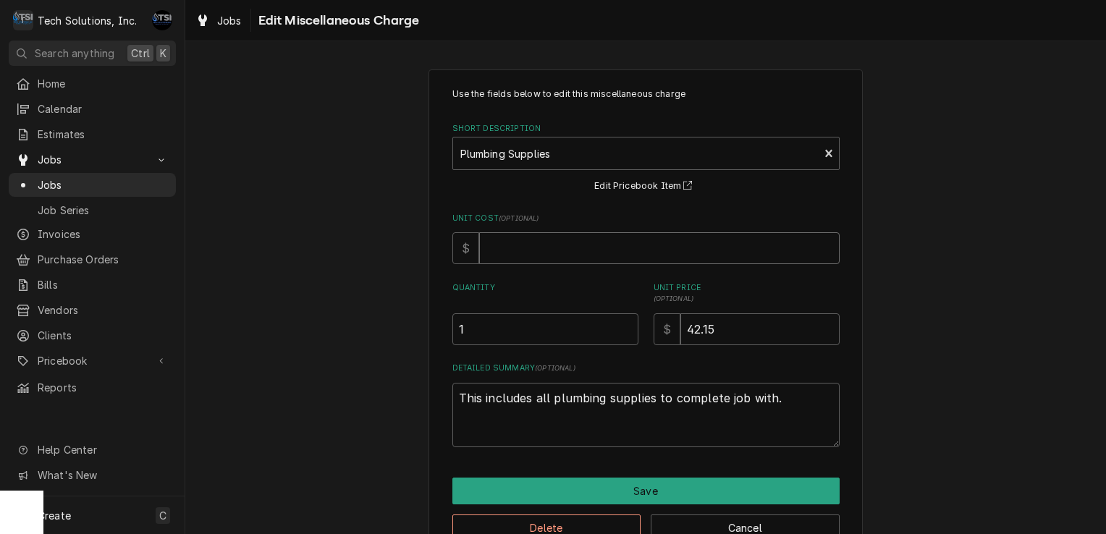
type textarea "x"
type input "0"
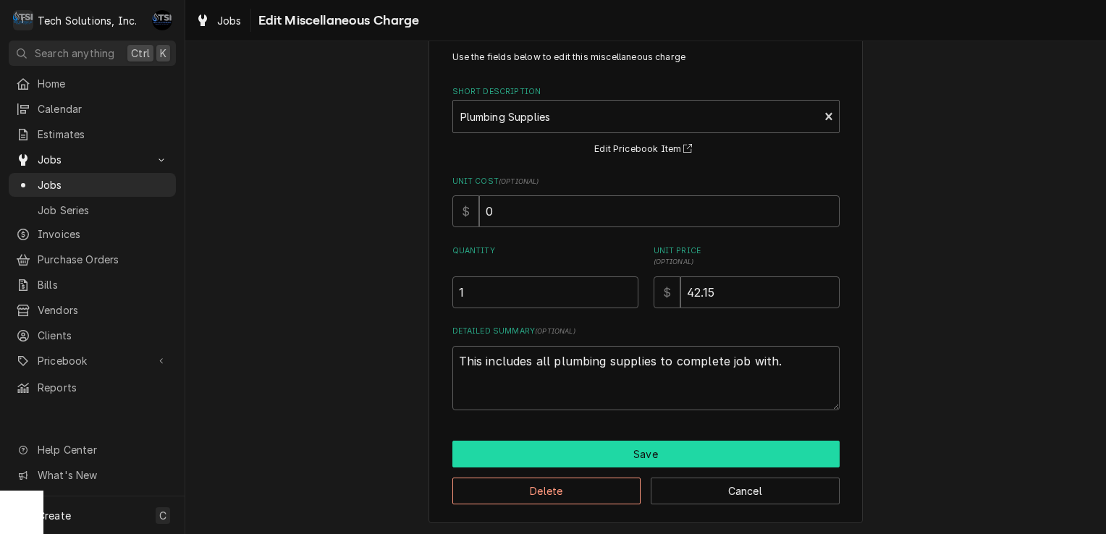
click at [552, 442] on button "Save" at bounding box center [645, 454] width 387 height 27
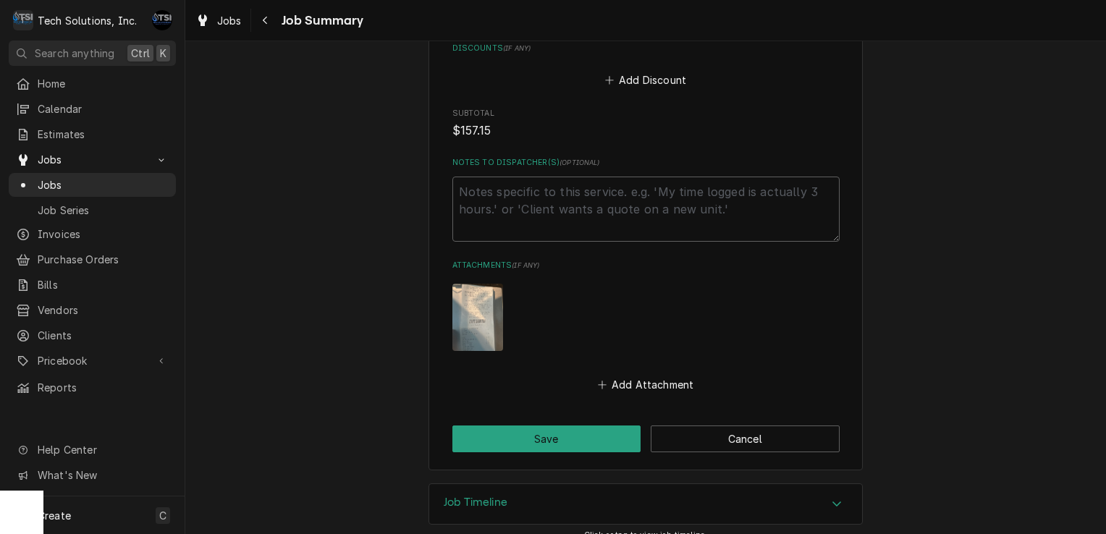
scroll to position [1029, 0]
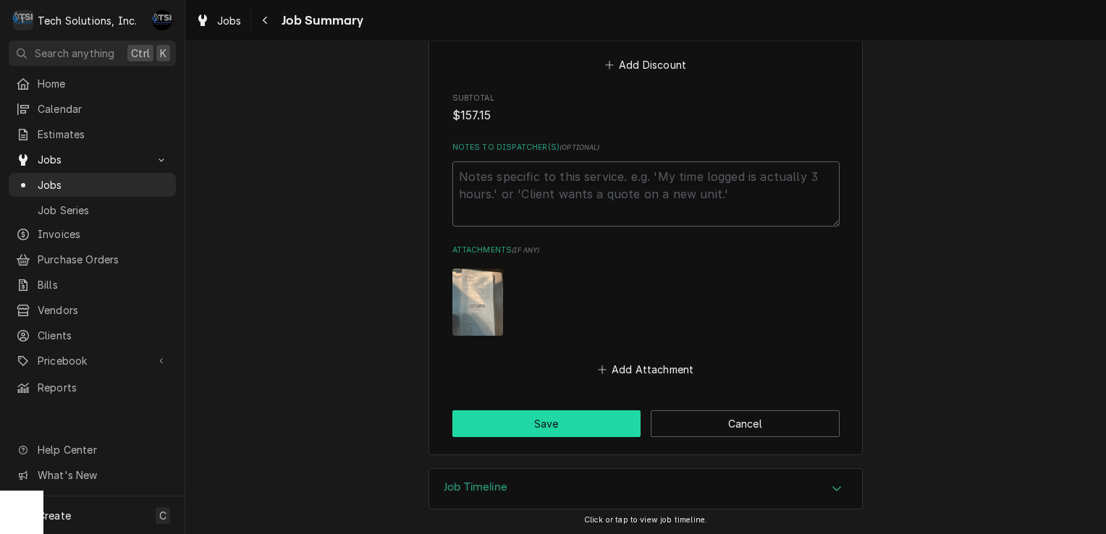
click at [553, 433] on button "Save" at bounding box center [546, 423] width 189 height 27
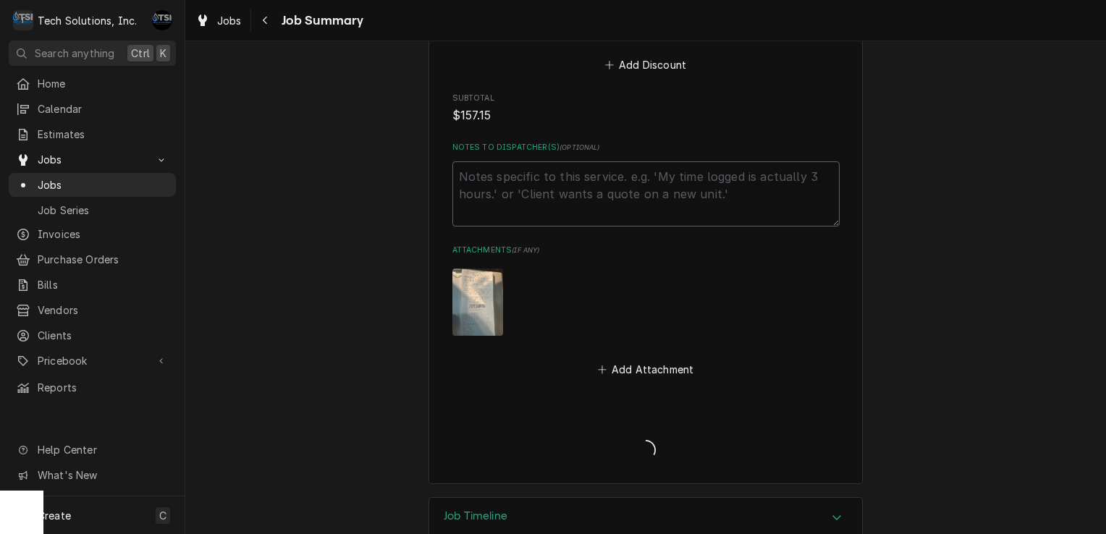
type textarea "x"
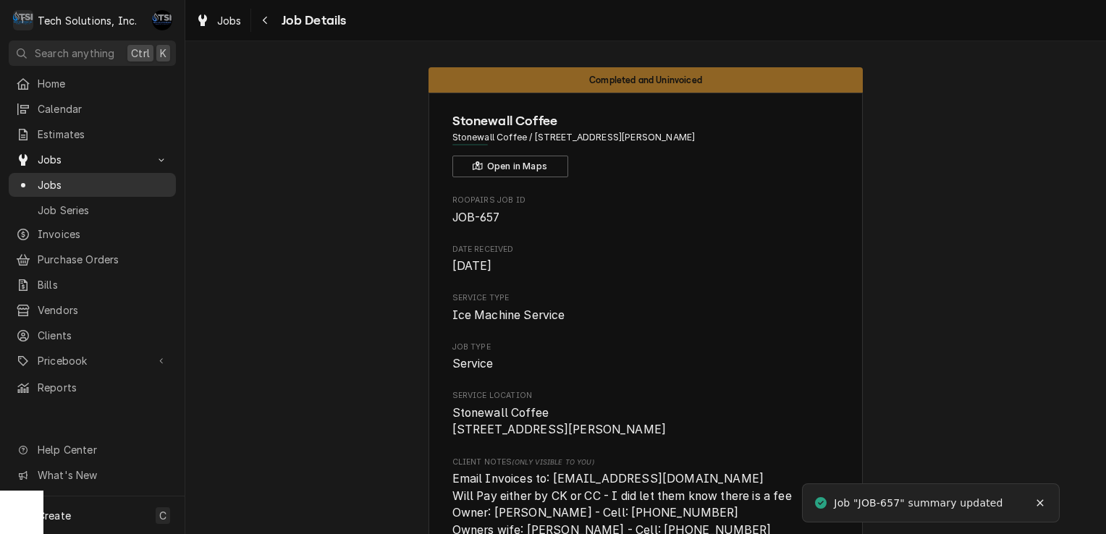
click at [159, 182] on span "Jobs" at bounding box center [103, 184] width 131 height 15
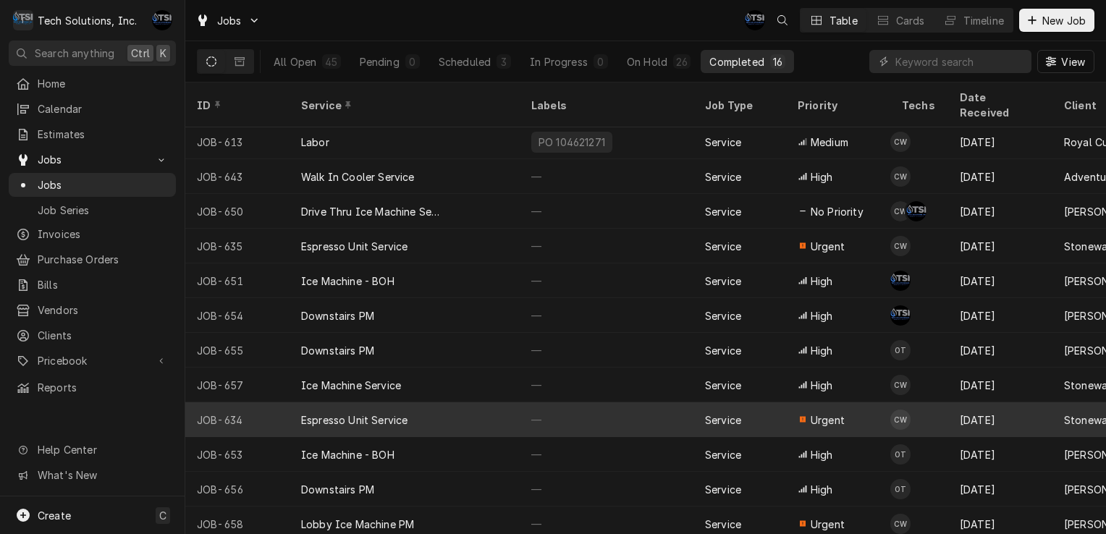
scroll to position [142, 0]
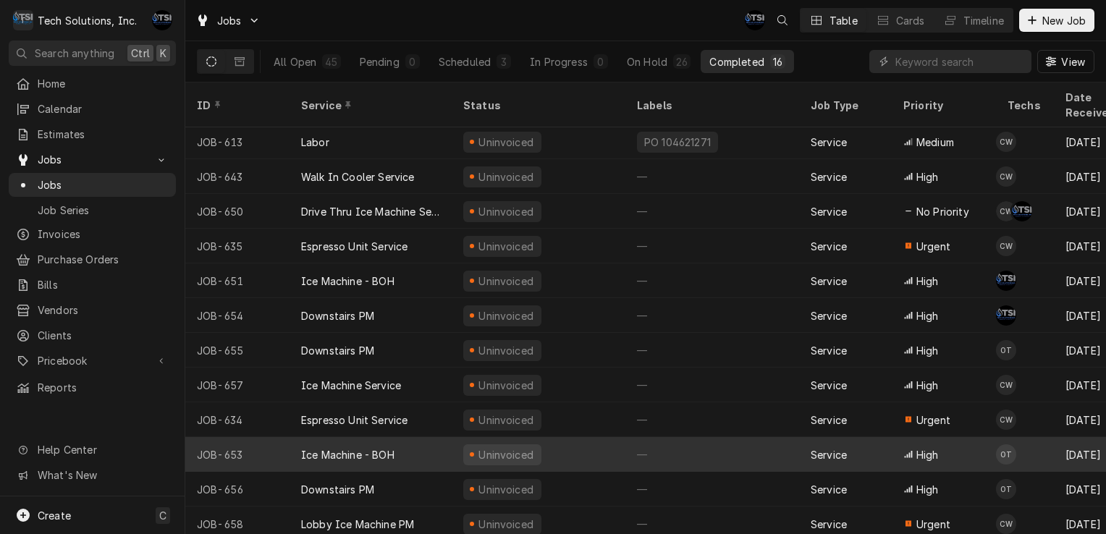
click at [484, 444] on div "Uninvoiced" at bounding box center [502, 454] width 78 height 21
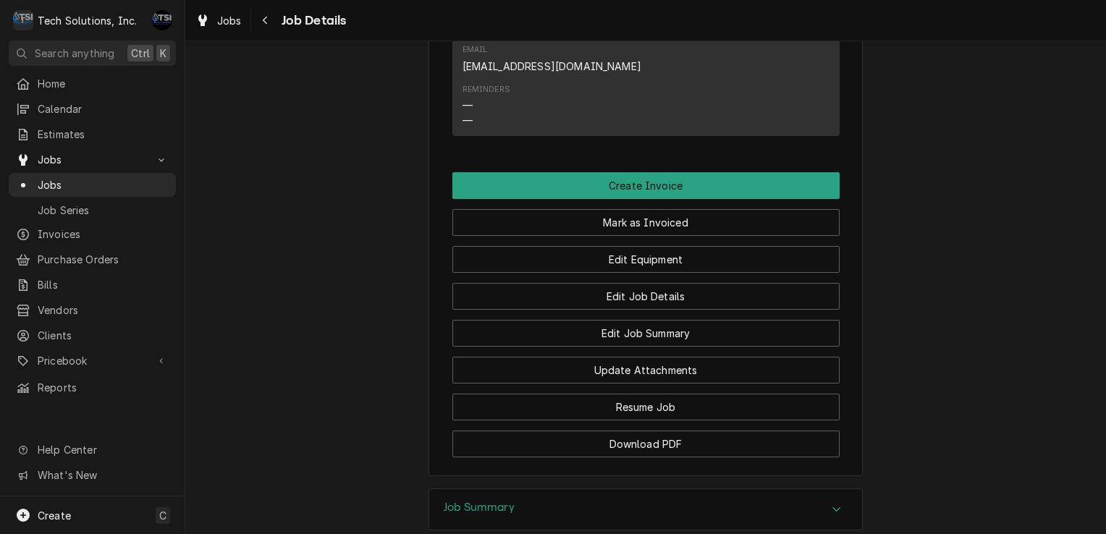
scroll to position [2242, 0]
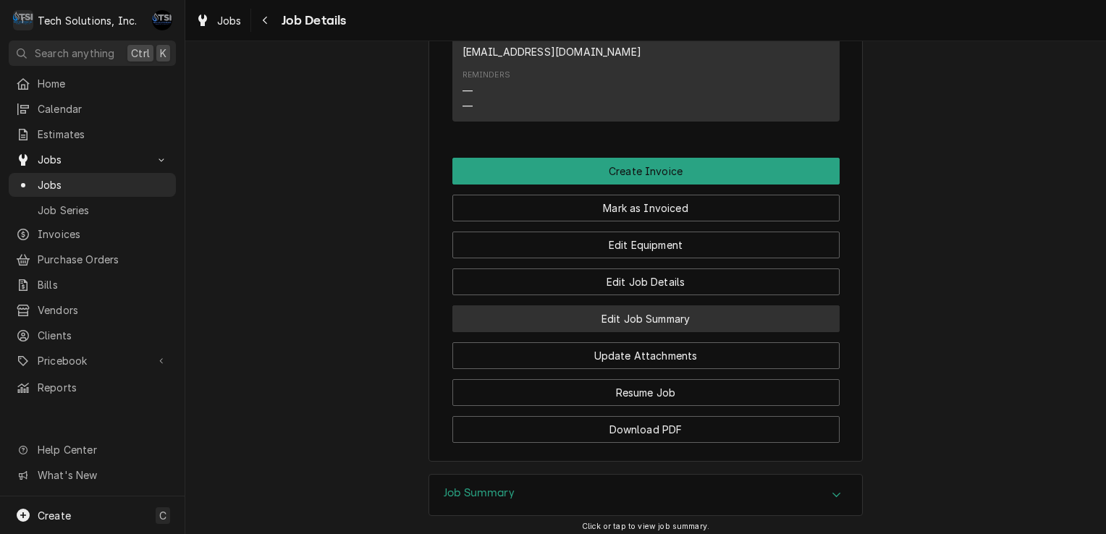
click at [615, 305] on button "Edit Job Summary" at bounding box center [645, 318] width 387 height 27
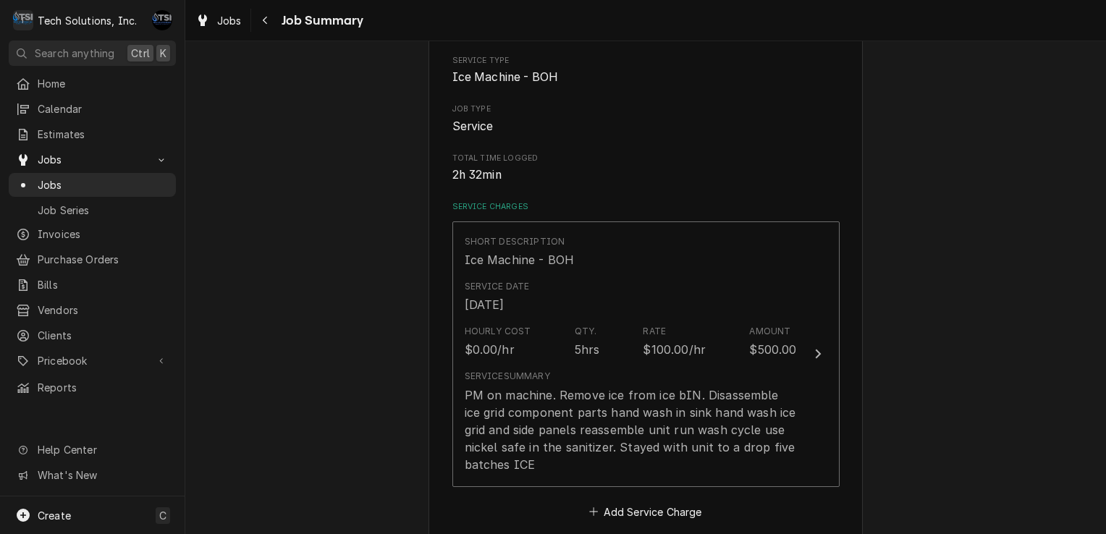
scroll to position [197, 0]
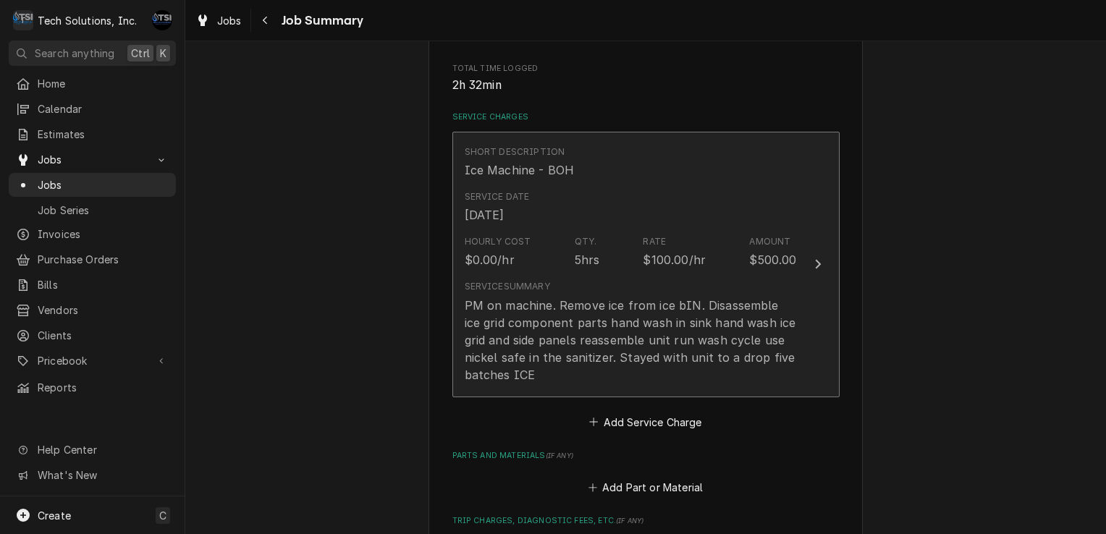
click at [637, 216] on div "Service Date Sep 3, 2025" at bounding box center [631, 207] width 332 height 45
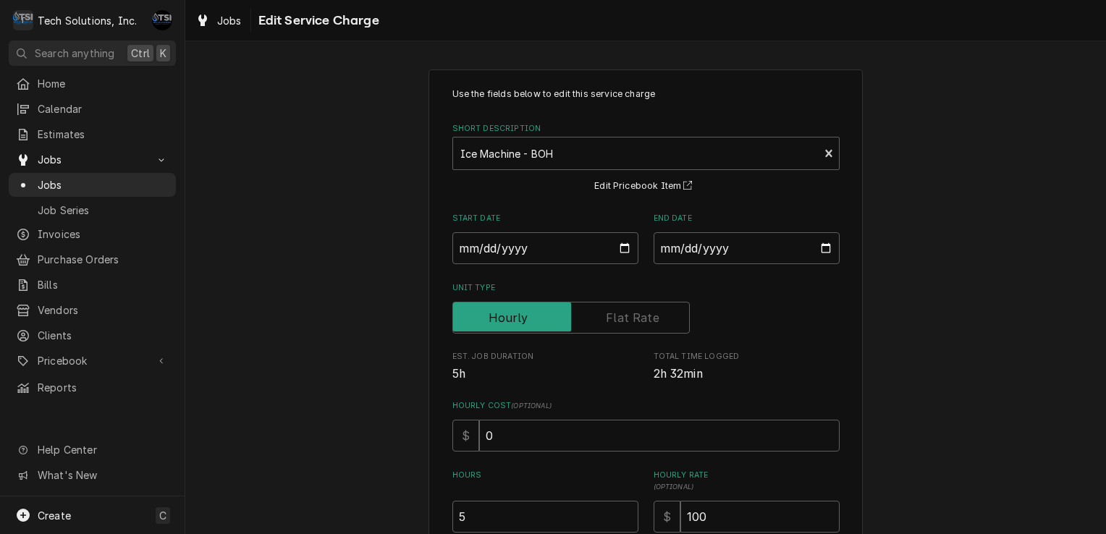
scroll to position [242, 0]
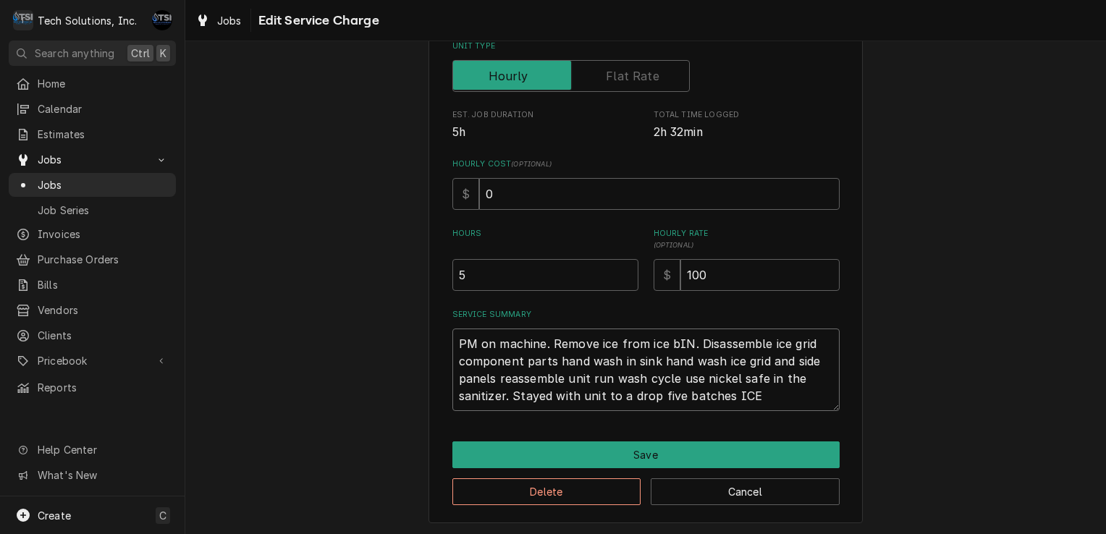
drag, startPoint x: 759, startPoint y: 401, endPoint x: 382, endPoint y: 287, distance: 393.2
click at [382, 287] on div "Use the fields below to edit this service charge Short Description Ice Machine …" at bounding box center [645, 176] width 921 height 722
type textarea "x"
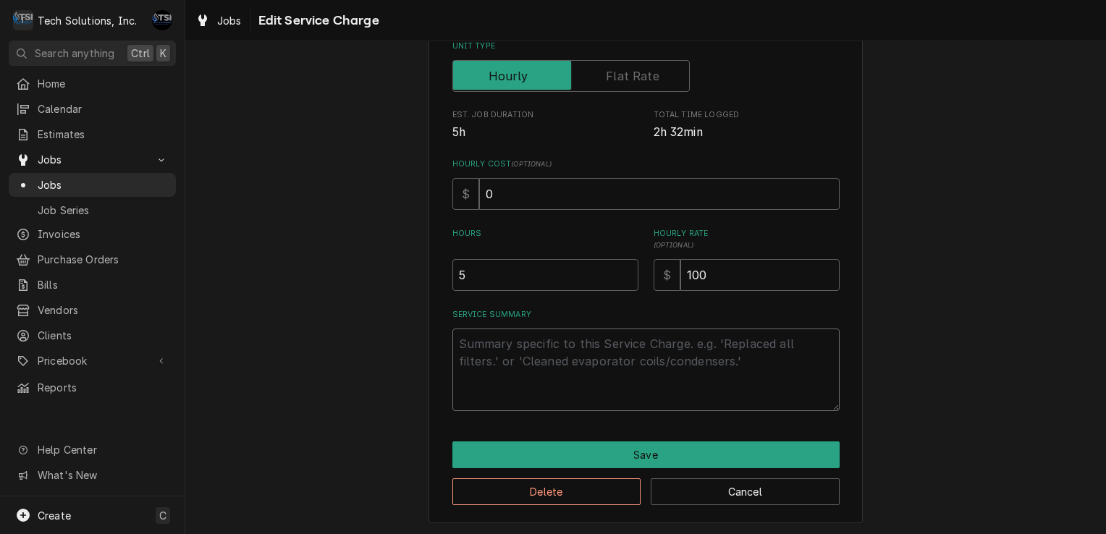
scroll to position [224, 0]
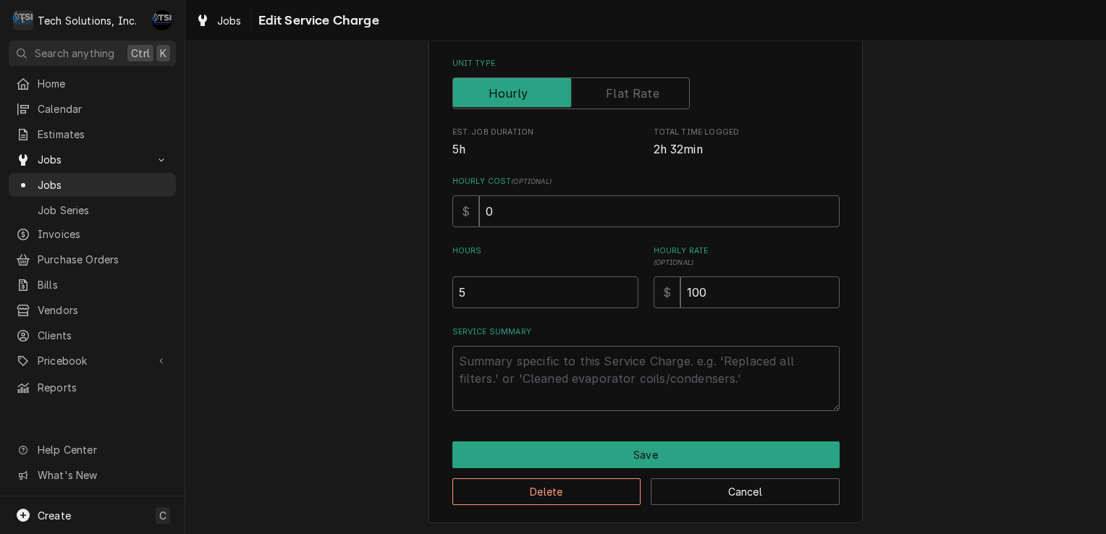
click at [382, 287] on div "Use the fields below to edit this service charge Short Description Ice Machine …" at bounding box center [645, 184] width 921 height 704
click at [479, 380] on textarea "Service Summary" at bounding box center [645, 378] width 387 height 65
type textarea "x"
type textarea "R"
type textarea "x"
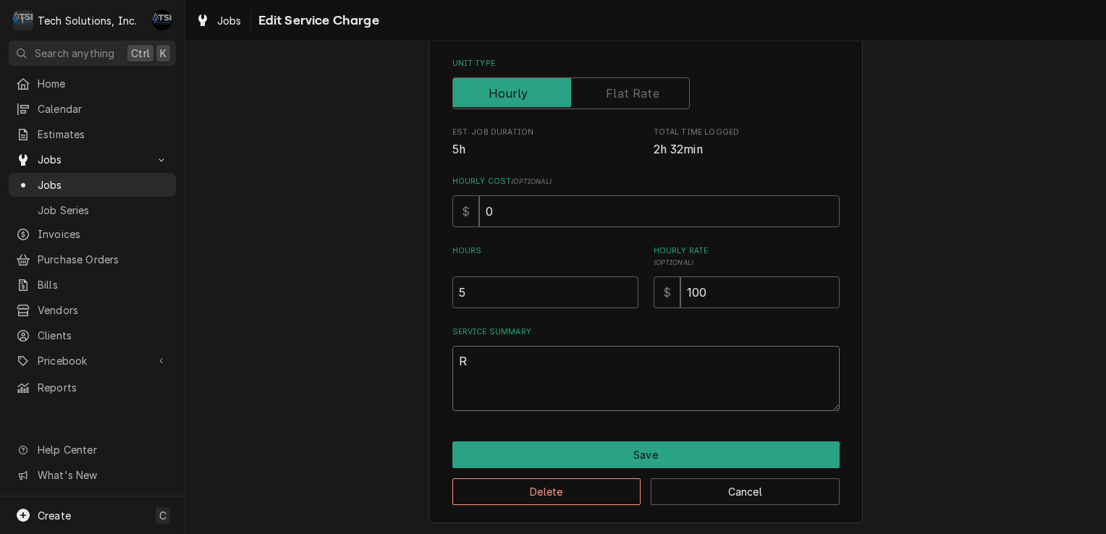
type textarea "RE"
type textarea "x"
type textarea "REA"
type textarea "x"
type textarea "READ"
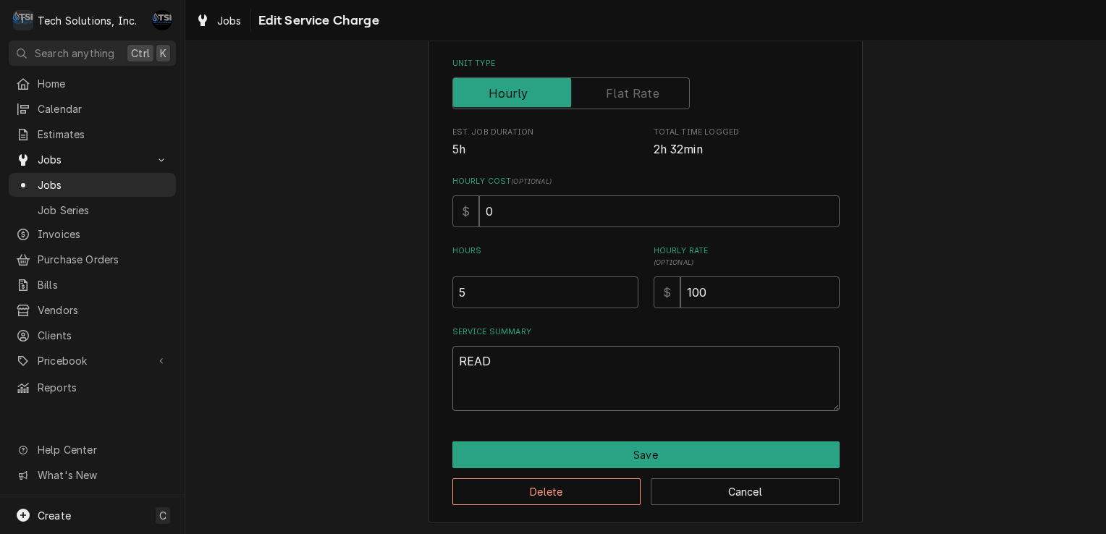
type textarea "x"
type textarea "READY"
type textarea "x"
type textarea "READY"
type textarea "x"
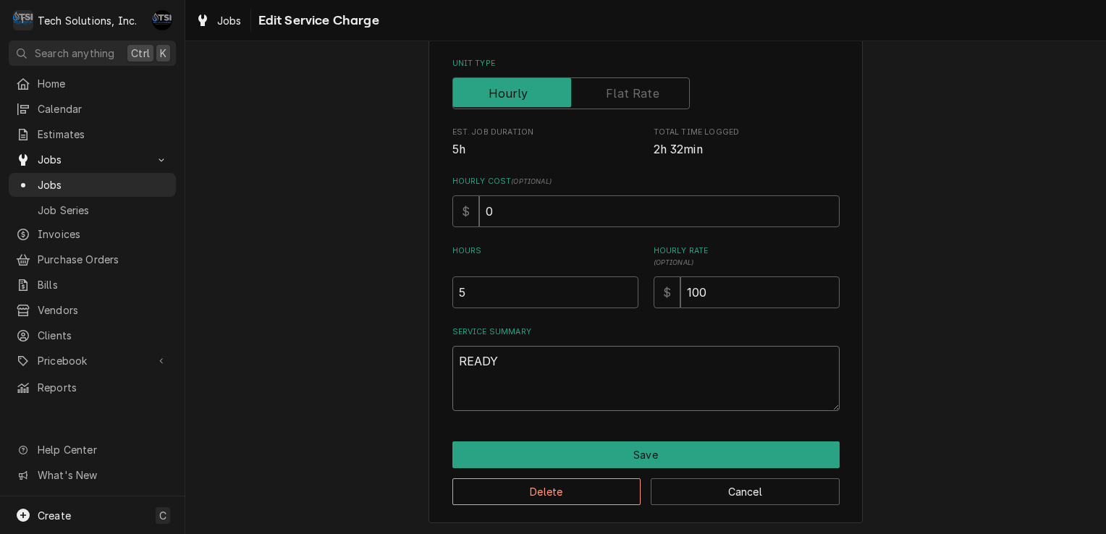
type textarea "READY T"
type textarea "x"
type textarea "READY TO"
type textarea "x"
type textarea "READY TO"
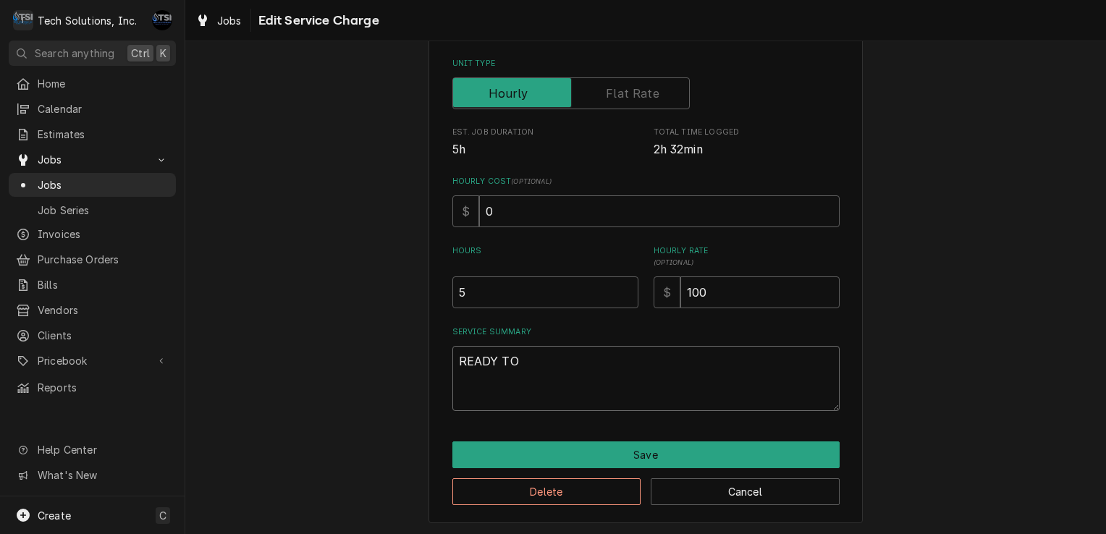
type textarea "x"
type textarea "READY TO B"
type textarea "x"
type textarea "READY TO BI"
type textarea "x"
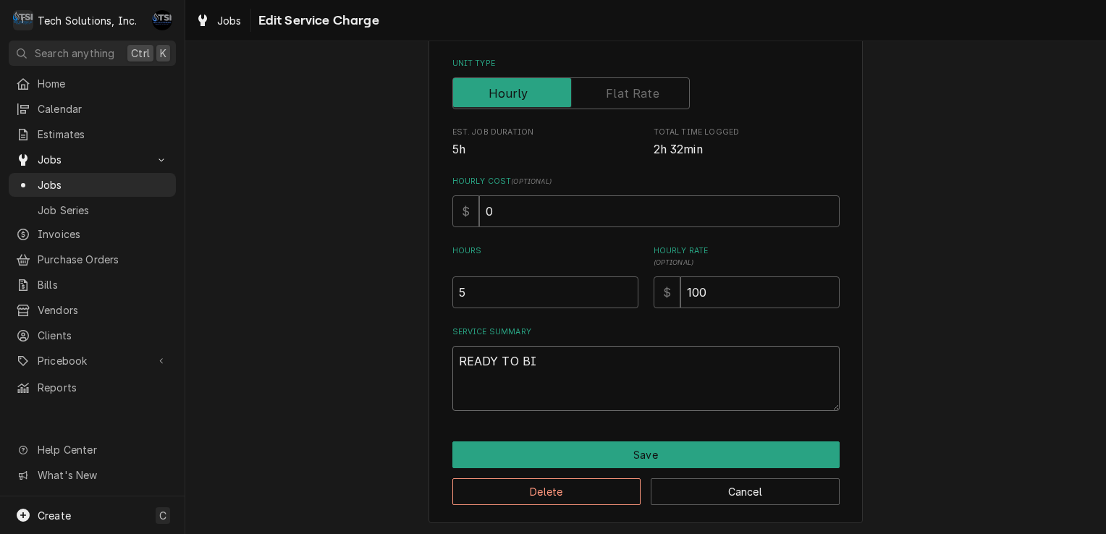
type textarea "READY TO BIL"
type textarea "x"
type textarea "READY TO BILL"
type textarea "x"
type textarea "READY TO BILL"
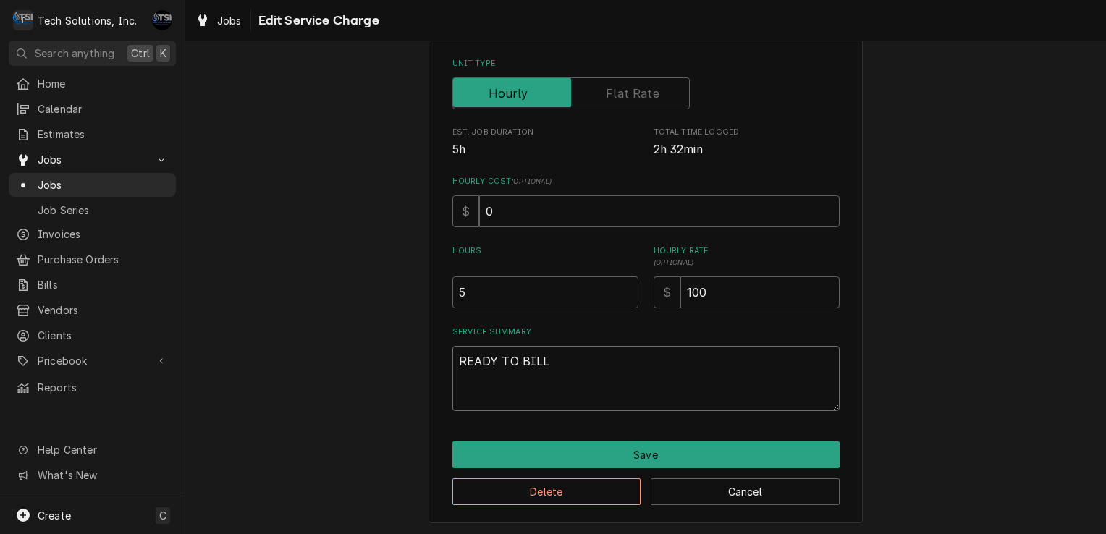
type textarea "x"
type textarea "READY TO BILL"
type textarea "x"
type textarea "READY TO BILL a"
type textarea "x"
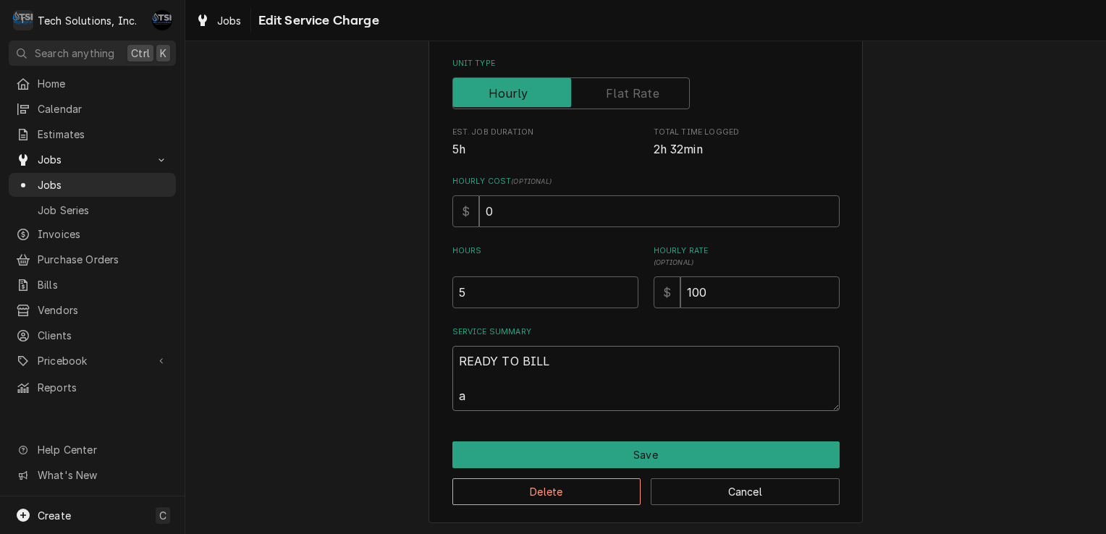
type textarea "READY TO BILL"
type textarea "x"
type textarea "READY TO BILL A"
type textarea "x"
type textarea "READY TO BILL Ar"
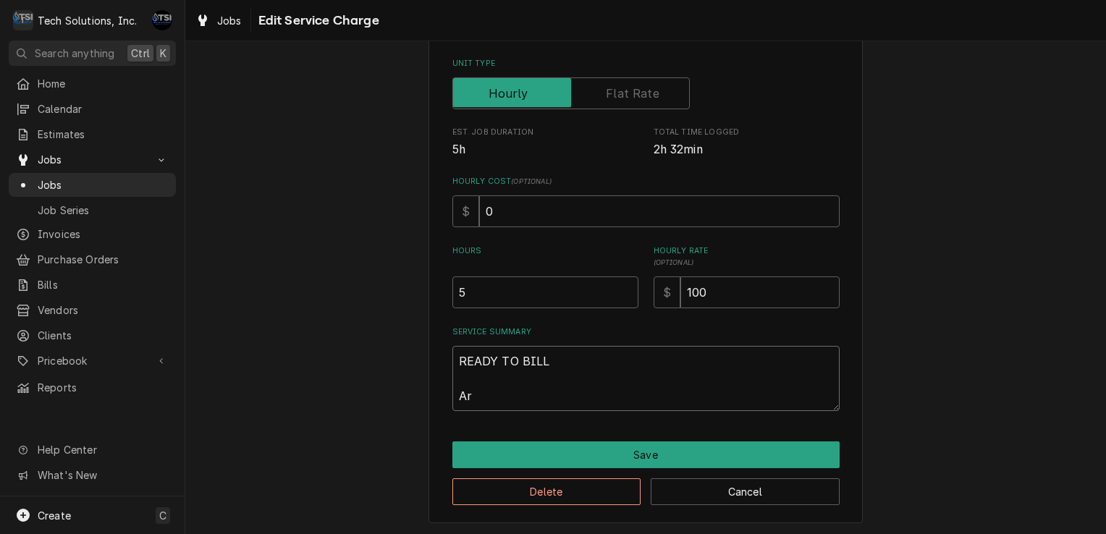
type textarea "x"
type textarea "READY TO BILL Arr"
type textarea "x"
type textarea "READY TO BILL [GEOGRAPHIC_DATA]"
type textarea "x"
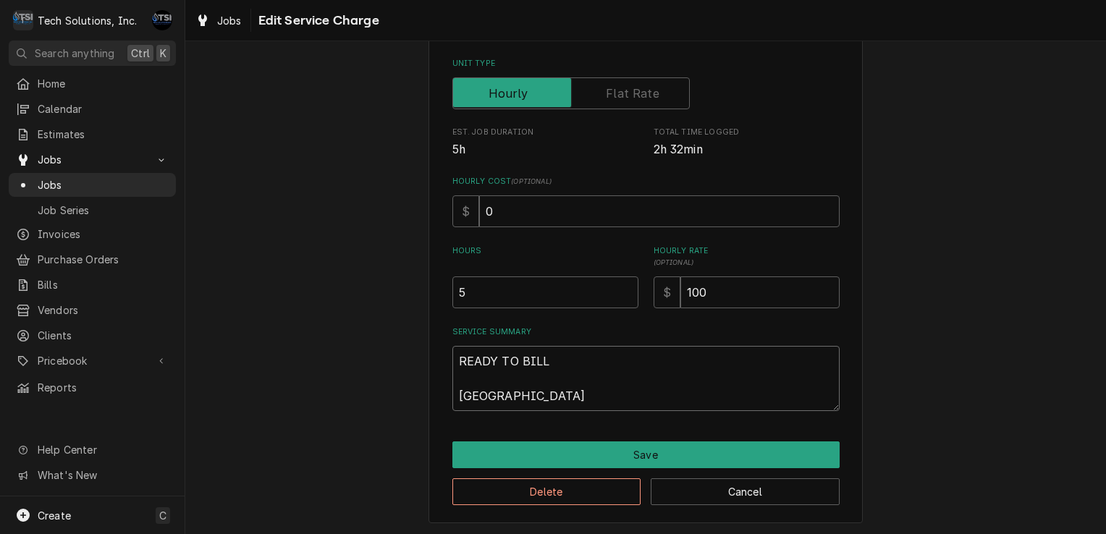
type textarea "READY TO BILL [GEOGRAPHIC_DATA]"
type textarea "x"
type textarea "READY TO BILL Arrive"
type textarea "x"
type textarea "READY TO BILL Arrived"
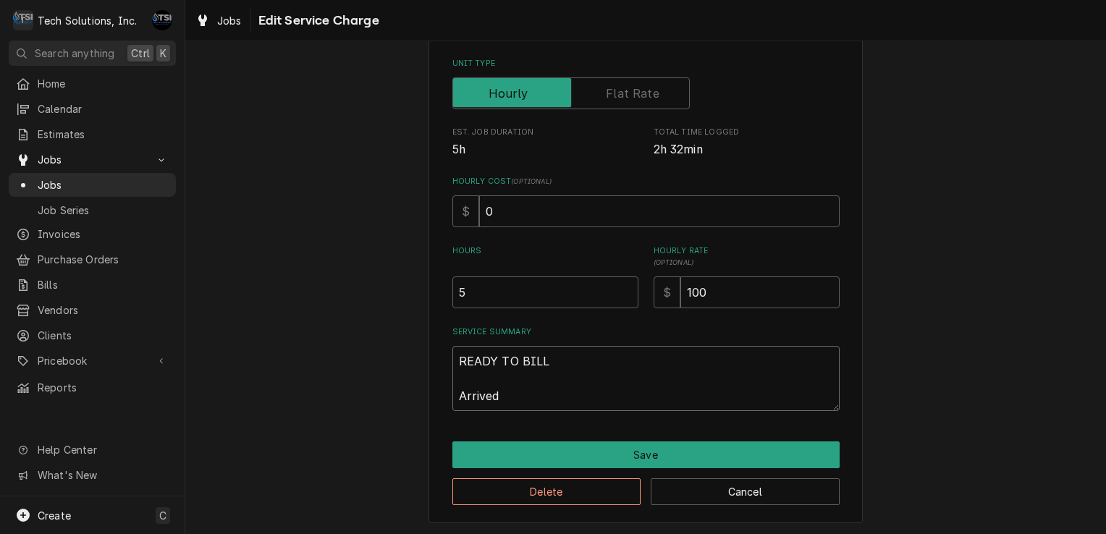
type textarea "x"
type textarea "READY TO BILL Arrived"
type textarea "x"
type textarea "READY TO BILL Arrived a"
type textarea "x"
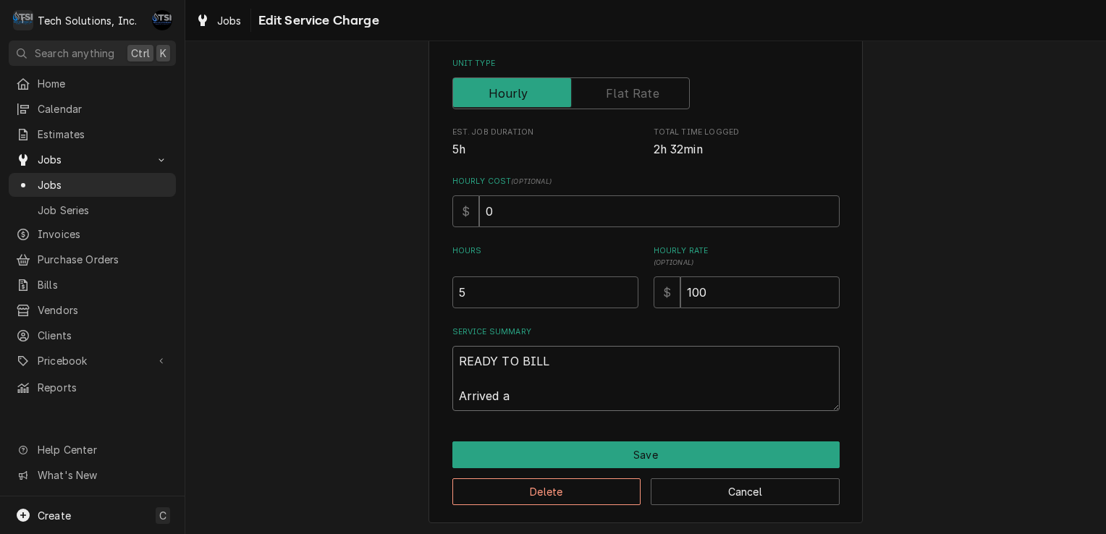
type textarea "READY TO BILL Arrived at"
type textarea "x"
type textarea "READY TO BILL Arrived at"
type textarea "x"
type textarea "READY TO BILL Arrived at l"
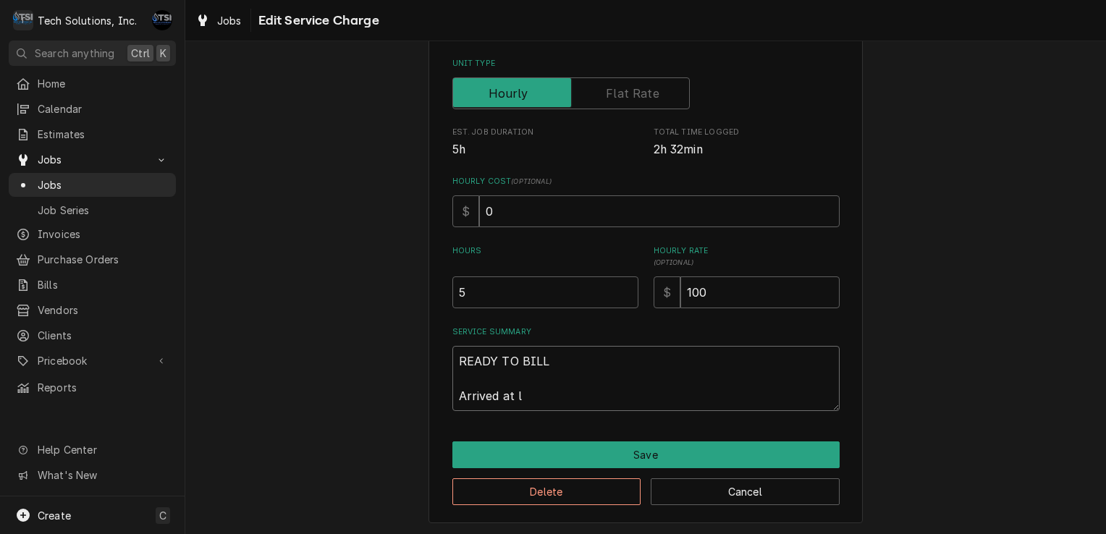
type textarea "x"
type textarea "READY TO BILL Arrived at lo"
type textarea "x"
type textarea "READY TO BILL Arrived at loc"
type textarea "x"
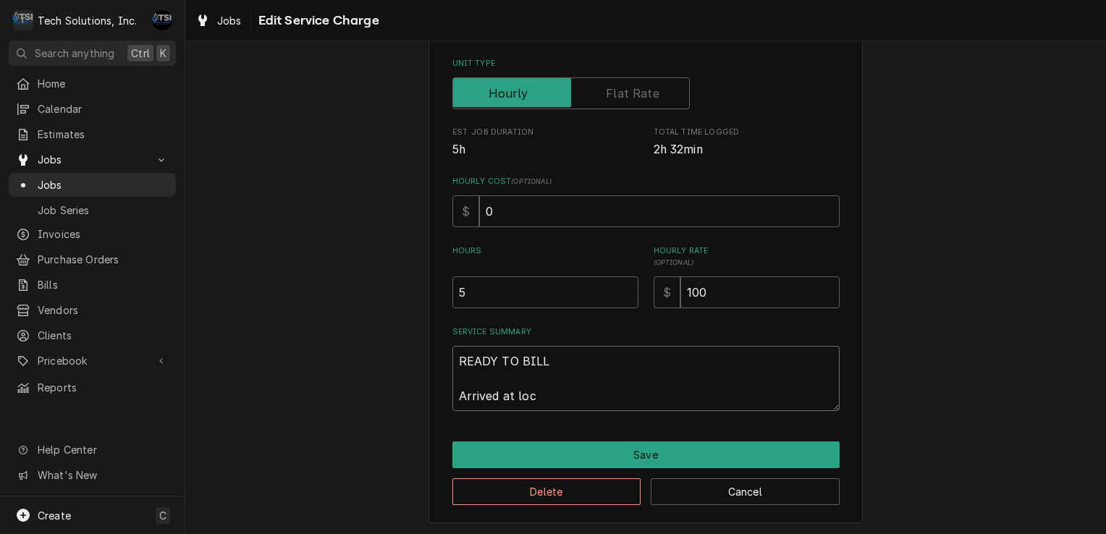
type textarea "READY TO BILL Arrived at loca"
type textarea "x"
type textarea "READY TO BILL Arrived at locat"
type textarea "x"
type textarea "READY TO BILL Arrived at locati"
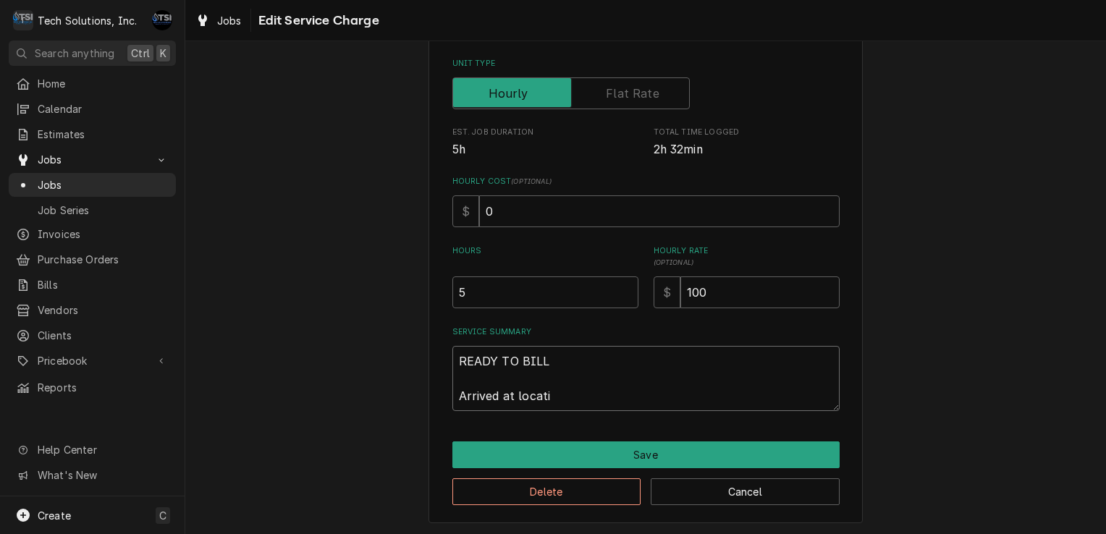
type textarea "x"
type textarea "READY TO BILL Arrived at locatio"
type textarea "x"
type textarea "READY TO BILL Arrived at location"
type textarea "x"
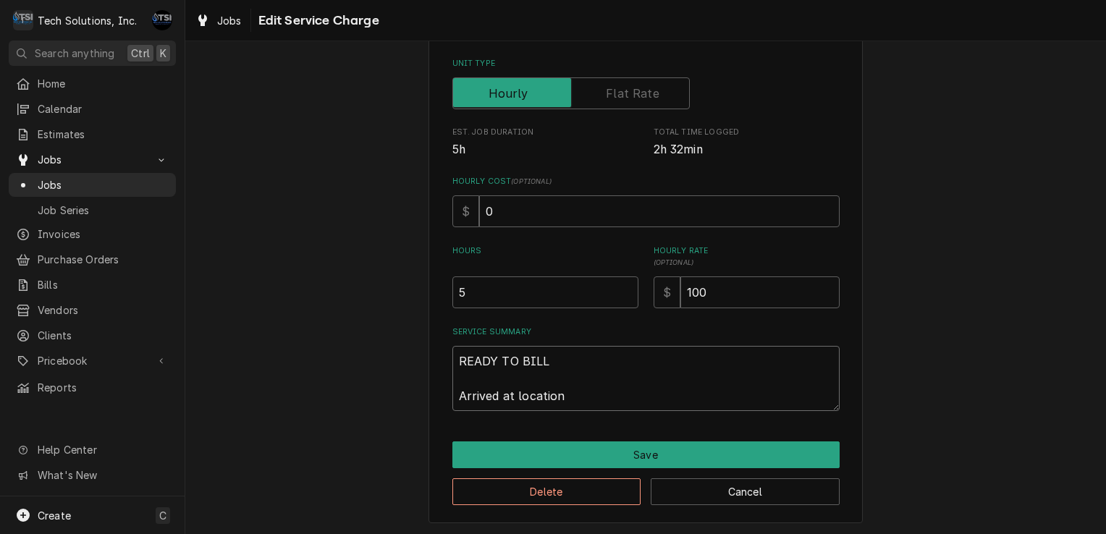
type textarea "READY TO BILL Arrived at location,"
type textarea "x"
type textarea "READY TO BILL Arrived at location,"
type textarea "x"
type textarea "READY TO BILL Arrived at location, p"
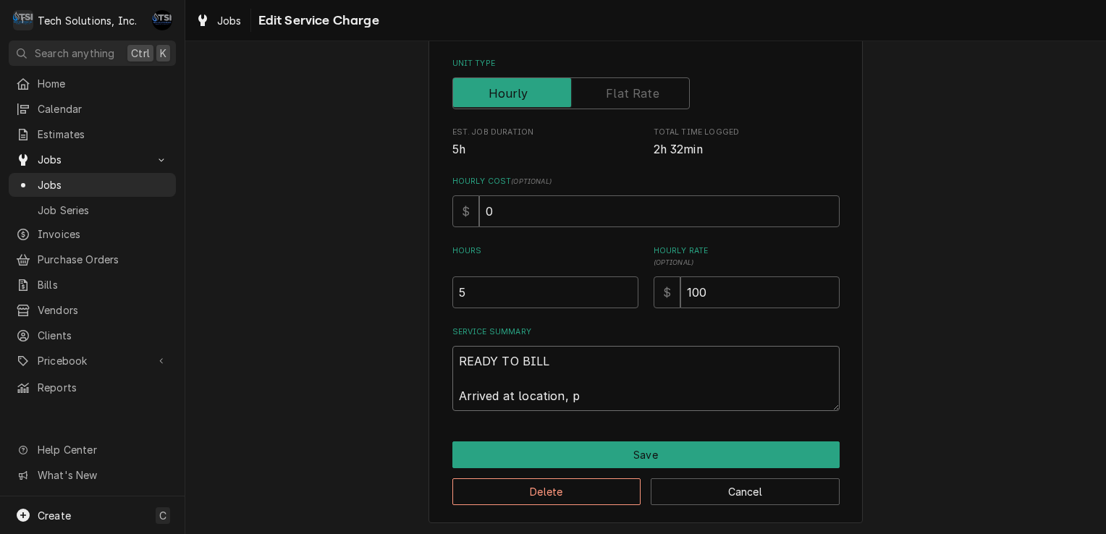
type textarea "x"
type textarea "READY TO BILL Arrived at location, pe"
type textarea "x"
type textarea "READY TO BILL Arrived at location, per"
type textarea "x"
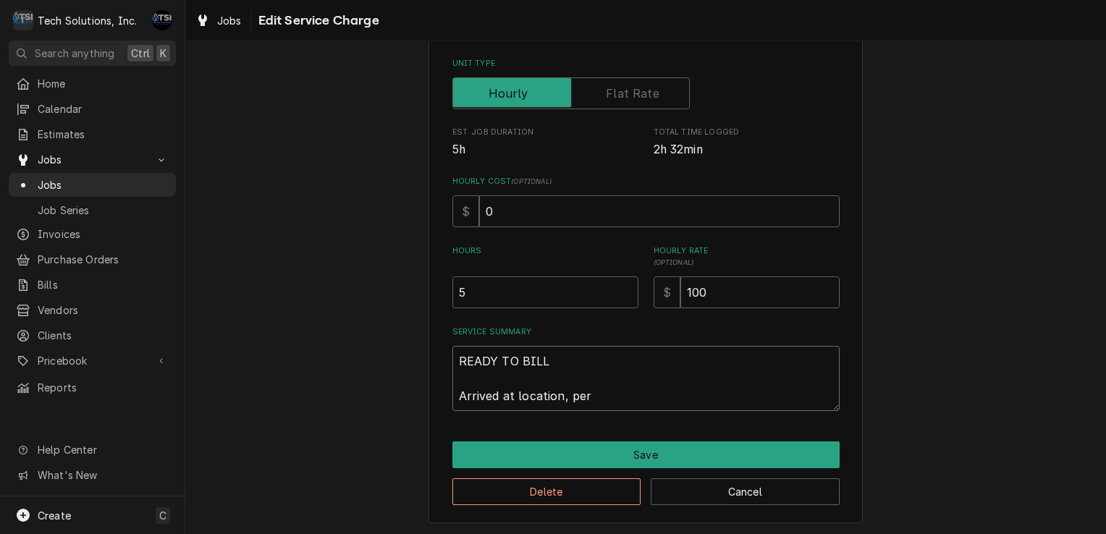
type textarea "READY TO BILL Arrived at location, perf"
type textarea "x"
type textarea "READY TO BILL Arrived at location, perfo"
type textarea "x"
type textarea "READY TO BILL Arrived at location, perfor"
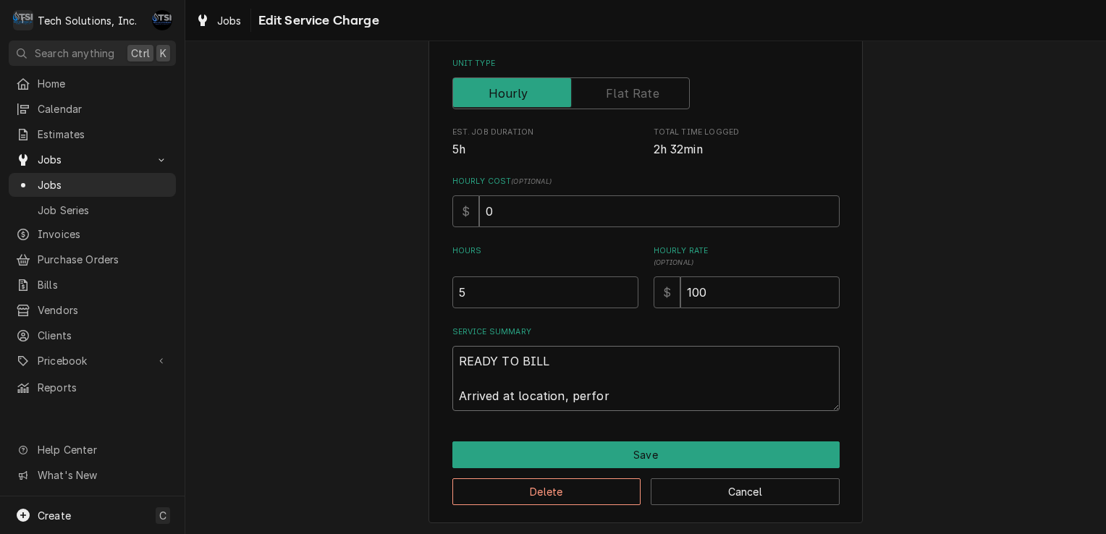
type textarea "x"
type textarea "READY TO BILL Arrived at location, perform"
type textarea "x"
type textarea "READY TO BILL Arrived at location, performe"
type textarea "x"
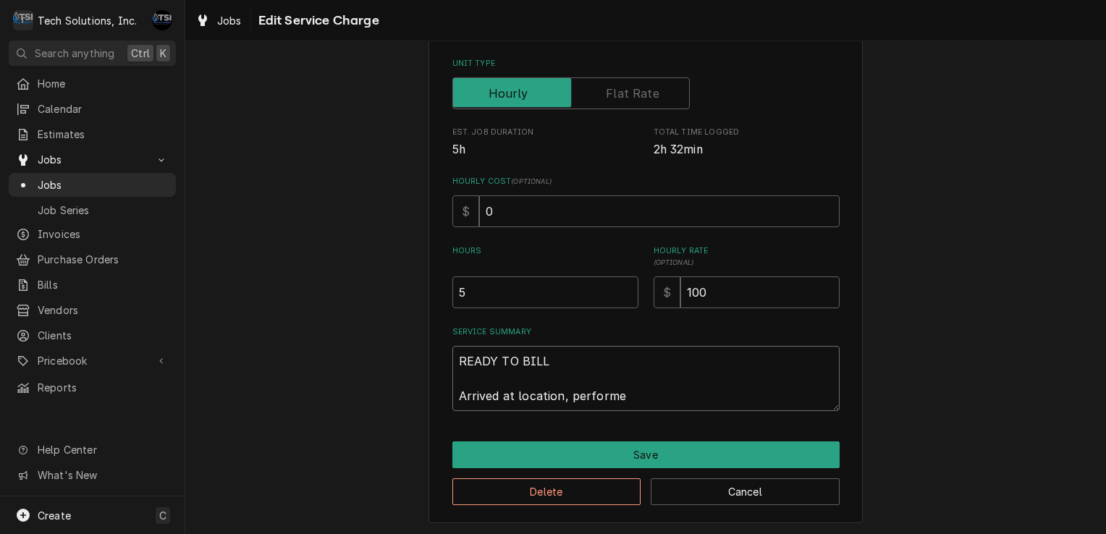
type textarea "READY TO BILL Arrived at location, performed"
type textarea "x"
type textarea "READY TO BILL Arrived at location, performed"
type textarea "x"
type textarea "READY TO BILL Arrived at location, performed a"
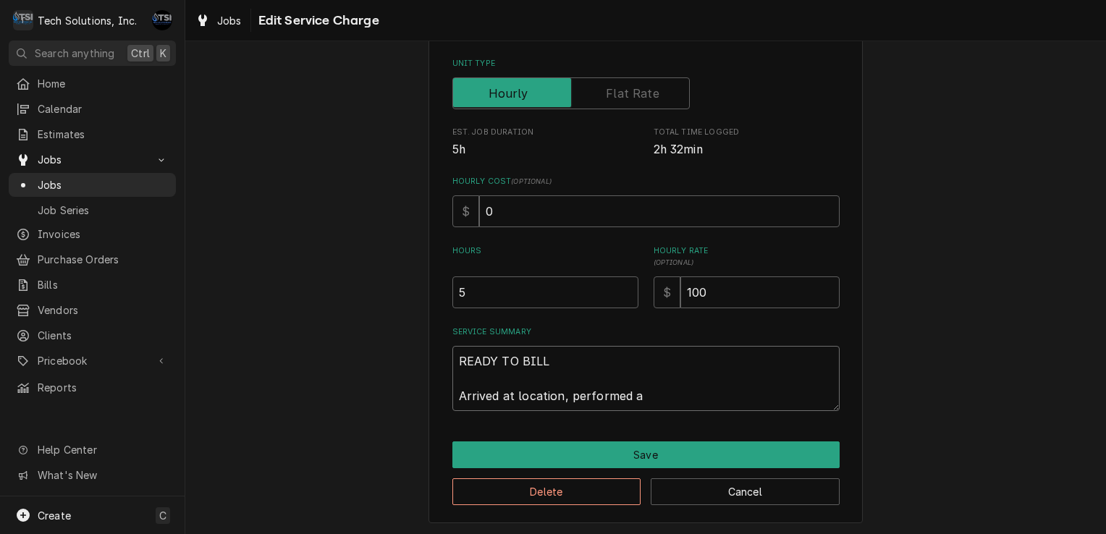
type textarea "x"
type textarea "READY TO BILL Arrived at location, performed an"
type textarea "x"
type textarea "READY TO BILL Arrived at location, performed and"
type textarea "x"
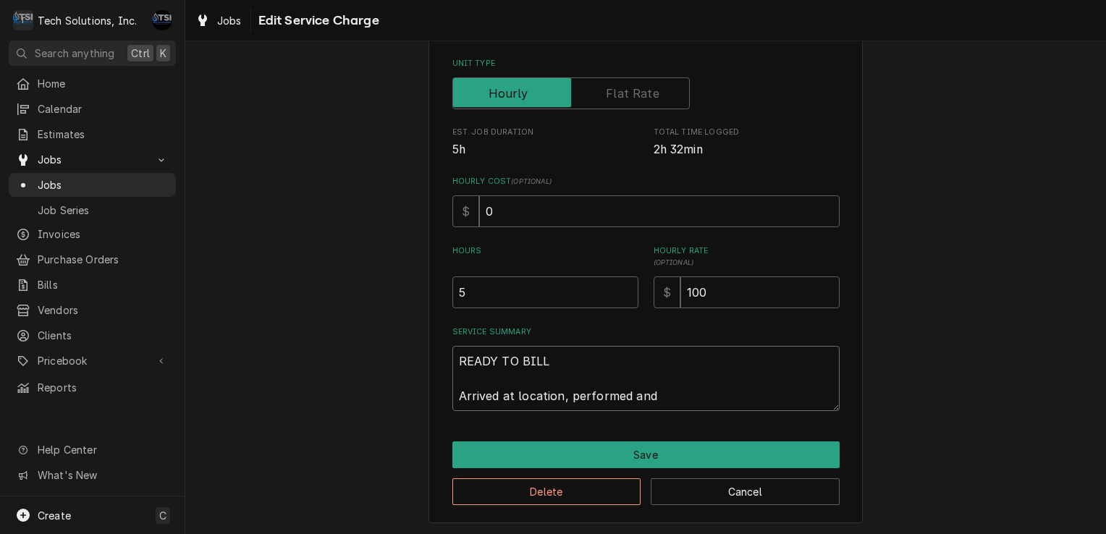
type textarea "READY TO BILL Arrived at location, performed and"
type textarea "x"
type textarea "READY TO BILL Arrived at location, performed and c"
type textarea "x"
type textarea "READY TO BILL Arrived at location, performed and co"
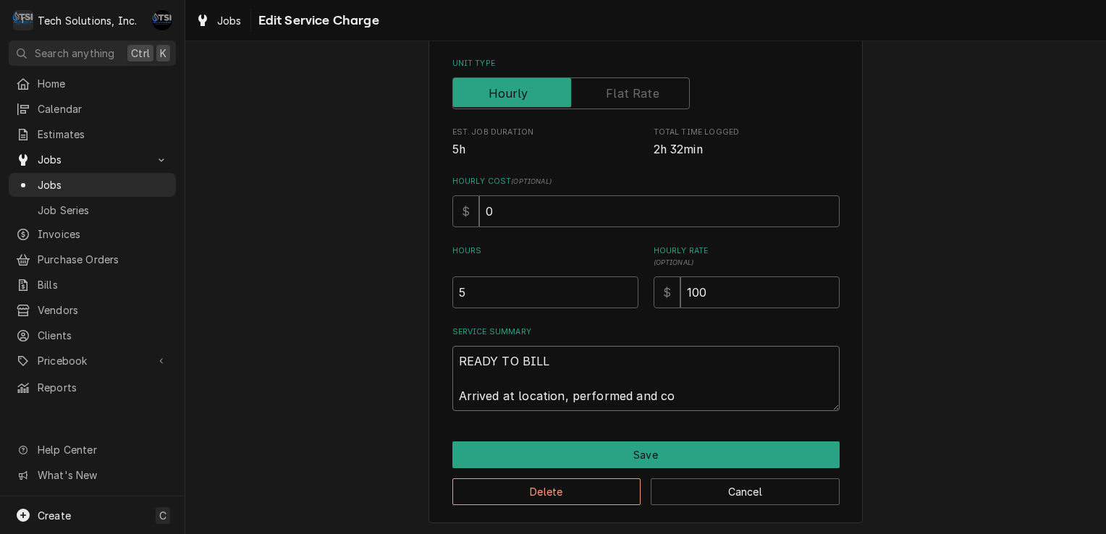
type textarea "x"
type textarea "READY TO BILL Arrived at location, performed and com"
type textarea "x"
type textarea "READY TO BILL Arrived at location, performed and comp"
type textarea "x"
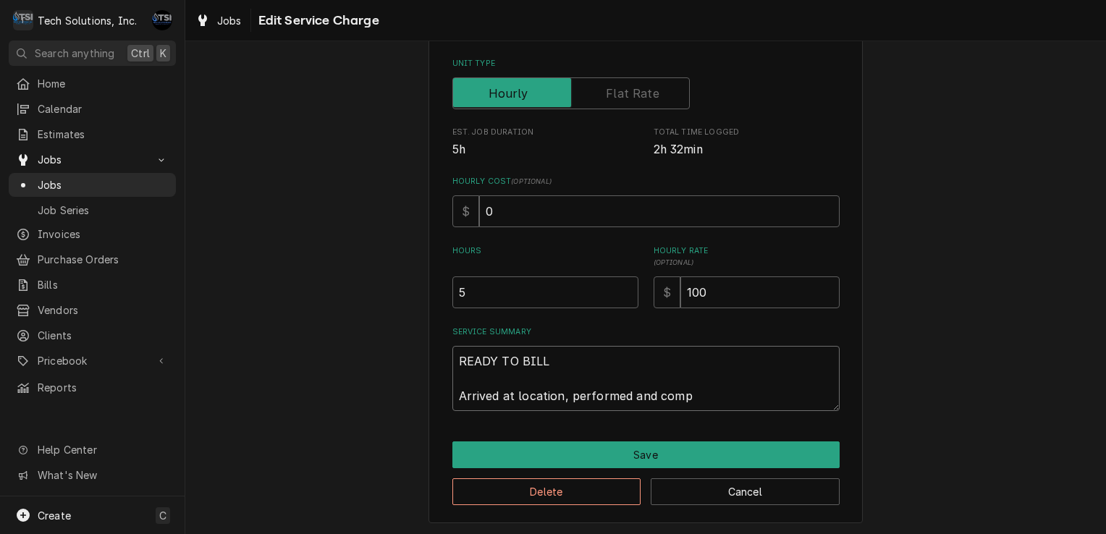
type textarea "READY TO BILL Arrived at location, performed and compl"
type textarea "x"
type textarea "READY TO BILL Arrived at location, performed and comple"
type textarea "x"
type textarea "READY TO BILL Arrived at location, performed and complet"
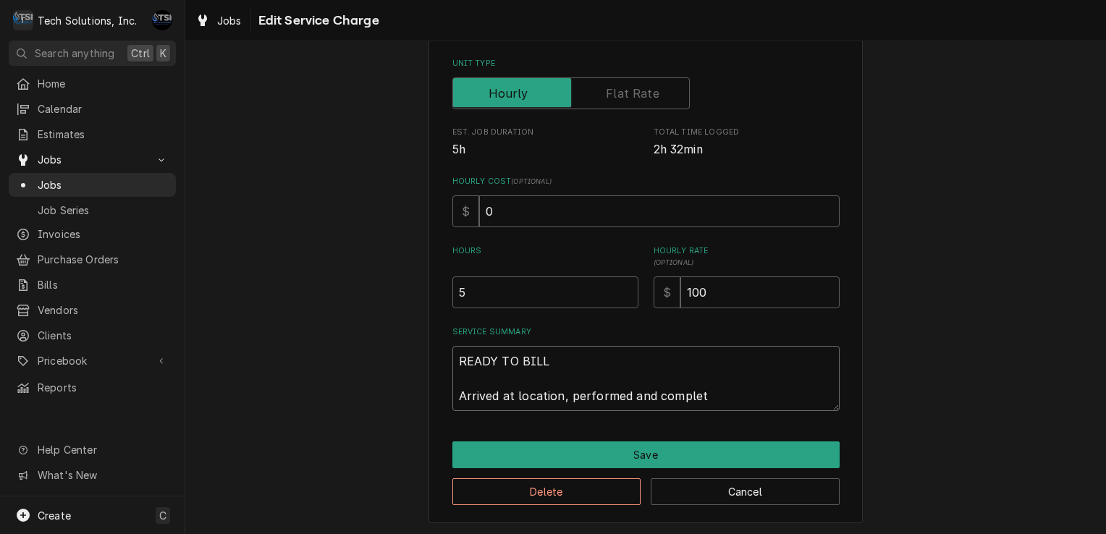
type textarea "x"
type textarea "READY TO BILL Arrived at location, performed and complete"
type textarea "x"
type textarea "READY TO BILL Arrived at location, performed and completed"
type textarea "x"
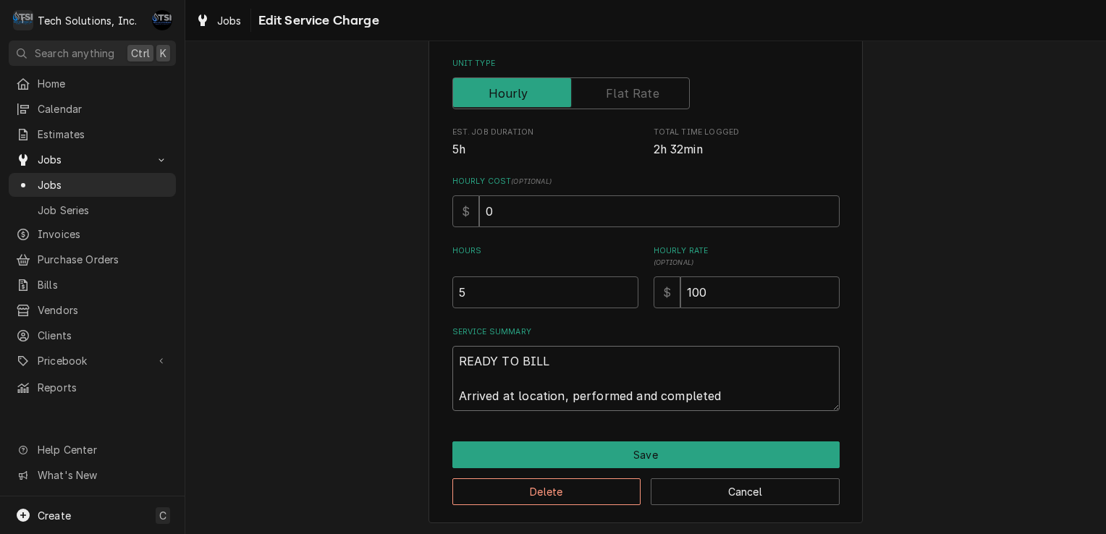
type textarea "READY TO BILL Arrived at location, performed and completed"
type textarea "x"
type textarea "READY TO BILL Arrived at location, performed and completed B"
type textarea "x"
type textarea "READY TO BILL Arrived at location, performed and completed BO"
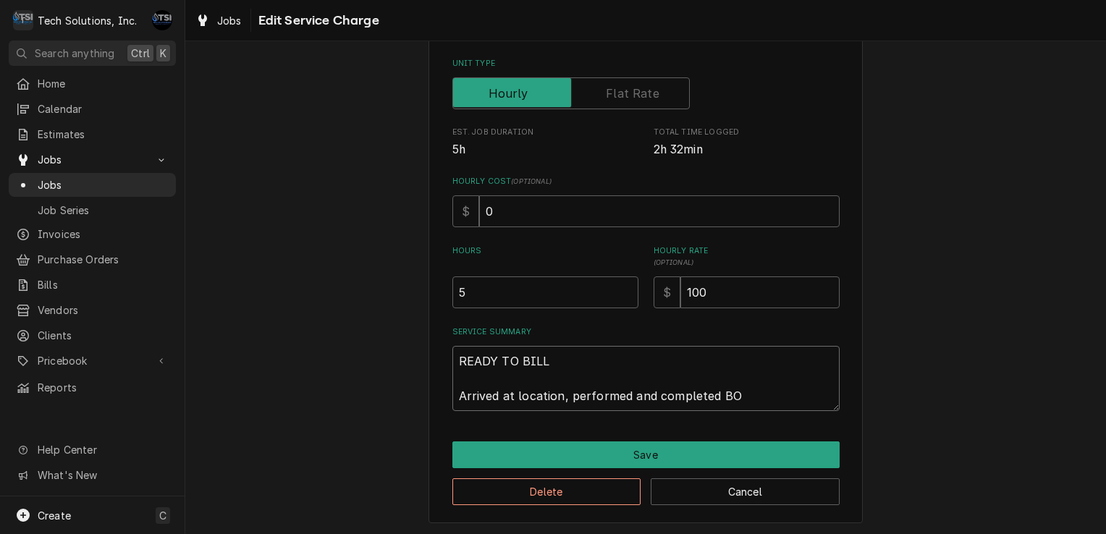
type textarea "x"
type textarea "READY TO BILL Arrived at location, performed and completed BOH"
type textarea "x"
type textarea "READY TO BILL Arrived at location, performed and completed BOH"
type textarea "x"
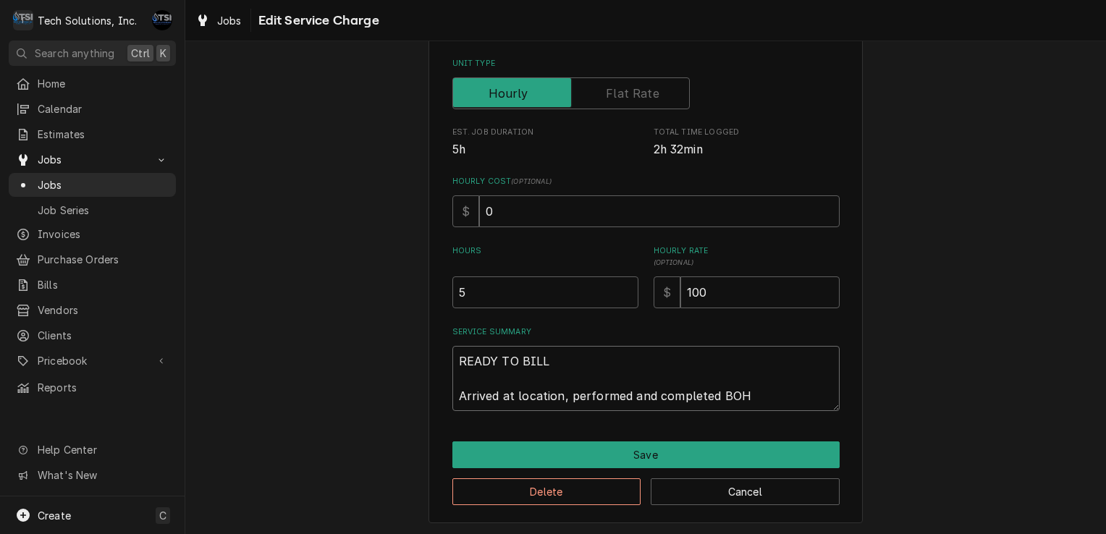
type textarea "READY TO BILL Arrived at location, performed and completed BOH i"
type textarea "x"
type textarea "READY TO BILL Arrived at location, performed and completed BOH ic"
type textarea "x"
type textarea "READY TO BILL Arrived at location, performed and completed BOH ice"
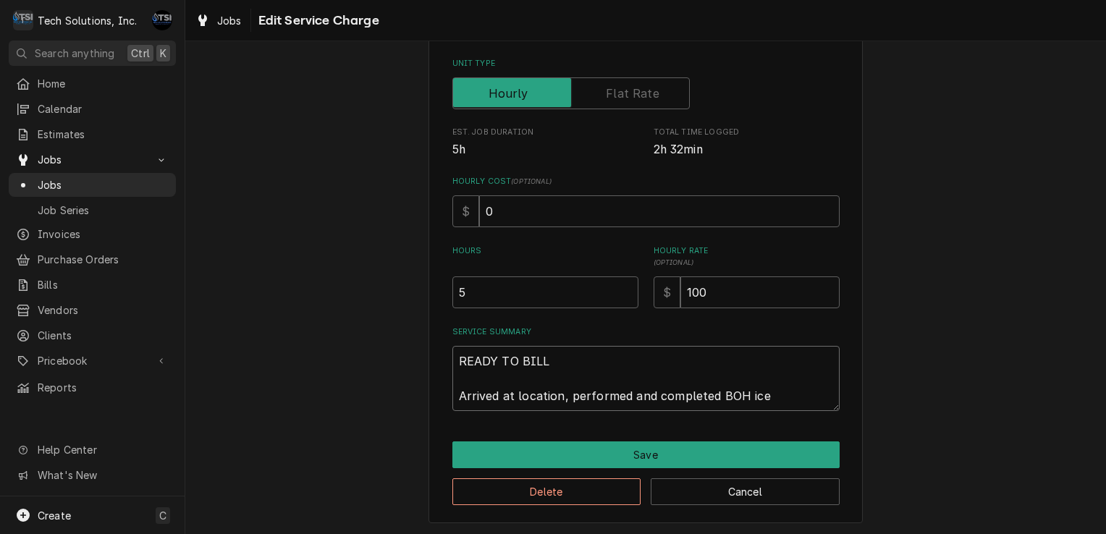
type textarea "x"
type textarea "READY TO BILL Arrived at location, performed and completed BOH ice"
type textarea "x"
type textarea "READY TO BILL Arrived at location, performed and completed BOH ice m"
type textarea "x"
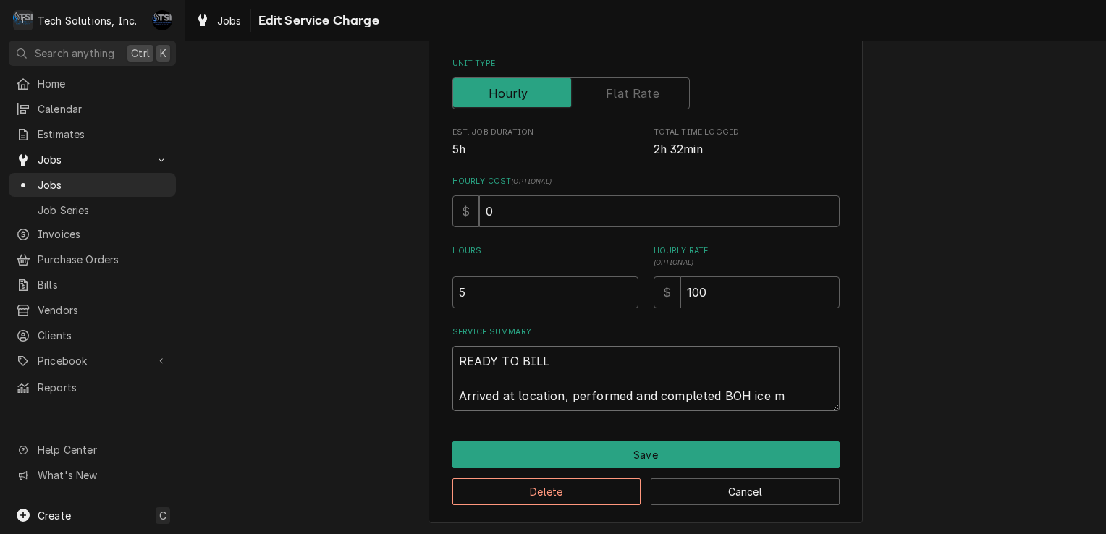
type textarea "READY TO BILL Arrived at location, performed and completed BOH ice ma"
type textarea "x"
type textarea "READY TO BILL Arrived at location, performed and completed BOH ice mac"
type textarea "x"
type textarea "READY TO BILL Arrived at location, performed and completed BOH ice mach"
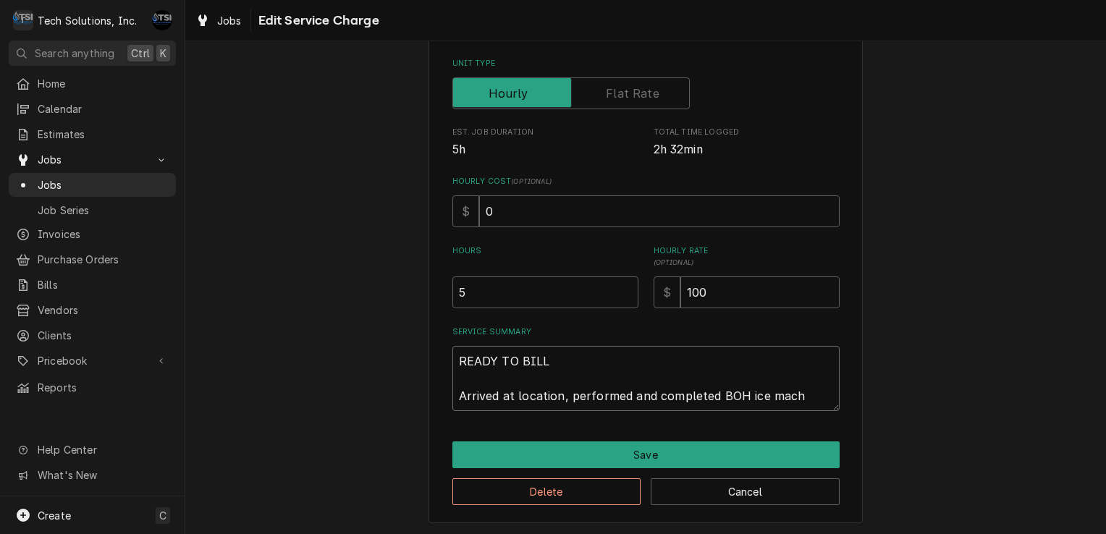
type textarea "x"
type textarea "READY TO BILL Arrived at location, performed and completed BOH ice machi"
type textarea "x"
type textarea "READY TO BILL Arrived at location, performed and completed BOH ice machin"
type textarea "x"
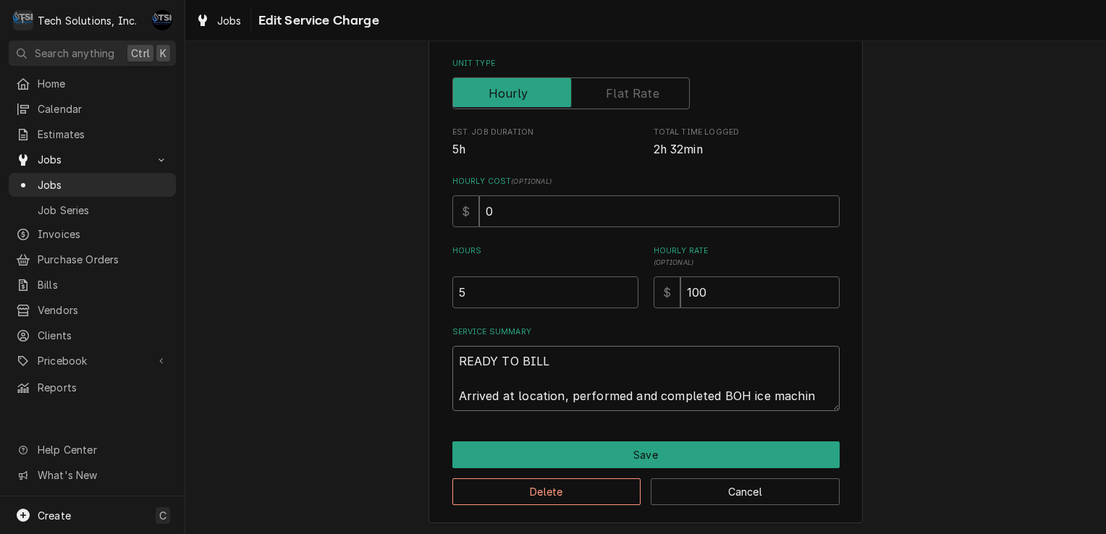
type textarea "READY TO BILL Arrived at location, performed and completed BOH ice machine"
type textarea "x"
type textarea "READY TO BILL Arrived at location, performed and completed BOH ice machine"
type textarea "x"
type textarea "READY TO BILL Arrived at location, performed and completed BOH ice machine s"
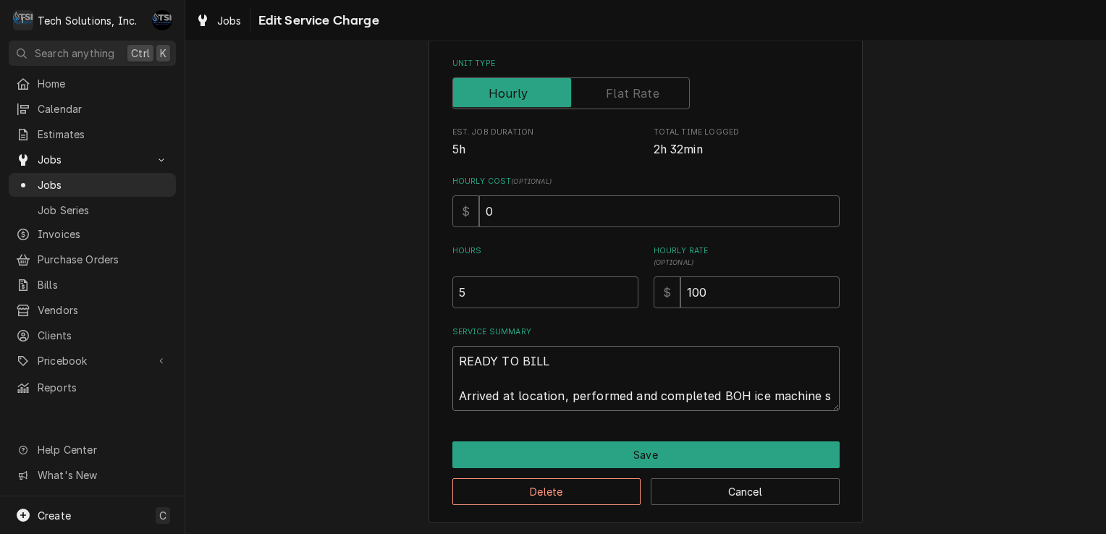
type textarea "x"
type textarea "READY TO BILL Arrived at location, performed and completed BOH ice machine se"
type textarea "x"
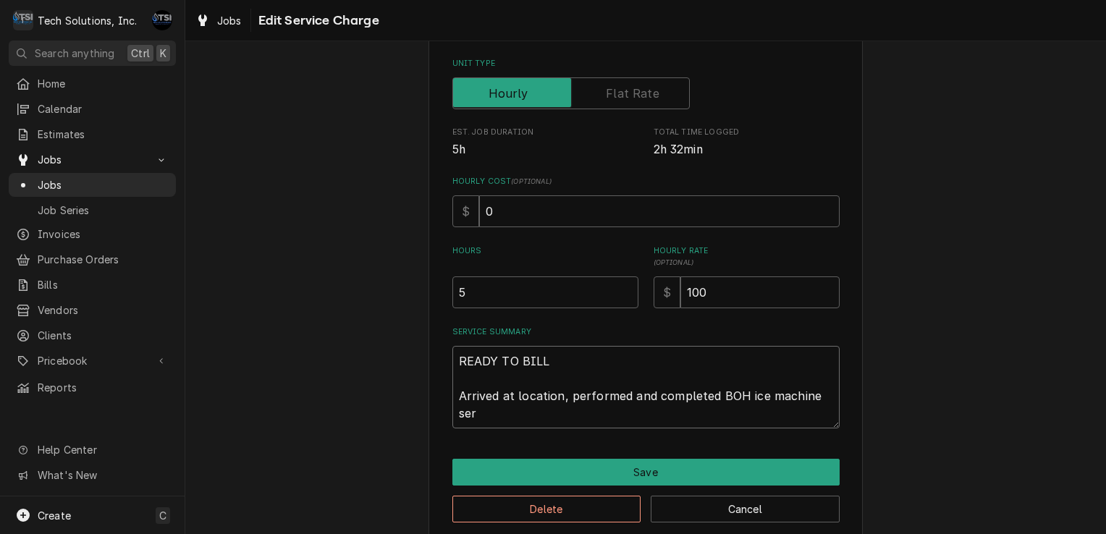
type textarea "READY TO BILL Arrived at location, performed and completed BOH ice machine serc"
type textarea "x"
type textarea "READY TO BILL Arrived at location, performed and completed BOH ice machine serci"
type textarea "x"
type textarea "READY TO BILL Arrived at location, performed and completed BOH ice machine serc"
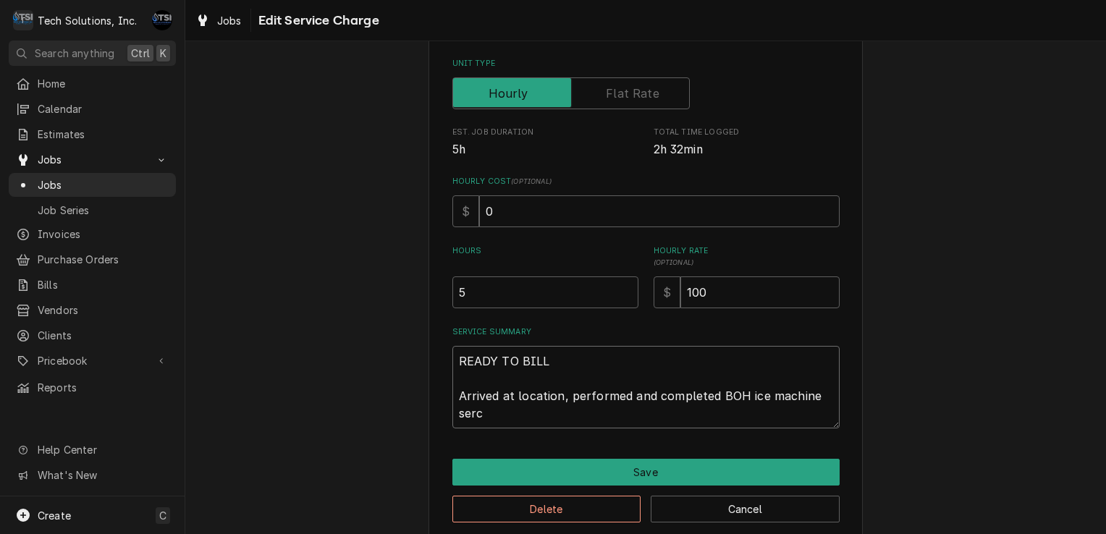
type textarea "x"
type textarea "READY TO BILL Arrived at location, performed and completed BOH ice machine ser"
type textarea "x"
type textarea "READY TO BILL Arrived at location, performed and completed BOH ice machine serv"
type textarea "x"
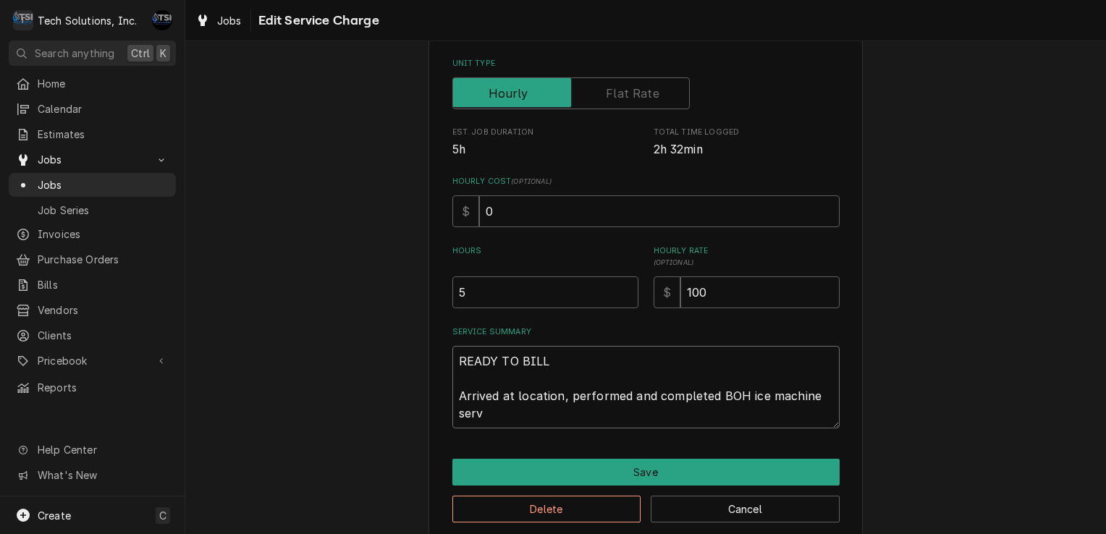
type textarea "READY TO BILL Arrived at location, performed and completed BOH ice machine servi"
type textarea "x"
type textarea "READY TO BILL Arrived at location, performed and completed BOH ice machine serv…"
type textarea "x"
type textarea "READY TO BILL Arrived at location, performed and completed BOH ice machine serv…"
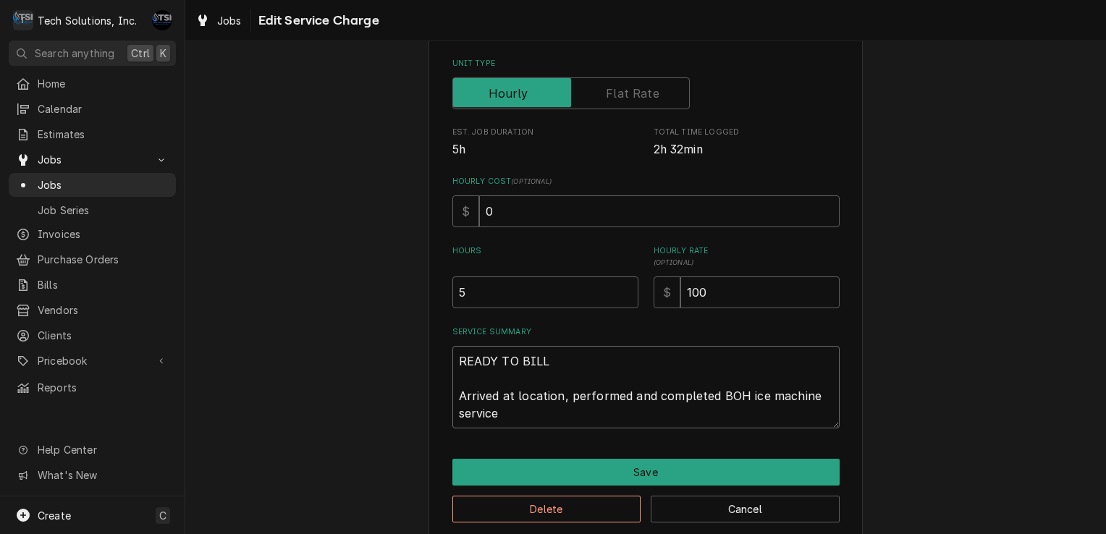
type textarea "x"
type textarea "READY TO BILL Arrived at location, performed and completed BOH ice machine serv…"
type textarea "x"
type textarea "READY TO BILL Arrived at location, performed and completed BOH ice machine serv…"
type textarea "x"
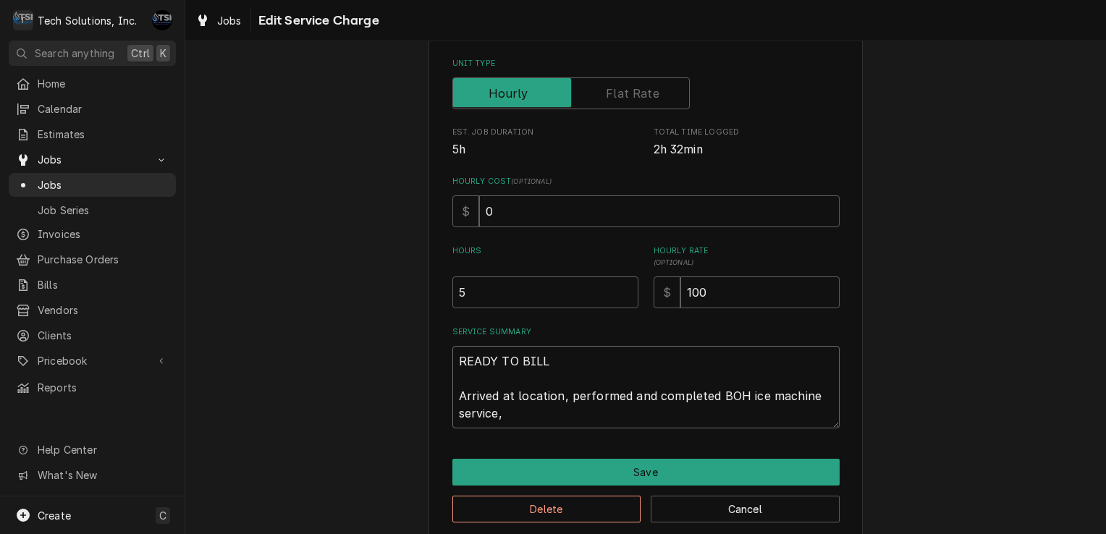
type textarea "READY TO BILL Arrived at location, performed and completed BOH ice machine serv…"
type textarea "x"
type textarea "READY TO BILL Arrived at location, performed and completed BOH ice machine serv…"
type textarea "x"
type textarea "READY TO BILL Arrived at location, performed and completed BOH ice machine serv…"
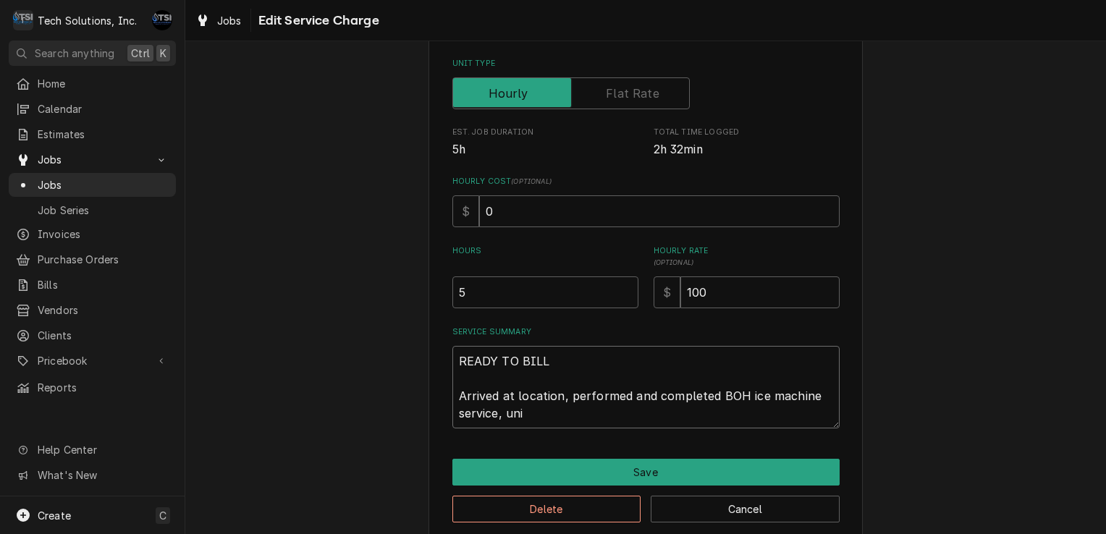
type textarea "x"
type textarea "READY TO BILL Arrived at location, performed and completed BOH ice machine serv…"
type textarea "x"
type textarea "READY TO BILL Arrived at location, performed and completed BOH ice machine serv…"
type textarea "x"
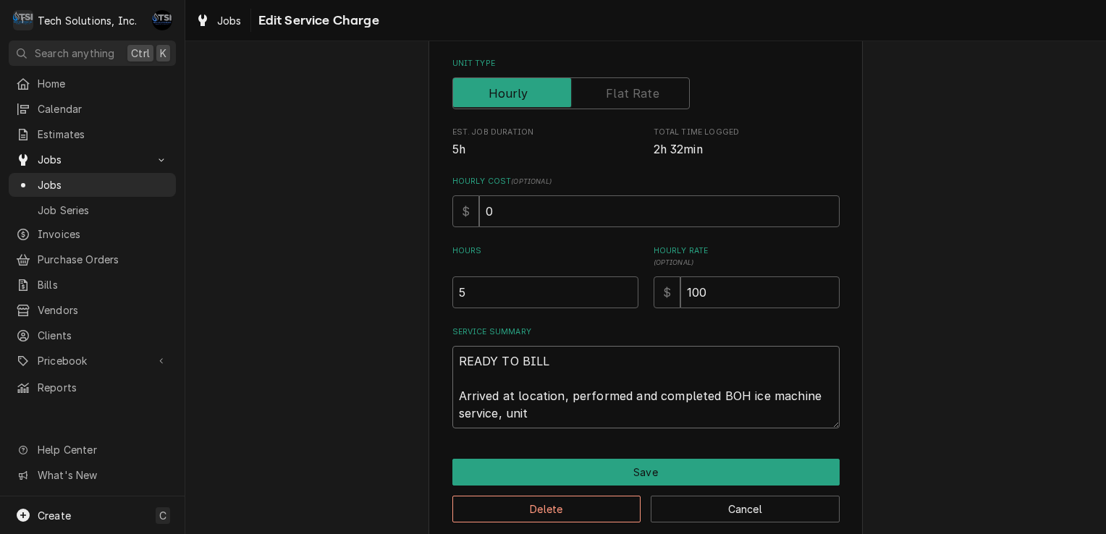
type textarea "READY TO BILL Arrived at location, performed and completed BOH ice machine serv…"
type textarea "x"
type textarea "READY TO BILL Arrived at location, performed and completed BOH ice machine serv…"
type textarea "x"
type textarea "READY TO BILL Arrived at location, performed and completed BOH ice machine serv…"
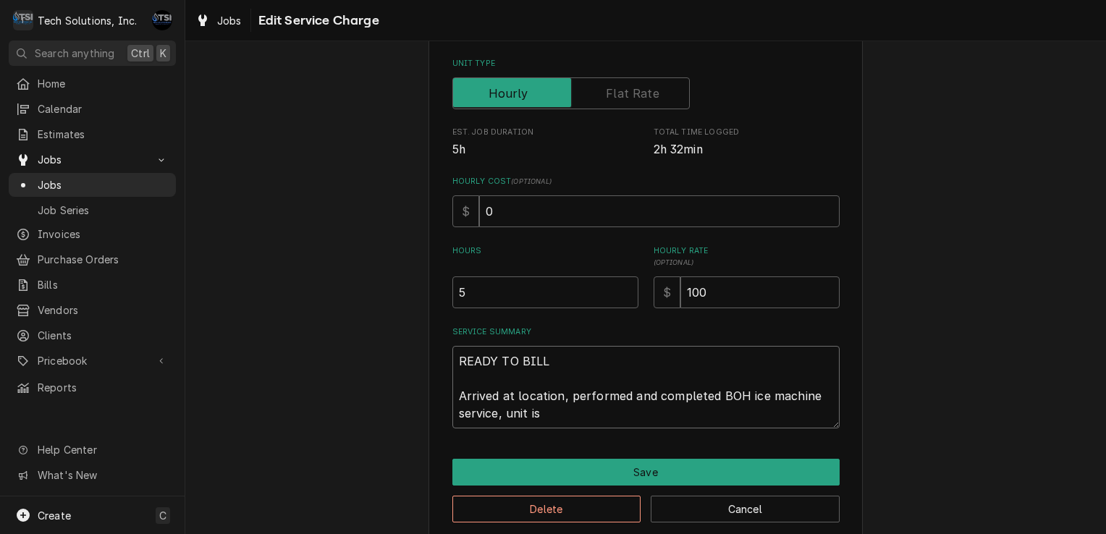
type textarea "x"
type textarea "READY TO BILL Arrived at location, performed and completed BOH ice machine serv…"
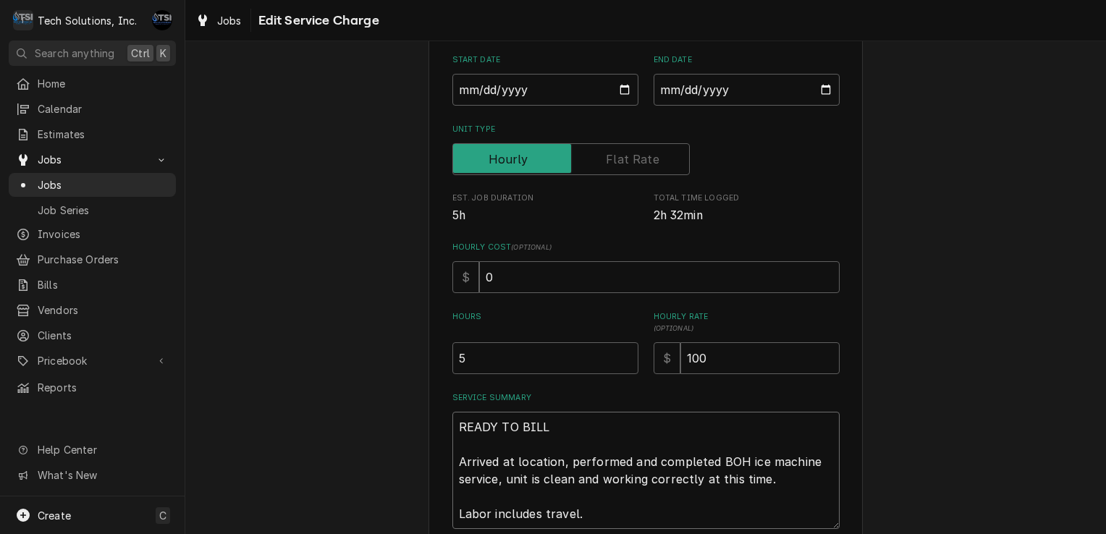
scroll to position [277, 0]
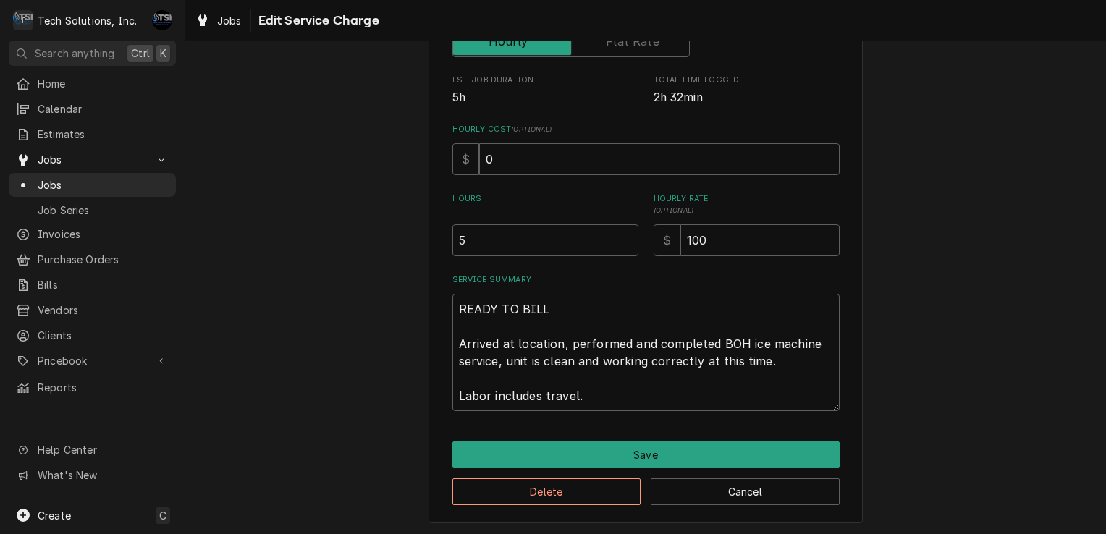
click at [711, 221] on div "Hourly Rate ( optional ) $ 100" at bounding box center [747, 224] width 186 height 63
click at [711, 233] on input "100" at bounding box center [759, 240] width 159 height 32
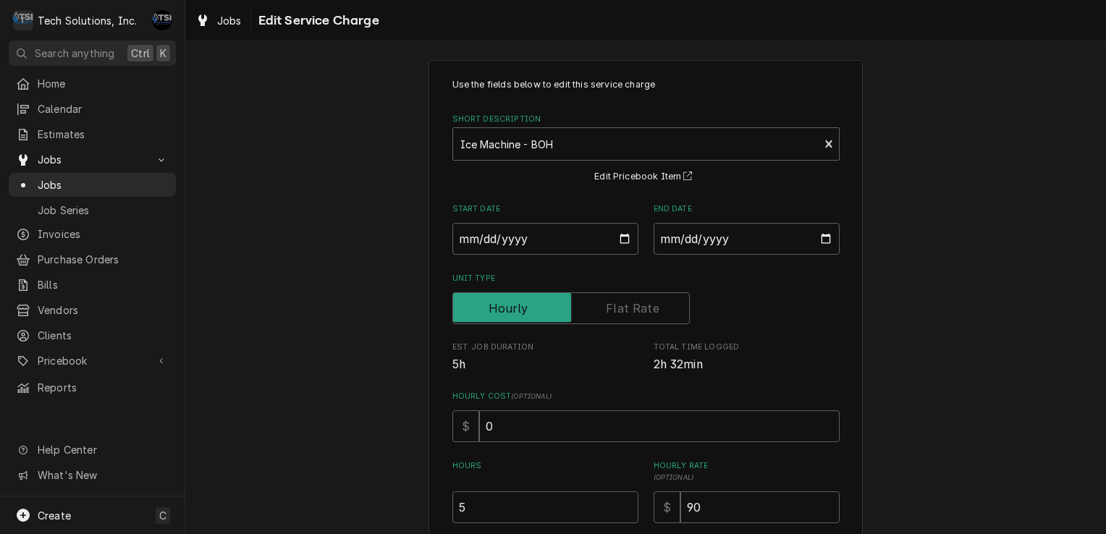
scroll to position [0, 0]
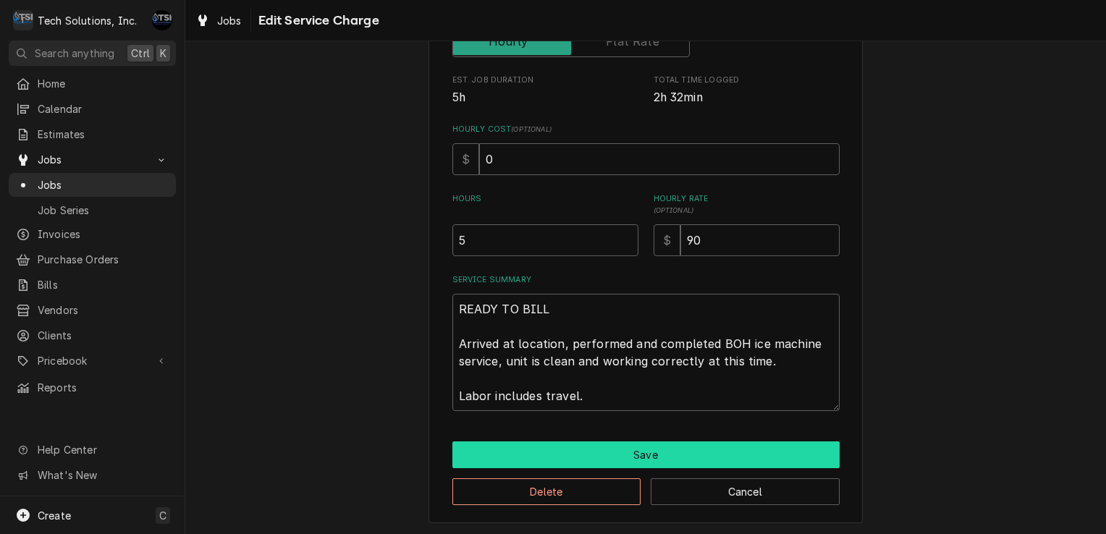
click at [626, 455] on button "Save" at bounding box center [645, 455] width 387 height 27
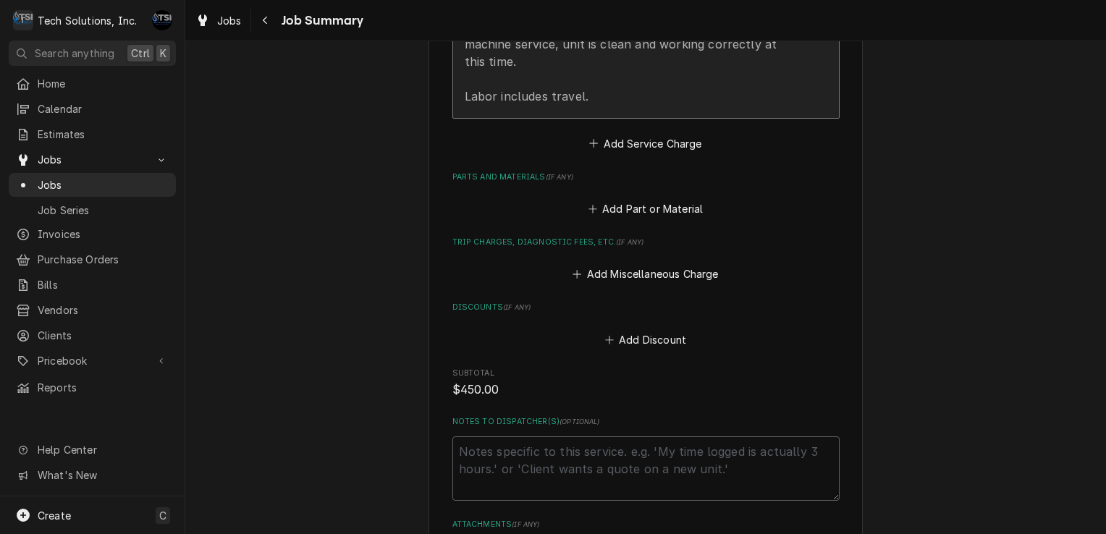
scroll to position [570, 0]
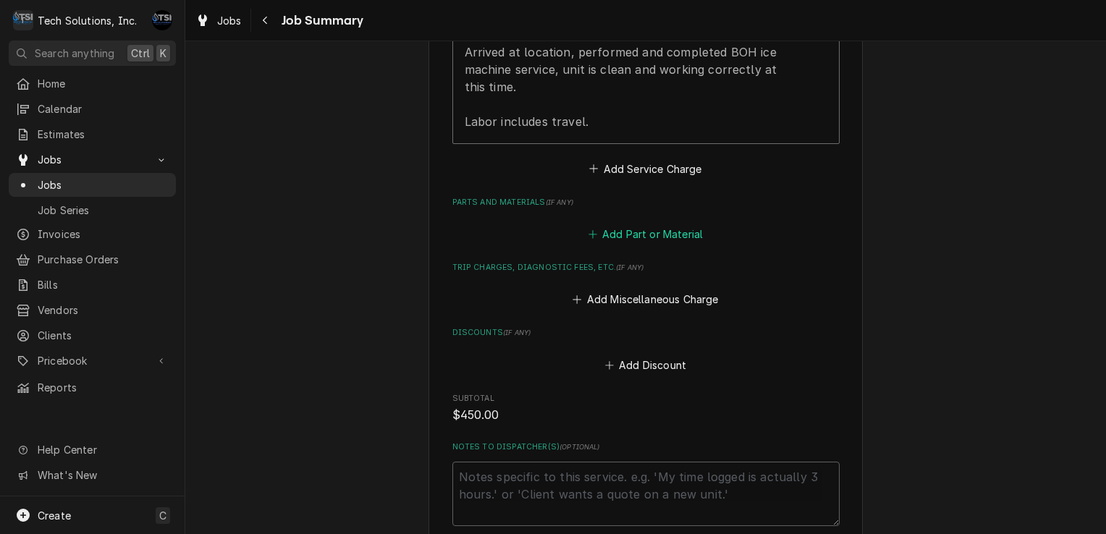
click at [643, 241] on button "Add Part or Material" at bounding box center [645, 234] width 119 height 20
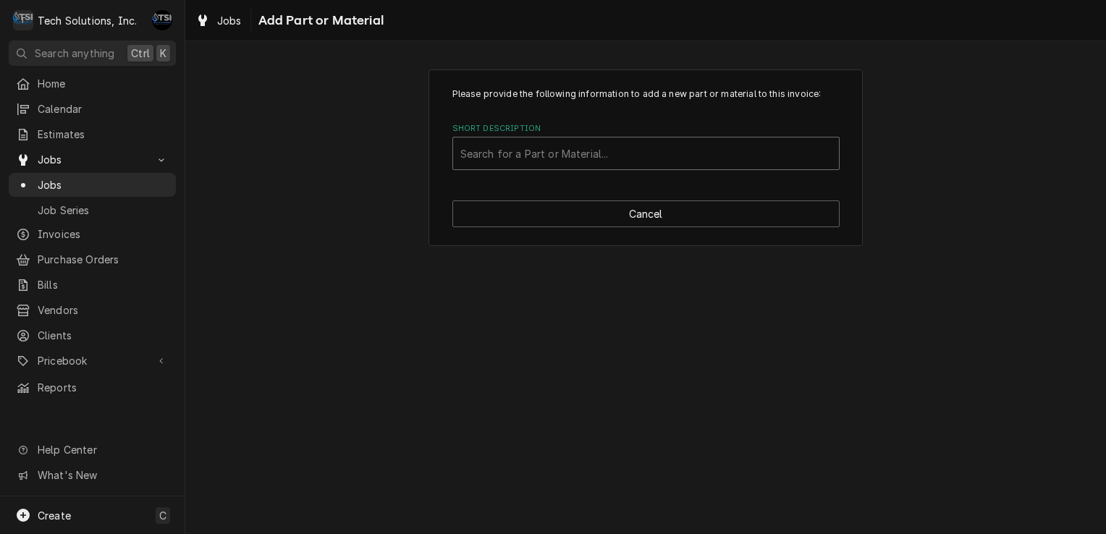
click at [662, 143] on div "Short Description" at bounding box center [645, 153] width 371 height 26
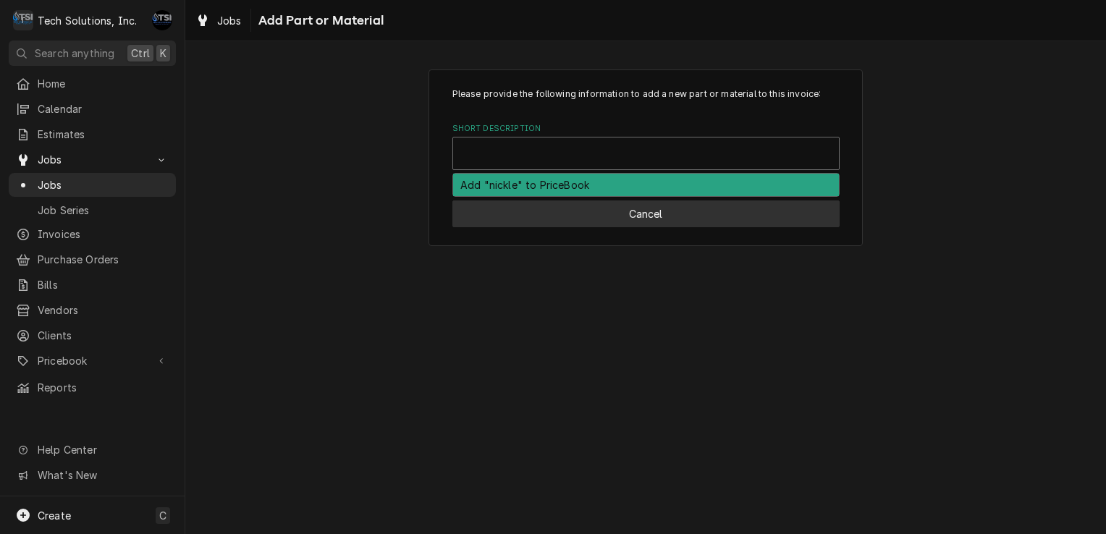
click at [670, 222] on button "Cancel" at bounding box center [645, 214] width 387 height 27
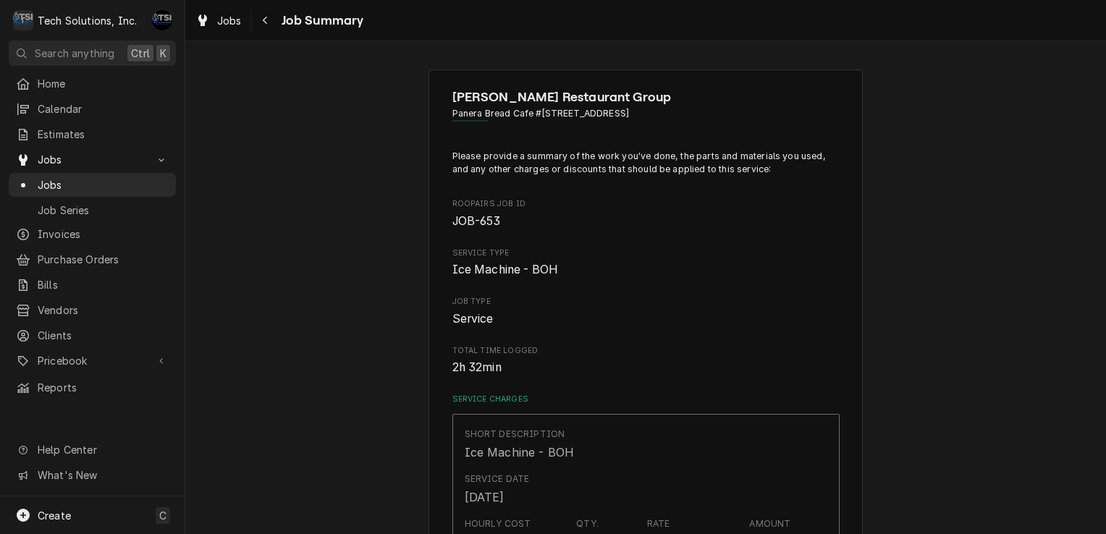
scroll to position [570, 0]
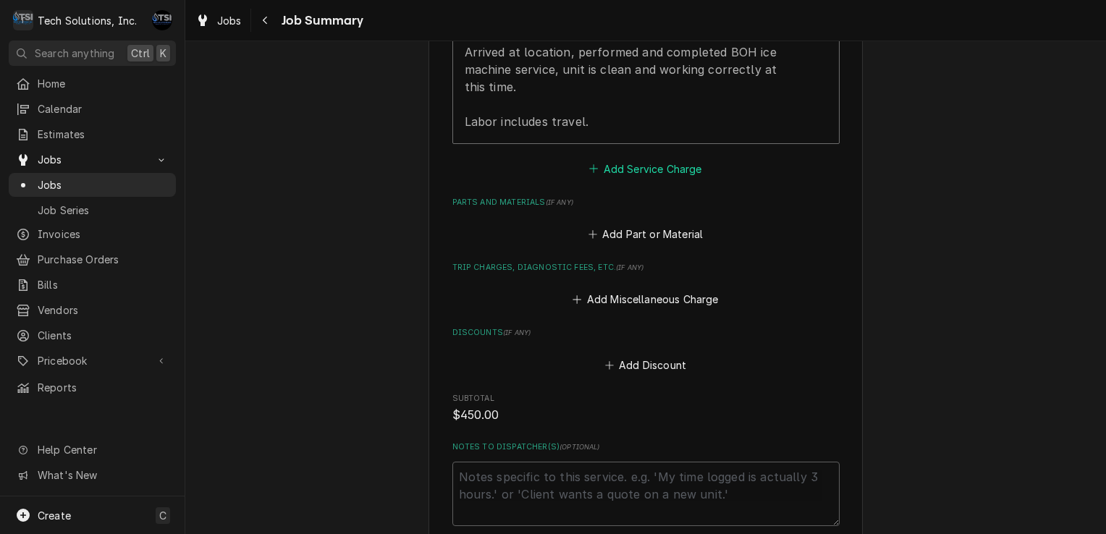
click at [627, 161] on button "Add Service Charge" at bounding box center [645, 169] width 117 height 20
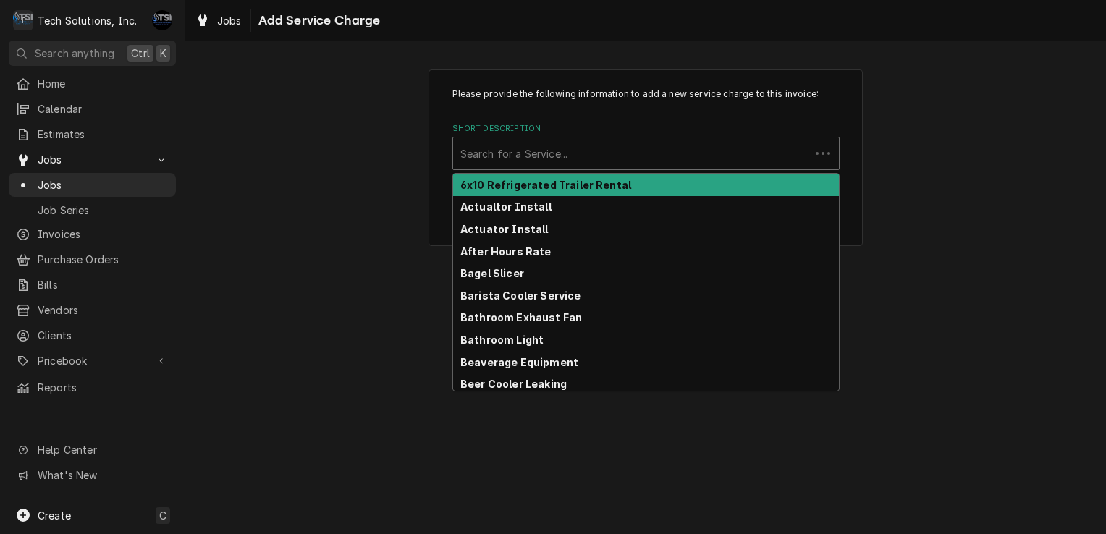
click at [612, 158] on div "Short Description" at bounding box center [631, 153] width 342 height 26
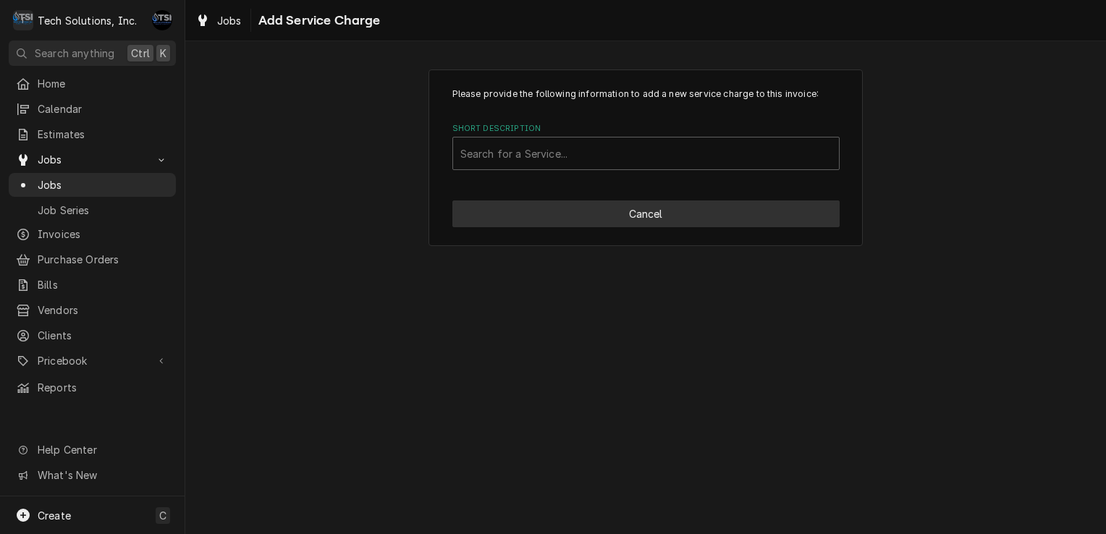
click at [595, 216] on button "Cancel" at bounding box center [645, 214] width 387 height 27
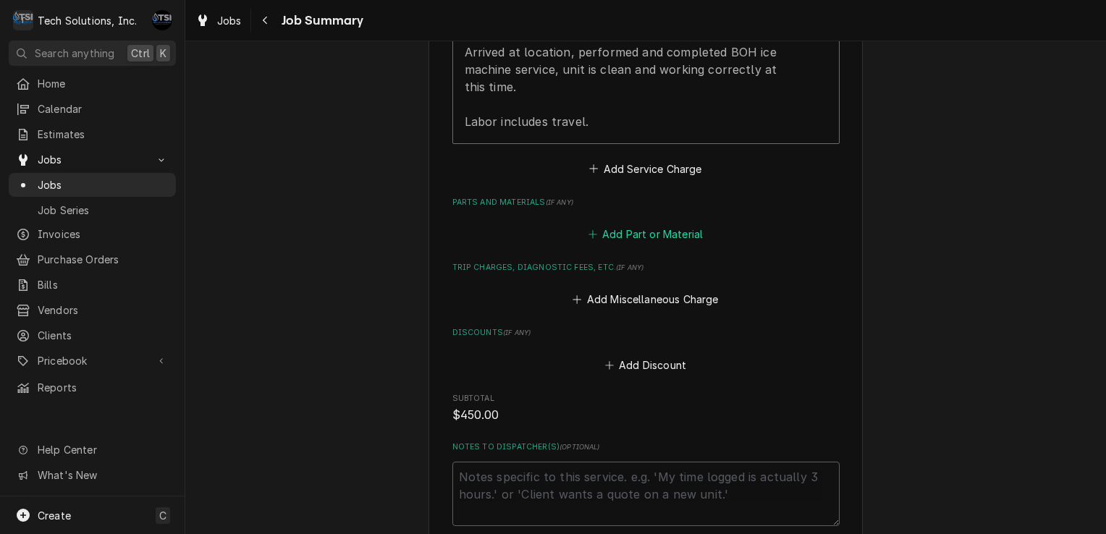
click at [646, 237] on button "Add Part or Material" at bounding box center [645, 234] width 119 height 20
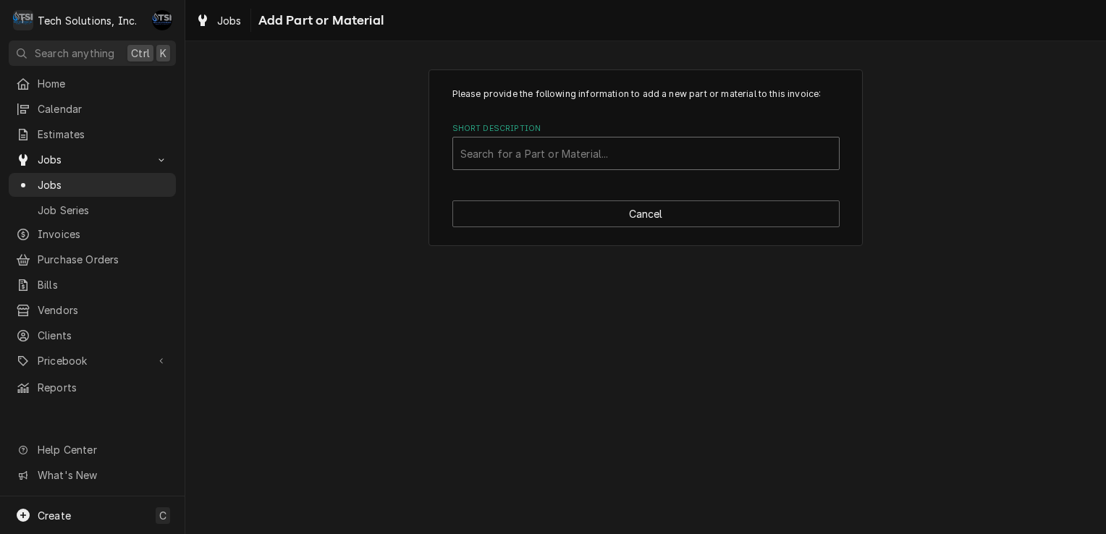
click at [623, 157] on div "Short Description" at bounding box center [645, 153] width 371 height 26
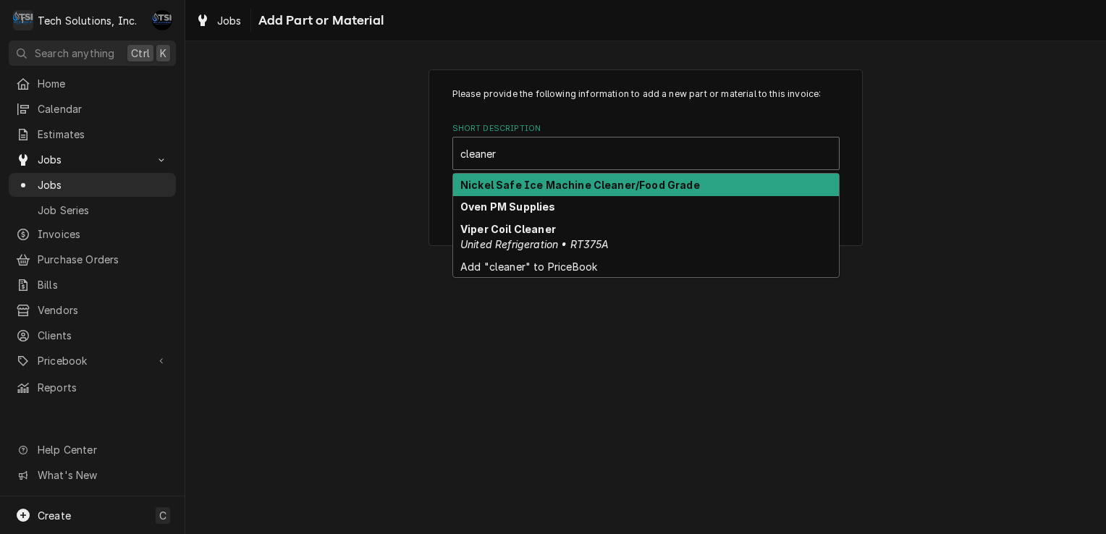
click at [617, 179] on strong "Nickel Safe Ice Machine Cleaner/Food Grade" at bounding box center [580, 185] width 240 height 12
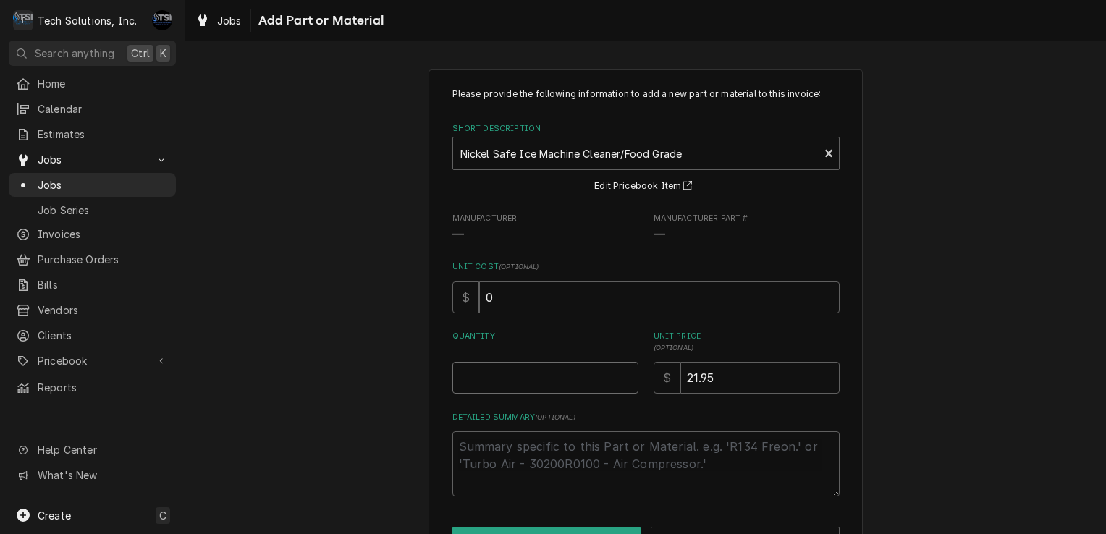
click at [539, 381] on input "Quantity" at bounding box center [545, 378] width 186 height 32
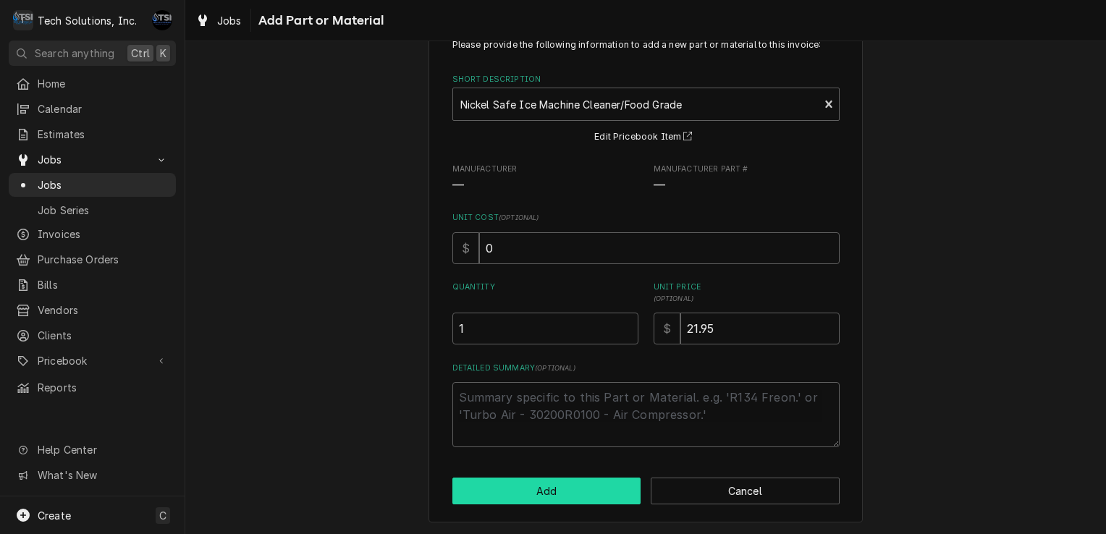
click at [547, 483] on button "Add" at bounding box center [546, 491] width 189 height 27
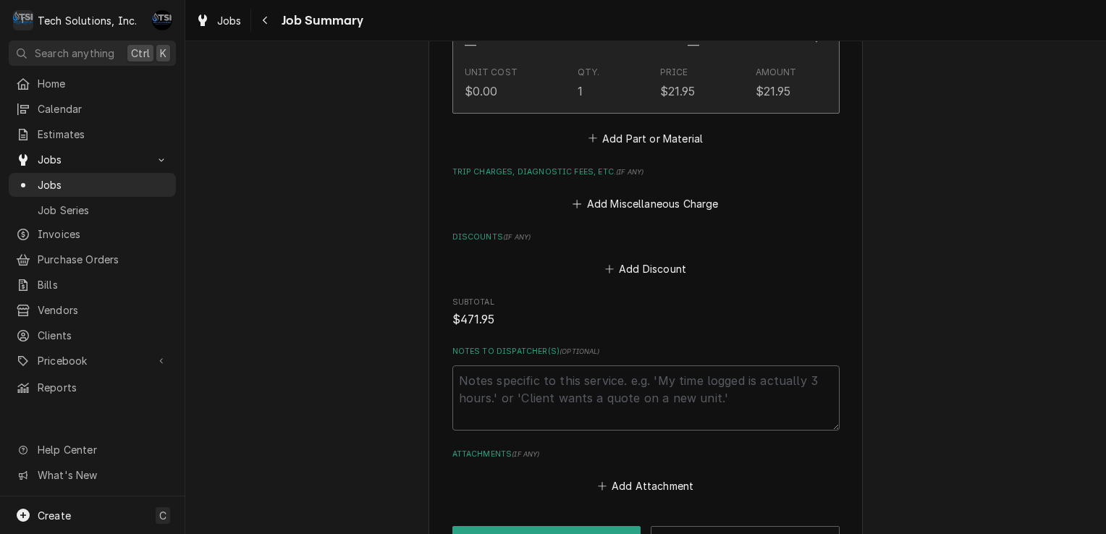
scroll to position [837, 0]
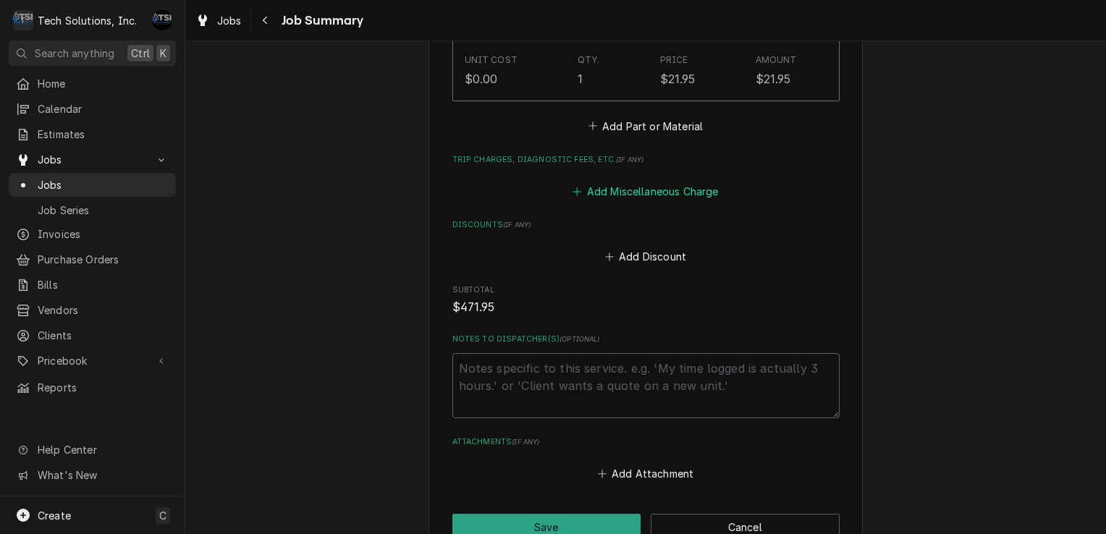
click at [623, 201] on button "Add Miscellaneous Charge" at bounding box center [645, 192] width 151 height 20
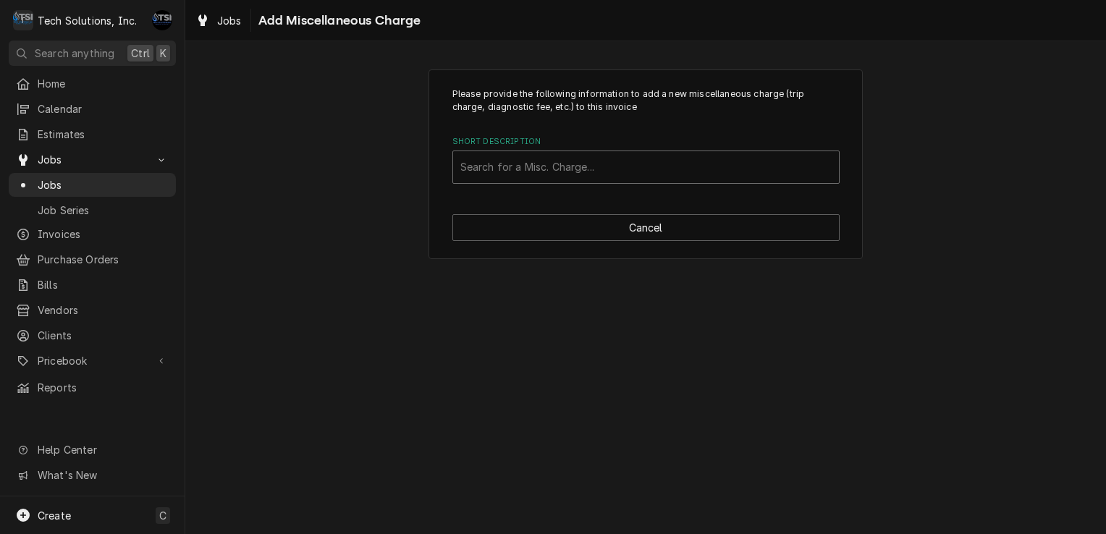
click at [637, 168] on div "Short Description" at bounding box center [645, 167] width 371 height 26
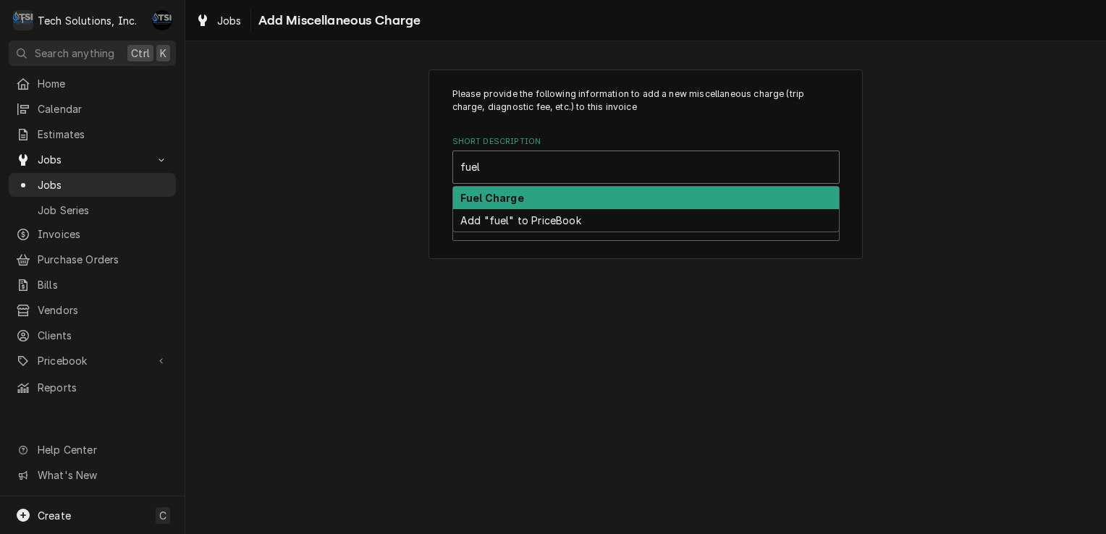
click at [594, 198] on div "Fuel Charge" at bounding box center [646, 198] width 386 height 22
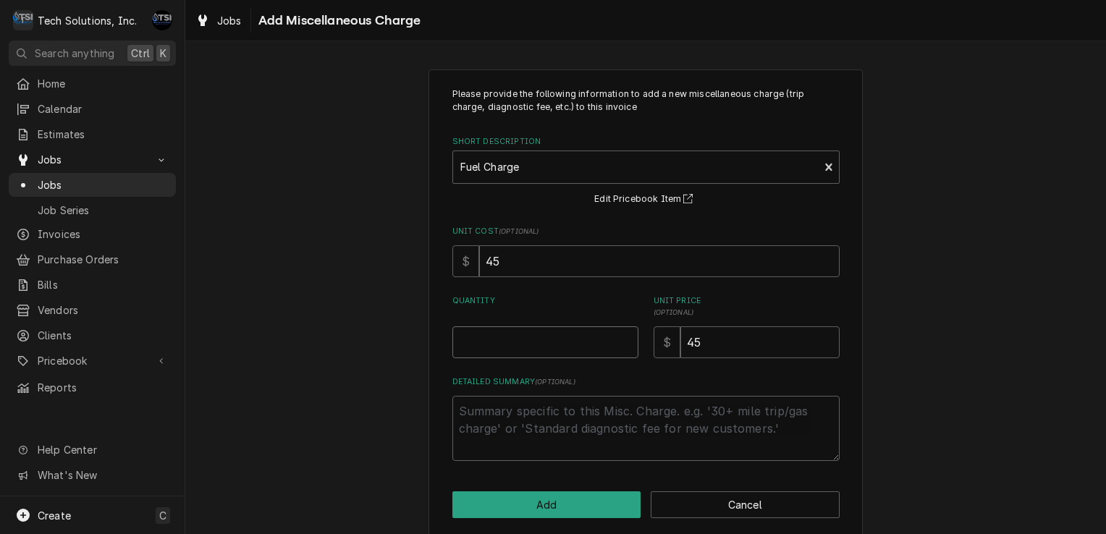
click at [504, 339] on input "Quantity" at bounding box center [545, 342] width 186 height 32
click at [534, 514] on button "Add" at bounding box center [546, 505] width 189 height 27
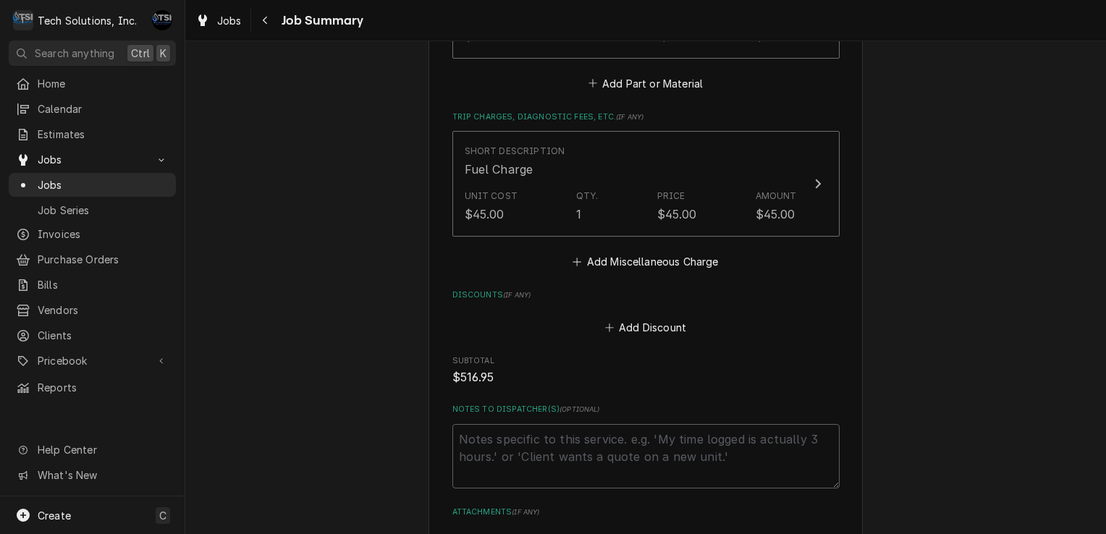
scroll to position [880, 0]
click at [605, 251] on button "Add Miscellaneous Charge" at bounding box center [645, 261] width 151 height 20
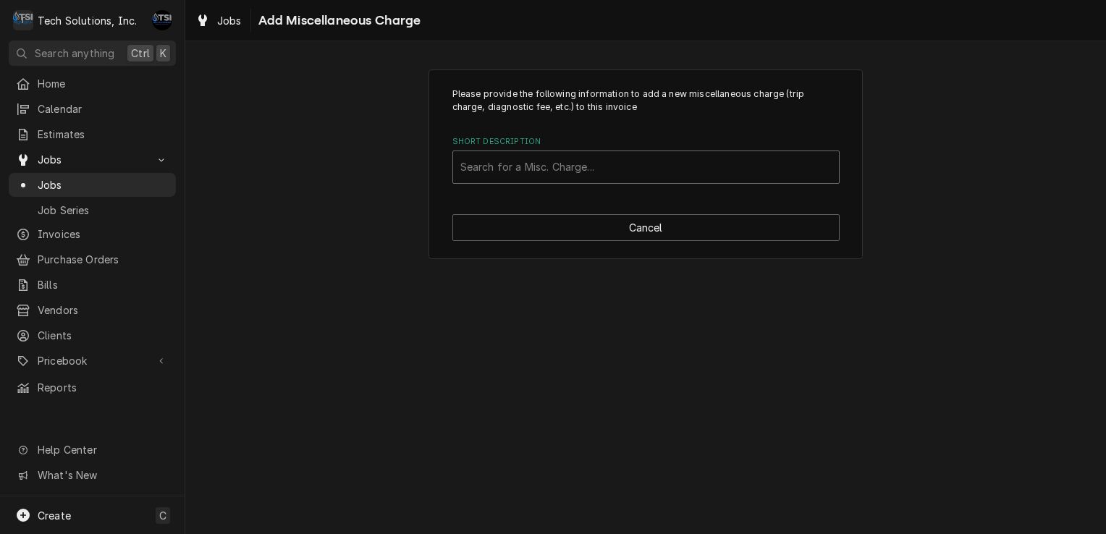
click at [572, 174] on div "Short Description" at bounding box center [645, 167] width 371 height 26
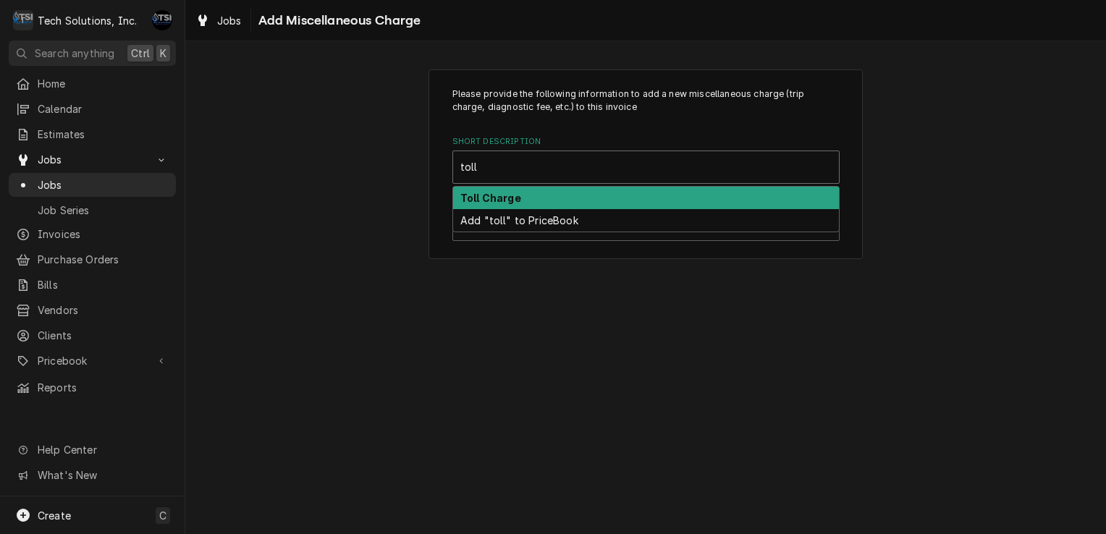
click at [552, 193] on div "Toll Charge" at bounding box center [646, 198] width 386 height 22
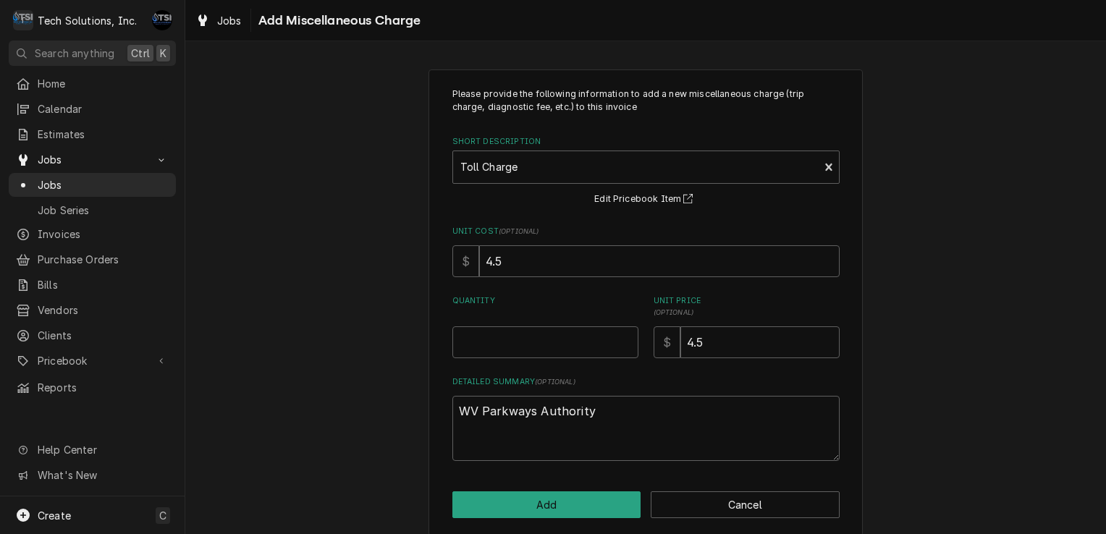
click at [522, 323] on div "Quantity" at bounding box center [545, 326] width 186 height 63
click at [506, 345] on input "Quantity" at bounding box center [545, 342] width 186 height 32
click at [584, 509] on button "Add" at bounding box center [546, 505] width 189 height 27
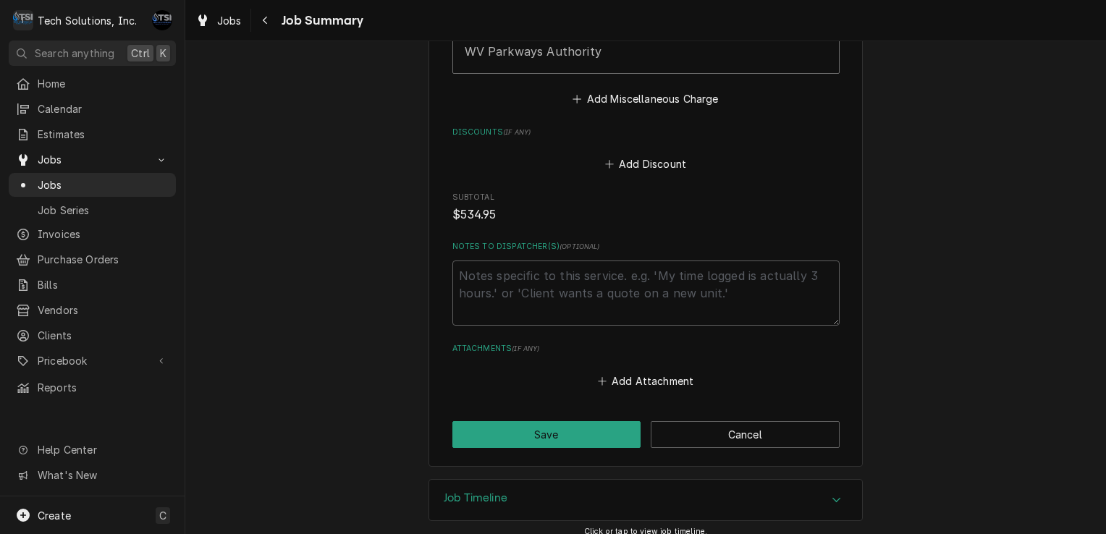
scroll to position [1212, 0]
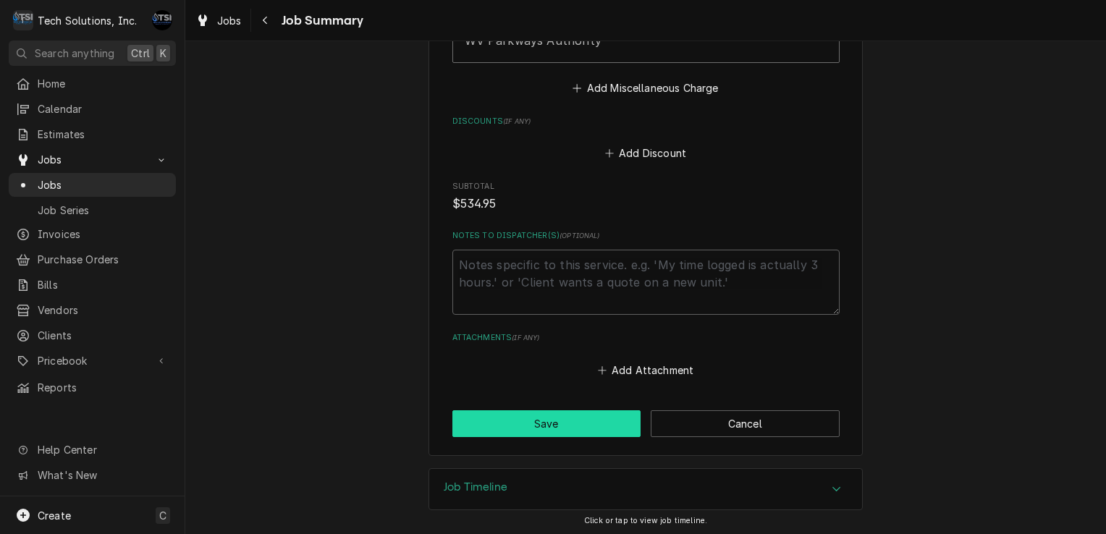
click at [563, 431] on button "Save" at bounding box center [546, 423] width 189 height 27
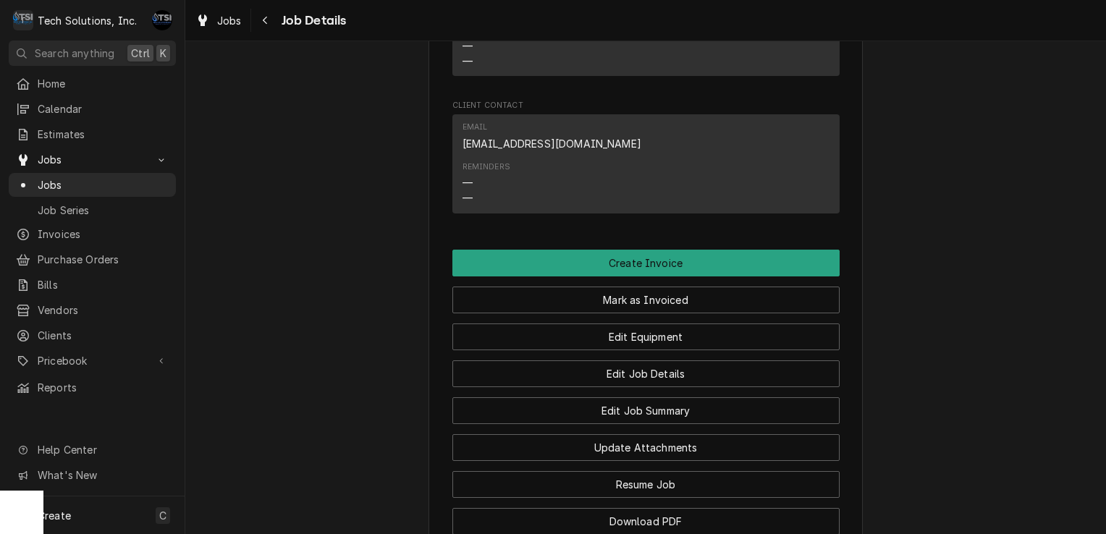
scroll to position [2287, 0]
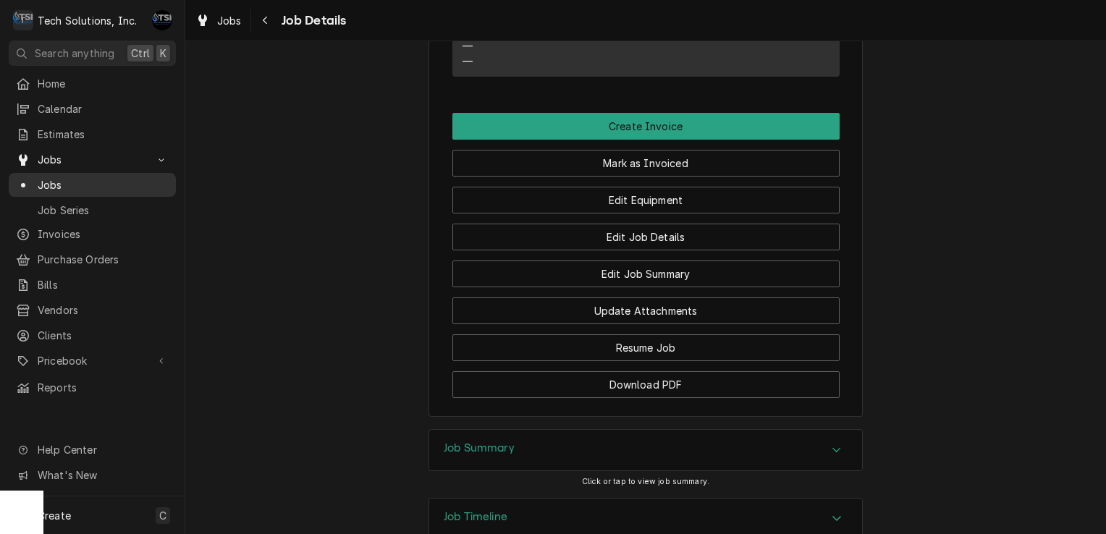
click at [133, 177] on span "Jobs" at bounding box center [103, 184] width 131 height 15
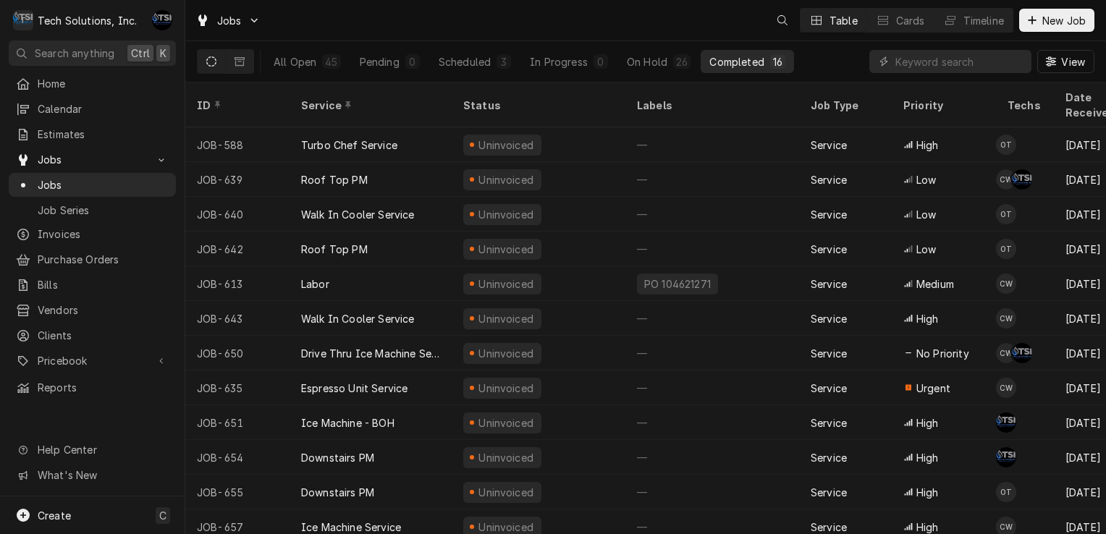
scroll to position [142, 0]
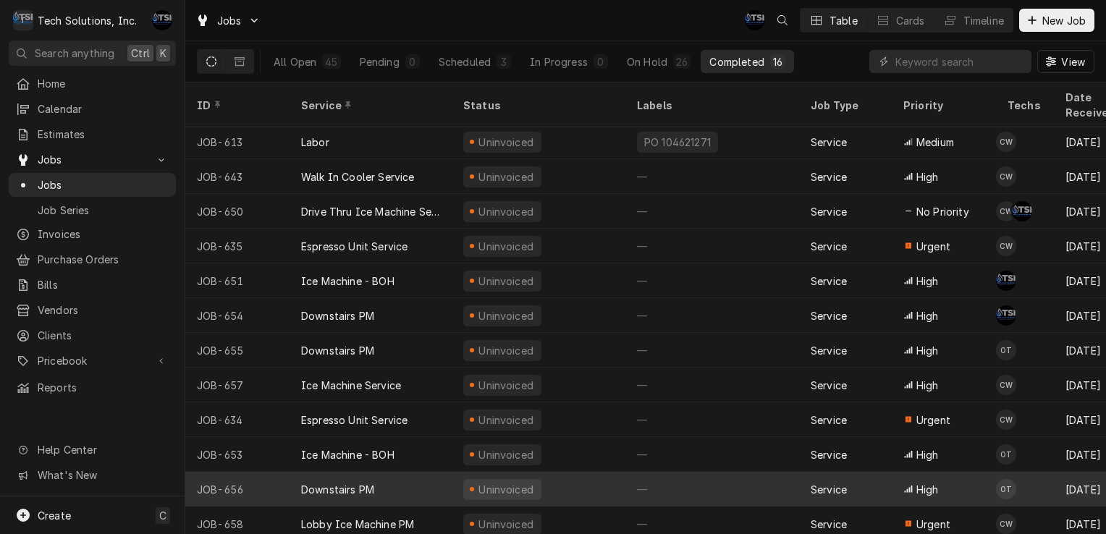
click at [418, 472] on div "Downstairs PM" at bounding box center [371, 489] width 162 height 35
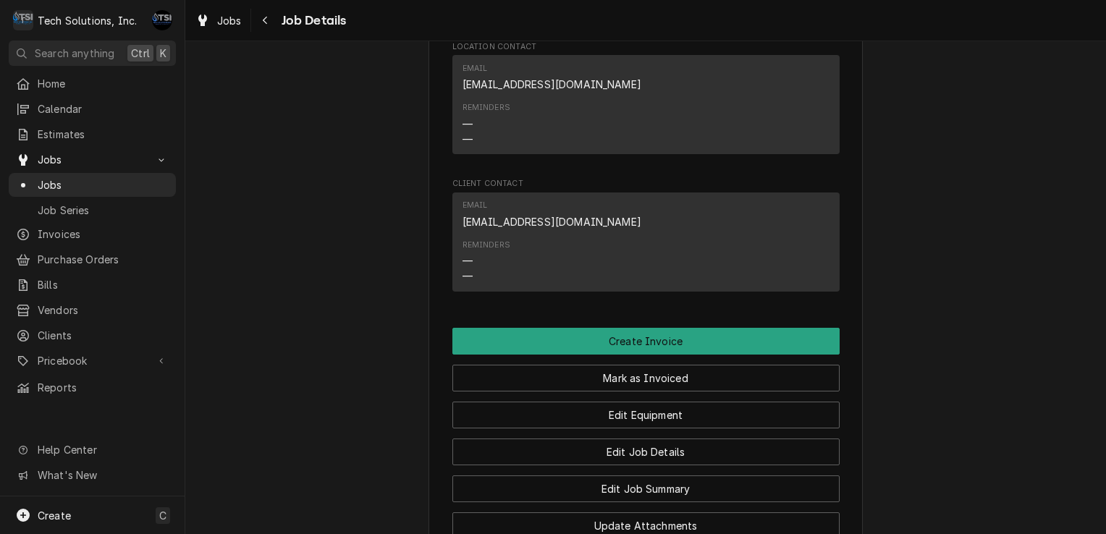
scroll to position [2157, 0]
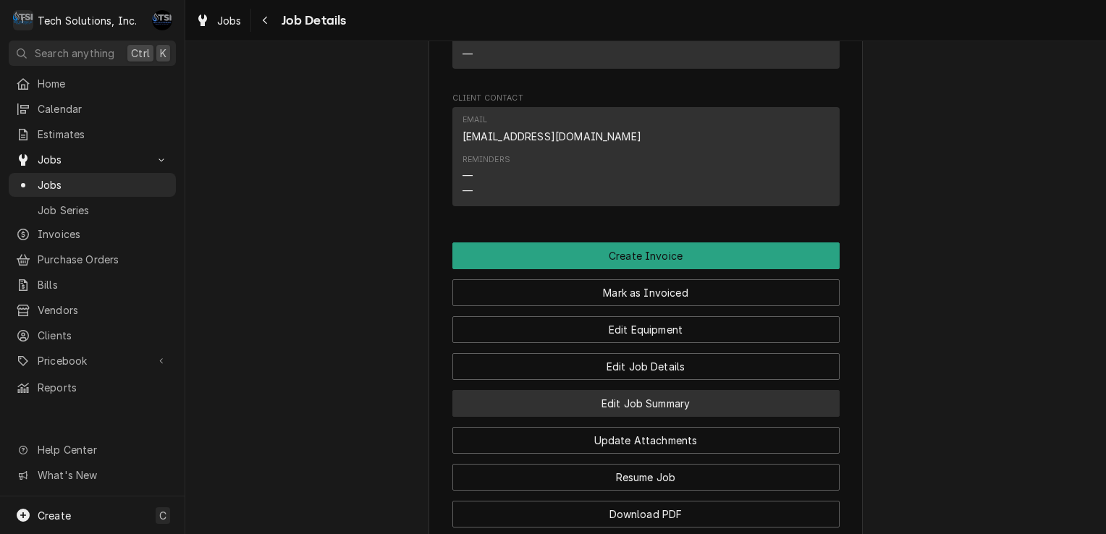
drag, startPoint x: 638, startPoint y: 269, endPoint x: 611, endPoint y: 317, distance: 55.4
click at [611, 390] on button "Edit Job Summary" at bounding box center [645, 403] width 387 height 27
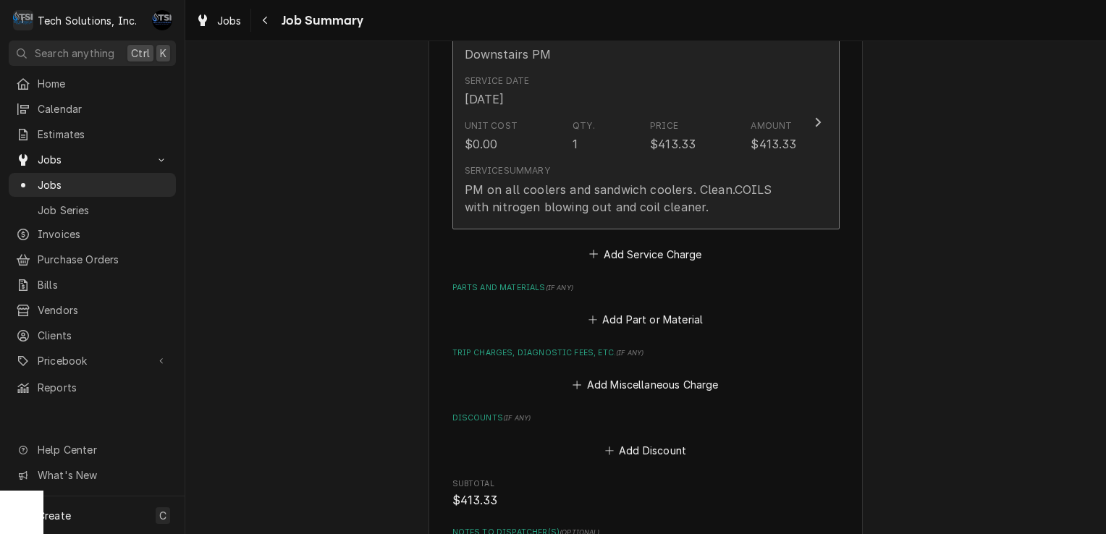
click at [715, 148] on div "Unit Cost $0.00 Qty. 1 Price $413.33 Amount $413.33" at bounding box center [631, 136] width 332 height 45
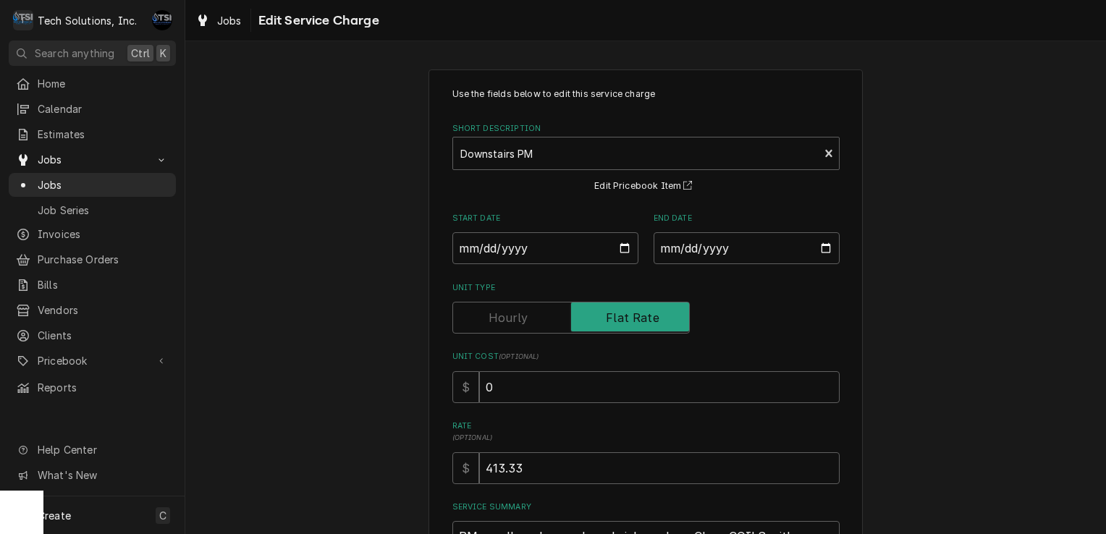
scroll to position [176, 0]
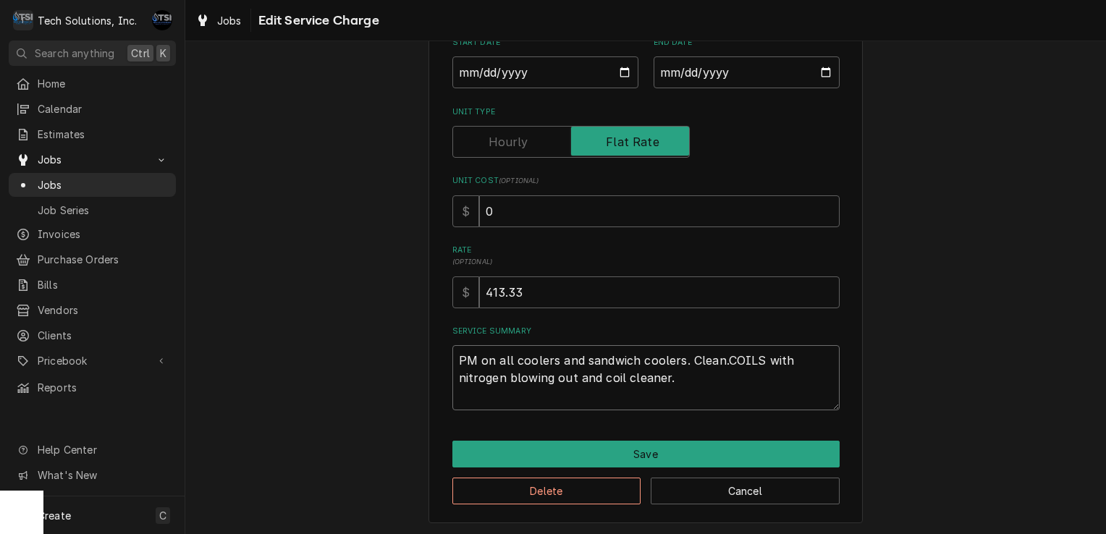
drag, startPoint x: 667, startPoint y: 390, endPoint x: 443, endPoint y: 354, distance: 226.6
click at [443, 354] on div "Use the fields below to edit this service charge Short Description Downstairs P…" at bounding box center [646, 209] width 434 height 630
type textarea "x"
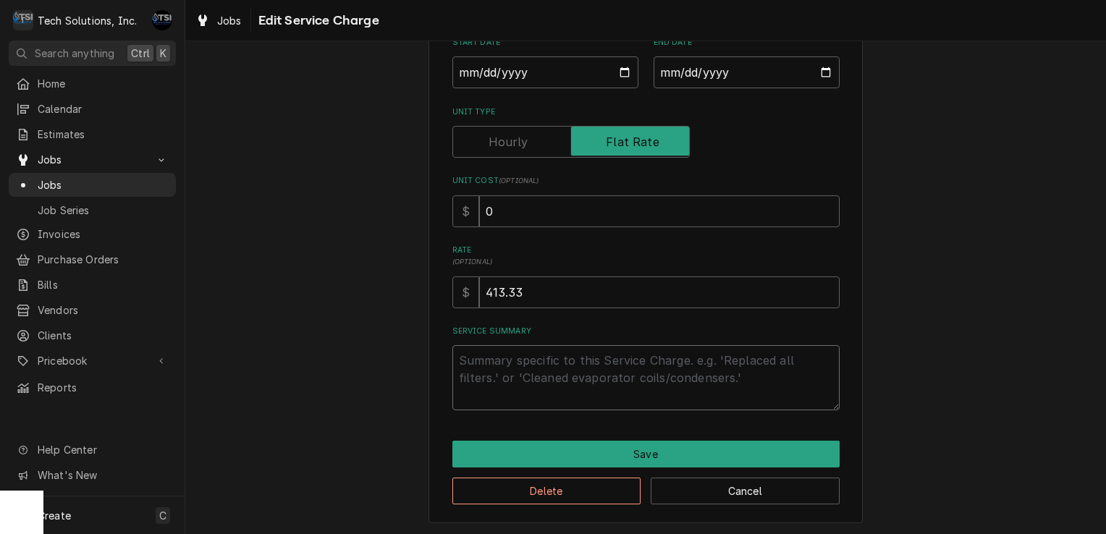
type textarea "x"
type textarea "R"
type textarea "x"
type textarea "RE"
type textarea "x"
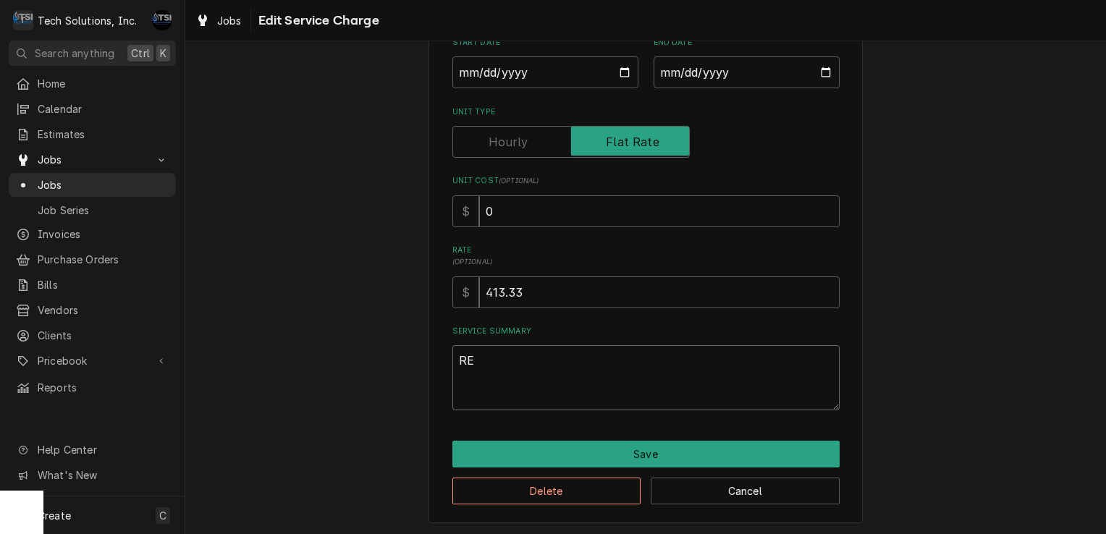
type textarea "REA"
type textarea "x"
type textarea "READ"
type textarea "x"
type textarea "READY"
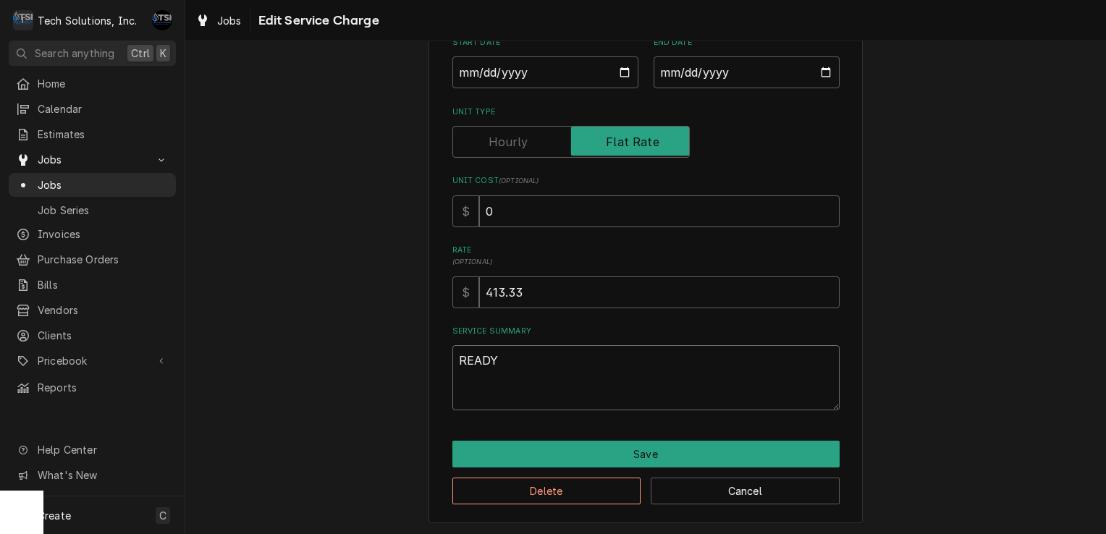
type textarea "x"
type textarea "READY"
type textarea "x"
type textarea "READY T"
type textarea "x"
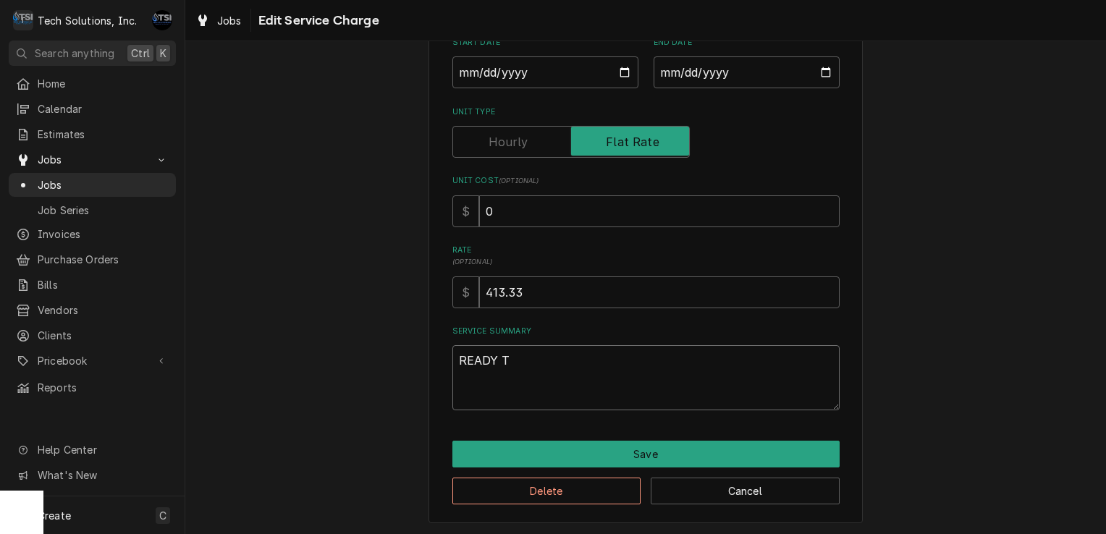
type textarea "READY TO"
type textarea "x"
type textarea "READY TO"
type textarea "x"
type textarea "READY TO B"
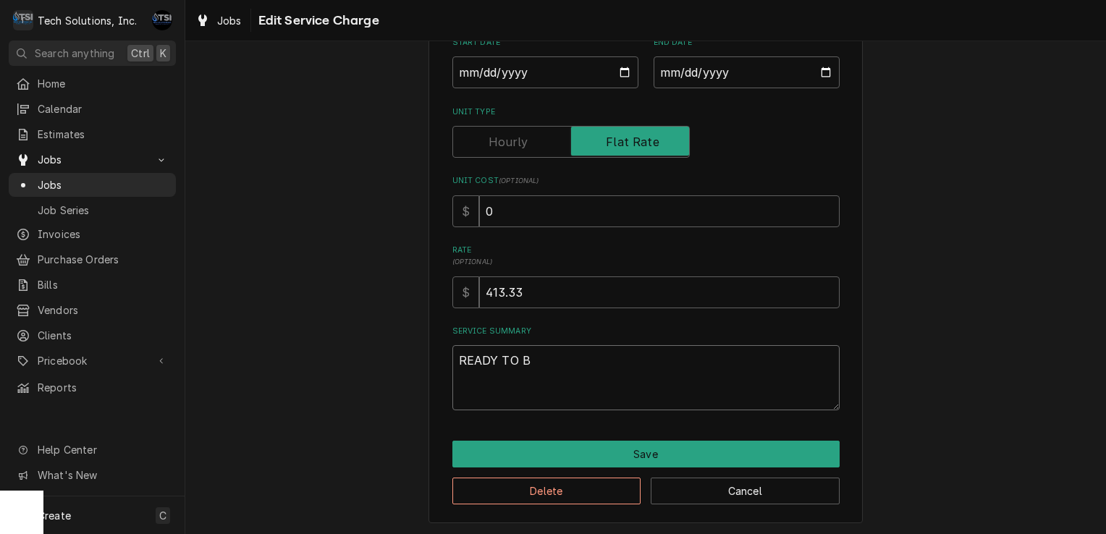
type textarea "x"
type textarea "READY TO BI"
type textarea "x"
type textarea "READY TO BIL"
type textarea "x"
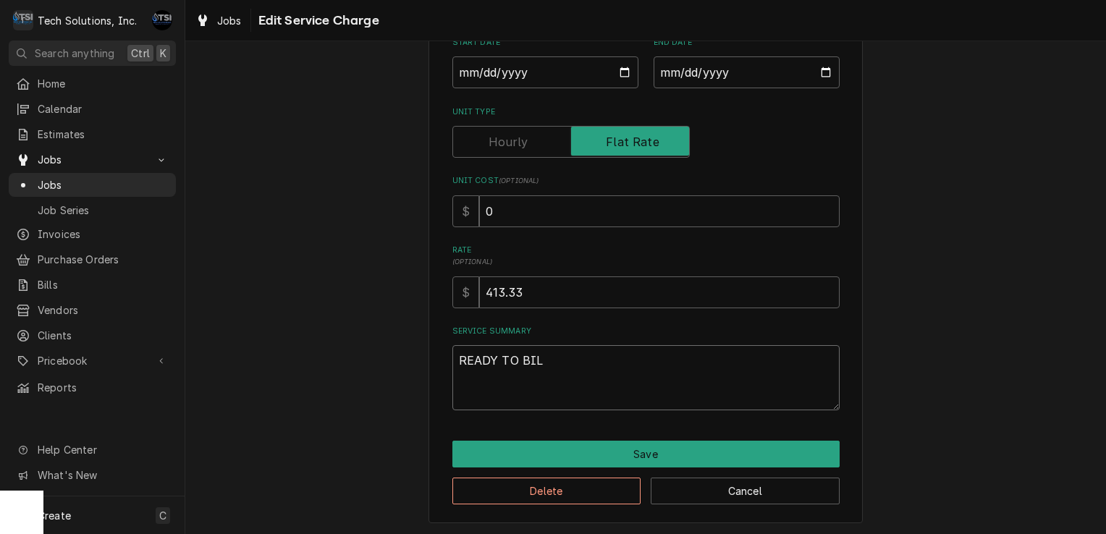
type textarea "READY TO BILL"
type textarea "x"
type textarea "READY TO BILL"
type textarea "x"
type textarea "READY TO BILL"
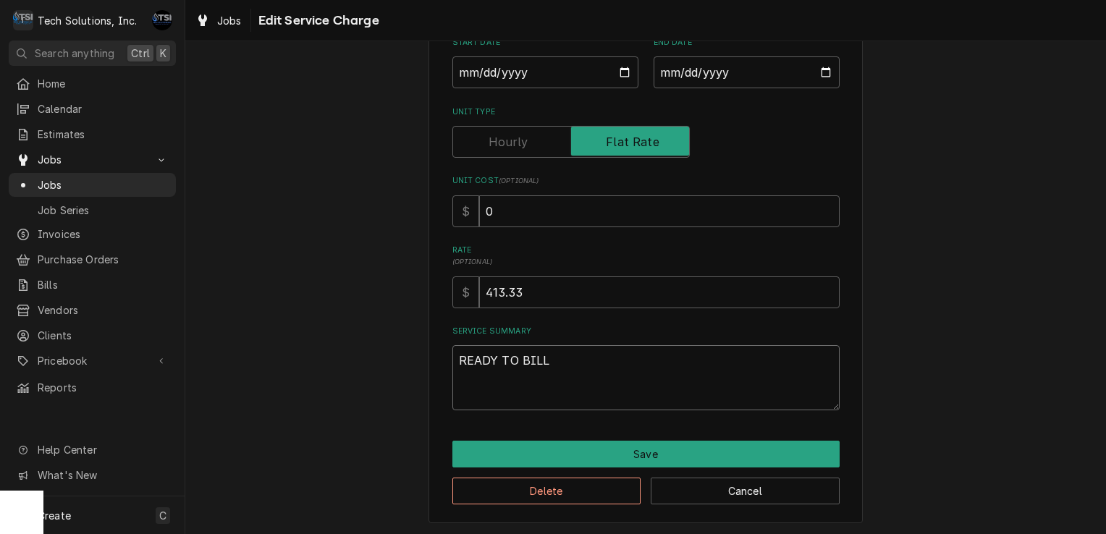
type textarea "x"
type textarea "READY TO BILL A"
type textarea "x"
type textarea "READY TO BILL Ar"
type textarea "x"
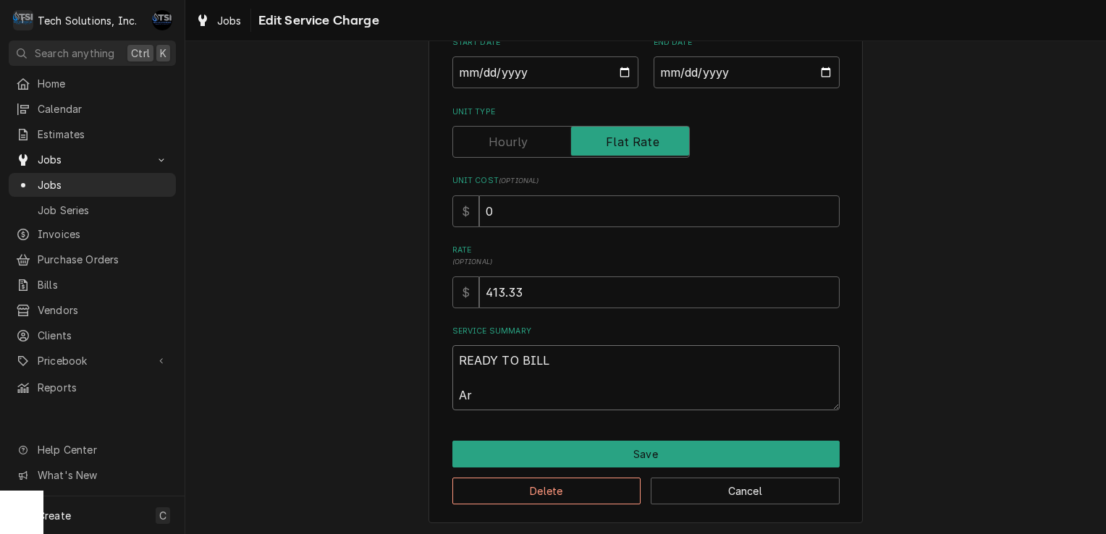
type textarea "READY TO BILL Arr"
type textarea "x"
type textarea "READY TO BILL Arri"
type textarea "x"
type textarea "READY TO BILL Arriv"
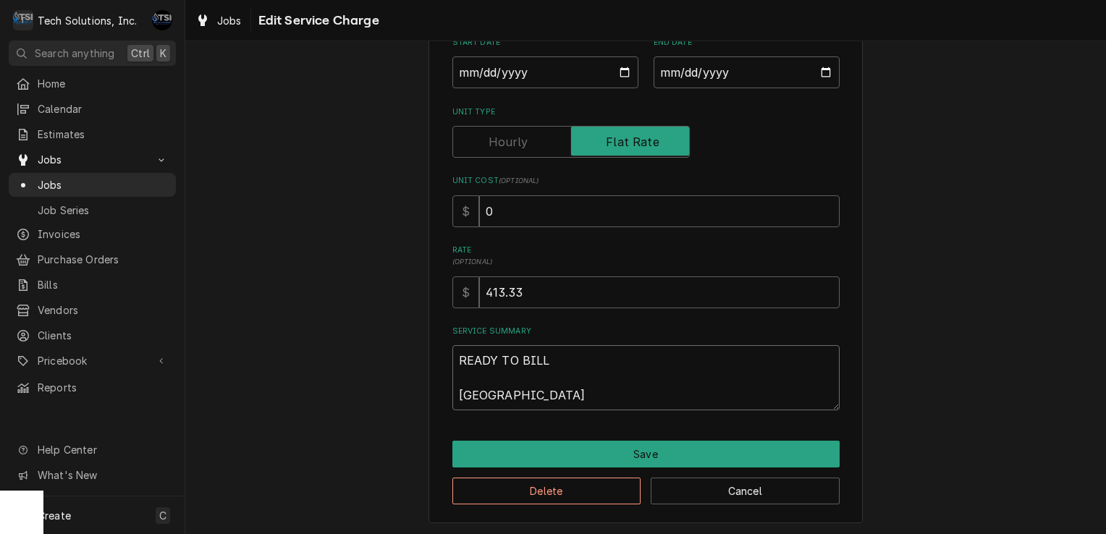
type textarea "x"
type textarea "READY TO BILL Arrive"
type textarea "x"
type textarea "READY TO BILL Arrived"
type textarea "x"
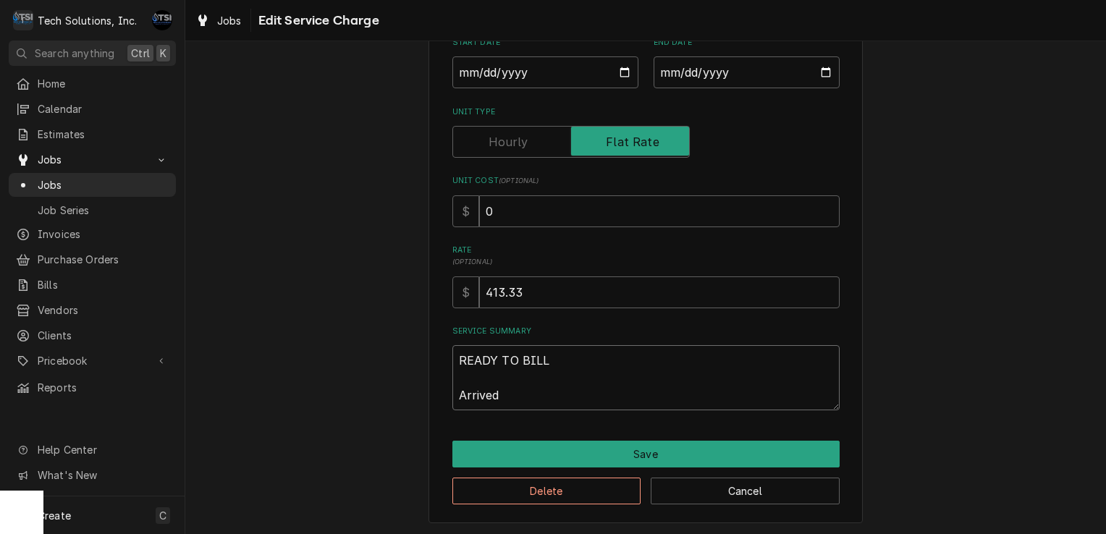
type textarea "READY TO BILL Arrived"
type textarea "x"
type textarea "READY TO BILL Arrived a"
type textarea "x"
type textarea "READY TO BILL Arrived at"
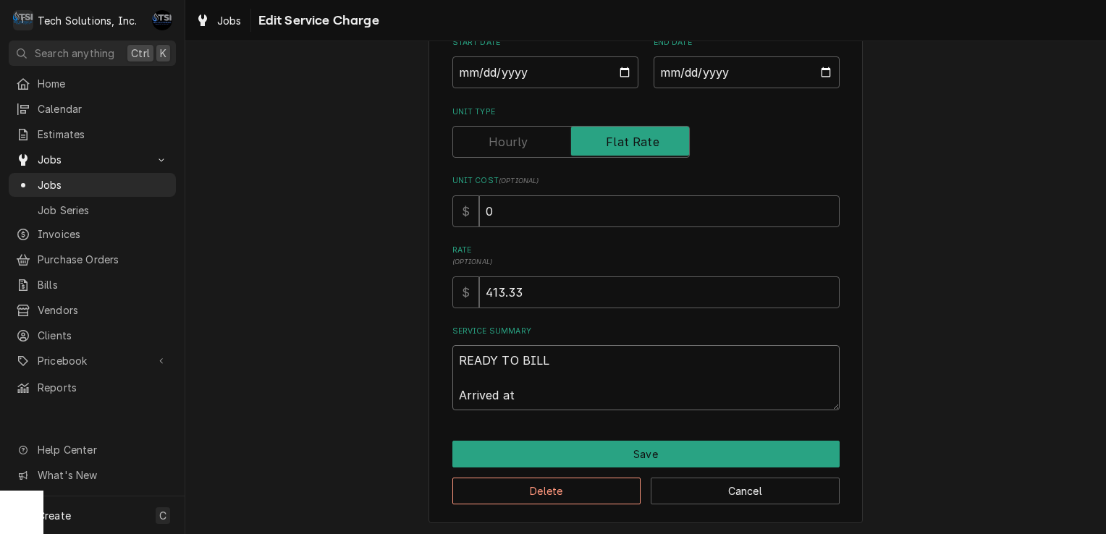
type textarea "x"
type textarea "READY TO BILL Arrived at"
type textarea "x"
type textarea "READY TO BILL Arrived at l"
type textarea "x"
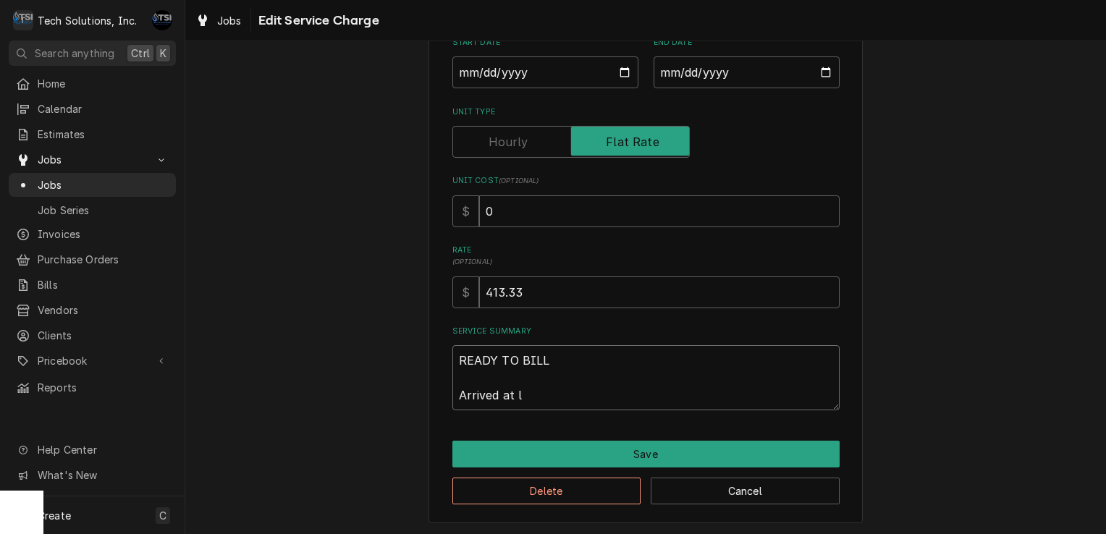
type textarea "READY TO BILL Arrived at lo"
type textarea "x"
type textarea "READY TO BILL Arrived at l"
type textarea "x"
type textarea "READY TO BILL Arrived at"
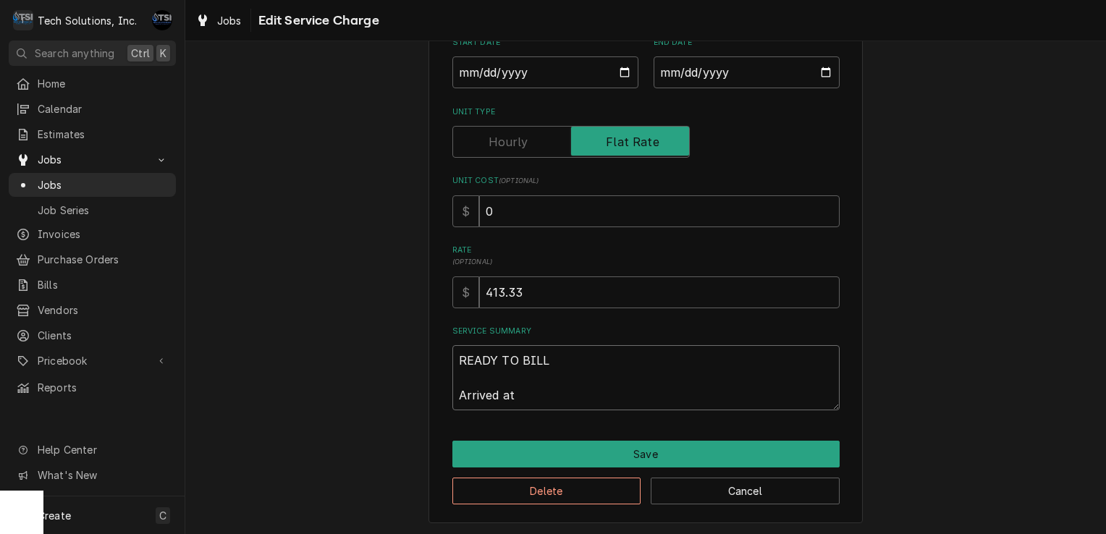
type textarea "x"
type textarea "READY TO BILL Arrived at"
type textarea "x"
type textarea "READY TO BILL Arrived a"
type textarea "x"
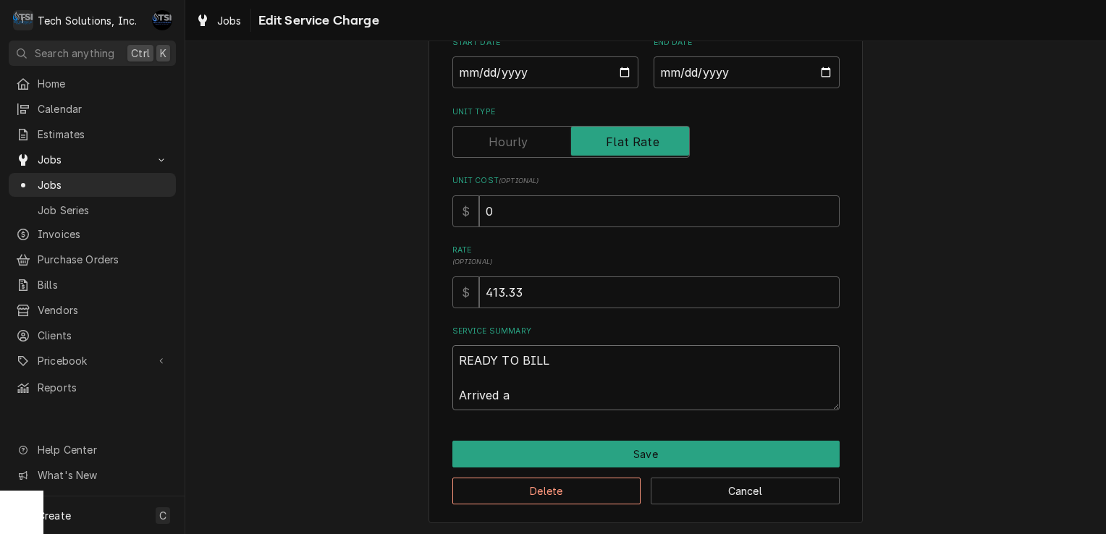
type textarea "READY TO BILL Arrived"
type textarea "x"
type textarea "READY TO BILL Arrived"
type textarea "x"
type textarea "READY TO BILL Arrive"
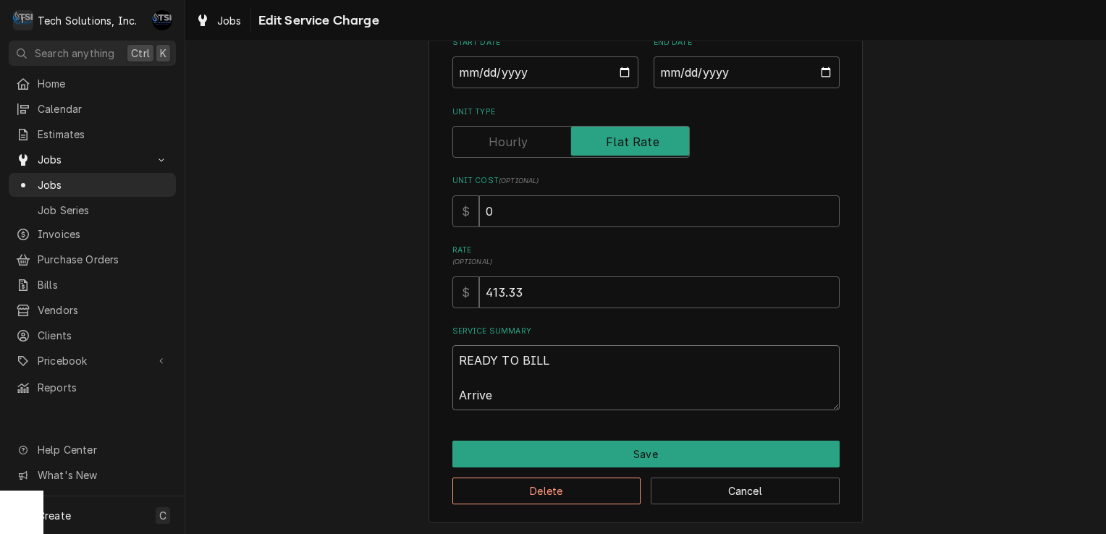
type textarea "x"
type textarea "READY TO BILL Arriv"
type textarea "x"
type textarea "READY TO BILL Arri"
type textarea "x"
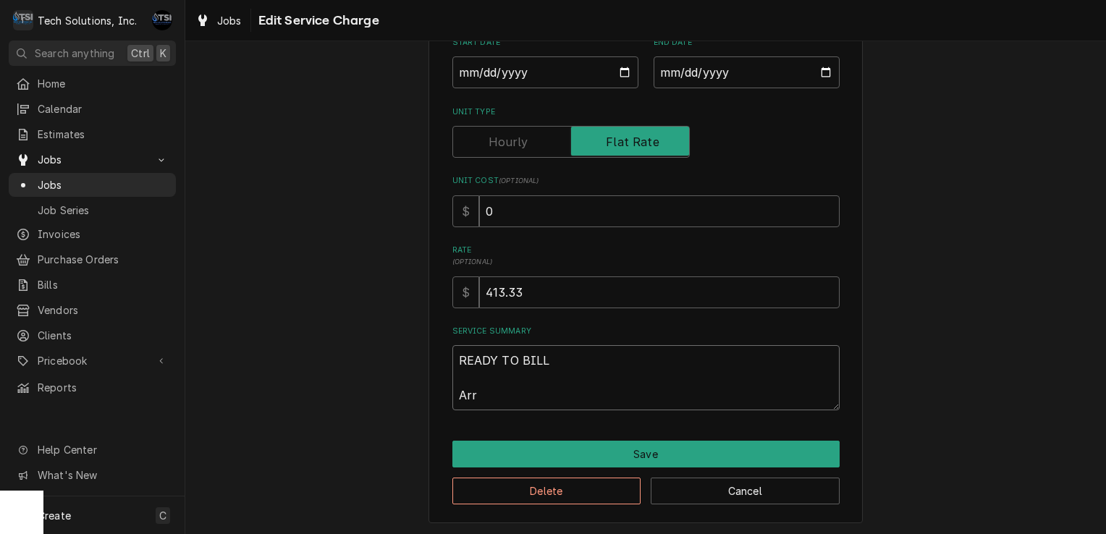
type textarea "READY TO BILL Ar"
type textarea "x"
type textarea "READY TO BILL A"
type textarea "x"
type textarea "READY TO BILL"
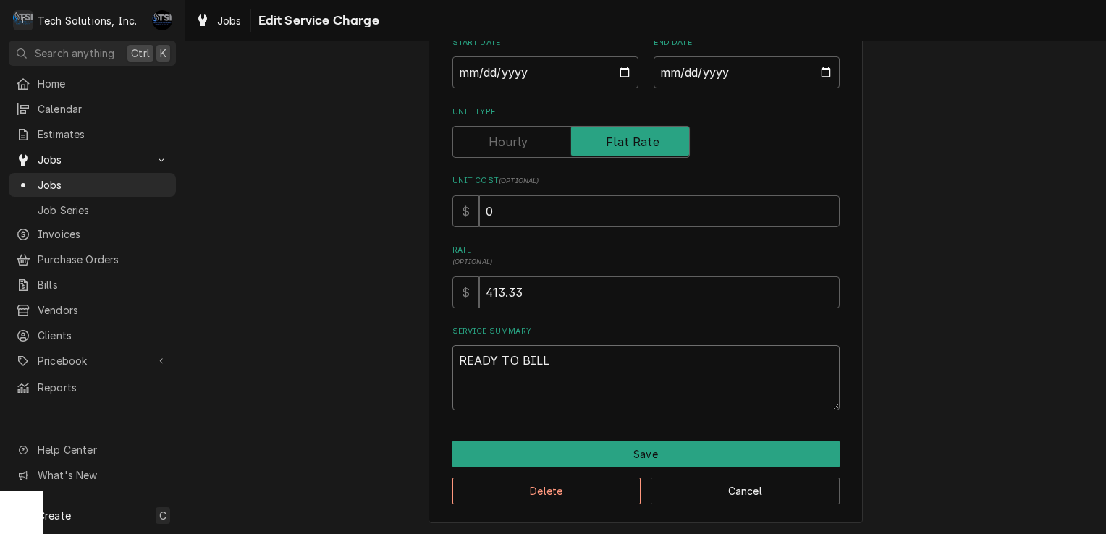
type textarea "x"
type textarea "READY TO BILL w"
type textarea "x"
type textarea "READY TO BILL wh"
type textarea "x"
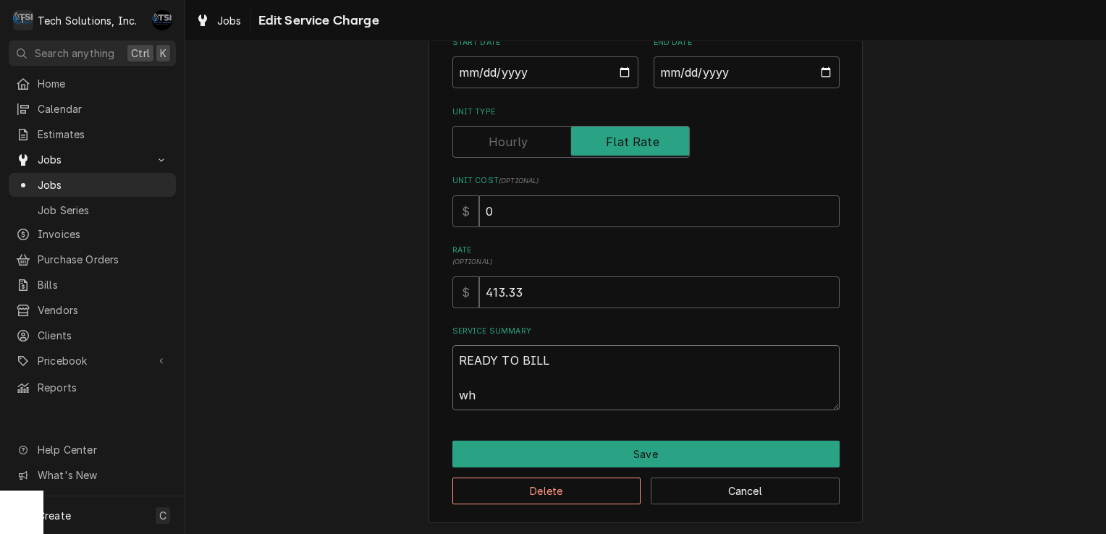
type textarea "READY TO BILL whi"
type textarea "x"
type textarea "READY TO BILL whit"
type textarea "x"
type textarea "READY TO BILL whi"
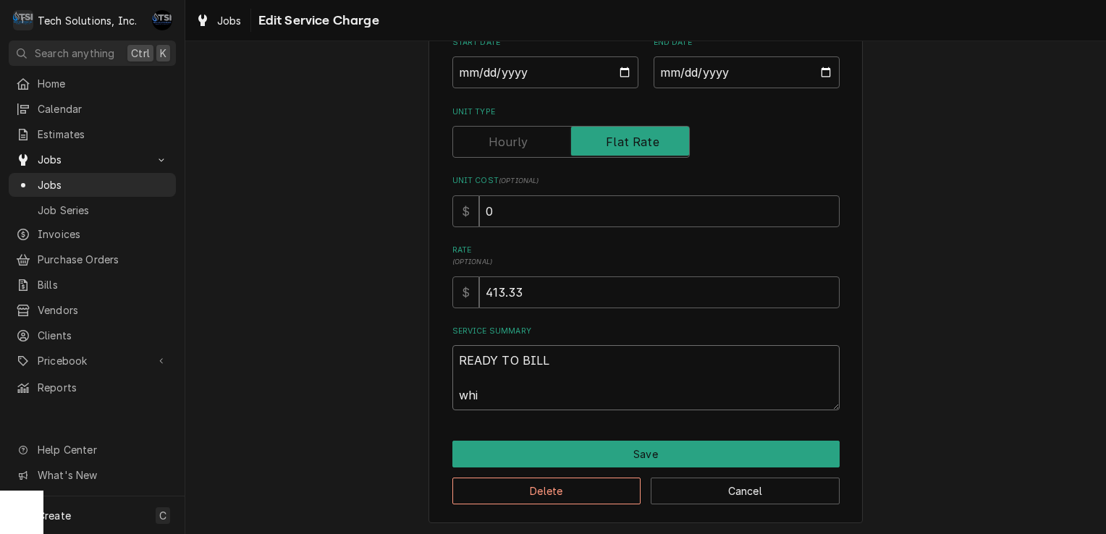
type textarea "x"
type textarea "READY TO BILL wh"
type textarea "x"
type textarea "READY TO BILL w"
type textarea "x"
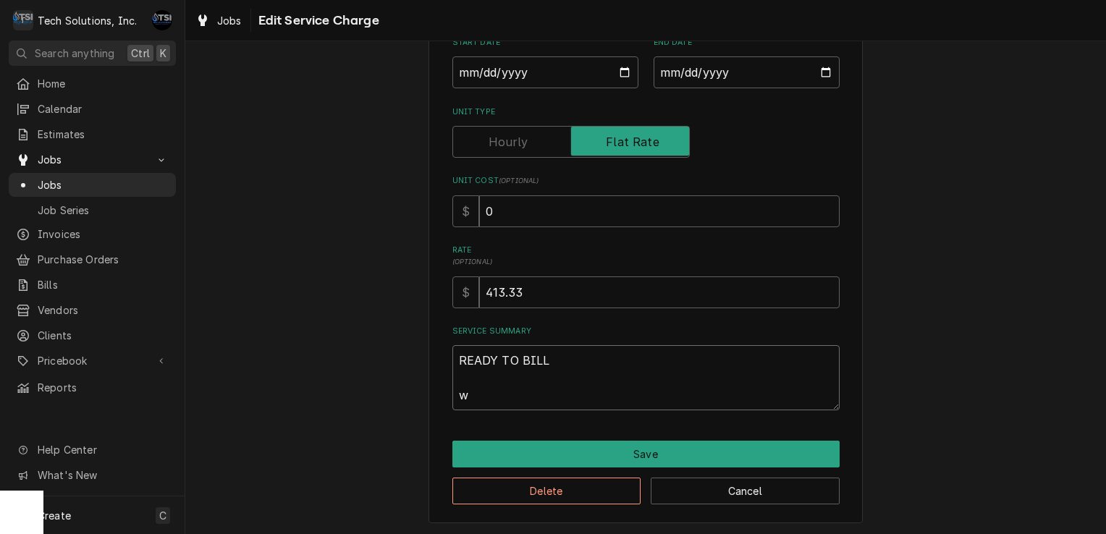
type textarea "READY TO BILL"
type textarea "x"
type textarea "READY TO BILL W"
type textarea "x"
type textarea "READY TO BILL Wh"
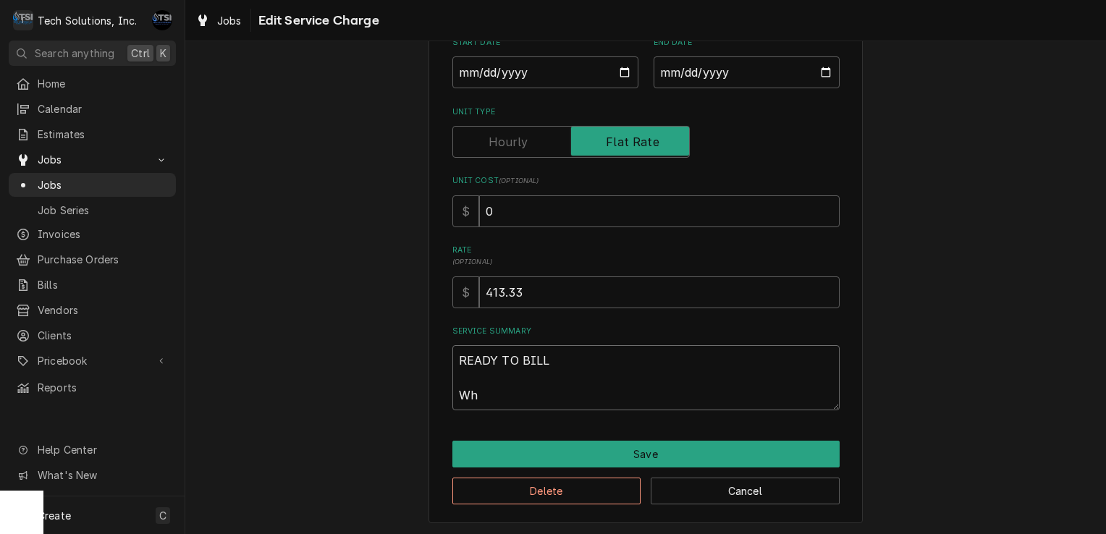
type textarea "x"
type textarea "READY TO BILL Whi"
type textarea "x"
type textarea "READY TO BILL Whil"
type textarea "x"
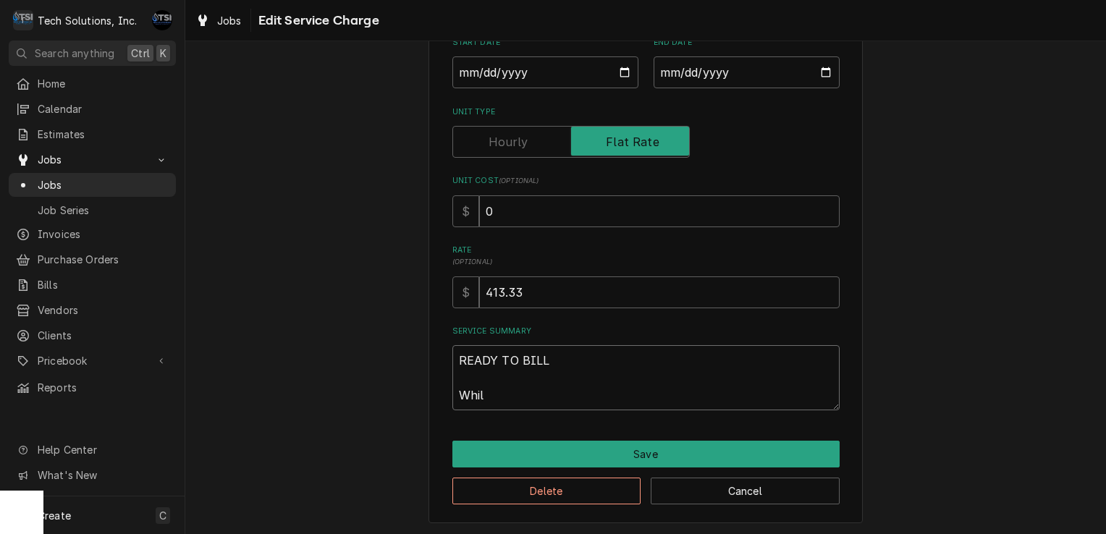
type textarea "READY TO BILL While"
type textarea "x"
type textarea "READY TO BILL While"
type textarea "x"
type textarea "READY TO BILL While o"
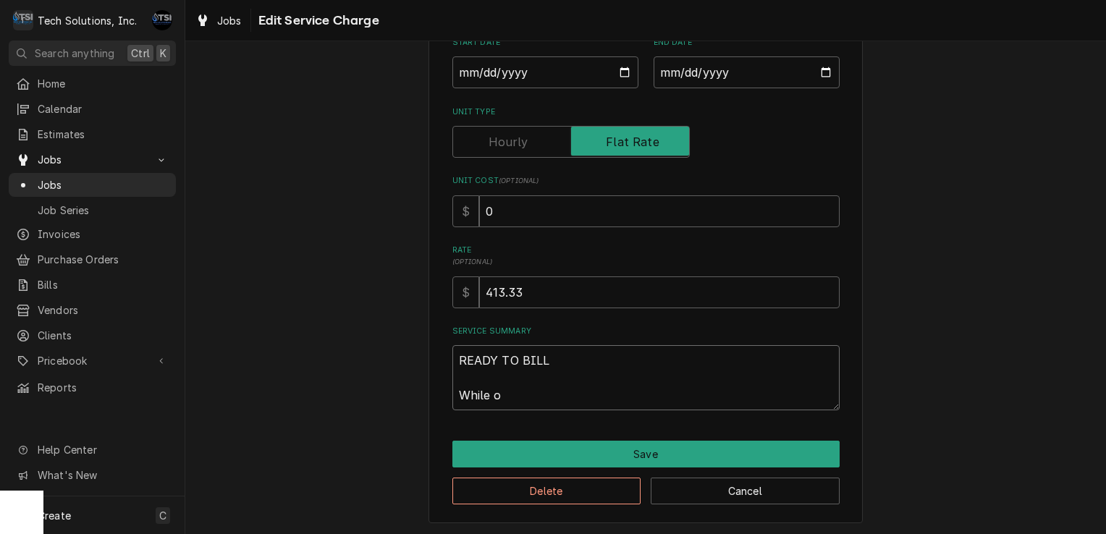
type textarea "x"
type textarea "READY TO BILL While on"
type textarea "x"
type textarea "READY TO BILL While on"
type textarea "x"
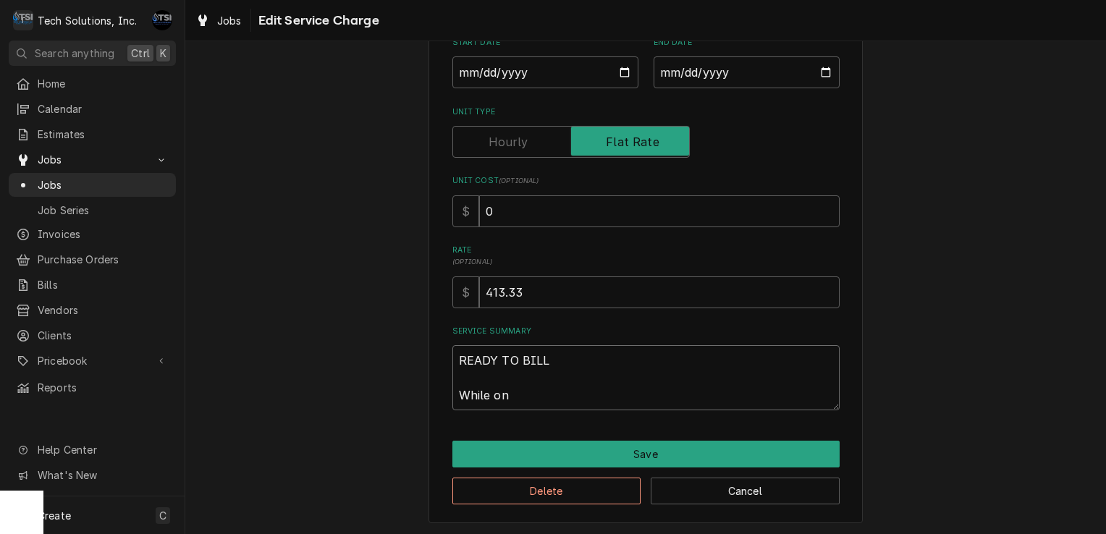
type textarea "READY TO BILL While on s"
type textarea "x"
type textarea "READY TO BILL While on si"
type textarea "x"
type textarea "READY TO BILL While on sit"
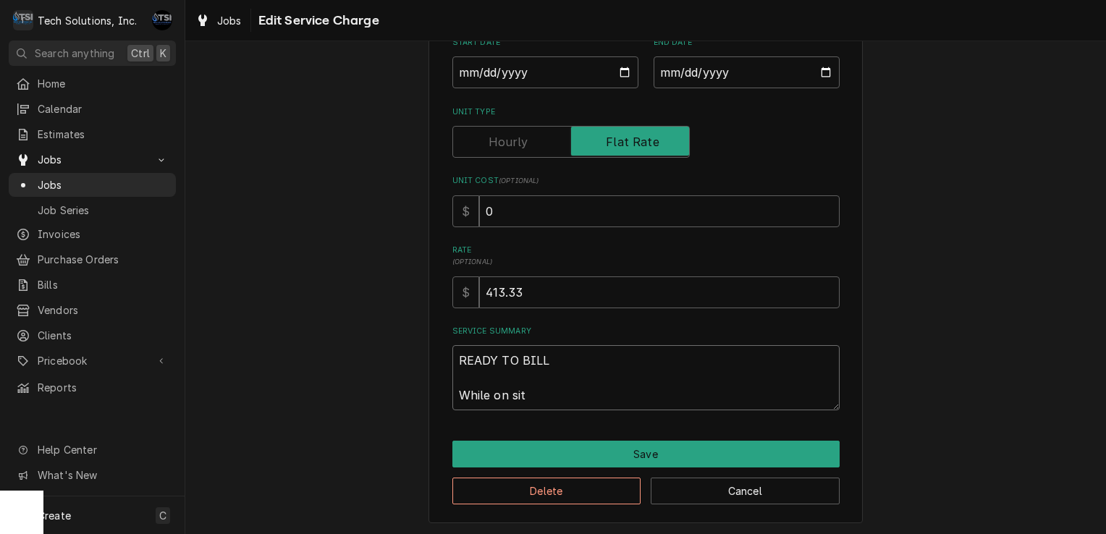
type textarea "x"
type textarea "READY TO BILL While on site"
type textarea "x"
type textarea "READY TO BILL While on site"
type textarea "x"
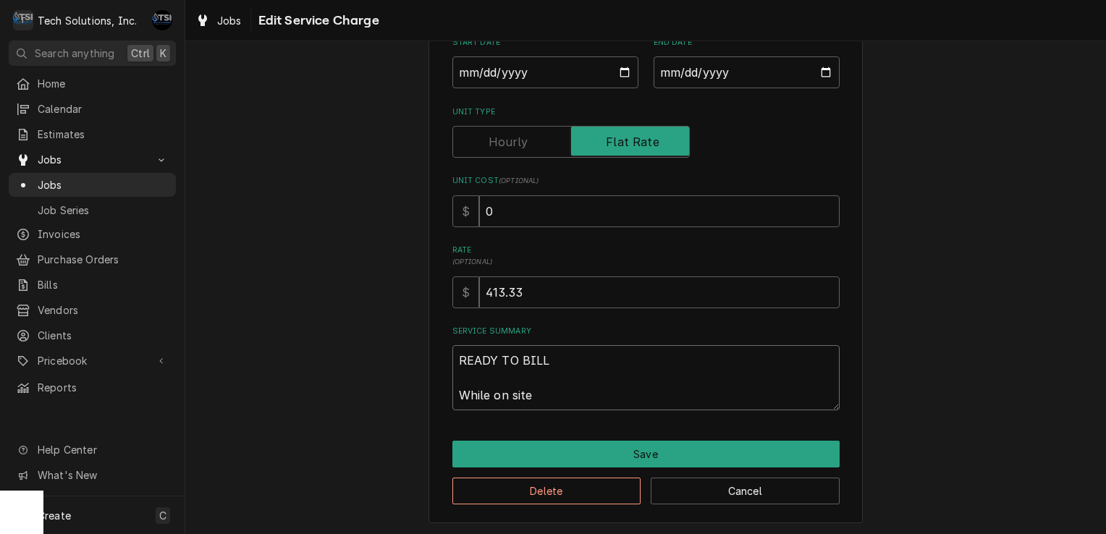
type textarea "READY TO BILL While on site f"
type textarea "x"
type textarea "READY TO BILL While on site fo"
type textarea "x"
type textarea "READY TO BILL While on site fo="
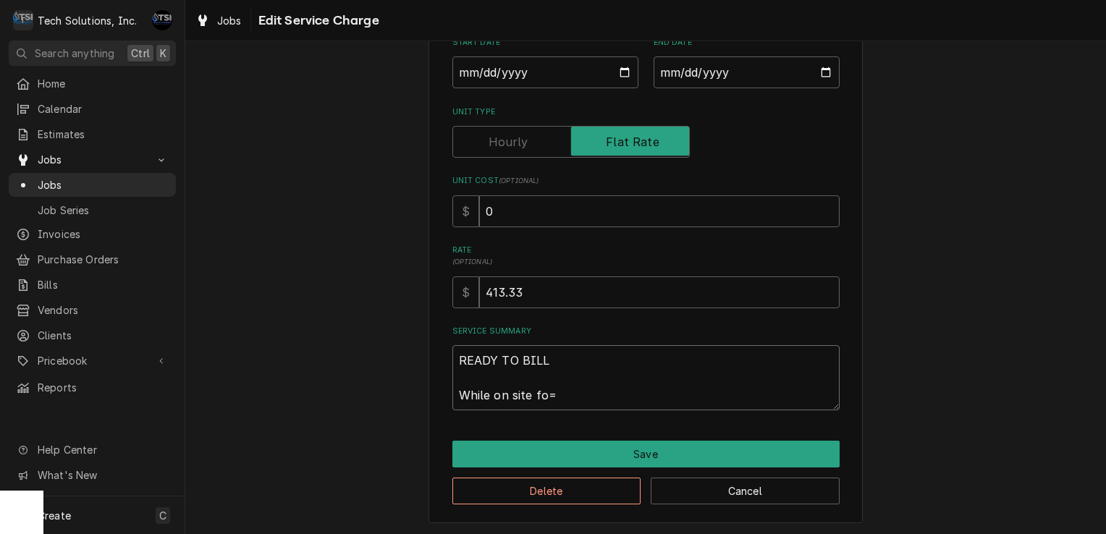
type textarea "x"
type textarea "READY TO BILL While on site fo"
type textarea "x"
type textarea "READY TO BILL While on site f"
type textarea "x"
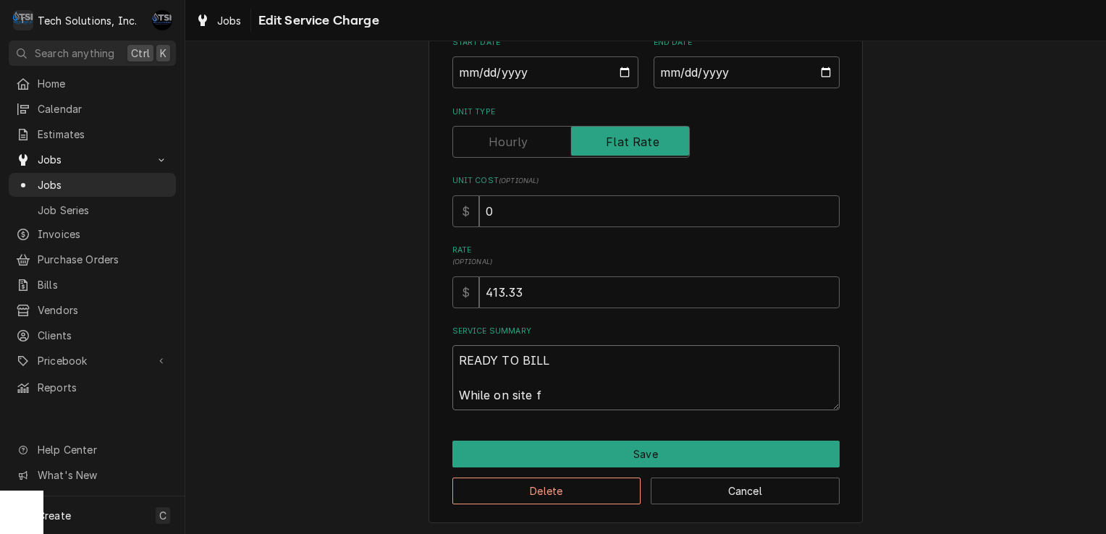
type textarea "READY TO BILL While on site"
type textarea "x"
type textarea "READY TO BILL While on site do"
type textarea "x"
type textarea "READY TO BILL While on site doi"
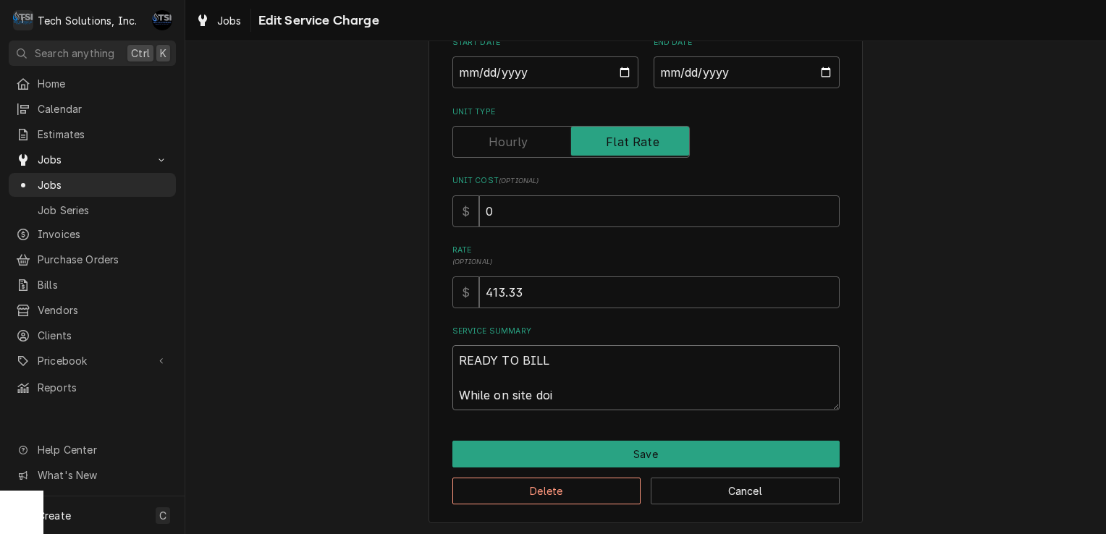
type textarea "x"
type textarea "READY TO BILL While on site doin"
type textarea "x"
type textarea "READY TO BILL While on site doing"
type textarea "x"
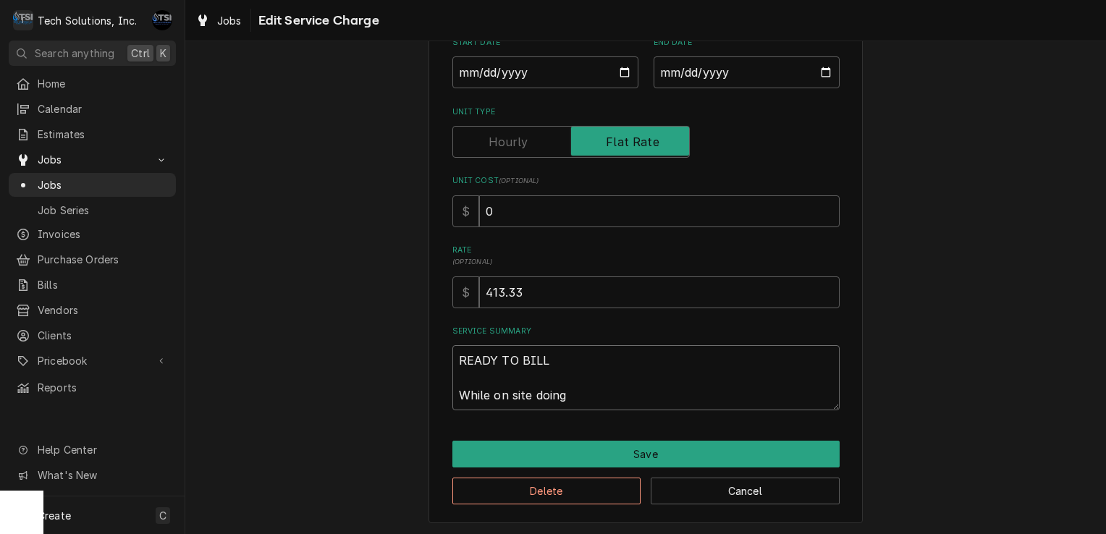
type textarea "READY TO BILL While on site doing"
type textarea "x"
type textarea "READY TO BILL While on site doing i"
type textarea "x"
type textarea "READY TO BILL While on site doing ic"
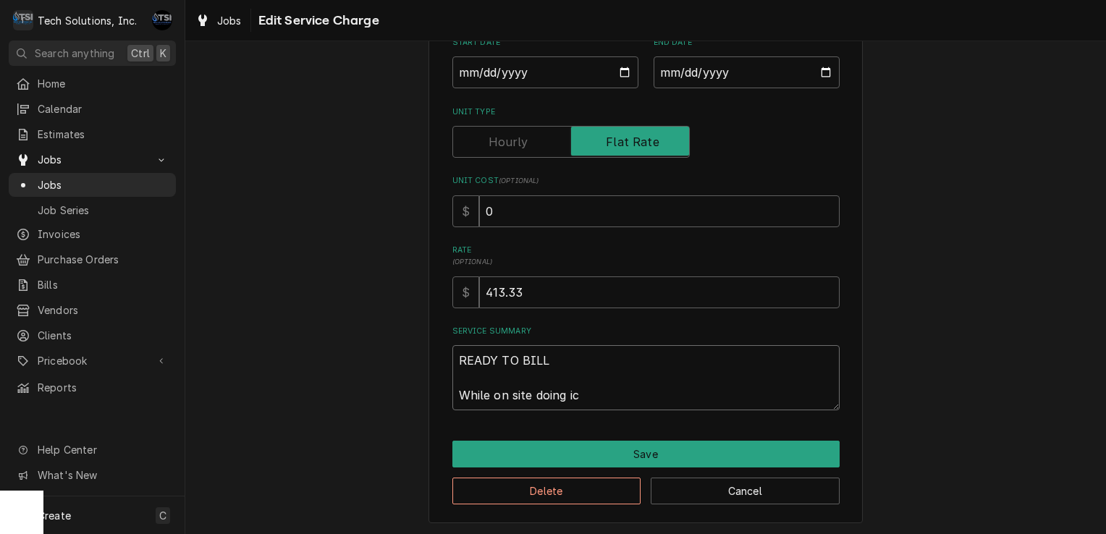
type textarea "x"
type textarea "READY TO BILL While on site doing ice"
type textarea "x"
type textarea "READY TO BILL While on site doing ice"
type textarea "x"
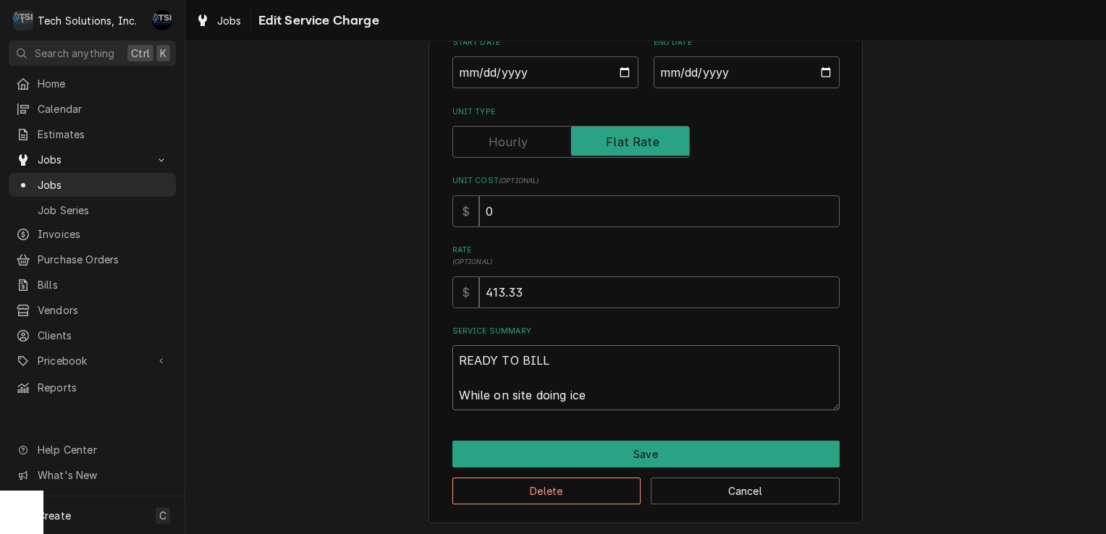
type textarea "READY TO BILL While on site doing ice a"
type textarea "x"
type textarea "READY TO BILL While on site doing ice"
type textarea "x"
type textarea "READY TO BILL While on site doing ice"
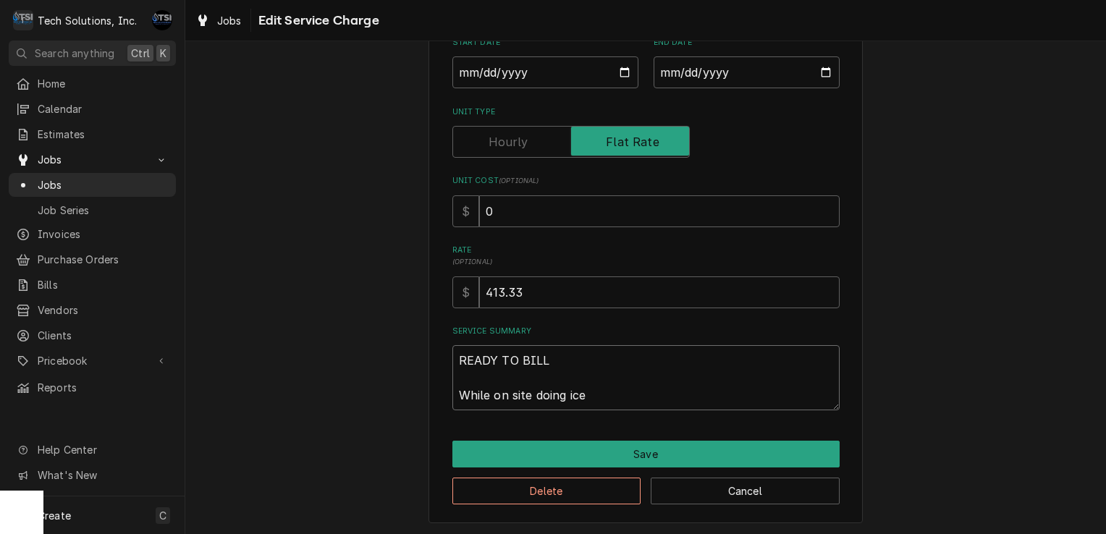
type textarea "x"
type textarea "READY TO BILL While on site doing ic"
type textarea "x"
type textarea "READY TO BILL While on site doing i"
type textarea "x"
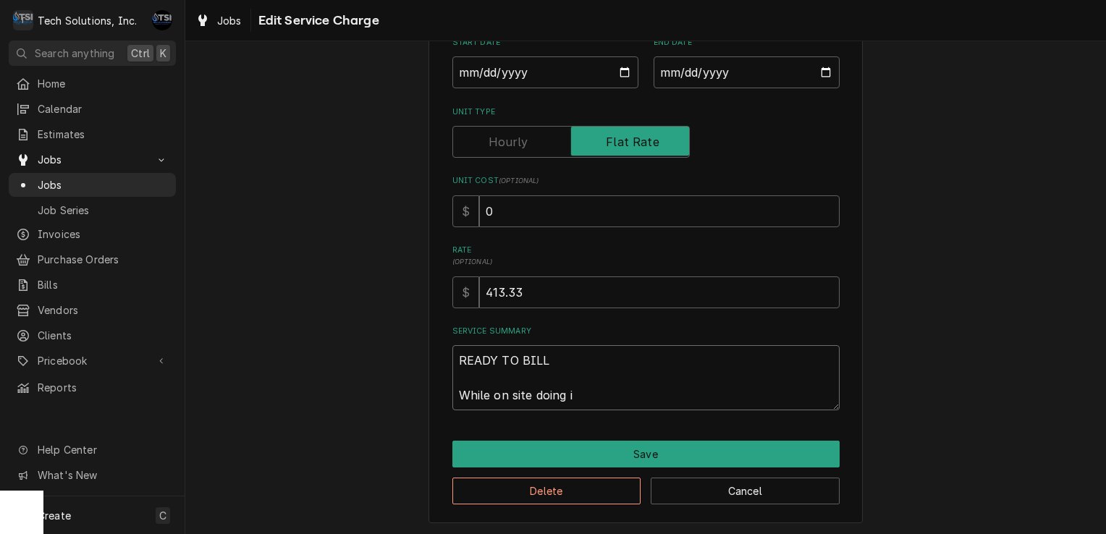
type textarea "READY TO BILL While on site doing"
type textarea "x"
type textarea "READY TO BILL While on site doing I"
type textarea "x"
type textarea "READY TO BILL While on site doing Ic"
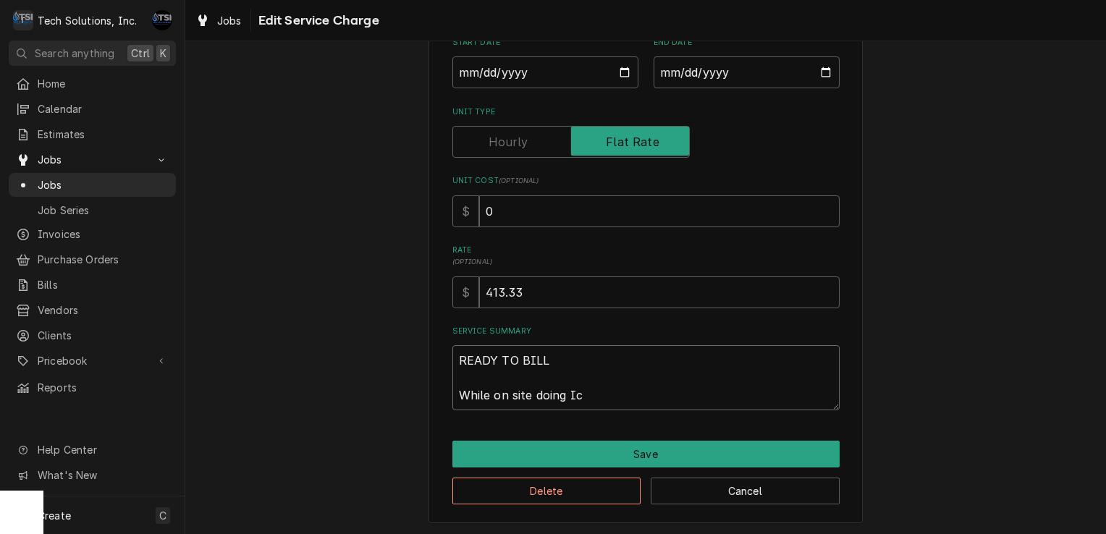
type textarea "x"
type textarea "READY TO BILL While on site doing Ice"
type textarea "x"
type textarea "READY TO BILL While on site doing Ice"
type textarea "x"
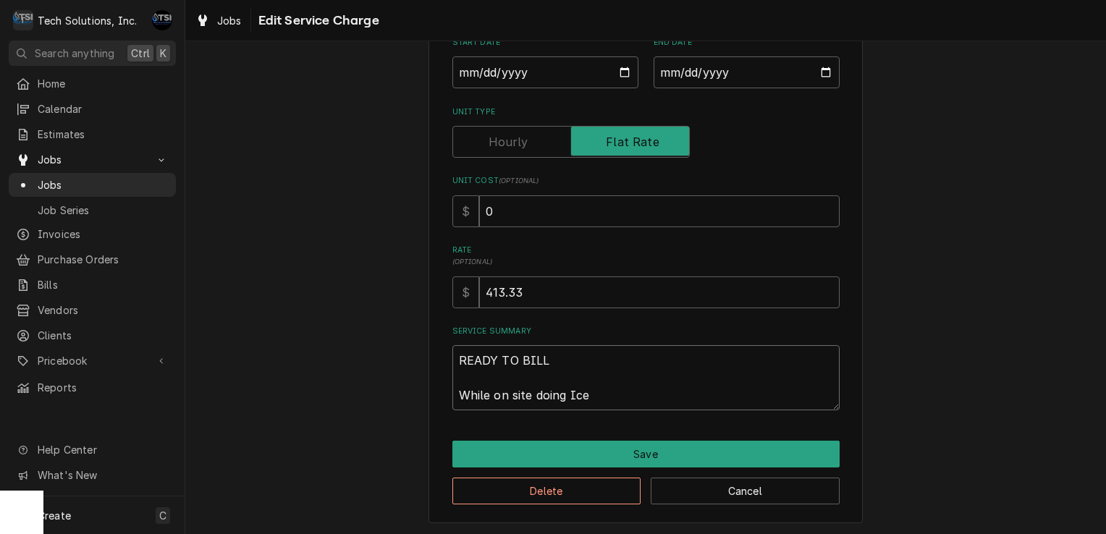
type textarea "READY TO BILL While on site doing Ice m"
type textarea "x"
type textarea "READY TO BILL While on site doing Ice ma"
type textarea "x"
type textarea "READY TO BILL While on site doing Ice m"
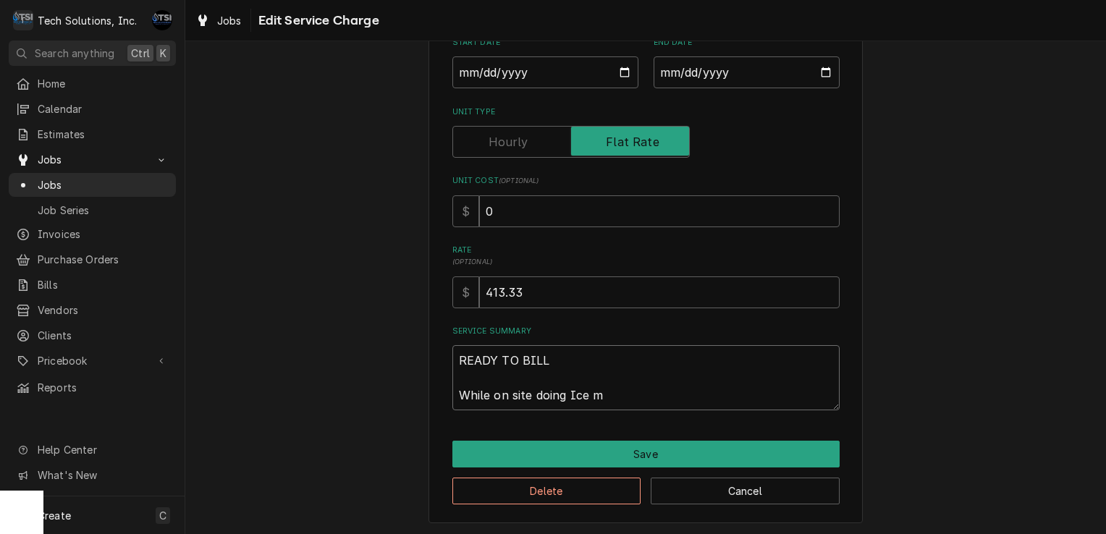
type textarea "x"
type textarea "READY TO BILL While on site doing Ice"
type textarea "x"
type textarea "READY TO BILL While on site doing Ice M"
type textarea "x"
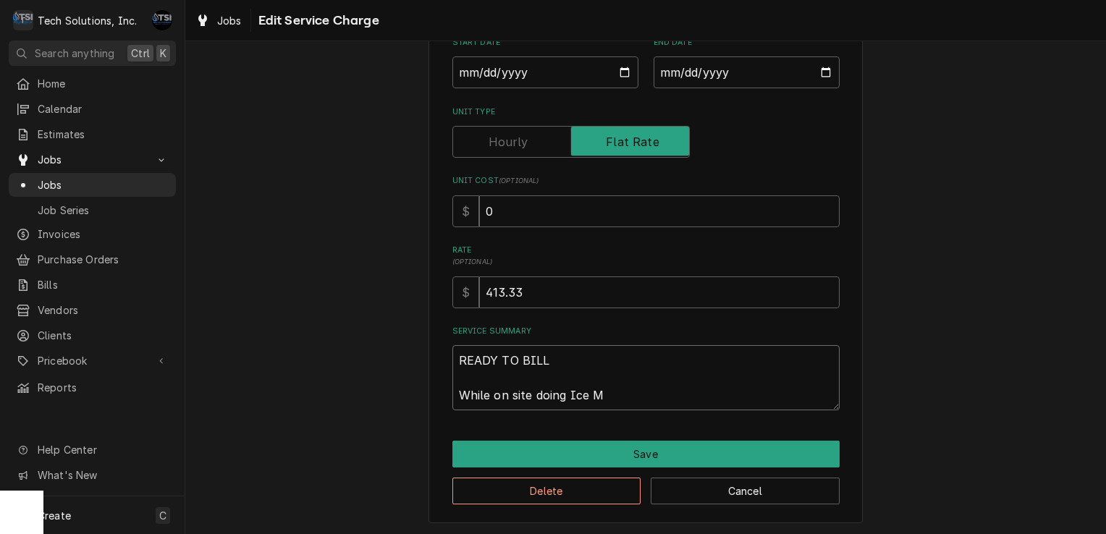
type textarea "READY TO BILL While on site doing Ice Mc"
type textarea "x"
type textarea "READY TO BILL While on site doing Ice M"
type textarea "x"
type textarea "READY TO BILL While on site doing Ice Ma"
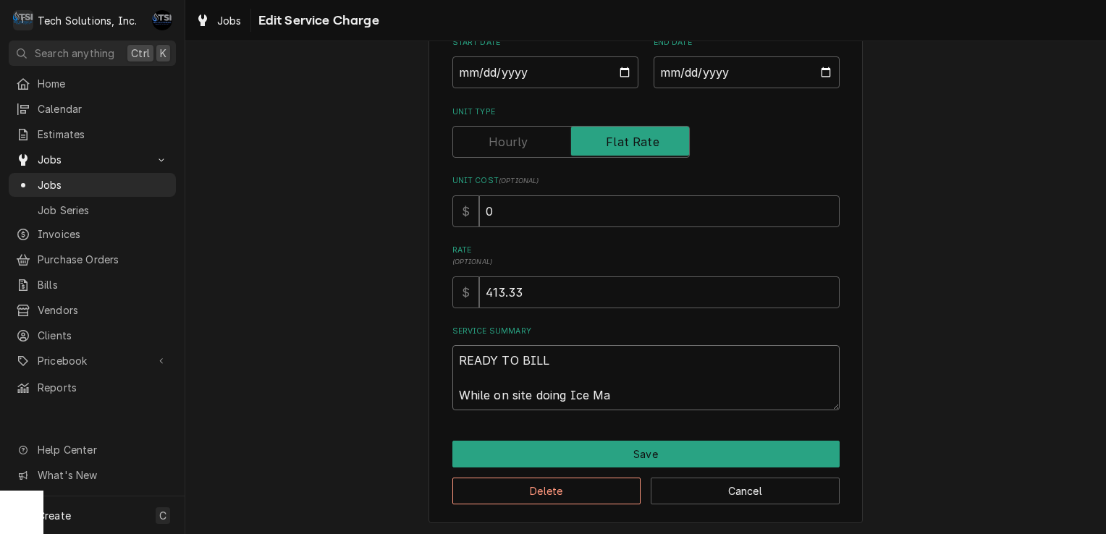
type textarea "x"
type textarea "READY TO BILL While on site doing Ice Mac"
type textarea "x"
type textarea "READY TO BILL While on site doing Ice Mach"
type textarea "x"
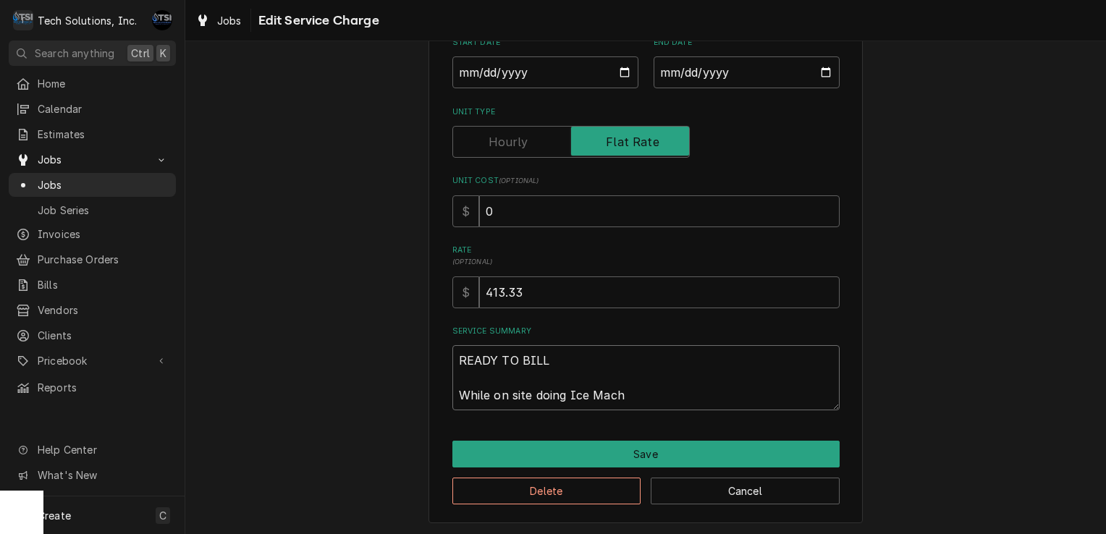
type textarea "READY TO BILL While on site doing Ice Machi"
type textarea "x"
type textarea "READY TO BILL While on site doing Ice Machie"
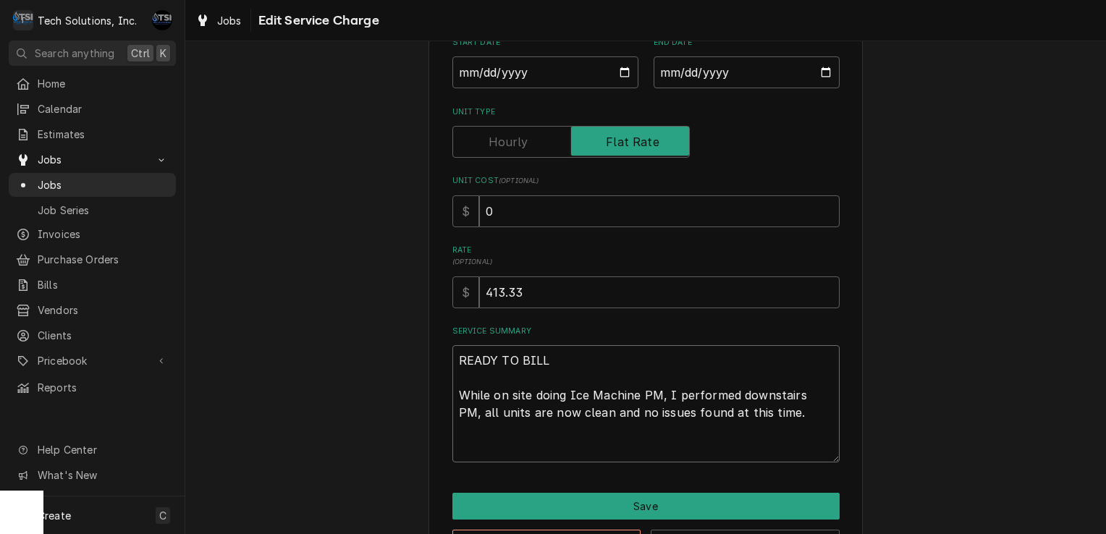
click at [809, 391] on textarea "READY TO BILL While on site doing Ice Machine PM, I performed downstairs PM, al…" at bounding box center [645, 403] width 387 height 117
click at [779, 427] on textarea "READY TO BILL While on site doing Ice Machine PM, I performed downstairs PM, al…" at bounding box center [645, 403] width 387 height 117
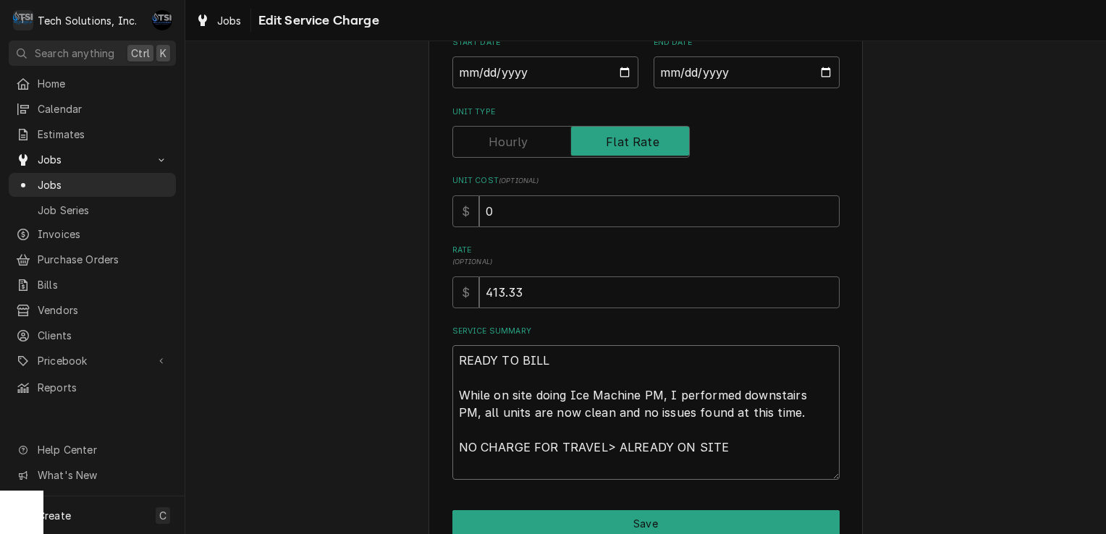
scroll to position [245, 0]
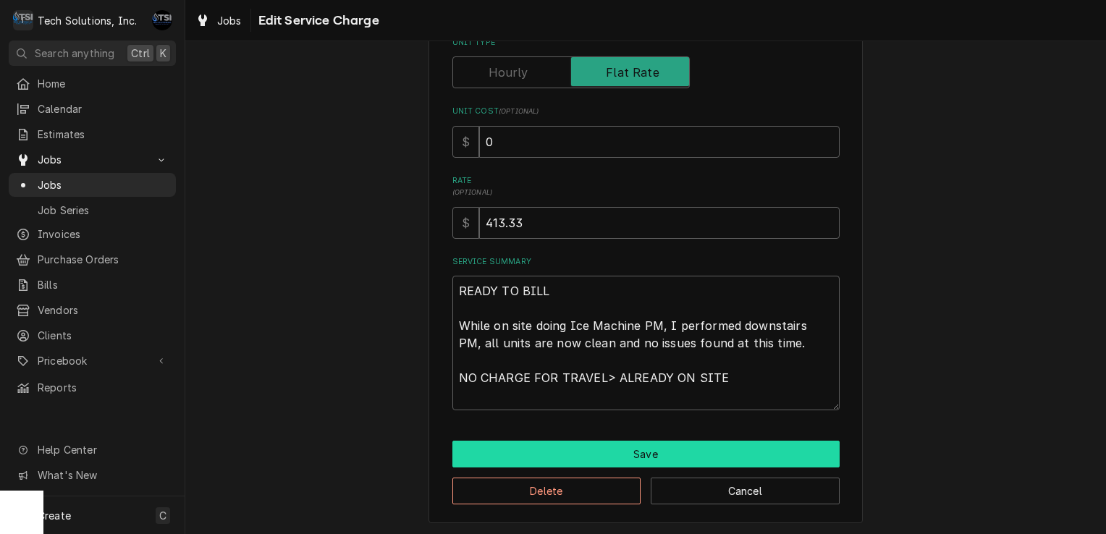
click at [680, 447] on button "Save" at bounding box center [645, 454] width 387 height 27
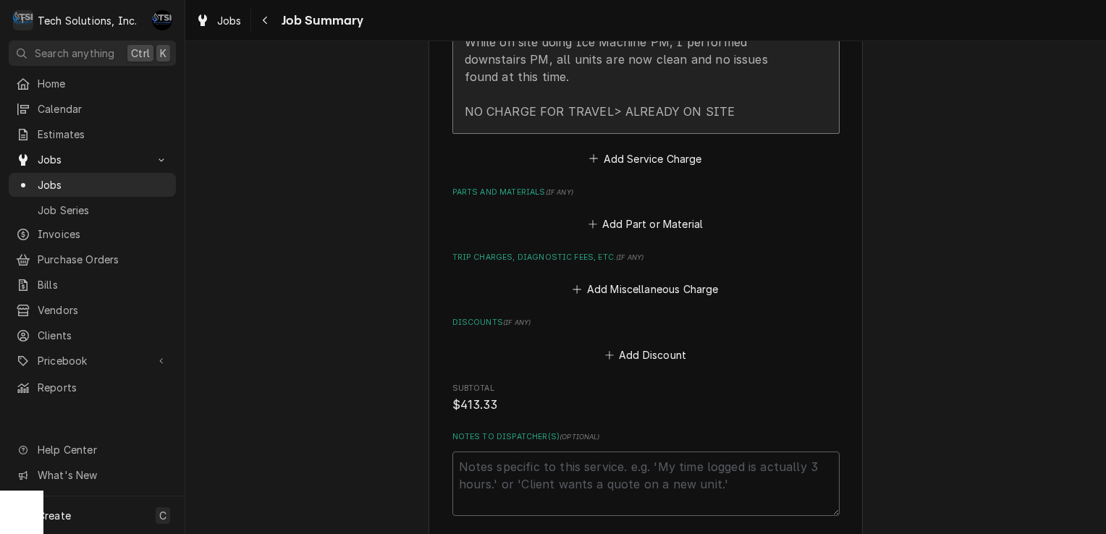
scroll to position [581, 0]
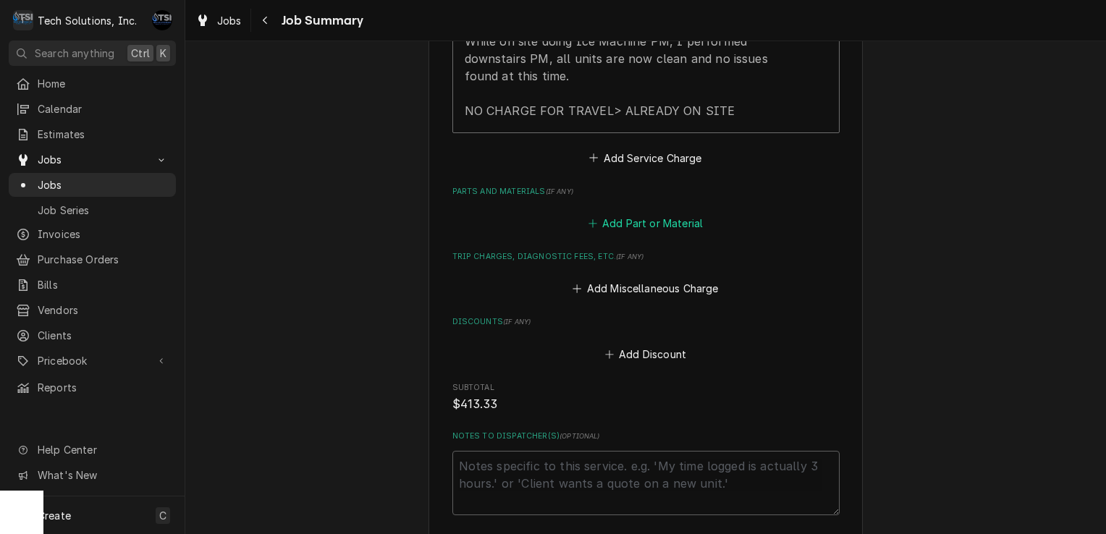
click at [657, 231] on button "Add Part or Material" at bounding box center [645, 224] width 119 height 20
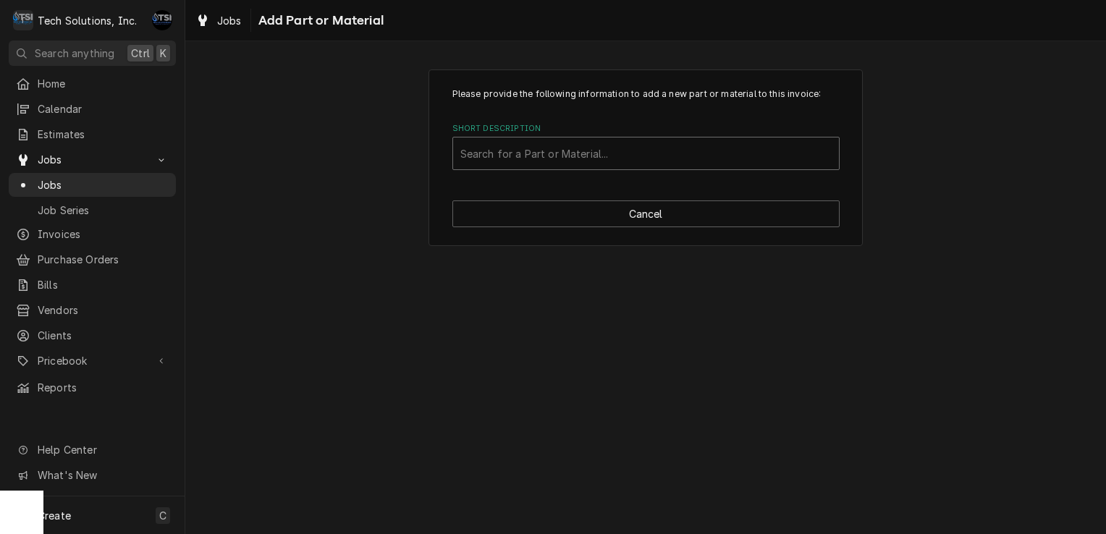
click at [635, 155] on div "Short Description" at bounding box center [645, 153] width 371 height 26
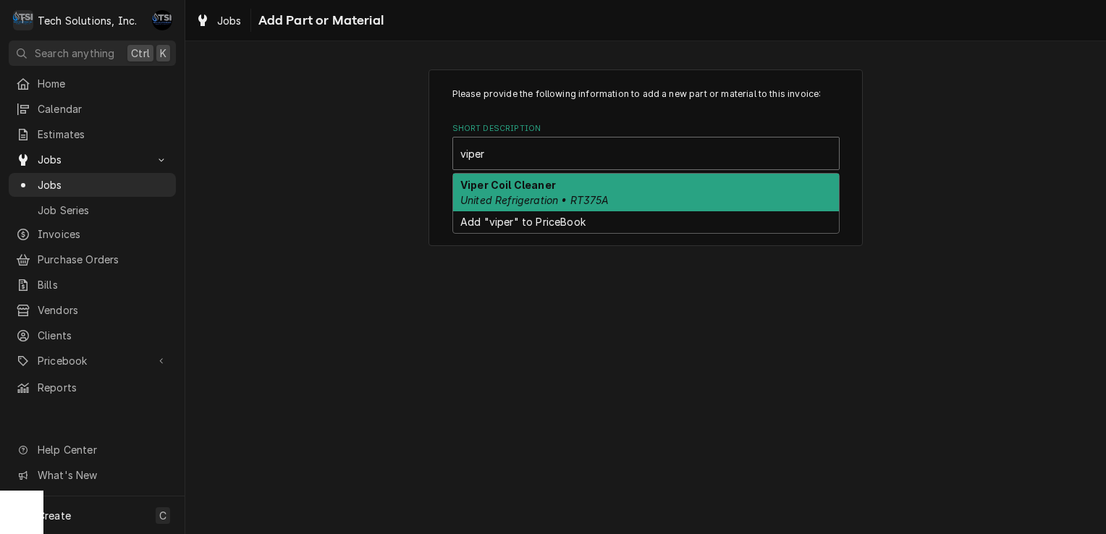
click at [574, 194] on em "United Refrigeration • RT375A" at bounding box center [534, 200] width 149 height 12
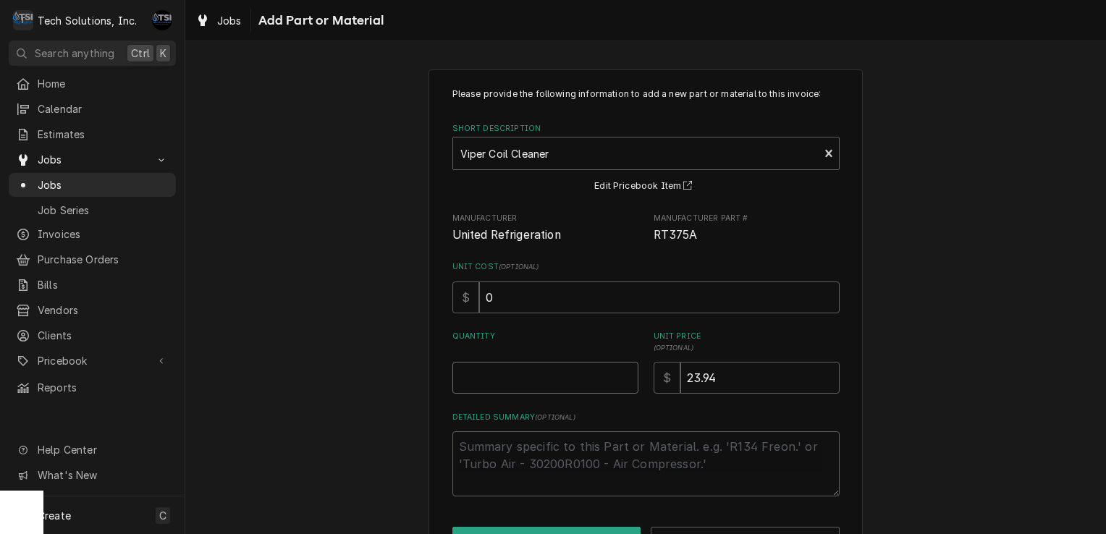
click at [516, 366] on input "Quantity" at bounding box center [545, 378] width 186 height 32
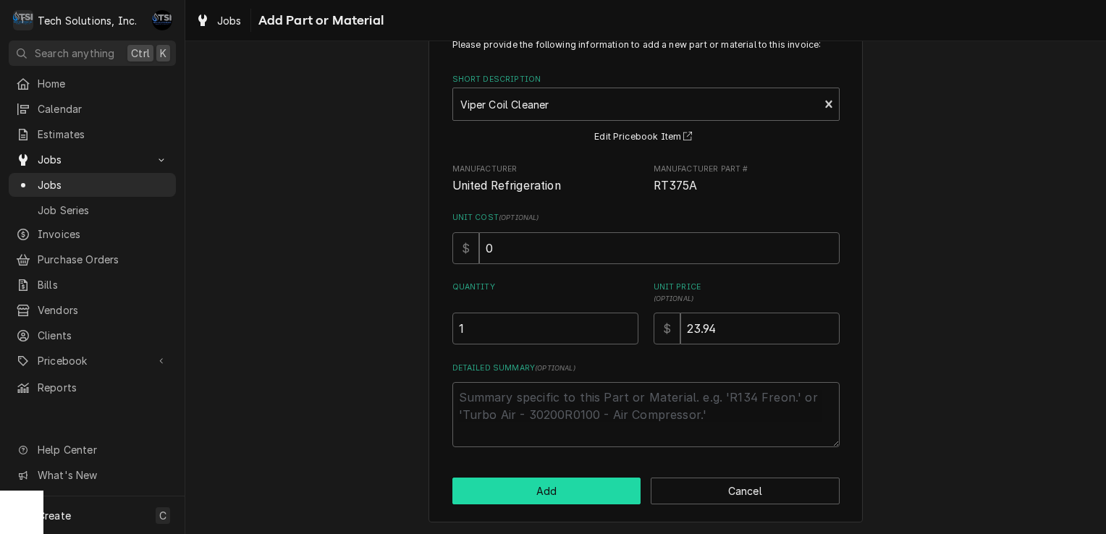
click at [570, 494] on button "Add" at bounding box center [546, 491] width 189 height 27
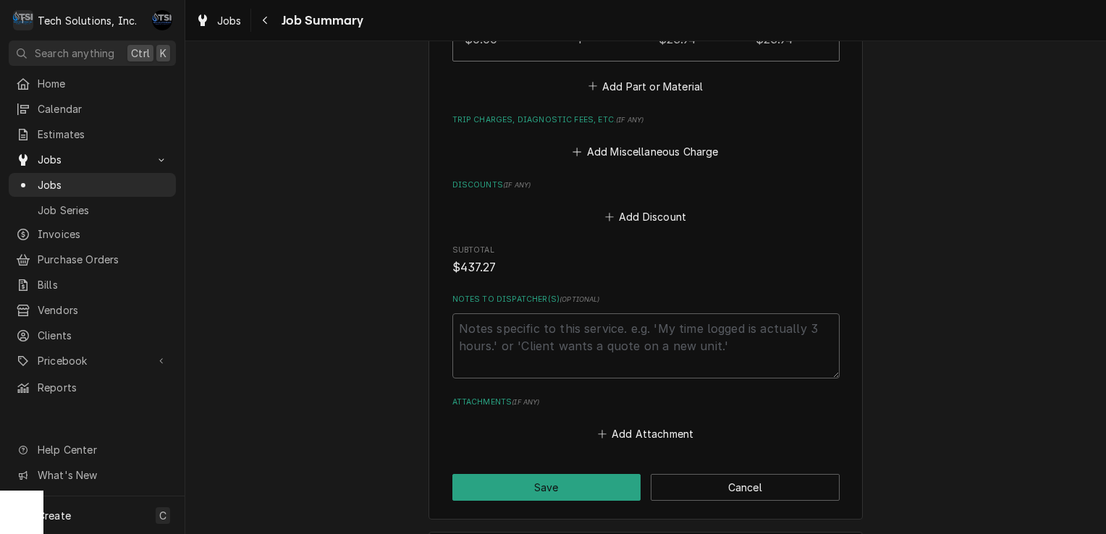
scroll to position [878, 0]
click at [543, 482] on button "Save" at bounding box center [546, 486] width 189 height 27
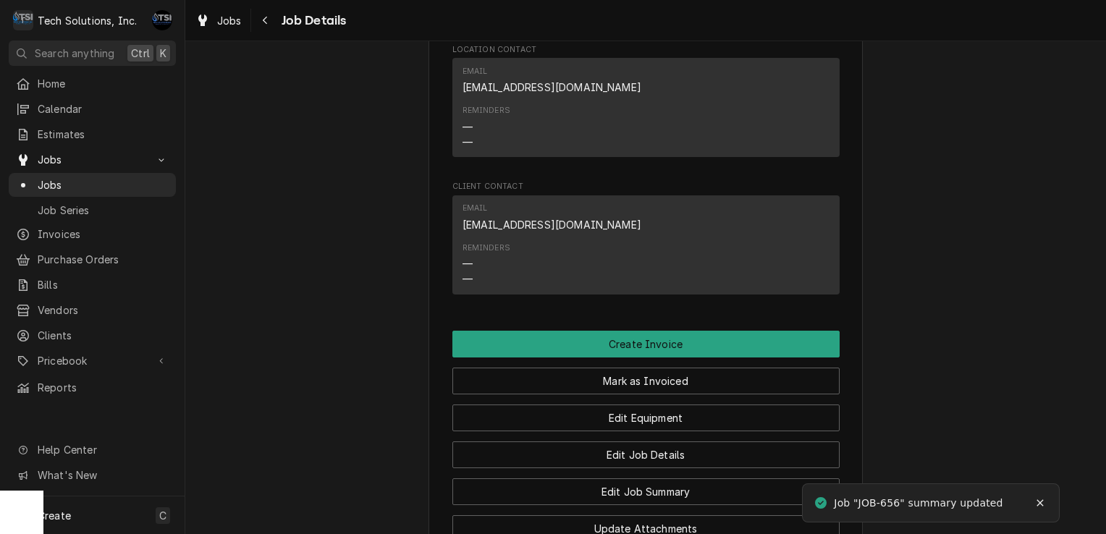
scroll to position [2287, 0]
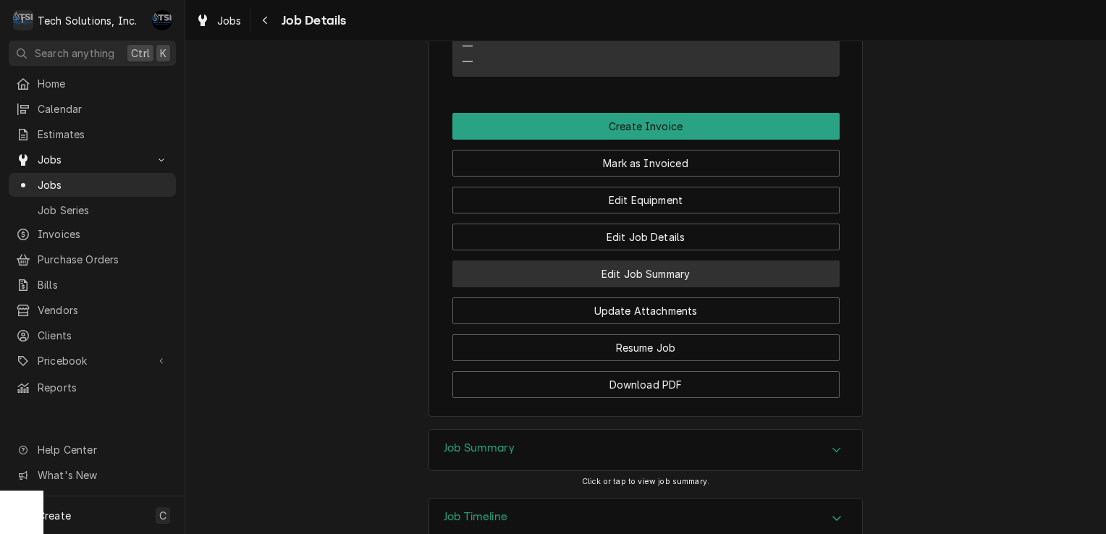
drag, startPoint x: 647, startPoint y: 166, endPoint x: 619, endPoint y: 176, distance: 30.0
click at [619, 261] on button "Edit Job Summary" at bounding box center [645, 274] width 387 height 27
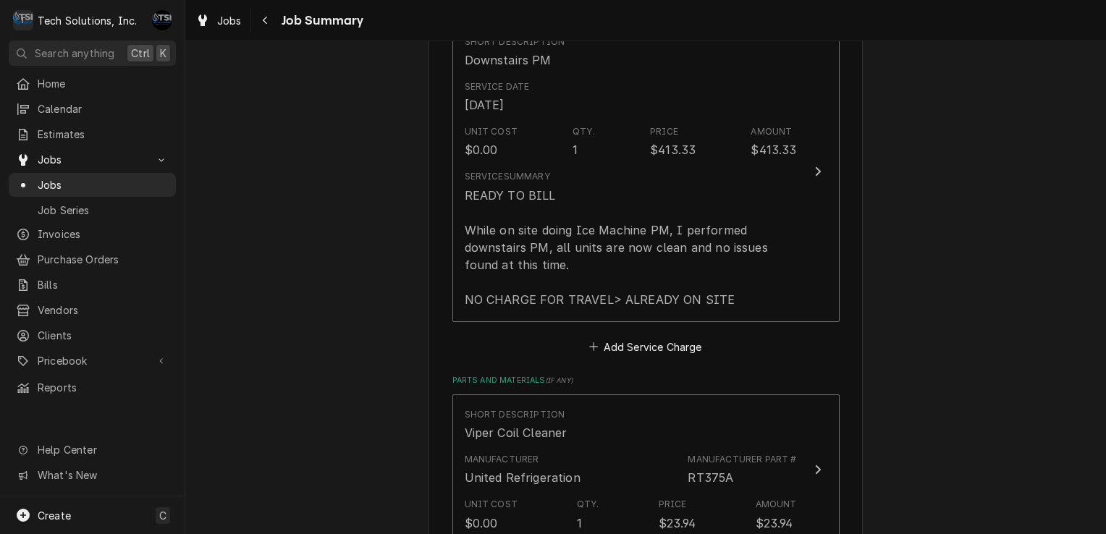
scroll to position [396, 0]
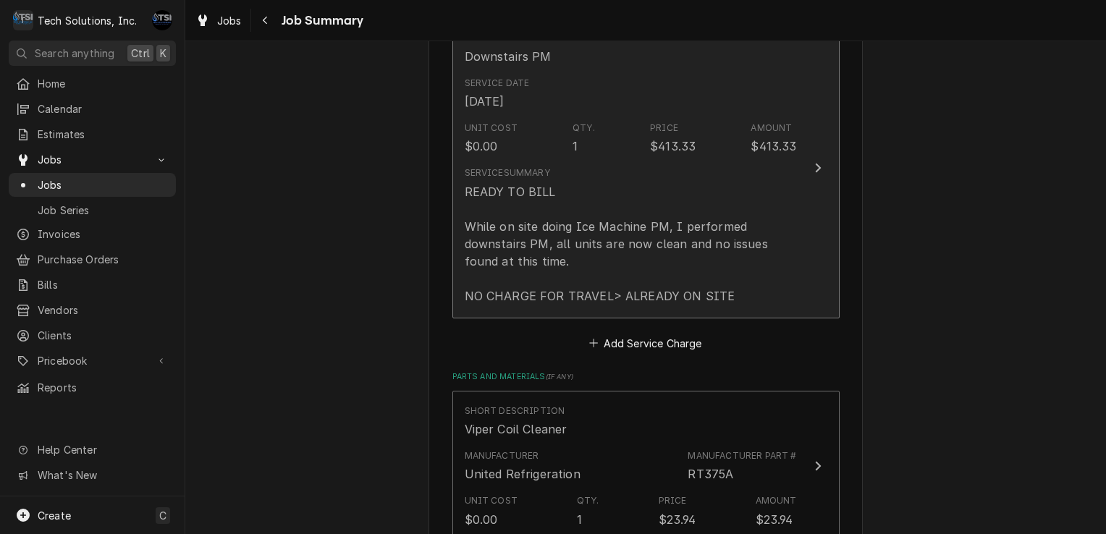
drag, startPoint x: 701, startPoint y: 219, endPoint x: 623, endPoint y: 199, distance: 80.1
drag, startPoint x: 623, startPoint y: 199, endPoint x: 582, endPoint y: 164, distance: 54.4
click at [582, 164] on div "Service Summary READY TO BILL While on site doing Ice Machine PM, I performed d…" at bounding box center [631, 235] width 332 height 149
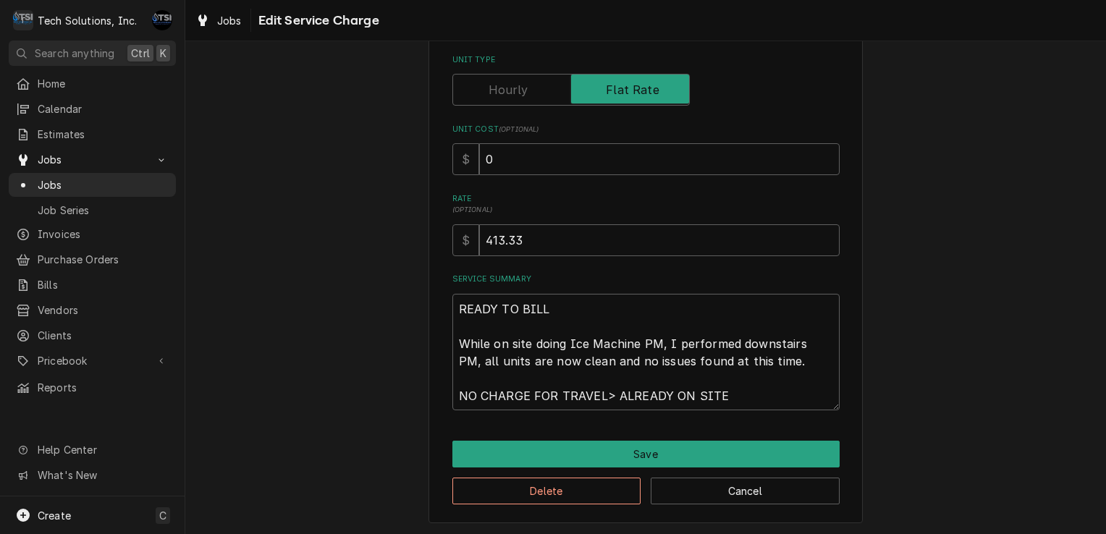
type textarea "x"
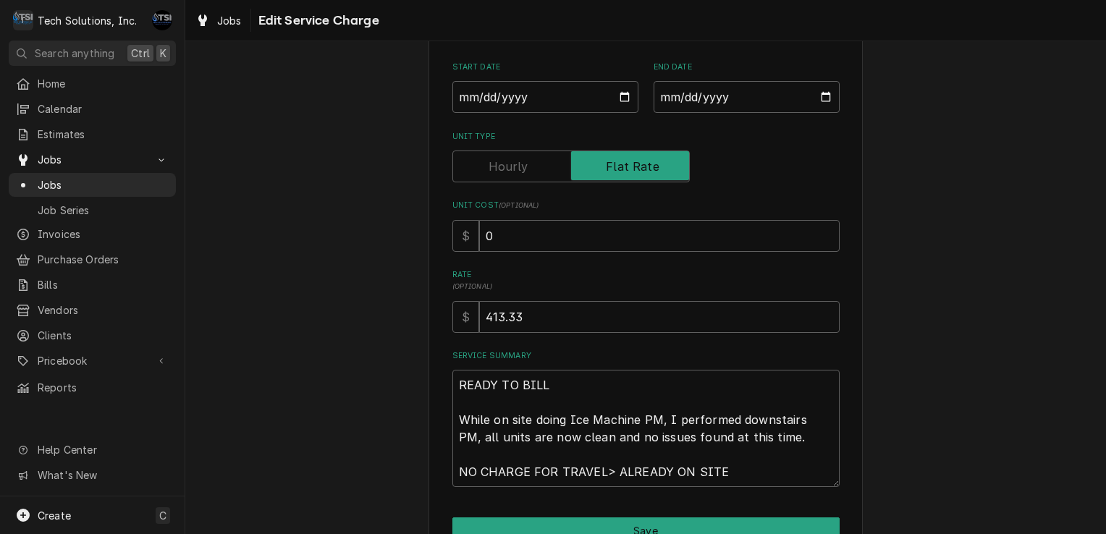
scroll to position [156, 0]
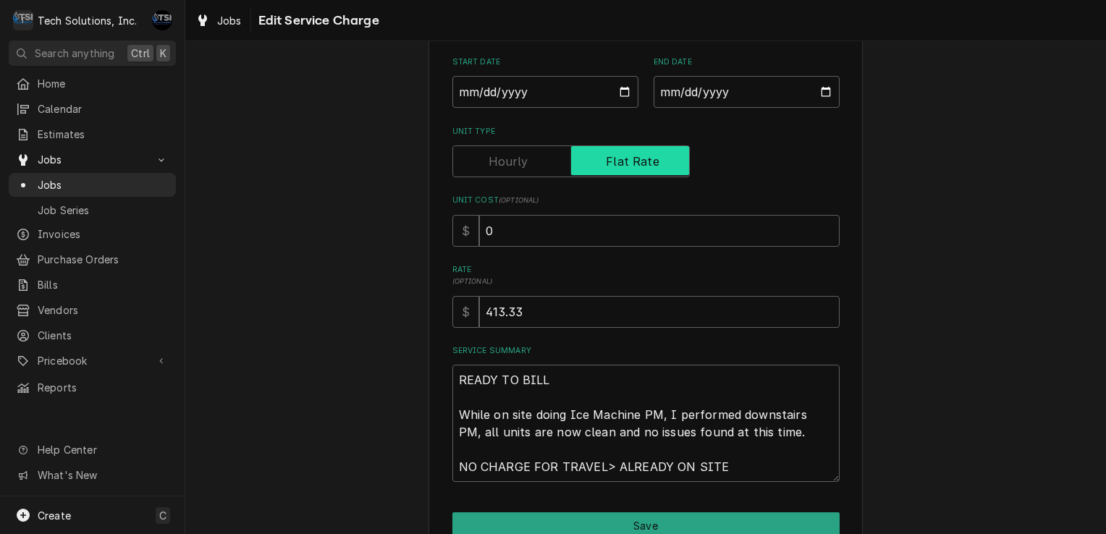
click at [533, 152] on input "Unit Type" at bounding box center [571, 162] width 224 height 32
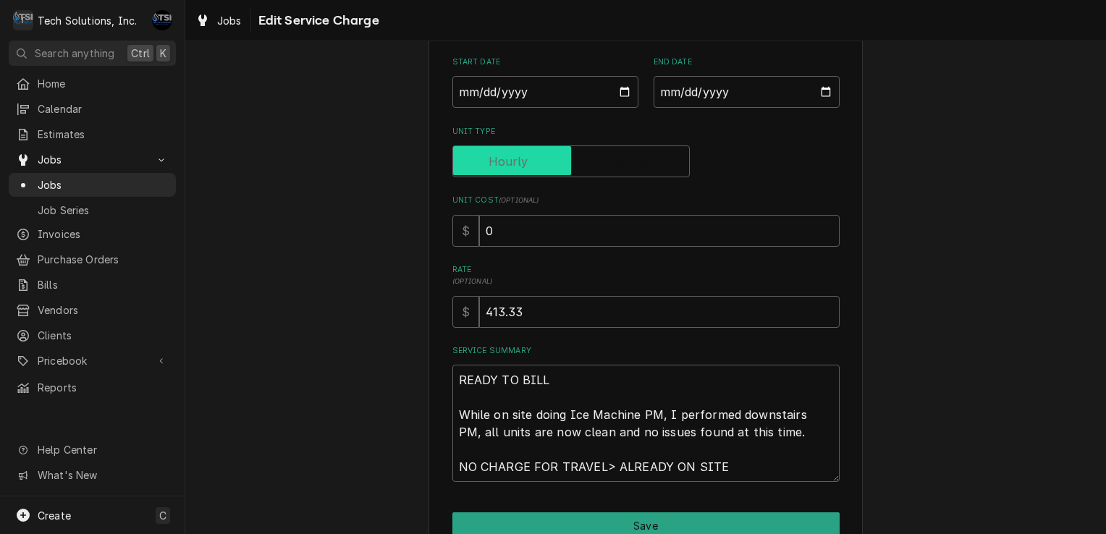
checkbox input "false"
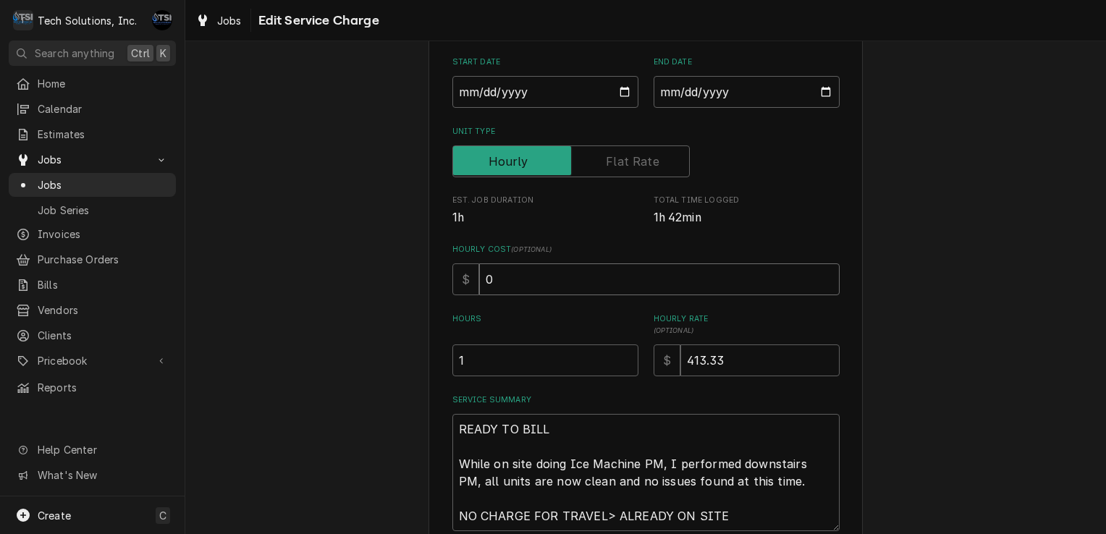
click at [520, 274] on input "0" at bounding box center [659, 280] width 361 height 32
click at [738, 347] on input "413.33" at bounding box center [759, 361] width 159 height 32
type textarea "x"
type input "413.3"
type textarea "x"
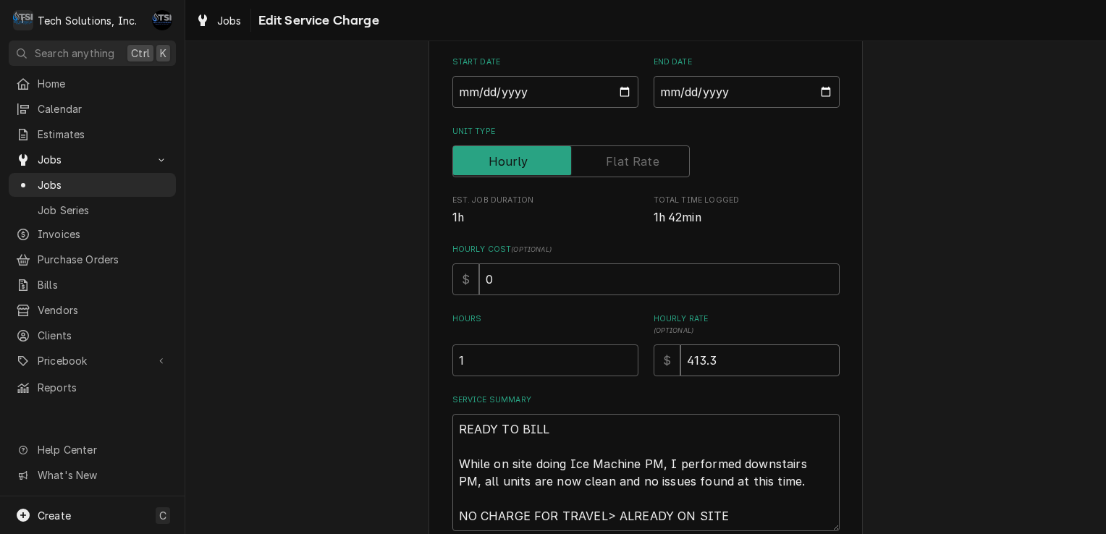
type input "413"
type textarea "x"
type input "41"
type textarea "x"
type input "4"
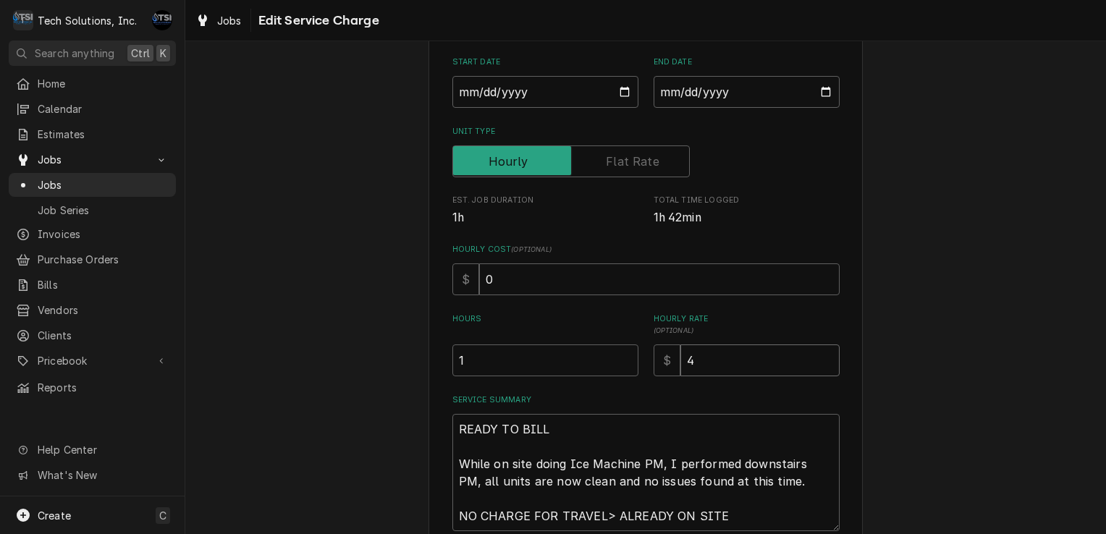
type textarea "x"
type input "9"
type textarea "x"
type input "90"
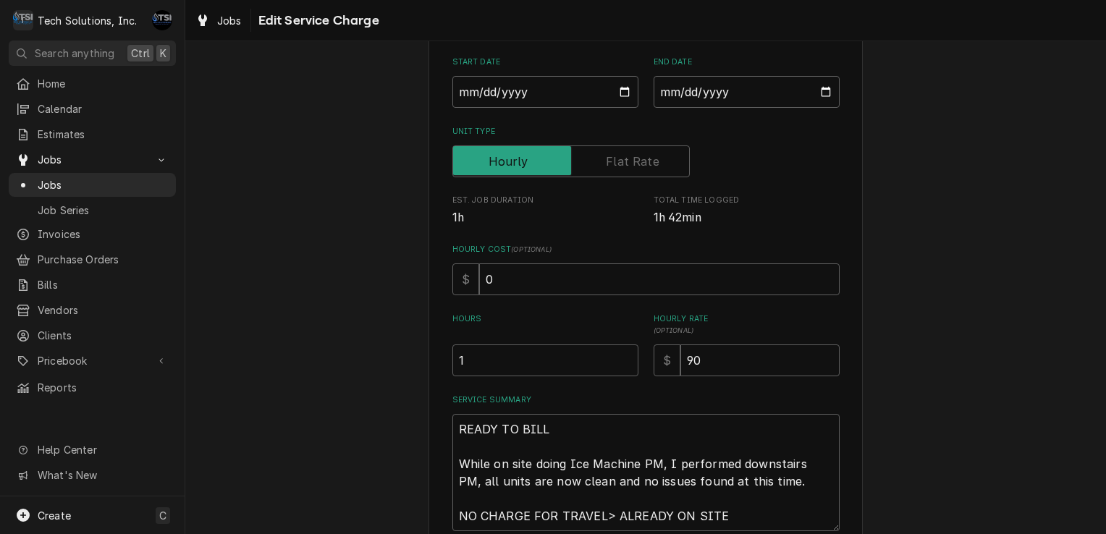
scroll to position [277, 0]
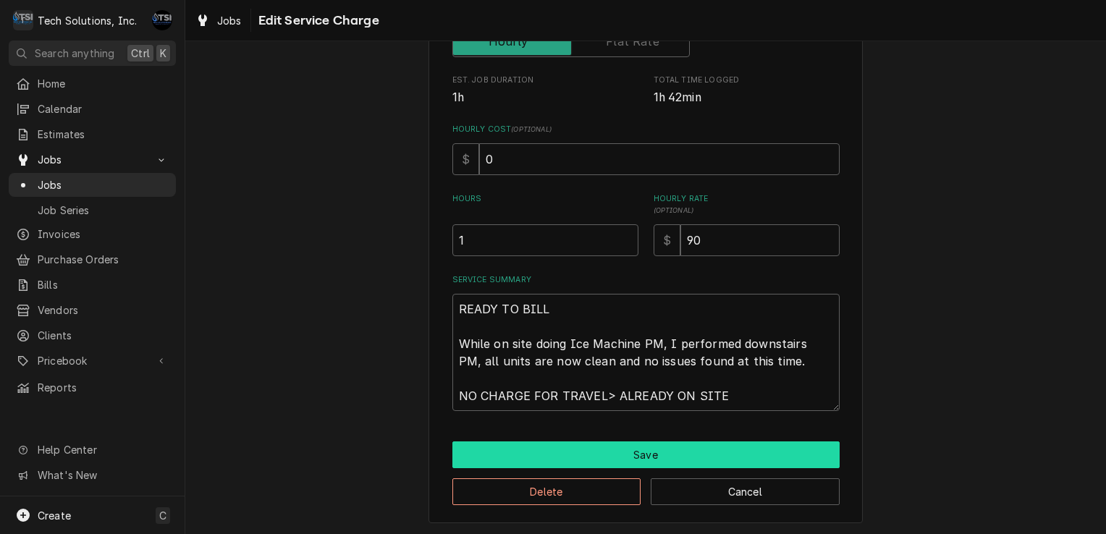
click at [623, 456] on button "Save" at bounding box center [645, 455] width 387 height 27
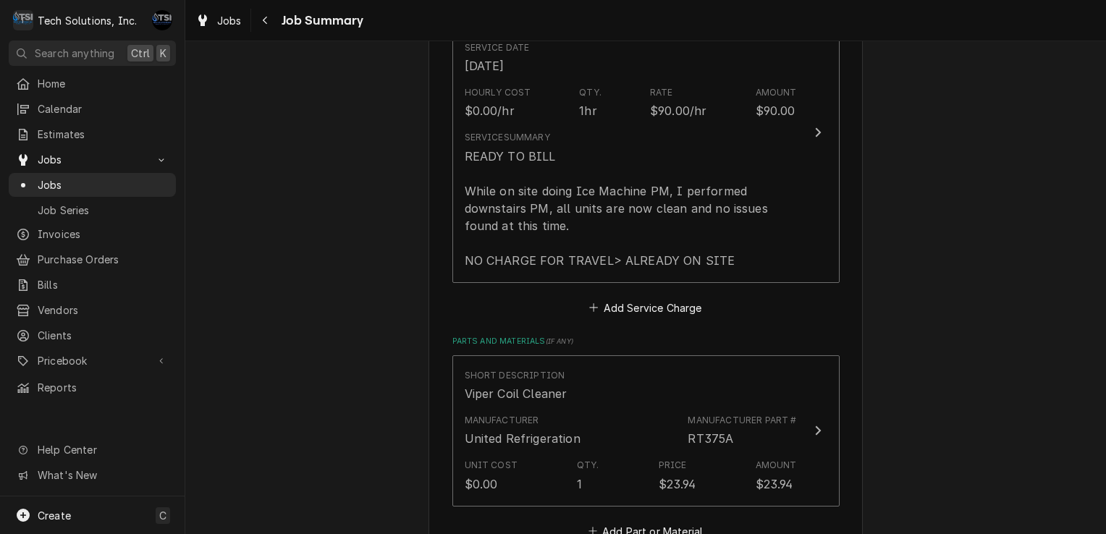
scroll to position [941, 0]
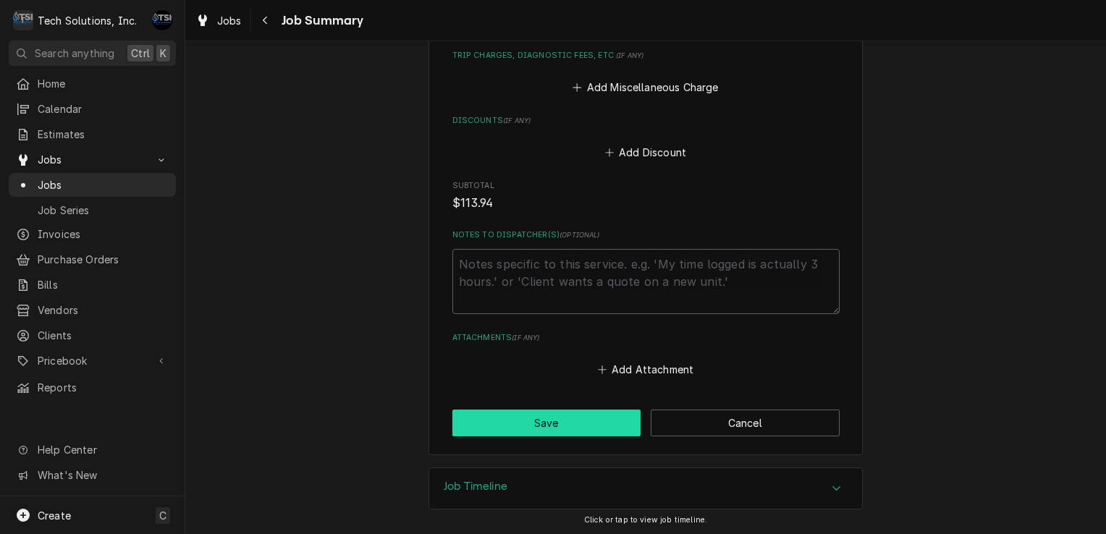
click at [551, 418] on button "Save" at bounding box center [546, 423] width 189 height 27
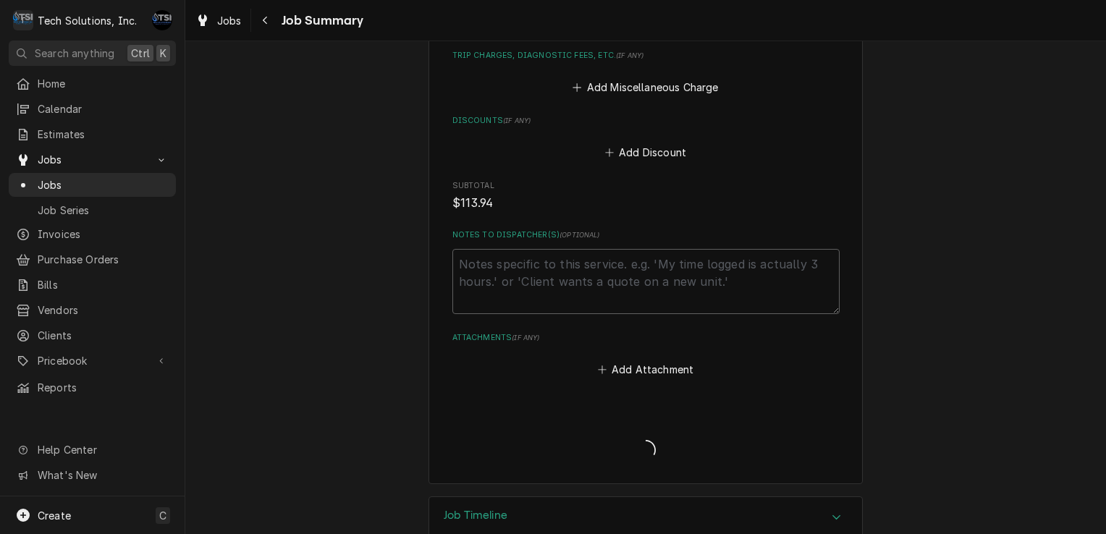
type textarea "x"
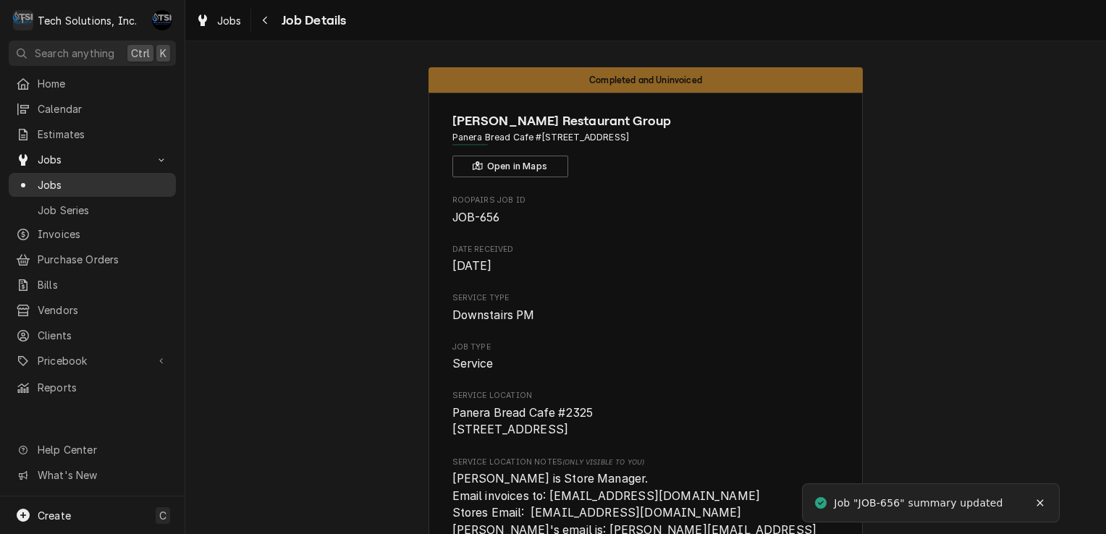
click at [169, 179] on div "Jobs" at bounding box center [92, 185] width 161 height 18
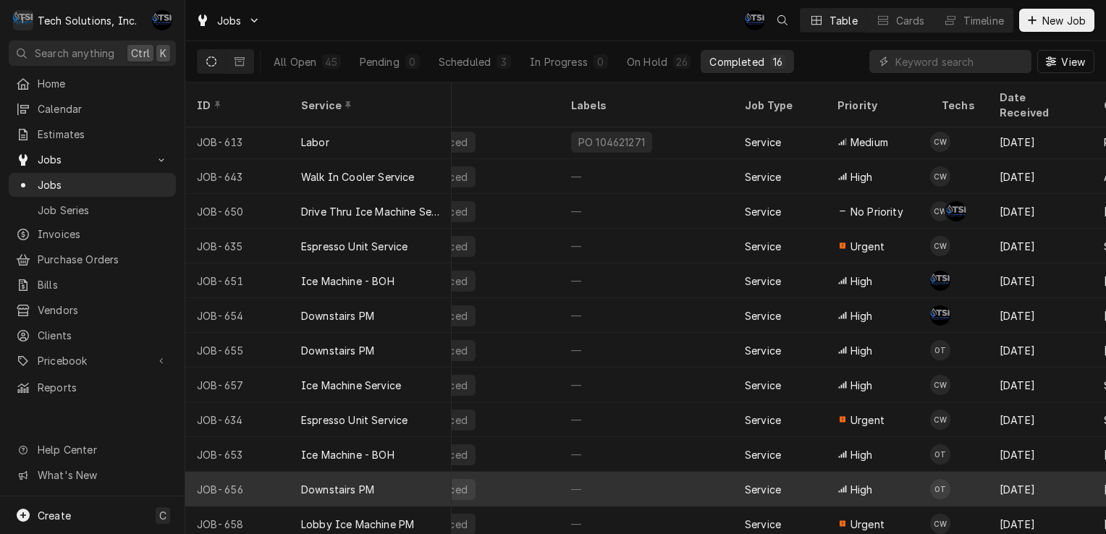
scroll to position [142, 0]
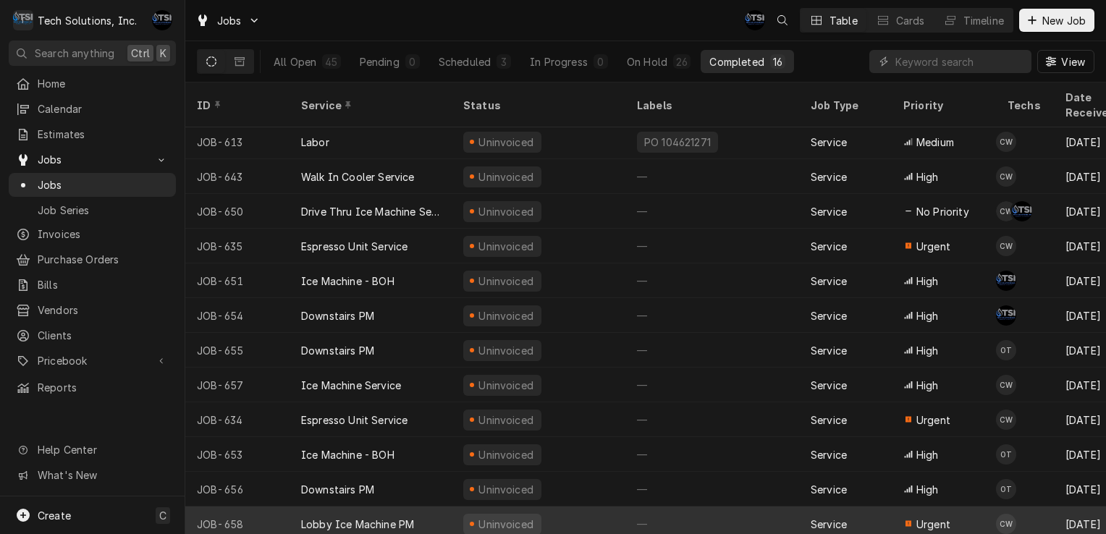
click at [528, 517] on div "Uninvoiced" at bounding box center [506, 524] width 59 height 15
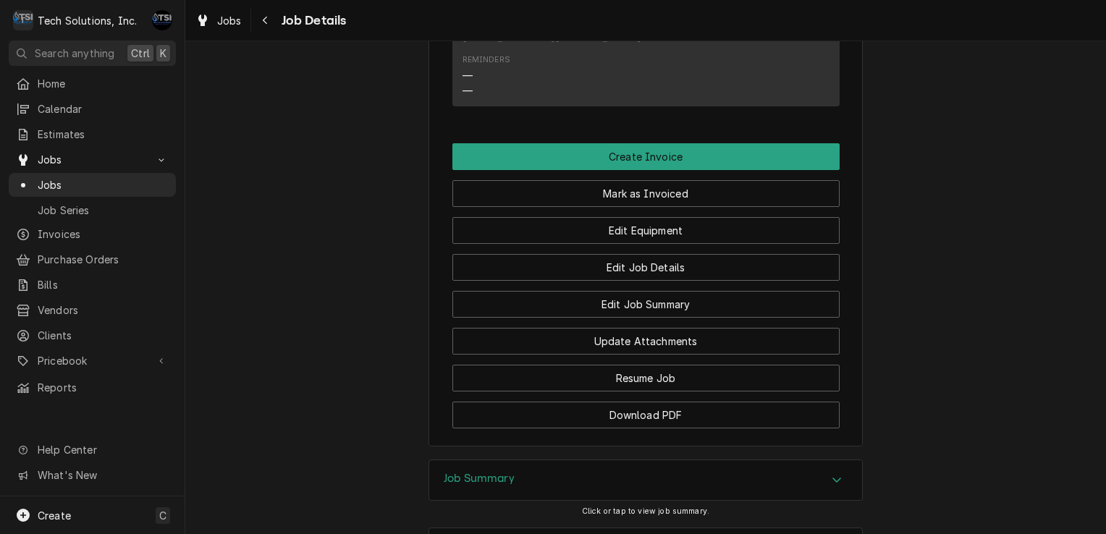
scroll to position [2162, 0]
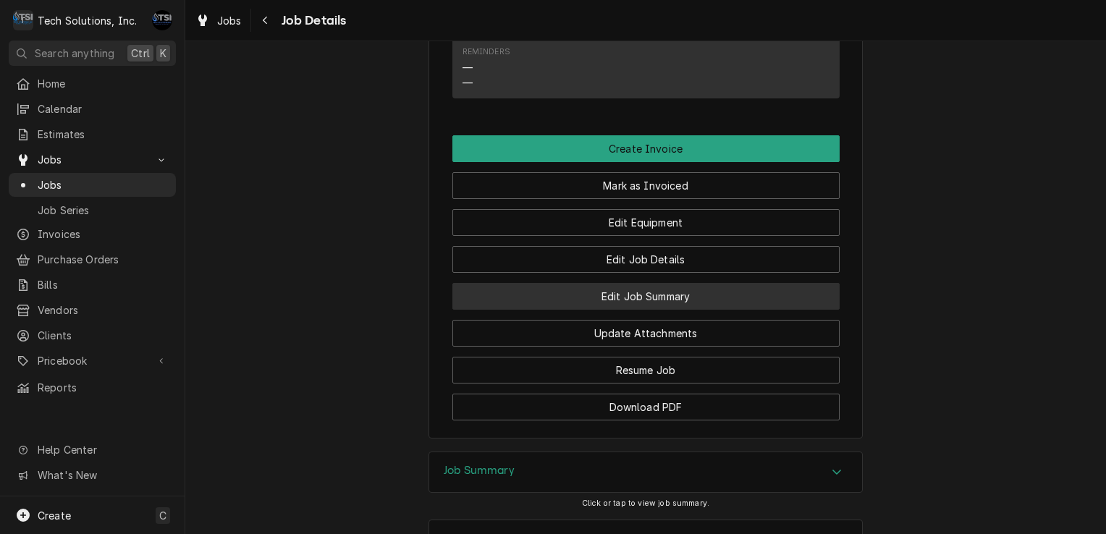
click at [657, 283] on button "Edit Job Summary" at bounding box center [645, 296] width 387 height 27
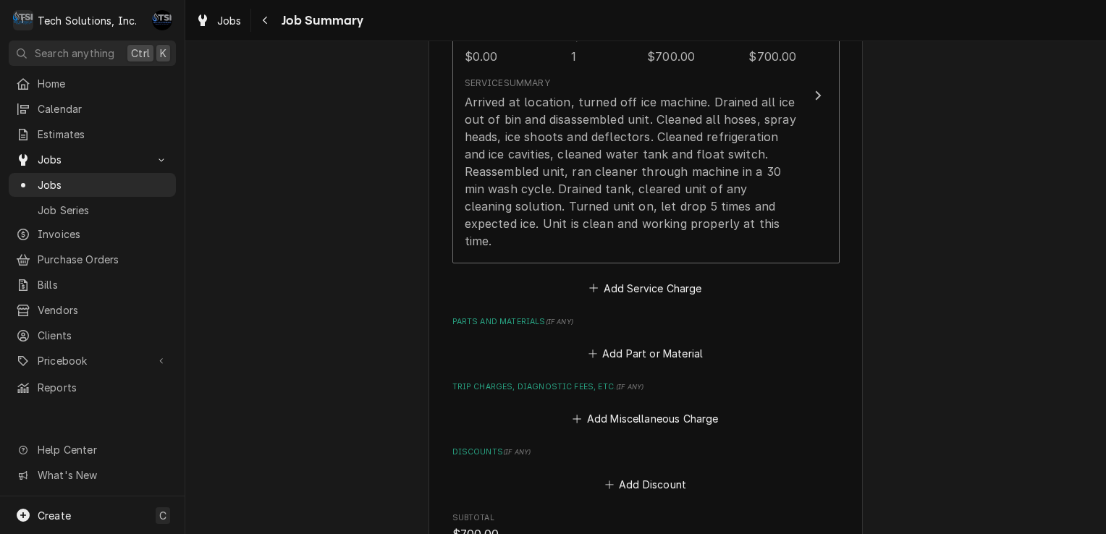
scroll to position [408, 0]
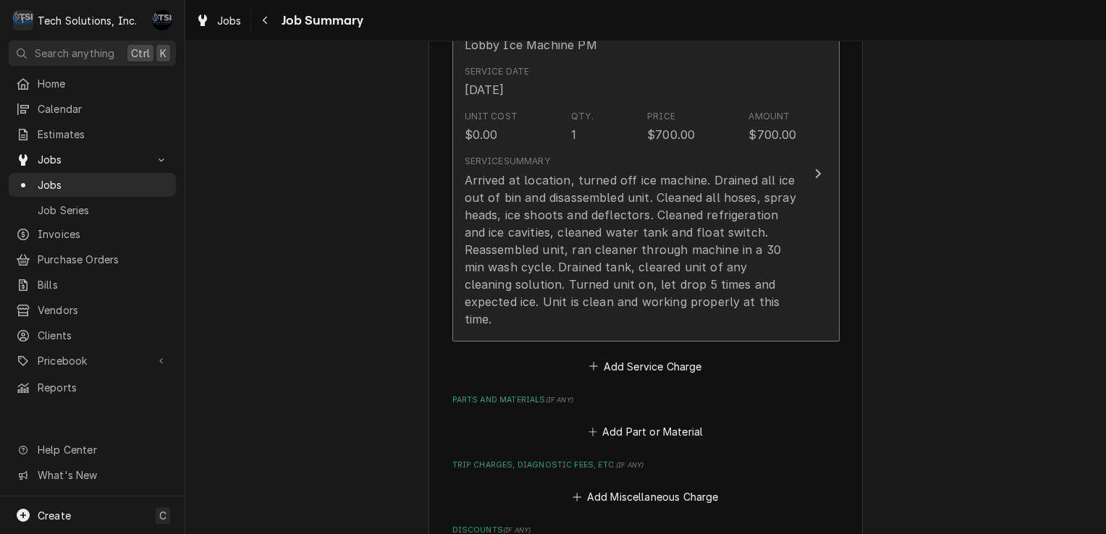
drag, startPoint x: 668, startPoint y: 323, endPoint x: 617, endPoint y: 276, distance: 69.2
click at [617, 276] on div "Arrived at location, turned off ice machine. Drained all ice out of bin and dis…" at bounding box center [631, 250] width 332 height 156
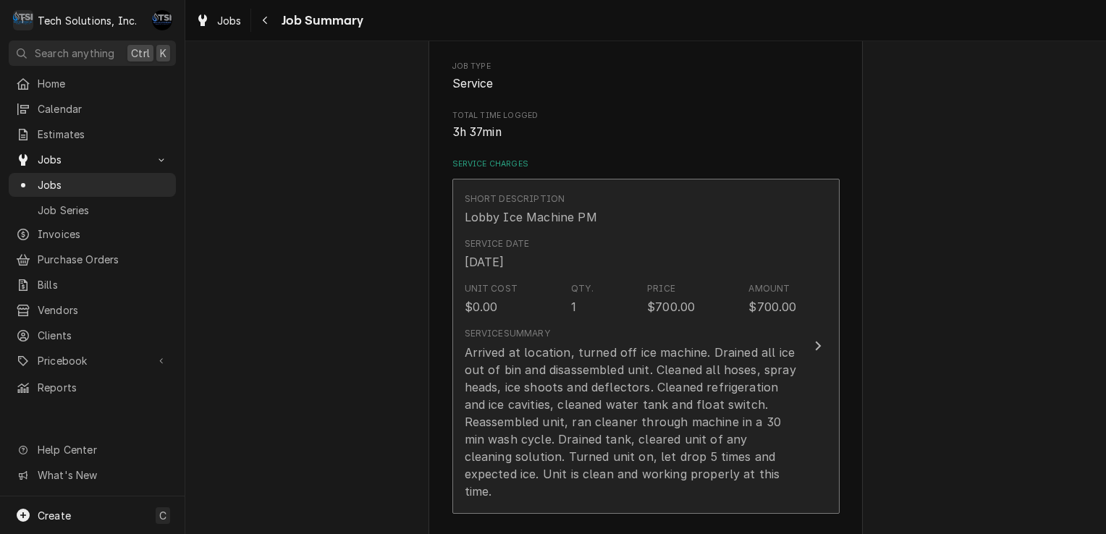
type textarea "x"
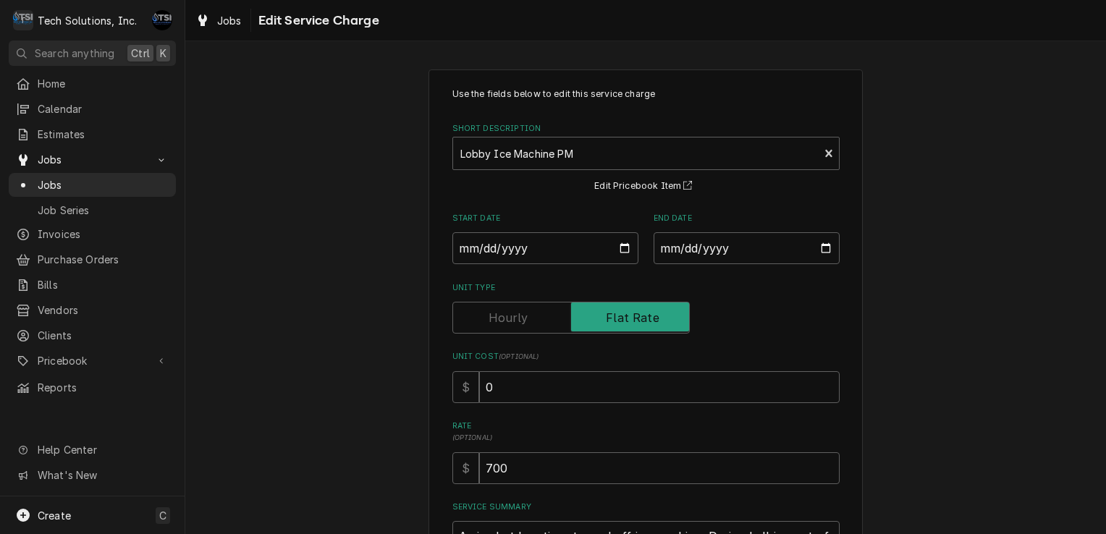
scroll to position [263, 0]
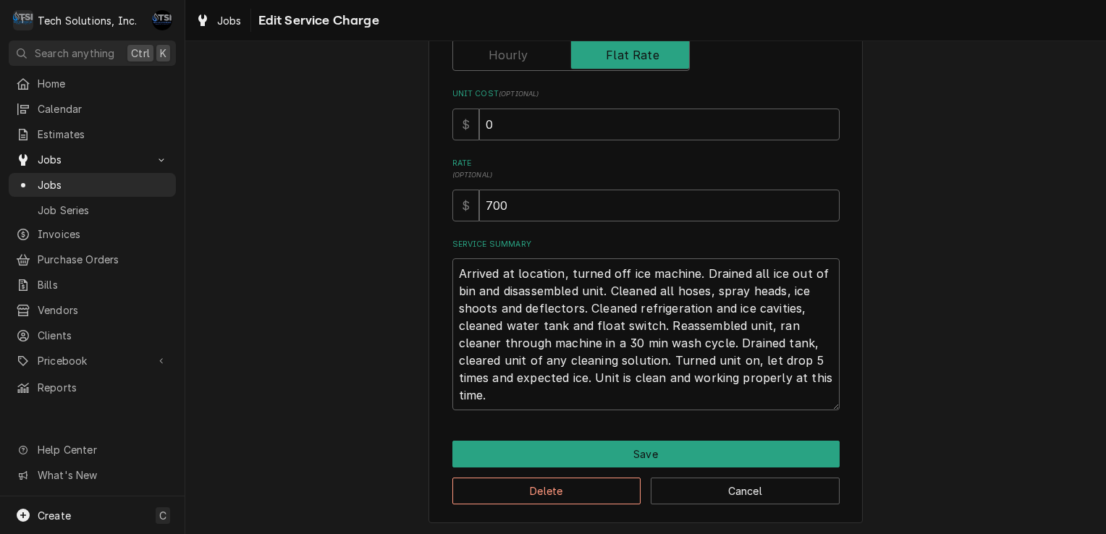
click at [533, 71] on div "Use the fields below to edit this service charge Short Description Lobby Ice Ma…" at bounding box center [645, 118] width 387 height 586
click at [528, 60] on input "Unit Type" at bounding box center [571, 55] width 224 height 32
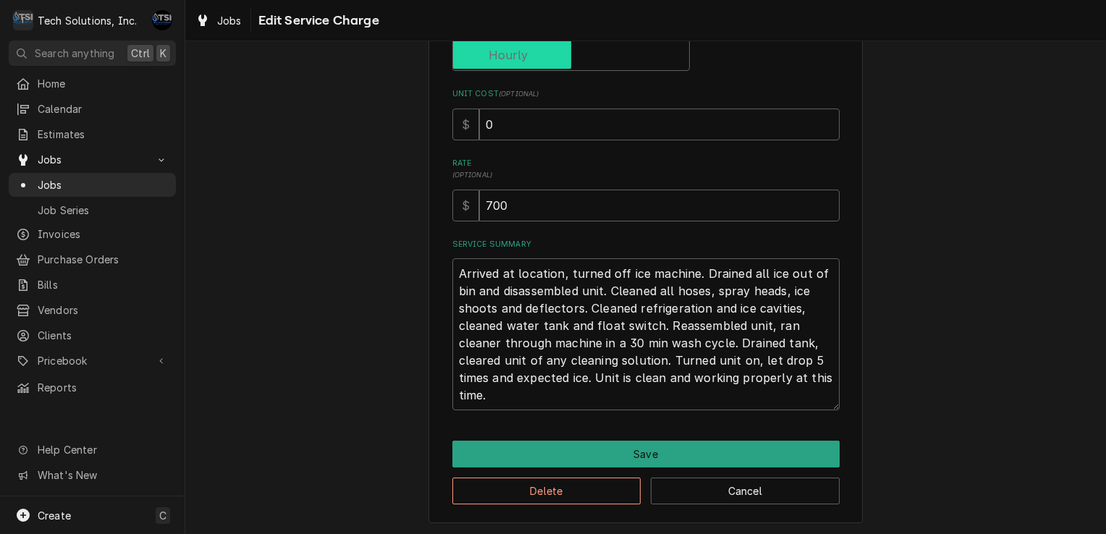
checkbox input "false"
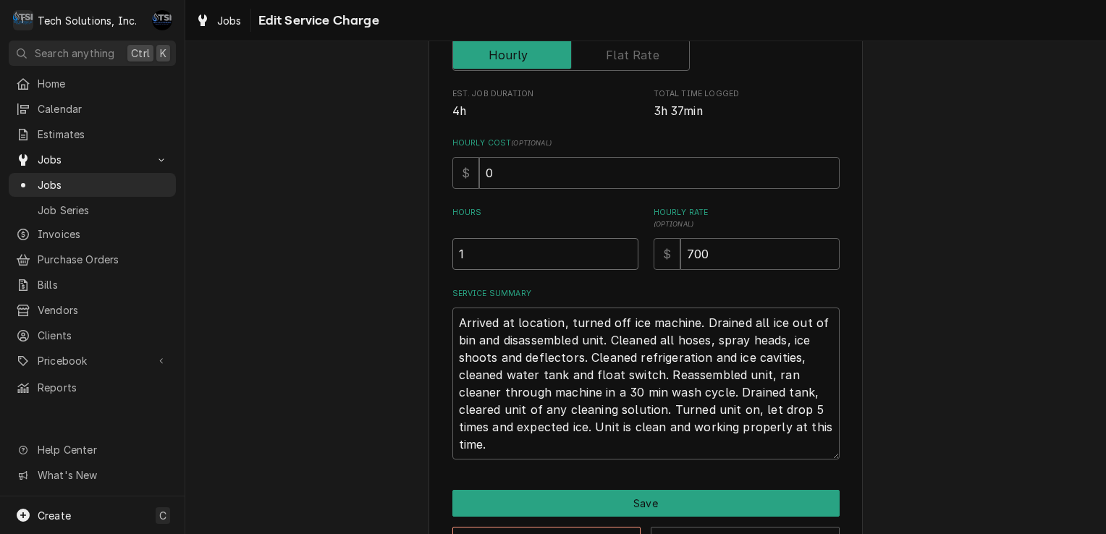
click at [536, 249] on input "1" at bounding box center [545, 254] width 186 height 32
type textarea "x"
type input "5"
click at [712, 256] on input "700" at bounding box center [759, 254] width 159 height 32
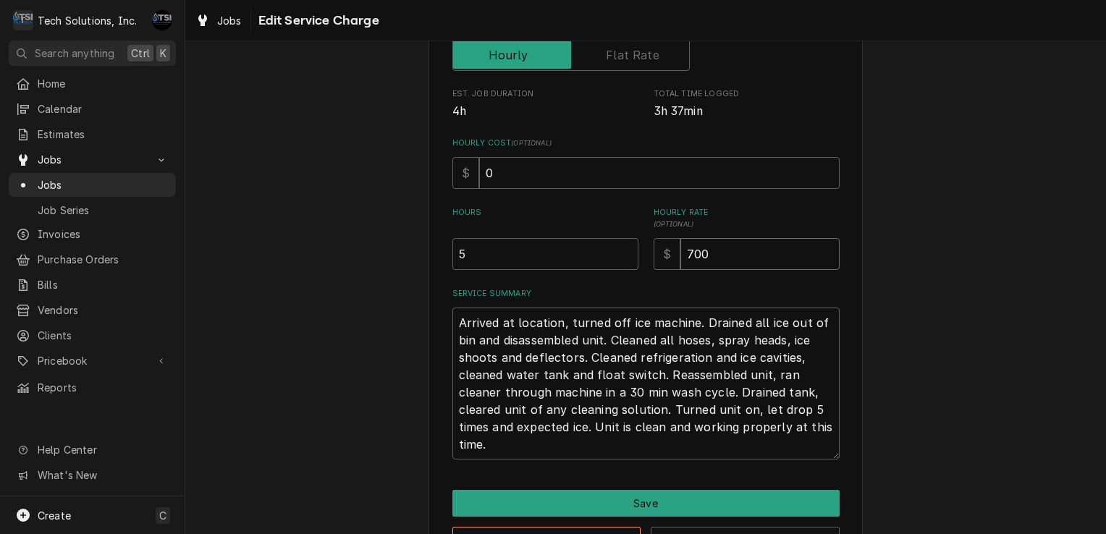
type textarea "x"
type input "70"
type textarea "x"
type input "7"
type textarea "x"
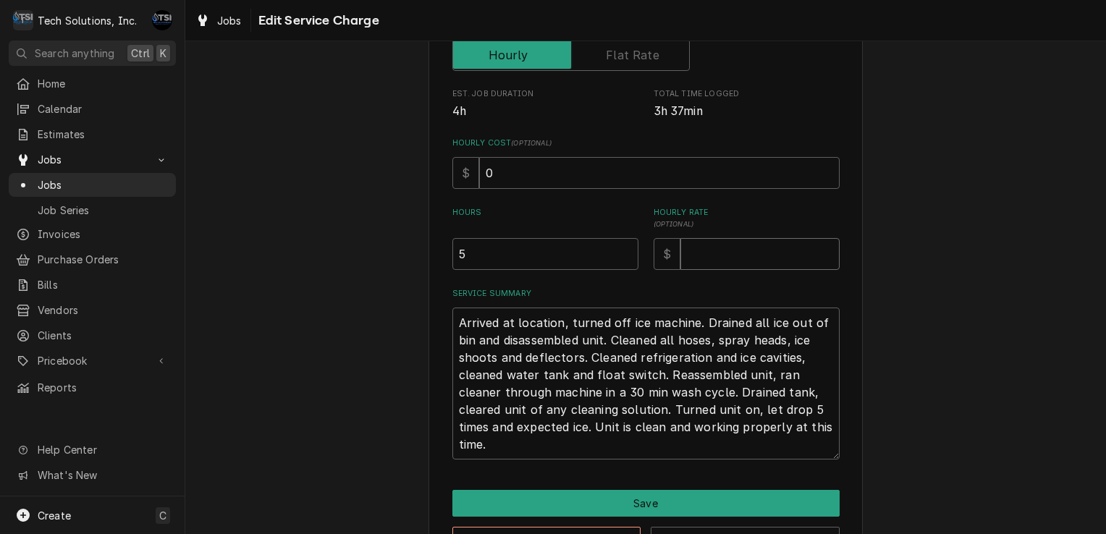
type textarea "x"
type input "9"
type textarea "x"
type input "90"
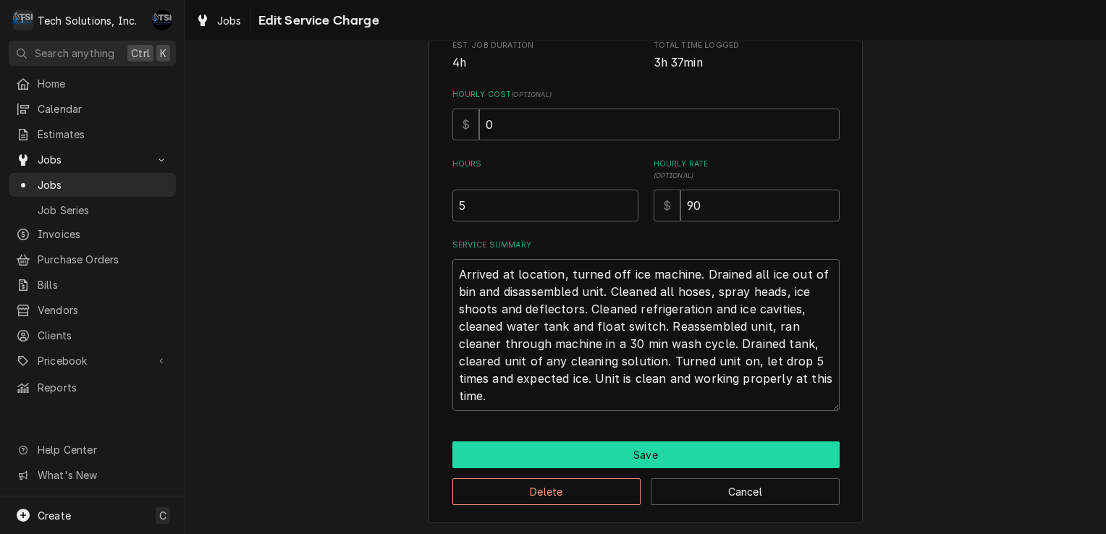
click at [636, 453] on button "Save" at bounding box center [645, 455] width 387 height 27
type textarea "x"
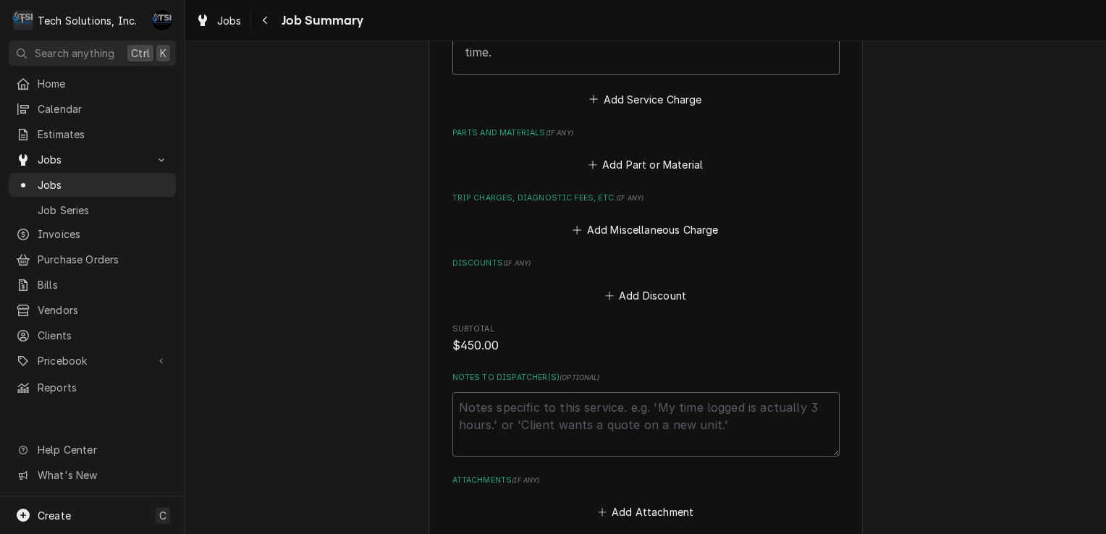
scroll to position [570, 0]
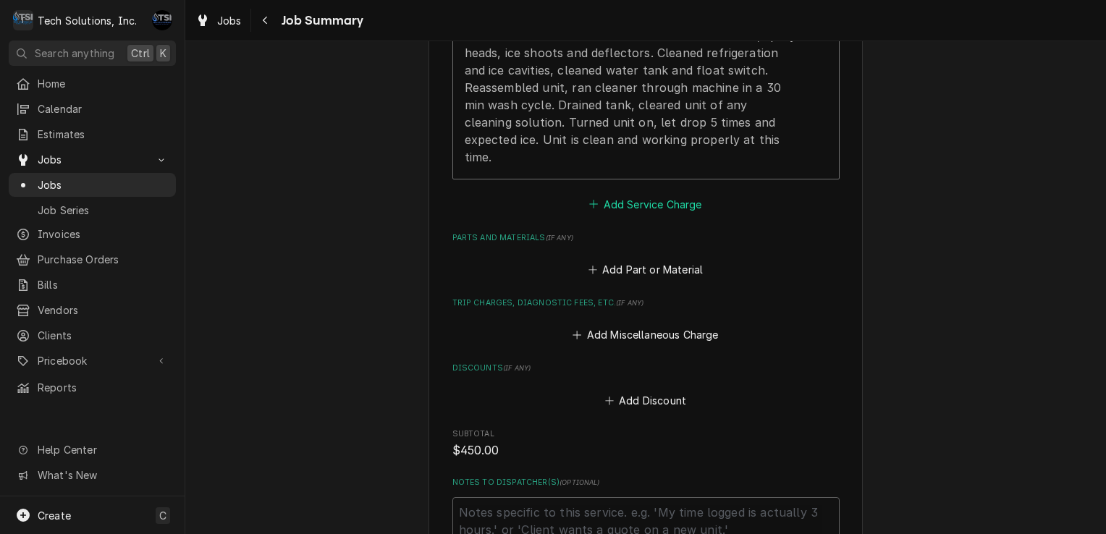
click at [654, 195] on button "Add Service Charge" at bounding box center [645, 204] width 117 height 20
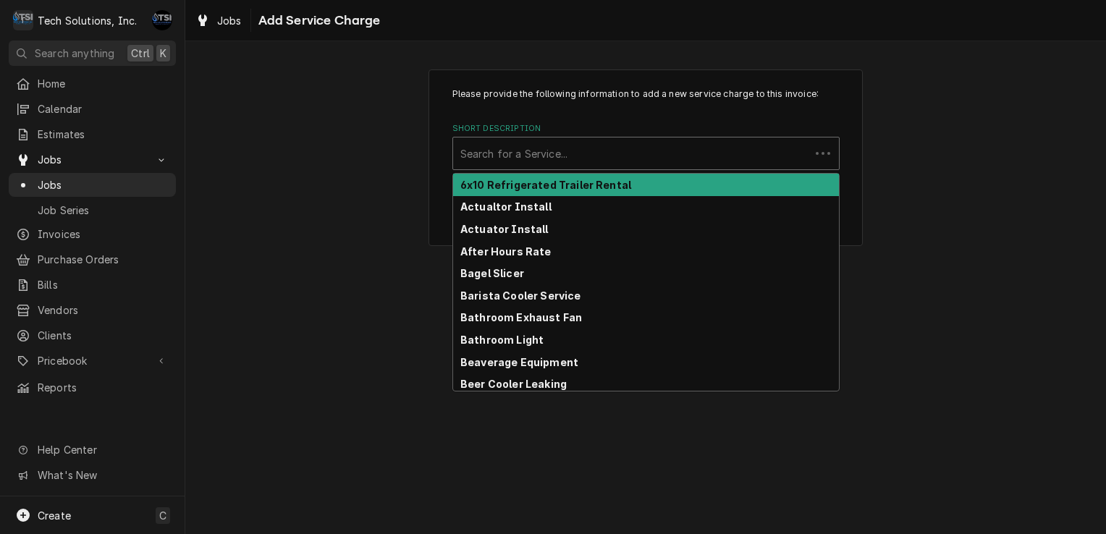
click at [655, 148] on div "Short Description" at bounding box center [631, 153] width 342 height 26
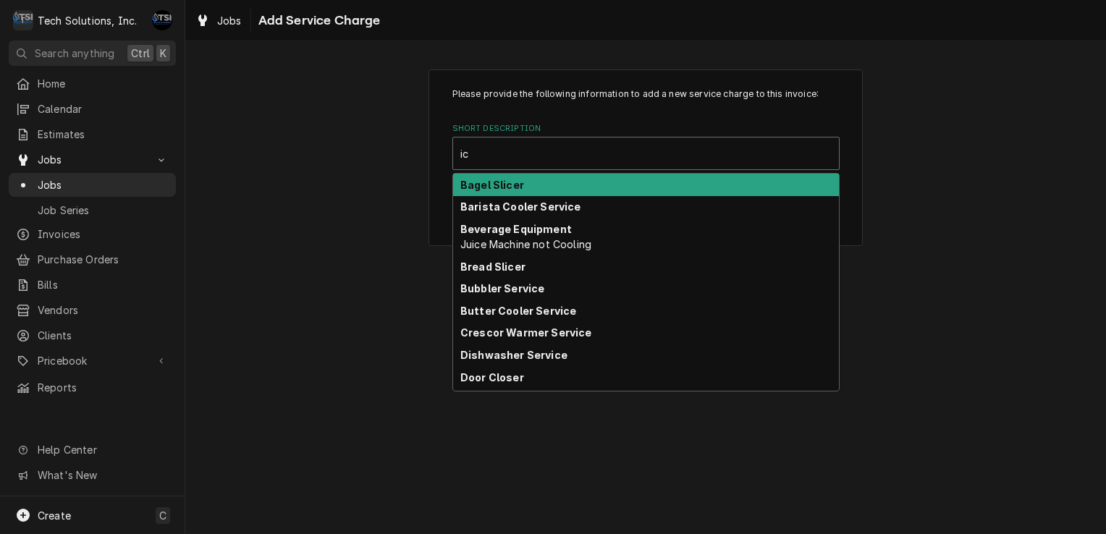
type input "i"
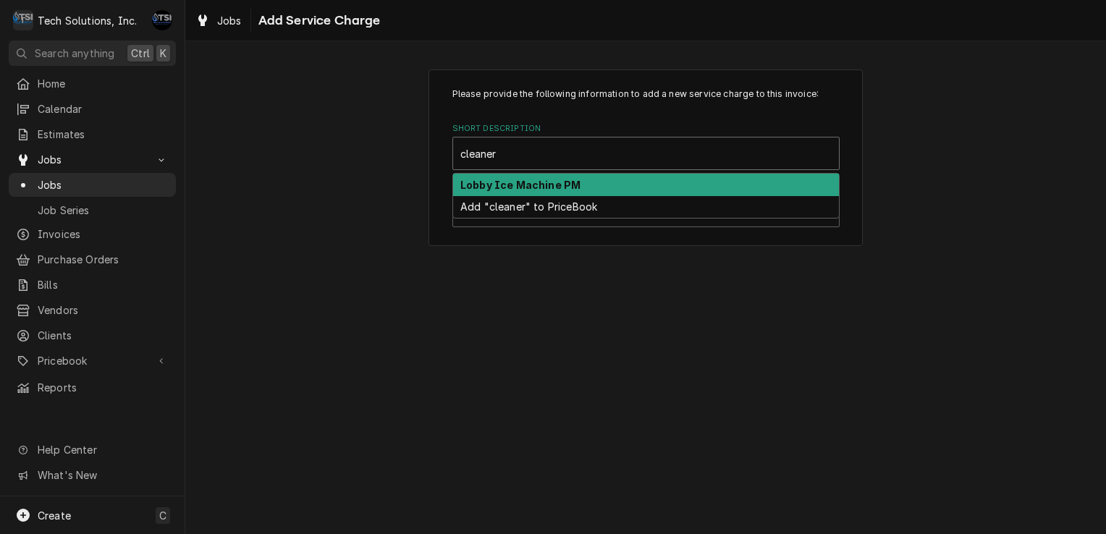
type input "cleaner"
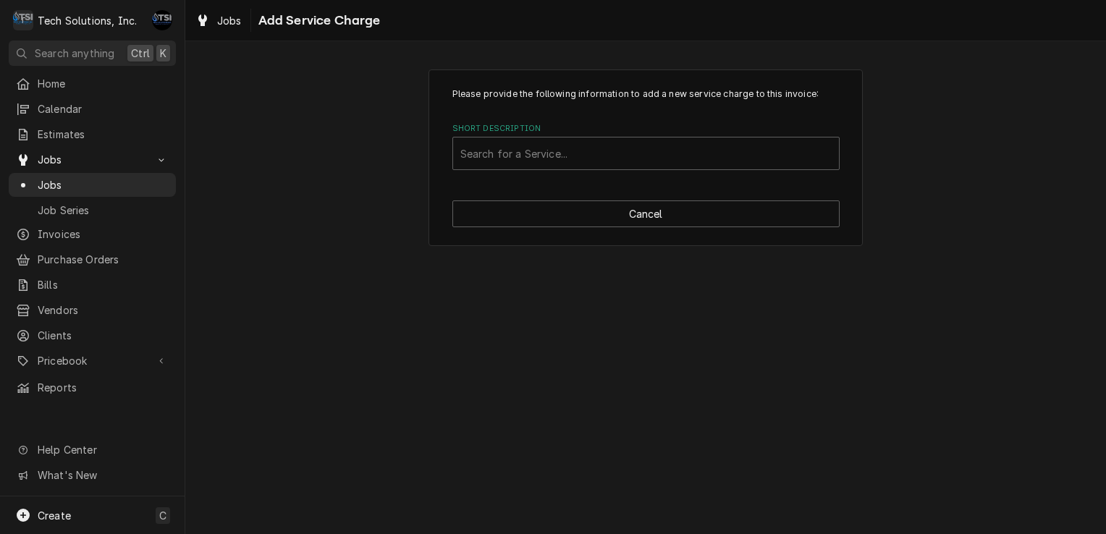
click at [631, 129] on label "Short Description" at bounding box center [645, 129] width 387 height 12
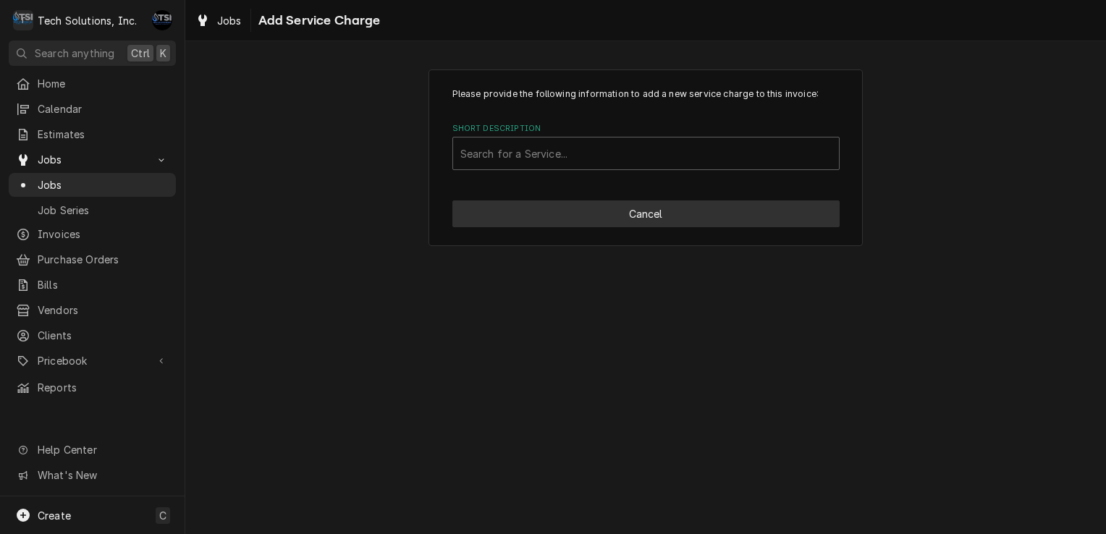
click at [628, 226] on button "Cancel" at bounding box center [645, 214] width 387 height 27
type textarea "x"
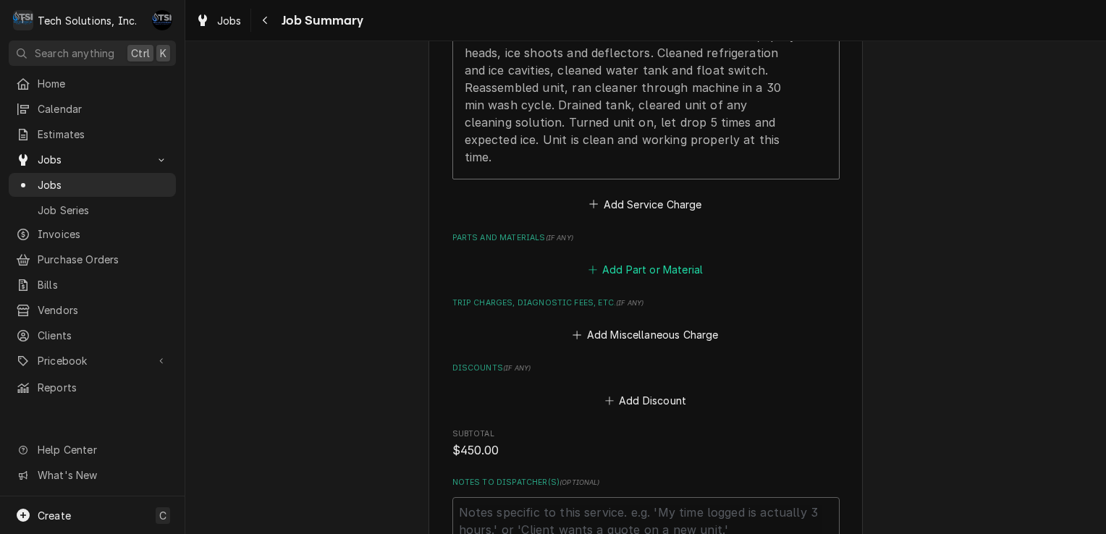
click at [635, 260] on button "Add Part or Material" at bounding box center [645, 270] width 119 height 20
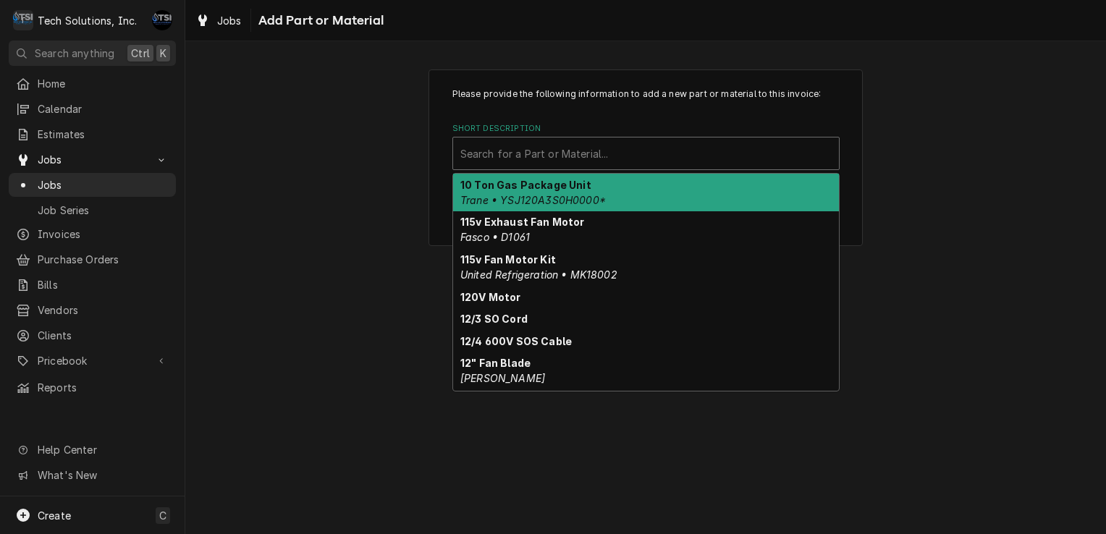
click at [611, 137] on div "Search for a Part or Material..." at bounding box center [645, 153] width 387 height 33
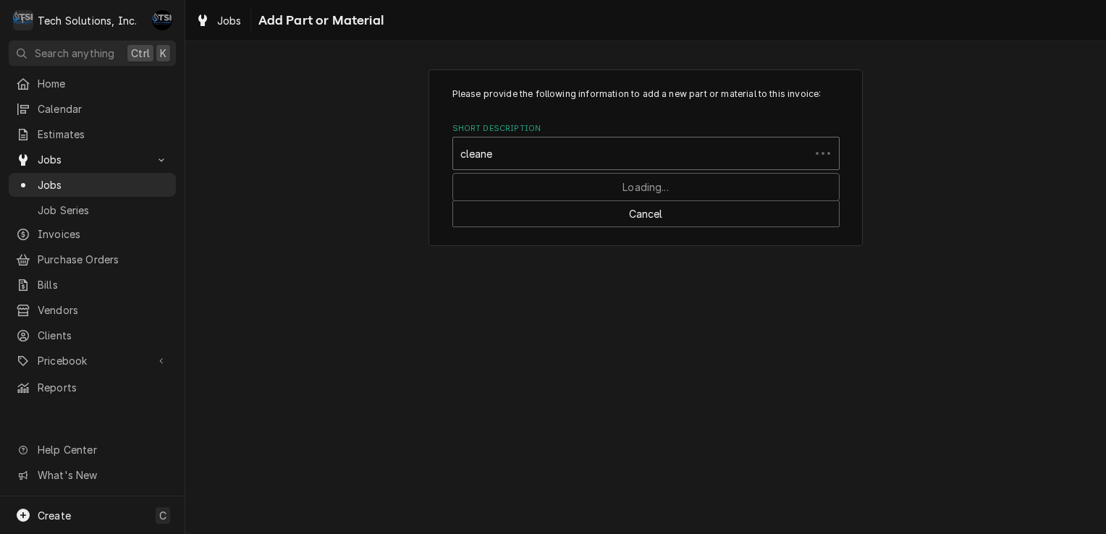
type input "cleaner"
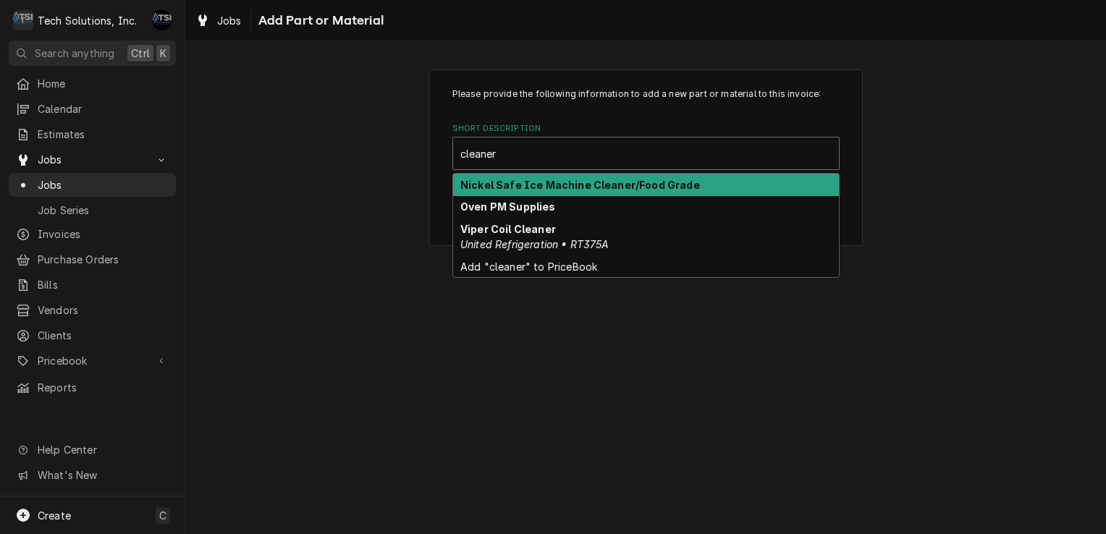
click at [575, 179] on strong "Nickel Safe Ice Machine Cleaner/Food Grade" at bounding box center [580, 185] width 240 height 12
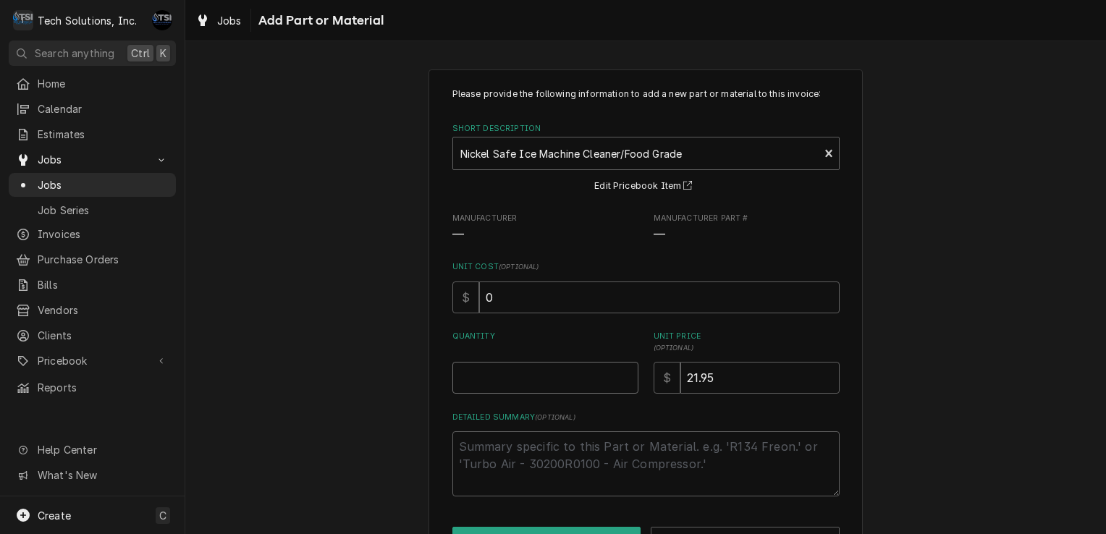
drag, startPoint x: 541, startPoint y: 382, endPoint x: 478, endPoint y: 380, distance: 63.0
click at [478, 380] on input "Quantity" at bounding box center [545, 378] width 186 height 32
type textarea "x"
type input "1"
click at [761, 384] on input "21.95" at bounding box center [759, 378] width 159 height 32
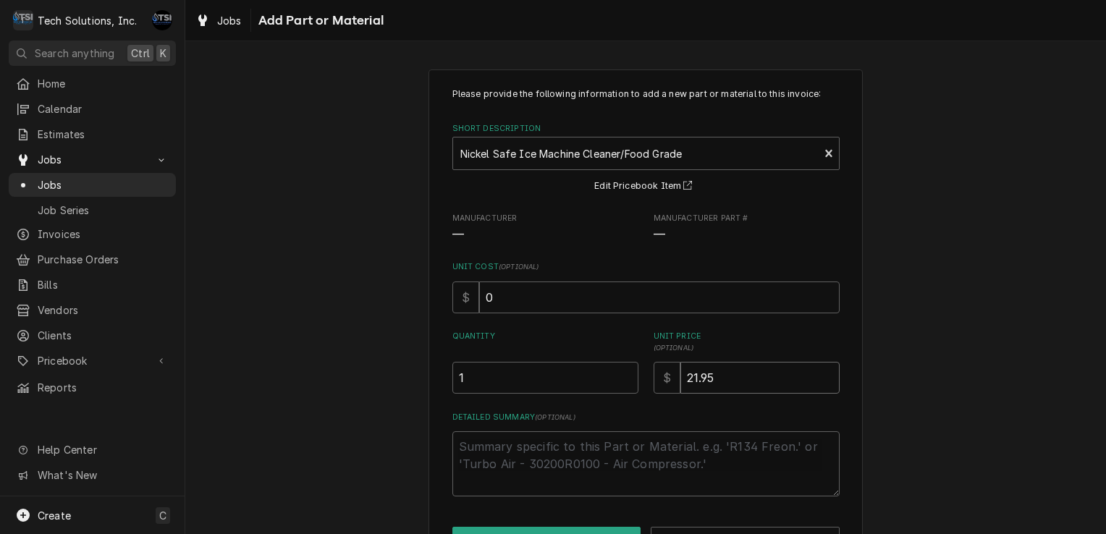
type textarea "x"
type input "21.9"
type textarea "x"
type input "21"
type textarea "x"
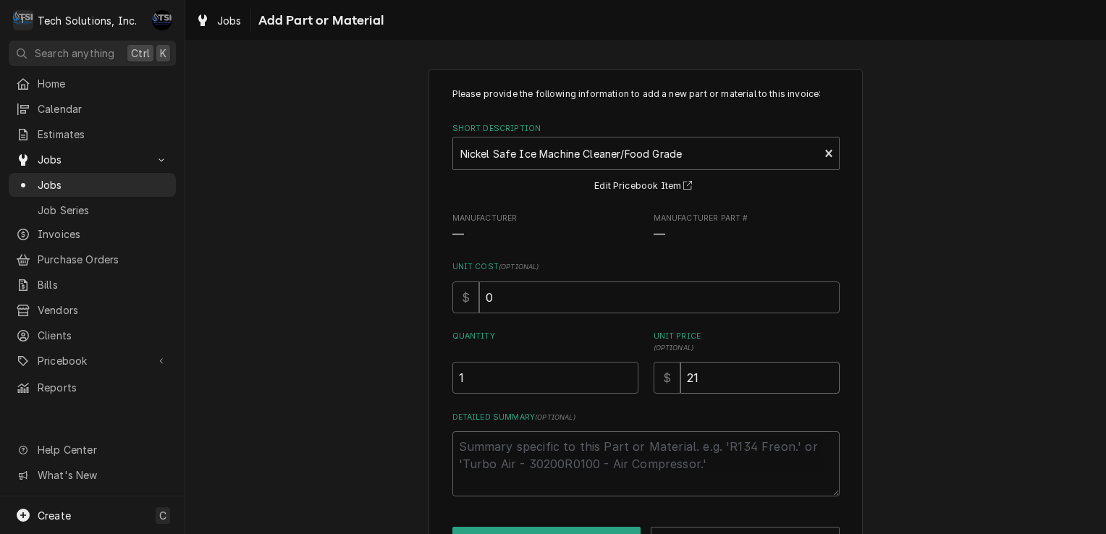
type input "2"
type textarea "x"
type input "4"
type textarea "x"
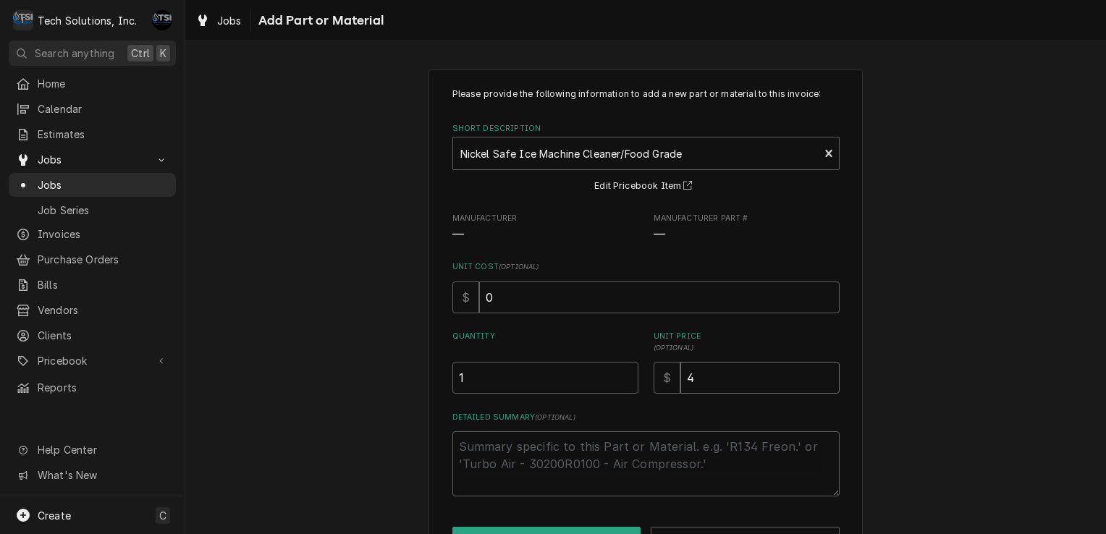
type input "48"
type textarea "x"
type input "48.1"
type textarea "x"
type input "48.13"
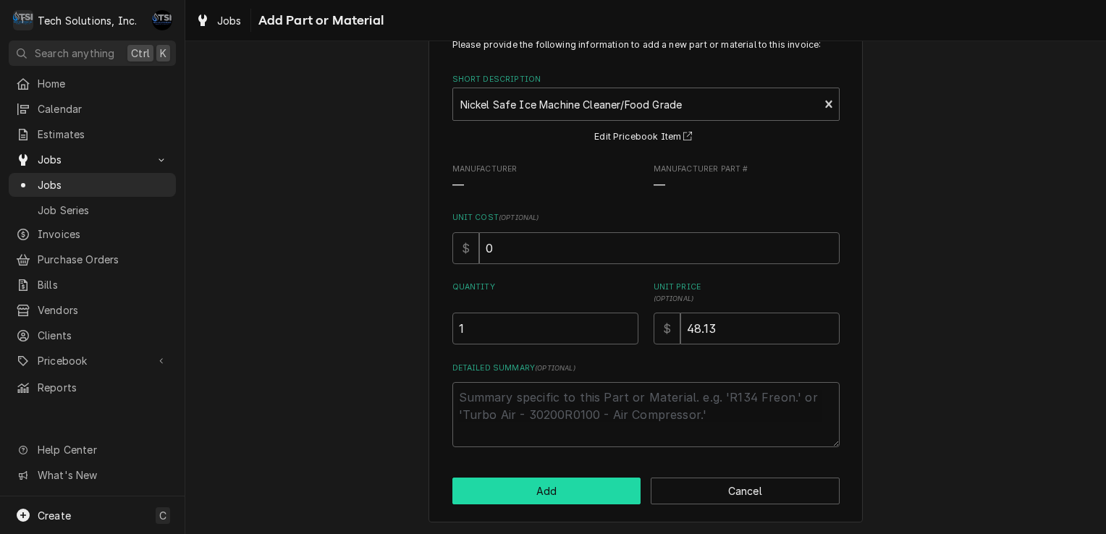
click at [550, 483] on button "Add" at bounding box center [546, 491] width 189 height 27
type textarea "x"
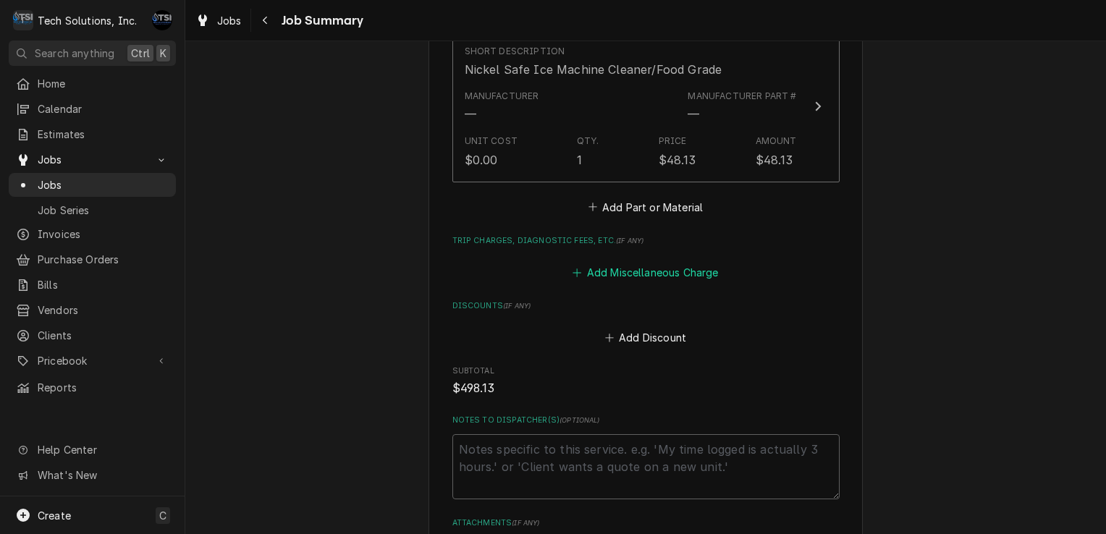
scroll to position [791, 0]
drag, startPoint x: 620, startPoint y: 253, endPoint x: 561, endPoint y: 308, distance: 80.9
click at [556, 319] on div "Add Discount" at bounding box center [645, 333] width 387 height 28
click at [597, 262] on button "Add Miscellaneous Charge" at bounding box center [645, 272] width 151 height 20
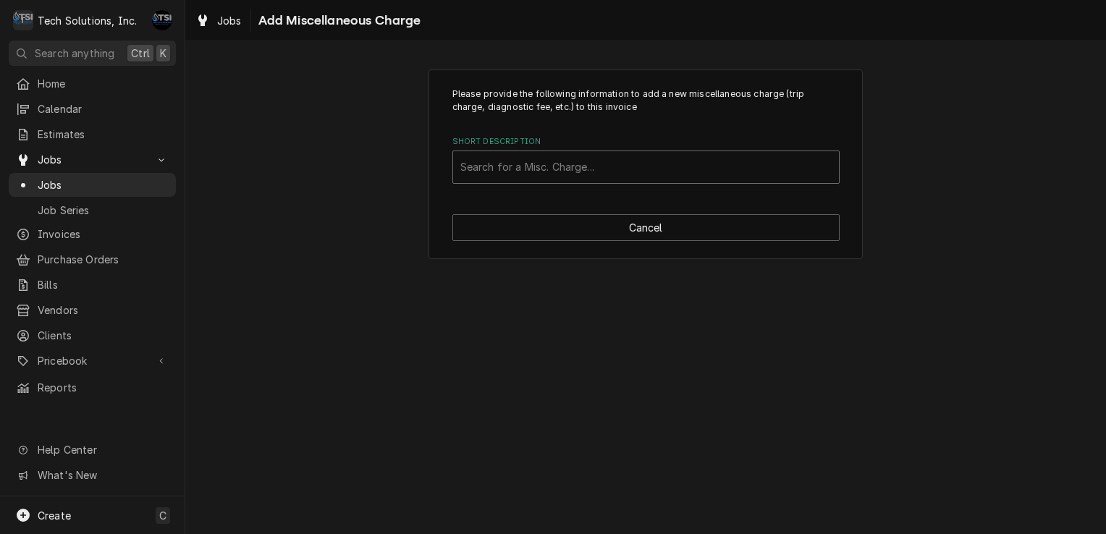
click at [611, 164] on div "Short Description" at bounding box center [645, 167] width 371 height 26
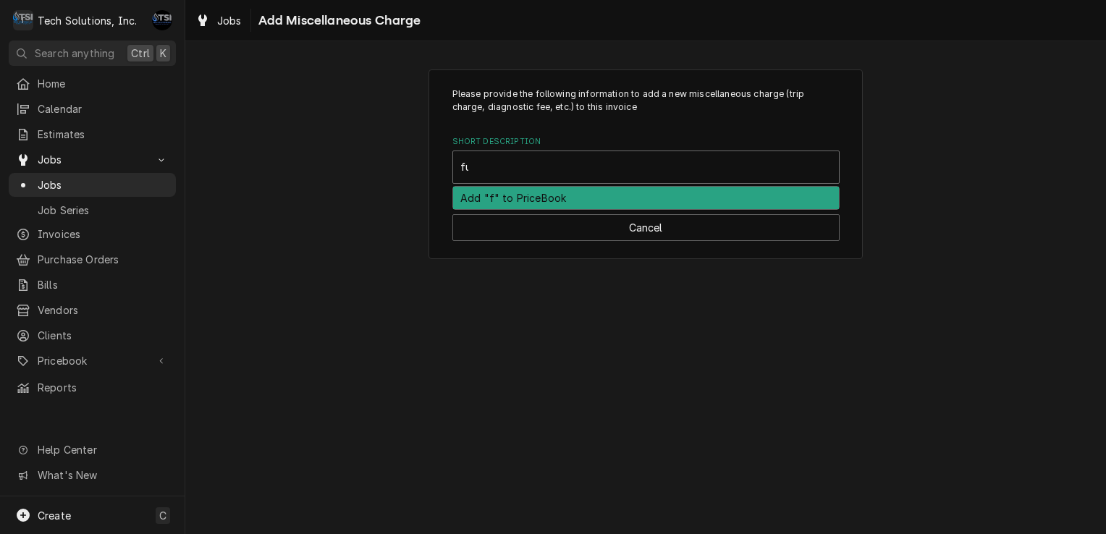
type input "fuel"
click at [563, 201] on div "Fuel Charge" at bounding box center [646, 198] width 386 height 22
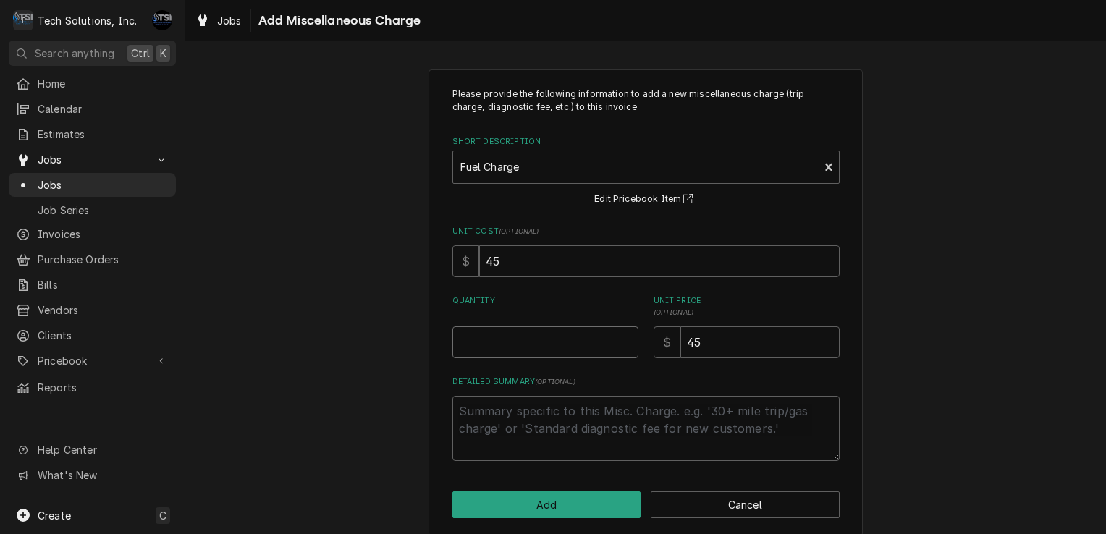
click at [509, 350] on input "Quantity" at bounding box center [545, 342] width 186 height 32
type textarea "x"
type input "1"
click at [510, 514] on button "Add" at bounding box center [546, 505] width 189 height 27
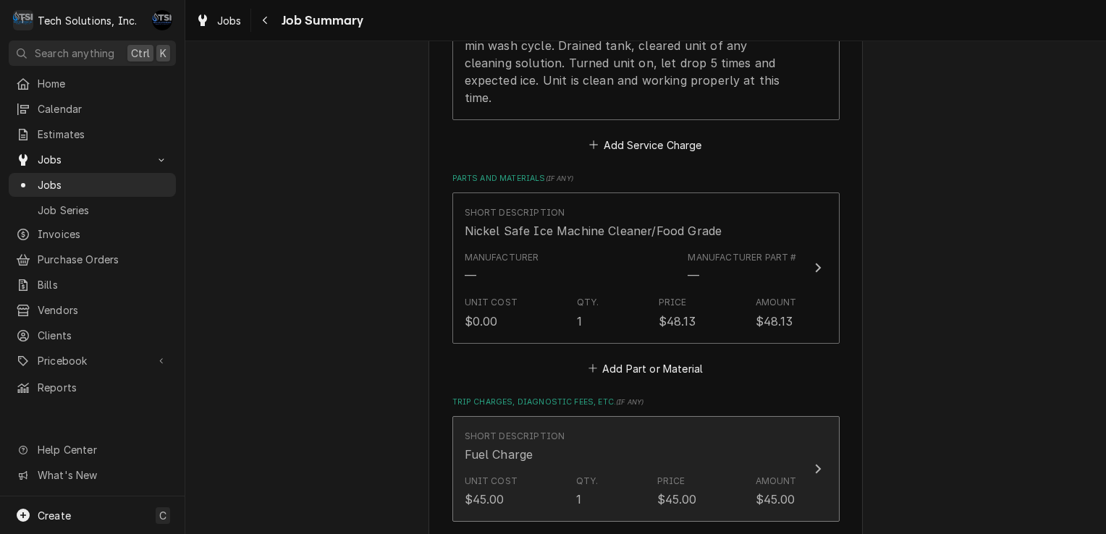
scroll to position [592, 0]
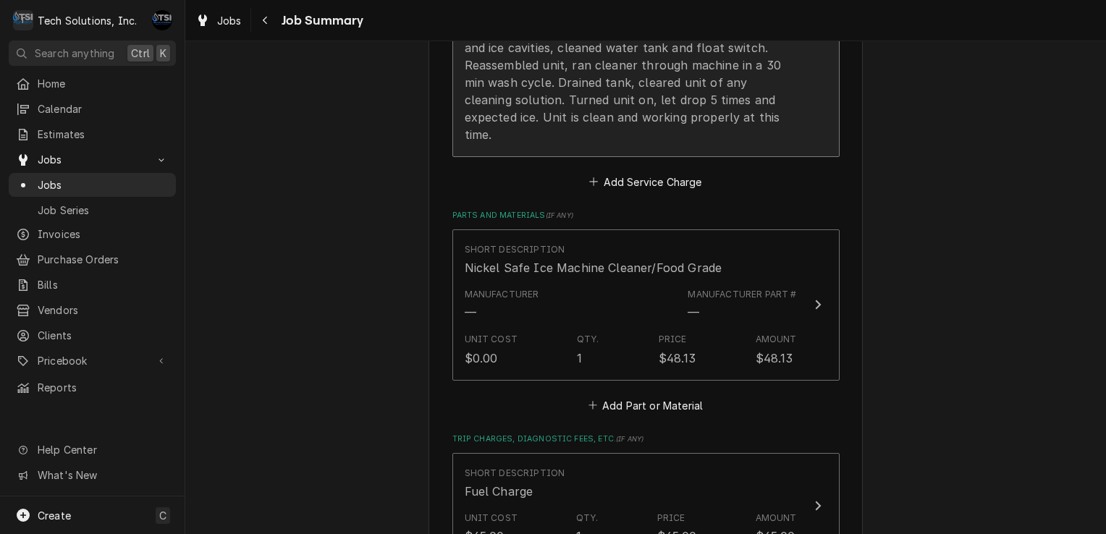
click at [633, 111] on div "Arrived at location, turned off ice machine. Drained all ice out of bin and dis…" at bounding box center [631, 65] width 332 height 156
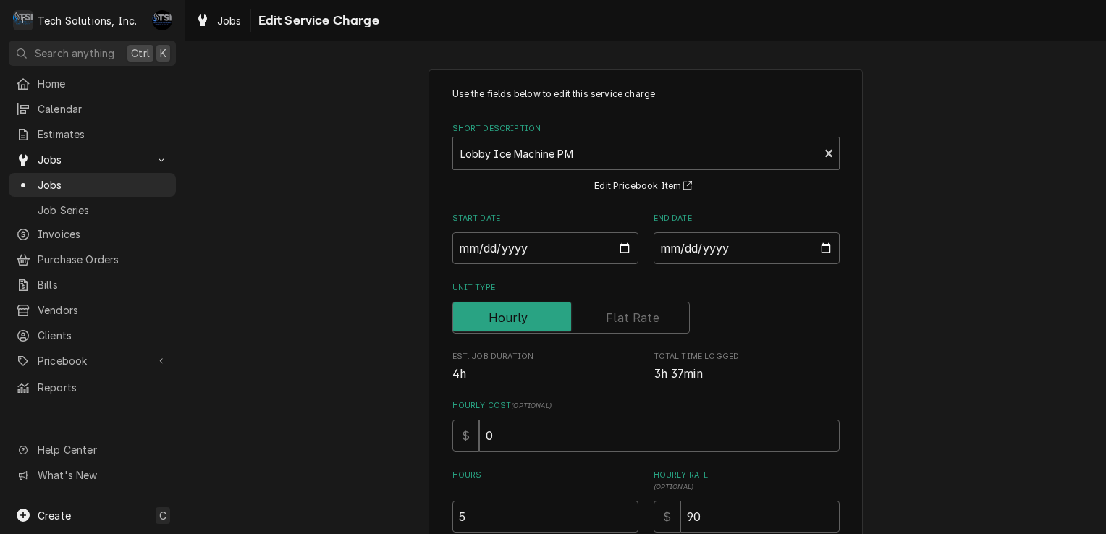
scroll to position [311, 0]
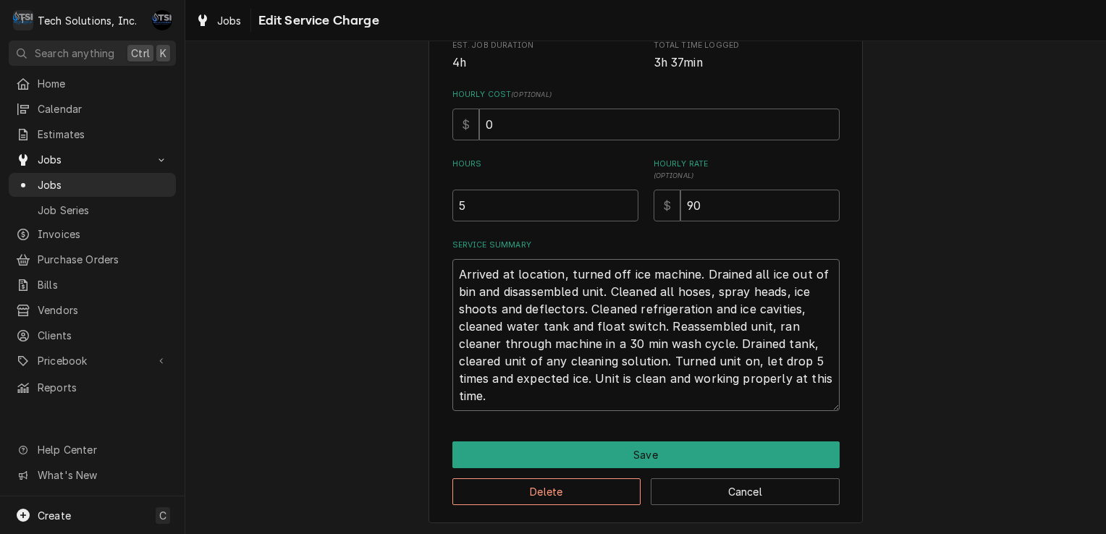
click at [458, 274] on textarea "Arrived at location, turned off ice machine. Drained all ice out of bin and dis…" at bounding box center [645, 335] width 387 height 152
click at [452, 274] on textarea "Arrived at location, turned off ice machine. Drained all ice out of bin and dis…" at bounding box center [645, 335] width 387 height 152
type textarea "x"
type textarea "Arrived at location, turned off ice machine. Drained all ice out of bin and dis…"
type textarea "x"
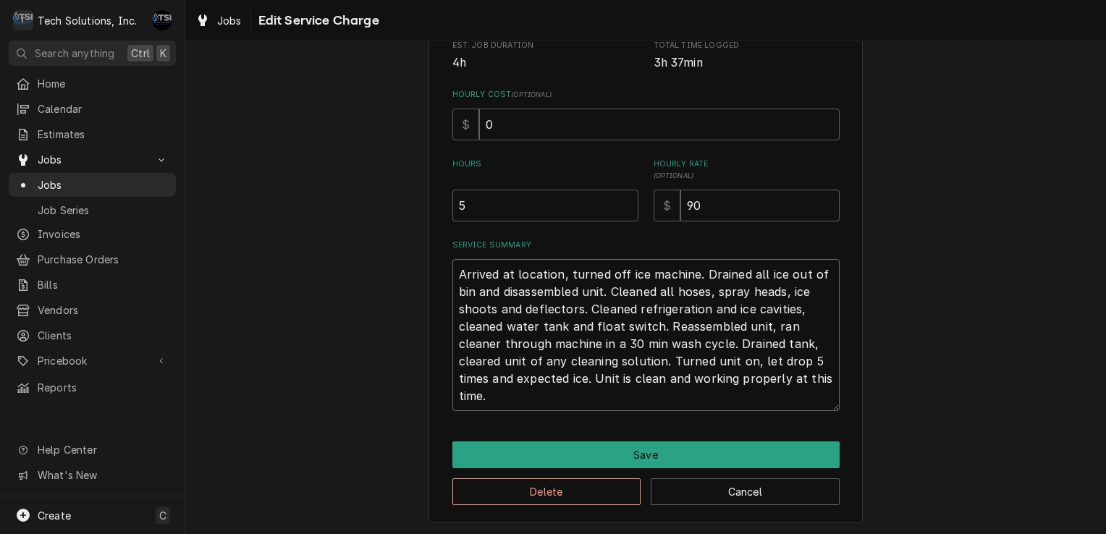
type textarea "Arrived at location, turned off ice machine. Drained all ice out of bin and dis…"
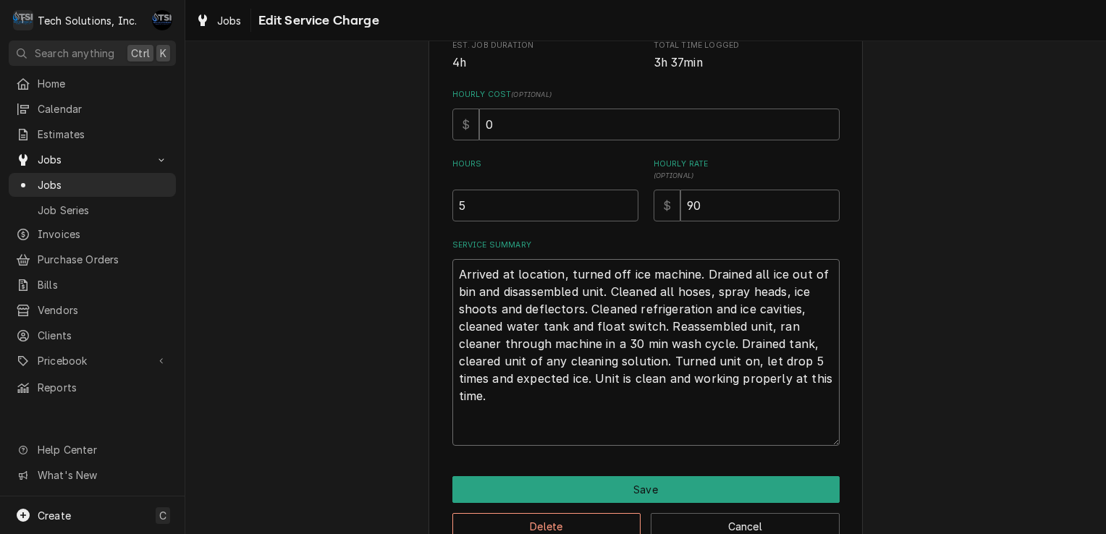
type textarea "x"
type textarea "A Arrived at location, turned off ice machine. Drained all ice out of bin and d…"
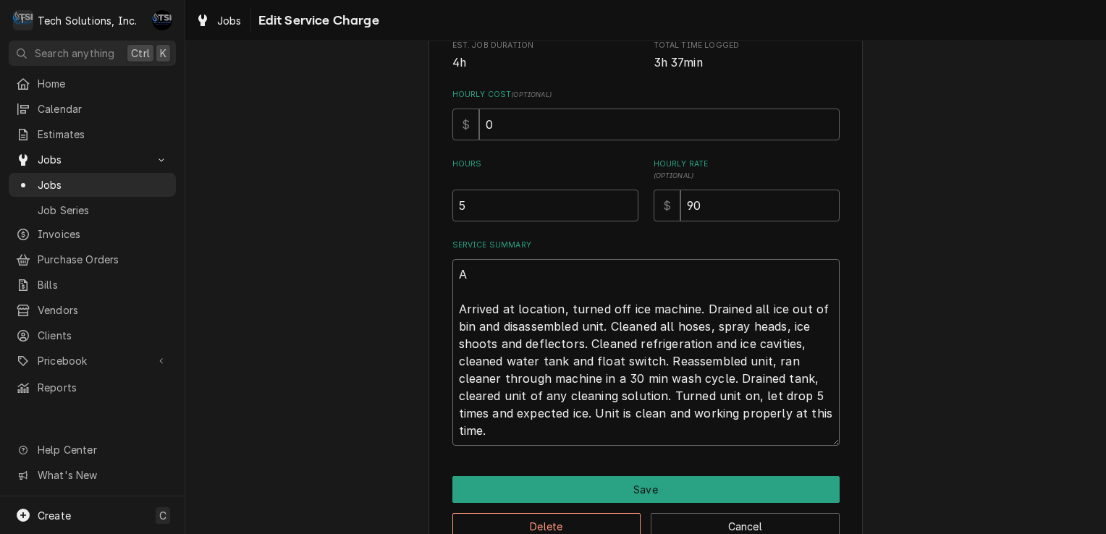
type textarea "x"
type textarea "AD Arrived at location, turned off ice machine. Drained all ice out of bin and …"
type textarea "x"
type textarea "ADY Arrived at location, turned off ice machine. Drained all ice out of bin and…"
type textarea "x"
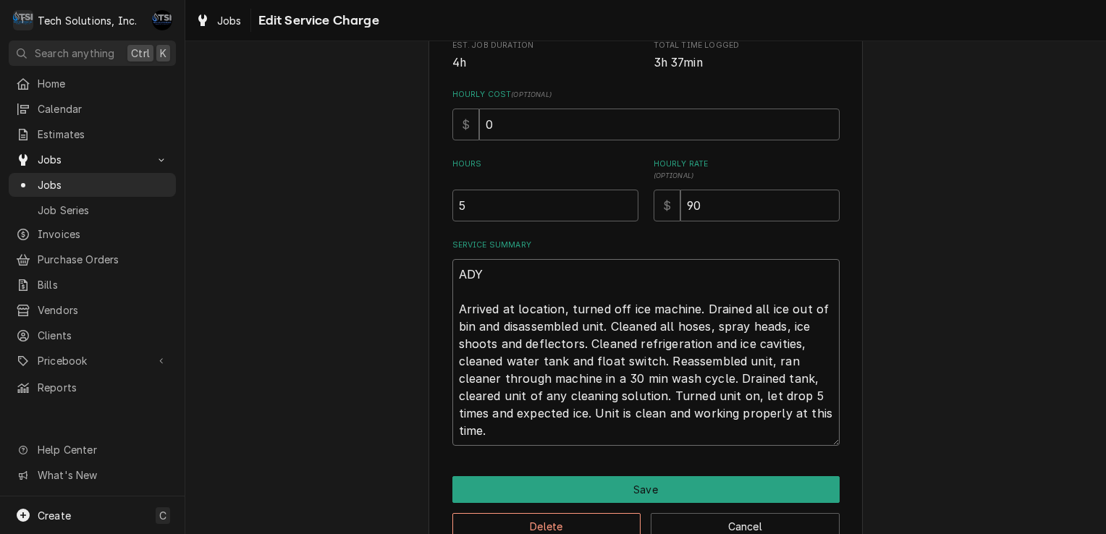
type textarea "ADY Arrived at location, turned off ice machine. Drained all ice out of bin and…"
type textarea "x"
type textarea "ADY Arrived at location, turned off ice machine. Drained all ice out of bin and…"
type textarea "x"
type textarea "AD Arrived at location, turned off ice machine. Drained all ice out of bin and …"
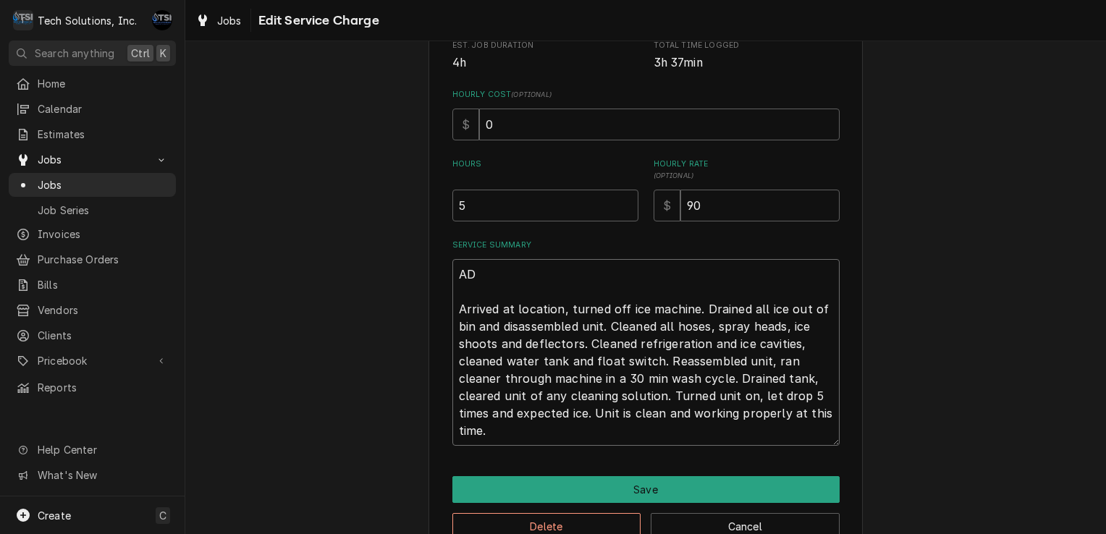
type textarea "x"
type textarea "A Arrived at location, turned off ice machine. Drained all ice out of bin and d…"
type textarea "x"
type textarea "Arrived at location, turned off ice machine. Drained all ice out of bin and dis…"
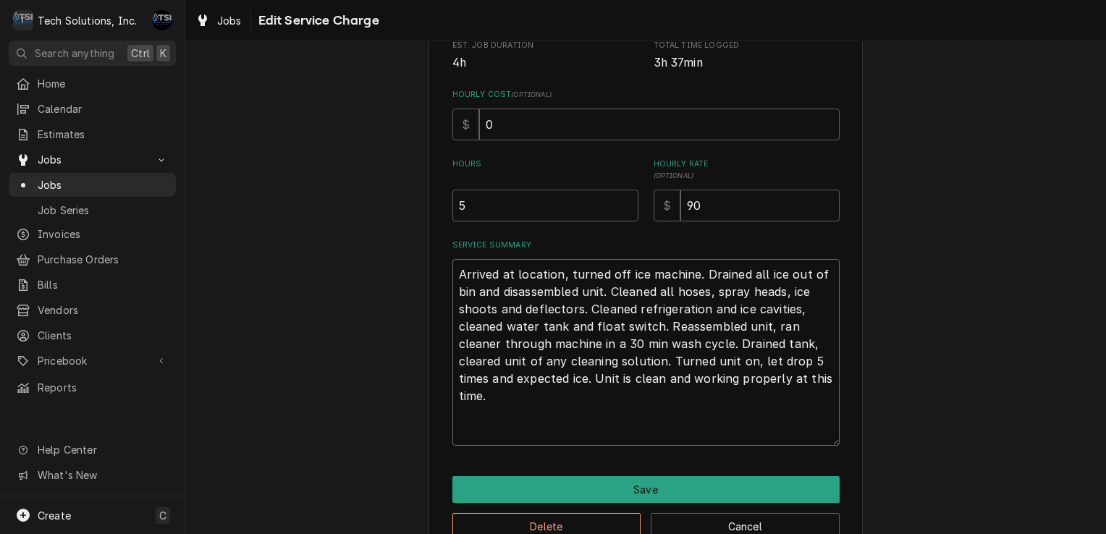
type textarea "x"
type textarea "R Arrived at location, turned off ice machine. Drained all ice out of bin and d…"
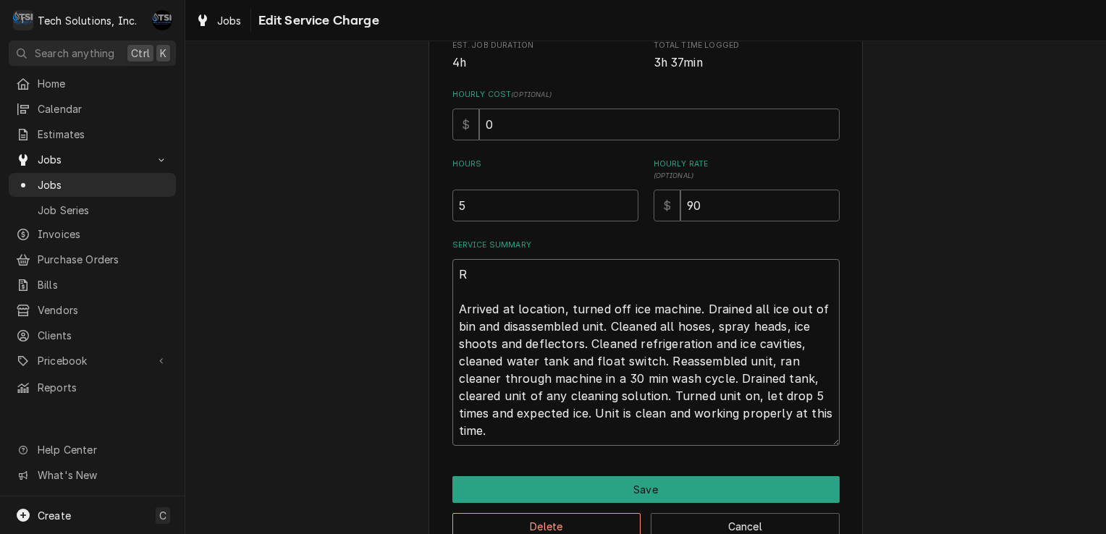
type textarea "x"
type textarea "RE Arrived at location, turned off ice machine. Drained all ice out of bin and …"
type textarea "x"
type textarea "REA Arrived at location, turned off ice machine. Drained all ice out of bin and…"
type textarea "x"
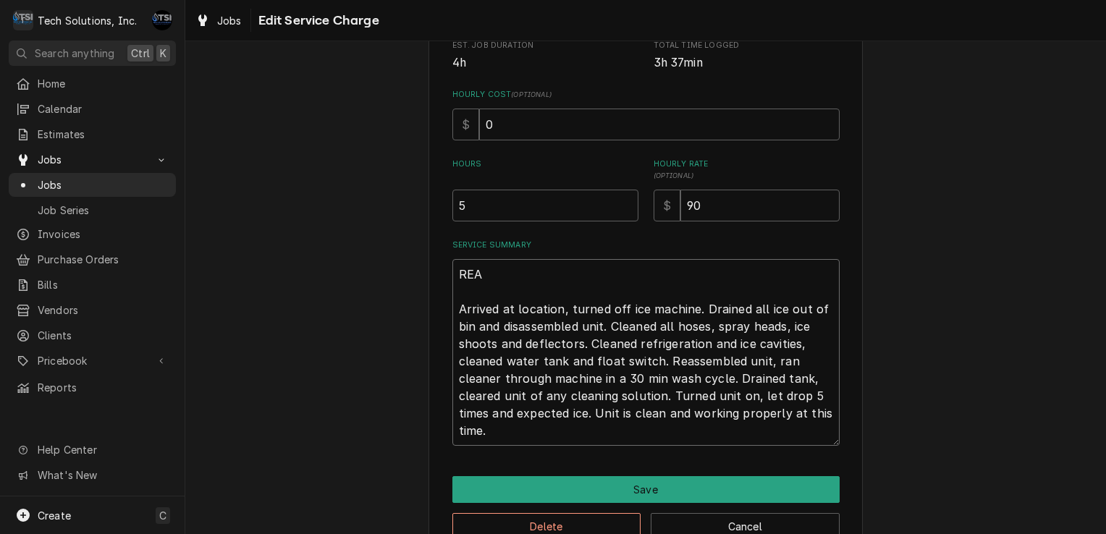
type textarea "READ Arrived at location, turned off ice machine. Drained all ice out of bin an…"
type textarea "x"
type textarea "READY Arrived at location, turned off ice machine. Drained all ice out of bin a…"
type textarea "x"
type textarea "READY Arrived at location, turned off ice machine. Drained all ice out of bin a…"
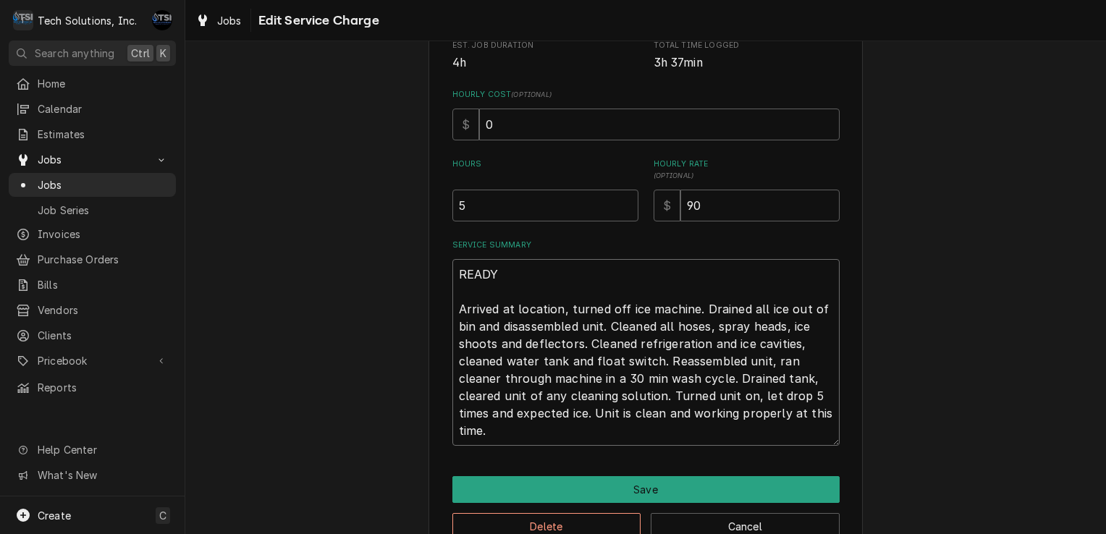
type textarea "x"
type textarea "READY T Arrived at location, turned off ice machine. Drained all ice out of bin…"
type textarea "x"
type textarea "READY TO Arrived at location, turned off ice machine. Drained all ice out of bi…"
type textarea "x"
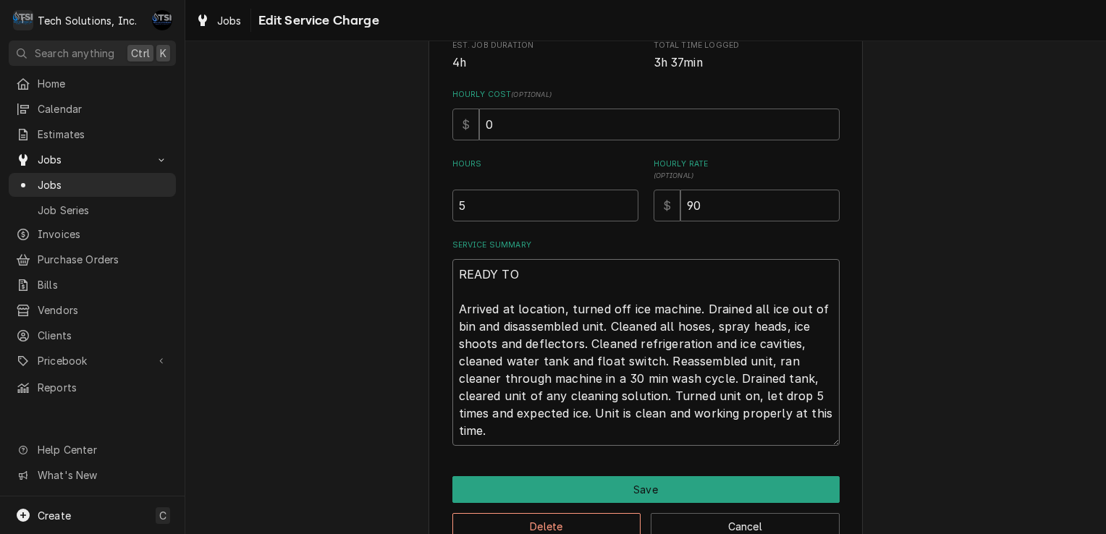
type textarea "READY TO Arrived at location, turned off ice machine. Drained all ice out of bi…"
type textarea "x"
type textarea "READY TO B Arrived at location, turned off ice machine. Drained all ice out of …"
type textarea "x"
type textarea "READY TO BI Arrived at location, turned off ice machine. Drained all ice out of…"
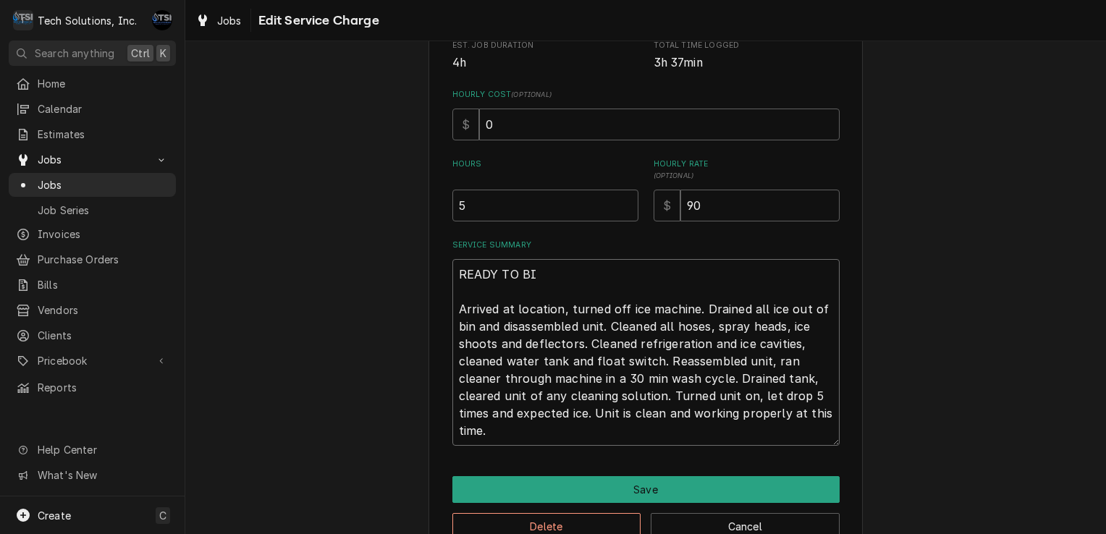
type textarea "x"
type textarea "READY TO BIL Arrived at location, turned off ice machine. Drained all ice out o…"
type textarea "x"
type textarea "READY TO BILL Arrived at location, turned off ice machine. Drained all ice out …"
type textarea "x"
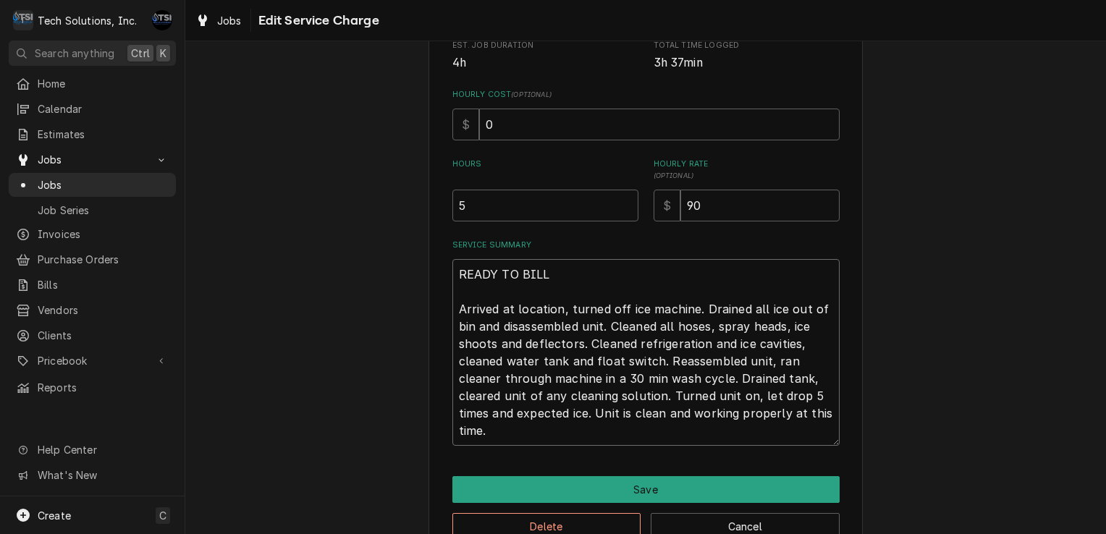
type textarea "READY TO BILL Arrived at location, turned off ice machine. Drained all ice out …"
type textarea "x"
type textarea "READY TO [PERSON_NAME] Arrived at location, turned off ice machine. Drained all…"
type textarea "x"
type textarea "READY TO BILL OU Arrived at location, turned off ice machine. Drained all ice o…"
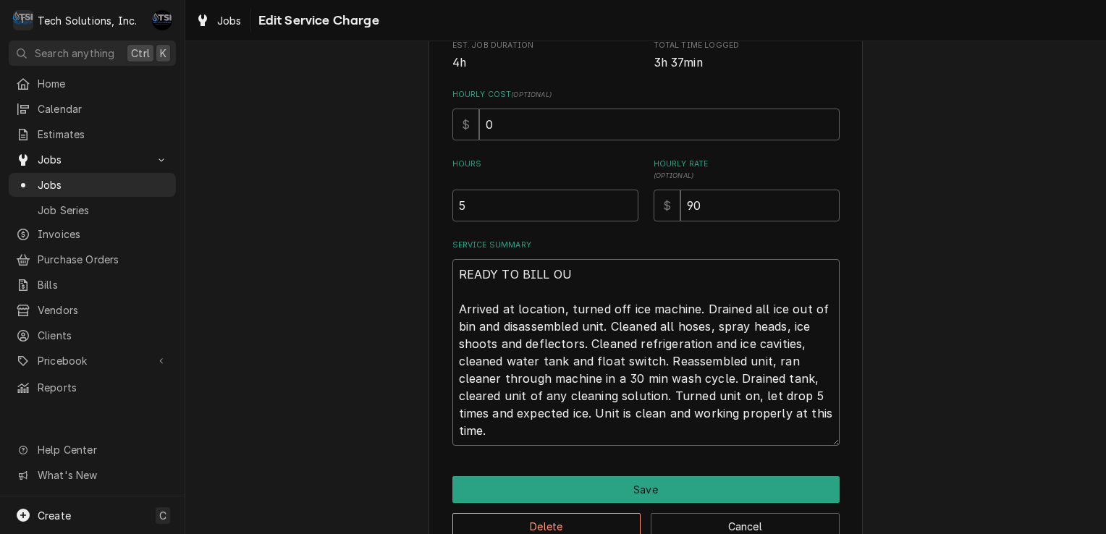
type textarea "x"
type textarea "READY TO BILL OUT Arrived at location, turned off ice machine. Drained all ice …"
click at [502, 439] on textarea "READY TO BILL OUT Arrived at location, turned off ice machine. Drained all ice …" at bounding box center [645, 352] width 387 height 187
type textarea "x"
type textarea "READY TO BILL OUT Arrived at location, turned off ice machine. Drained all ice …"
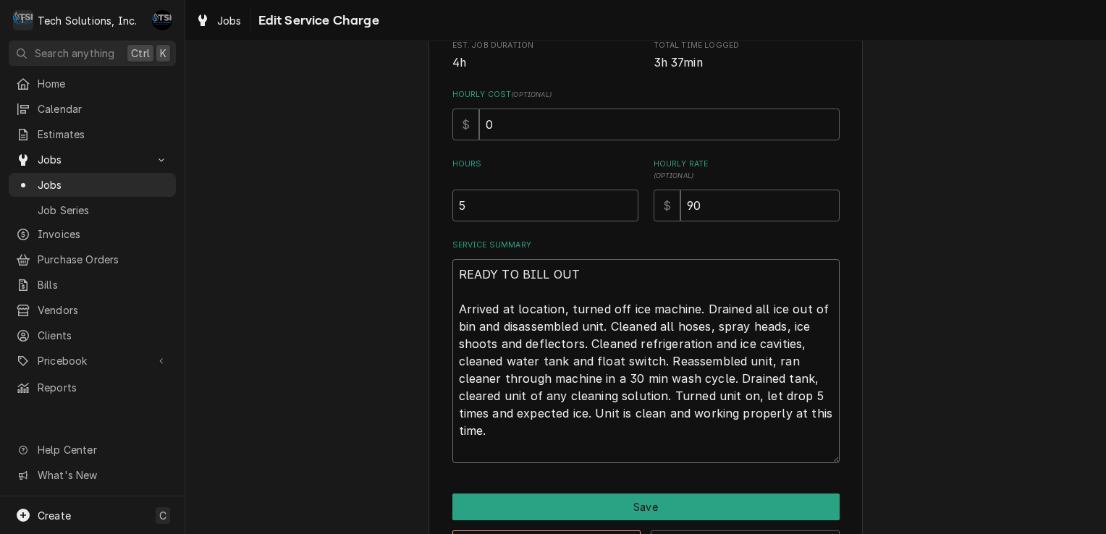
type textarea "x"
type textarea "READY TO BILL OUT Arrived at location, turned off ice machine. Drained all ice …"
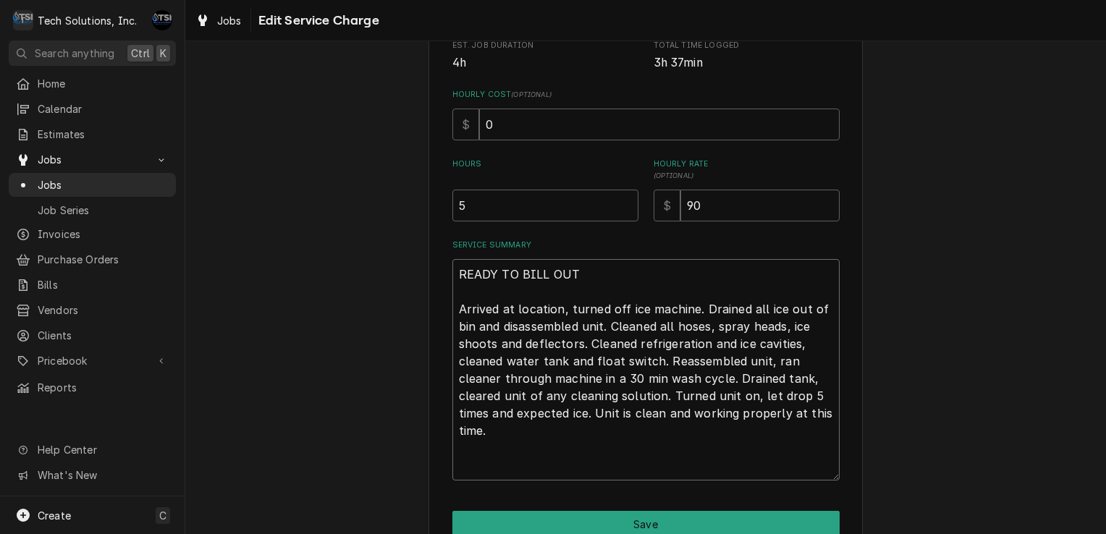
type textarea "x"
type textarea "READY TO BILL OUT Arrived at location, turned off ice machine. Drained all ice …"
type textarea "x"
type textarea "READY TO BILL OUT Arrived at location, turned off ice machine. Drained all ice …"
type textarea "x"
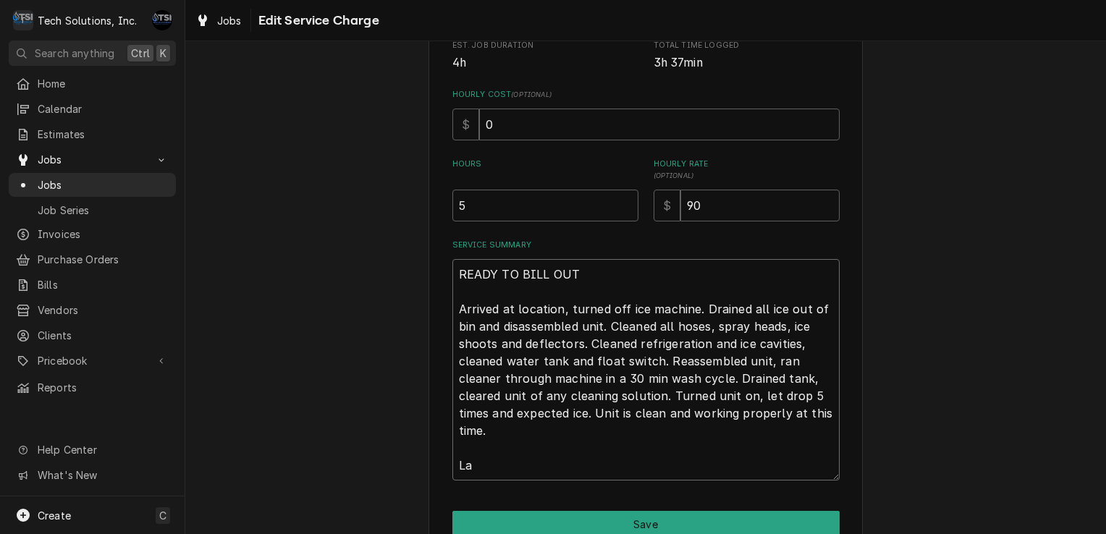
type textarea "READY TO BILL OUT Arrived at location, turned off ice machine. Drained all ice …"
type textarea "x"
type textarea "READY TO BILL OUT Arrived at location, turned off ice machine. Drained all ice …"
type textarea "x"
type textarea "READY TO BILL OUT Arrived at location, turned off ice machine. Drained all ice …"
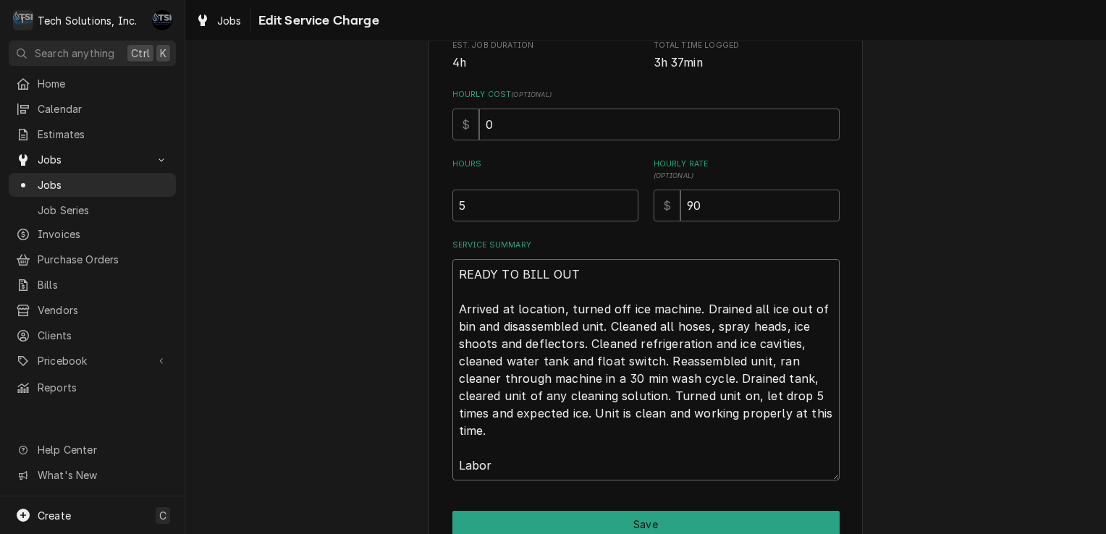
type textarea "x"
type textarea "READY TO BILL OUT Arrived at location, turned off ice machine. Drained all ice …"
type textarea "x"
type textarea "READY TO BILL OUT Arrived at location, turned off ice machine. Drained all ice …"
type textarea "x"
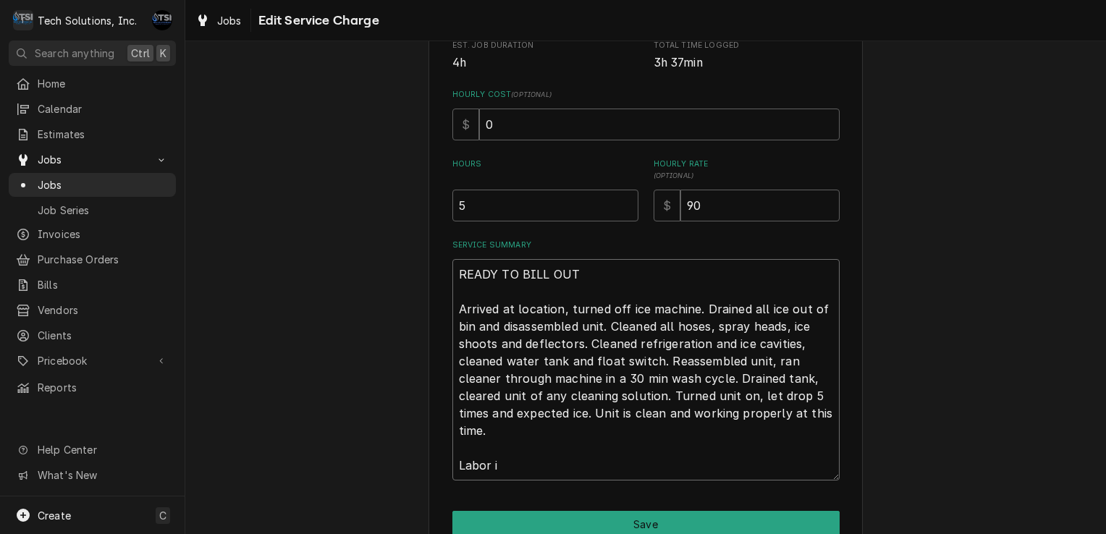
type textarea "READY TO BILL OUT Arrived at location, turned off ice machine. Drained all ice …"
type textarea "x"
type textarea "READY TO BILL OUT Arrived at location, turned off ice machine. Drained all ice …"
type textarea "x"
type textarea "READY TO BILL OUT Arrived at location, turned off ice machine. Drained all ice …"
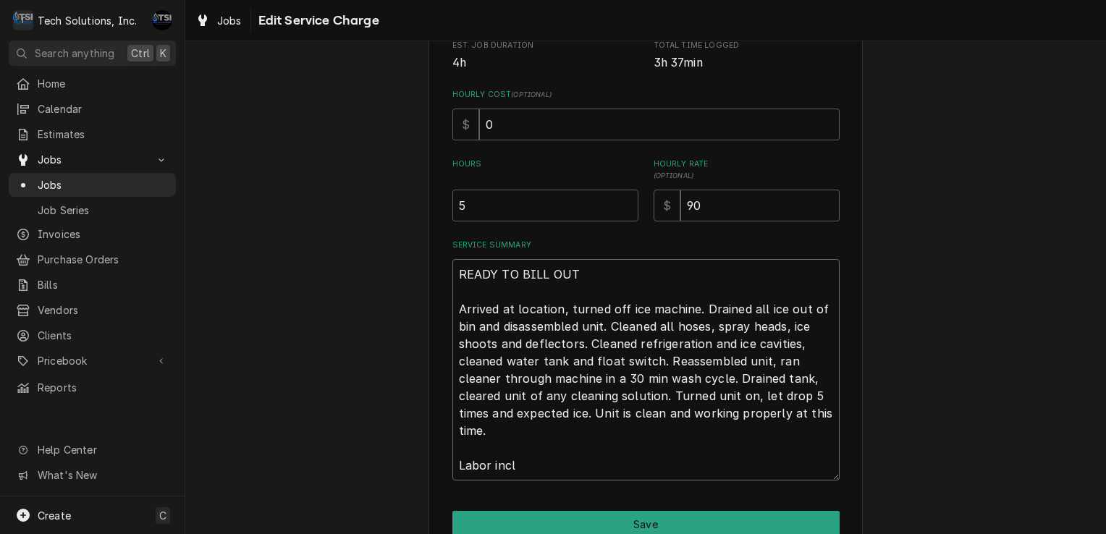
type textarea "x"
type textarea "READY TO BILL OUT Arrived at location, turned off ice machine. Drained all ice …"
type textarea "x"
type textarea "READY TO BILL OUT Arrived at location, turned off ice machine. Drained all ice …"
type textarea "x"
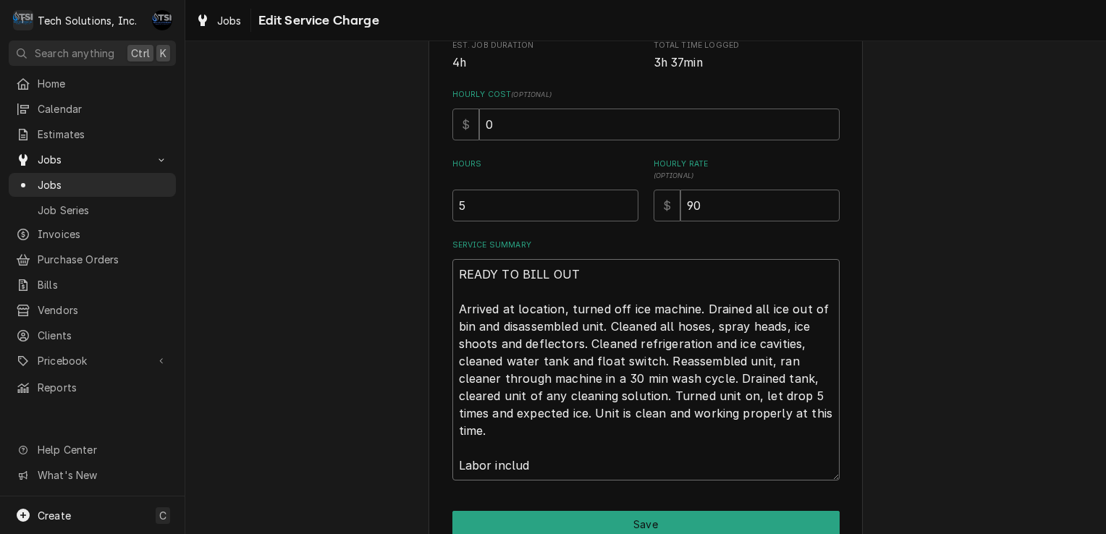
type textarea "READY TO BILL OUT Arrived at location, turned off ice machine. Drained all ice …"
type textarea "x"
type textarea "READY TO BILL OUT Arrived at location, turned off ice machine. Drained all ice …"
type textarea "x"
type textarea "READY TO BILL OUT Arrived at location, turned off ice machine. Drained all ice …"
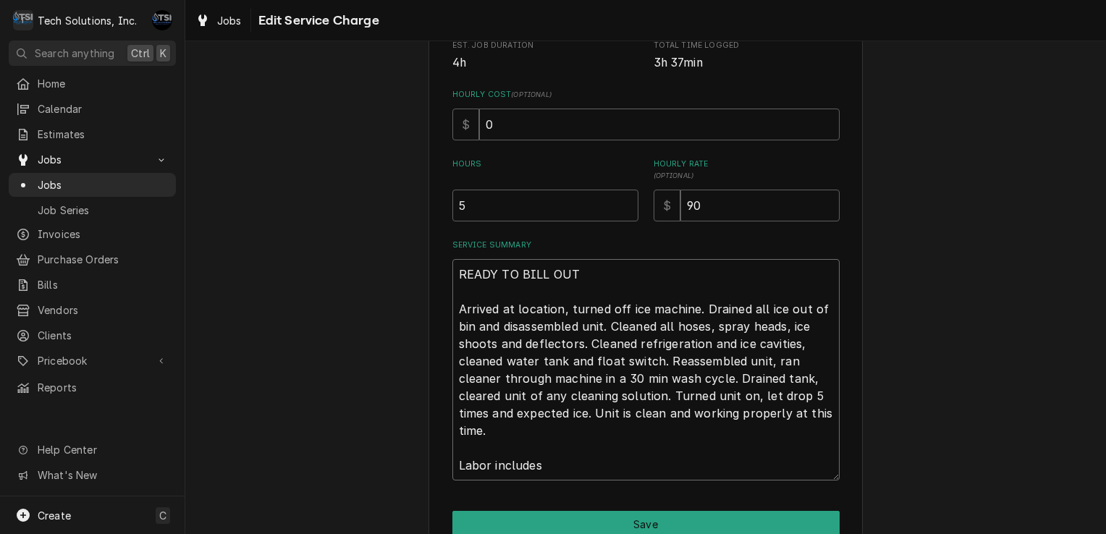
type textarea "x"
type textarea "READY TO BILL OUT Arrived at location, turned off ice machine. Drained all ice …"
type textarea "x"
type textarea "READY TO BILL OUT Arrived at location, turned off ice machine. Drained all ice …"
type textarea "x"
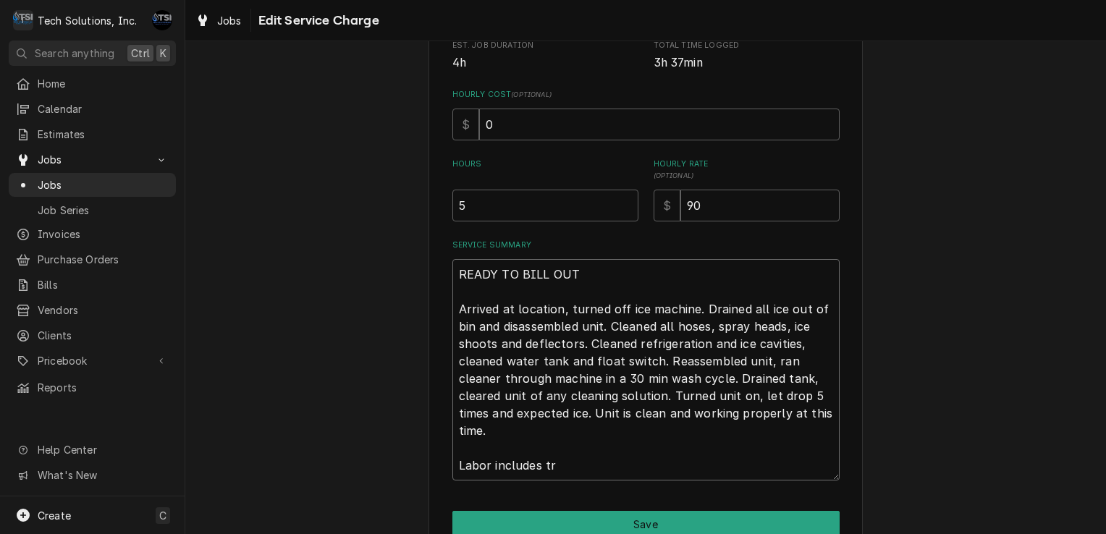
type textarea "READY TO BILL OUT Arrived at location, turned off ice machine. Drained all ice …"
type textarea "x"
type textarea "READY TO BILL OUT Arrived at location, turned off ice machine. Drained all ice …"
type textarea "x"
type textarea "READY TO BILL OUT Arrived at location, turned off ice machine. Drained all ice …"
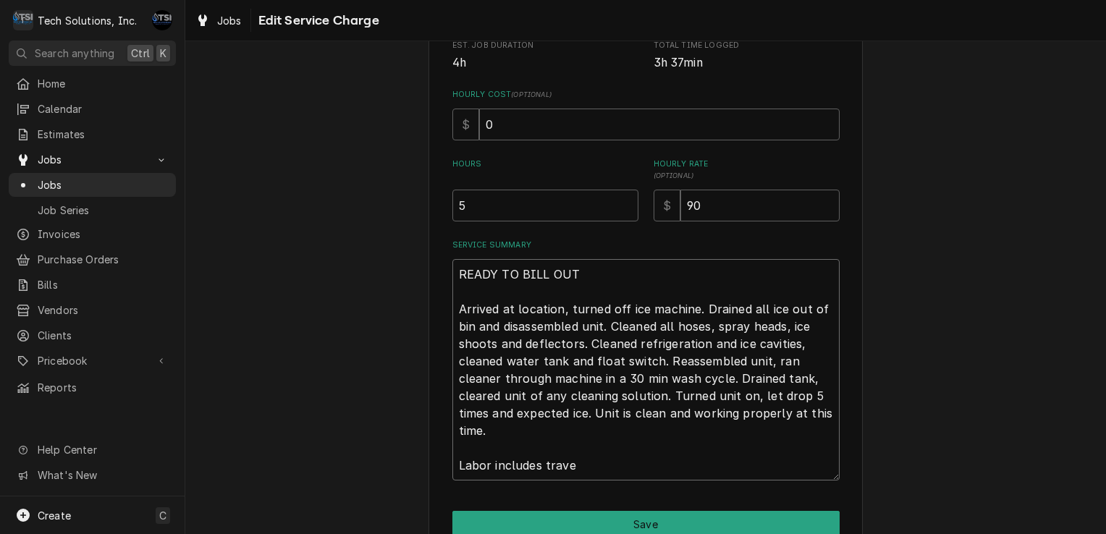
type textarea "x"
type textarea "READY TO BILL OUT Arrived at location, turned off ice machine. Drained all ice …"
type textarea "x"
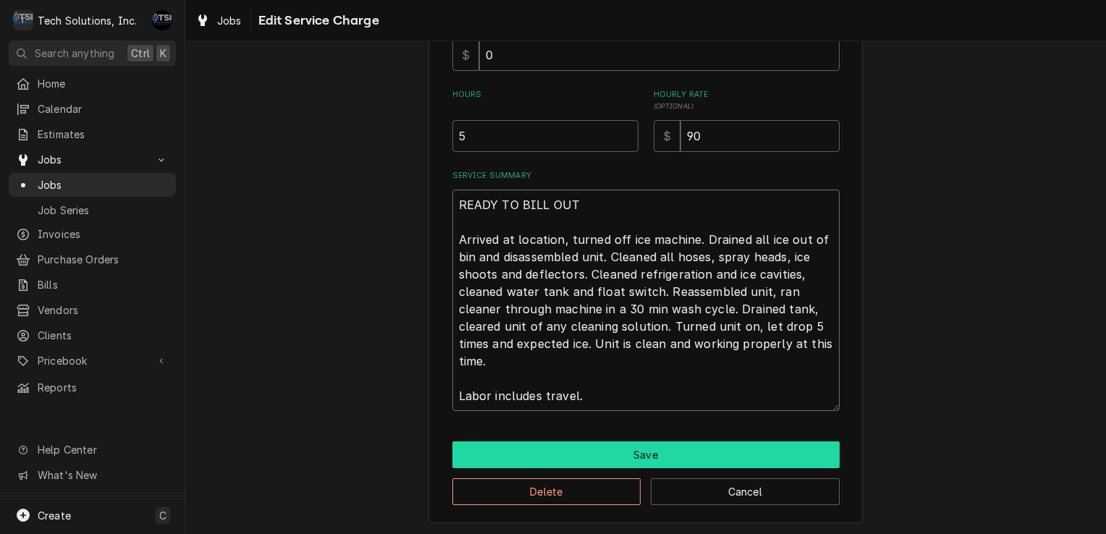
type textarea "READY TO BILL OUT Arrived at location, turned off ice machine. Drained all ice …"
click at [574, 452] on button "Save" at bounding box center [645, 455] width 387 height 27
type textarea "x"
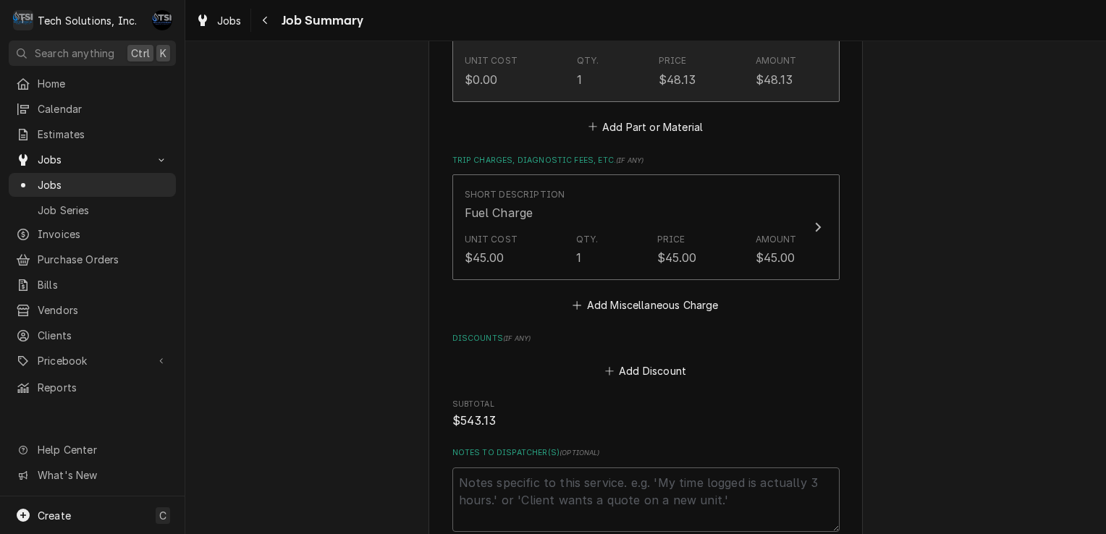
scroll to position [941, 0]
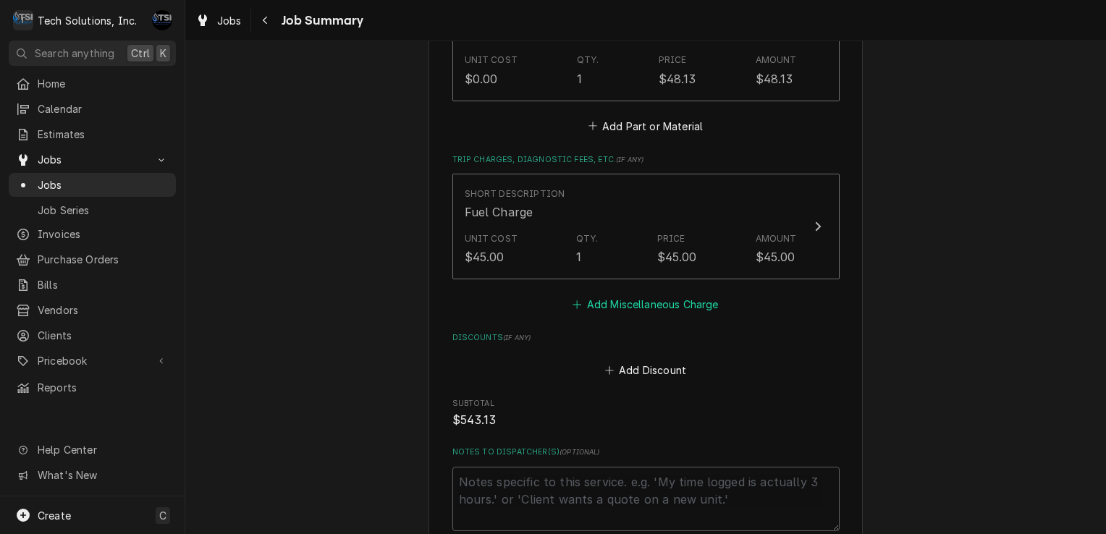
click at [644, 295] on button "Add Miscellaneous Charge" at bounding box center [645, 305] width 151 height 20
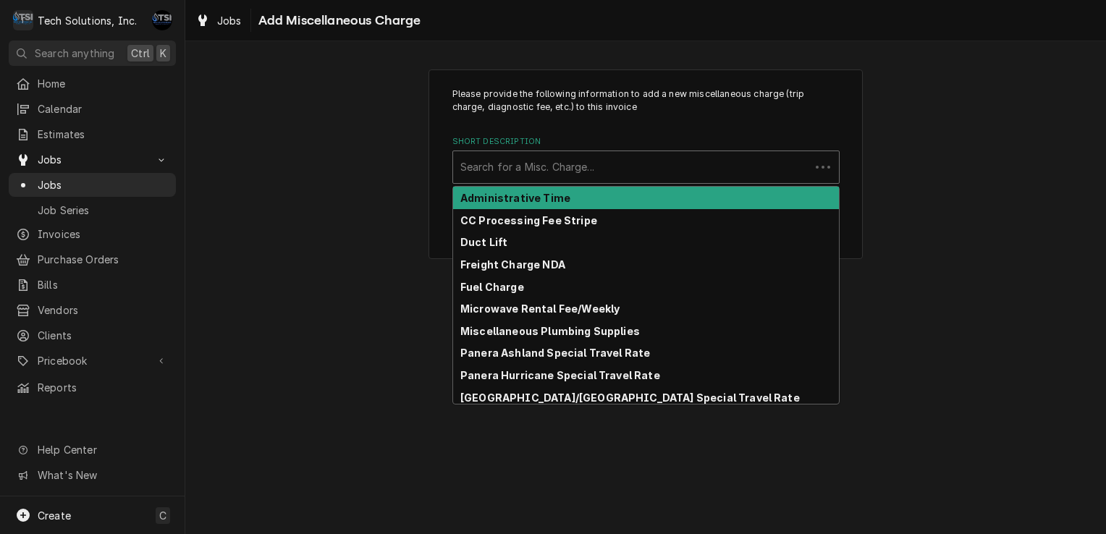
click at [627, 177] on div "Short Description" at bounding box center [631, 167] width 342 height 26
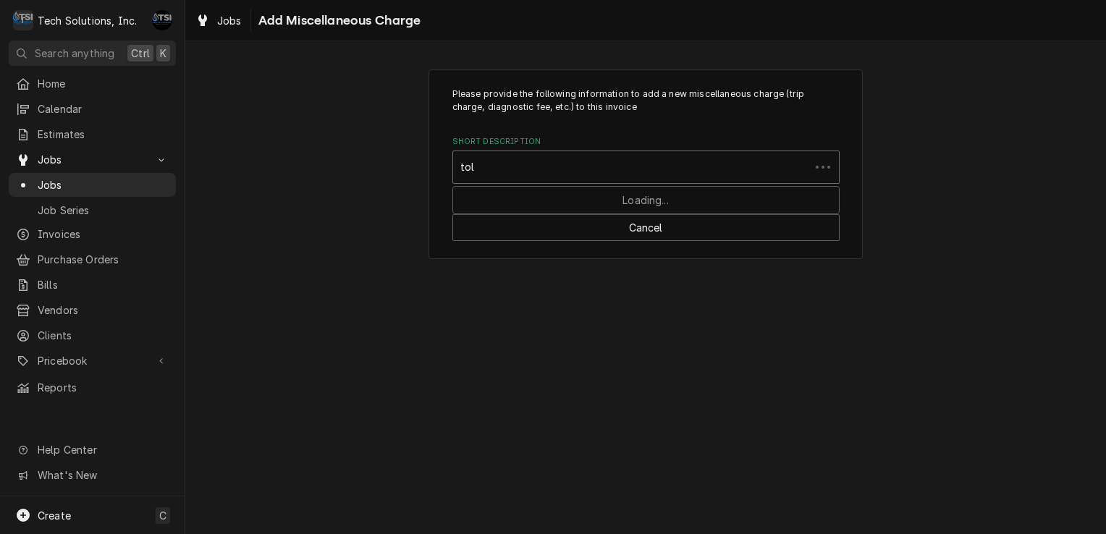
type input "toll"
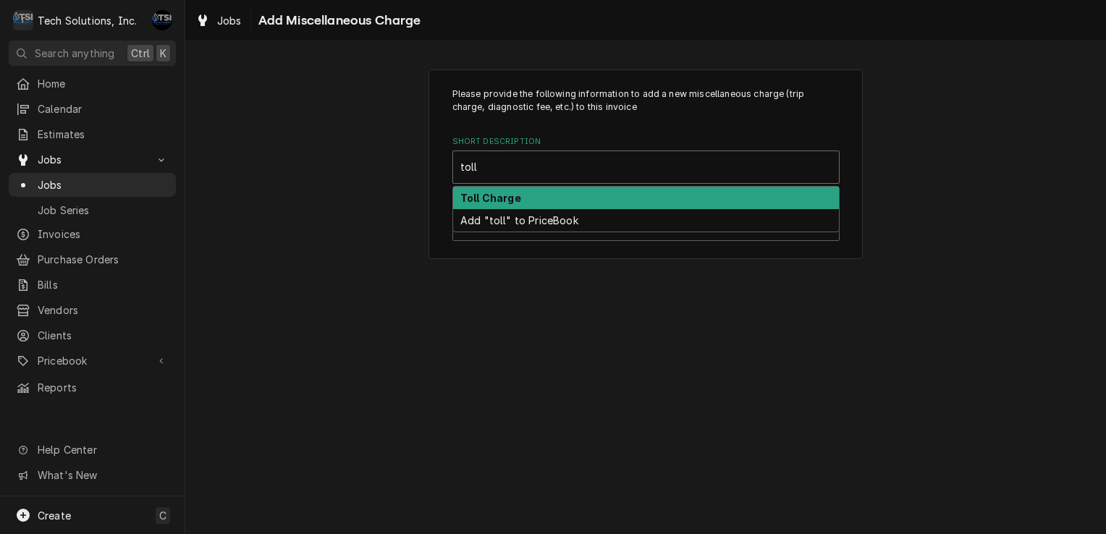
click at [585, 203] on div "Toll Charge" at bounding box center [646, 198] width 386 height 22
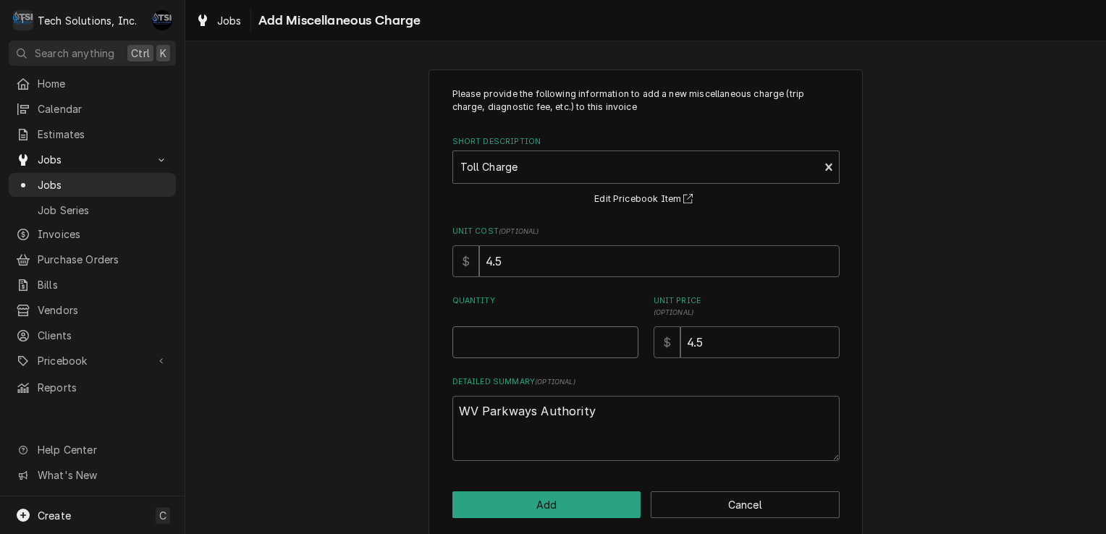
click at [500, 345] on input "Quantity" at bounding box center [545, 342] width 186 height 32
type textarea "x"
type input "4"
click at [534, 511] on button "Add" at bounding box center [546, 505] width 189 height 27
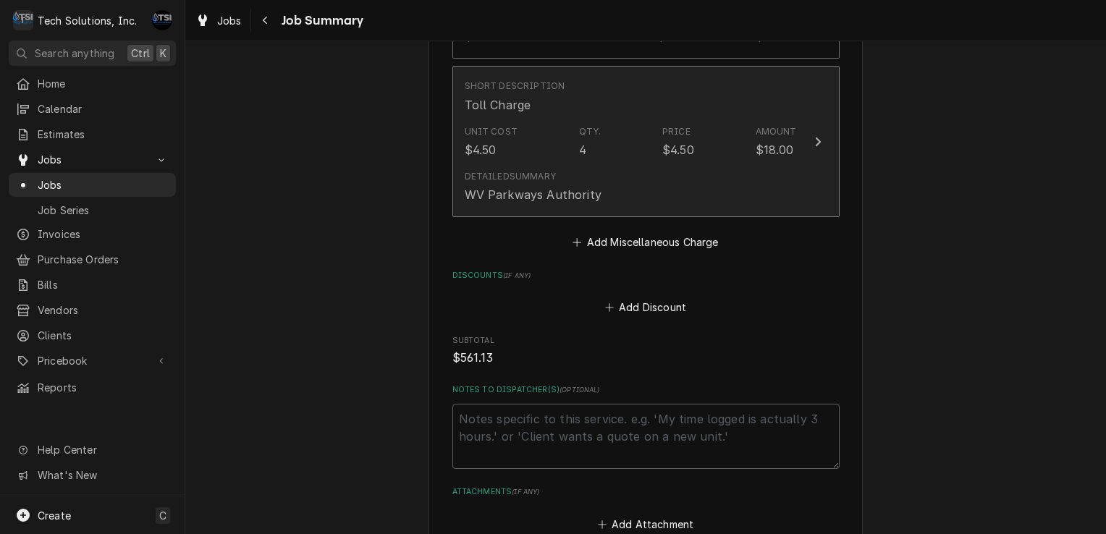
scroll to position [1299, 0]
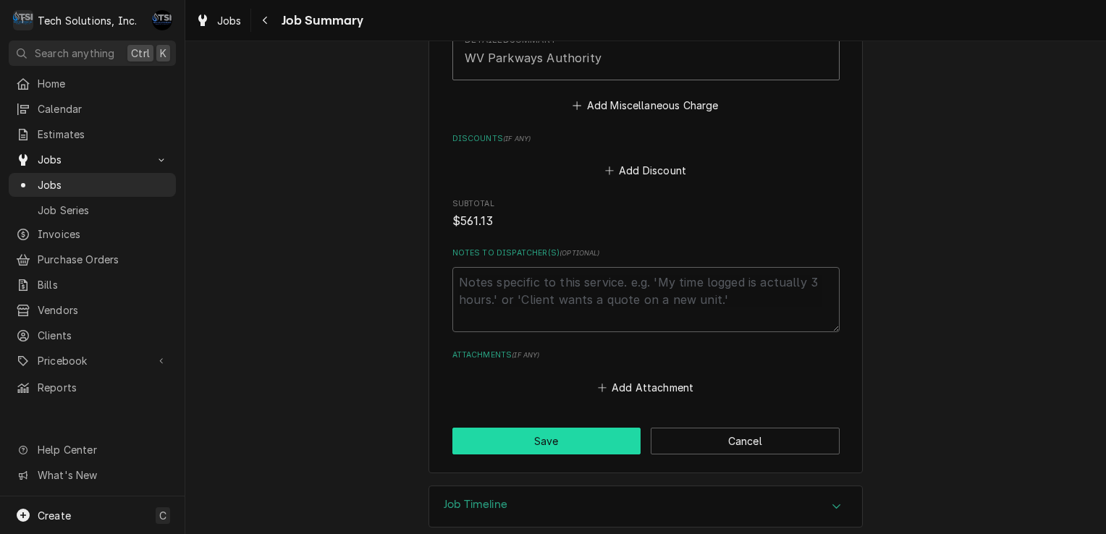
click at [561, 428] on button "Save" at bounding box center [546, 441] width 189 height 27
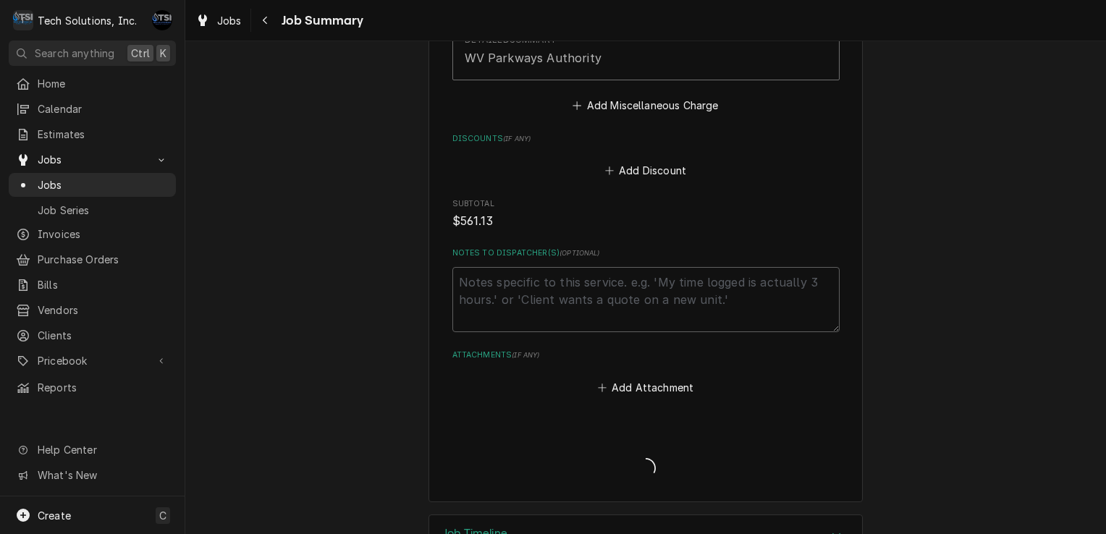
type textarea "x"
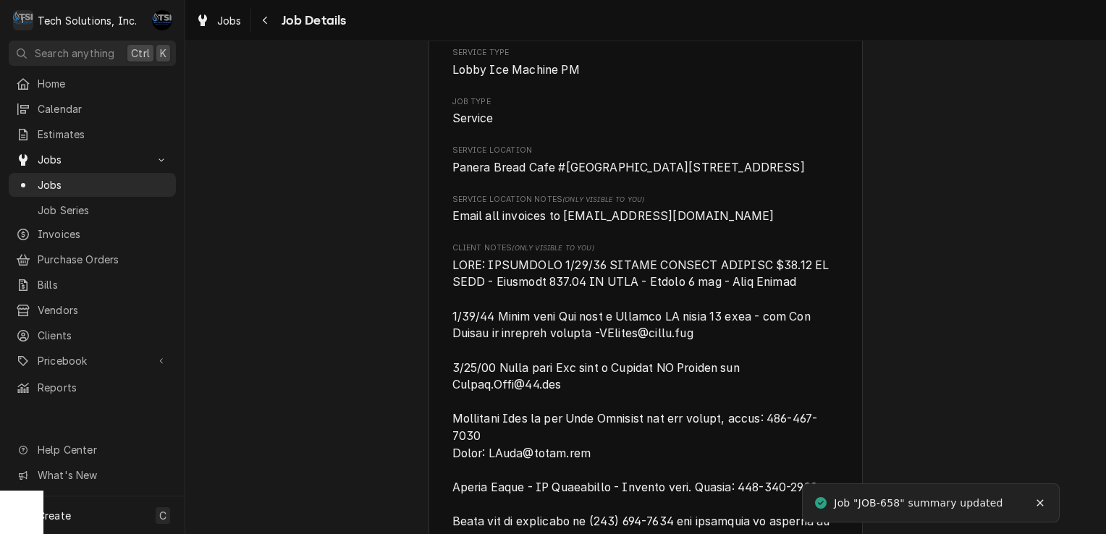
scroll to position [253, 0]
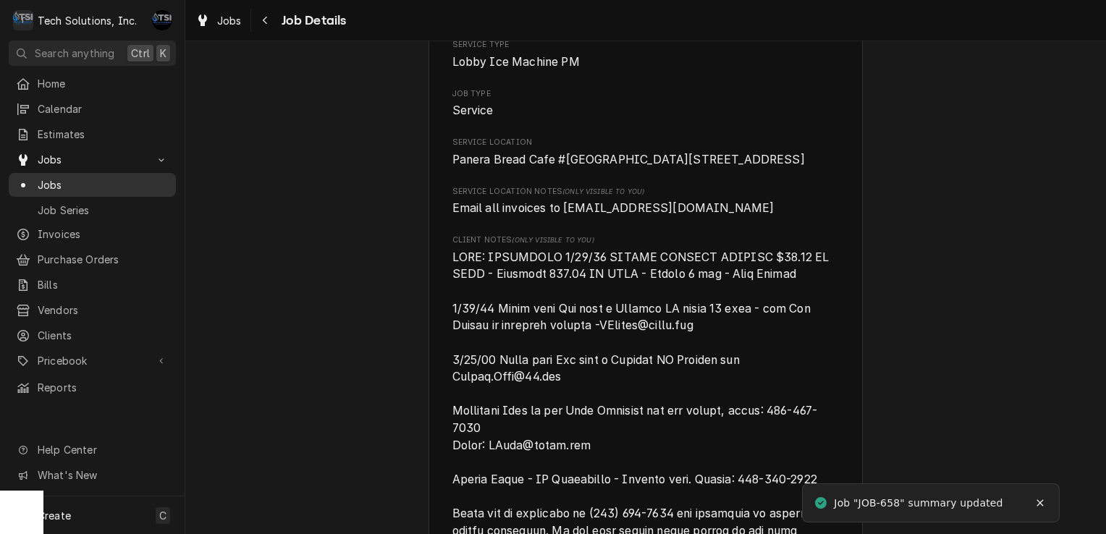
click at [139, 185] on span "Jobs" at bounding box center [103, 184] width 131 height 15
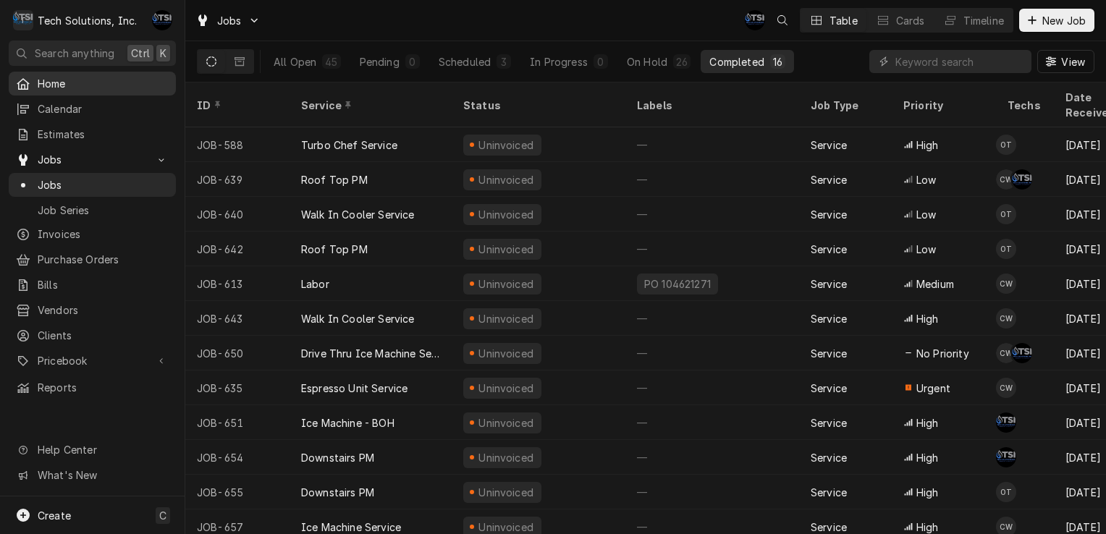
click at [84, 76] on span "Home" at bounding box center [103, 83] width 131 height 15
